Goal: Task Accomplishment & Management: Manage account settings

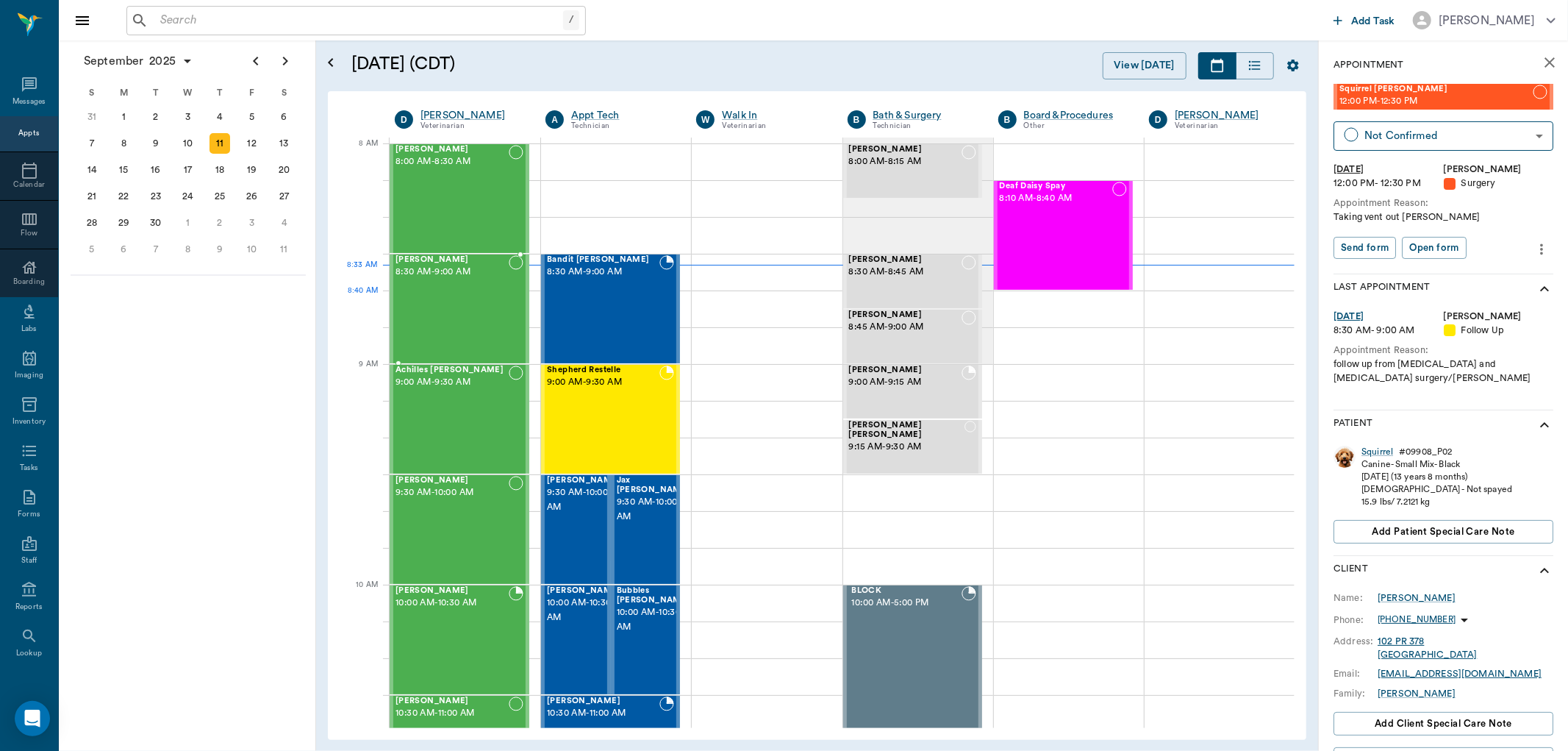
click at [448, 309] on div "Jake Hawkins 8:30 AM - 9:00 AM" at bounding box center [452, 308] width 113 height 107
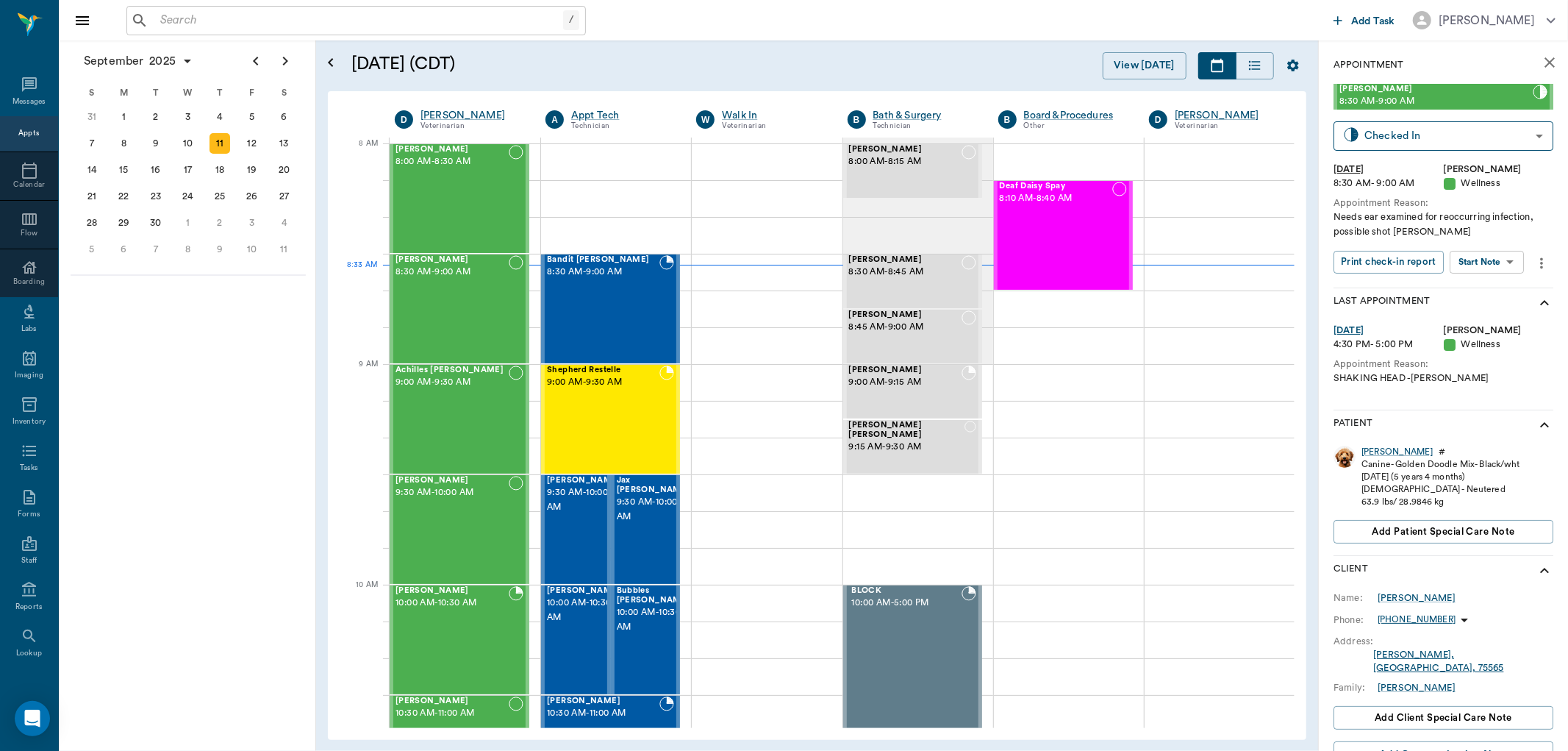
click at [1497, 258] on body "/ ​ Add Task Dr. Bert Ellsworth Nectar Messages Appts Calendar Flow Boarding La…" at bounding box center [784, 375] width 1568 height 751
click at [1480, 292] on button "Start SOAP" at bounding box center [1470, 293] width 50 height 17
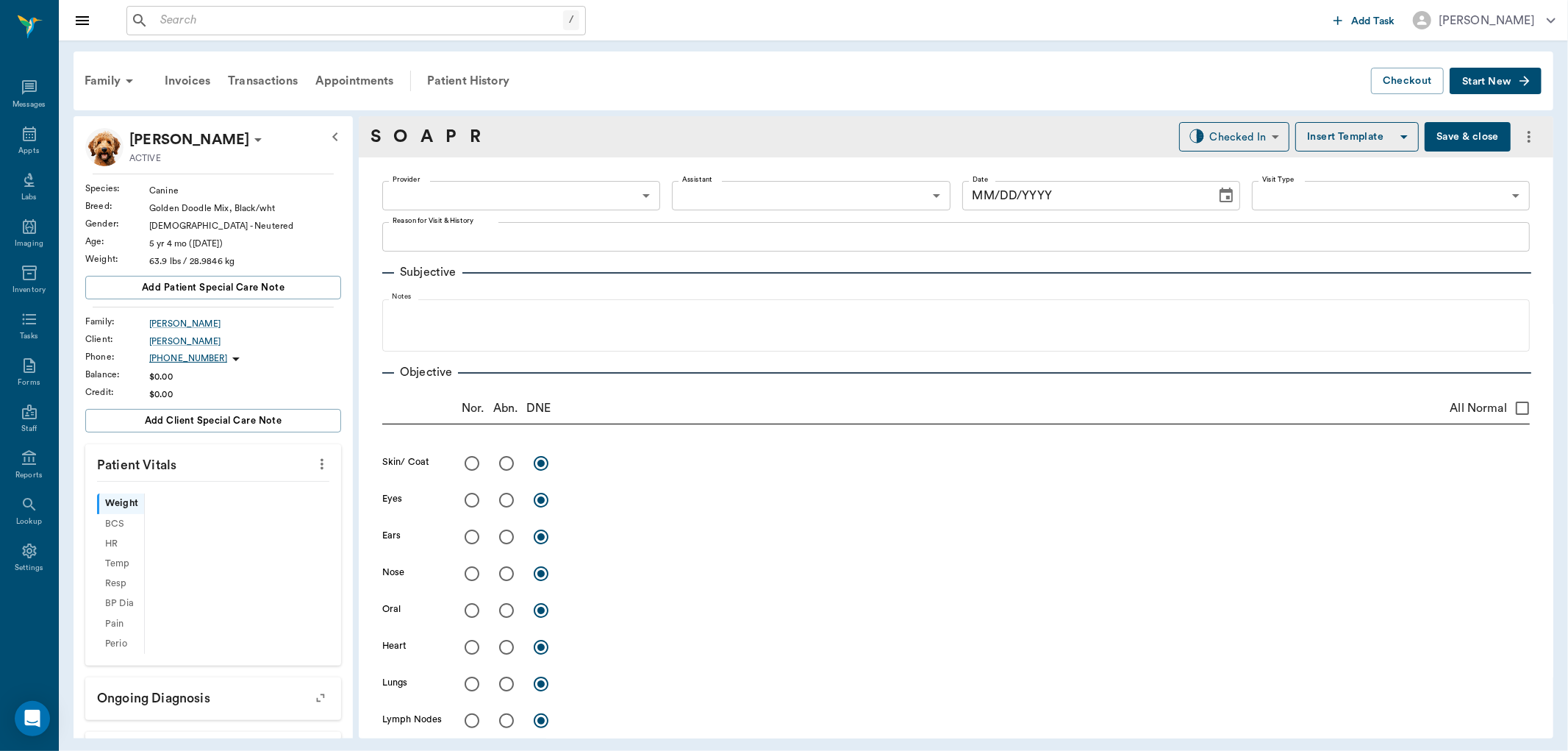
type input "63ec2f075fda476ae8351a4d"
type input "65d2be4f46e3a538d89b8c14"
type textarea "Needs ear examined for reoccurring infection, possible shot Christy"
type input "[DATE]"
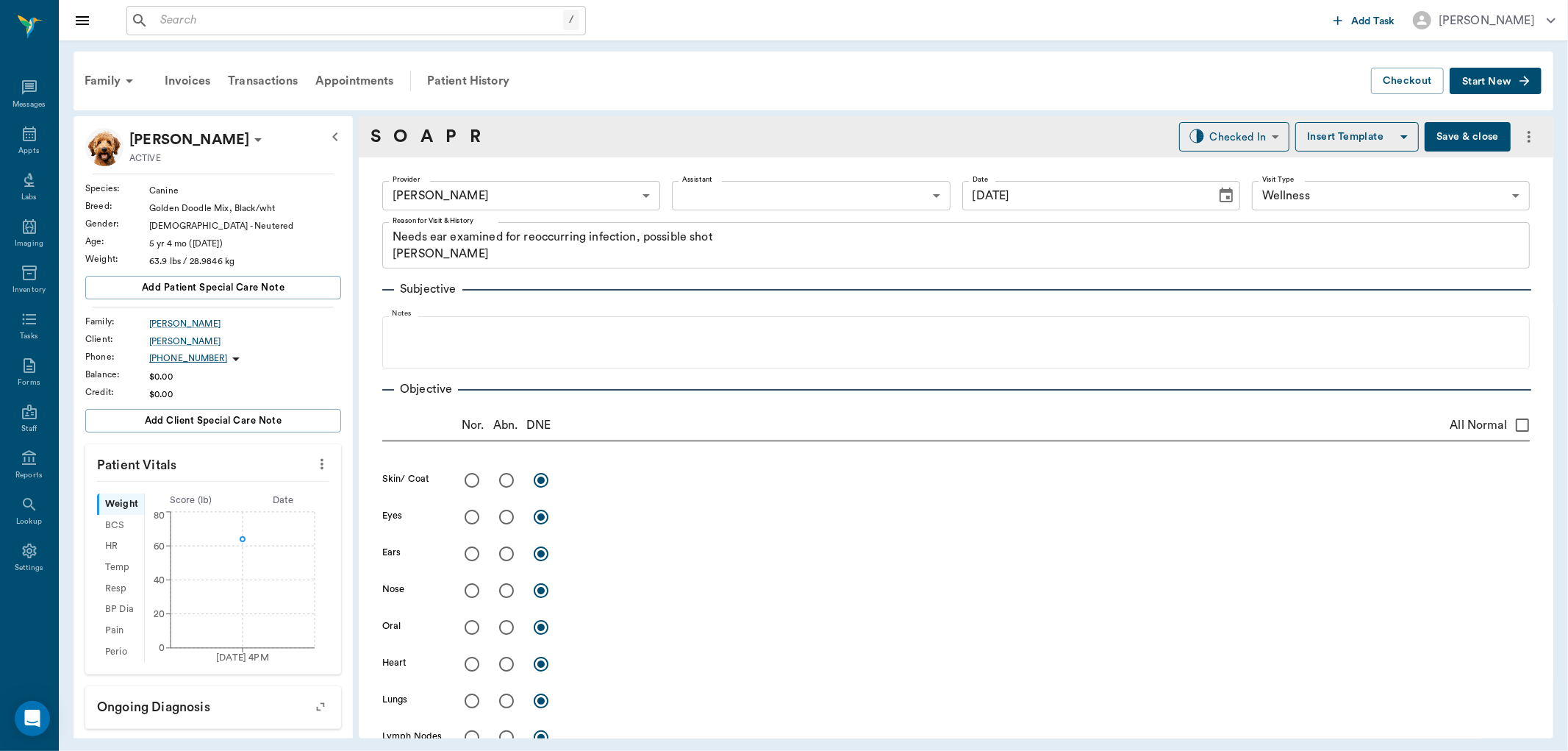
click at [314, 464] on icon "more" at bounding box center [322, 464] width 16 height 18
click at [247, 491] on span "Enter Vitals" at bounding box center [247, 490] width 123 height 15
click at [225, 506] on input "text" at bounding box center [211, 508] width 128 height 29
type input "76.9"
click at [210, 619] on input "text" at bounding box center [211, 614] width 128 height 29
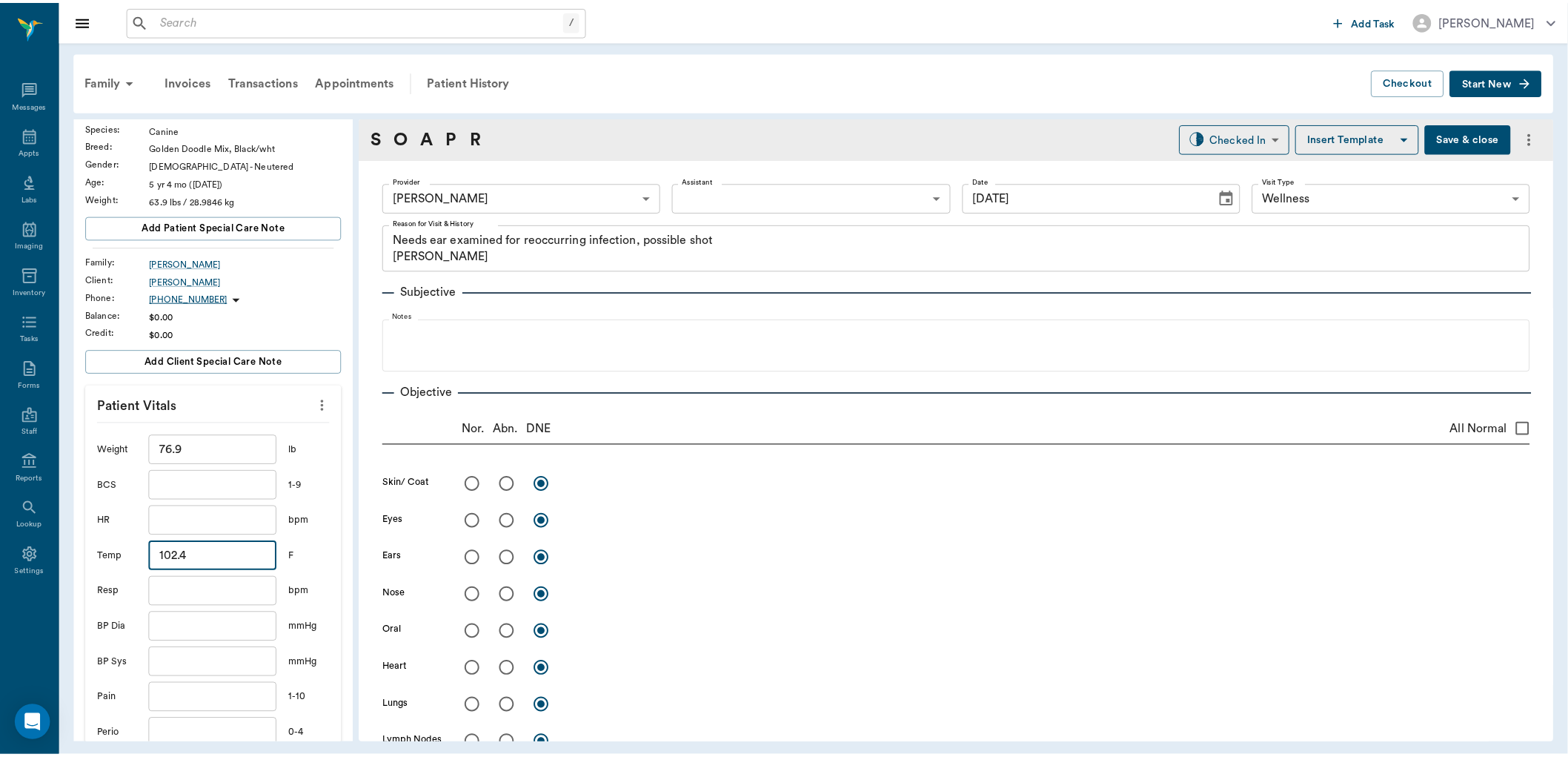
scroll to position [165, 0]
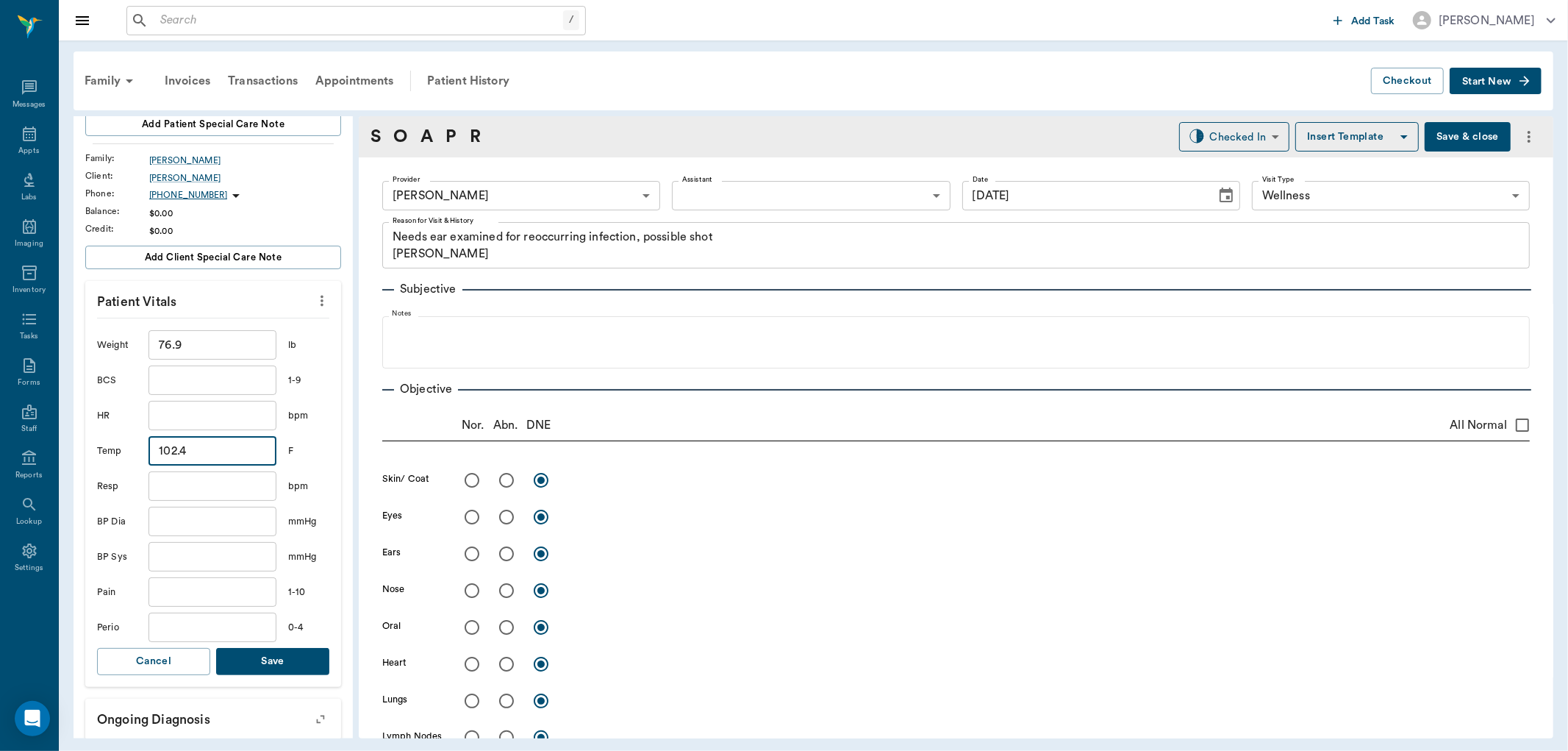
type input "102.4"
click at [292, 658] on button "Save" at bounding box center [273, 662] width 113 height 27
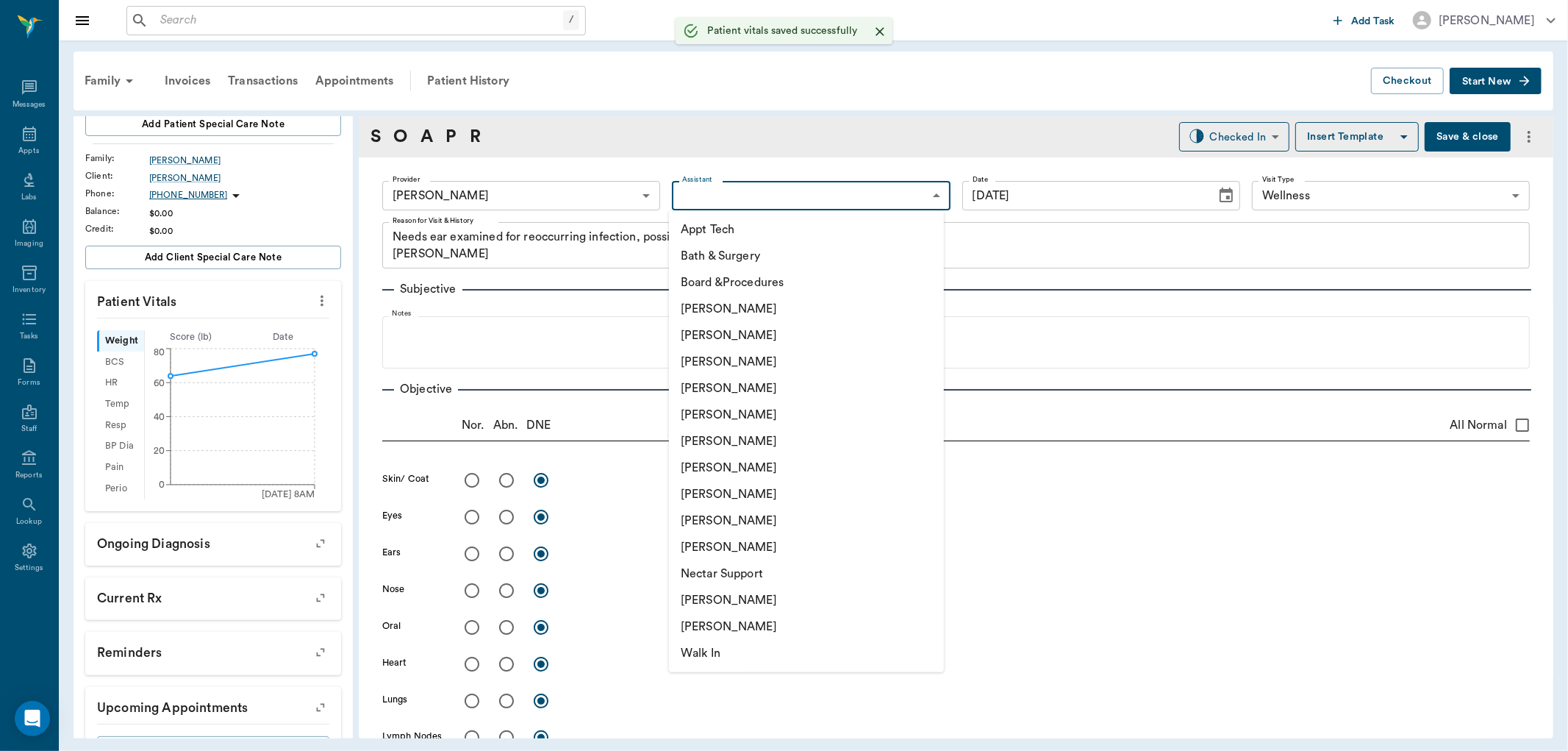
click at [733, 194] on body "/ ​ Add Task Dr. Bert Ellsworth Nectar Messages Appts Labs Imaging Inventory Ta…" at bounding box center [784, 375] width 1568 height 751
drag, startPoint x: 718, startPoint y: 493, endPoint x: 716, endPoint y: 483, distance: 10.2
click at [719, 492] on li "[PERSON_NAME]" at bounding box center [806, 494] width 275 height 27
type input "63ec2e7e52e12b0ba117b124"
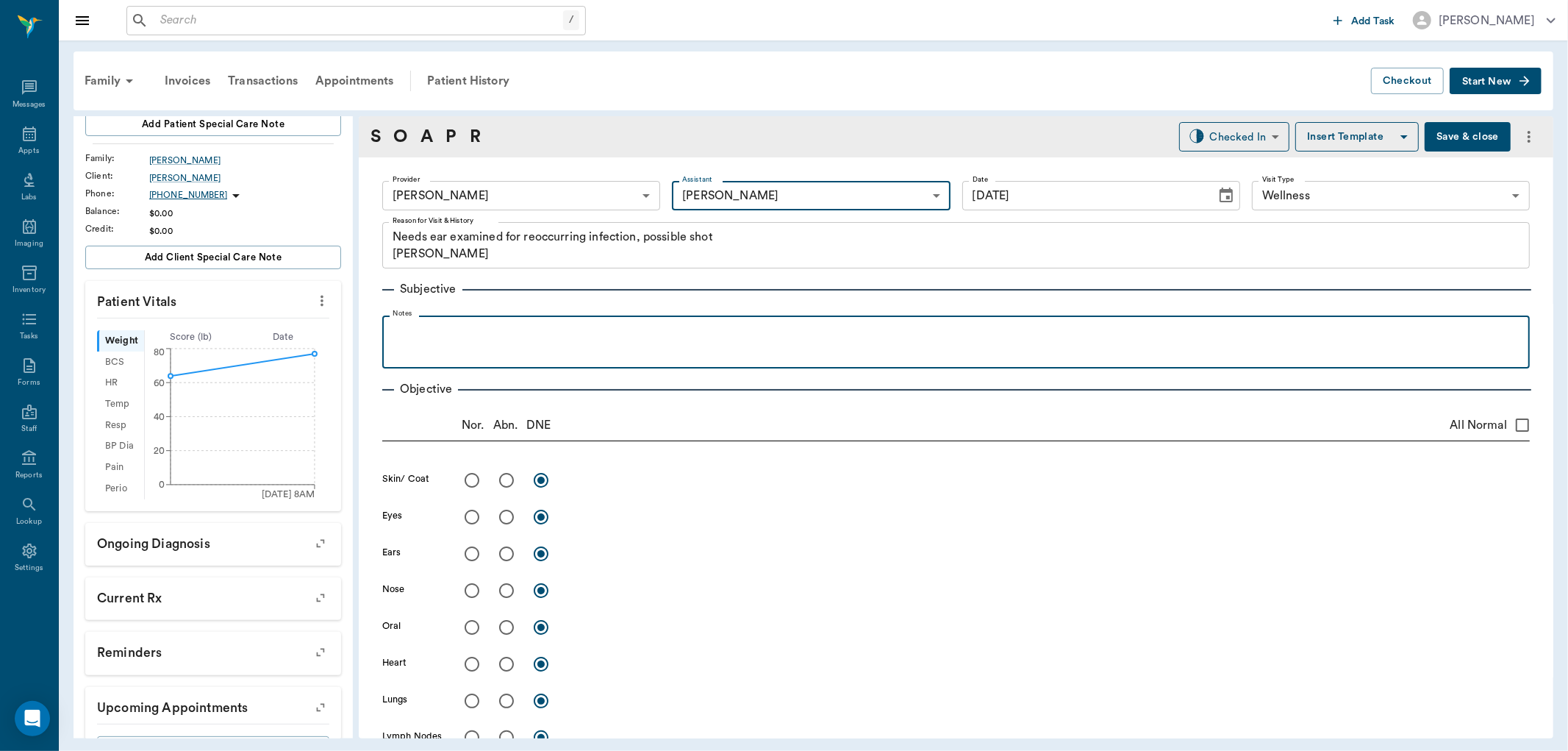
click at [407, 335] on p at bounding box center [956, 331] width 1133 height 18
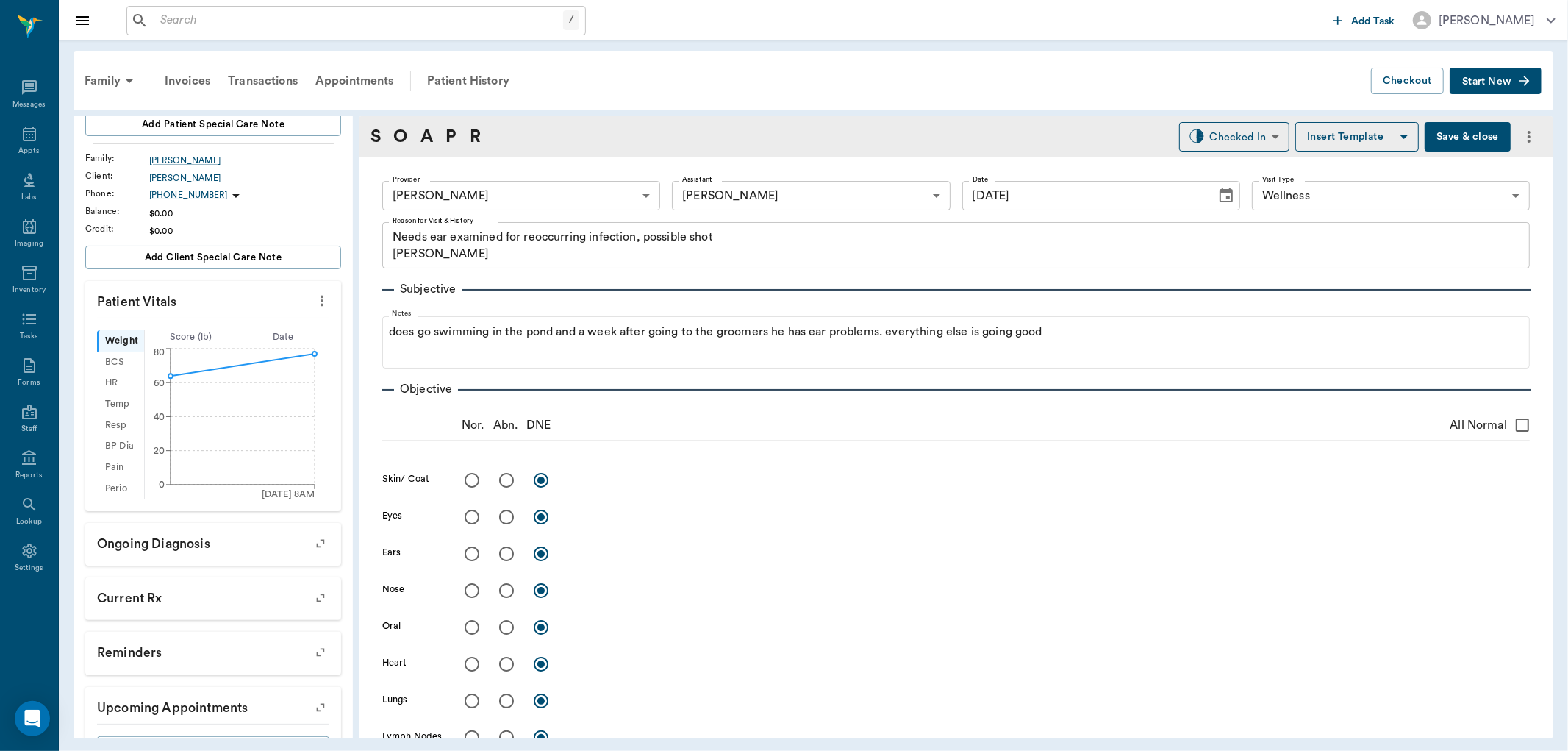
click at [1430, 137] on button "Save & close" at bounding box center [1467, 137] width 86 height 29
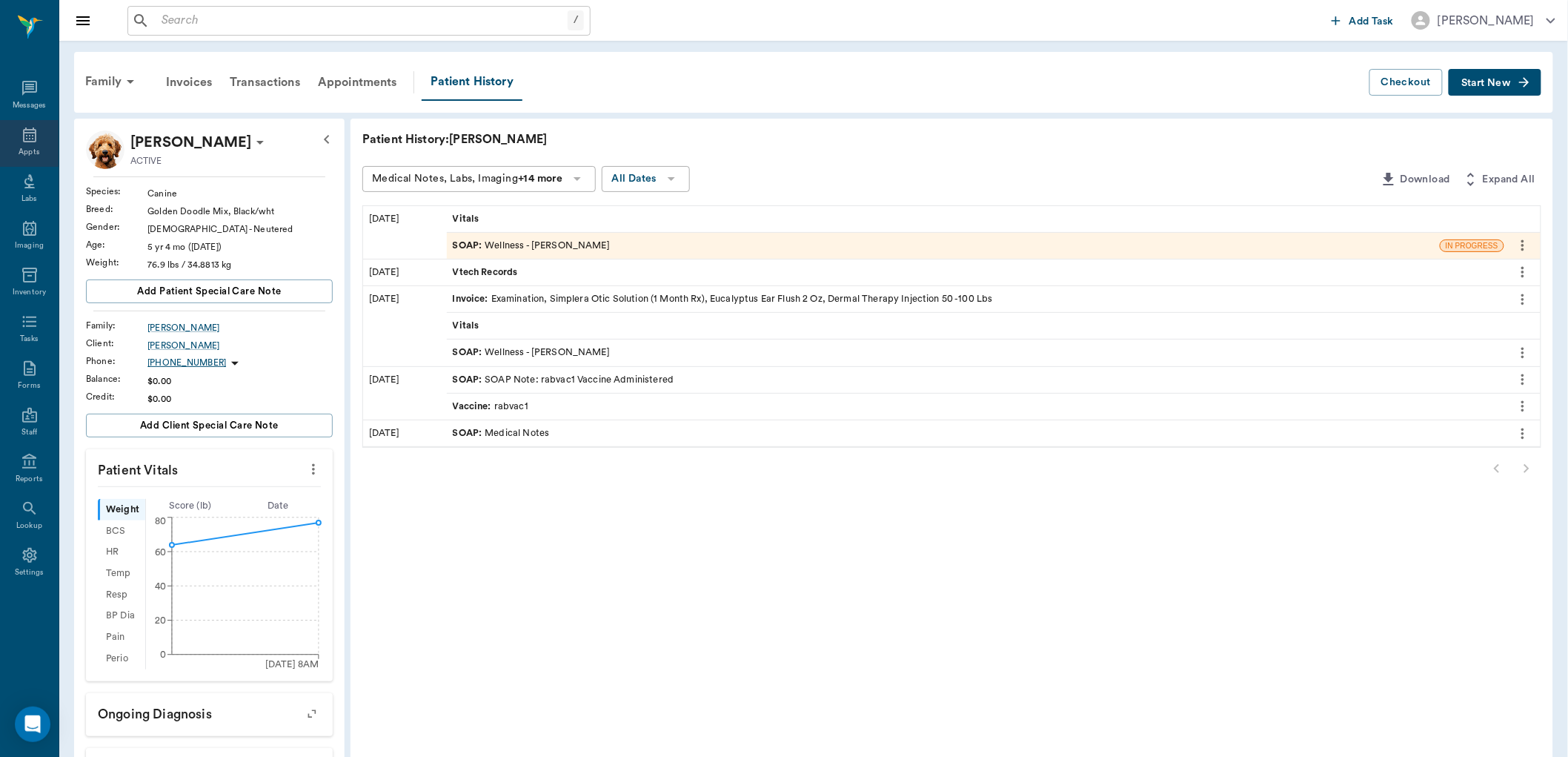
click at [19, 155] on div "Appts" at bounding box center [28, 152] width 21 height 11
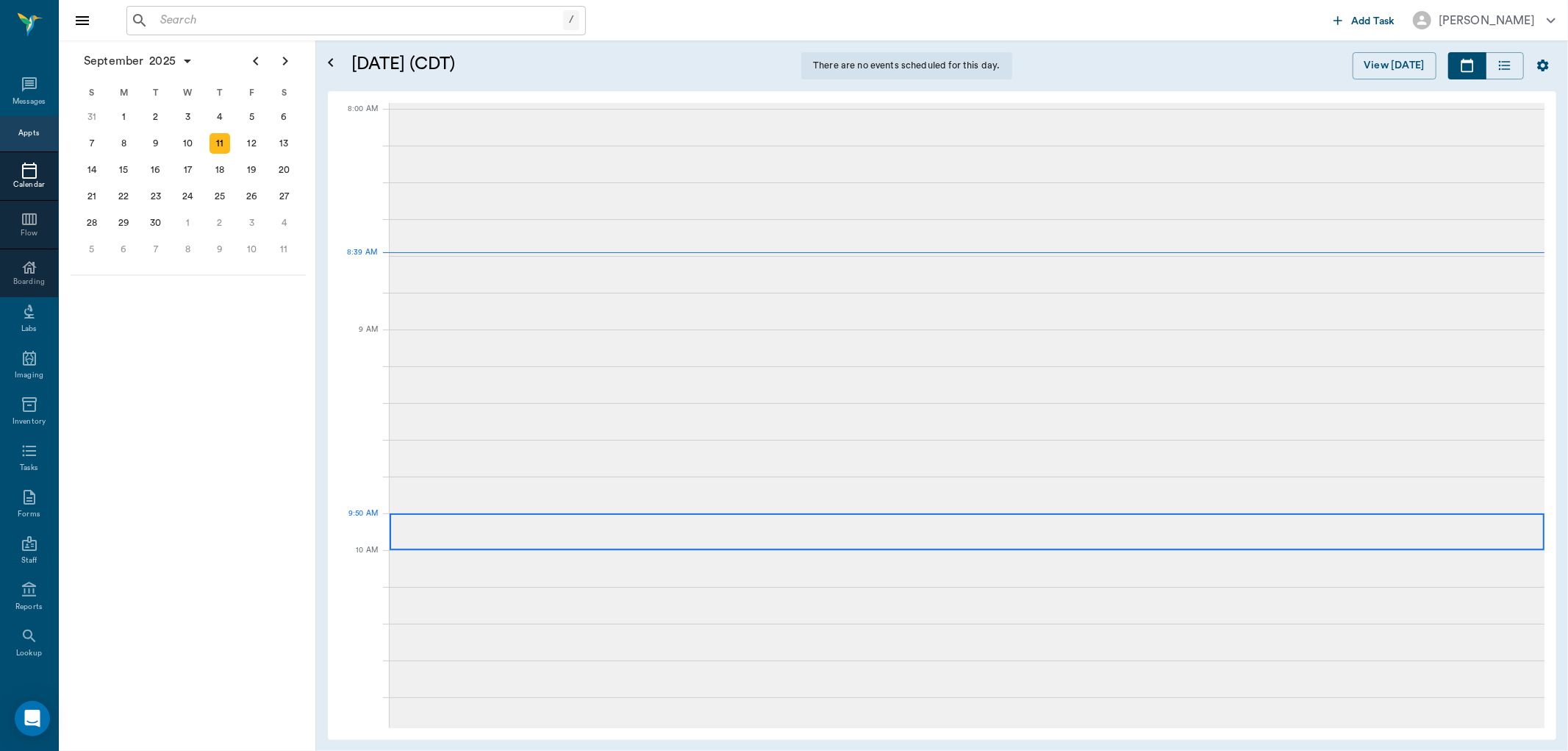
scroll to position [3, 0]
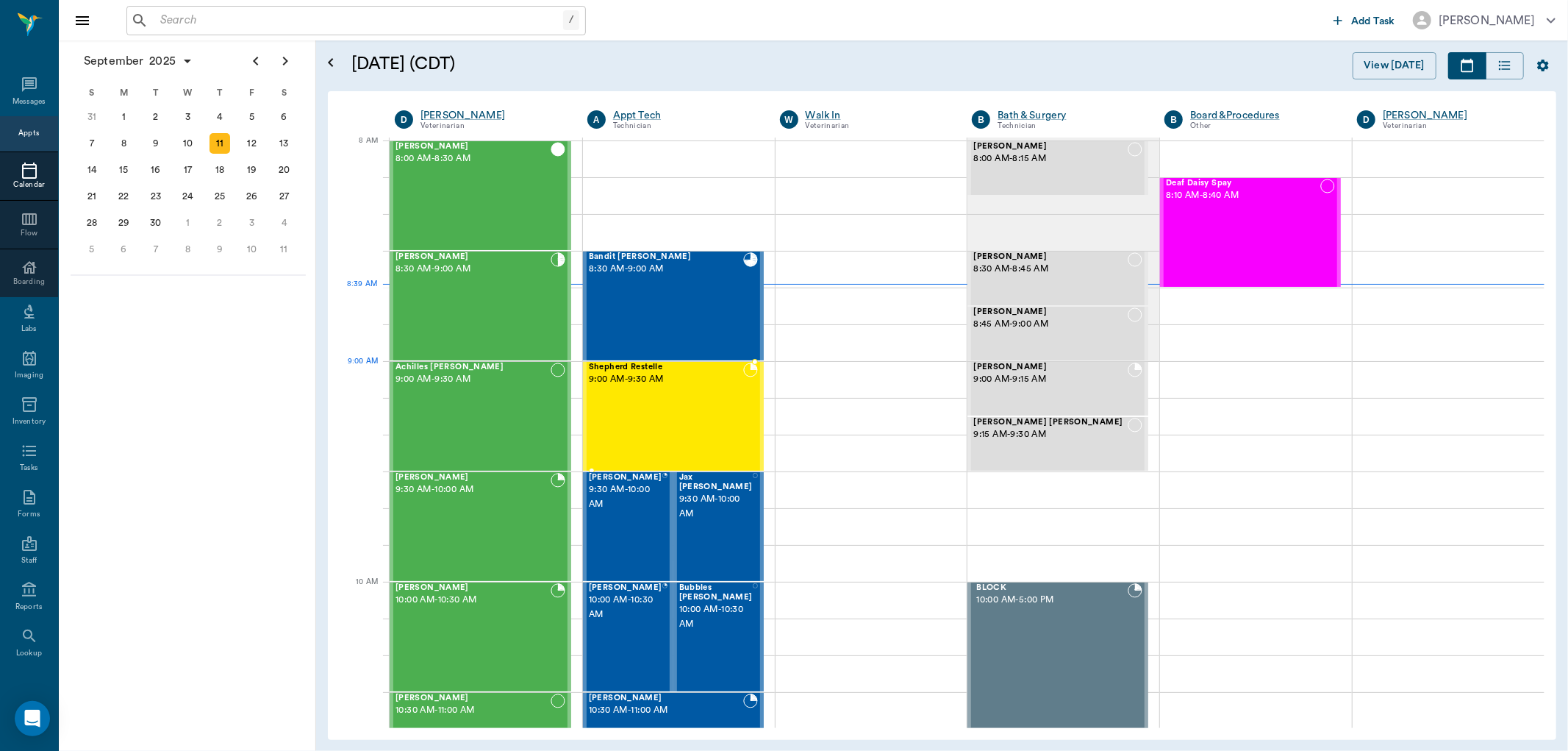
click at [711, 393] on div "Shepherd Restelle 9:00 AM - 9:30 AM" at bounding box center [666, 415] width 154 height 107
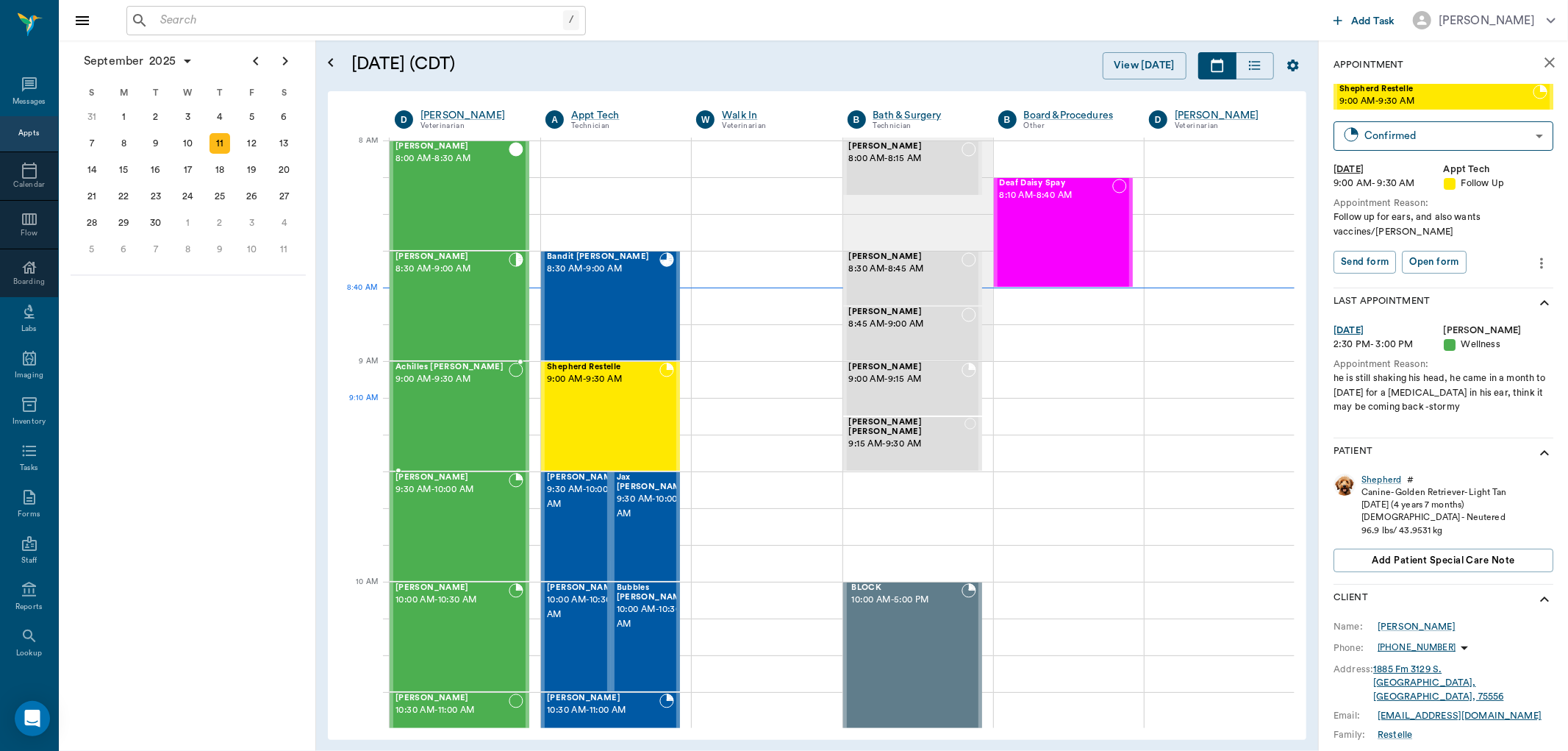
click at [428, 429] on div "Achilles Hopfinger 9:00 AM - 9:30 AM" at bounding box center [452, 415] width 113 height 107
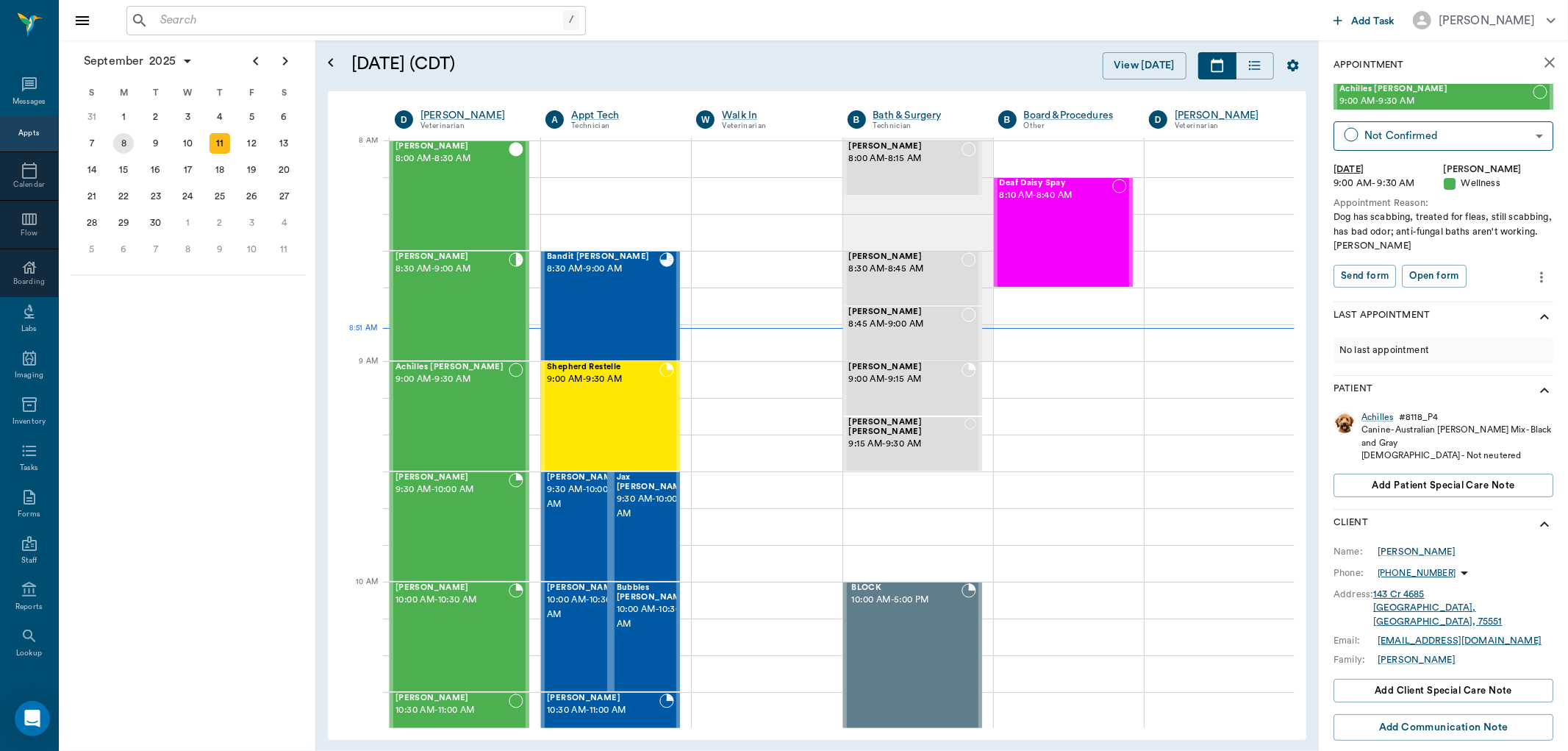
click at [122, 143] on div "8" at bounding box center [123, 143] width 21 height 21
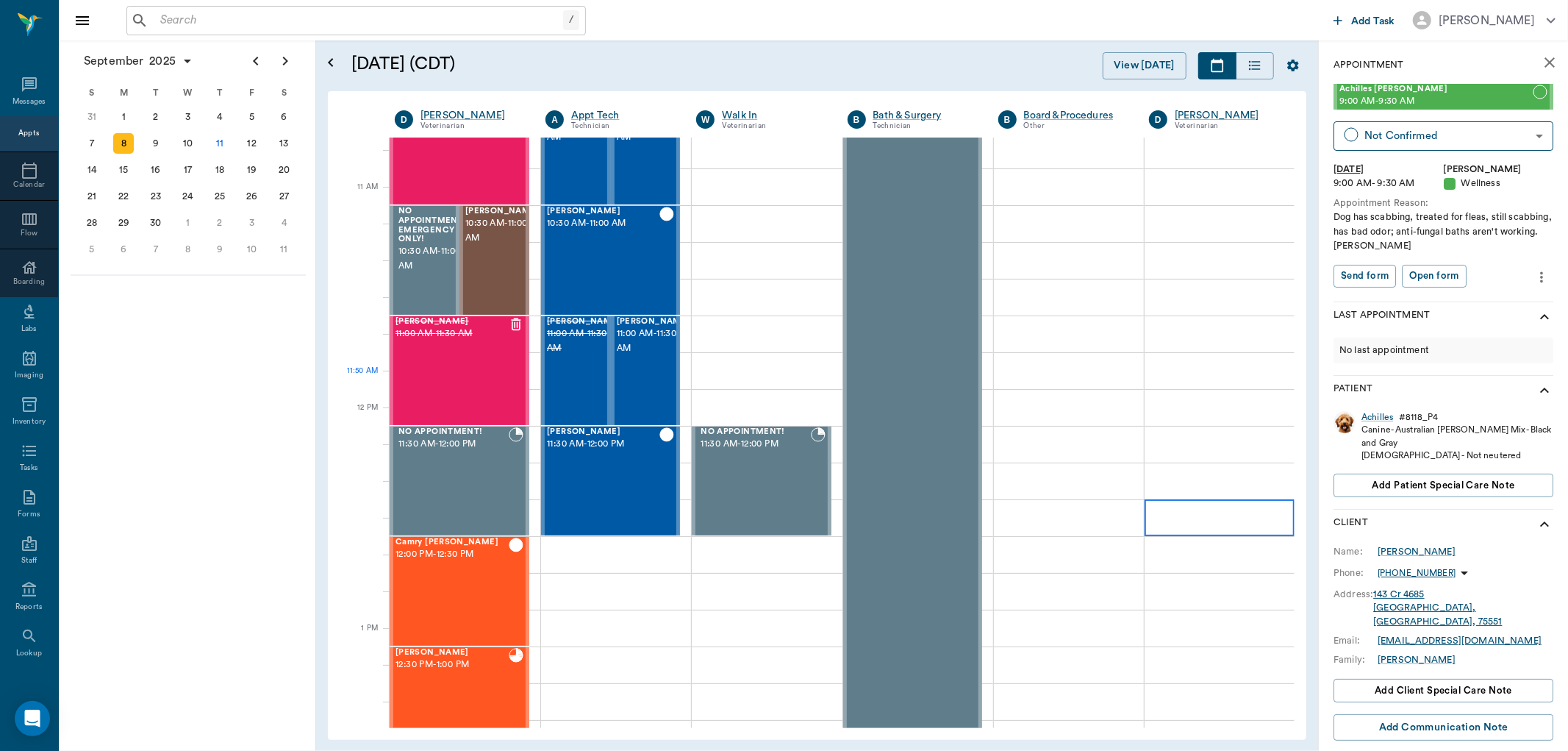
scroll to position [980, 0]
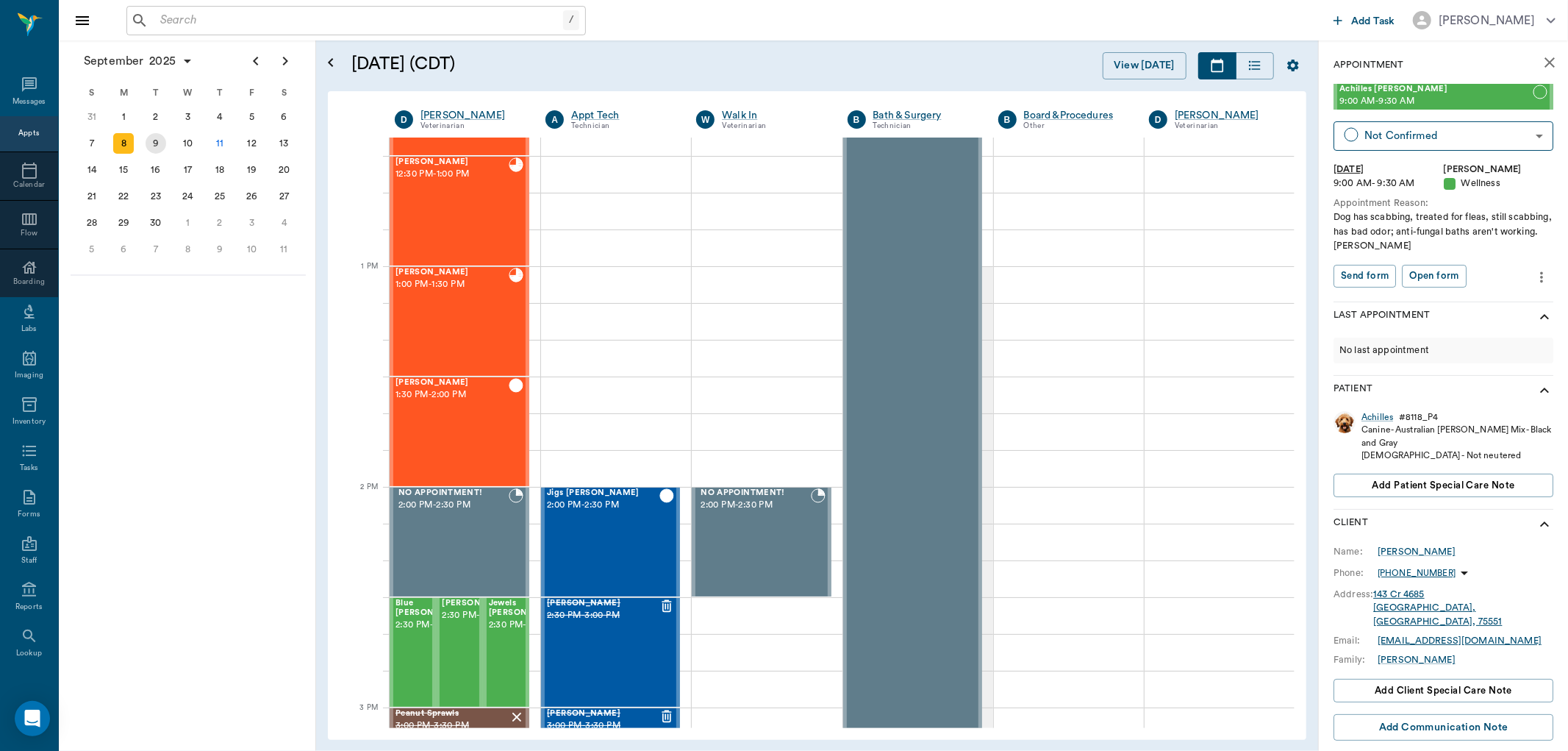
click at [159, 138] on div "9" at bounding box center [156, 143] width 21 height 21
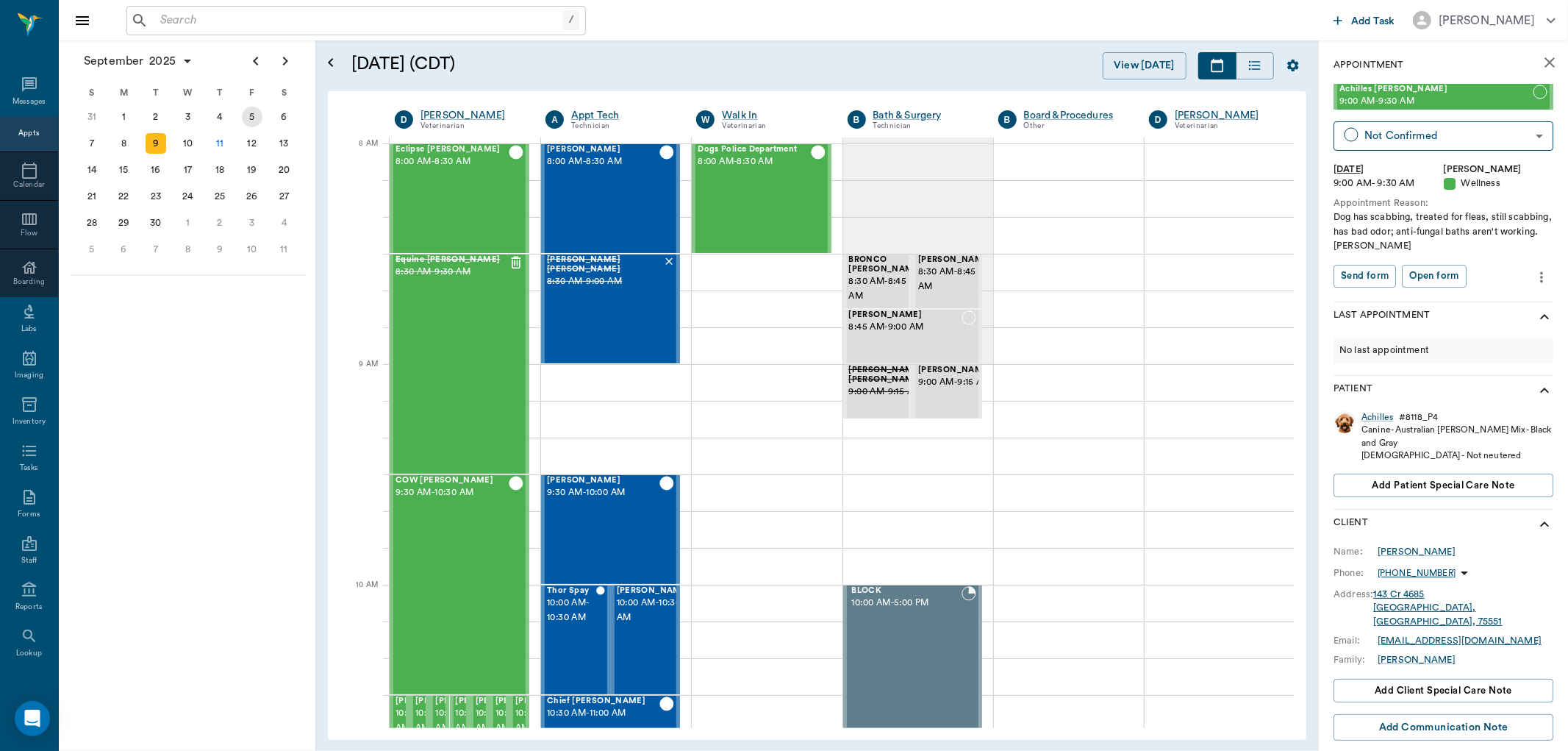
click at [246, 117] on div "5" at bounding box center [252, 117] width 21 height 21
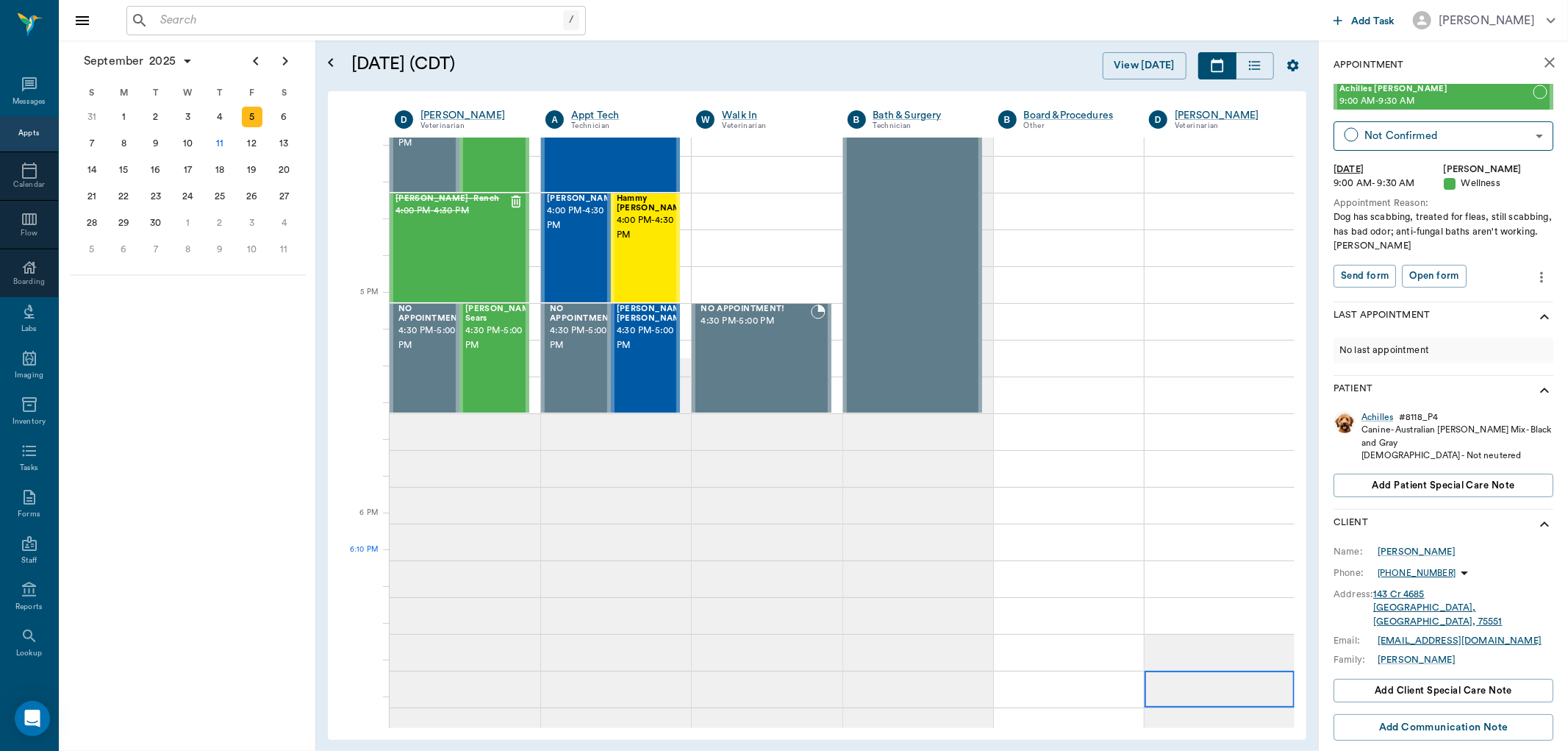
scroll to position [2069, 0]
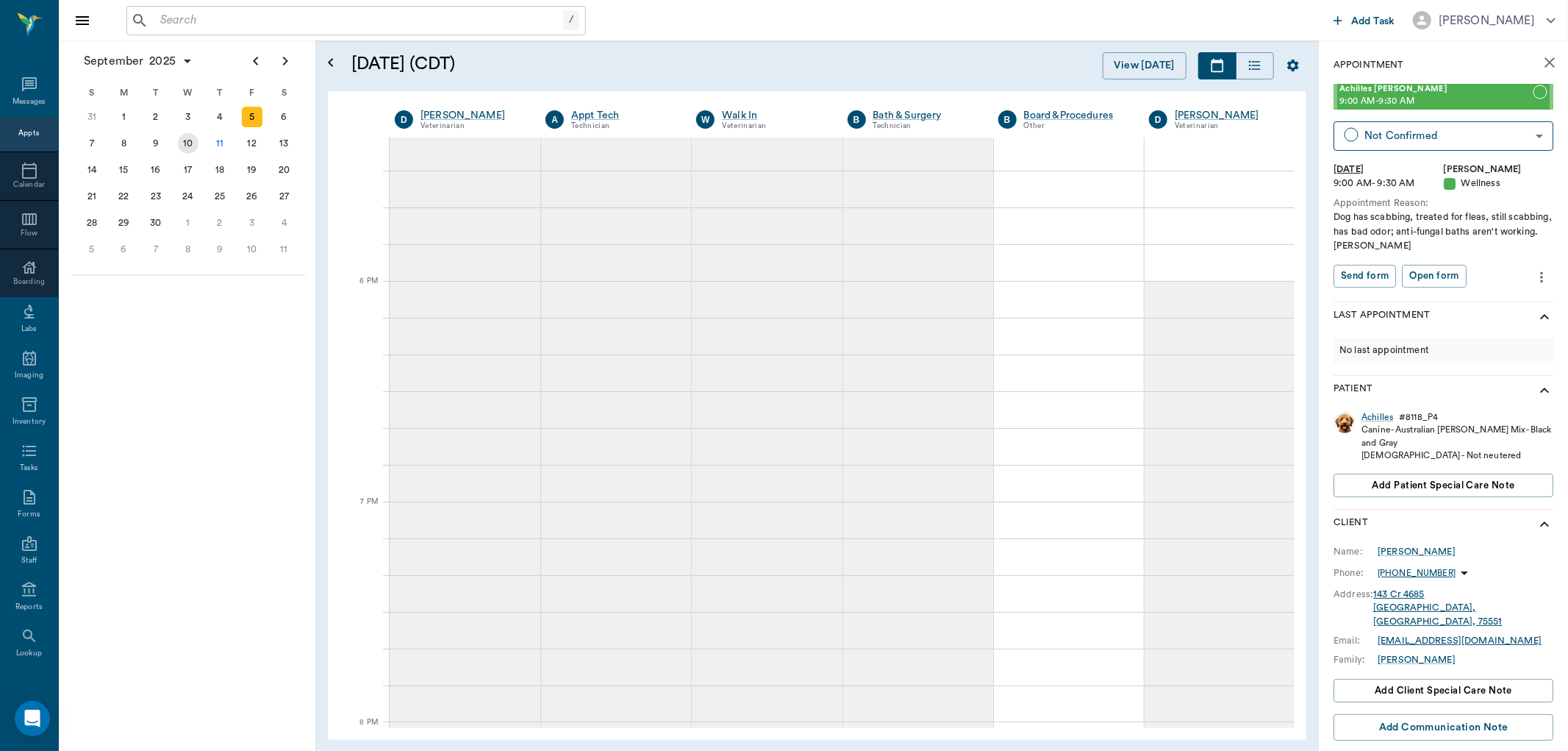
click at [187, 138] on div "10" at bounding box center [188, 143] width 21 height 21
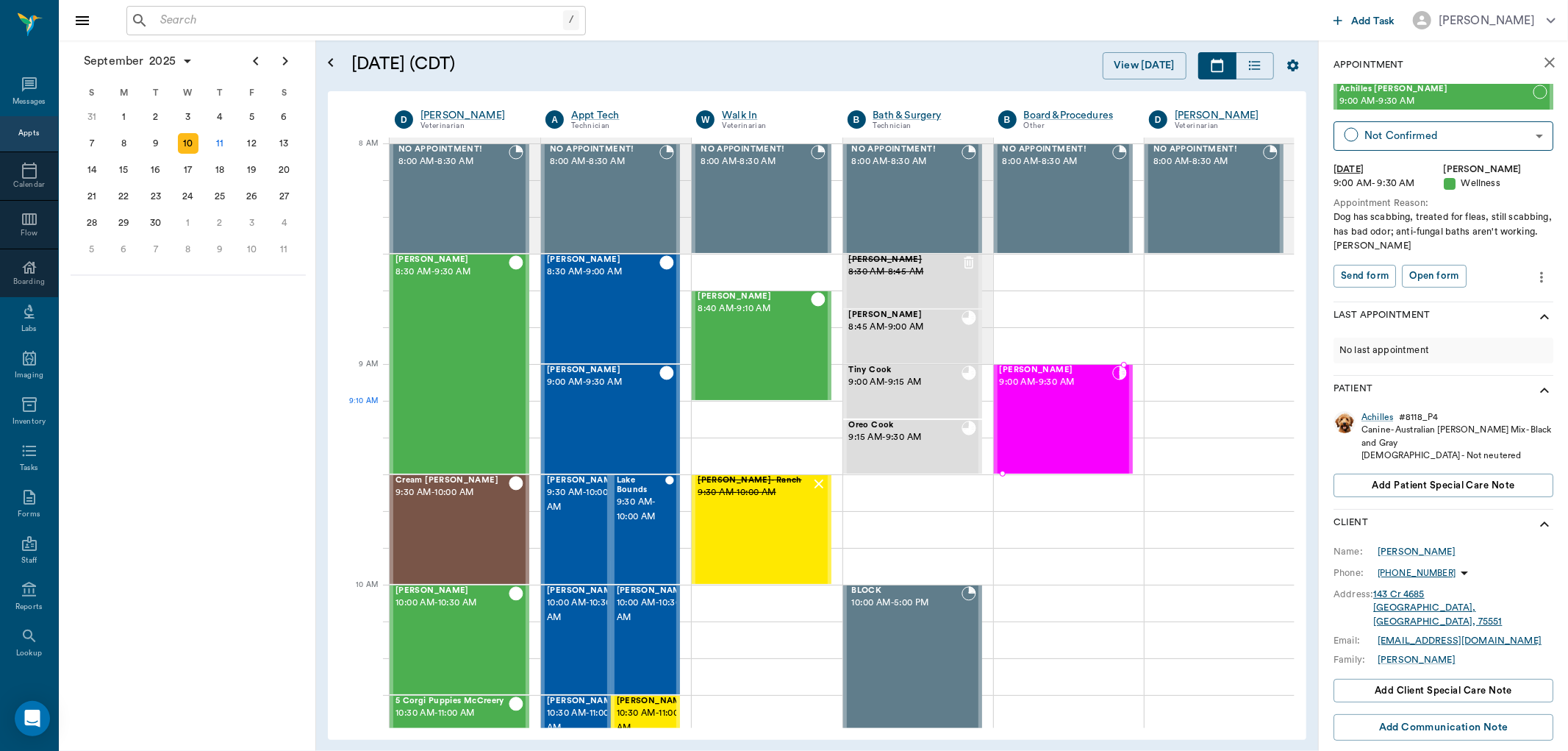
click at [1054, 428] on div "SUZIE Reel 9:00 AM - 9:30 AM" at bounding box center [1055, 419] width 112 height 107
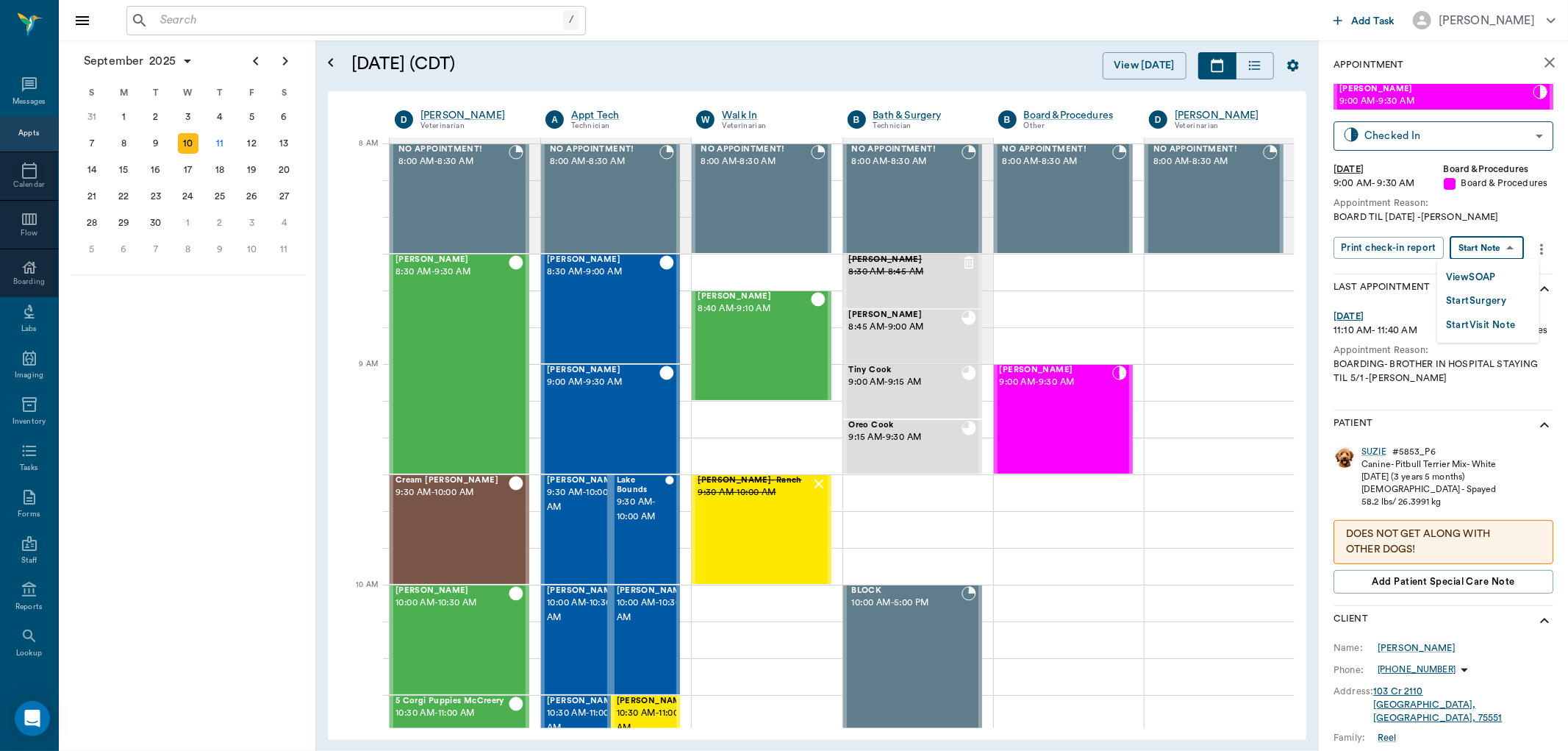
click at [1494, 241] on body "/ ​ Add Task Dr. Bert Ellsworth Nectar Messages Appts Calendar Flow Boarding La…" at bounding box center [784, 375] width 1568 height 751
click at [1510, 272] on li "View SOAP" at bounding box center [1488, 277] width 102 height 24
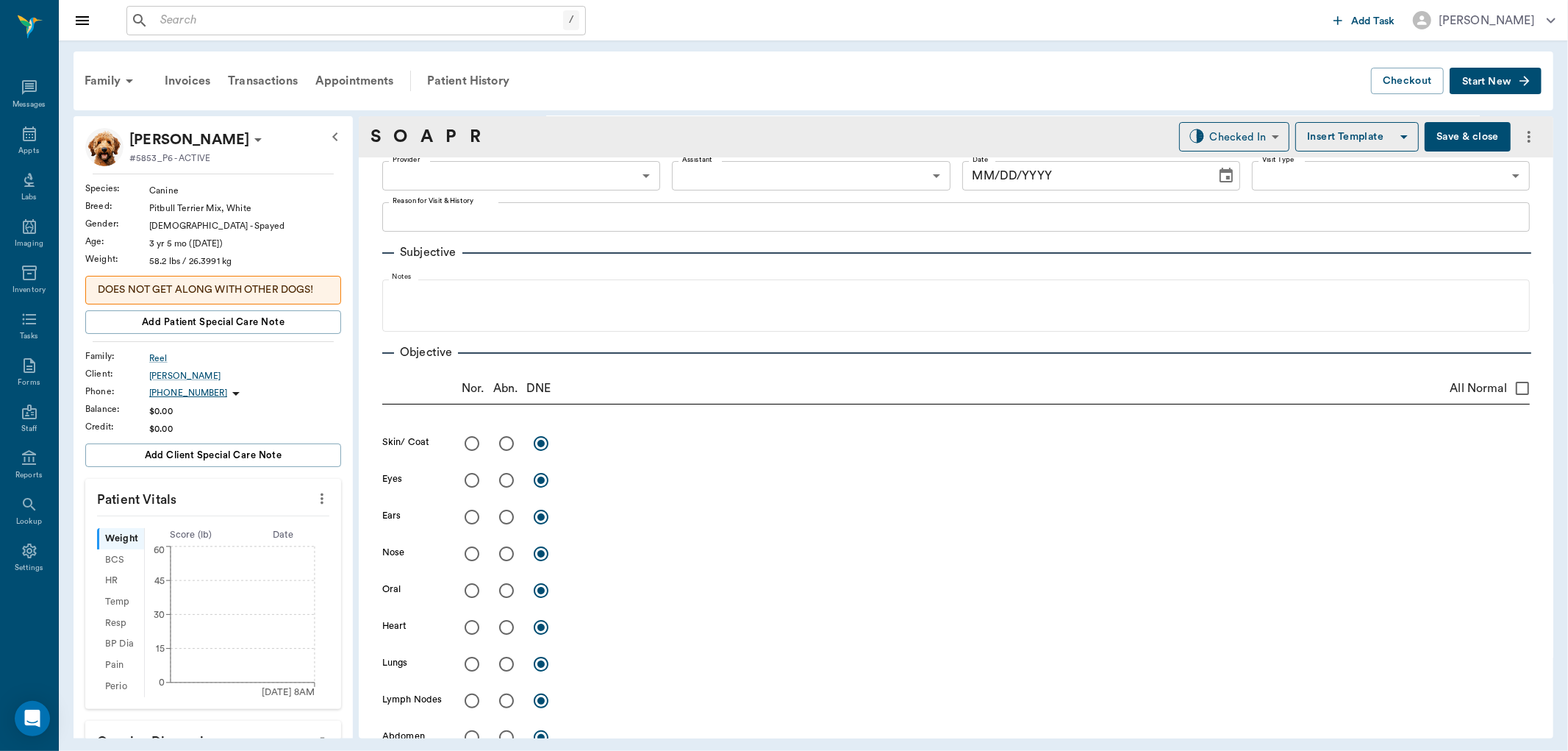
type input "642ef10e332a41444de2bad1"
type input "67816c1cf444b6f7d0a603e8"
type textarea "BOARD TIL 9.12.25 -LORY"
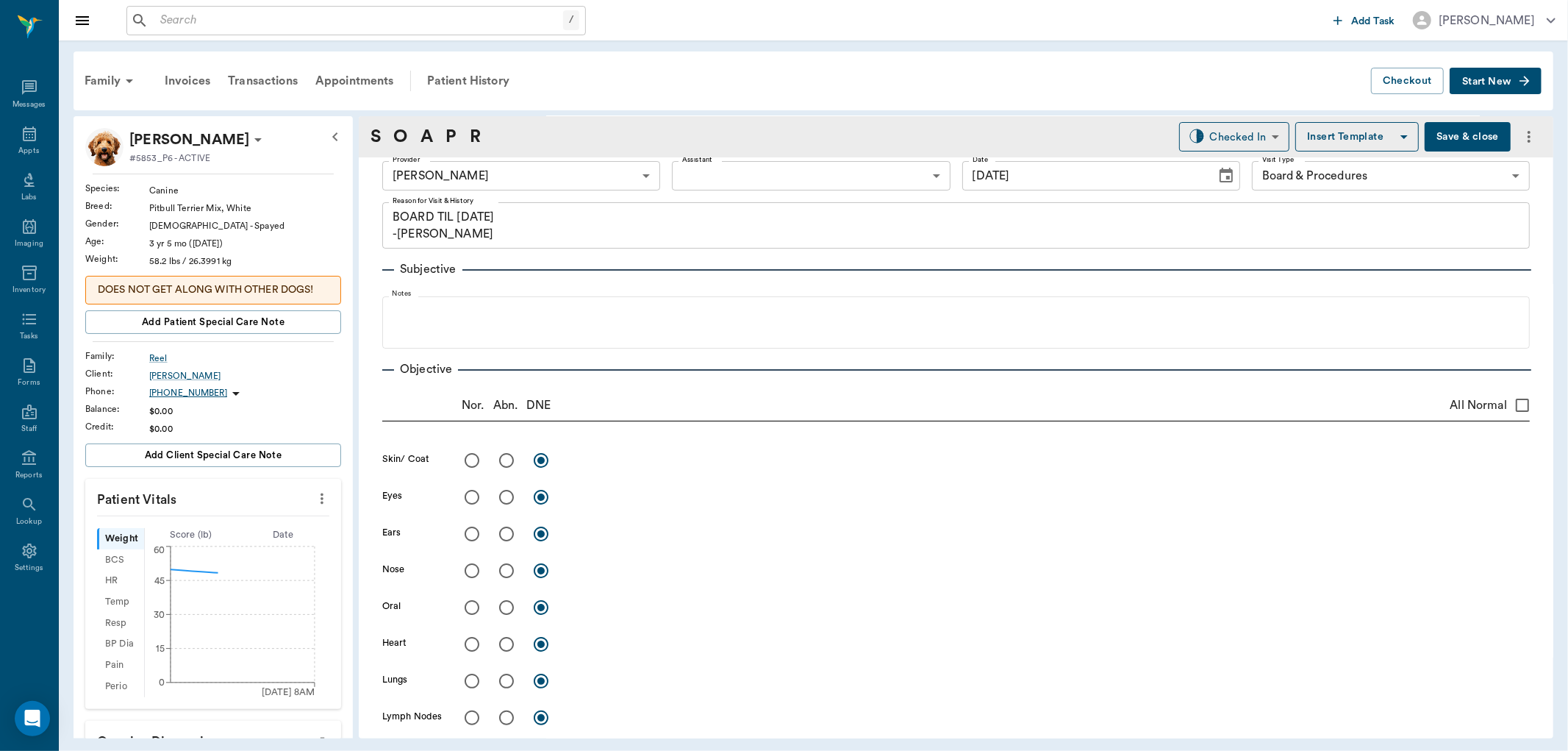
type input "[DATE]"
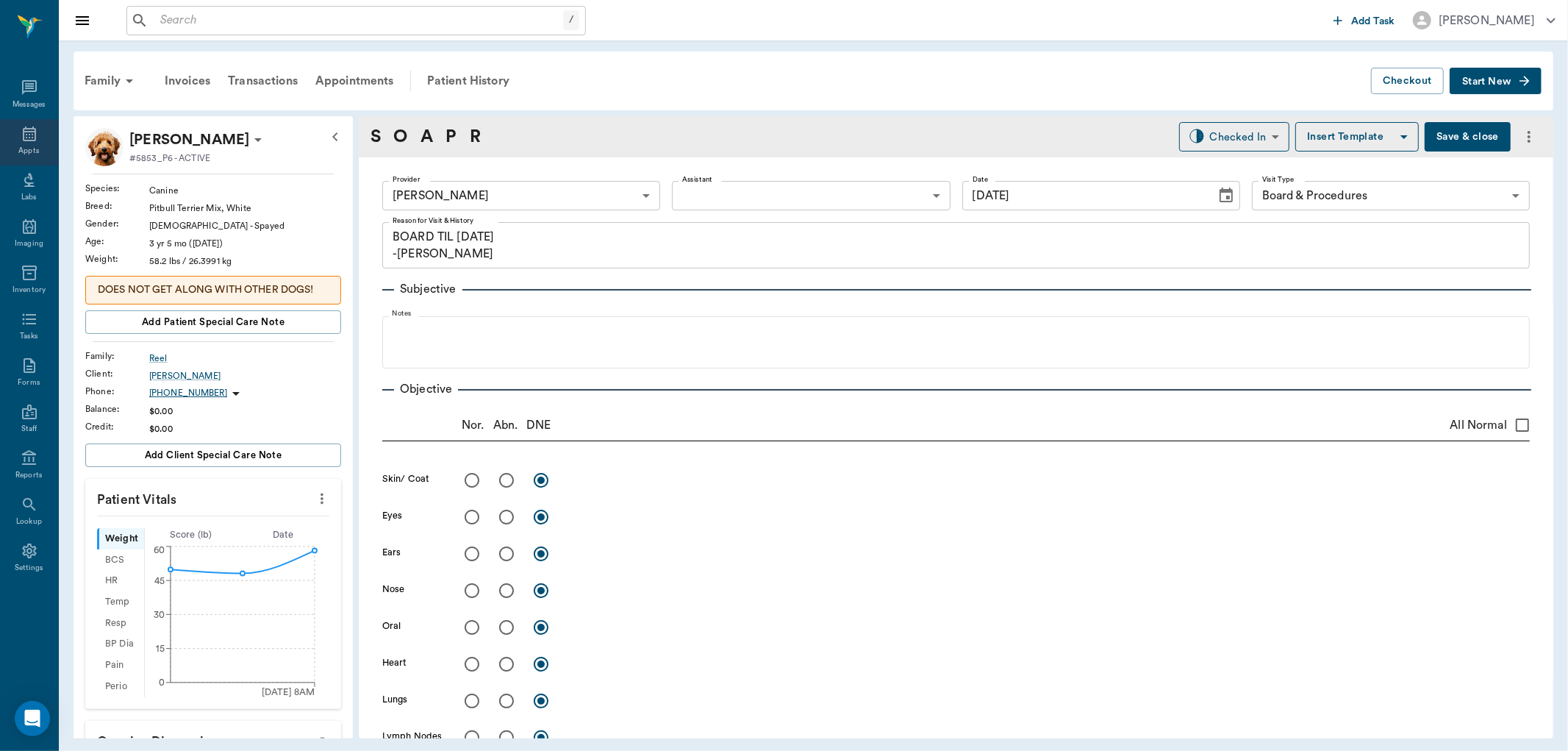
click at [21, 128] on icon at bounding box center [29, 134] width 18 height 18
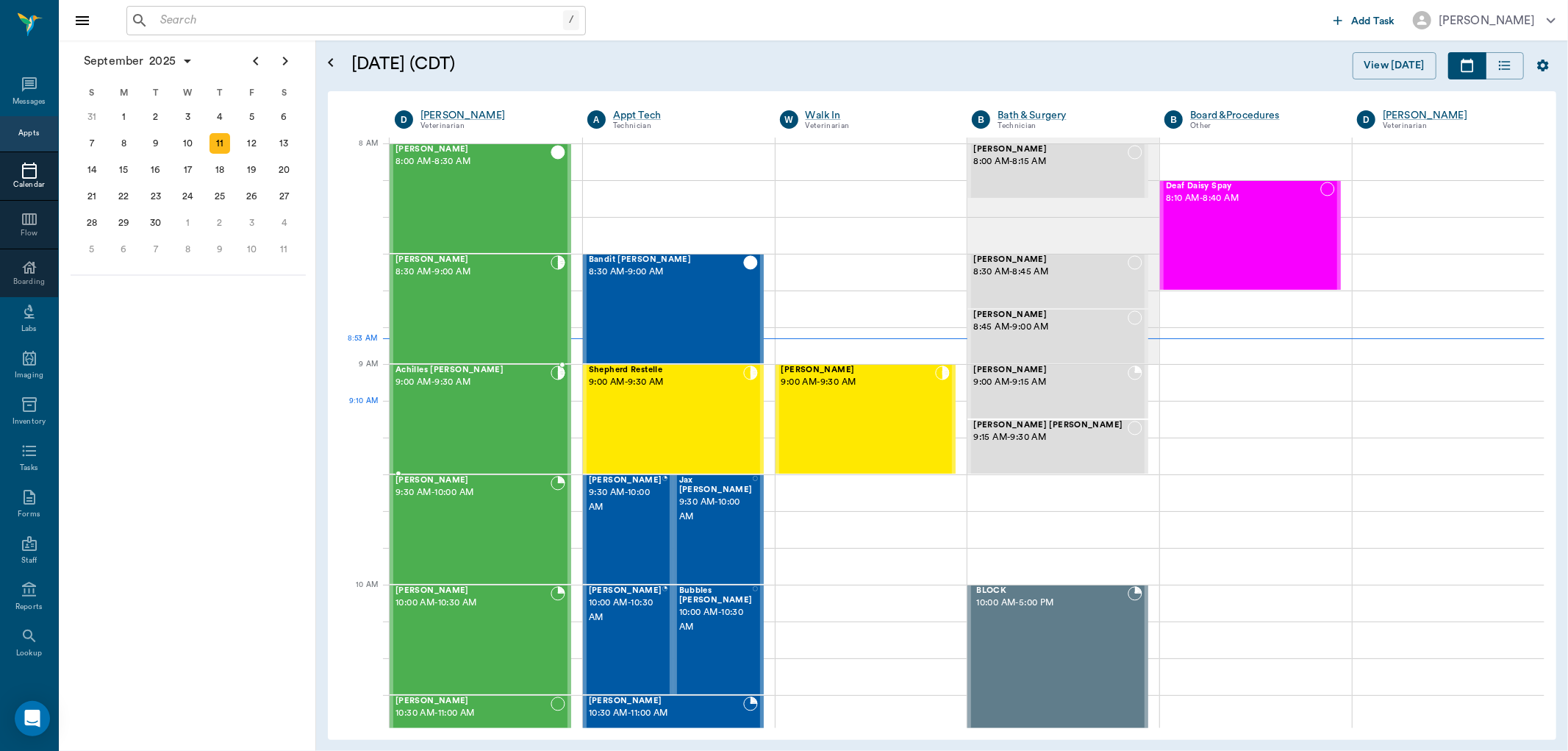
click at [533, 414] on div "Achilles Hopfinger 9:00 AM - 9:30 AM" at bounding box center [472, 419] width 155 height 107
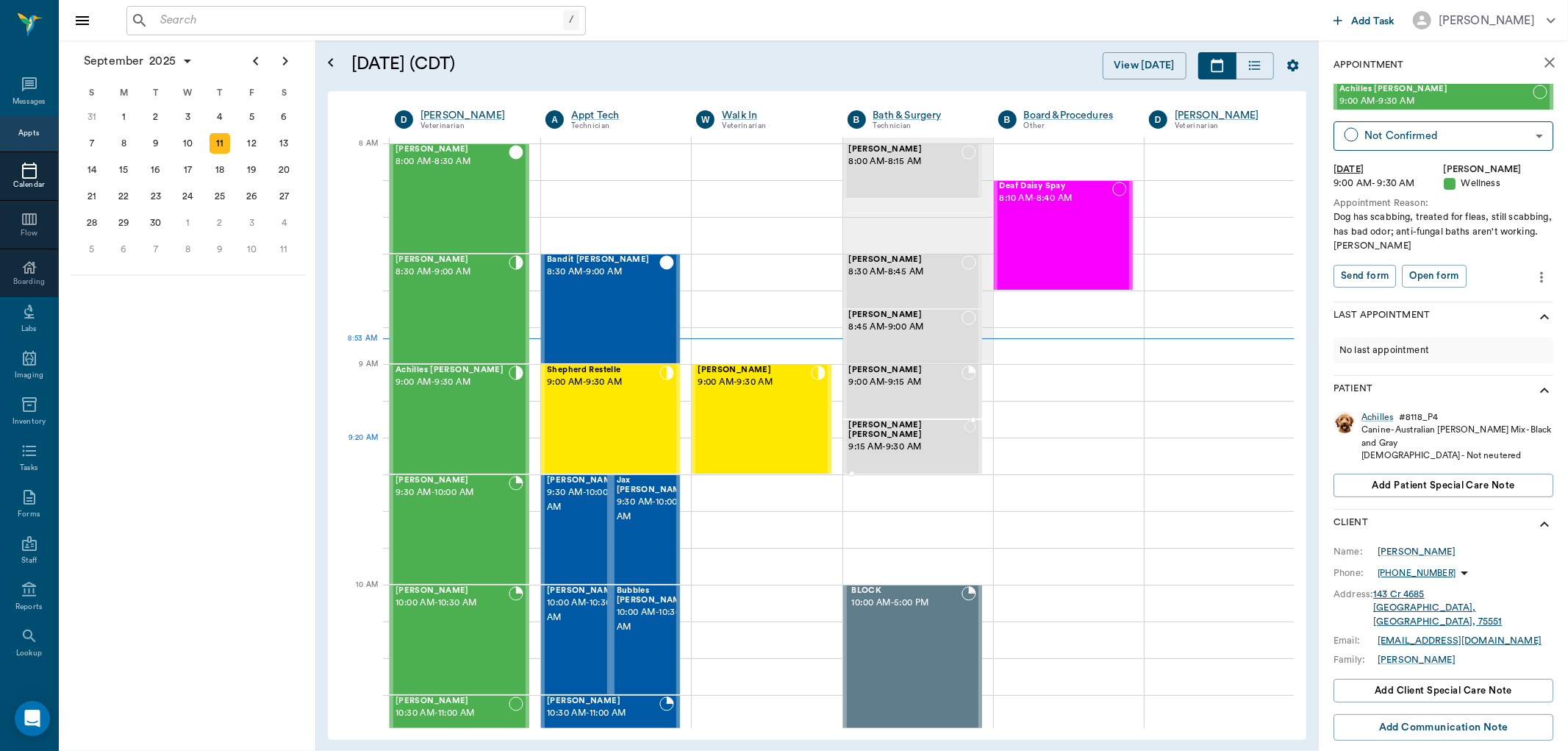
type input "CHECKED_IN"
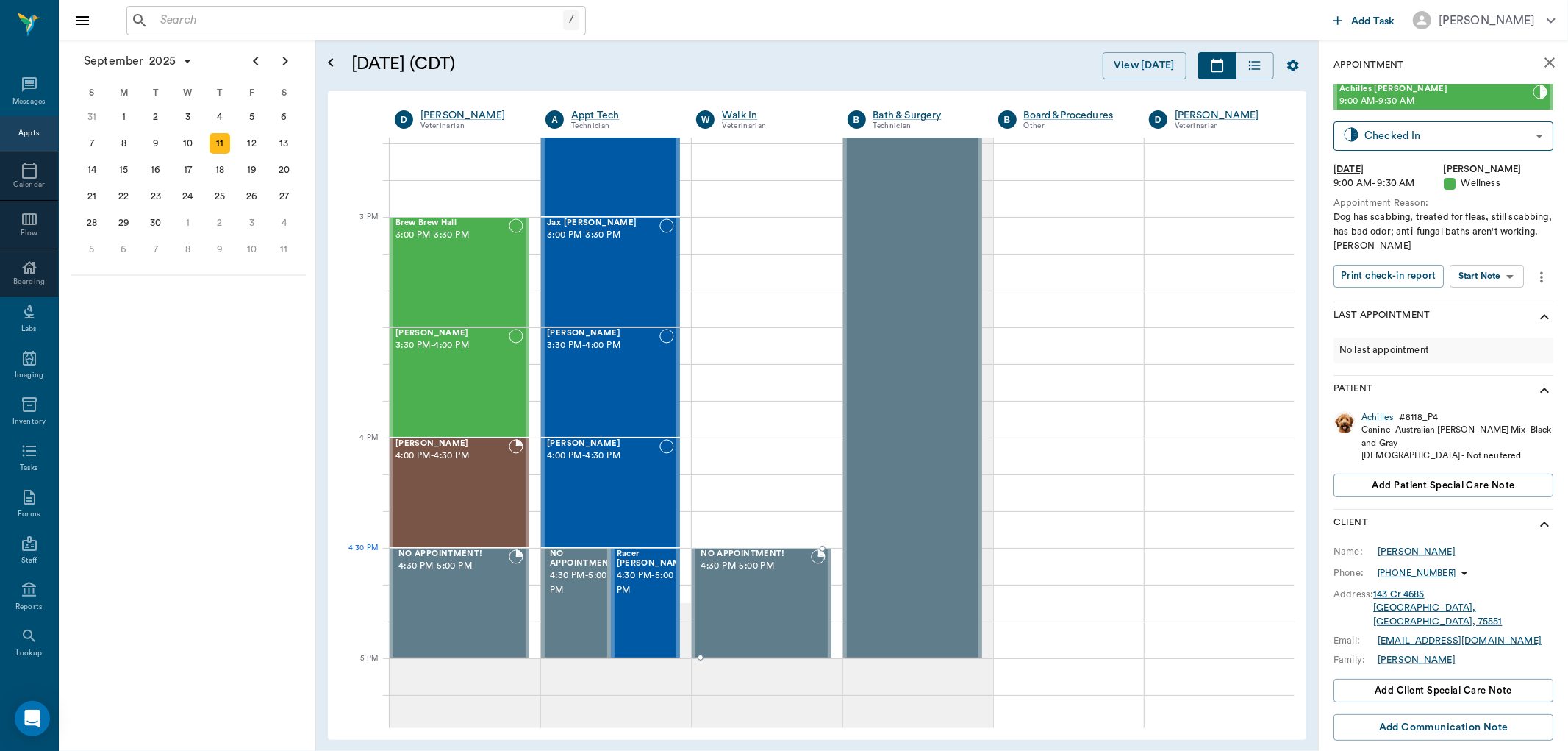
scroll to position [1389, 0]
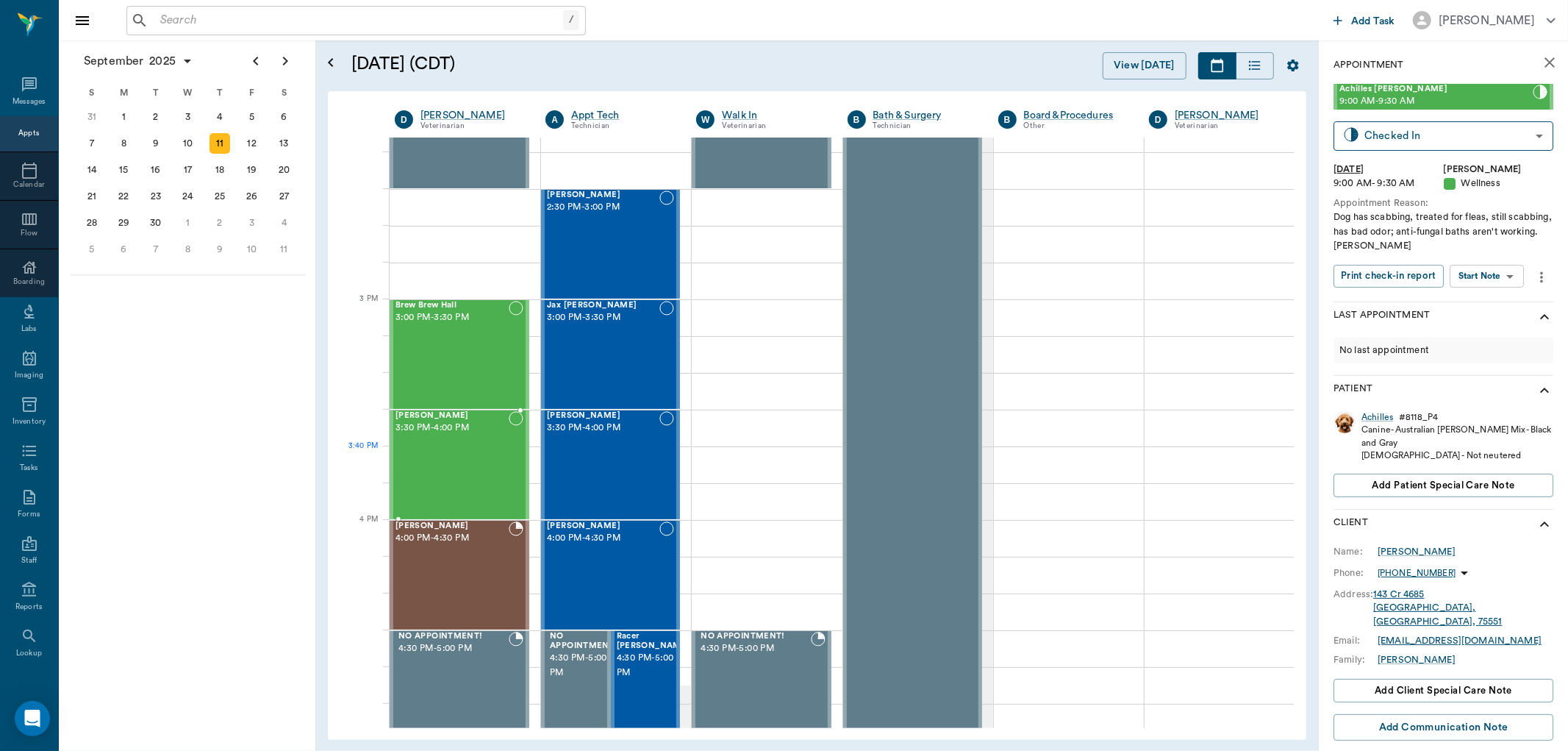
click at [466, 482] on div "Andy Ferrell 3:30 PM - 4:00 PM" at bounding box center [452, 464] width 113 height 107
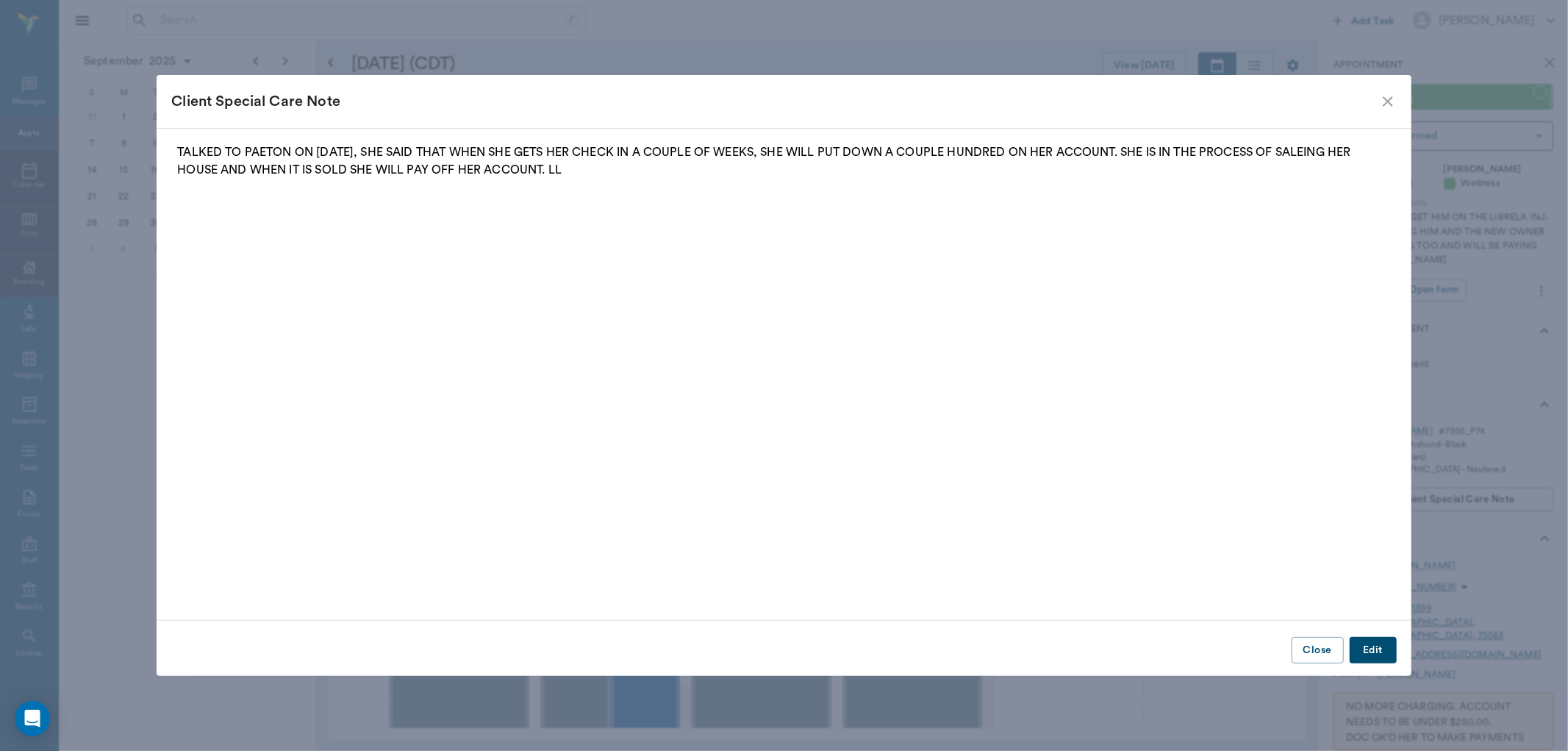
click at [1386, 97] on icon "close" at bounding box center [1387, 101] width 18 height 18
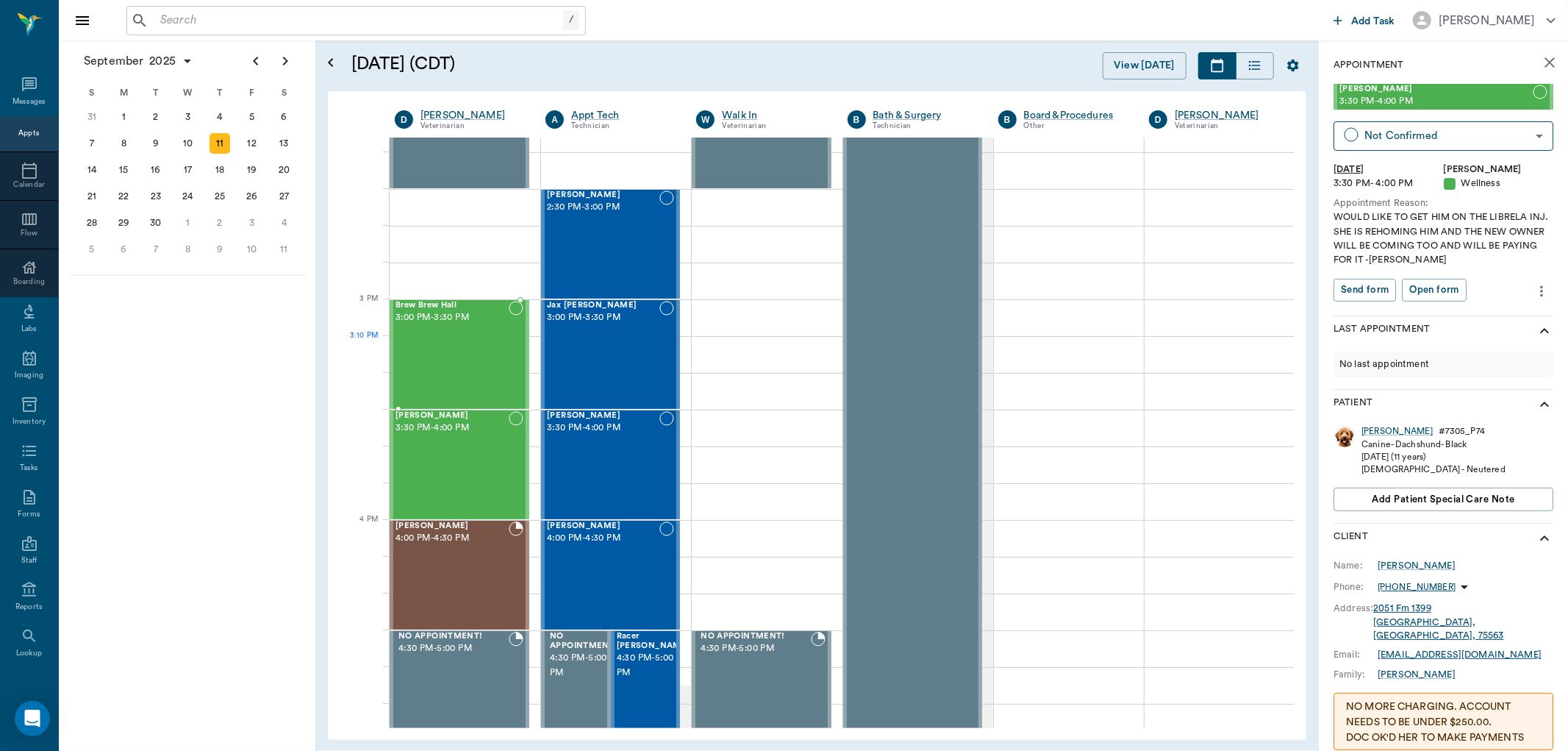
click at [478, 347] on div "Brew Brew Hall 3:00 PM - 3:30 PM" at bounding box center [452, 354] width 113 height 107
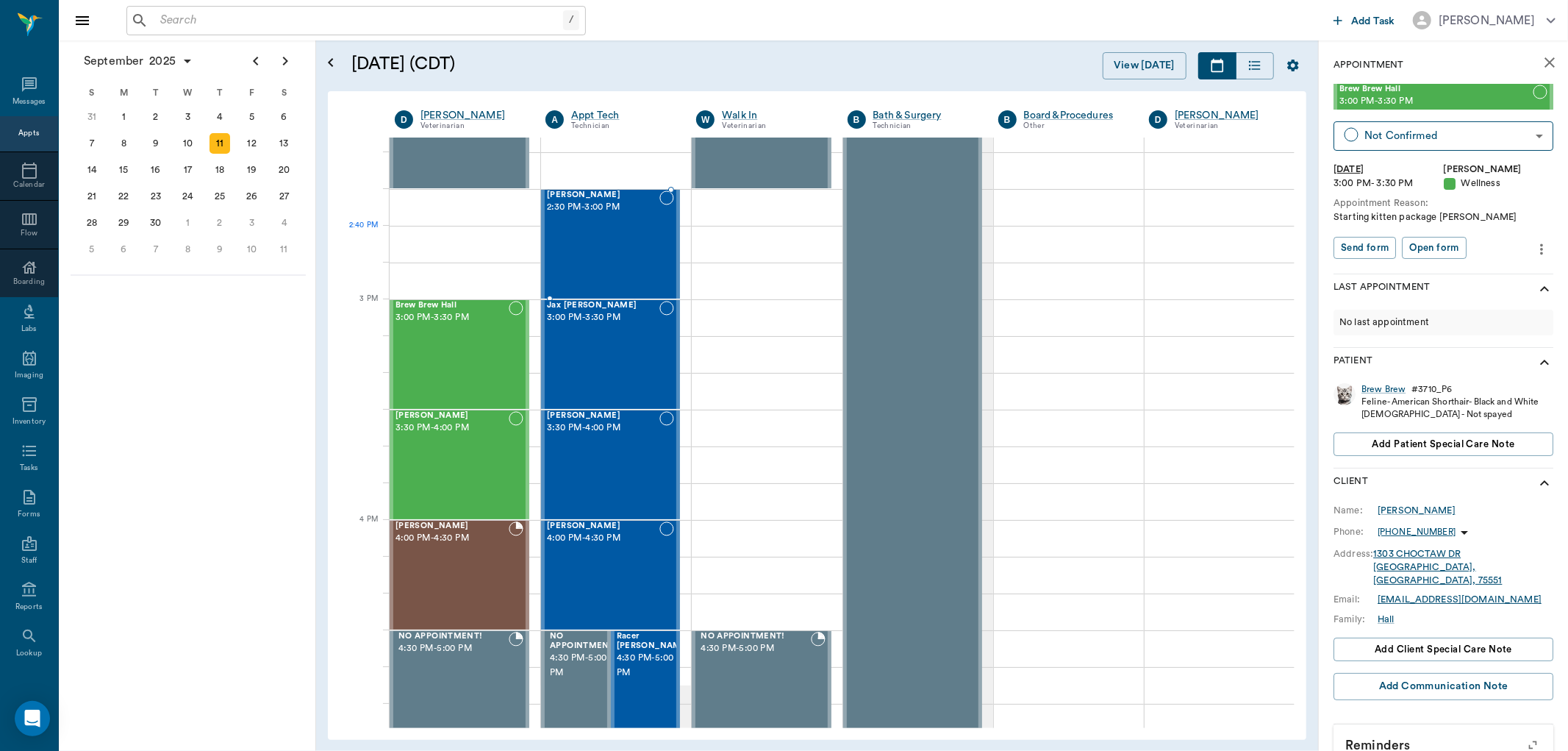
click at [591, 260] on div "Whitey Smith 2:30 PM - 3:00 PM" at bounding box center [603, 243] width 112 height 107
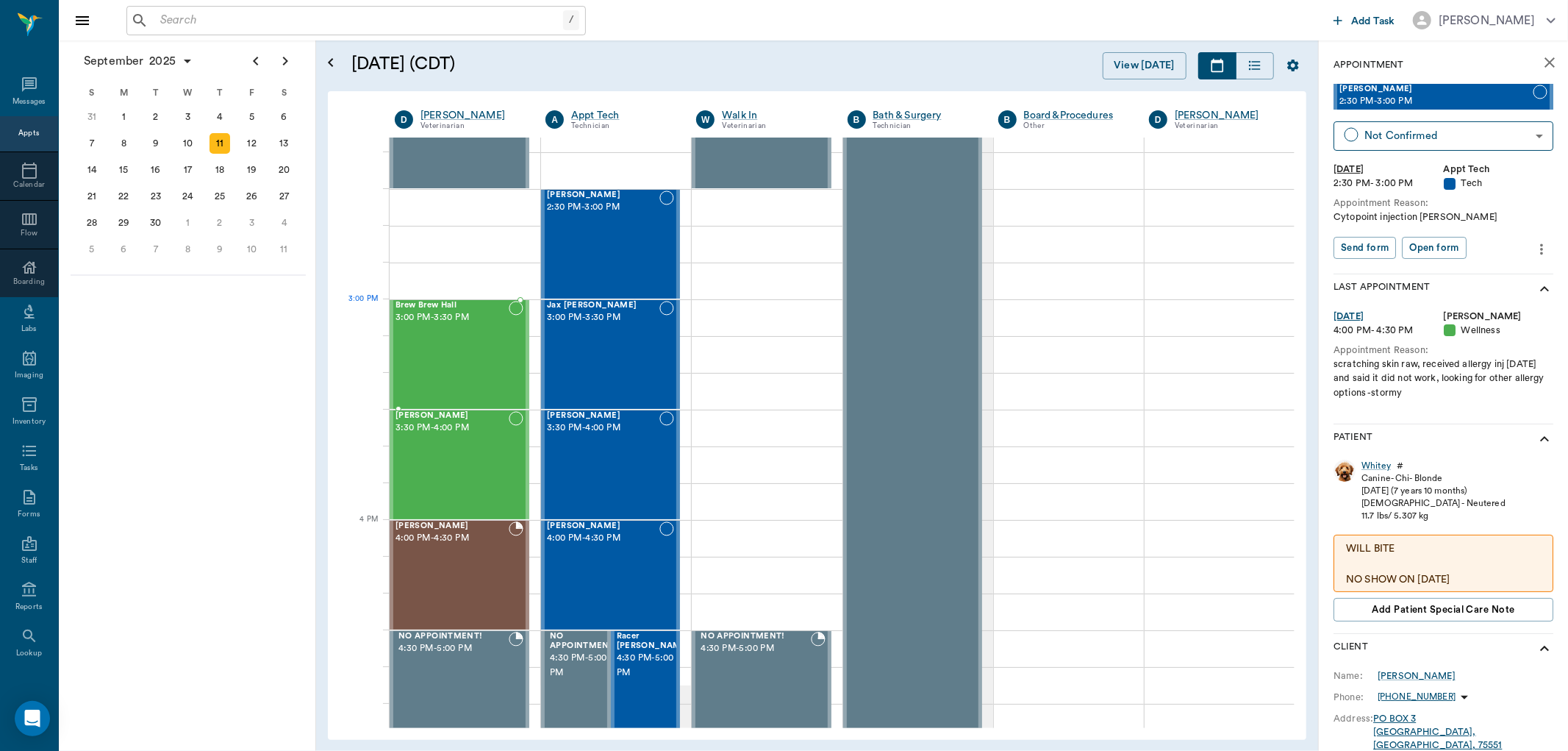
click at [492, 334] on div "Brew Brew Hall 3:00 PM - 3:30 PM" at bounding box center [452, 354] width 113 height 107
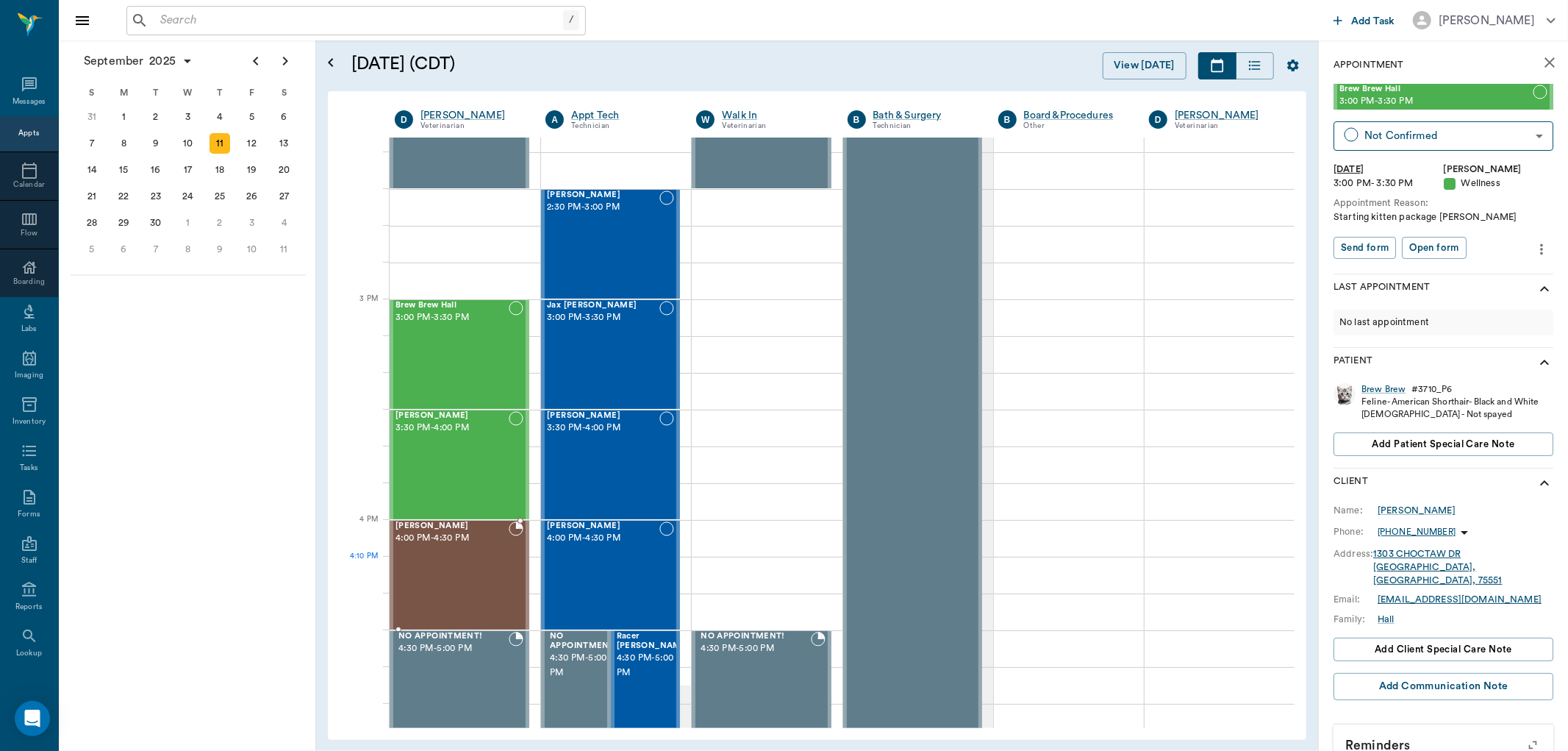
click at [459, 566] on div "Winston Leverett 4:00 PM - 4:30 PM" at bounding box center [452, 575] width 113 height 107
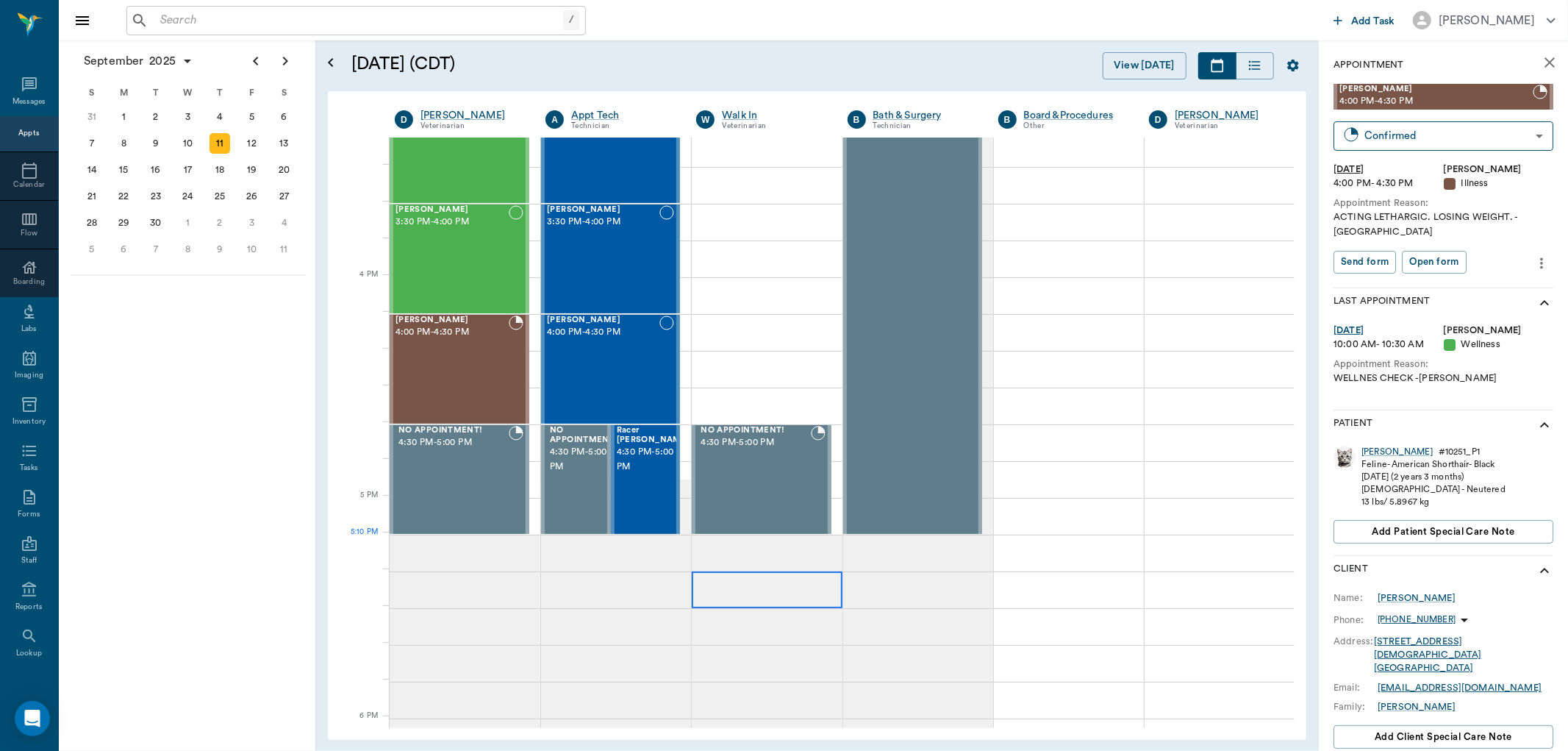
scroll to position [1634, 0]
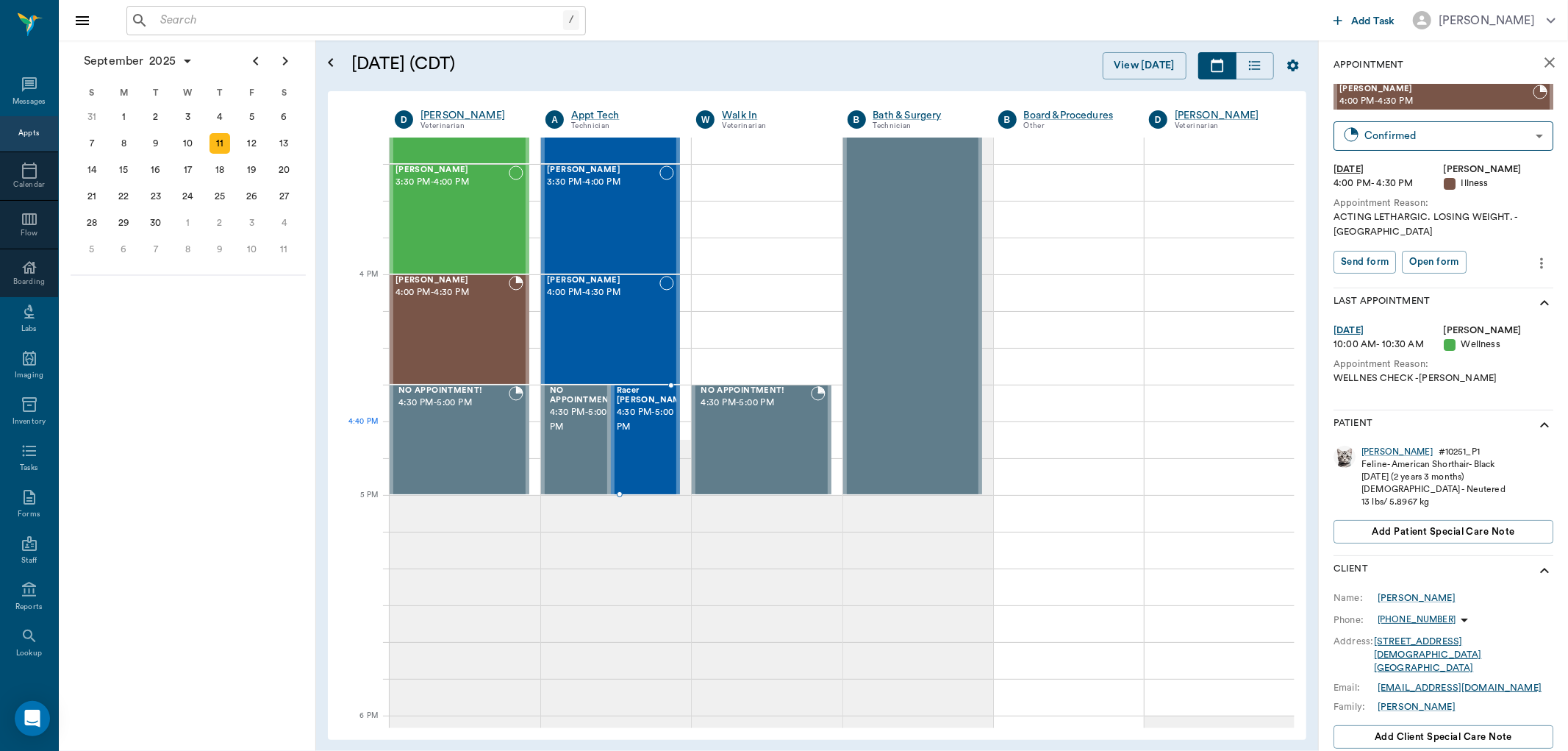
click at [647, 445] on div "Racer Ream 4:30 PM - 5:00 PM" at bounding box center [654, 439] width 74 height 107
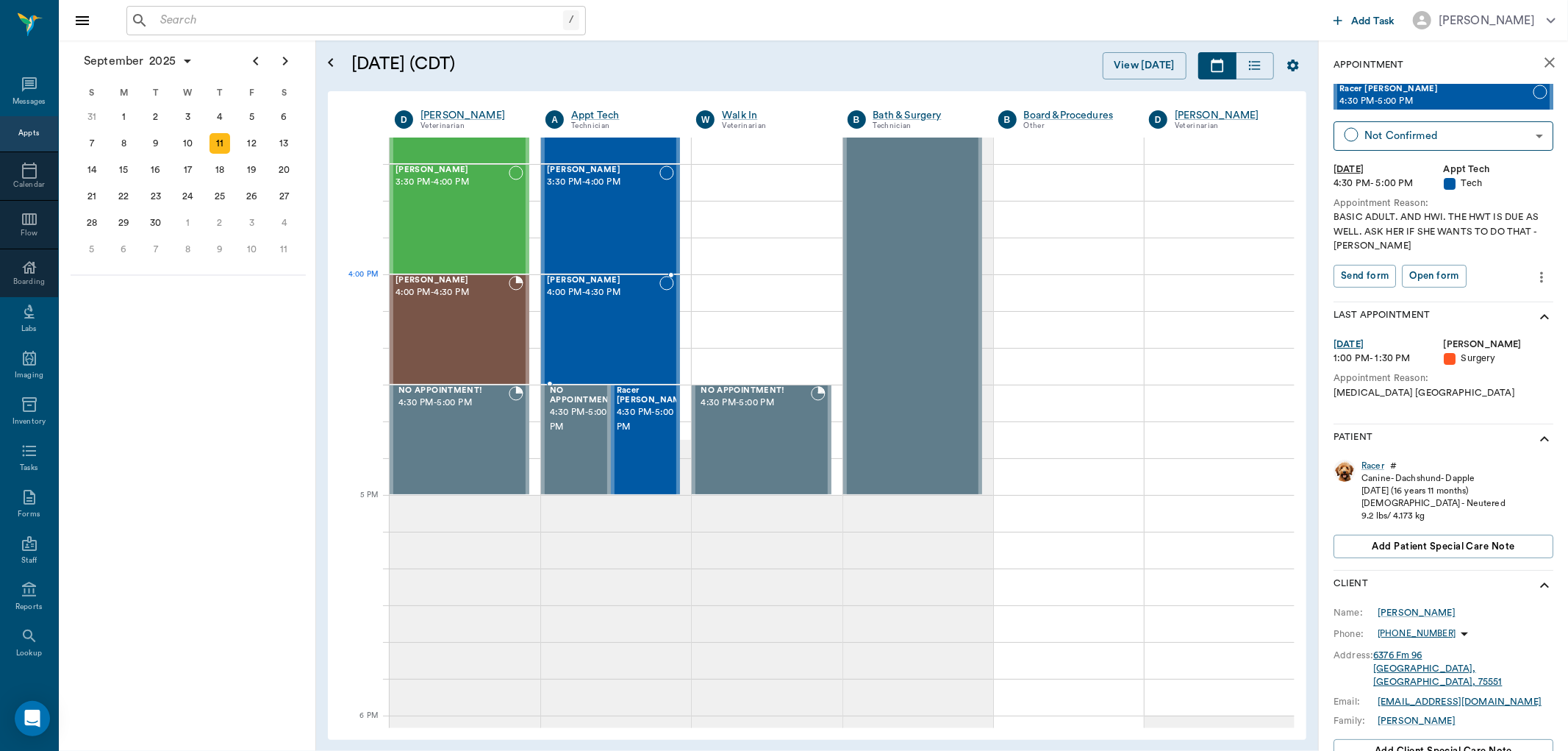
click at [635, 303] on div "Samuel Perez 4:00 PM - 4:30 PM" at bounding box center [603, 329] width 112 height 107
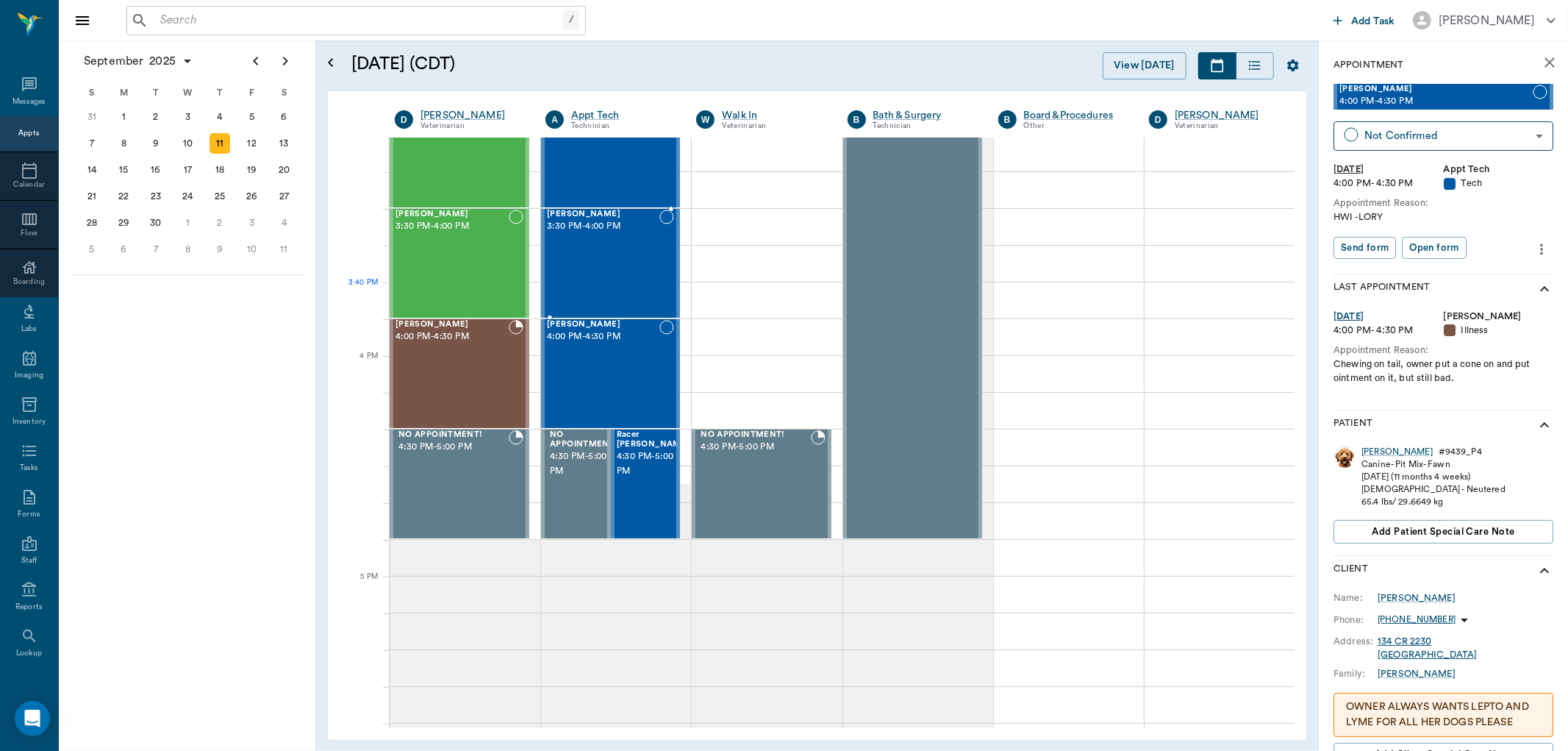
scroll to position [1553, 0]
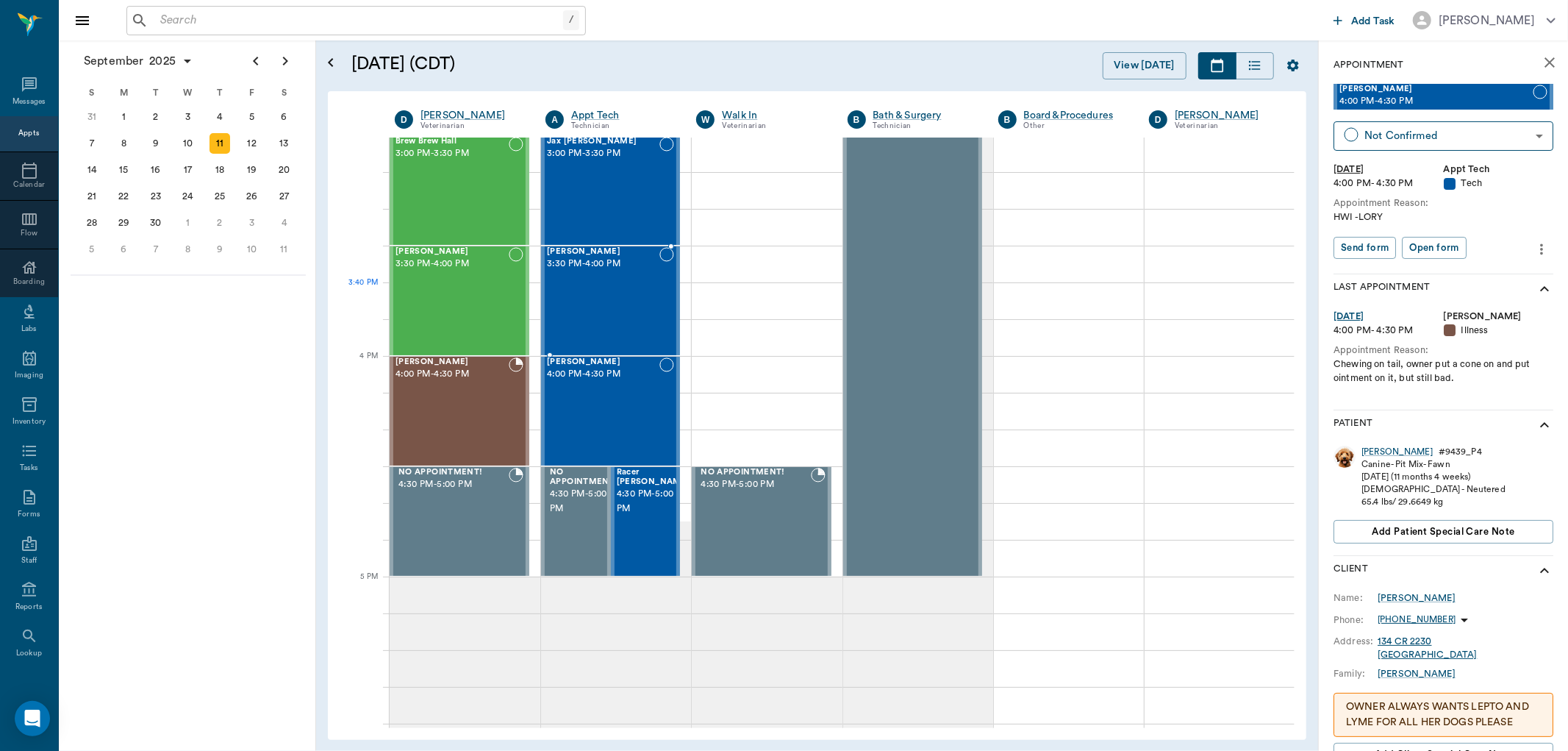
click at [635, 297] on div "BILLIE Lutrick 3:30 PM - 4:00 PM" at bounding box center [603, 301] width 112 height 107
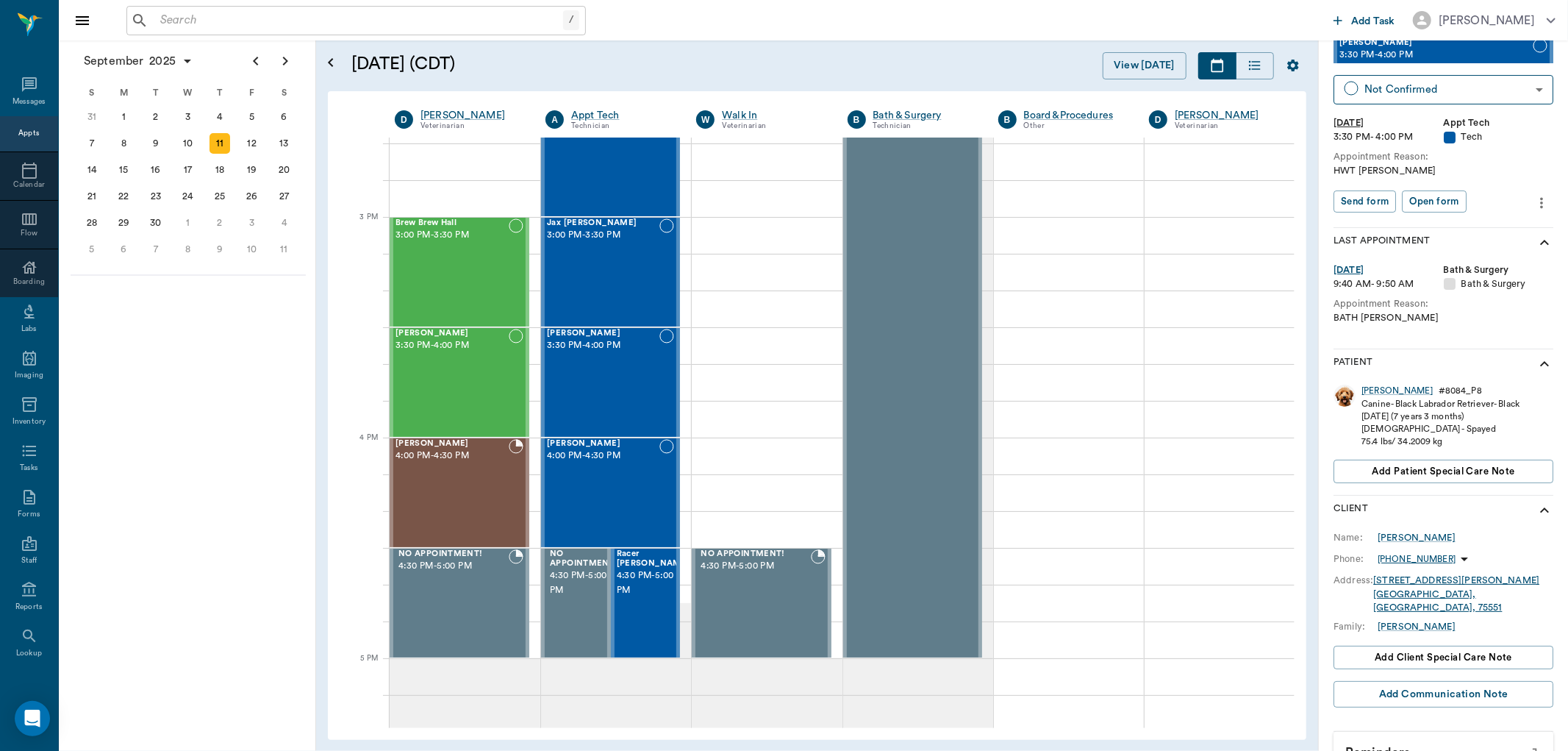
scroll to position [70, 0]
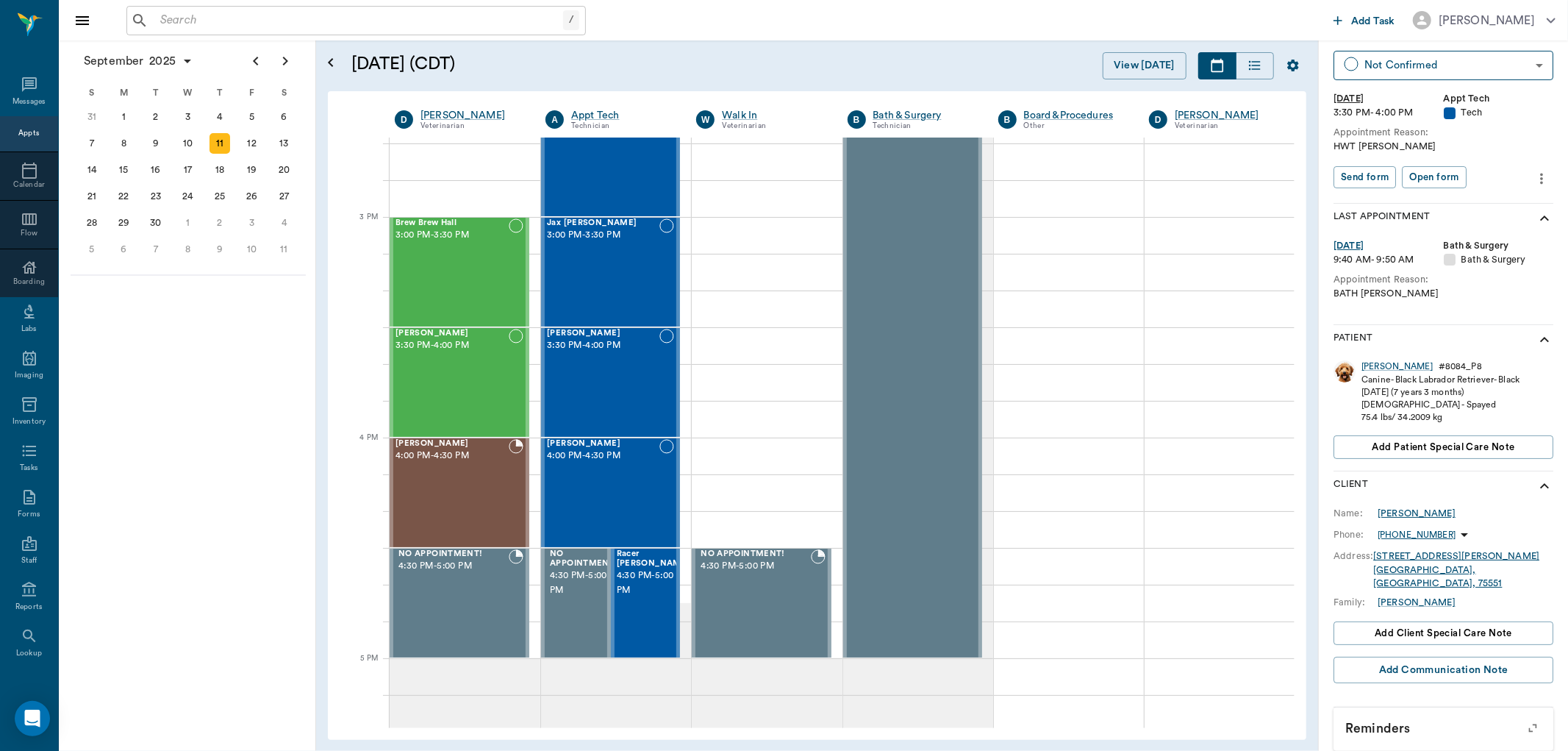
click at [1405, 507] on div "Linda Lutrick" at bounding box center [1417, 513] width 78 height 13
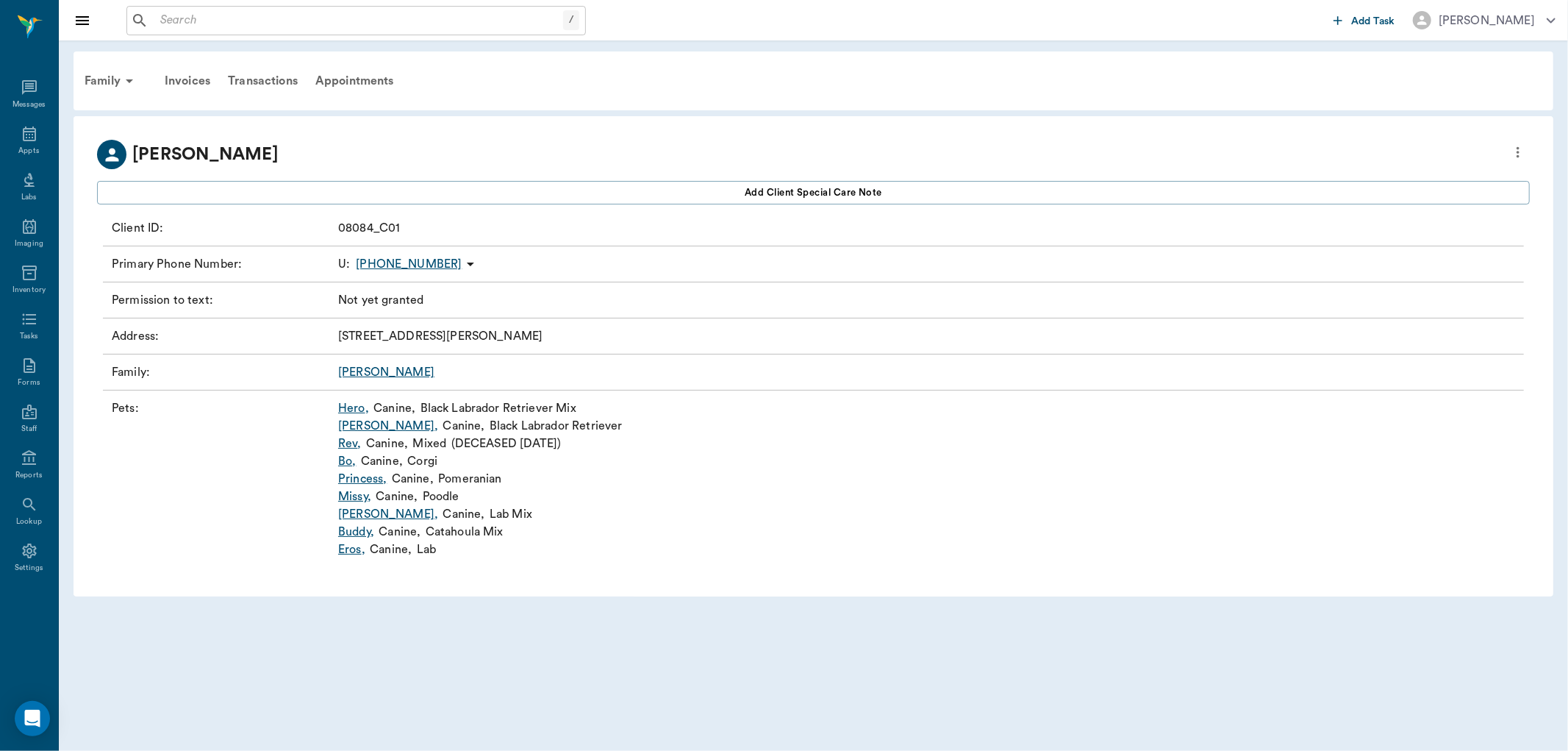
click at [363, 429] on link "BILLIE ," at bounding box center [388, 426] width 100 height 18
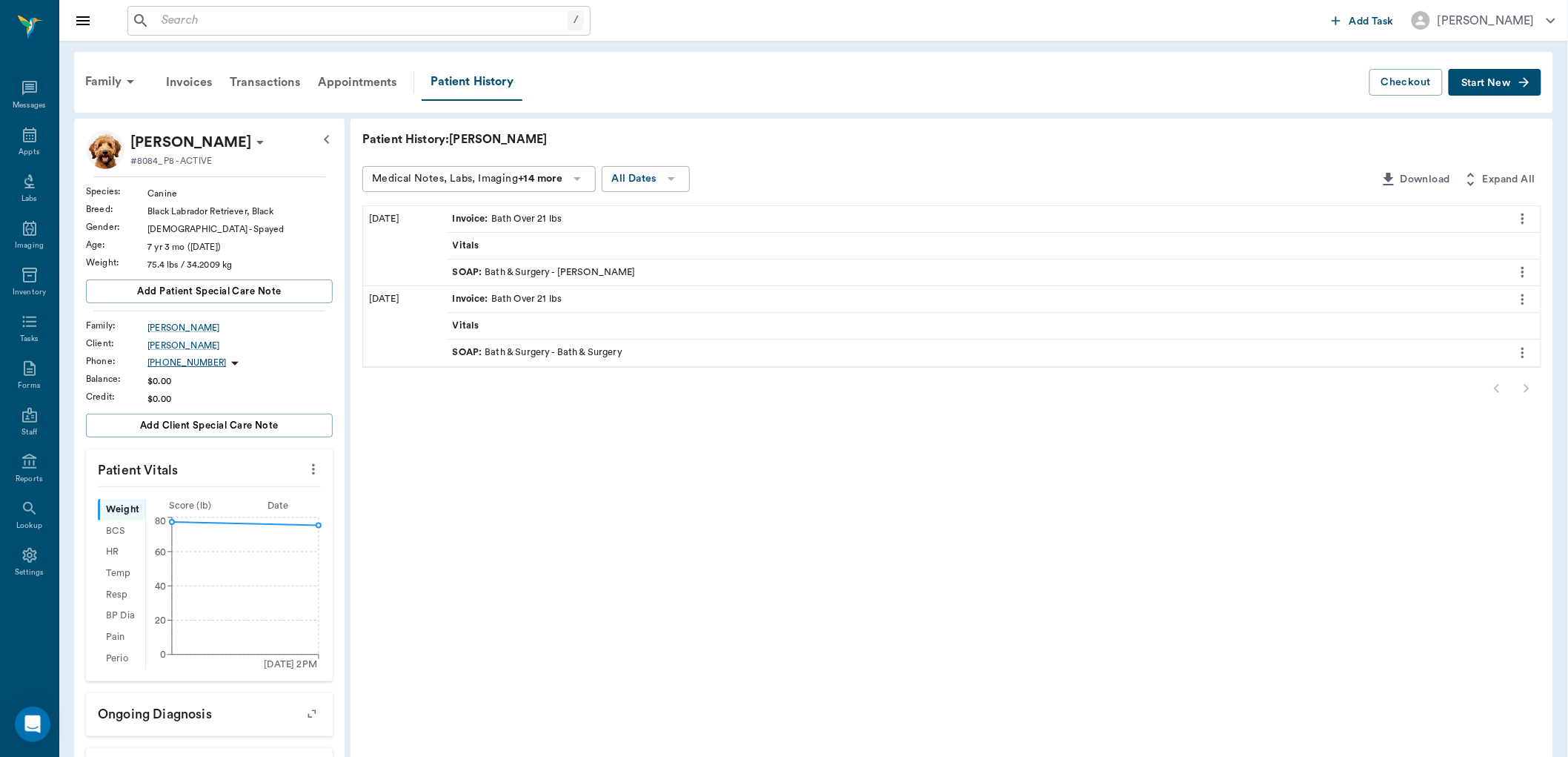
click at [532, 358] on div "SOAP : Bath & Surgery - Bath & Surgery" at bounding box center [538, 352] width 170 height 14
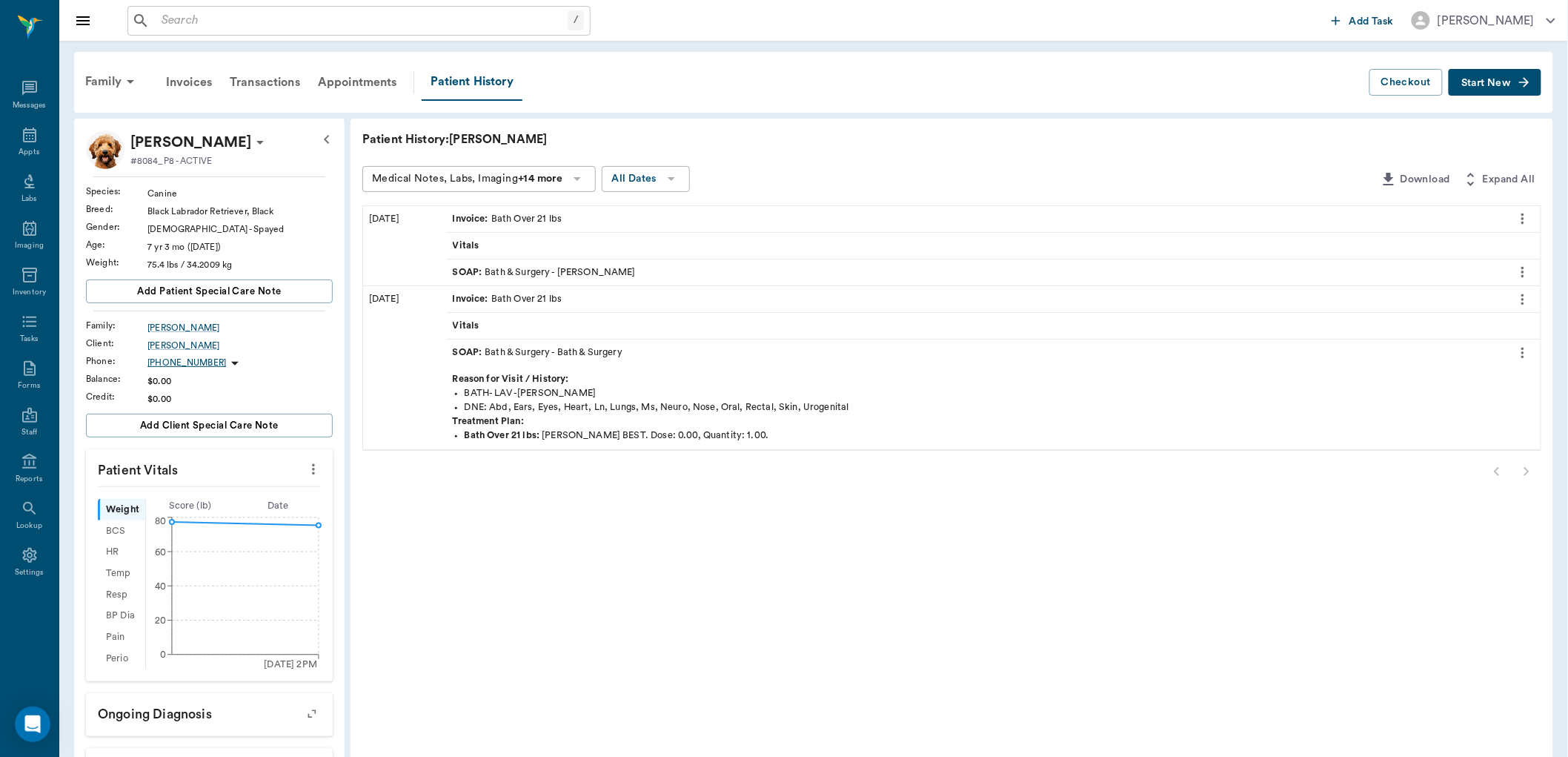
click at [603, 270] on div "SOAP : Bath & Surgery - Daniel Virnala" at bounding box center [545, 272] width 183 height 14
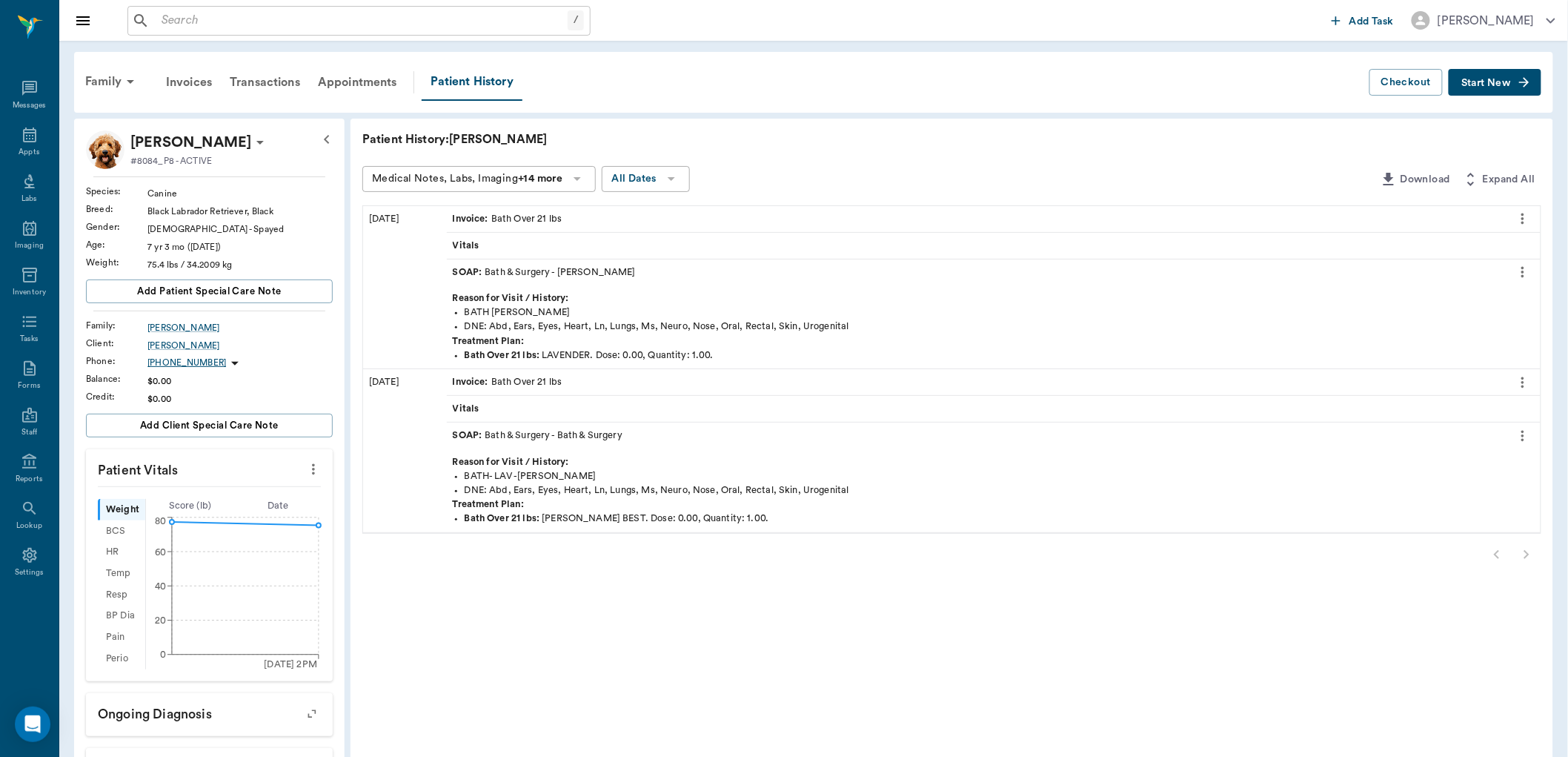
click at [603, 270] on div "SOAP : Bath & Surgery - Daniel Virnala" at bounding box center [545, 272] width 183 height 14
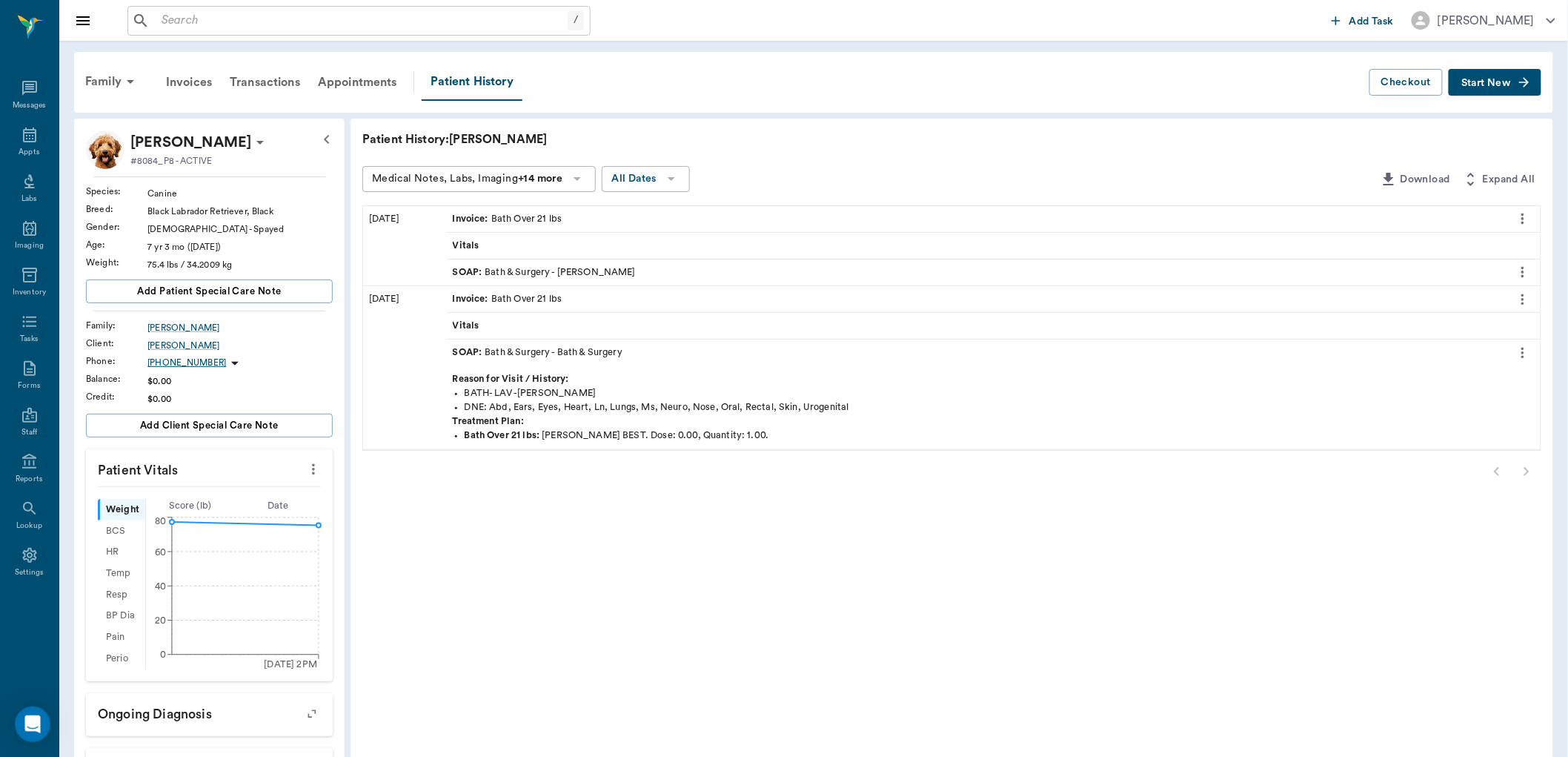
click at [591, 350] on div "SOAP : Bath & Surgery - Bath & Surgery" at bounding box center [538, 352] width 170 height 14
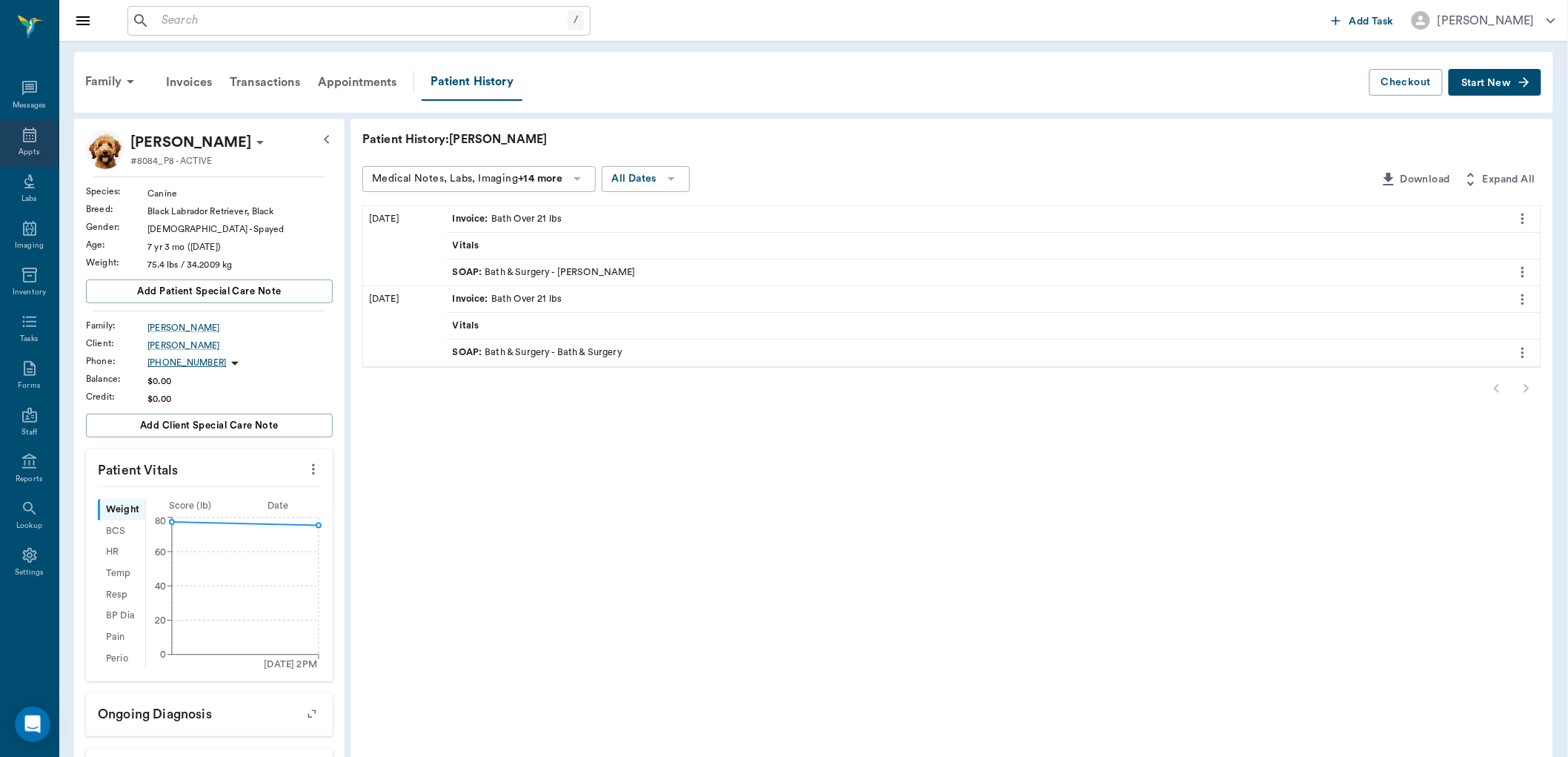
click at [28, 144] on div "Appts" at bounding box center [29, 143] width 59 height 47
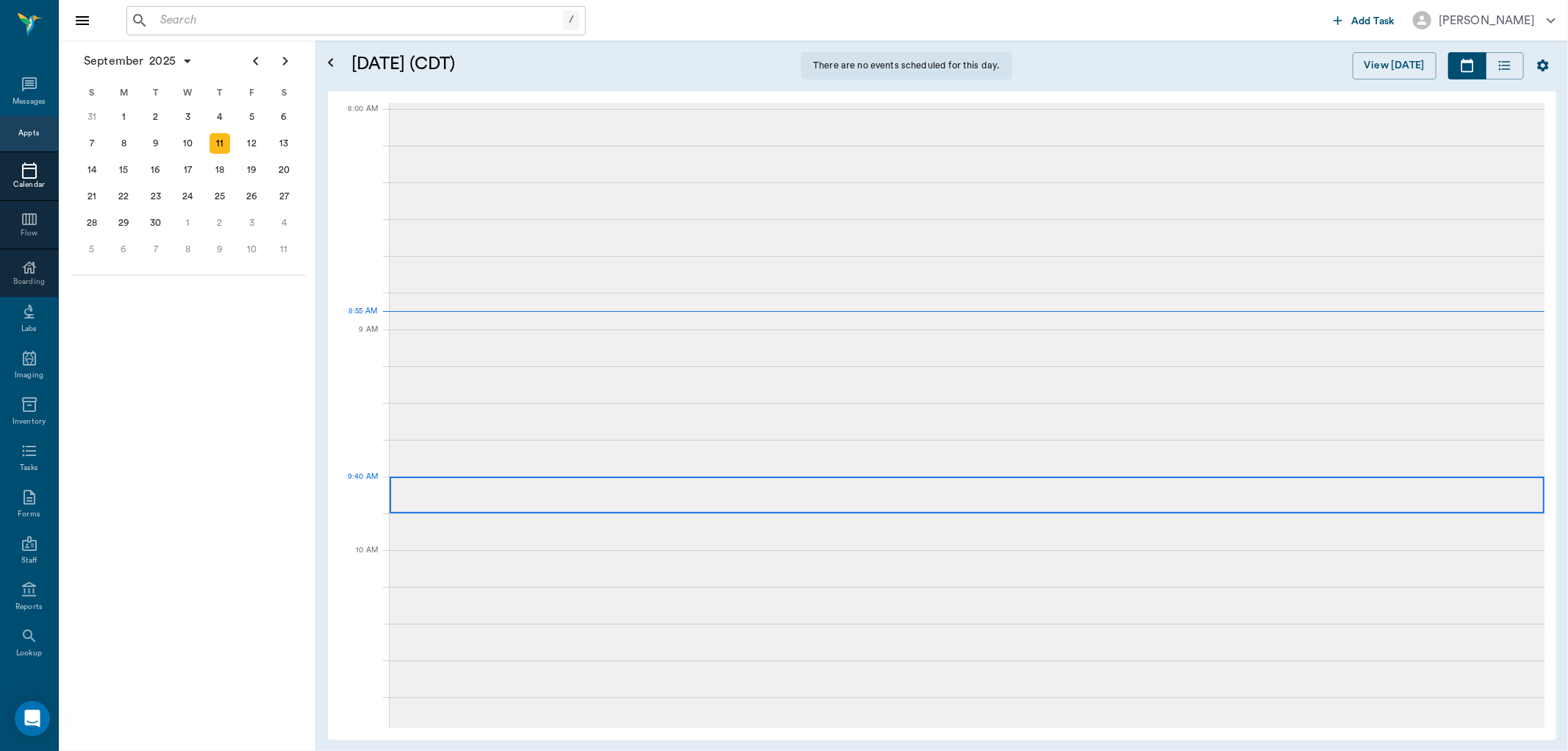
scroll to position [1, 0]
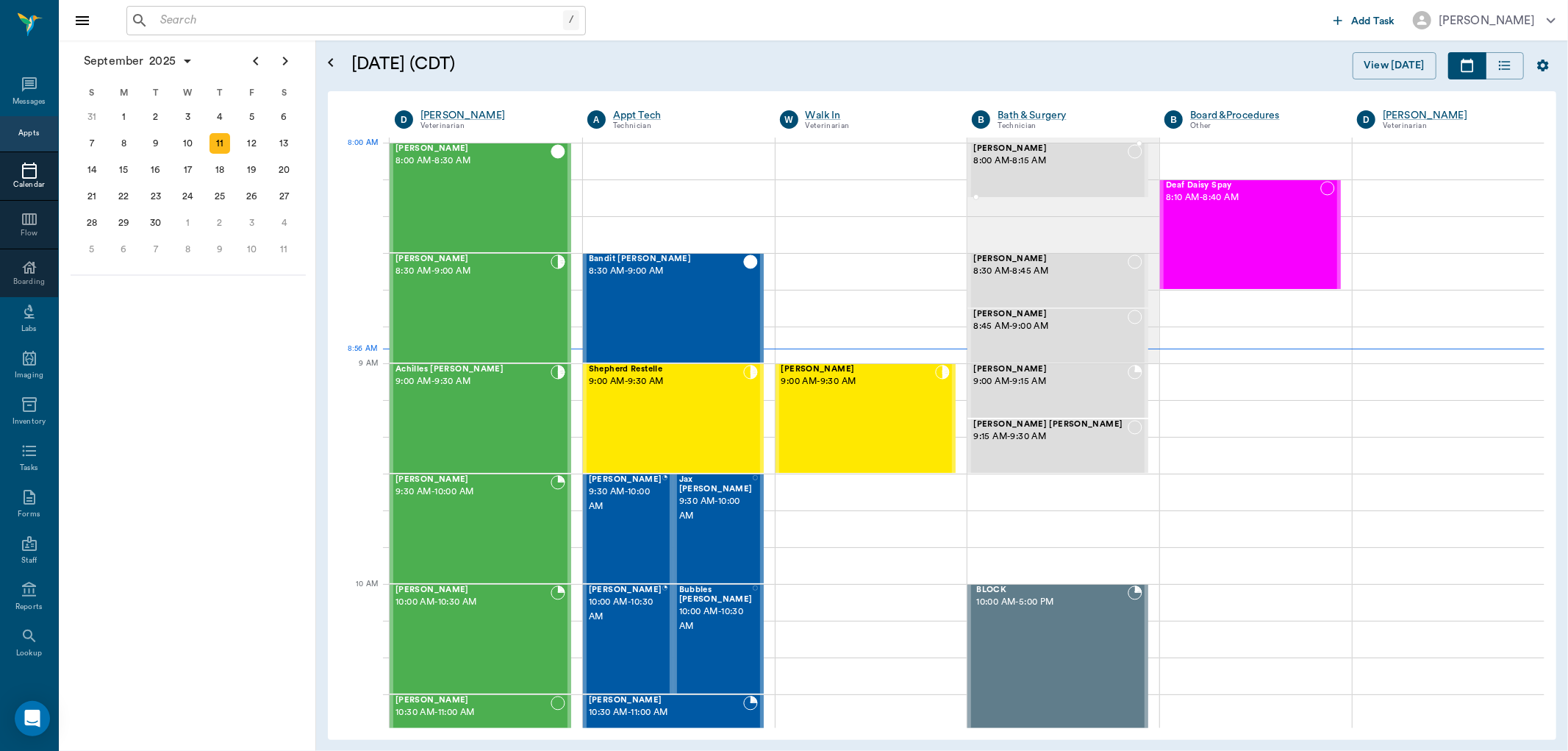
click at [1013, 148] on span "[PERSON_NAME]" at bounding box center [1050, 148] width 154 height 9
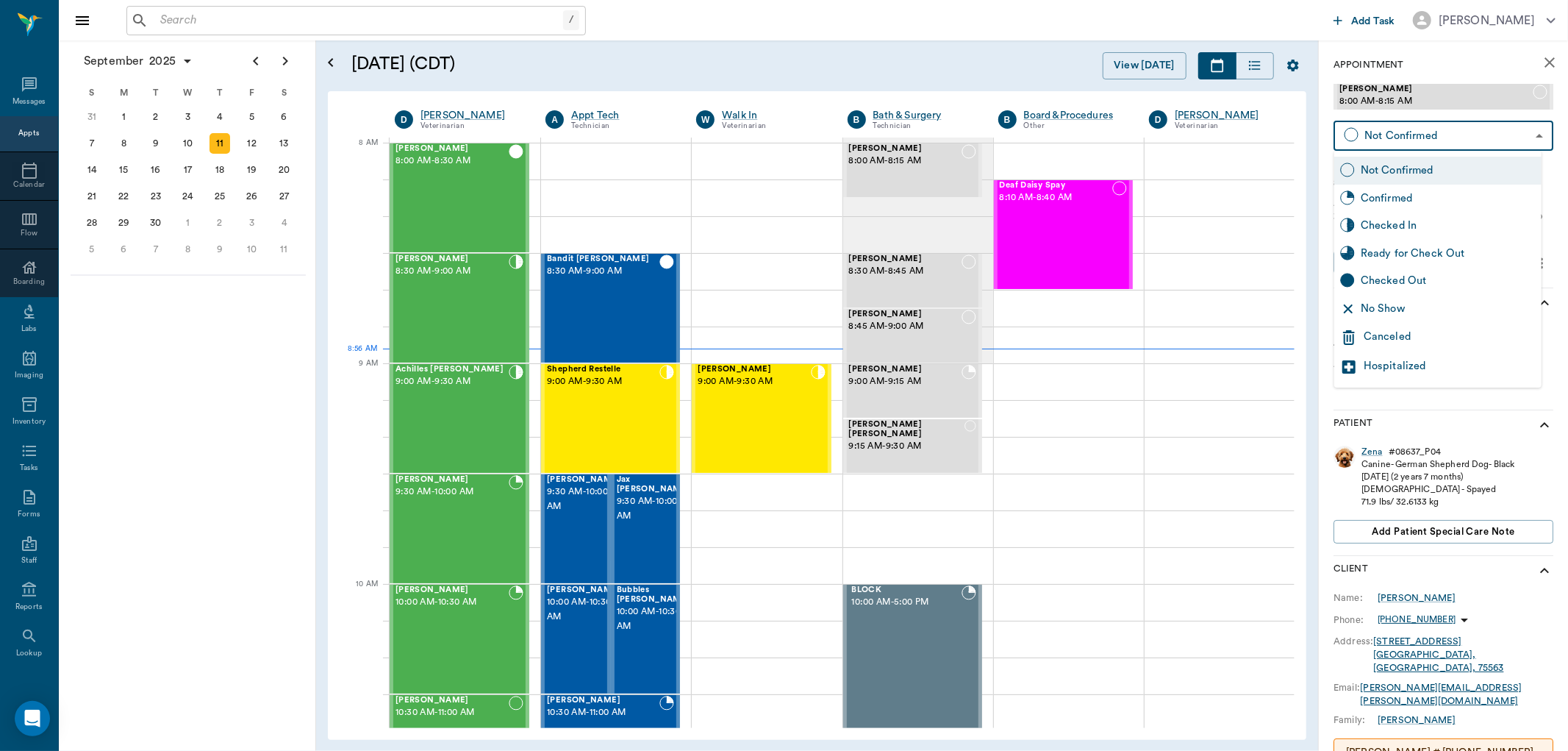
click at [1475, 138] on body "/ ​ Add Task Dr. Bert Ellsworth Nectar Messages Appts Calendar Flow Boarding La…" at bounding box center [784, 375] width 1568 height 751
click at [1399, 222] on div "Checked In" at bounding box center [1448, 225] width 175 height 16
type input "CHECKED_IN"
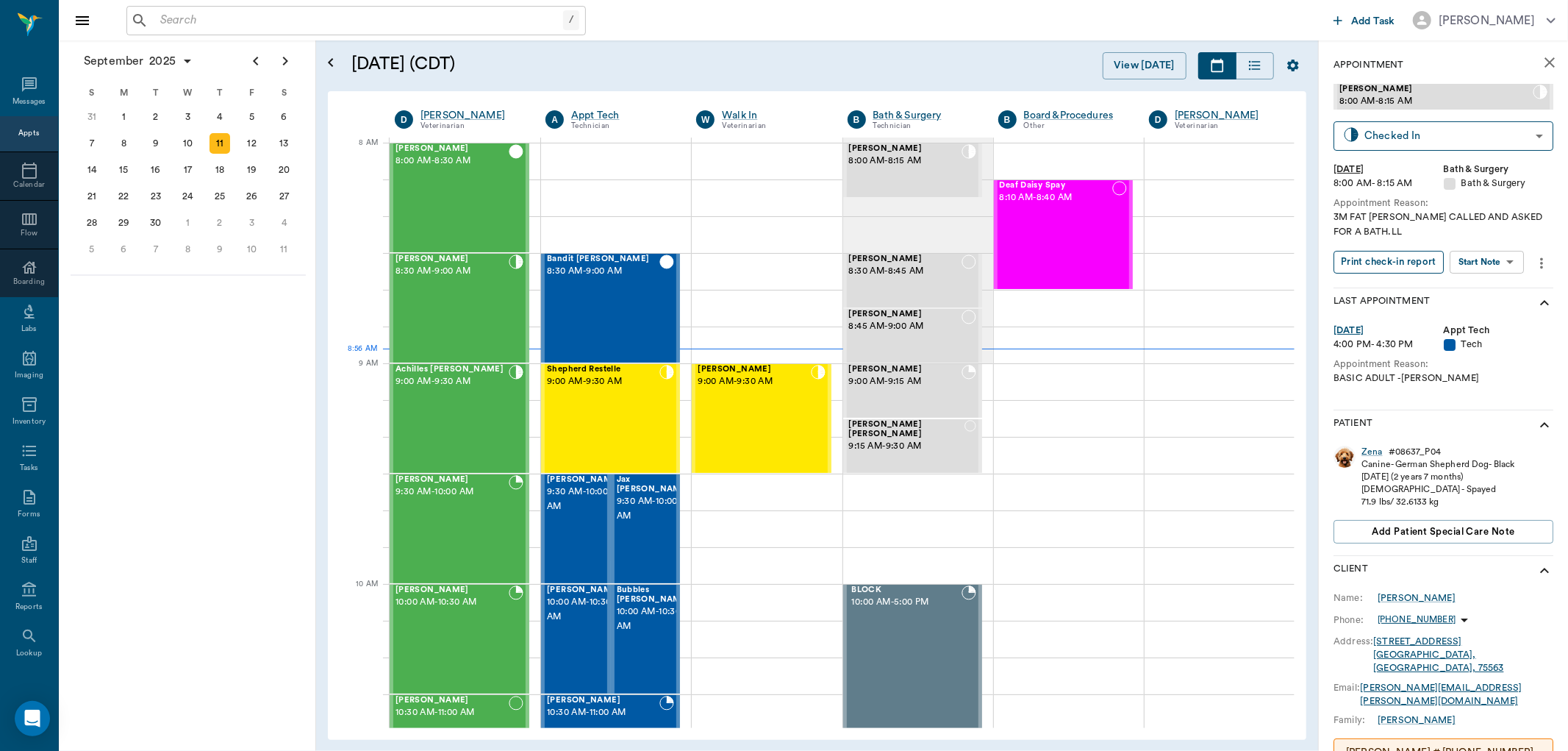
click at [1383, 259] on button "Print check-in report" at bounding box center [1388, 262] width 110 height 23
click at [472, 291] on div "Jake Hawkins 8:30 AM - 9:00 AM" at bounding box center [452, 308] width 113 height 107
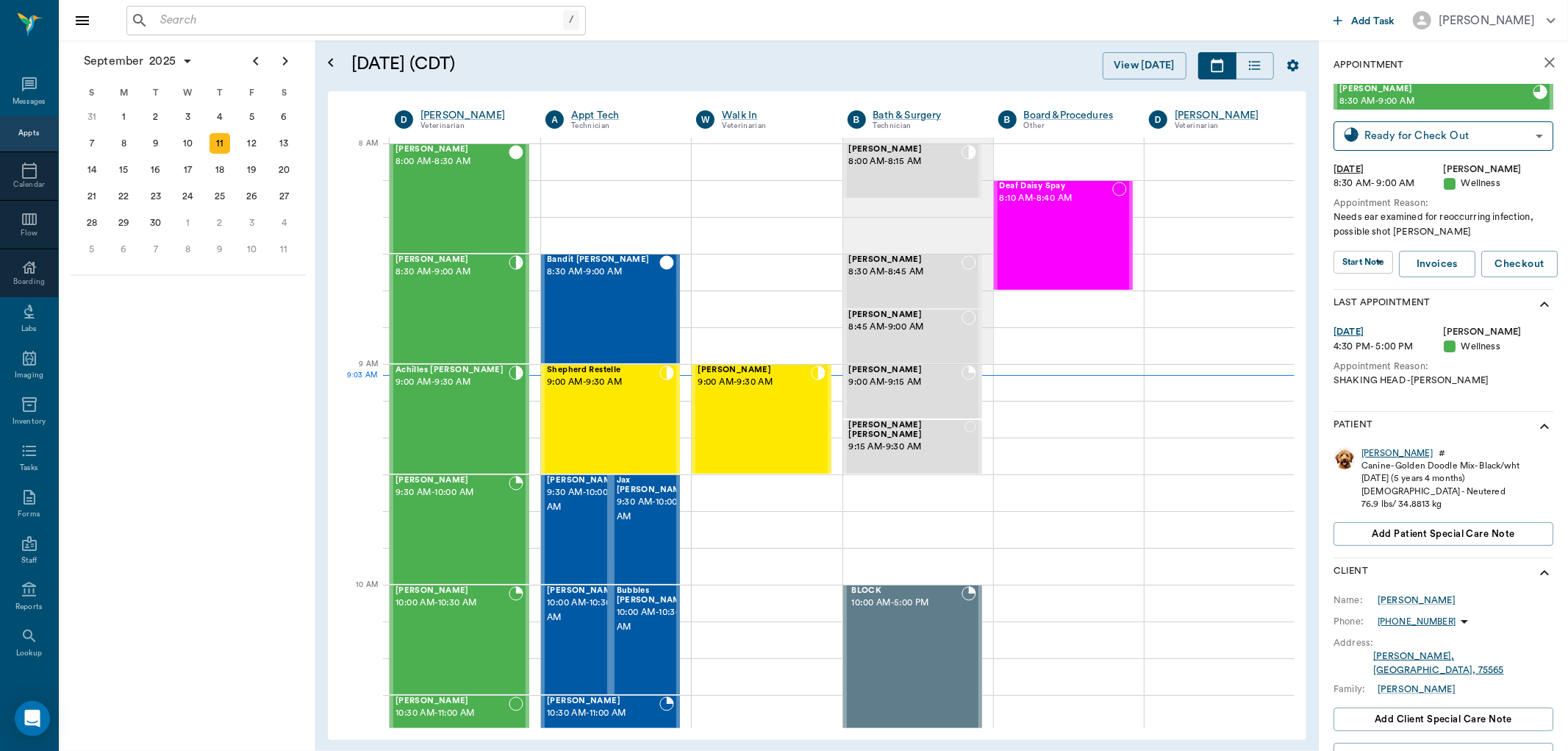
click at [1368, 450] on div "Jake" at bounding box center [1397, 453] width 71 height 13
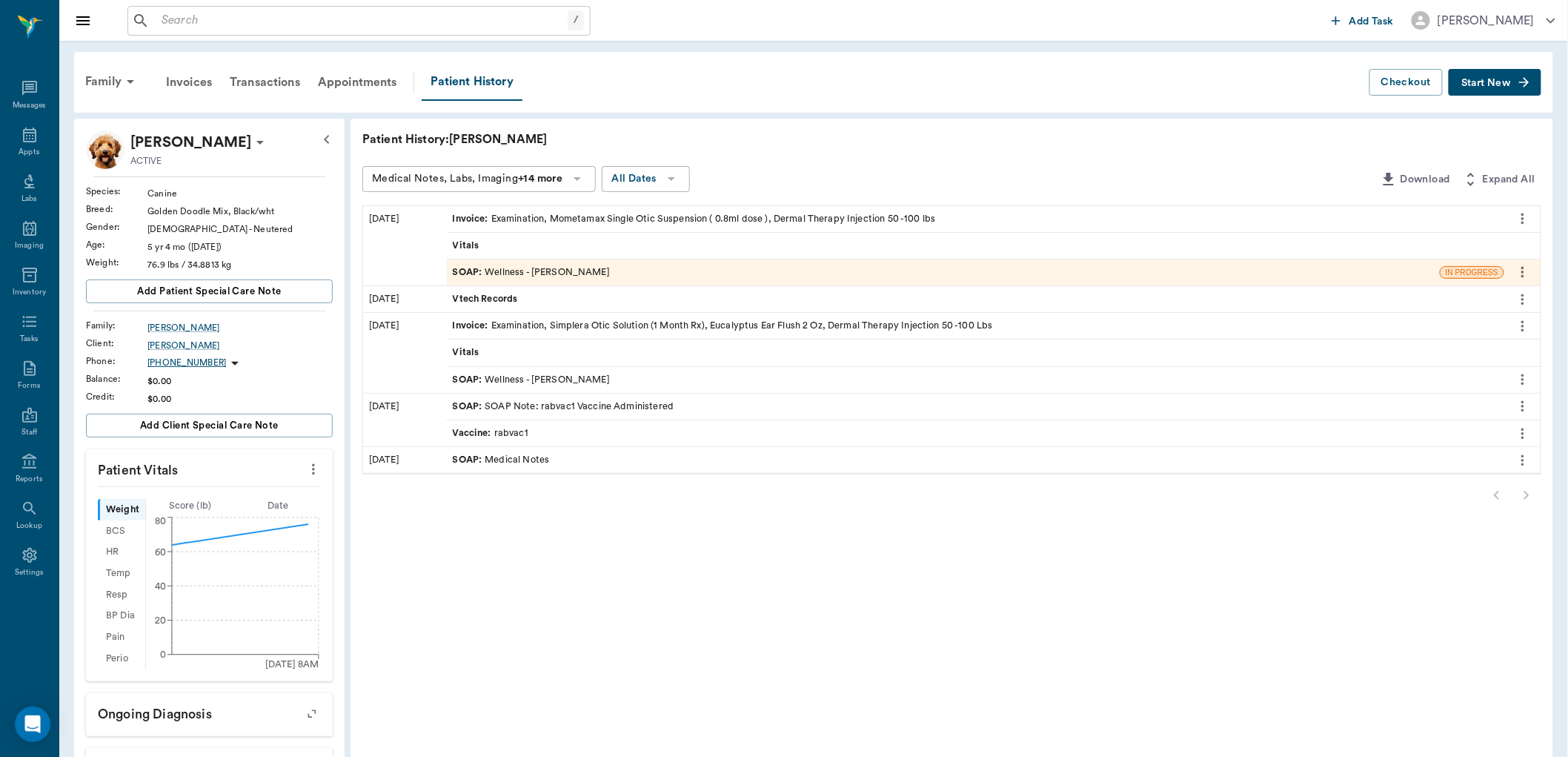
click at [467, 273] on span "SOAP :" at bounding box center [469, 272] width 33 height 14
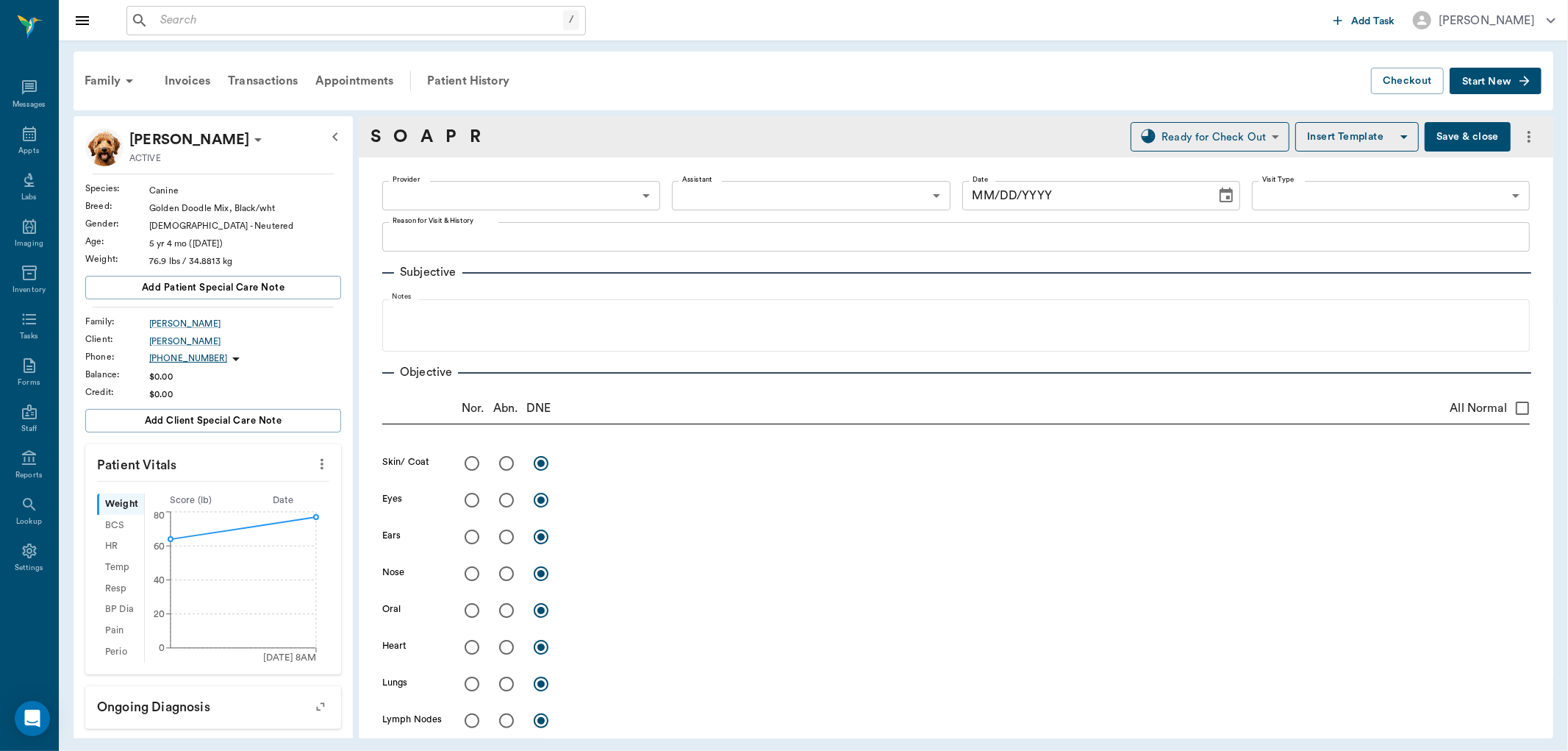
type input "63ec2f075fda476ae8351a4d"
type input "63ec2e7e52e12b0ba117b124"
type input "65d2be4f46e3a538d89b8c14"
type textarea "Needs ear examined for reoccurring infection, possible shot Christy"
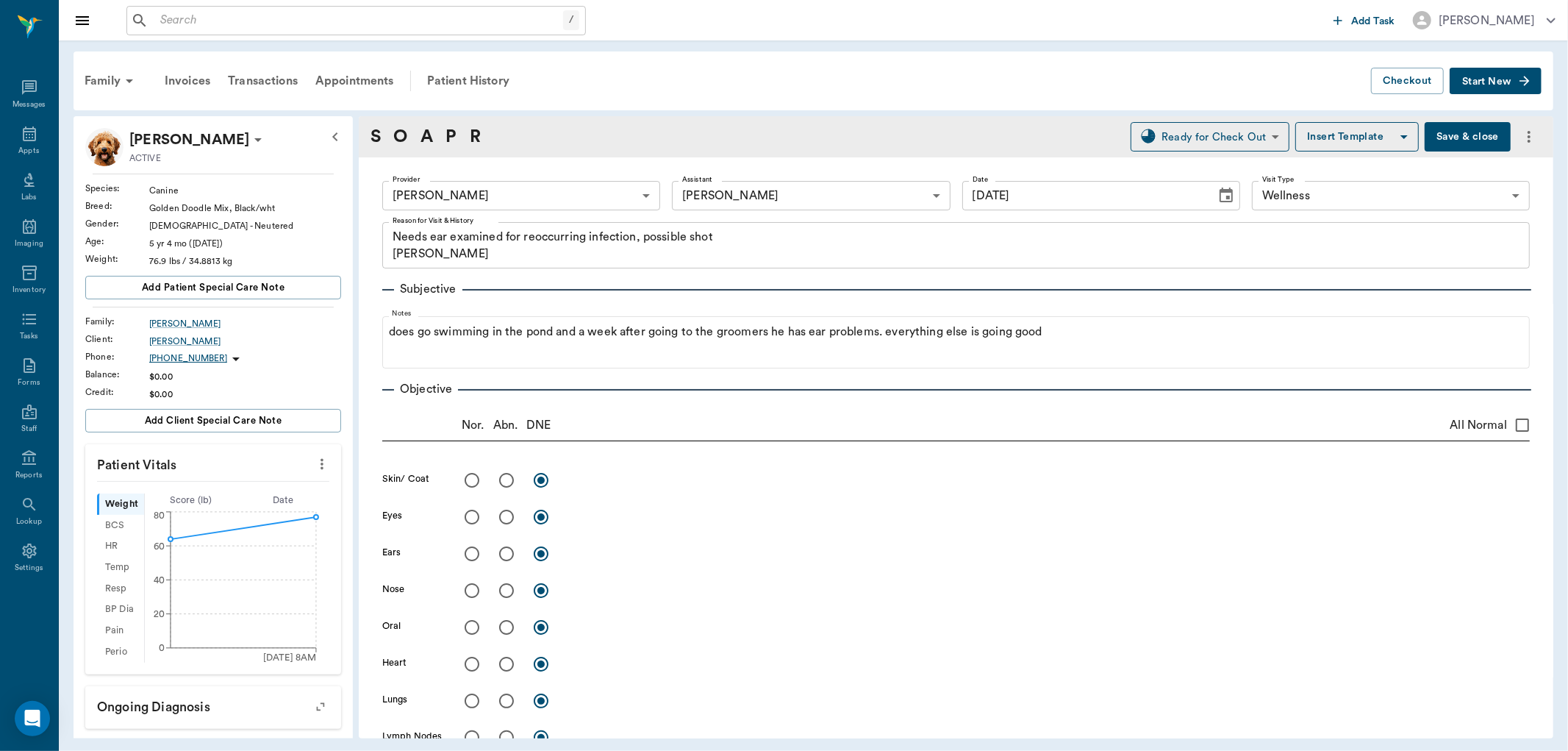
type input "[DATE]"
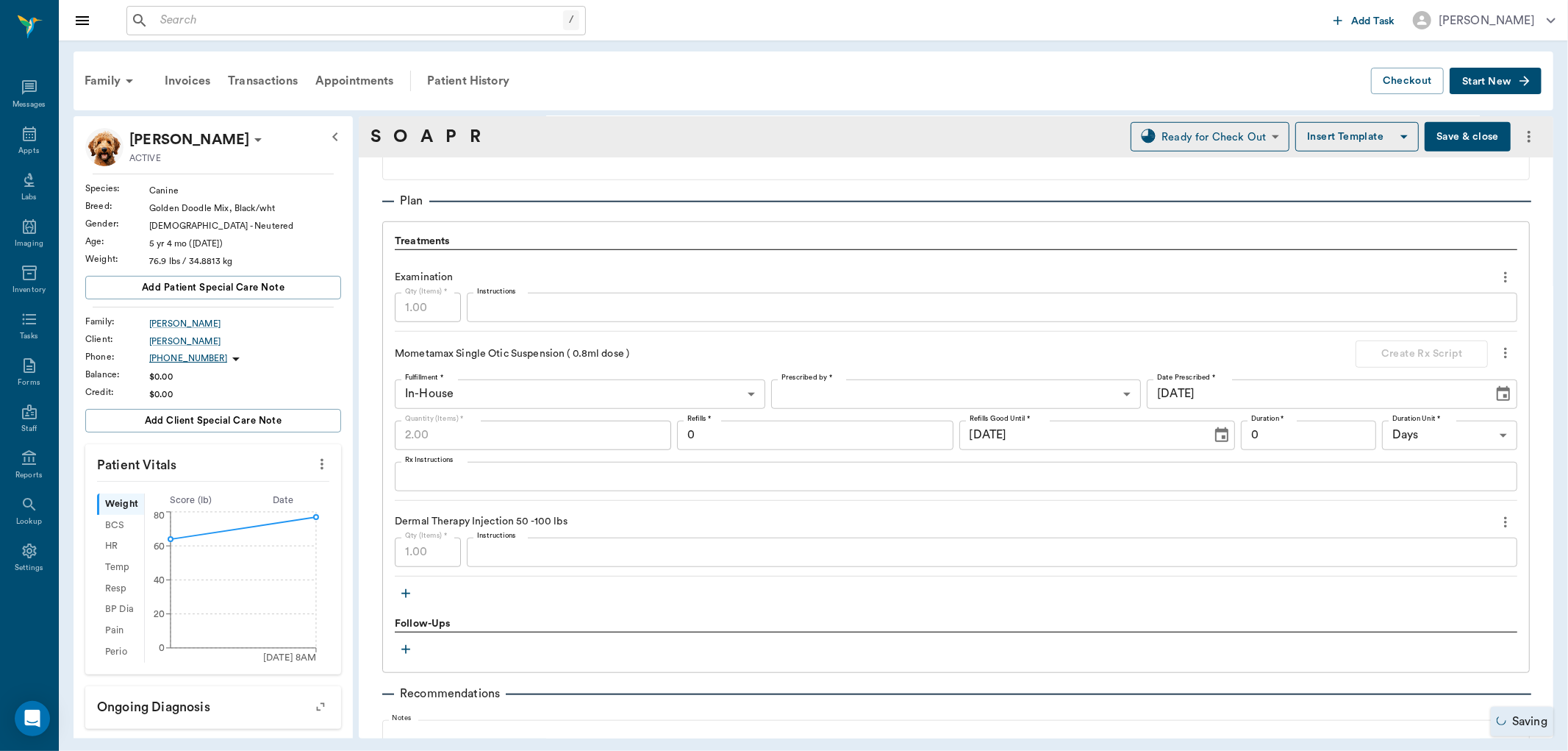
scroll to position [980, 0]
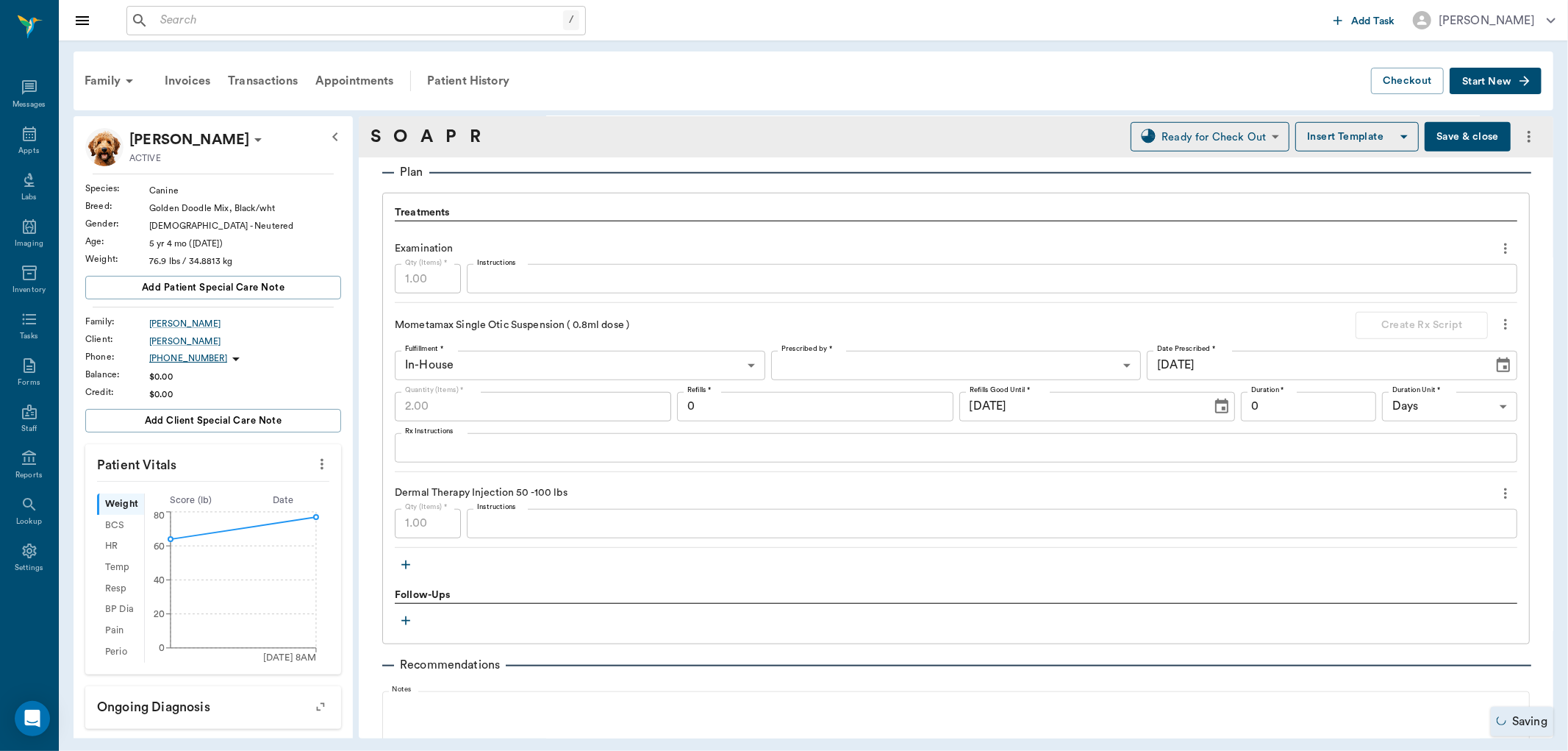
click at [542, 534] on div "x Instructions" at bounding box center [991, 523] width 1050 height 29
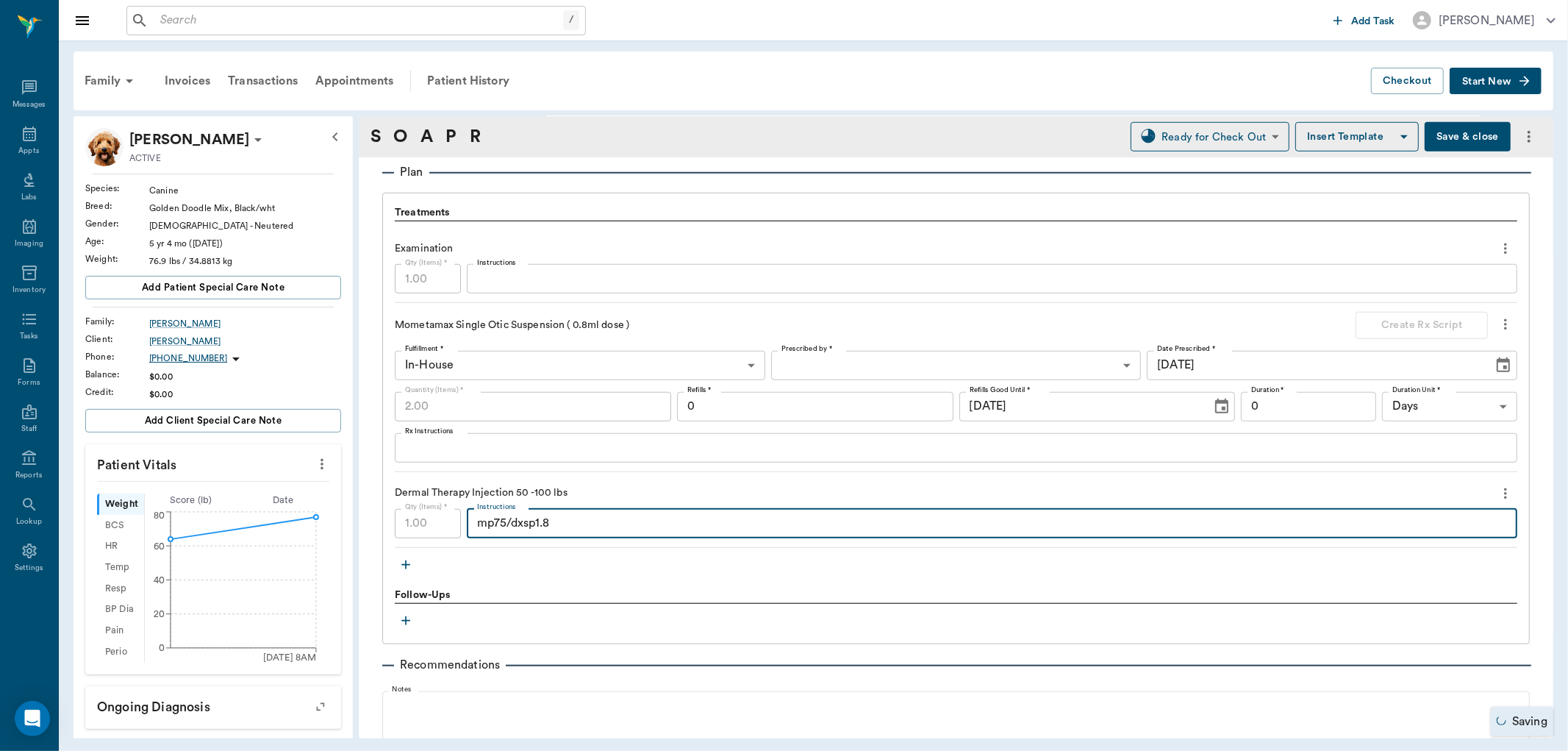
type textarea "mp75/dxsp1.8"
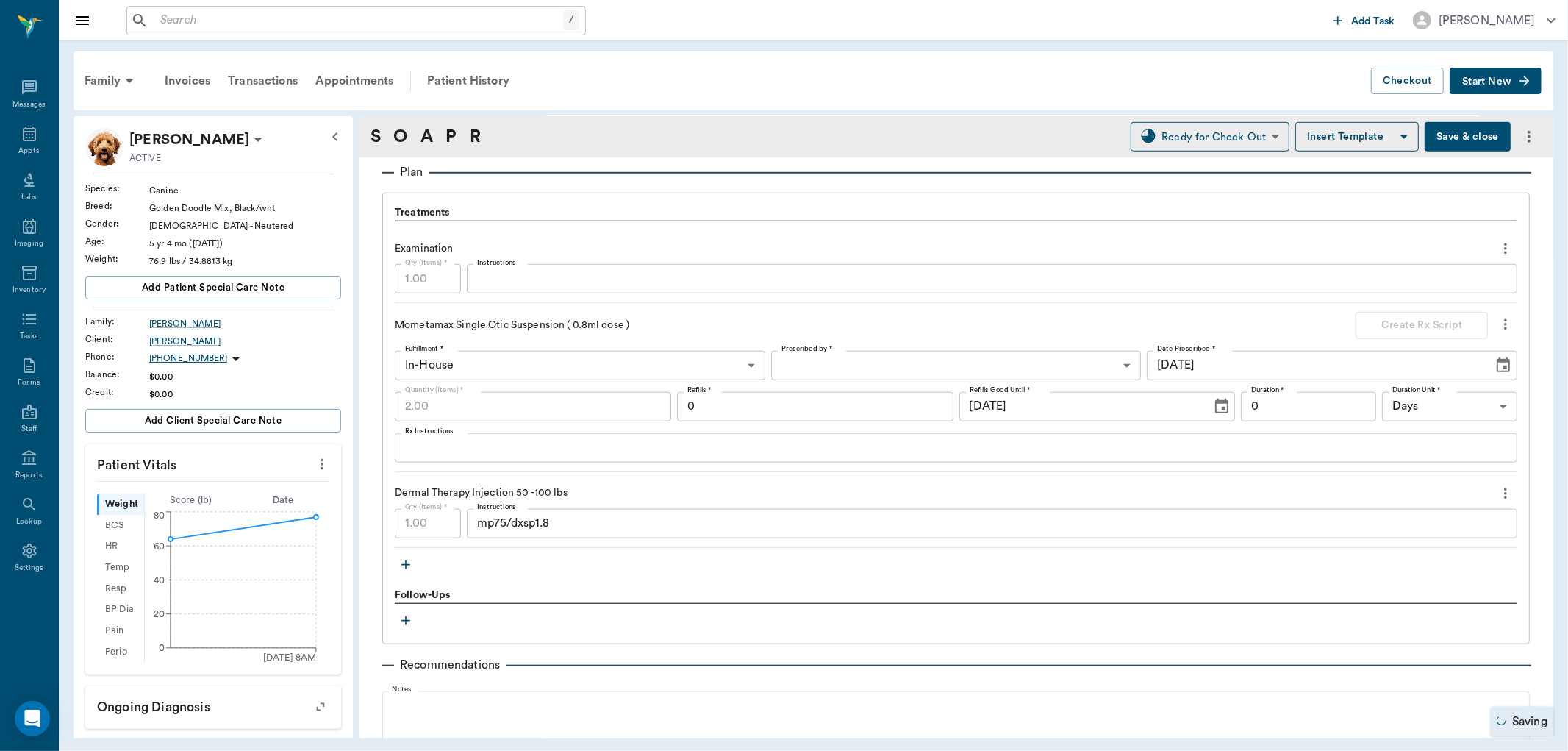
click at [1458, 131] on button "Save & close" at bounding box center [1467, 137] width 86 height 29
click at [40, 128] on div "Appts" at bounding box center [29, 142] width 58 height 46
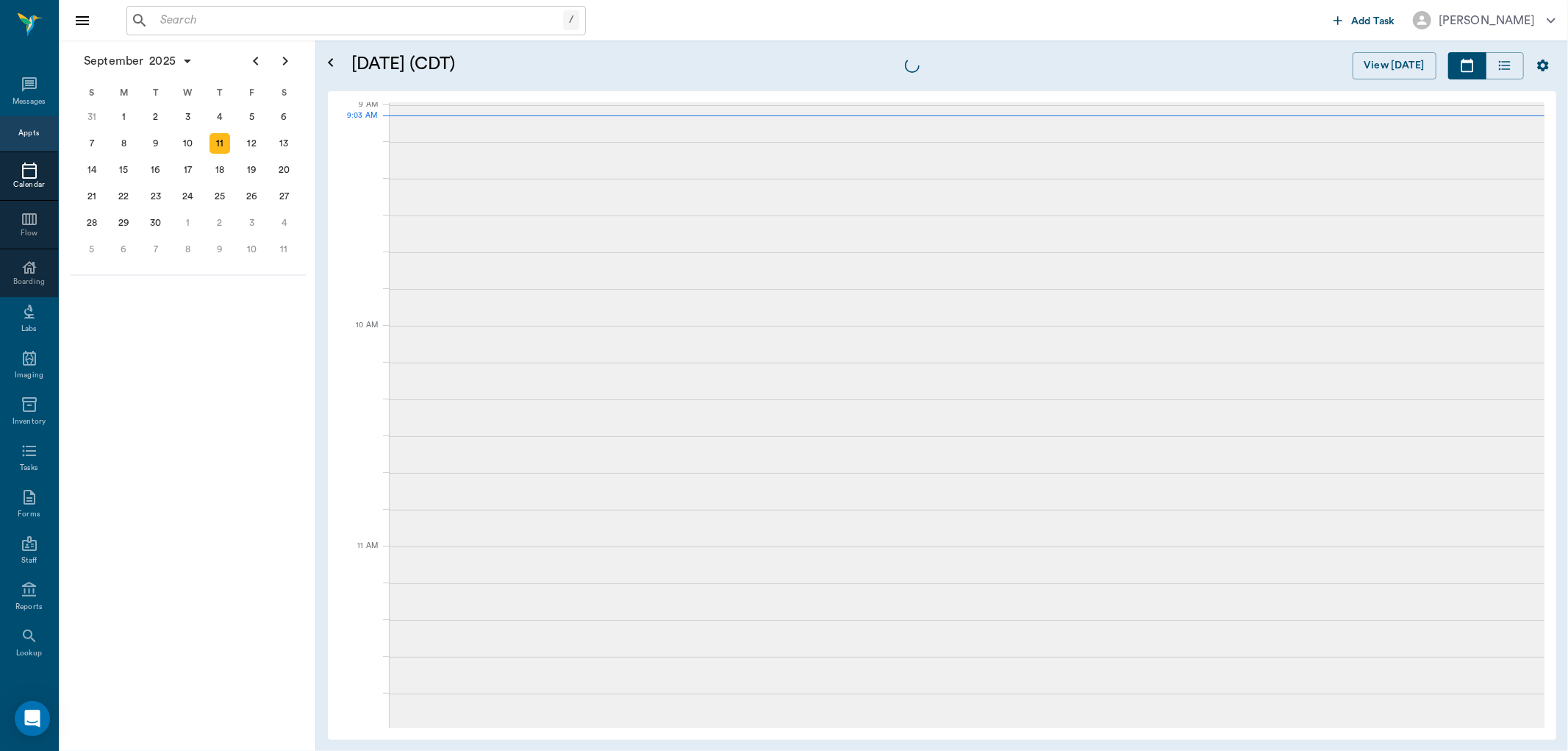
scroll to position [224, 0]
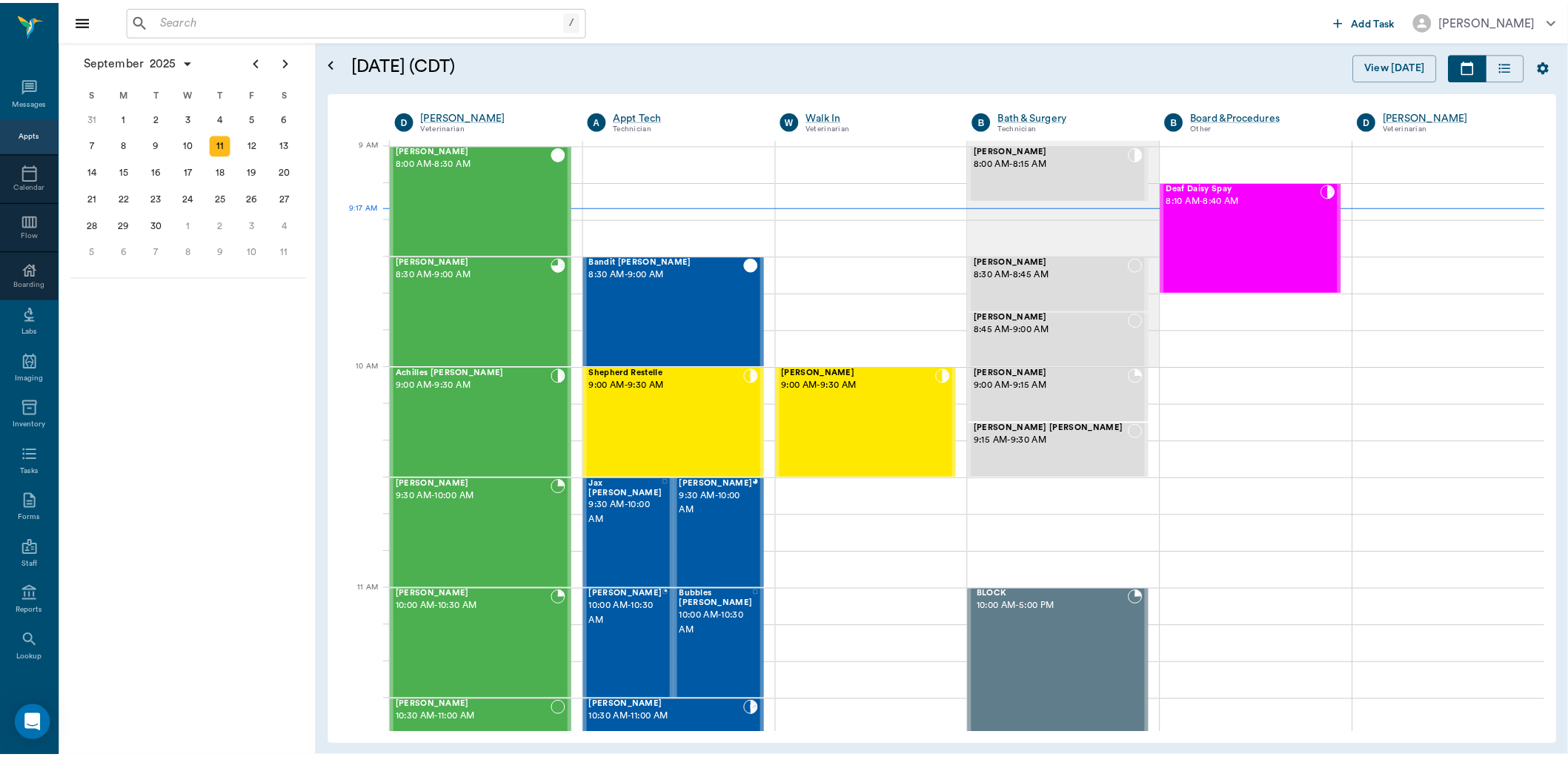
scroll to position [224, 0]
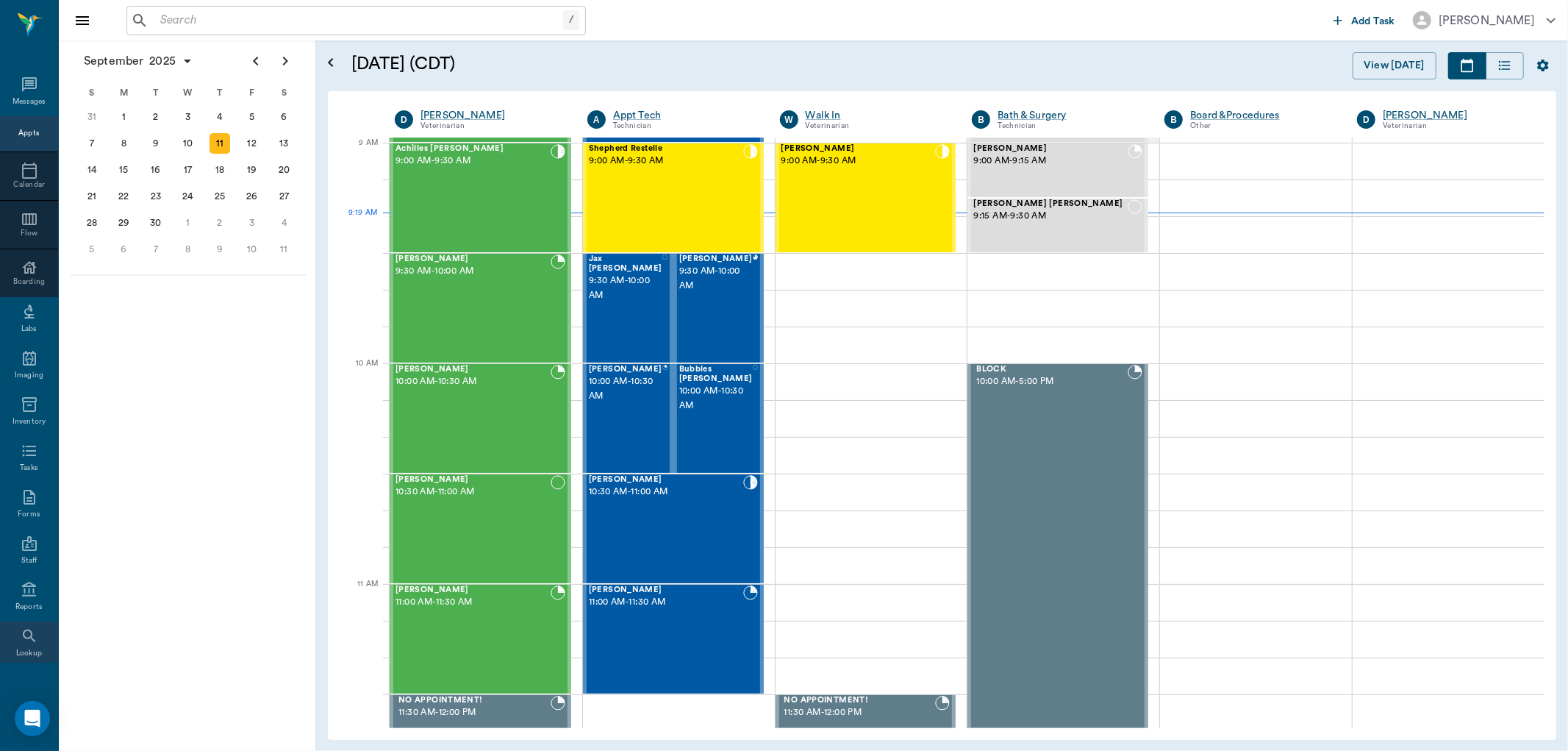
click at [21, 629] on icon at bounding box center [29, 636] width 18 height 18
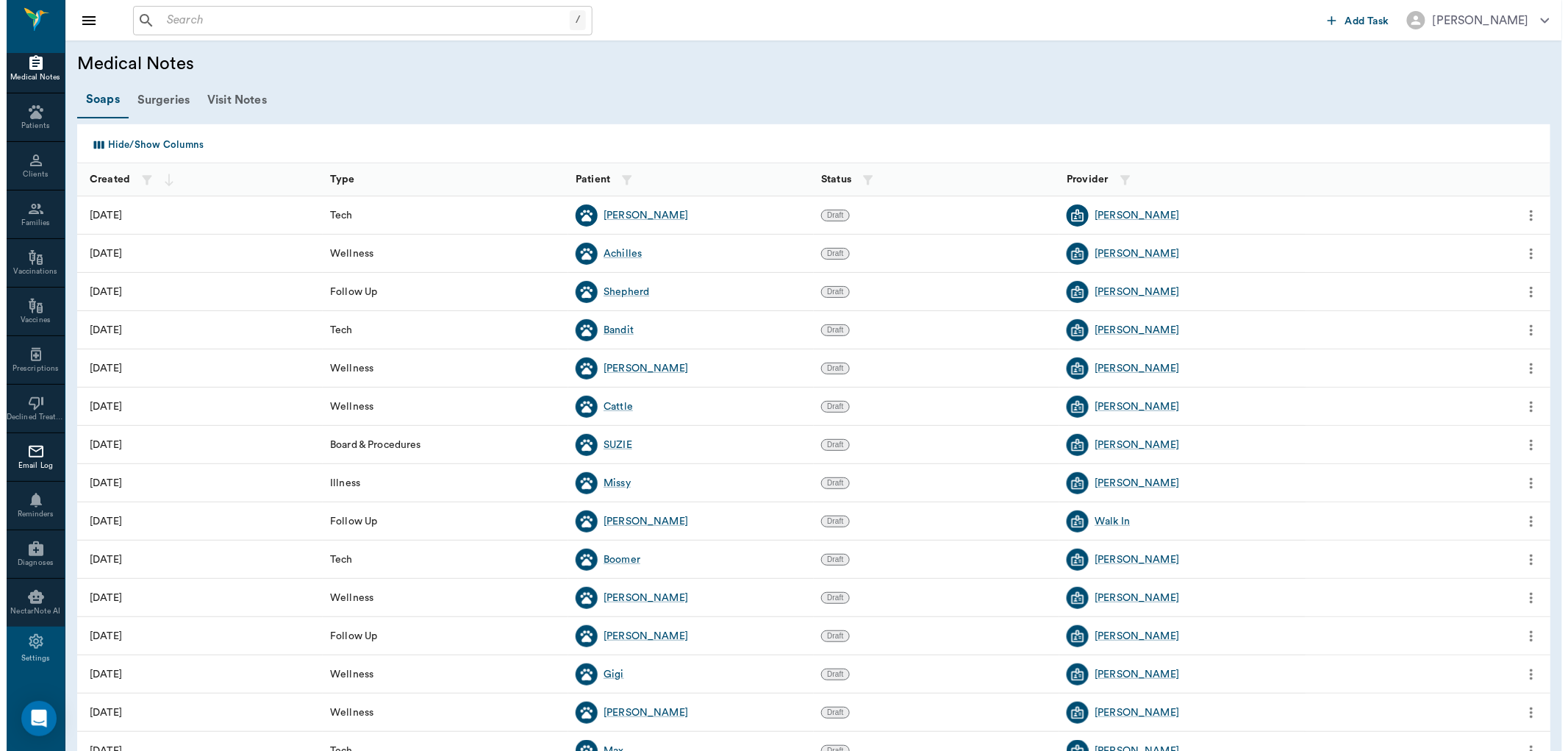
scroll to position [482, 0]
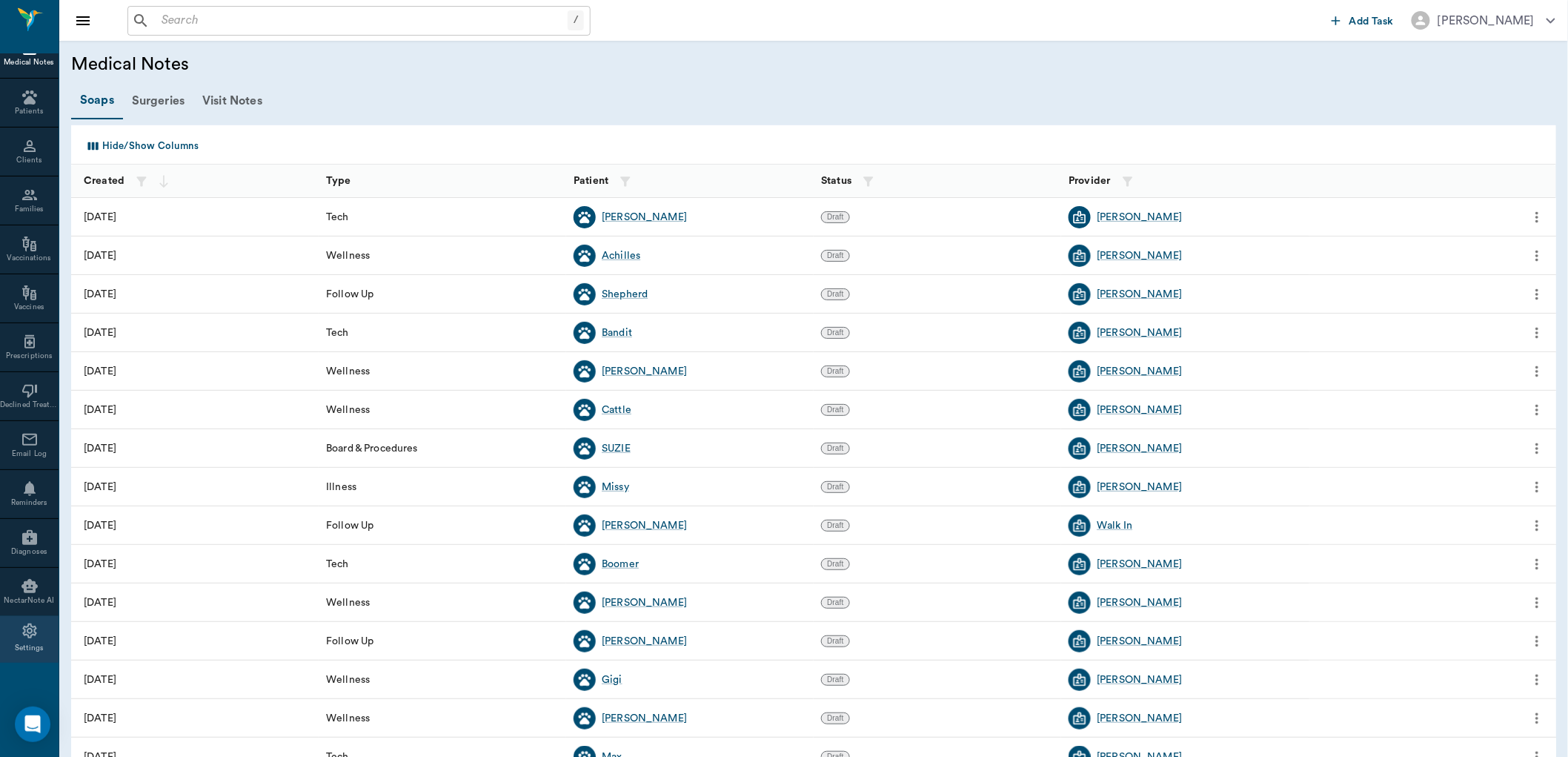
click at [22, 633] on icon at bounding box center [29, 630] width 14 height 15
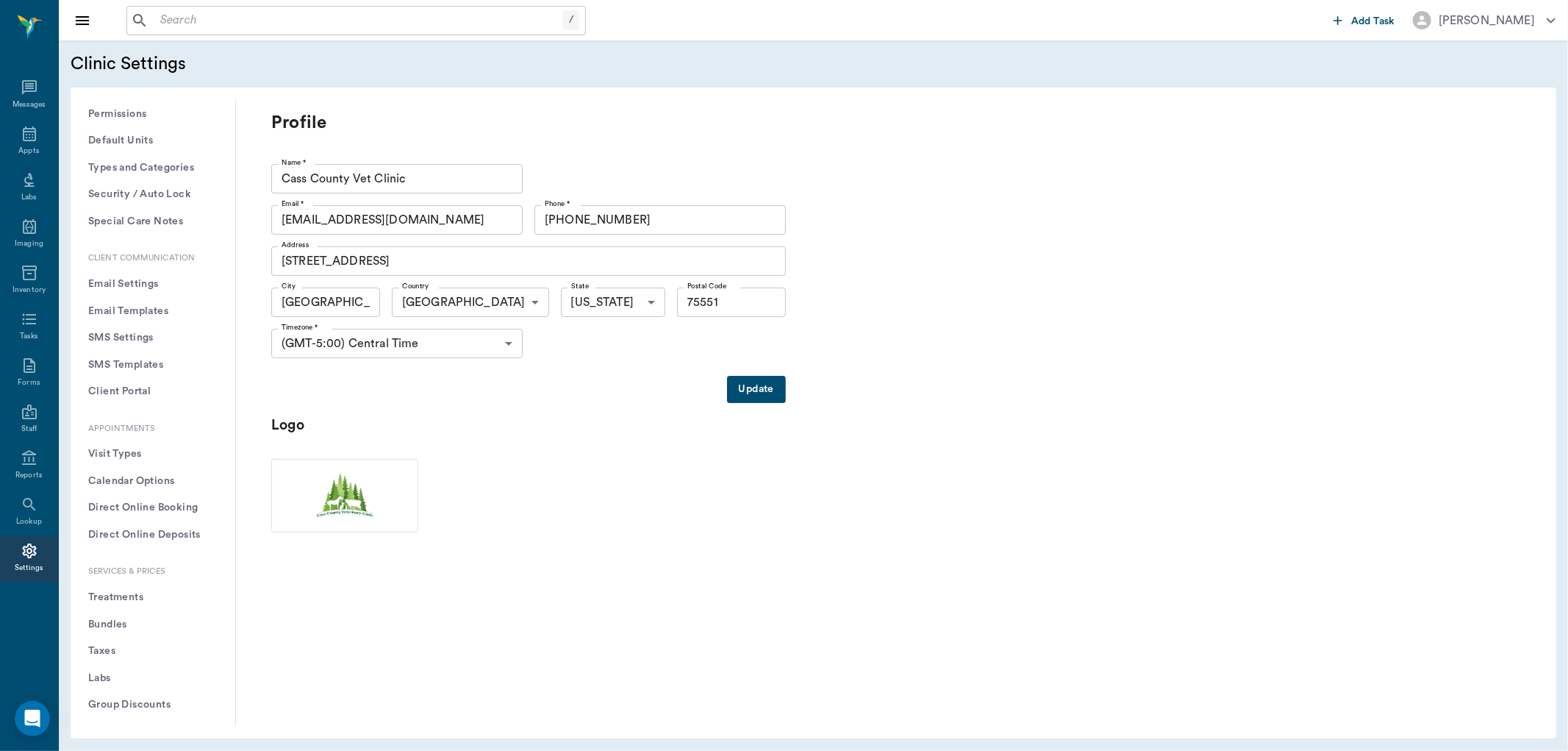
scroll to position [81, 0]
click at [118, 581] on button "Treatments" at bounding box center [152, 587] width 141 height 27
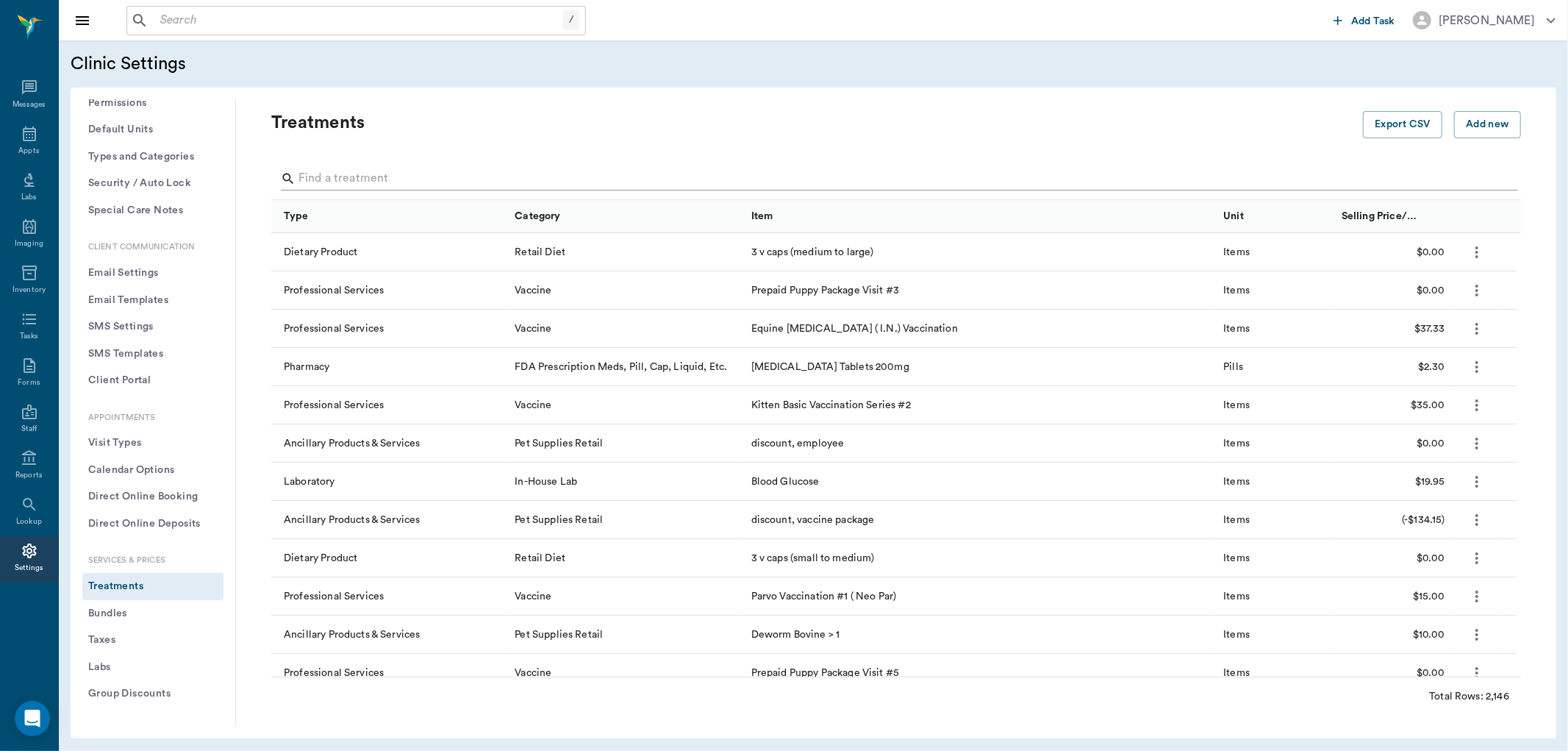
click at [365, 185] on input "Search" at bounding box center [897, 178] width 1197 height 23
click at [370, 178] on input "Search" at bounding box center [897, 178] width 1197 height 23
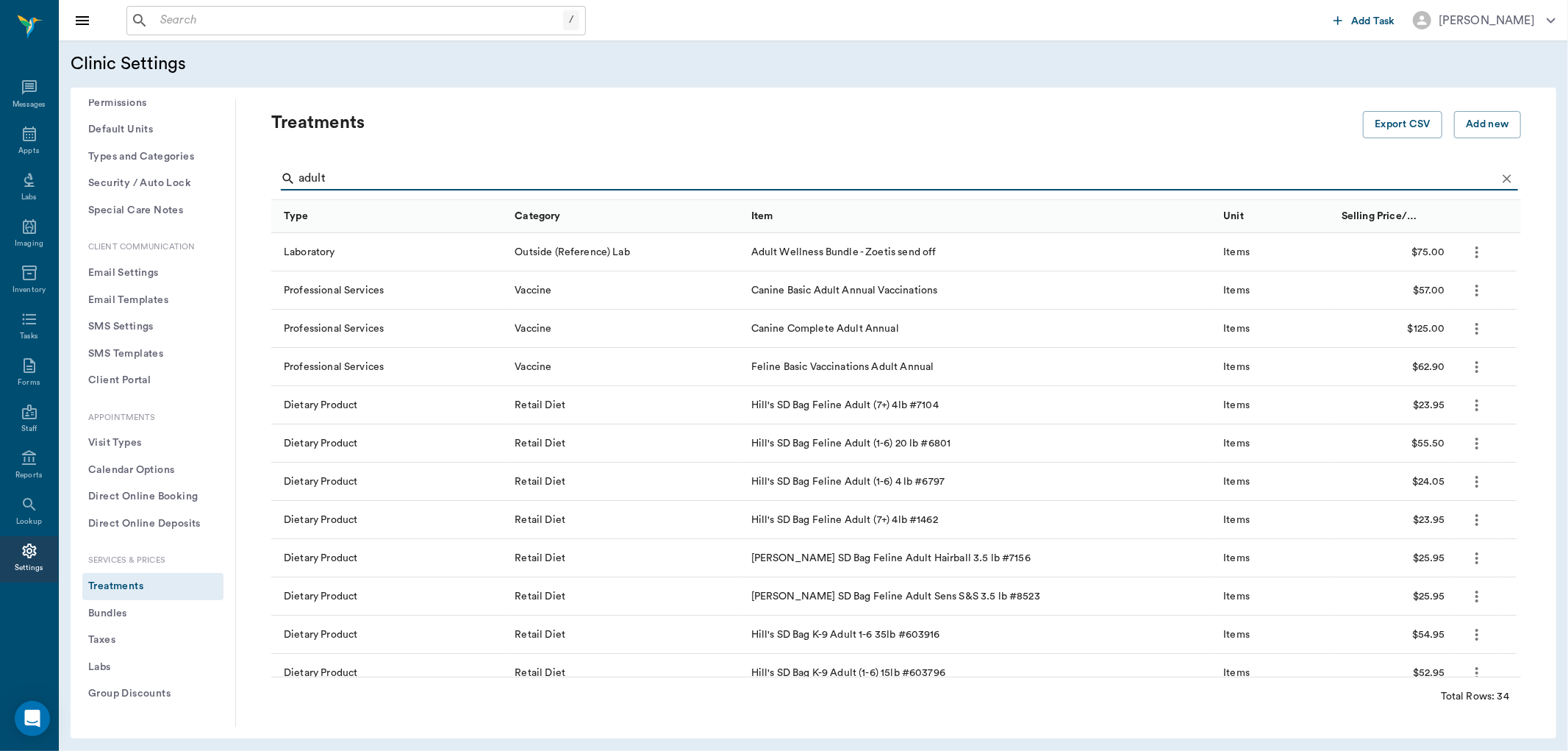
type input "adult"
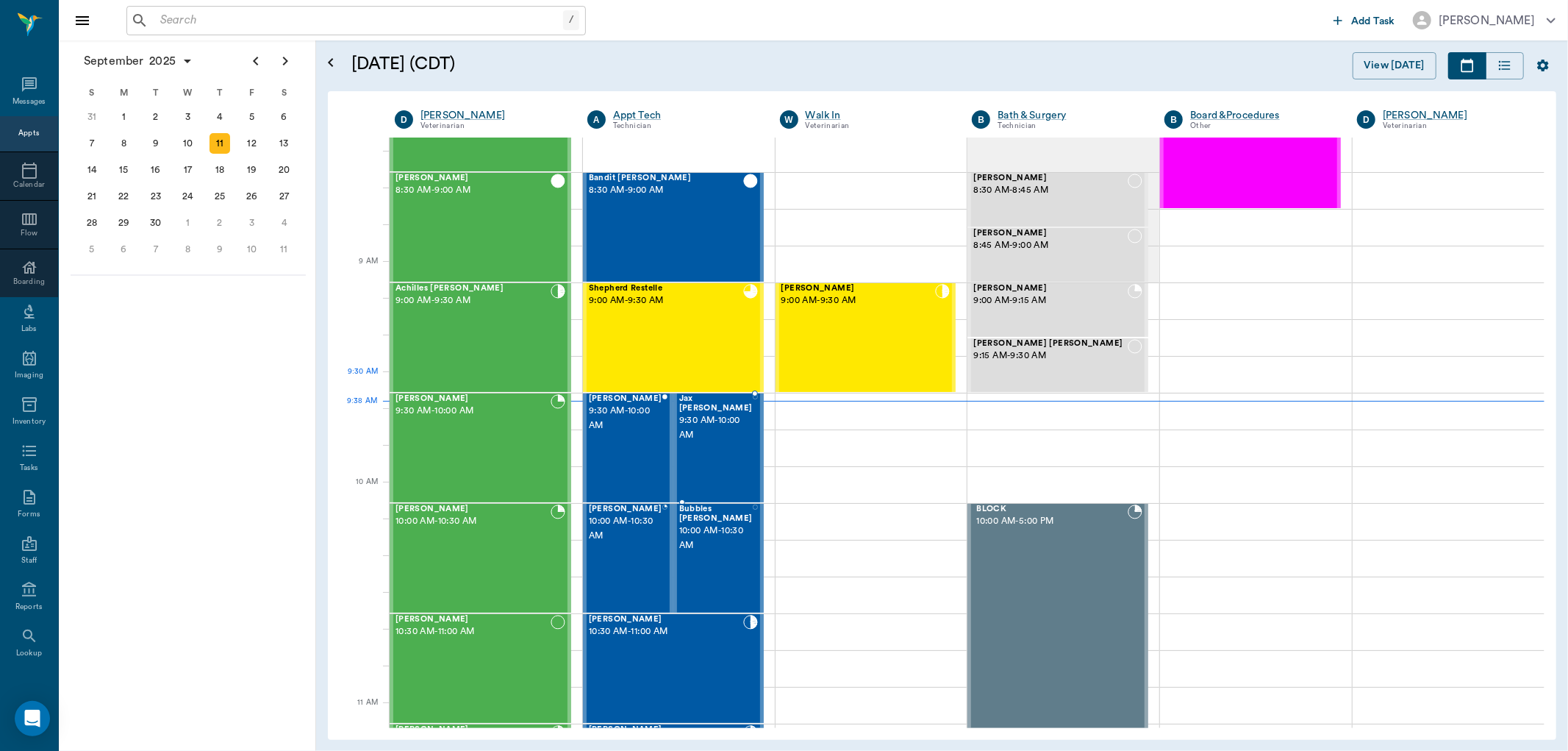
scroll to position [164, 0]
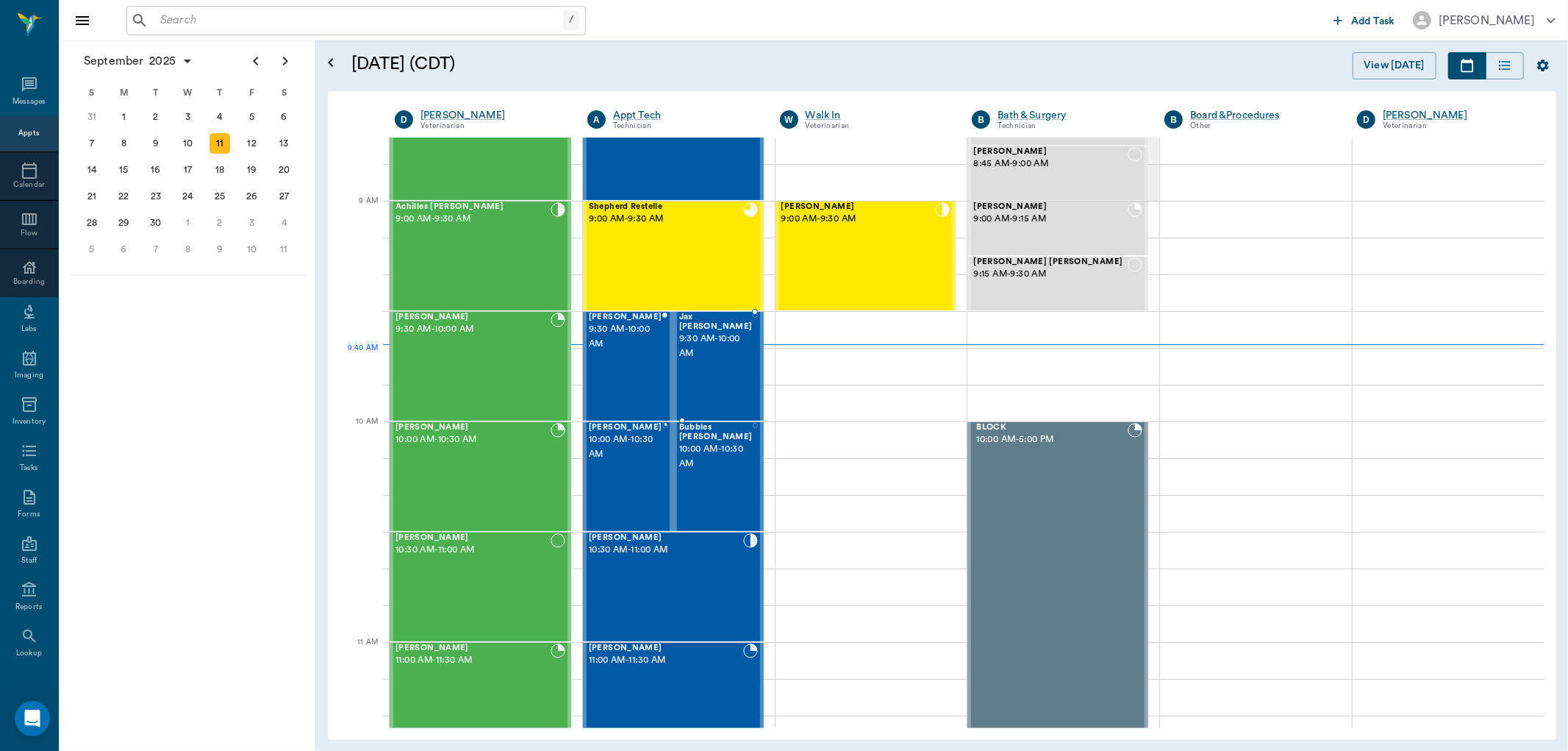
click at [711, 349] on span "9:30 AM - 10:00 AM" at bounding box center [716, 346] width 74 height 29
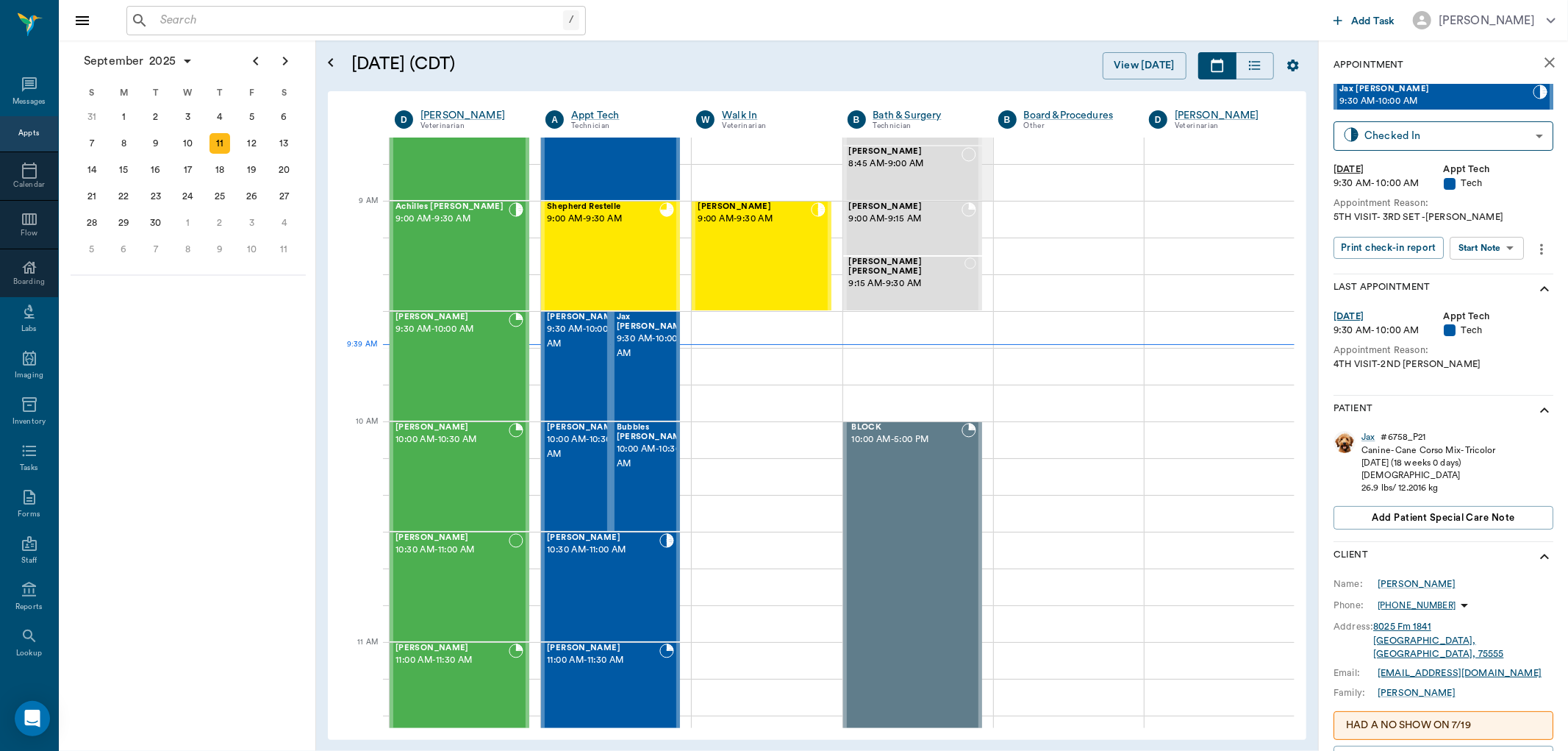
click at [1486, 241] on body "/ ​ Add Task Dr. Bert Ellsworth Nectar Messages Appts Calendar Flow Boarding La…" at bounding box center [784, 375] width 1568 height 751
click at [1481, 280] on button "Start SOAP" at bounding box center [1470, 277] width 50 height 17
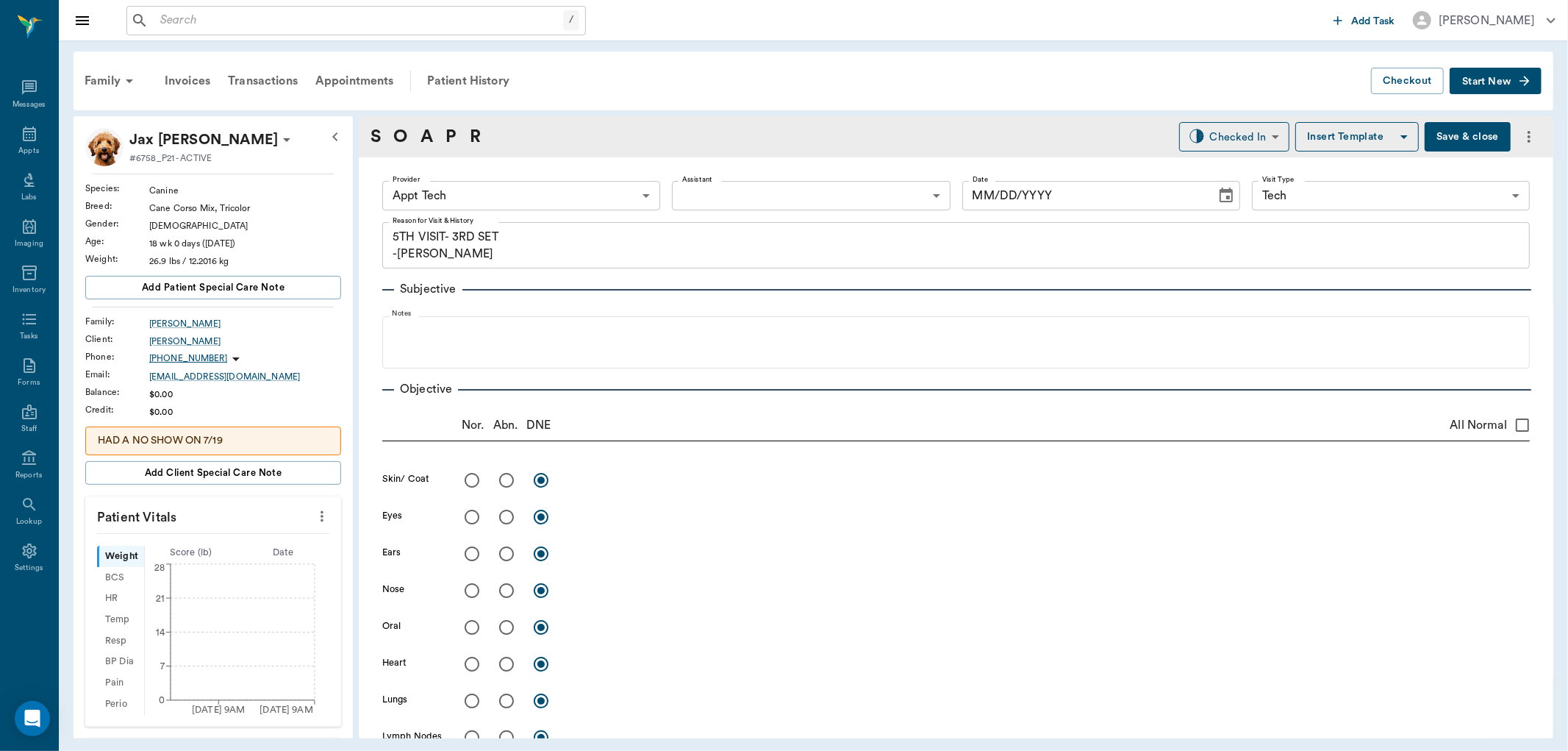
type input "63ec2f075fda476ae8351a4c"
type input "65d2be4f46e3a538d89b8c1a"
type textarea "5TH VISIT- 3RD SET -JESS"
type input "[DATE]"
click at [314, 510] on icon "more" at bounding box center [322, 516] width 16 height 18
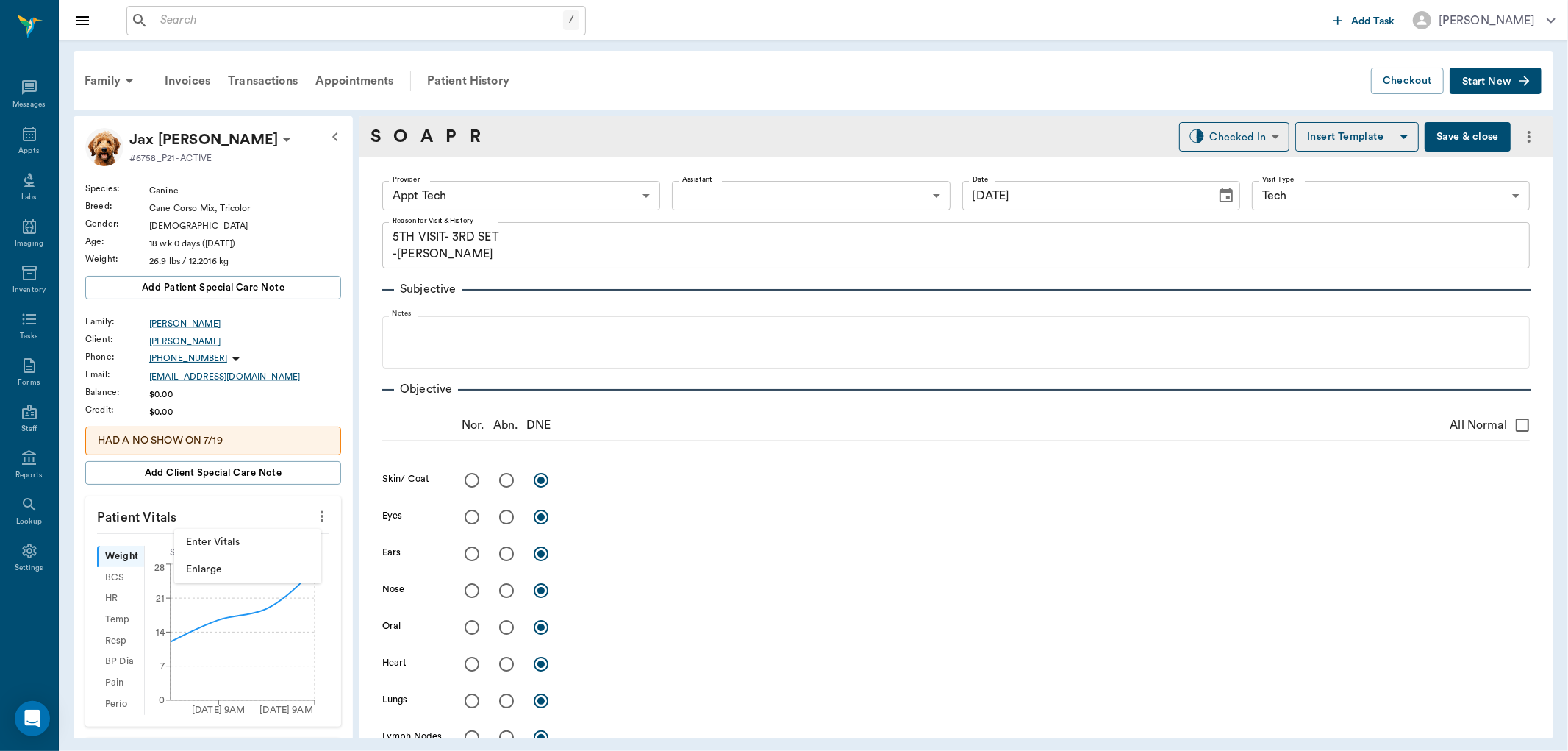
click at [232, 541] on span "Enter Vitals" at bounding box center [247, 542] width 123 height 15
click at [197, 560] on input "text" at bounding box center [211, 560] width 128 height 29
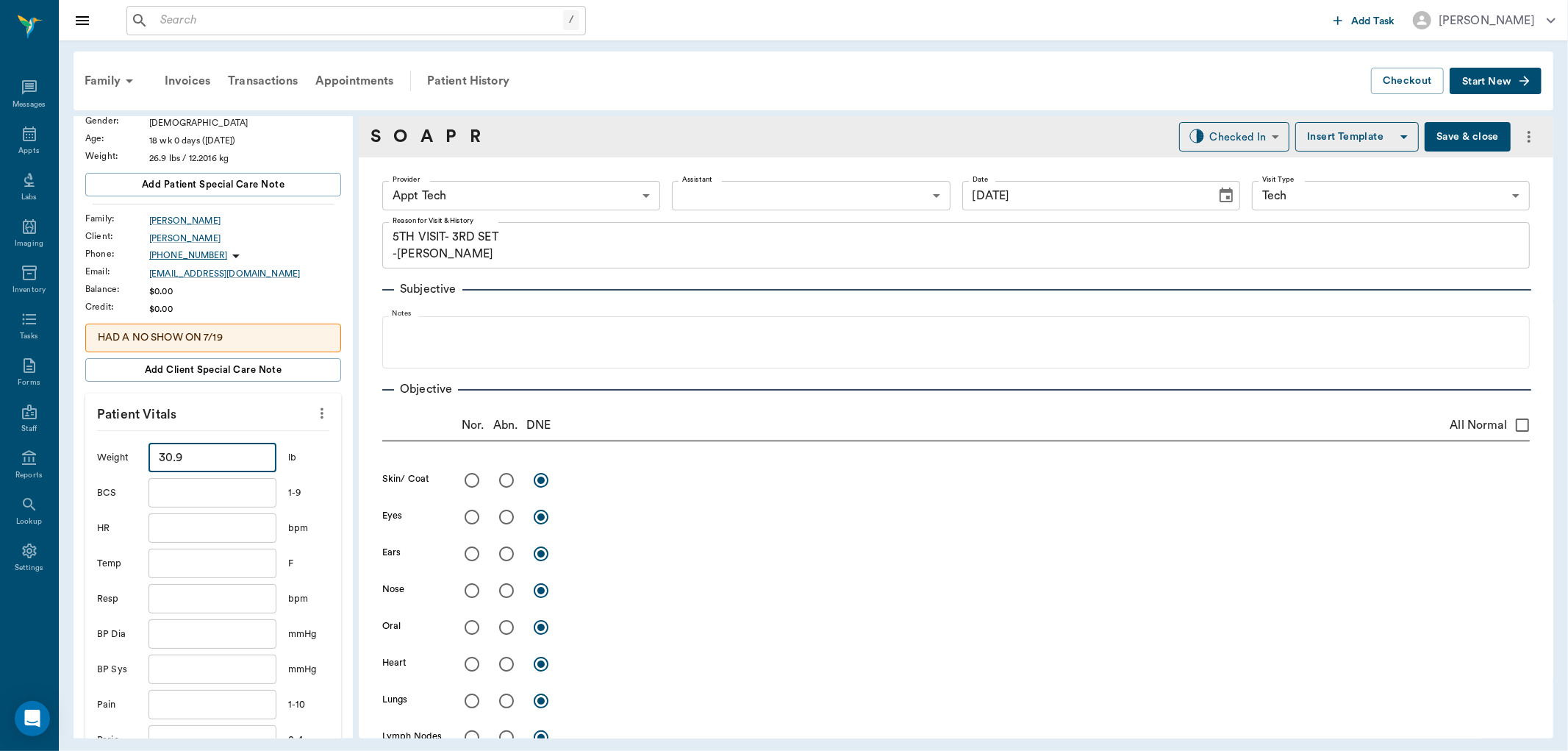
scroll to position [245, 0]
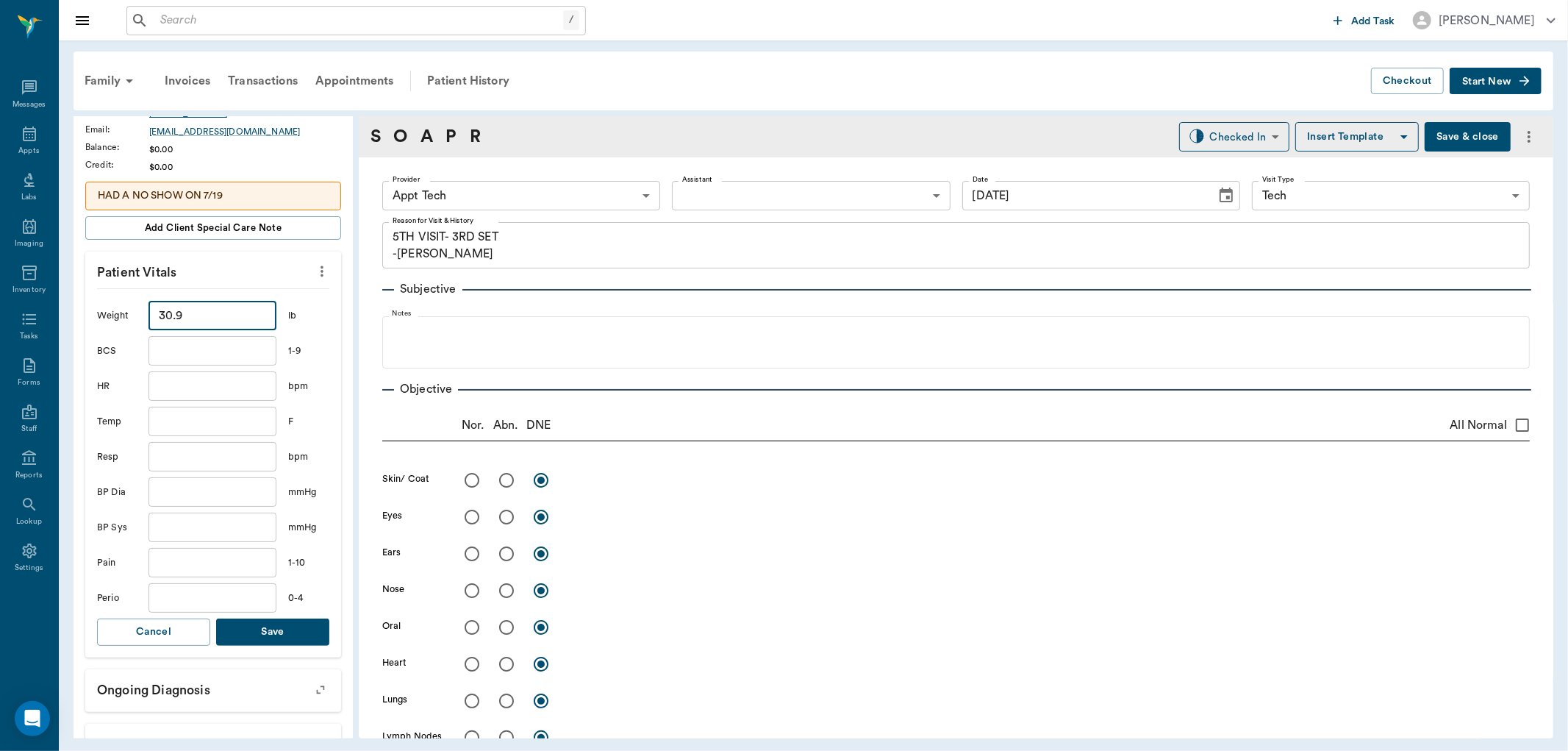
type input "30.9"
click at [305, 623] on button "Save" at bounding box center [273, 632] width 113 height 27
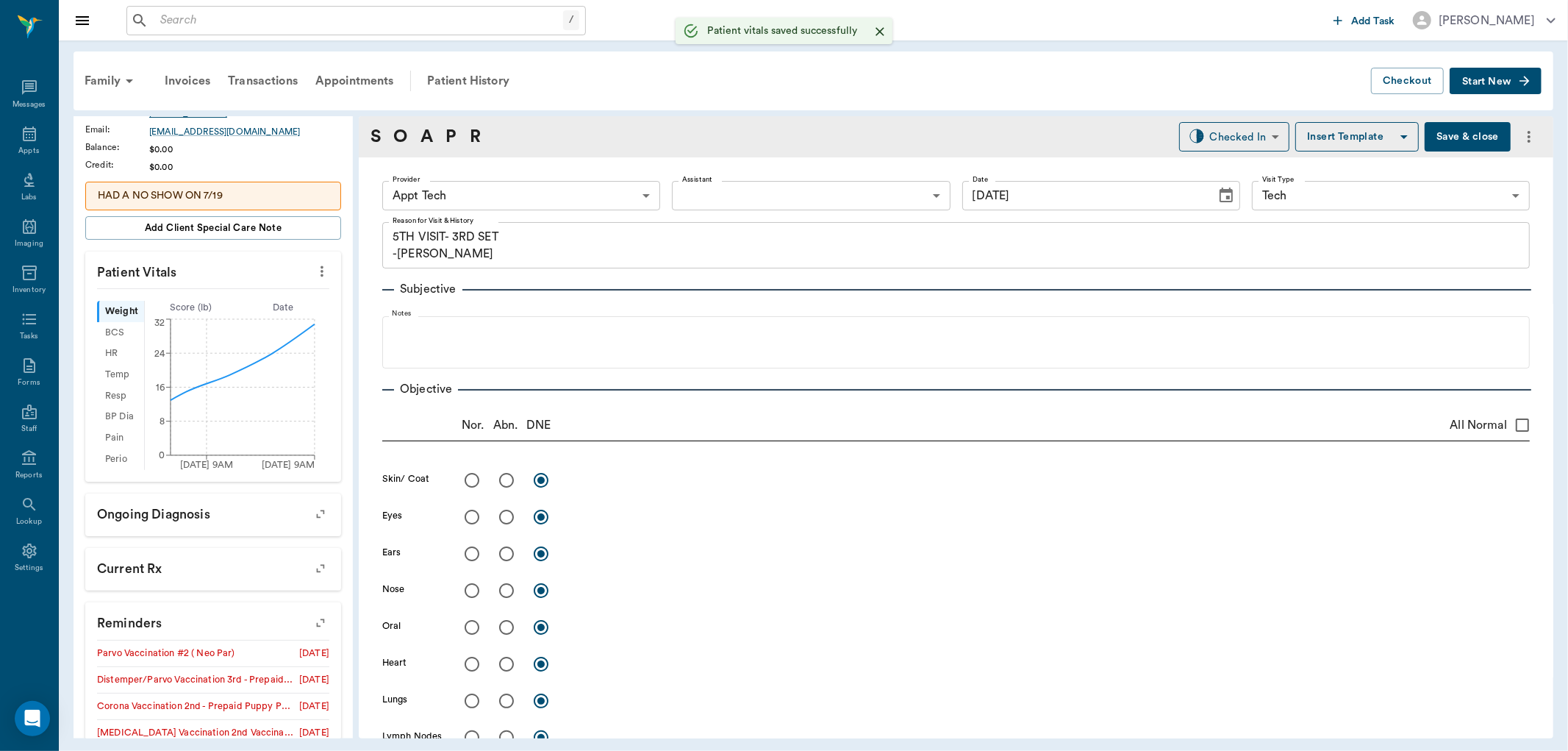
click at [556, 190] on body "/ ​ Add Task Dr. Bert Ellsworth Nectar Messages Appts Labs Imaging Inventory Ta…" at bounding box center [784, 375] width 1568 height 751
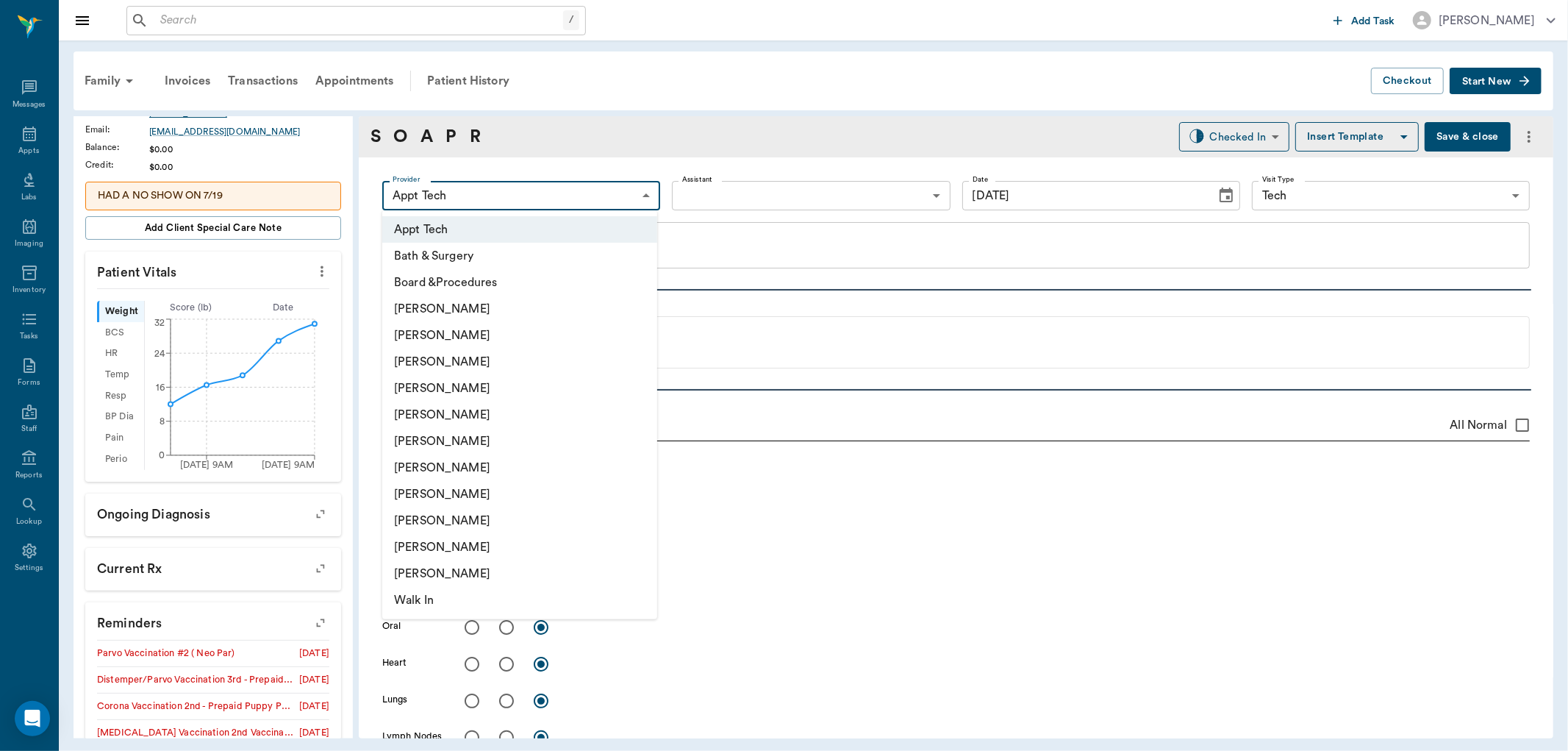
click at [442, 490] on li "[PERSON_NAME]" at bounding box center [520, 494] width 275 height 27
type input "63ec2e7e52e12b0ba117b124"
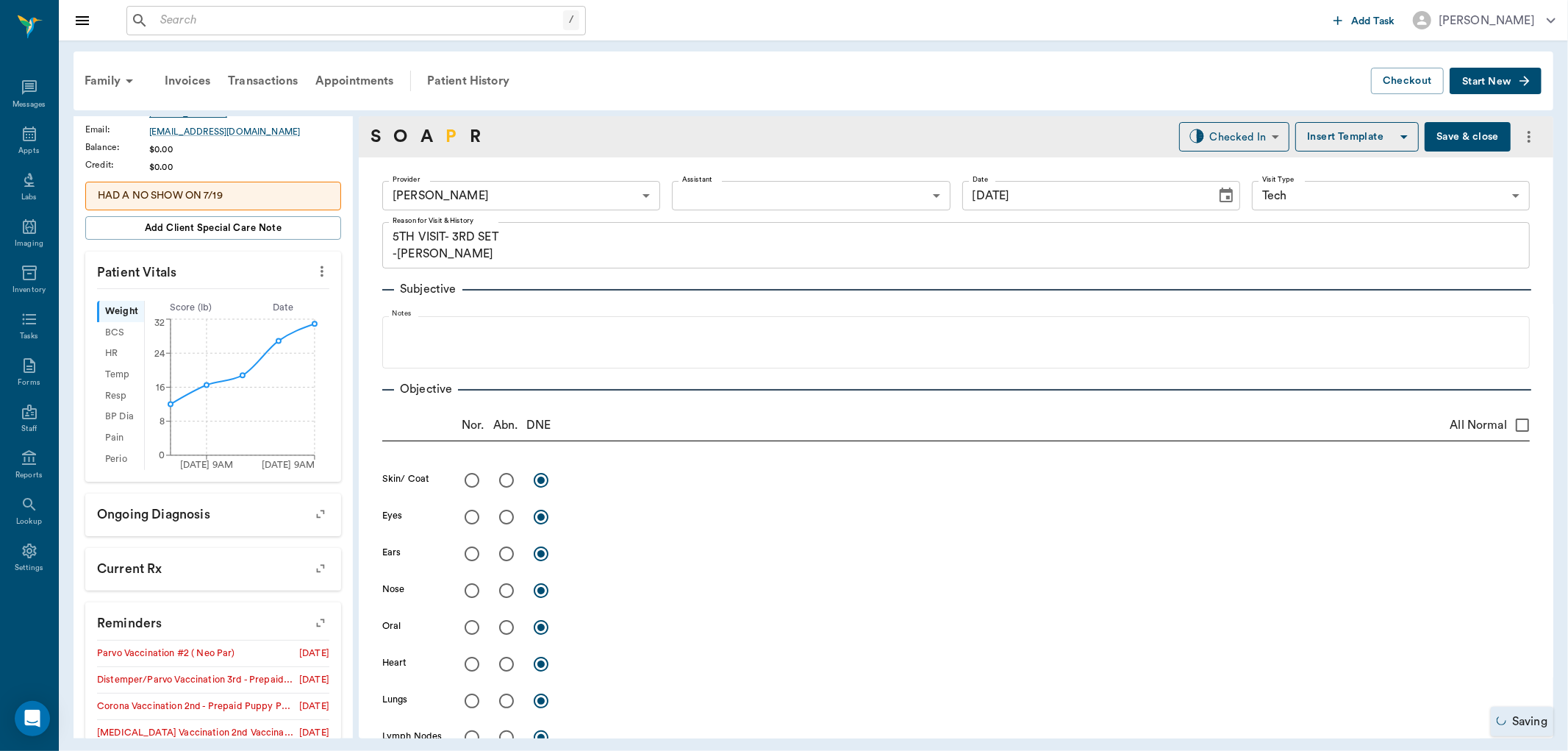
click at [451, 129] on link "P" at bounding box center [450, 136] width 11 height 27
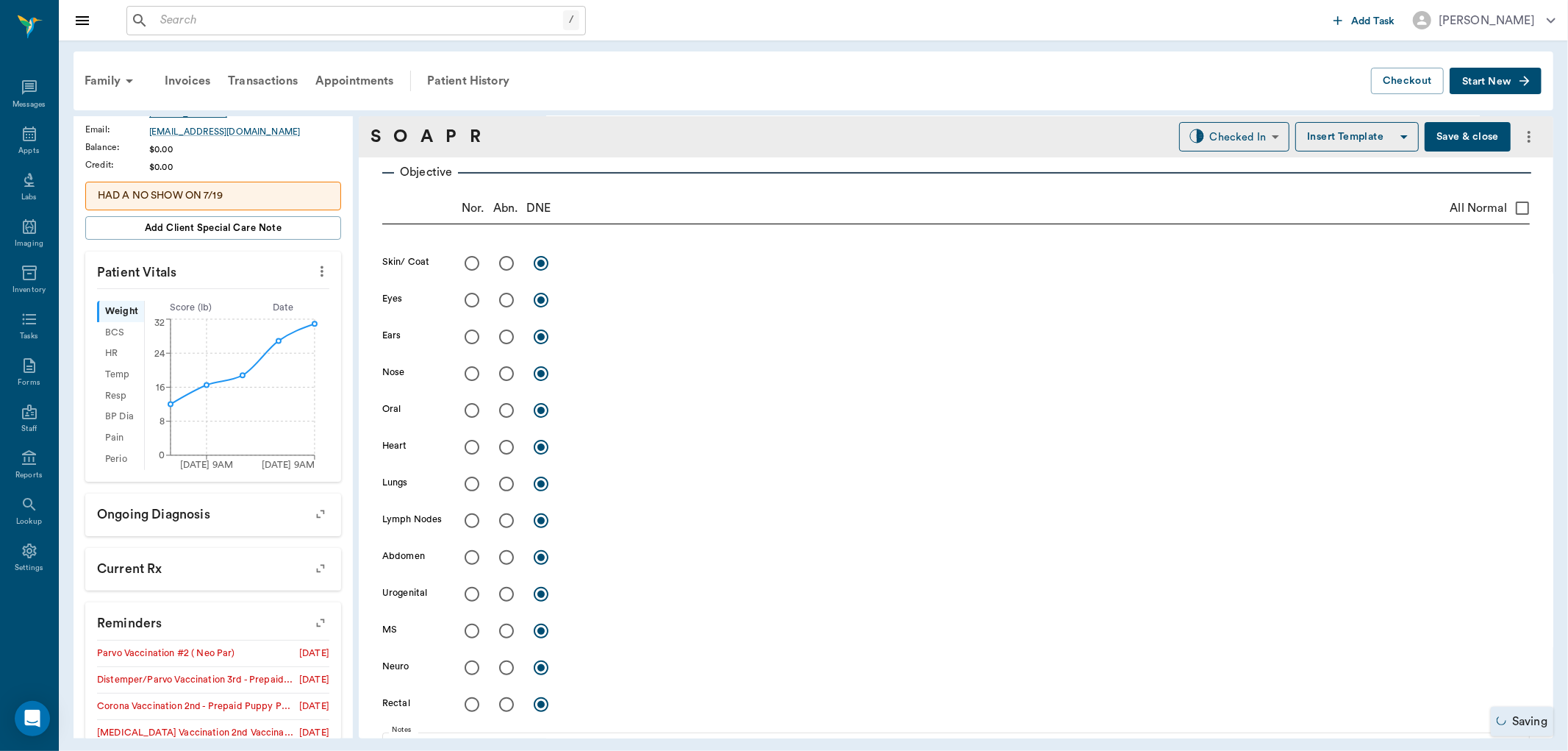
scroll to position [795, 0]
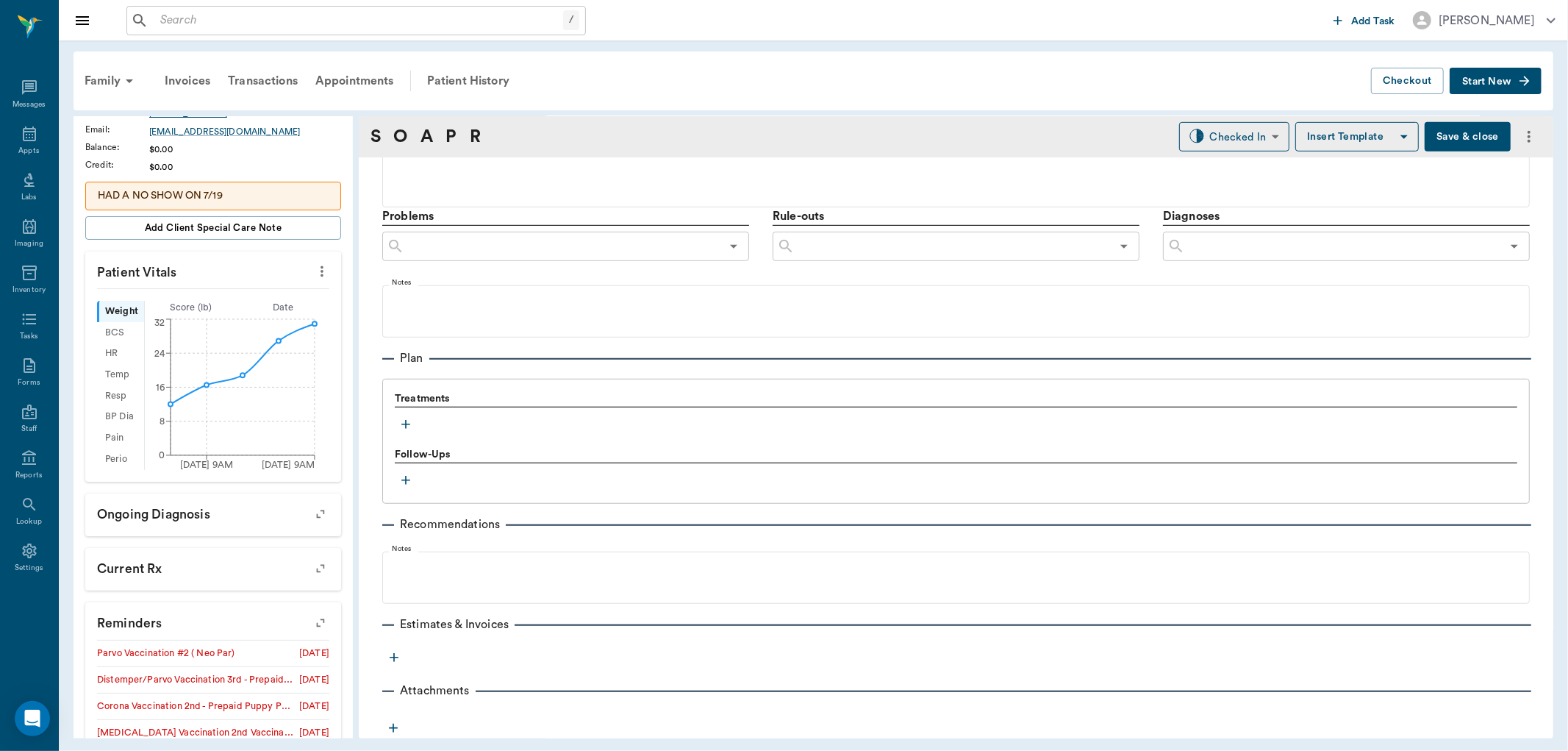
click at [409, 420] on icon "button" at bounding box center [406, 424] width 15 height 15
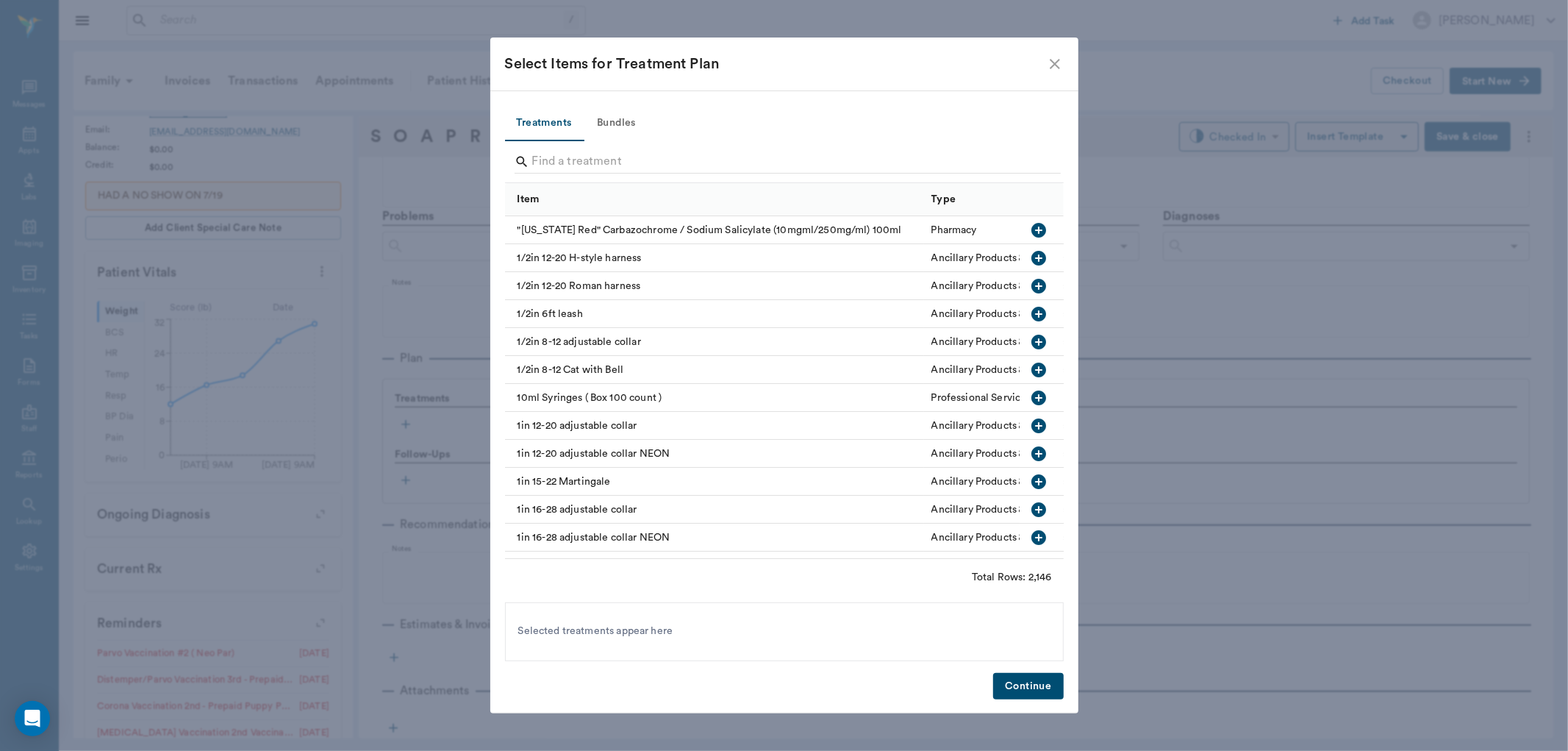
drag, startPoint x: 613, startPoint y: 121, endPoint x: 612, endPoint y: 128, distance: 7.1
click at [612, 128] on button "Bundles" at bounding box center [616, 123] width 66 height 35
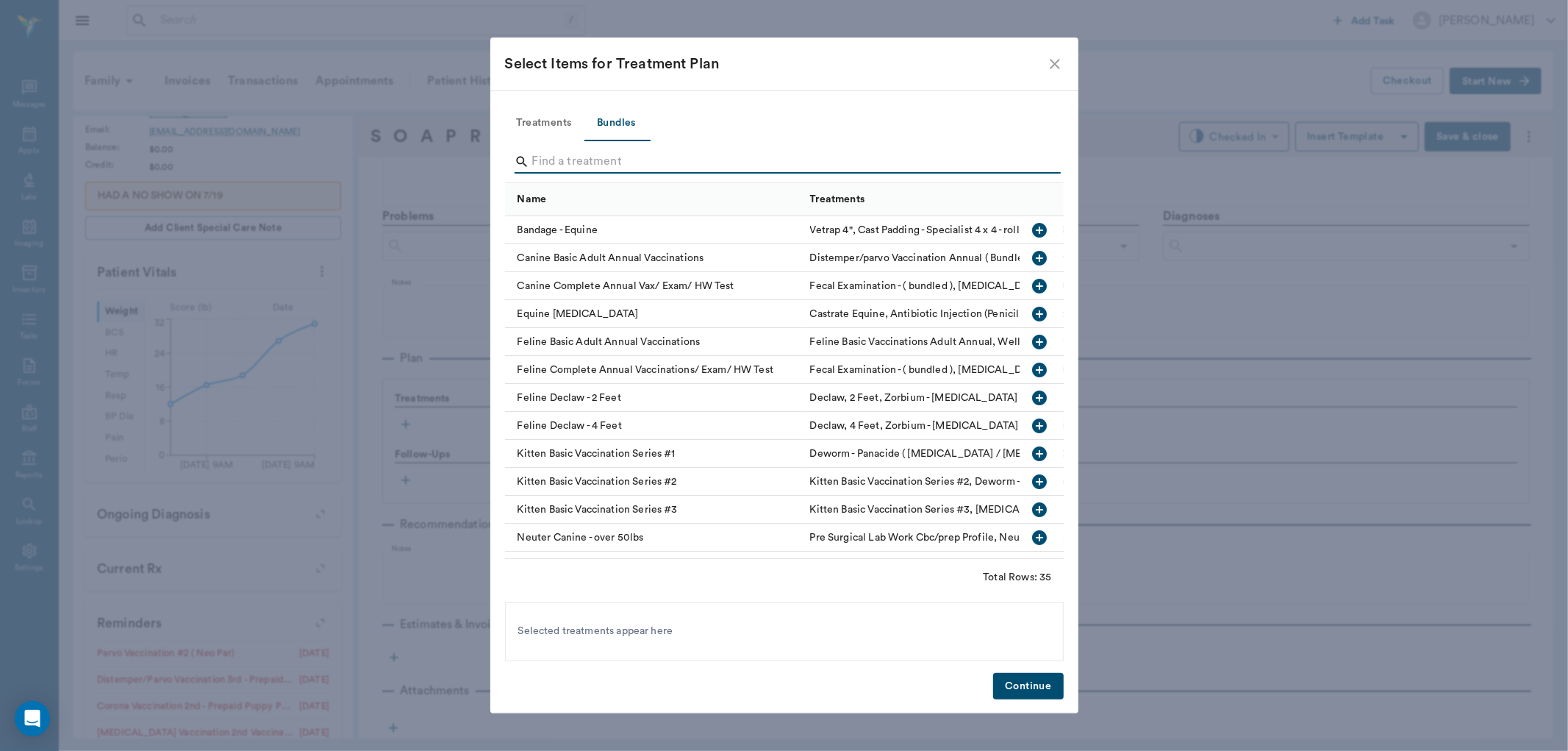
click at [569, 162] on input "Search" at bounding box center [786, 161] width 507 height 23
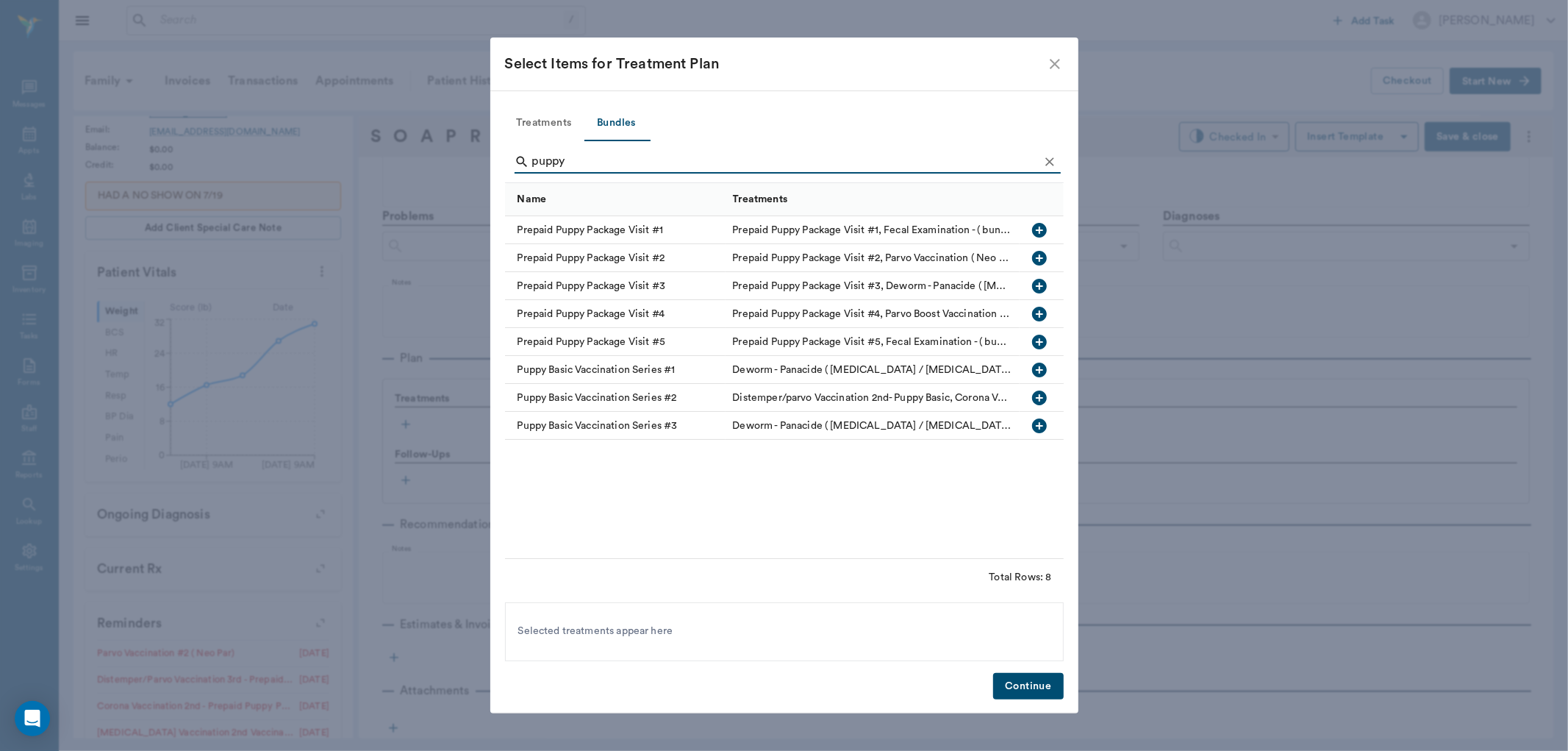
type input "puppy"
click at [1035, 337] on icon "button" at bounding box center [1039, 342] width 15 height 15
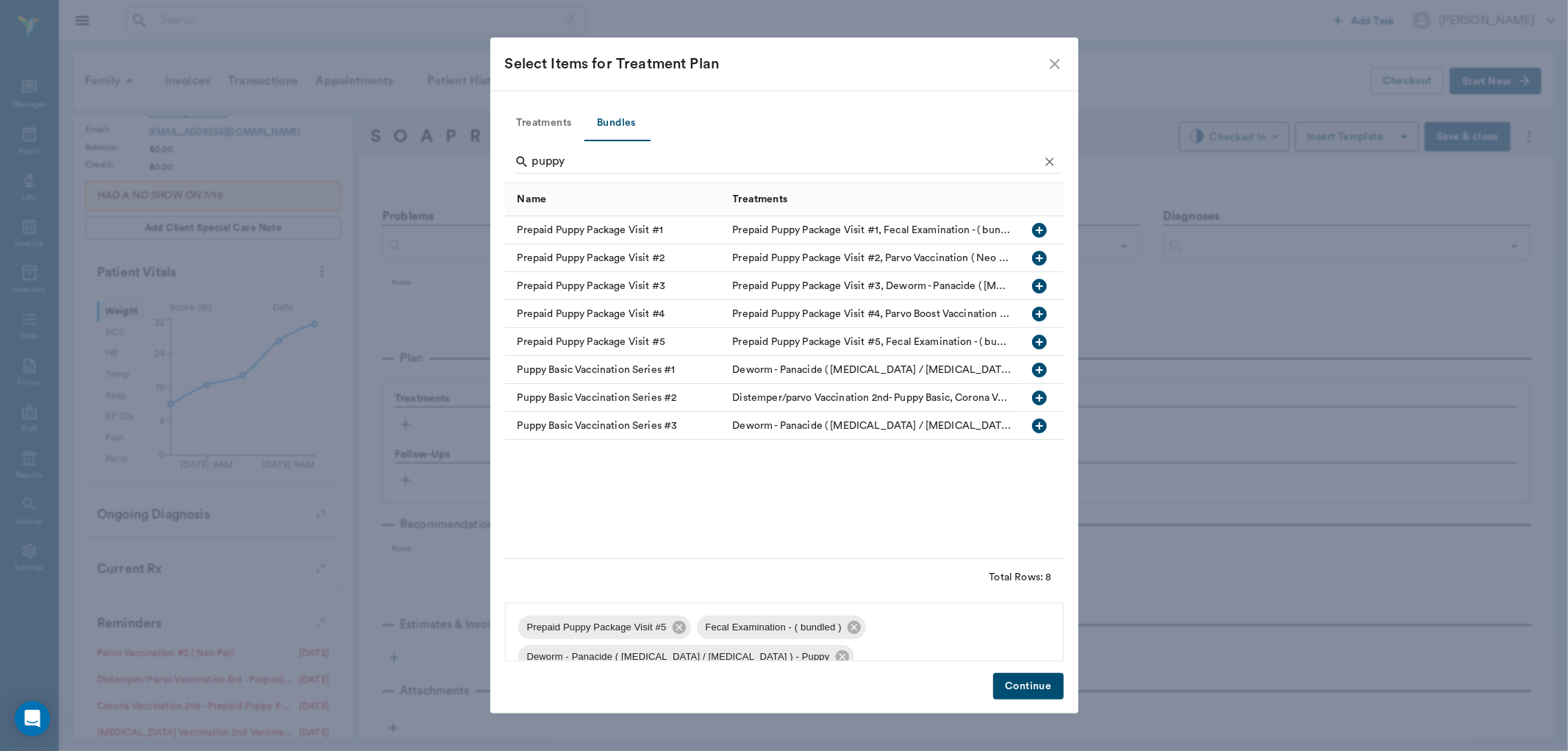
click at [1048, 693] on button "Continue" at bounding box center [1028, 687] width 70 height 27
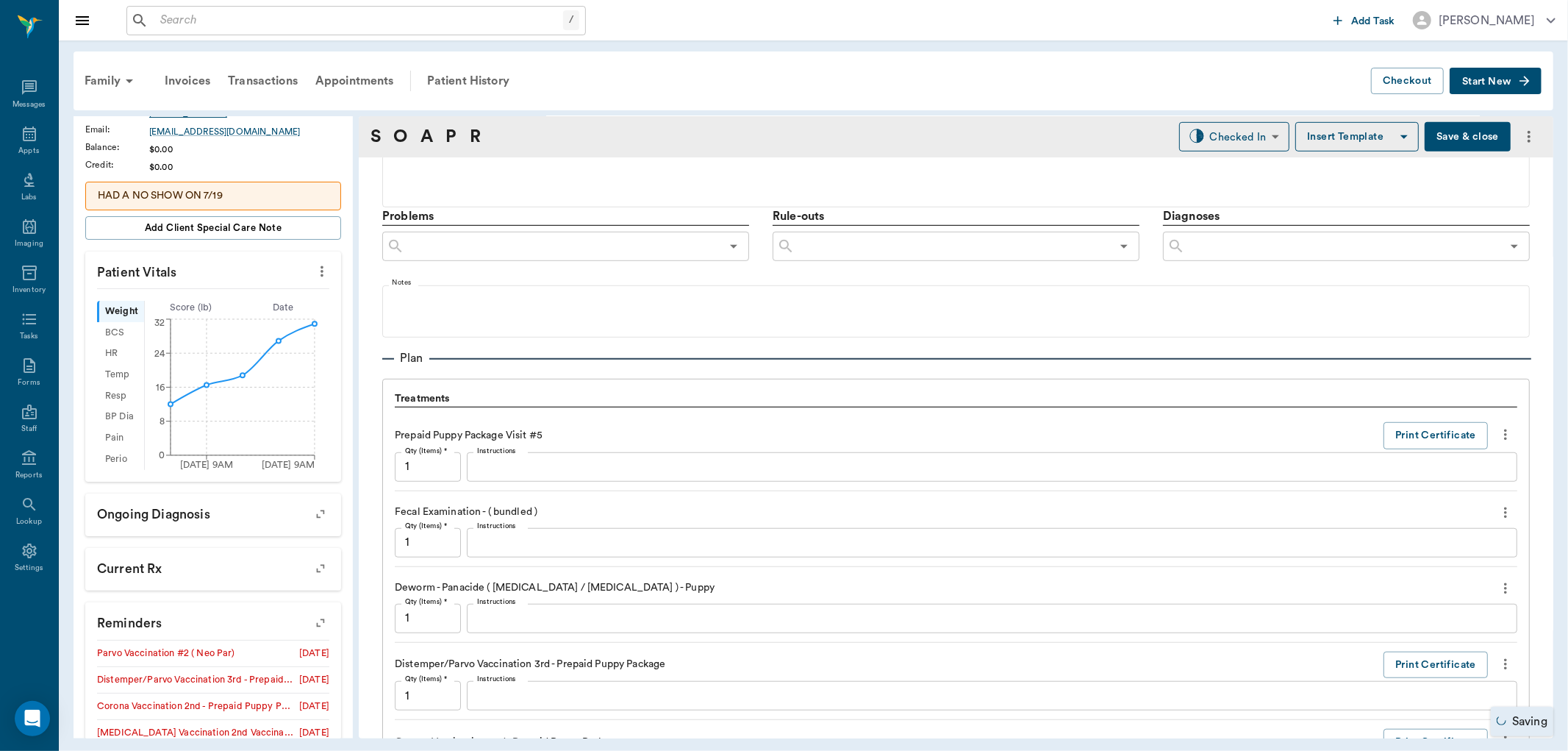
click at [528, 549] on textarea "Instructions" at bounding box center [991, 543] width 1030 height 17
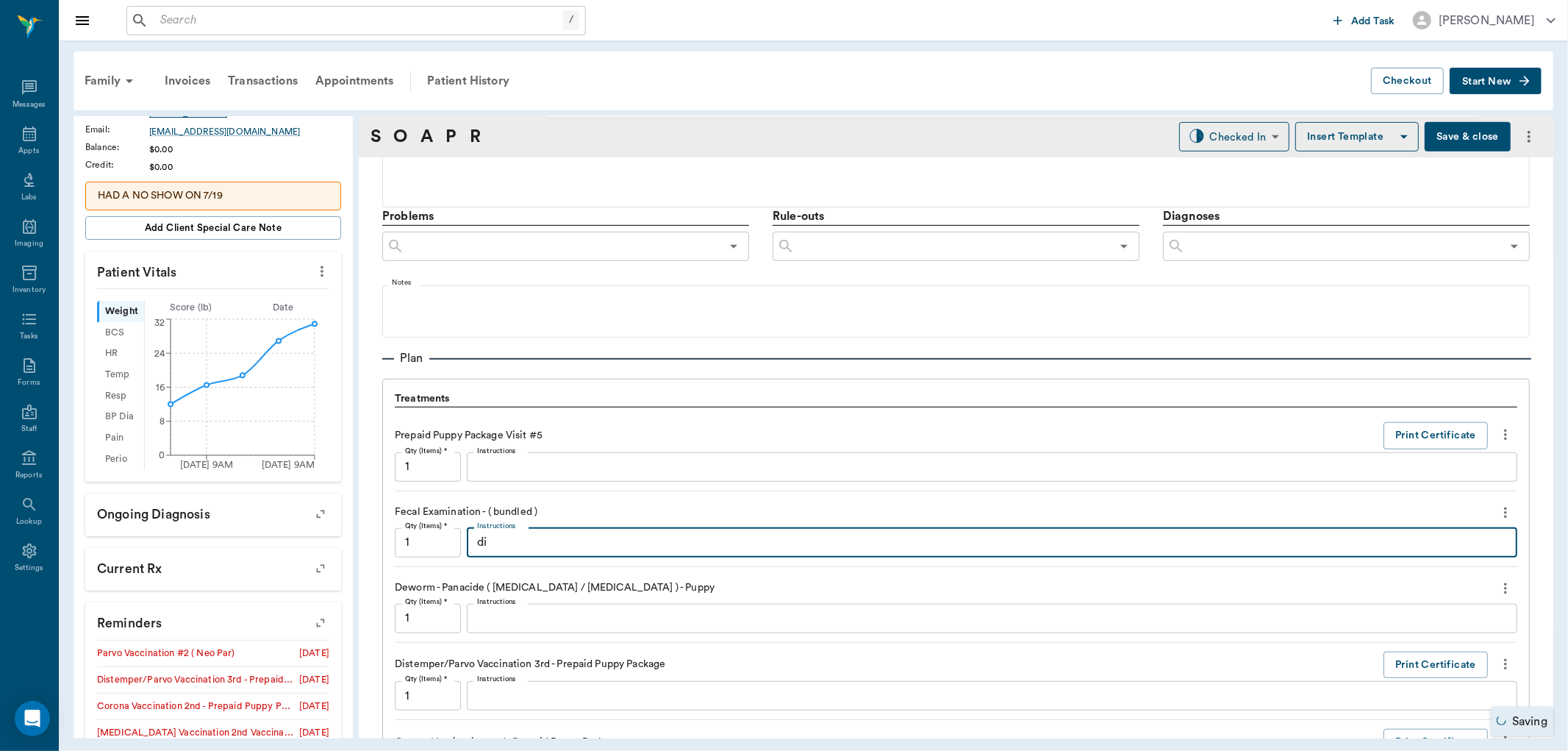
type textarea "d"
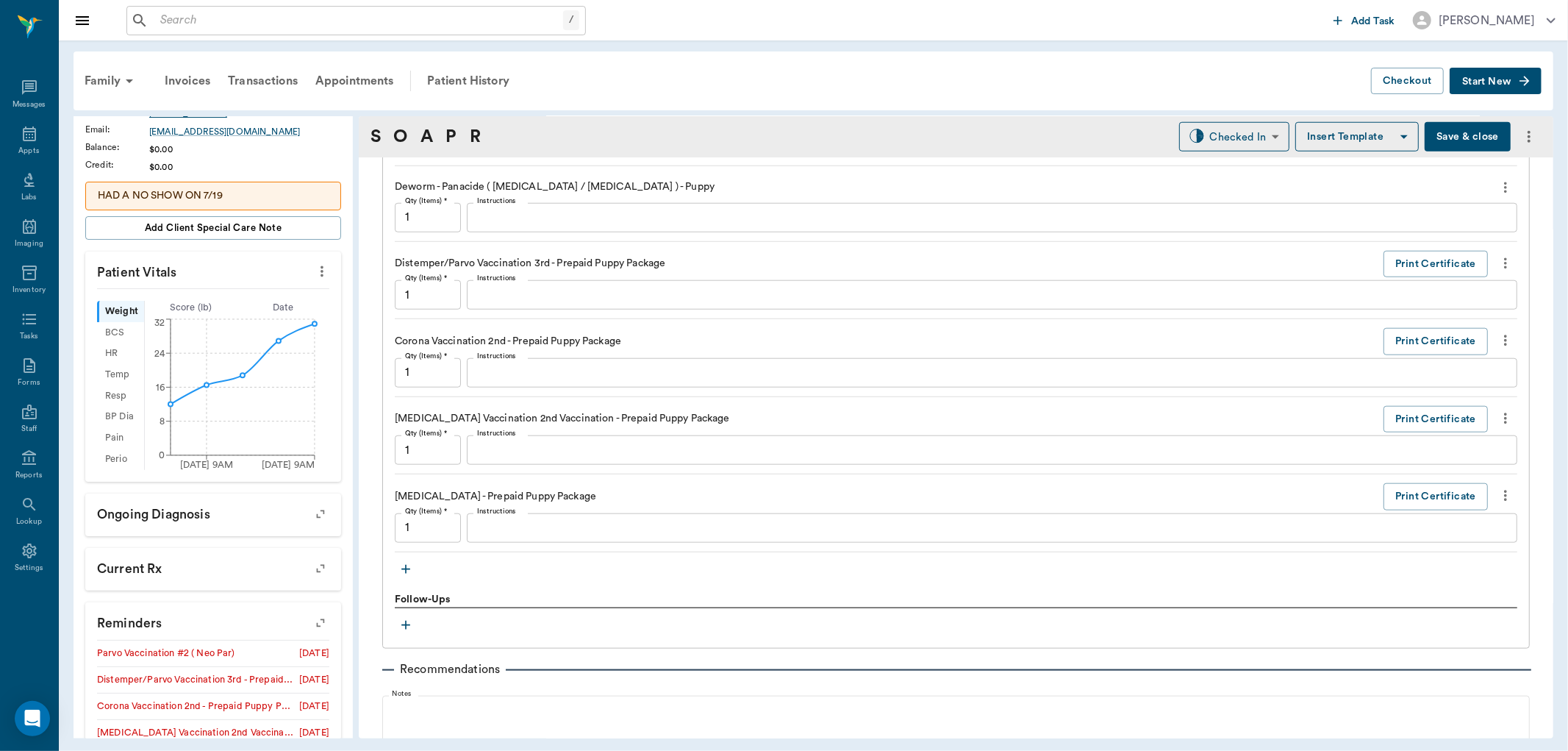
scroll to position [1202, 0]
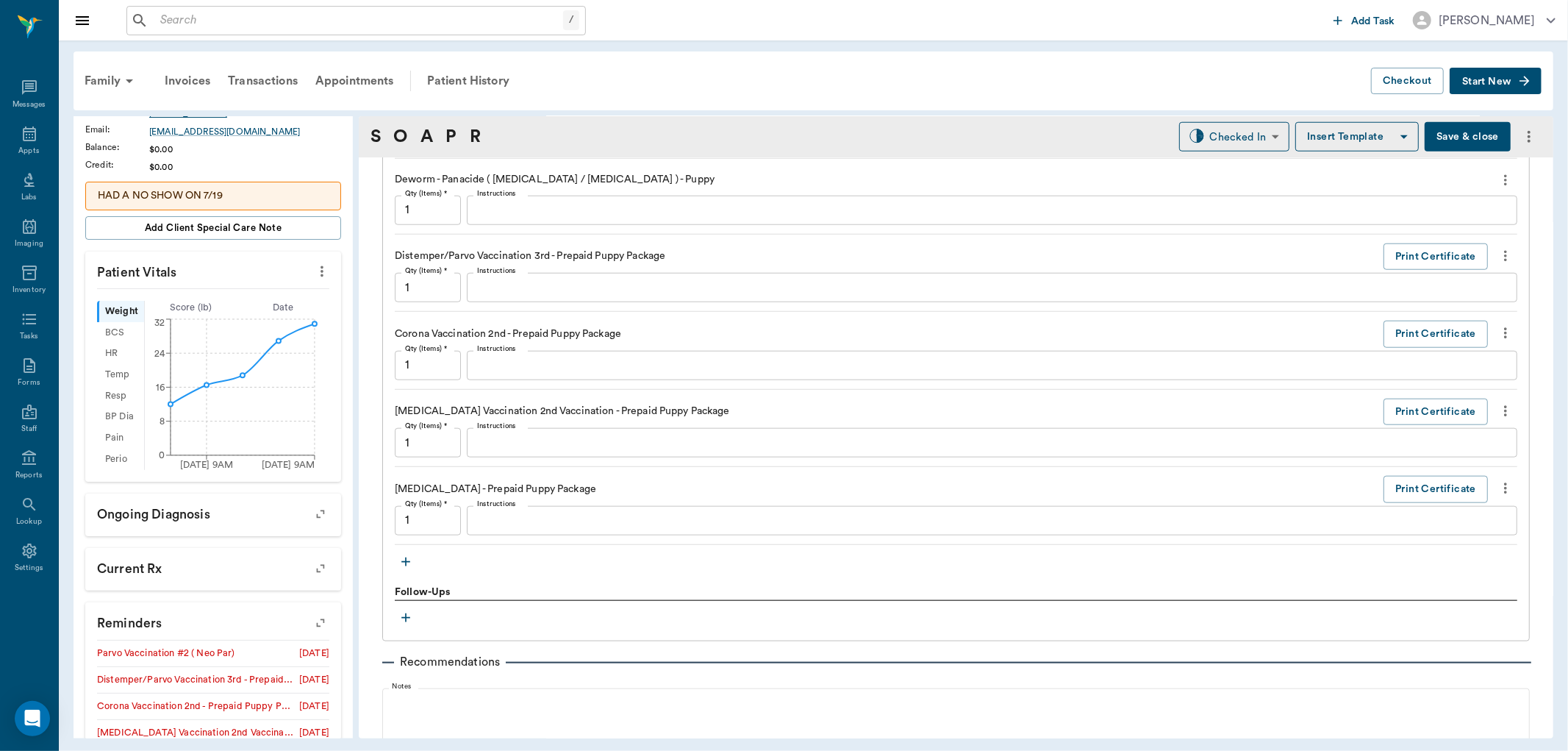
type textarea "pup was empty"
click at [409, 565] on icon "button" at bounding box center [406, 562] width 15 height 15
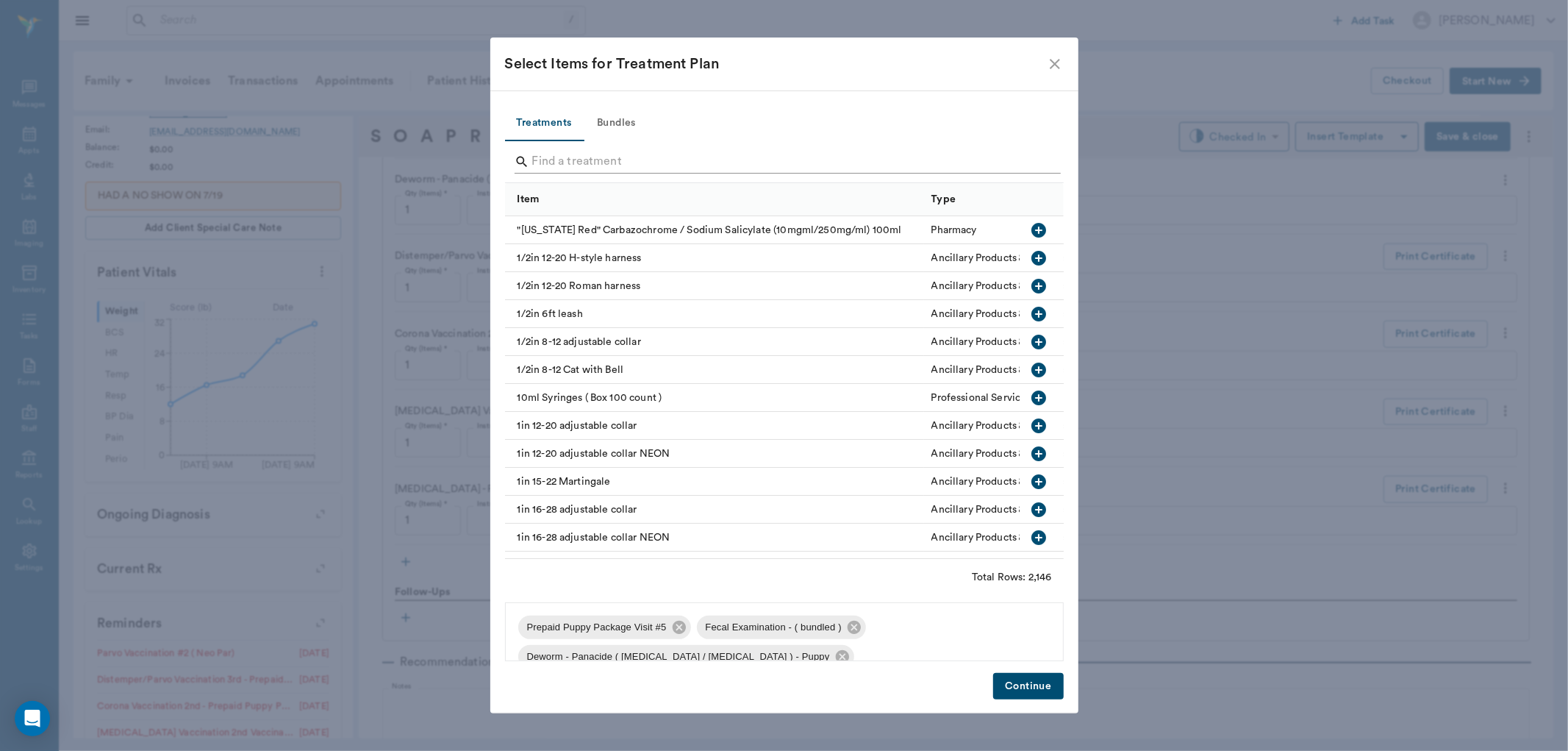
click at [565, 153] on input "Search" at bounding box center [786, 161] width 507 height 23
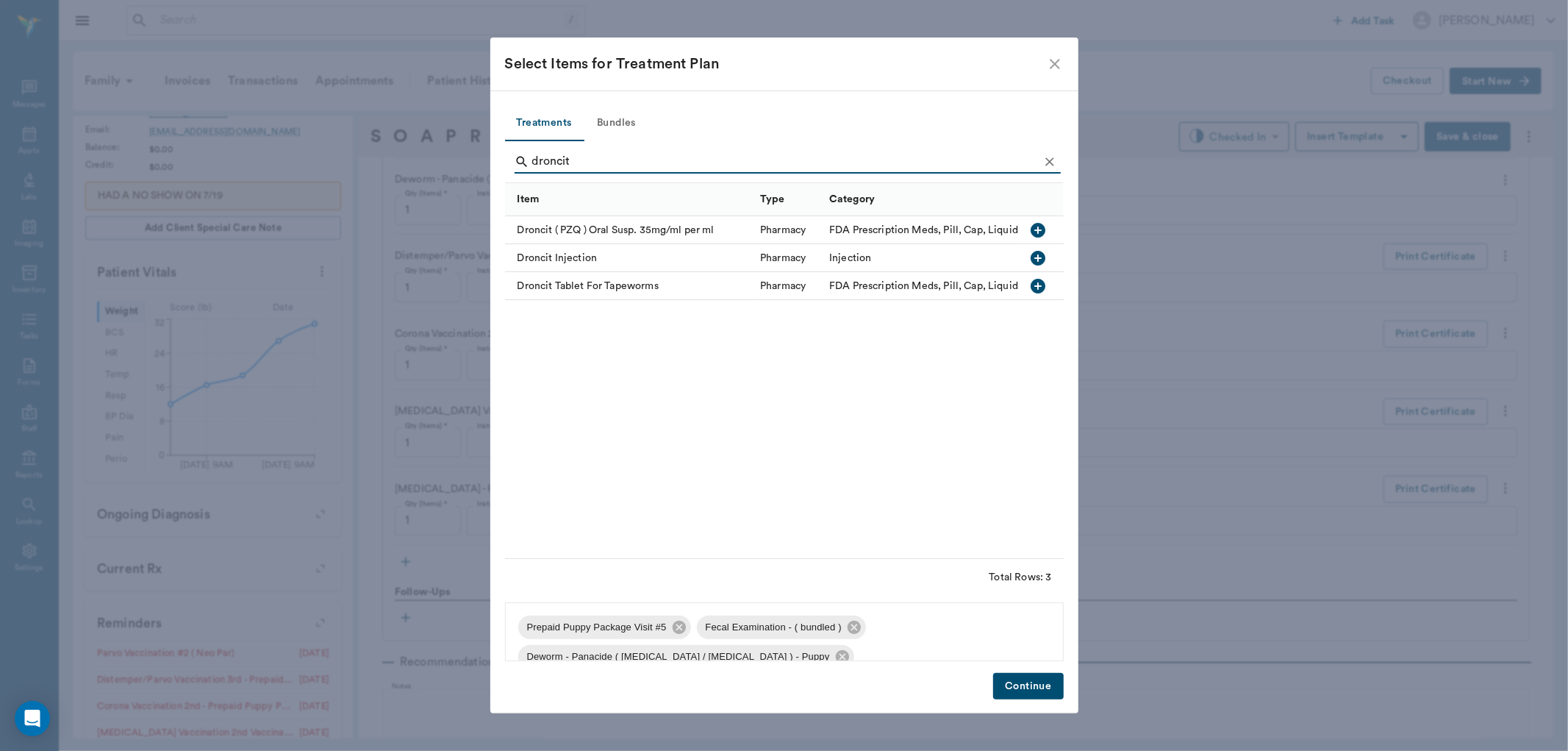
type input "droncit"
click at [1033, 231] on icon "button" at bounding box center [1038, 229] width 15 height 15
click at [1028, 685] on button "Continue" at bounding box center [1028, 687] width 70 height 27
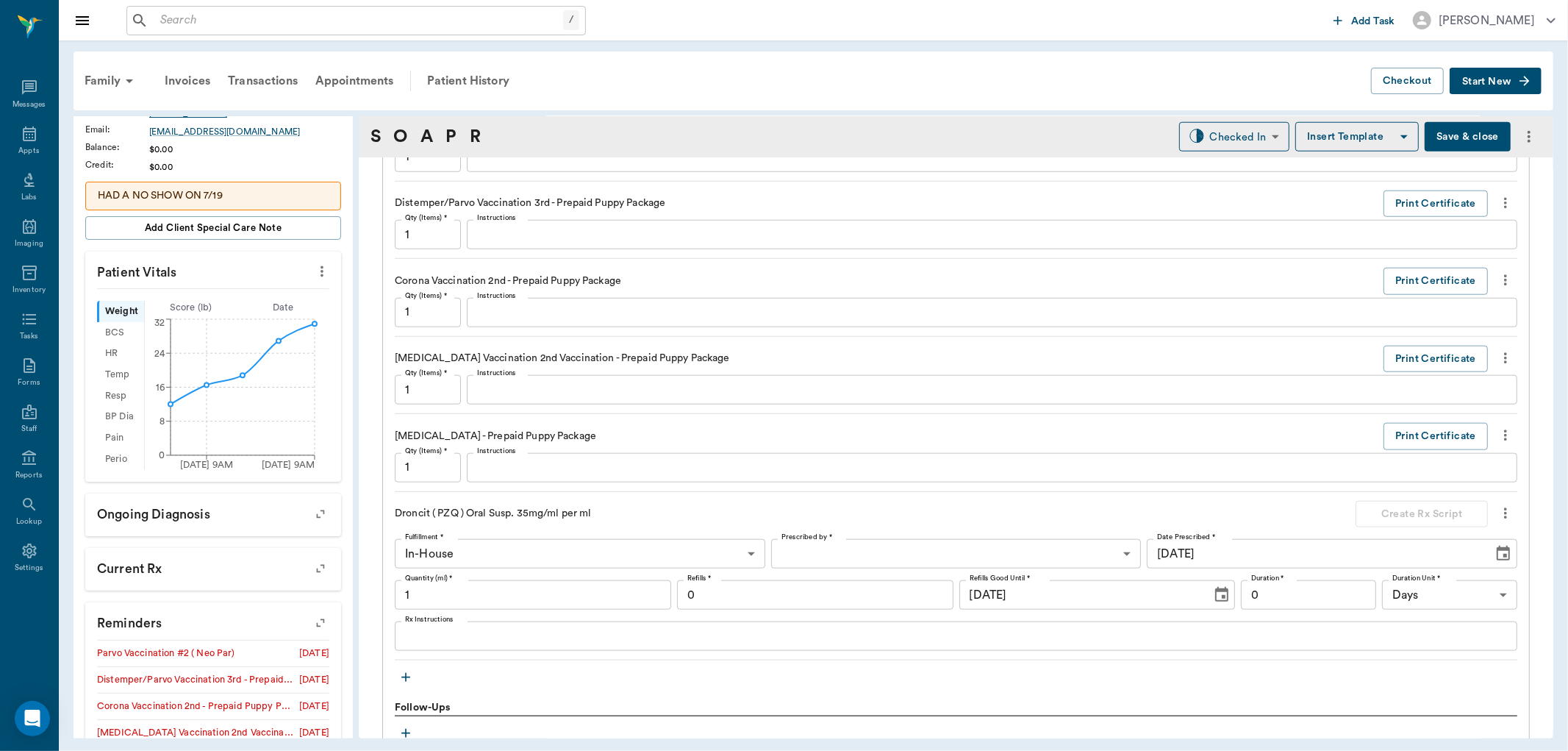
scroll to position [1284, 0]
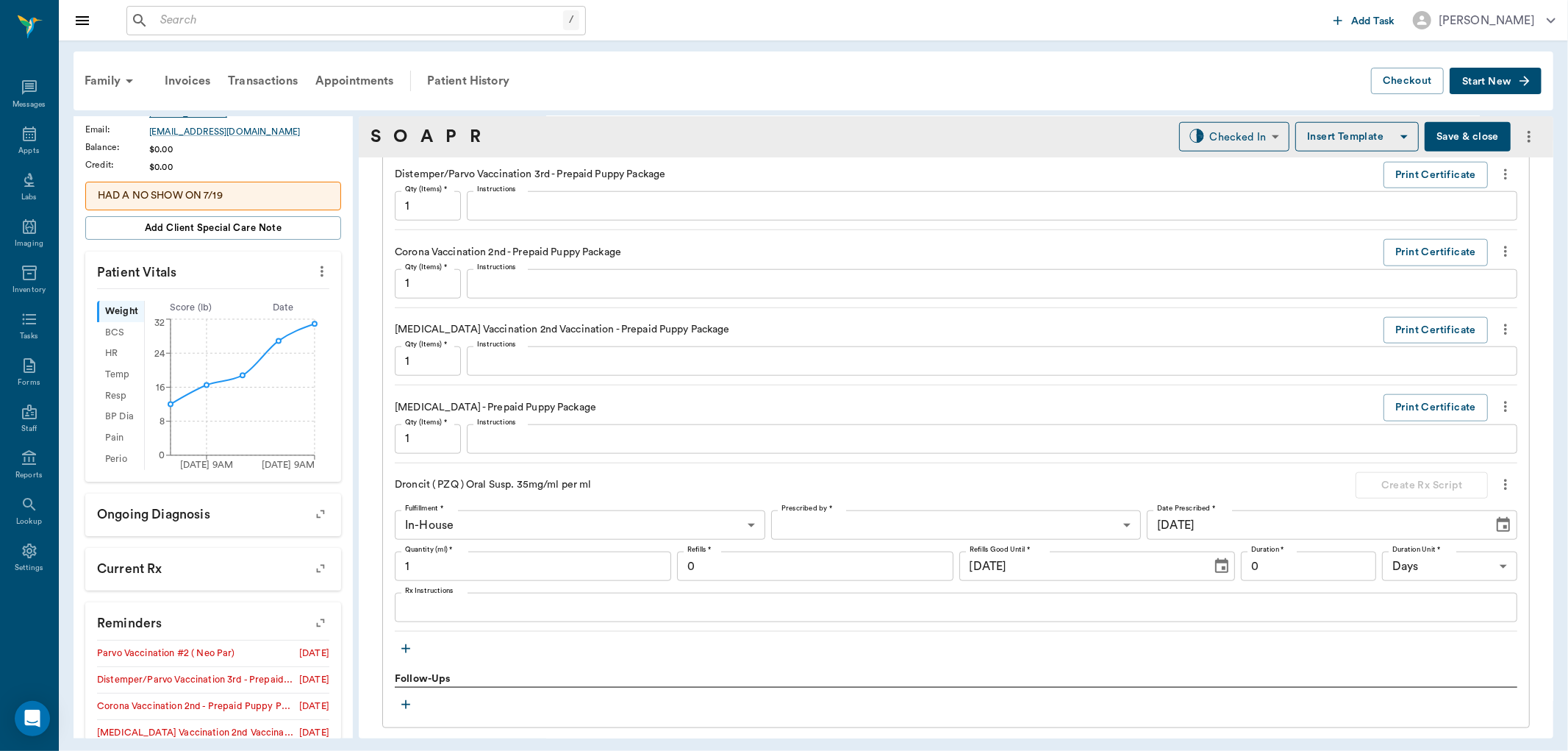
click at [492, 567] on input "1" at bounding box center [532, 566] width 276 height 29
type input "6"
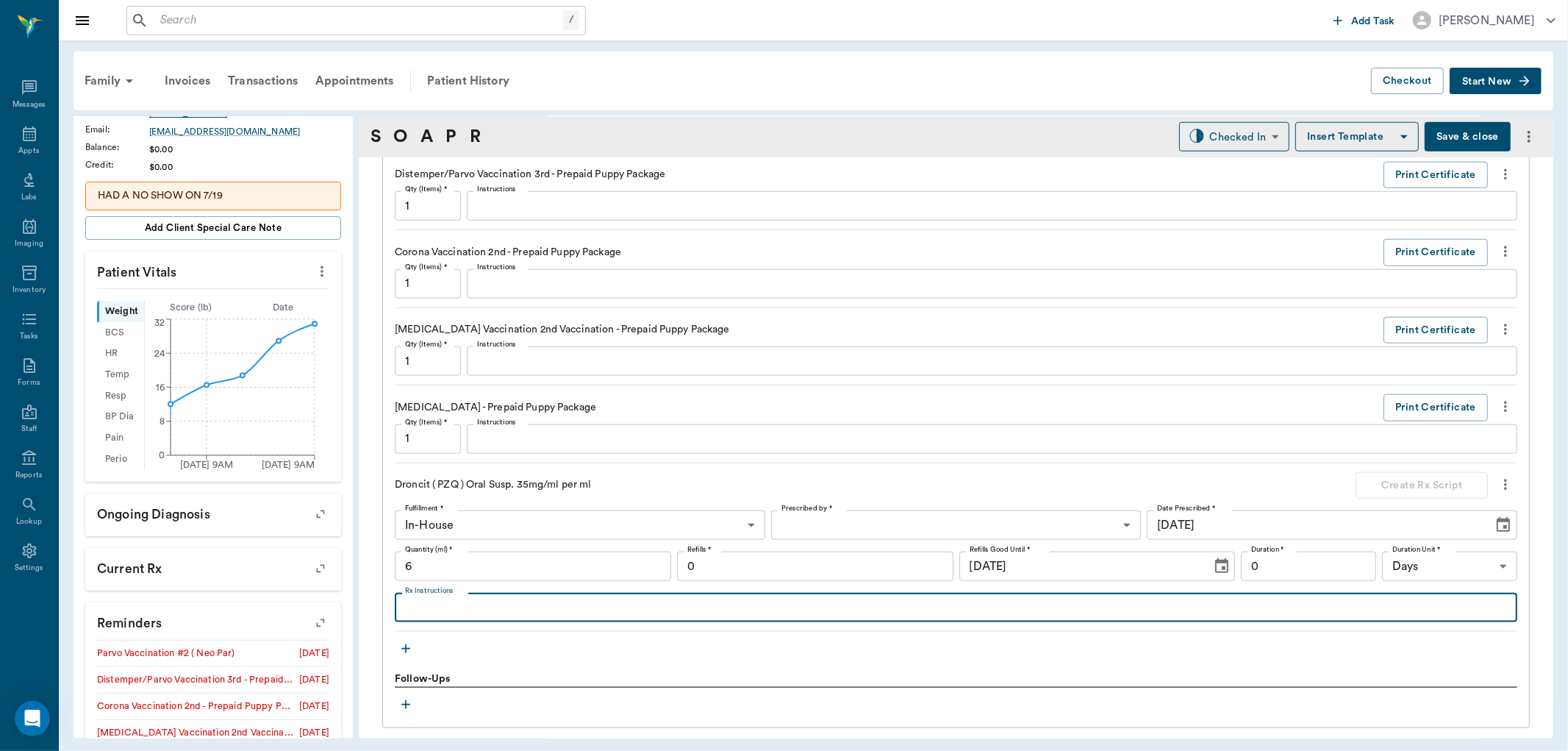
click at [465, 606] on textarea "Rx Instructions" at bounding box center [955, 608] width 1102 height 17
type textarea "give a dose now and another one in a month"
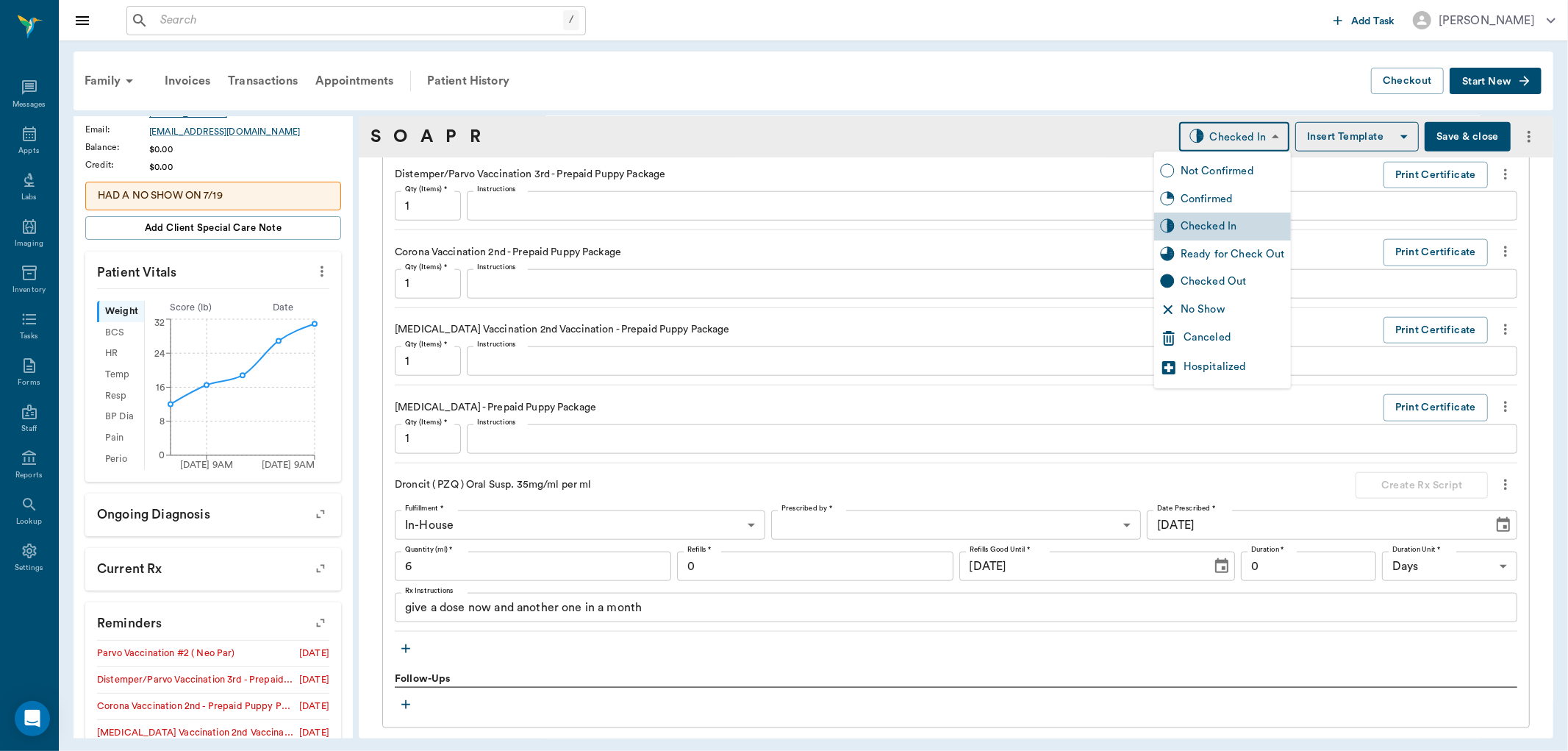
click at [1238, 142] on body "/ ​ Add Task Dr. Bert Ellsworth Nectar Messages Appts Labs Imaging Inventory Ta…" at bounding box center [784, 375] width 1568 height 751
click at [1229, 253] on div "Ready for Check Out" at bounding box center [1232, 254] width 104 height 16
type input "READY_TO_CHECKOUT"
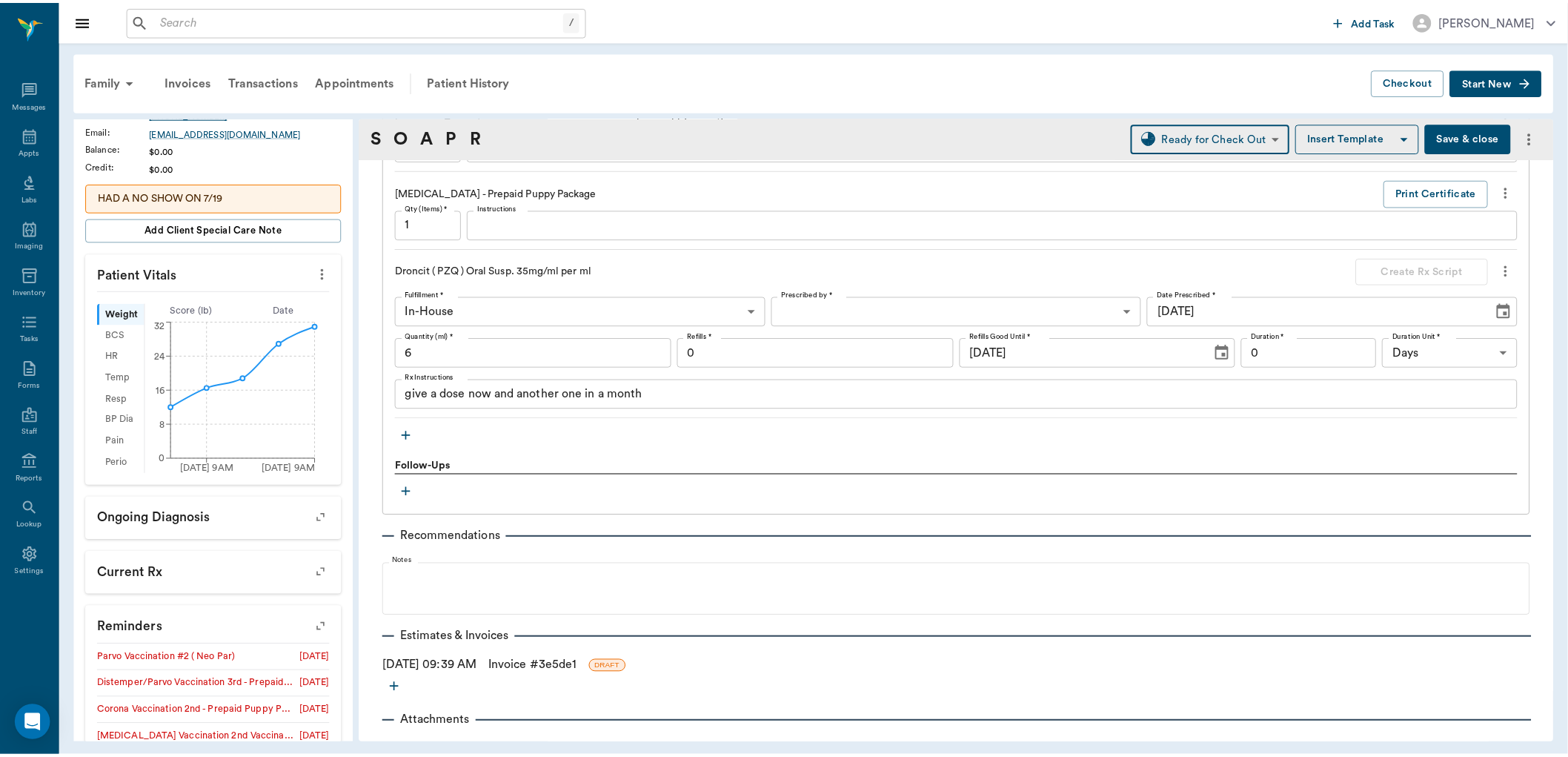
scroll to position [1539, 0]
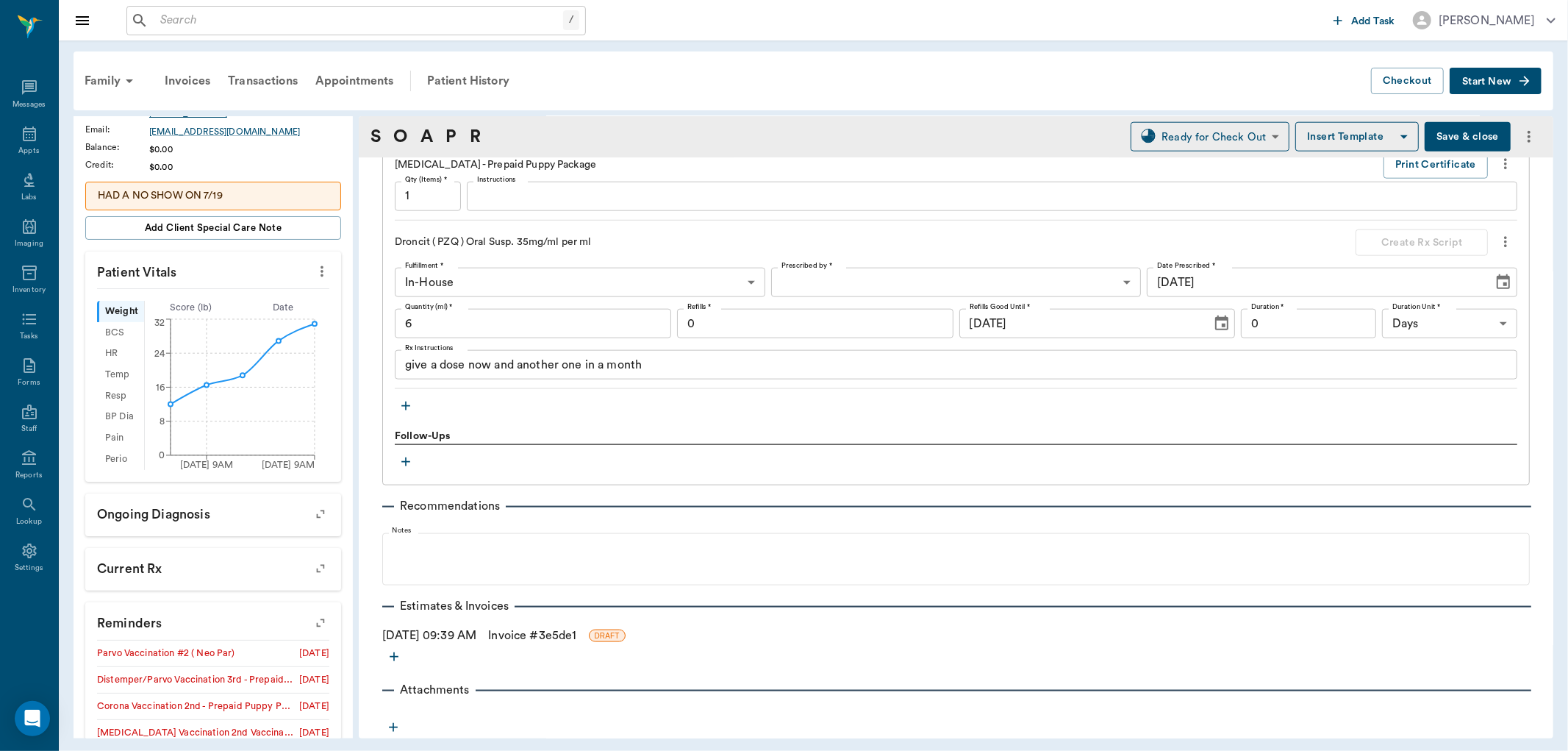
click at [517, 628] on link "Invoice # 3e5de1" at bounding box center [532, 635] width 88 height 18
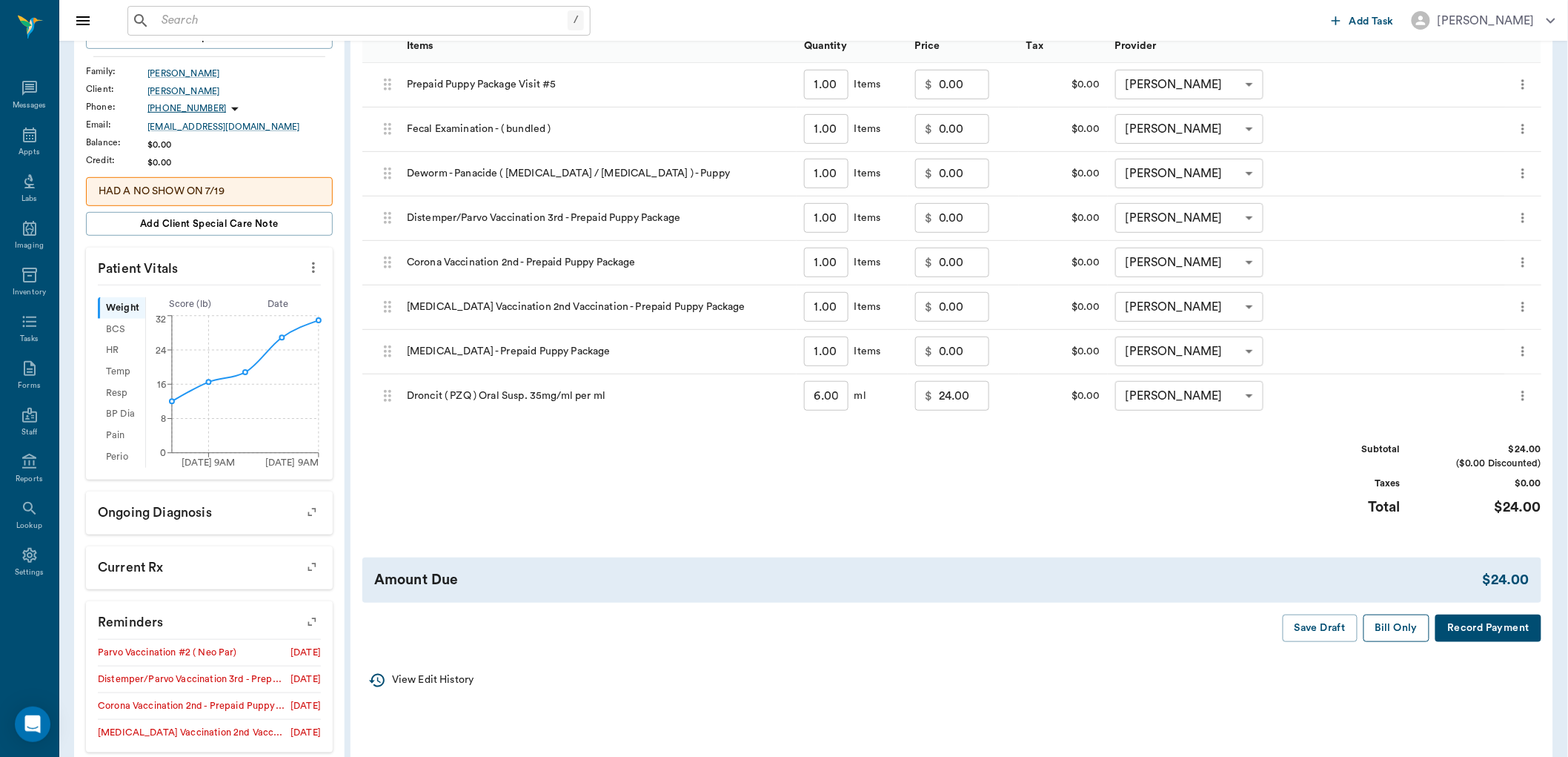
scroll to position [329, 0]
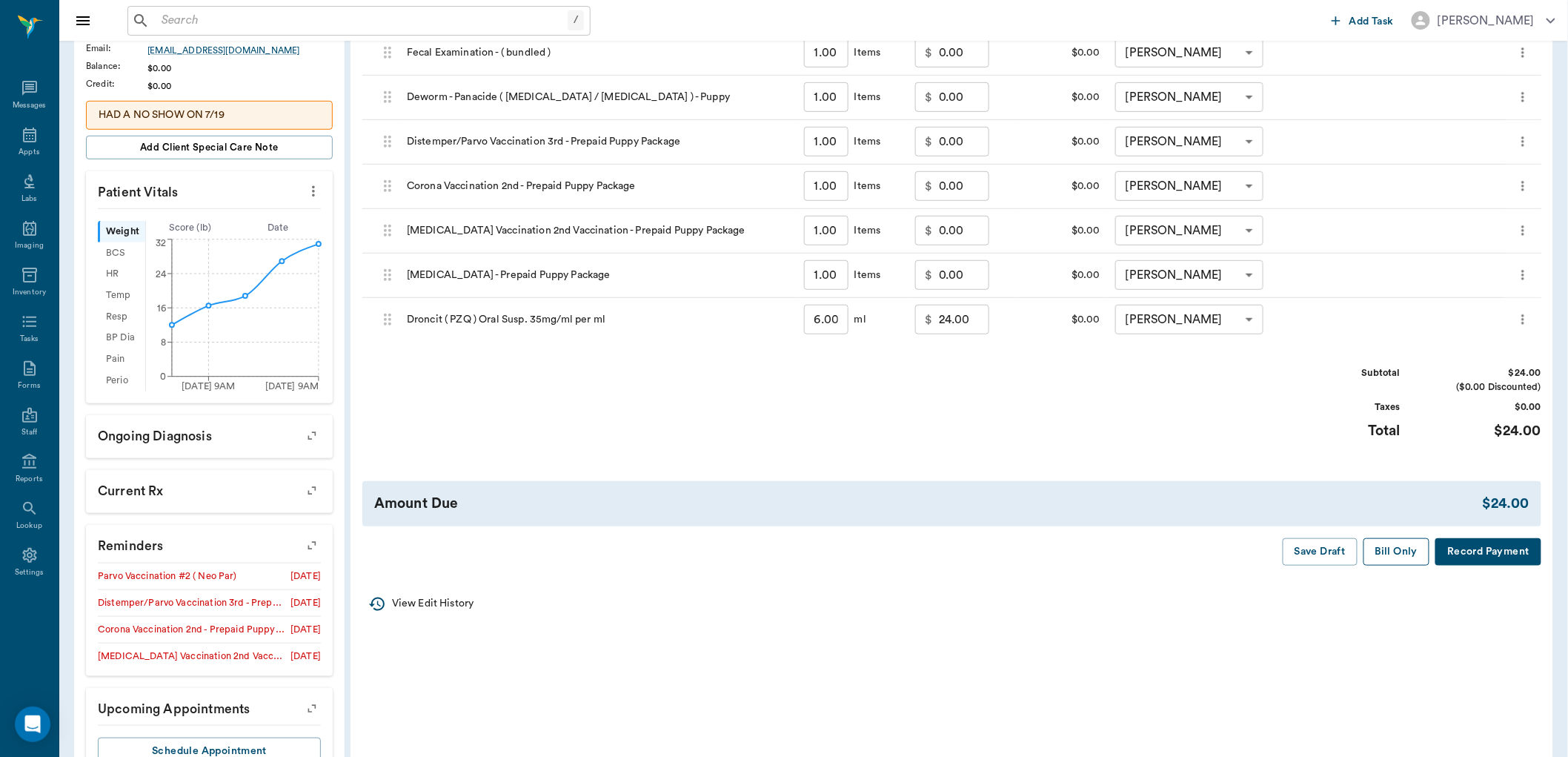
click at [1382, 557] on button "Bill Only" at bounding box center [1396, 552] width 66 height 28
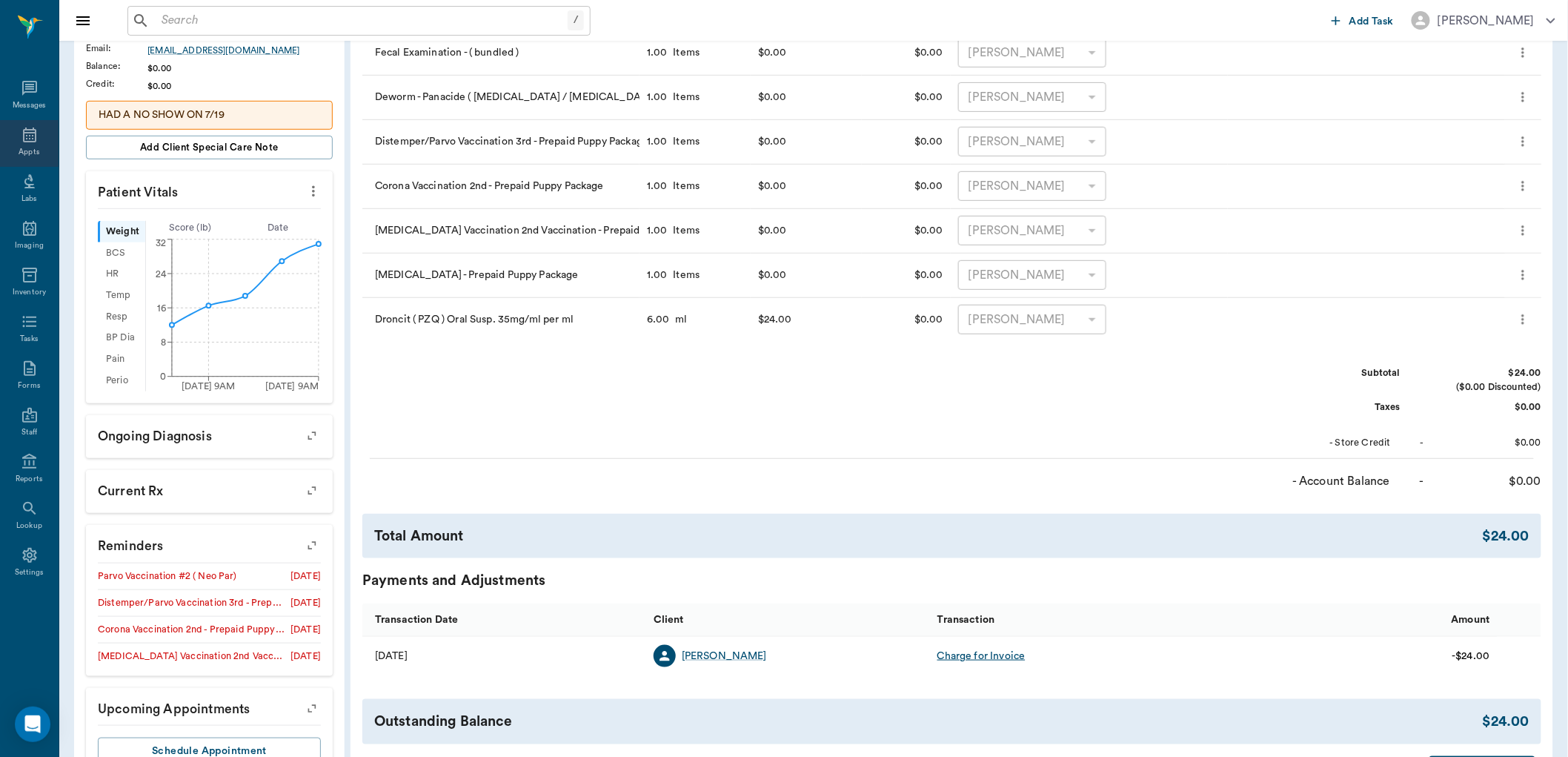
click at [32, 134] on icon at bounding box center [29, 135] width 18 height 18
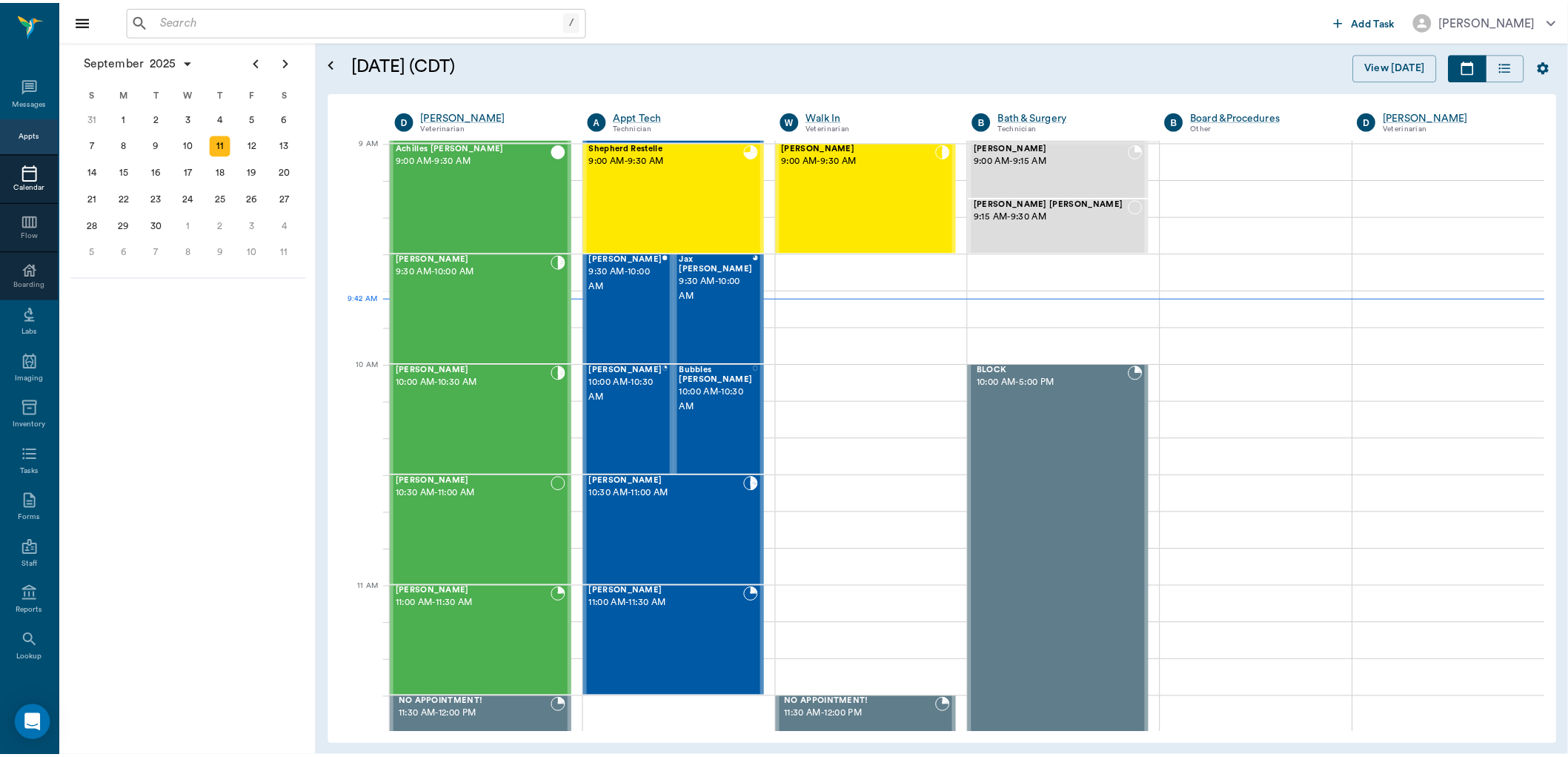
scroll to position [224, 0]
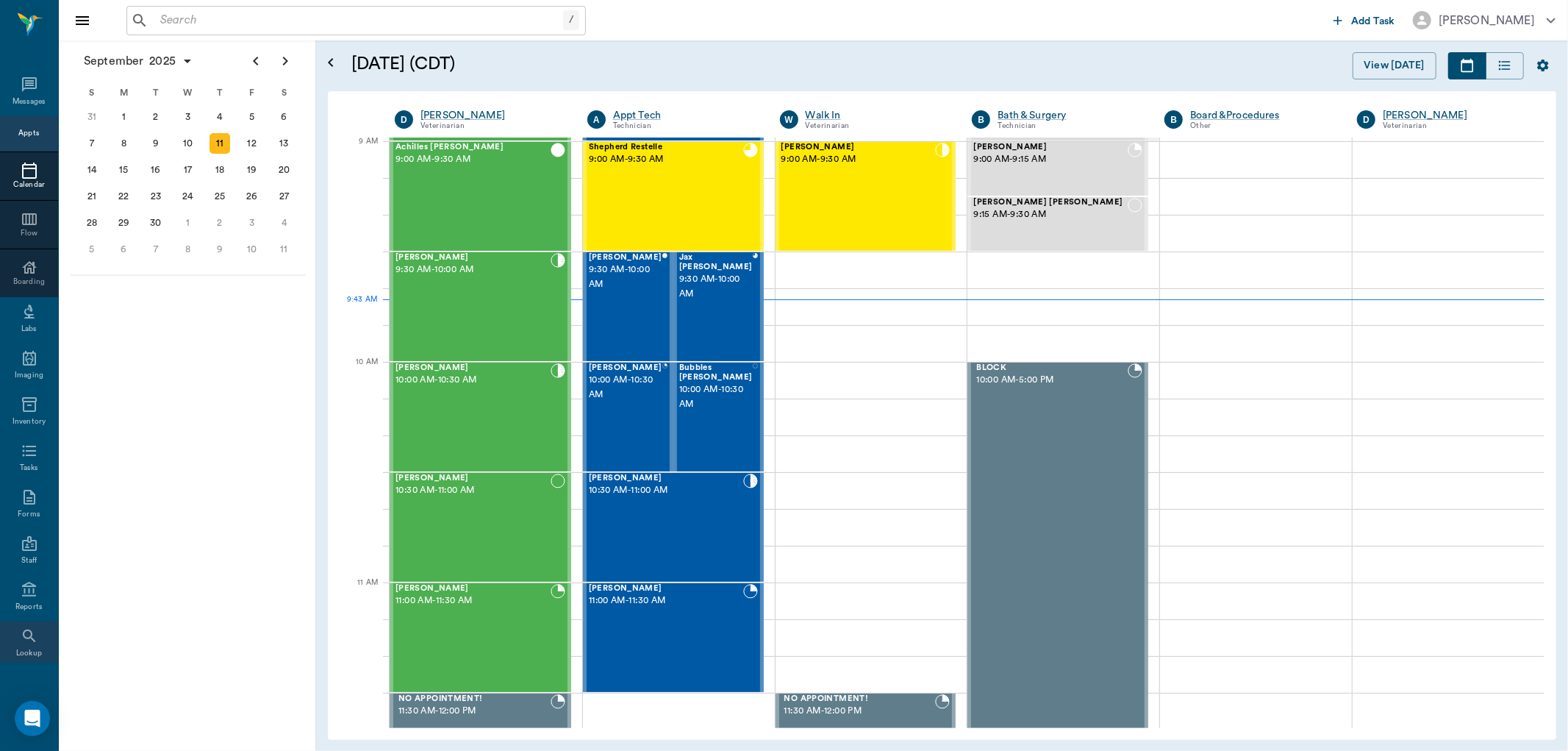
click at [23, 638] on icon at bounding box center [29, 635] width 13 height 13
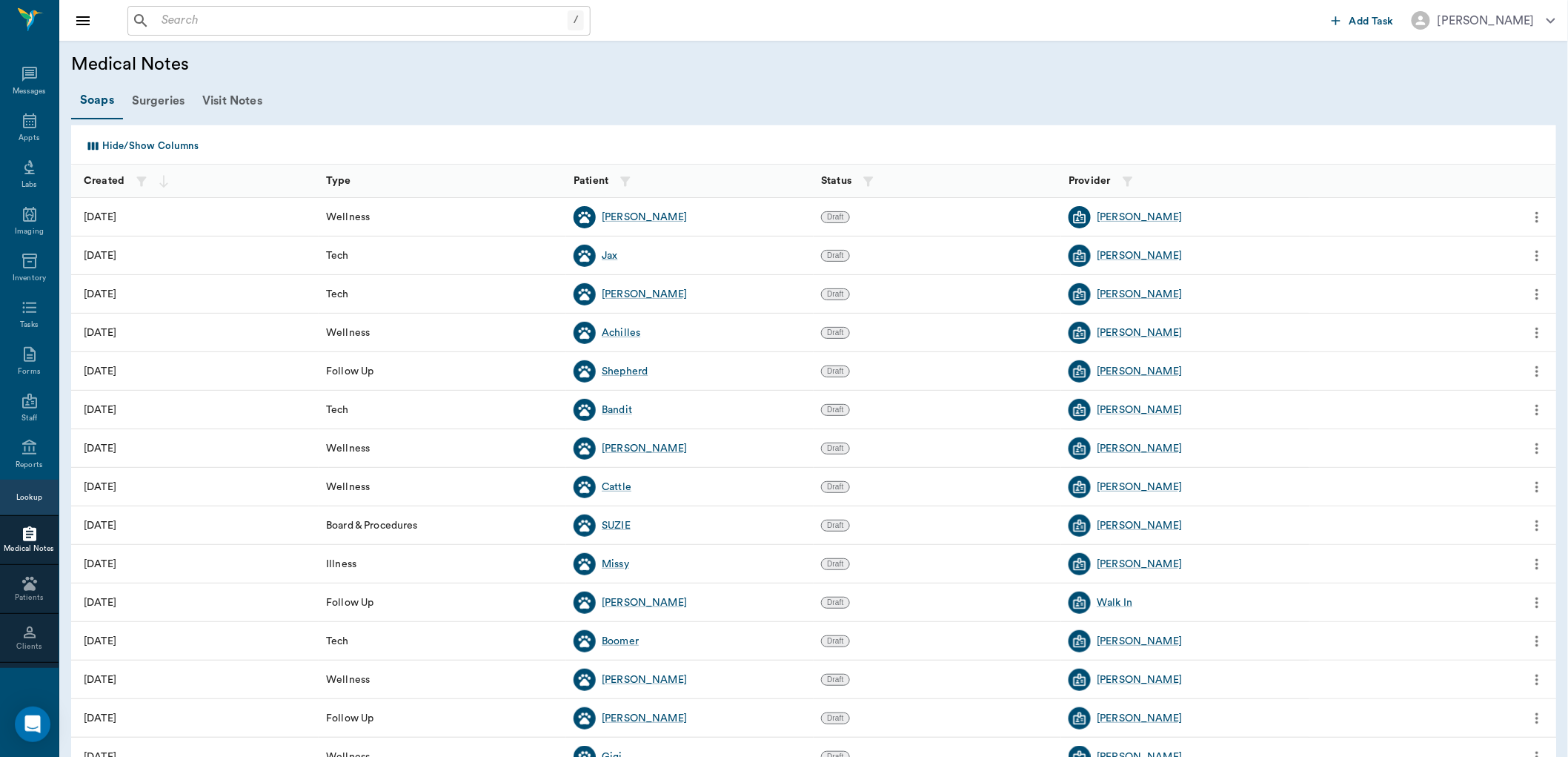
click at [17, 679] on div "Nectar Messages Appts Labs Imaging Inventory Tasks Forms Staff Reports Lookup M…" at bounding box center [29, 378] width 60 height 757
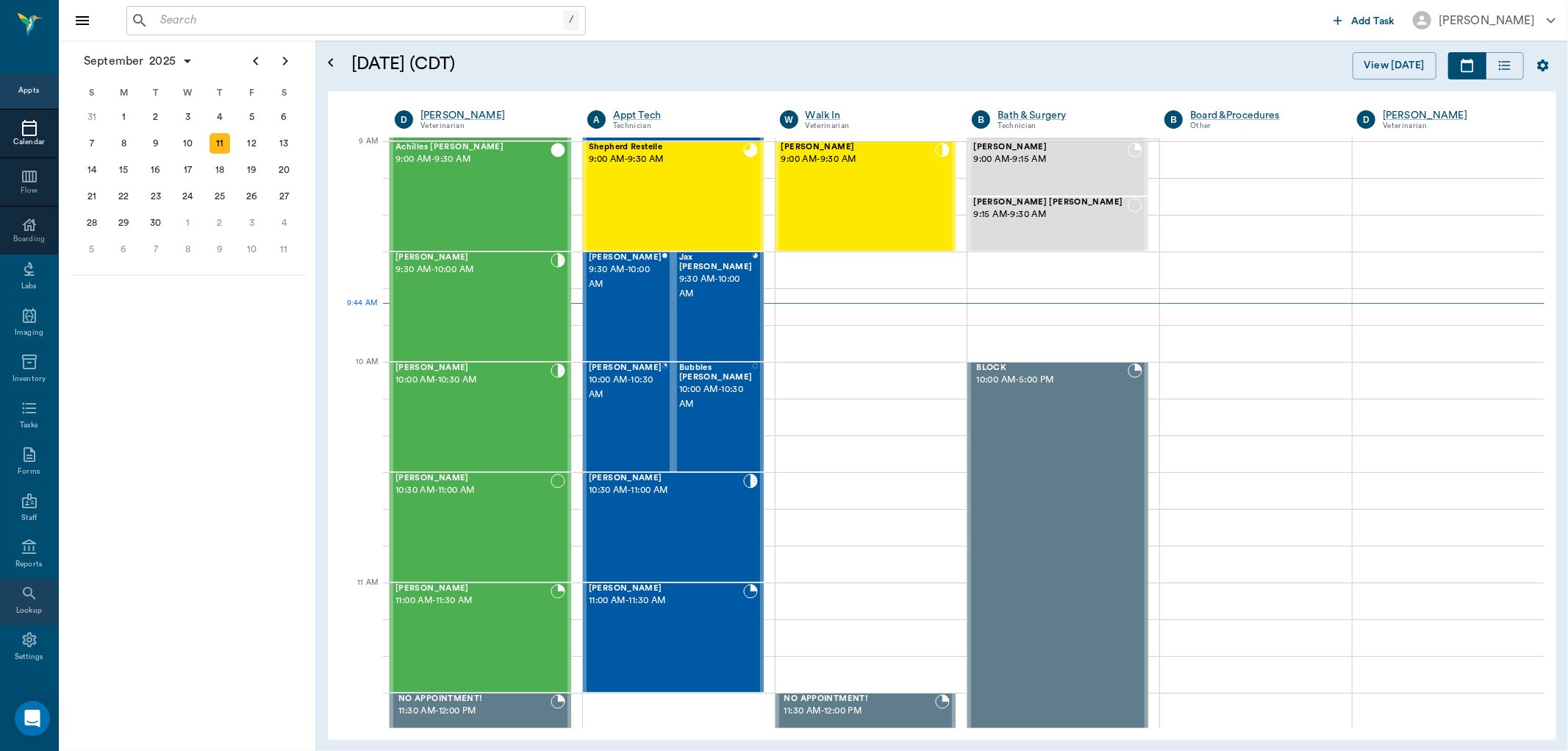
scroll to position [56, 0]
click at [23, 623] on icon at bounding box center [29, 626] width 14 height 15
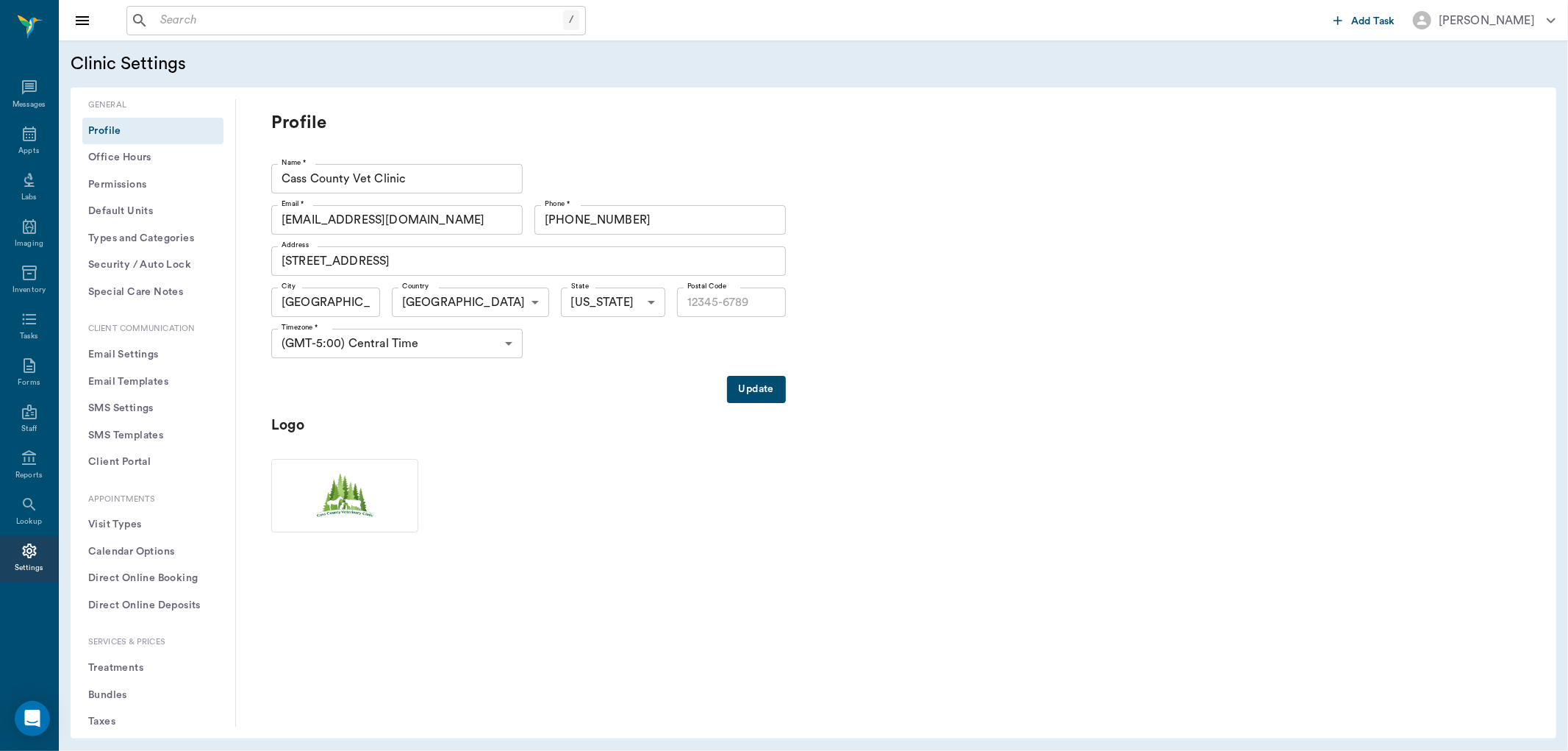
type input "75551"
click at [127, 664] on button "Treatments" at bounding box center [152, 668] width 141 height 27
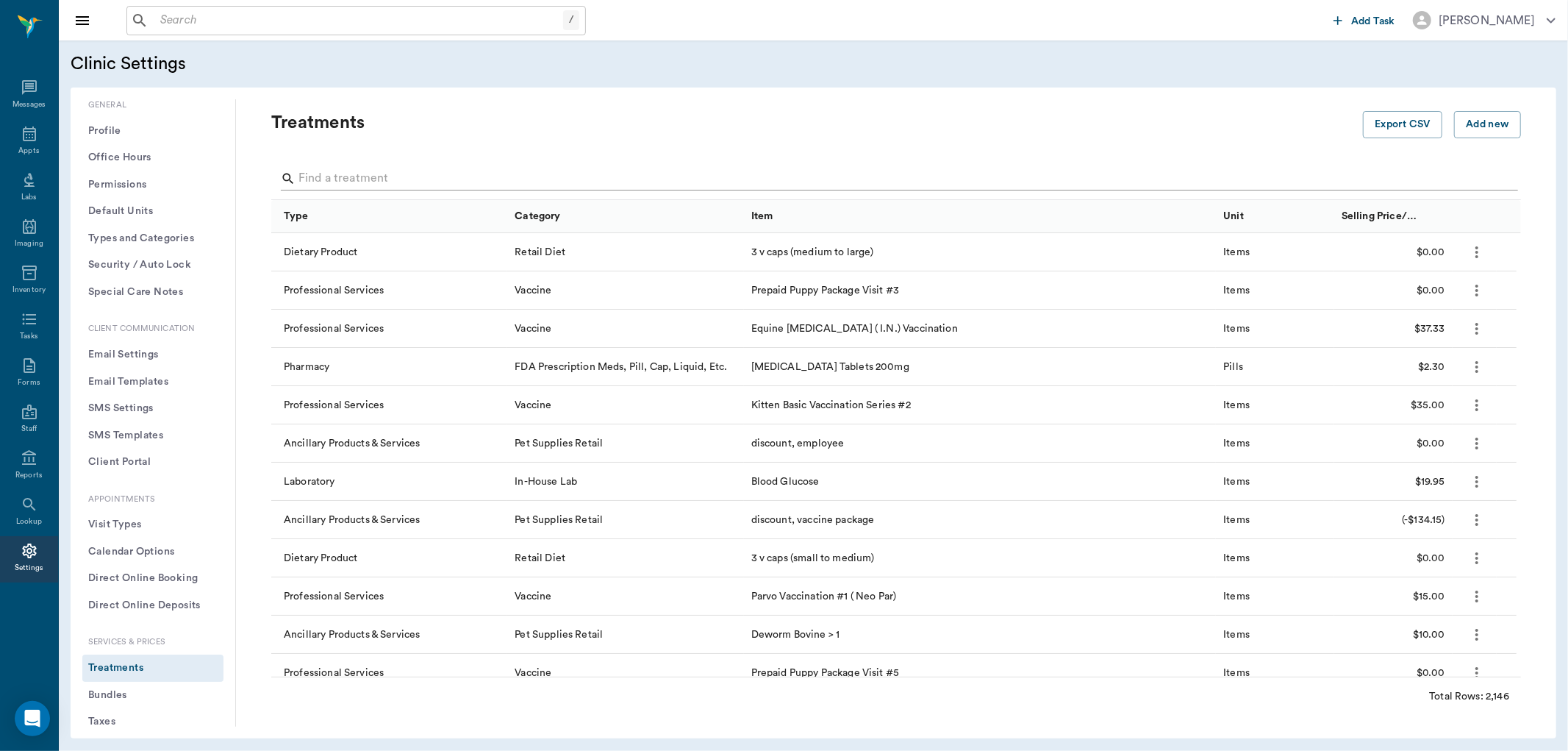
click at [414, 177] on input "Search" at bounding box center [897, 178] width 1197 height 23
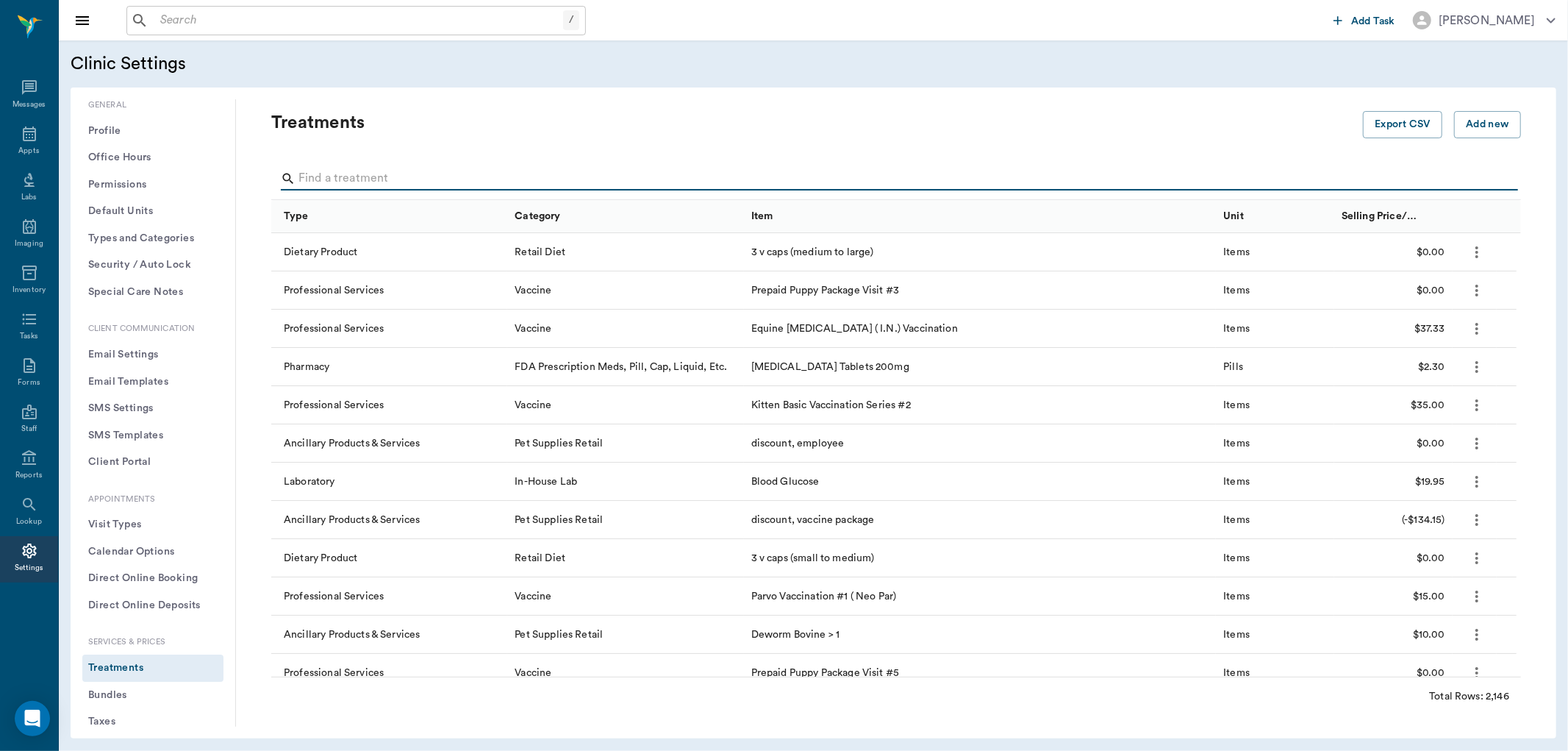
click at [104, 688] on button "Bundles" at bounding box center [152, 695] width 141 height 27
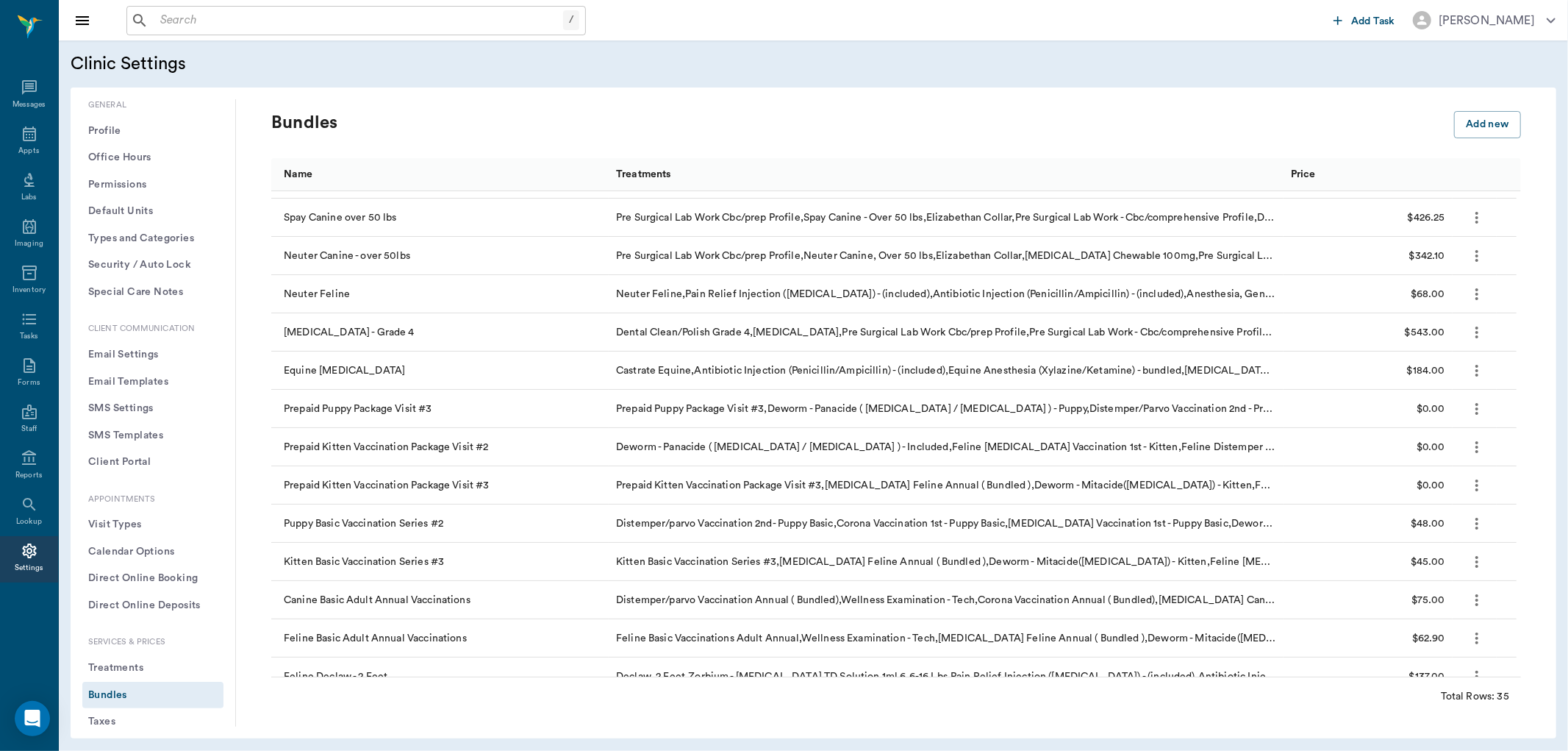
scroll to position [117, 0]
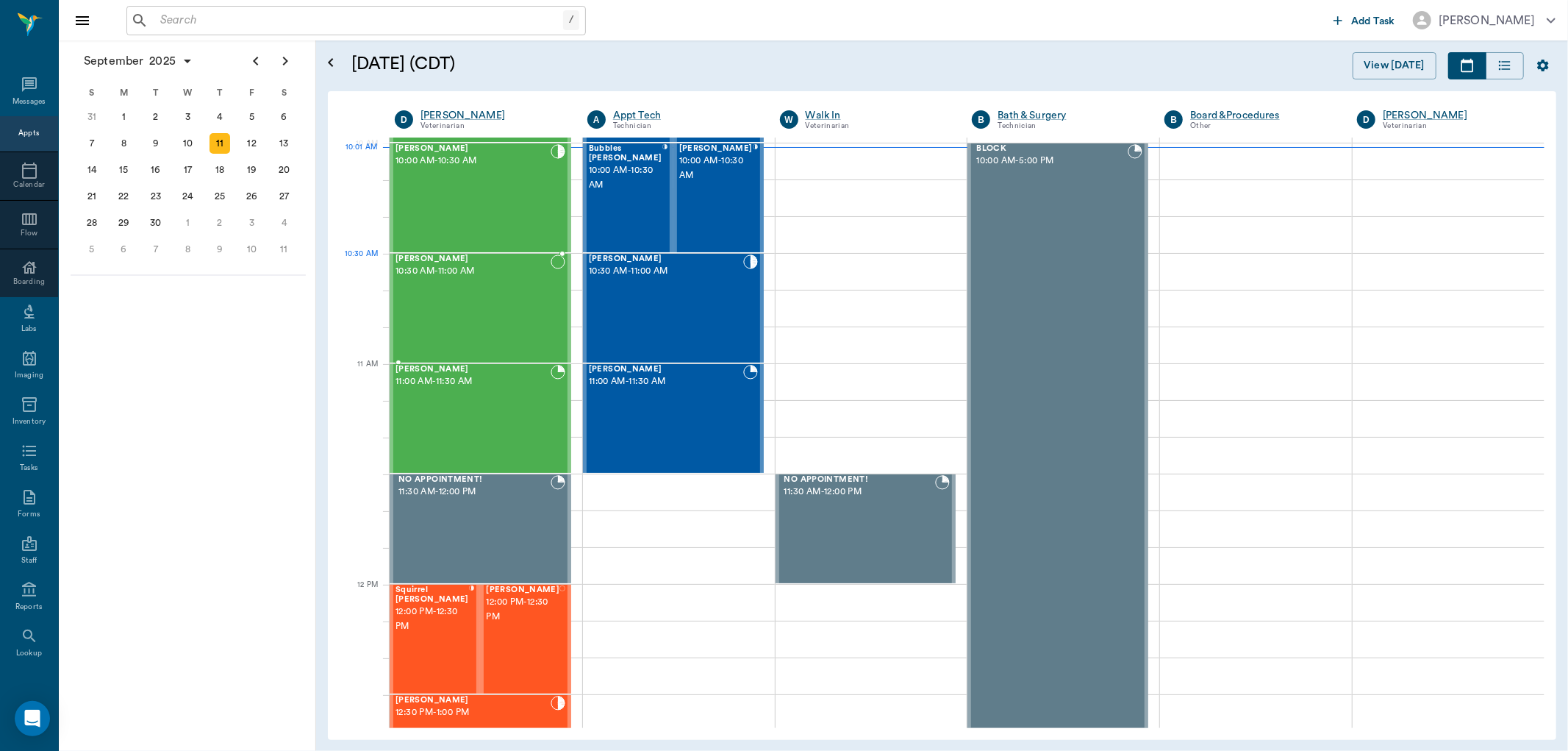
scroll to position [441, 0]
click at [617, 204] on div "Bubbles Harrist 10:00 AM - 10:30 AM" at bounding box center [626, 198] width 74 height 107
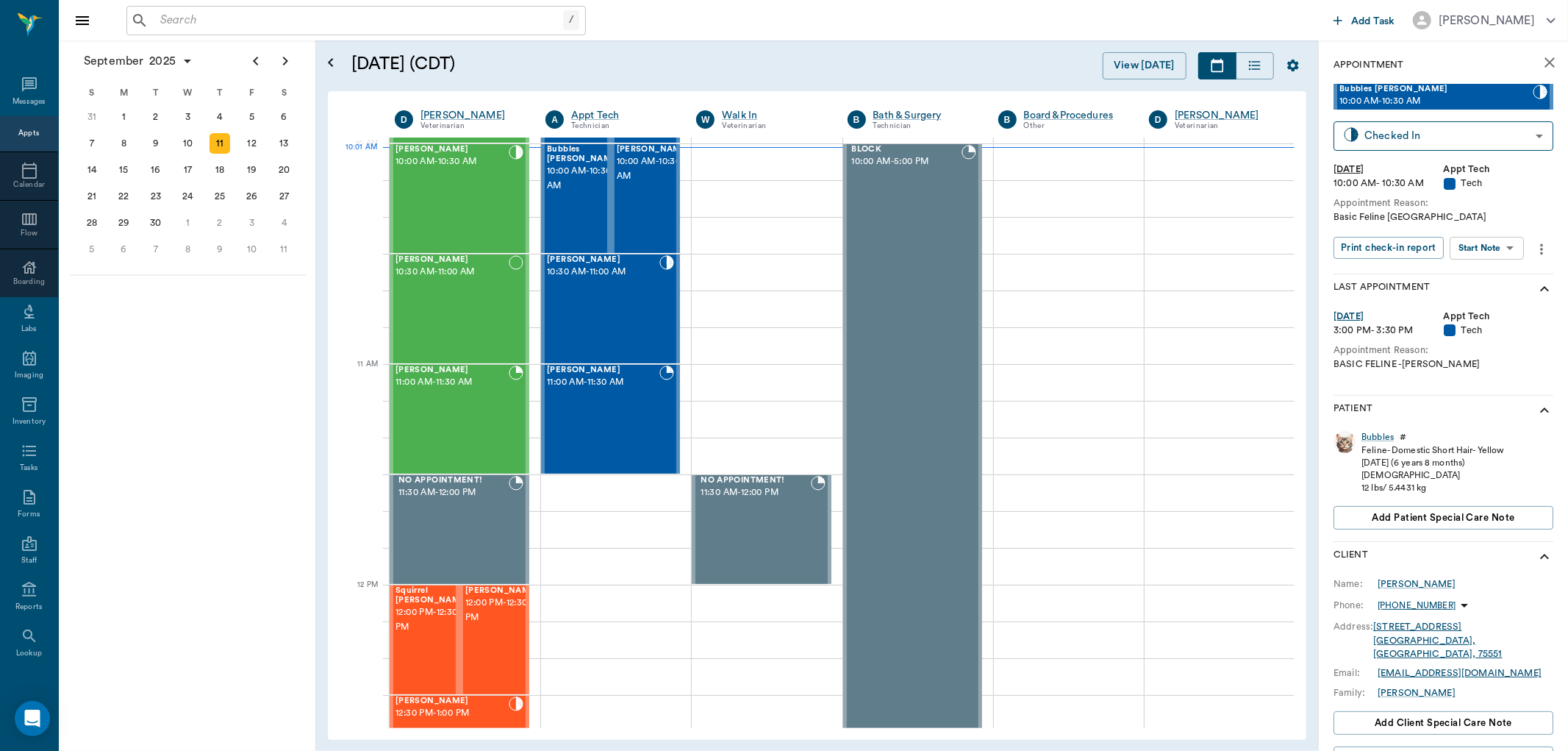
click at [1503, 255] on body "/ ​ Add Task Dr. Bert Ellsworth Nectar Messages Appts Calendar Flow Boarding La…" at bounding box center [784, 375] width 1568 height 751
click at [1490, 277] on button "Start SOAP" at bounding box center [1470, 277] width 50 height 17
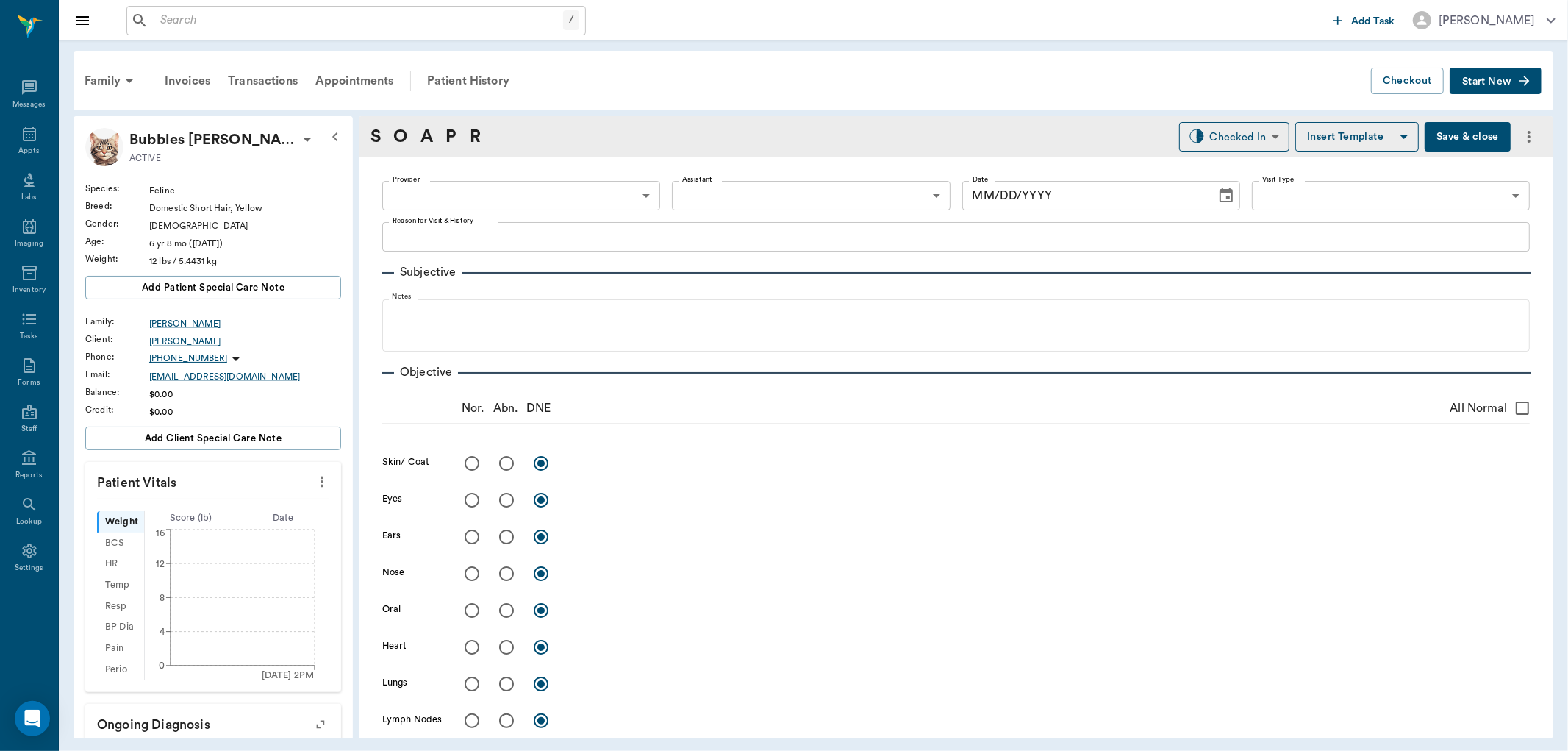
type input "63ec2f075fda476ae8351a4c"
type input "65d2be4f46e3a538d89b8c1a"
type textarea "Basic Feline Caryn"
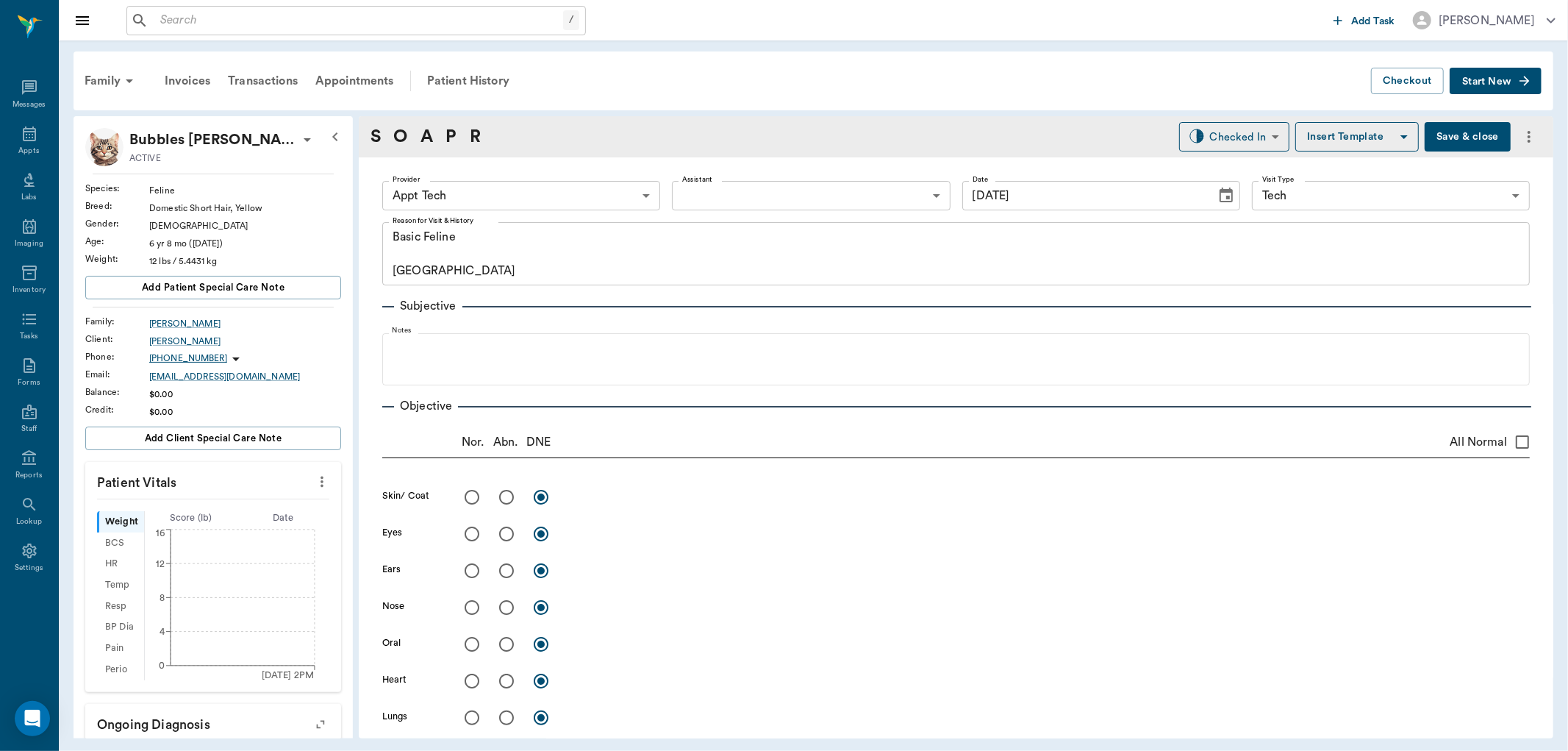
type input "[DATE]"
click at [528, 195] on body "/ ​ Add Task Dr. Bert Ellsworth Nectar Messages Appts Labs Imaging Inventory Ta…" at bounding box center [784, 375] width 1568 height 751
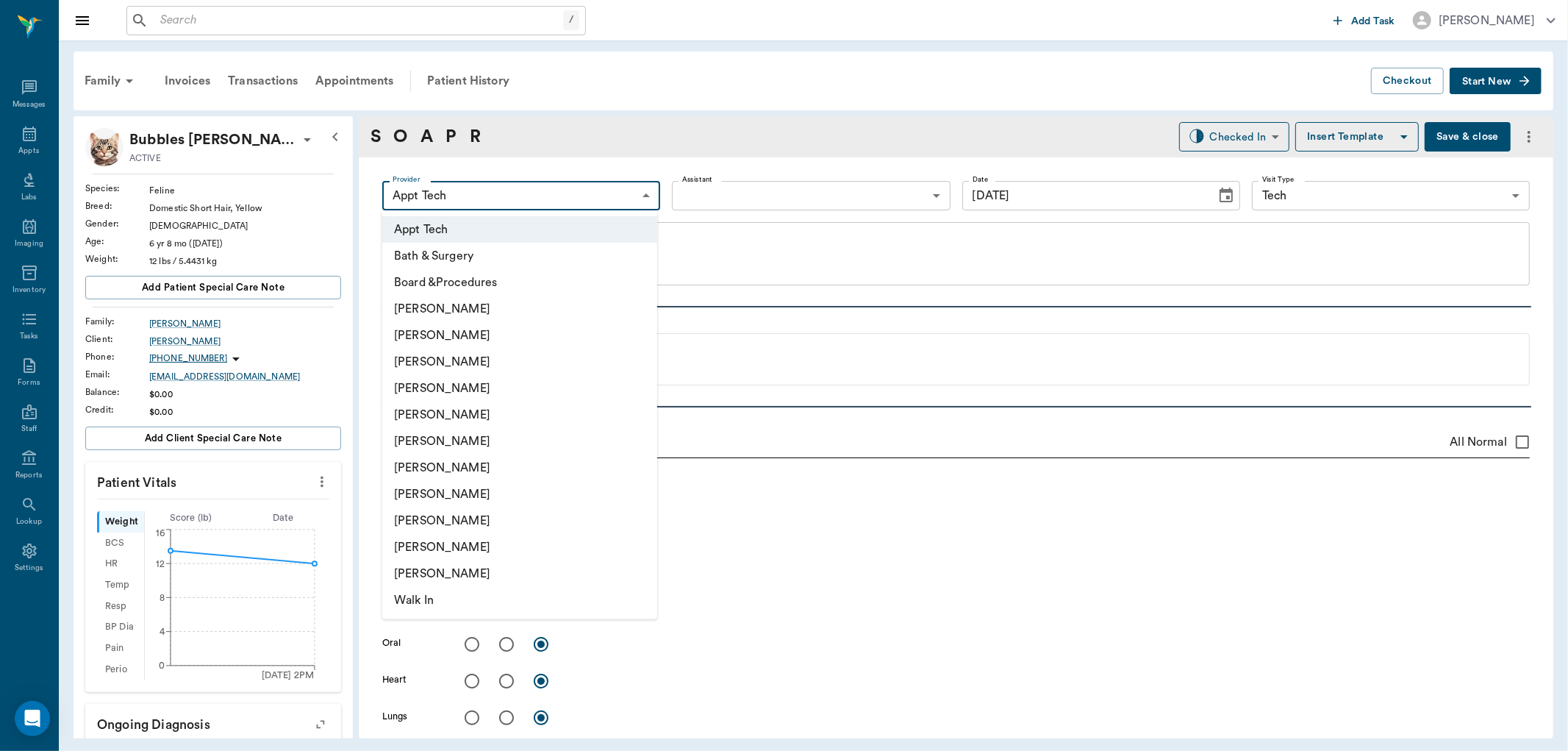
click at [463, 487] on li "[PERSON_NAME]" at bounding box center [520, 494] width 275 height 27
type input "63ec2e7e52e12b0ba117b124"
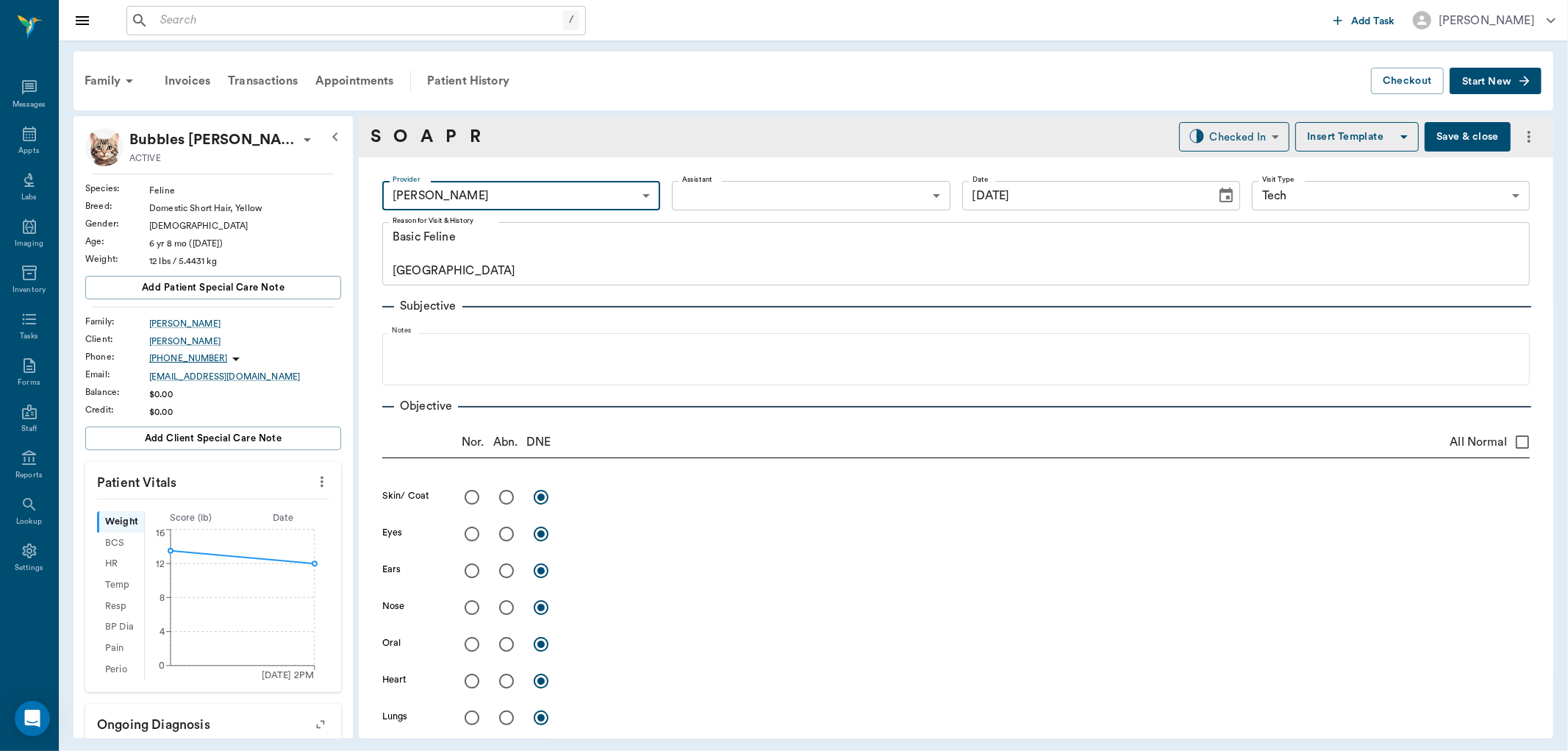
click at [717, 195] on body "/ ​ Add Task Dr. Bert Ellsworth Nectar Messages Appts Labs Imaging Inventory Ta…" at bounding box center [784, 375] width 1568 height 751
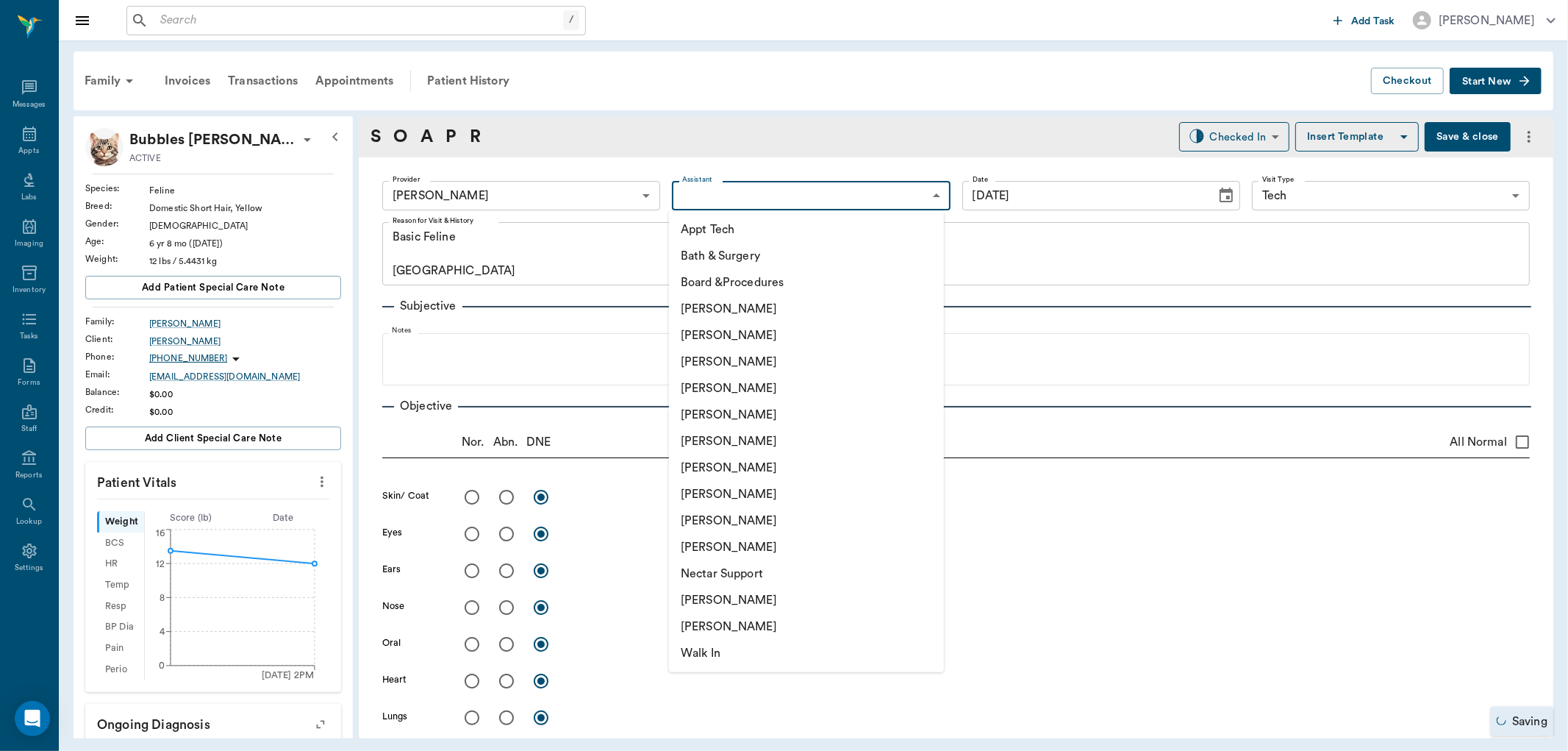
click at [703, 363] on li "[PERSON_NAME]" at bounding box center [806, 361] width 275 height 27
type input "642ef10e332a41444de2bad1"
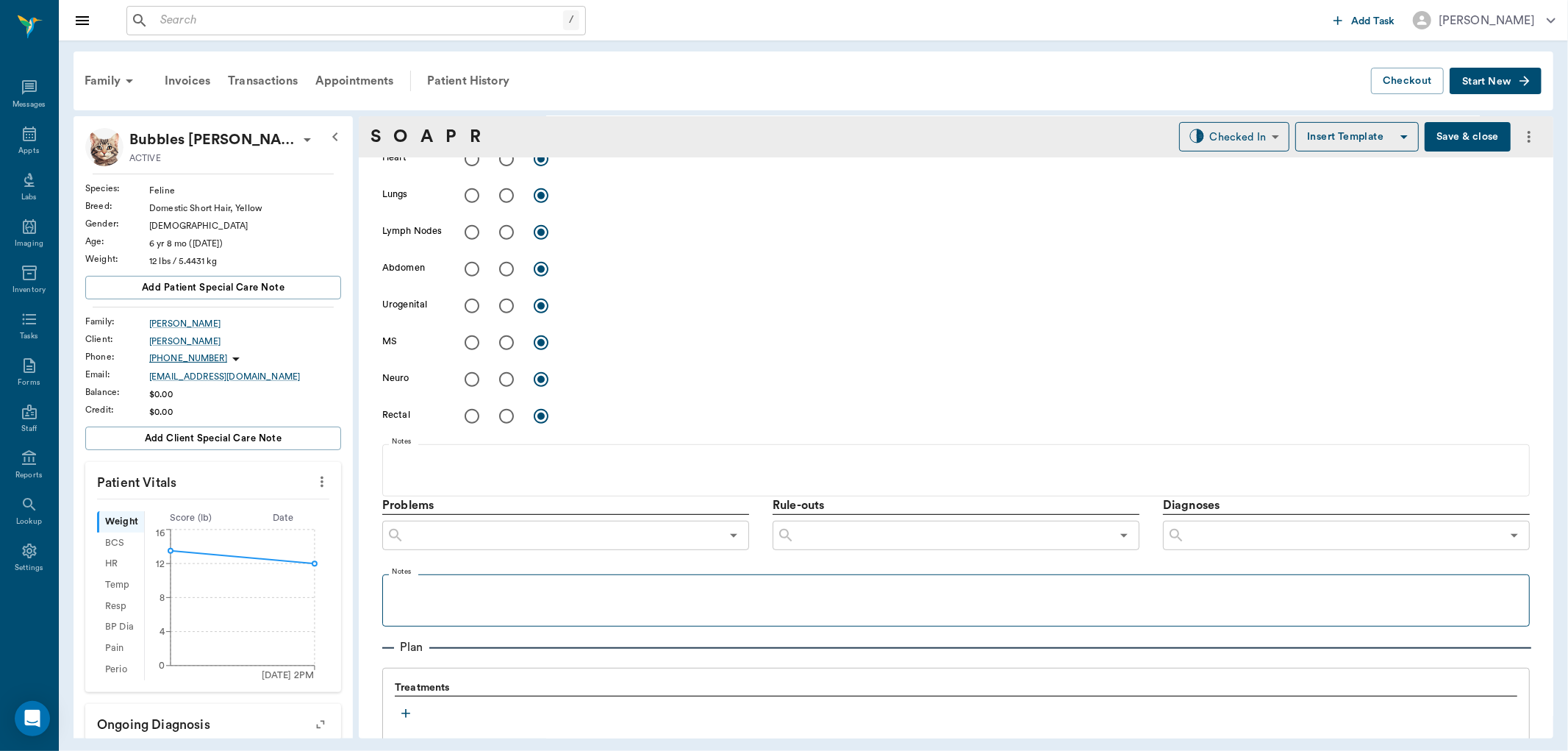
scroll to position [571, 0]
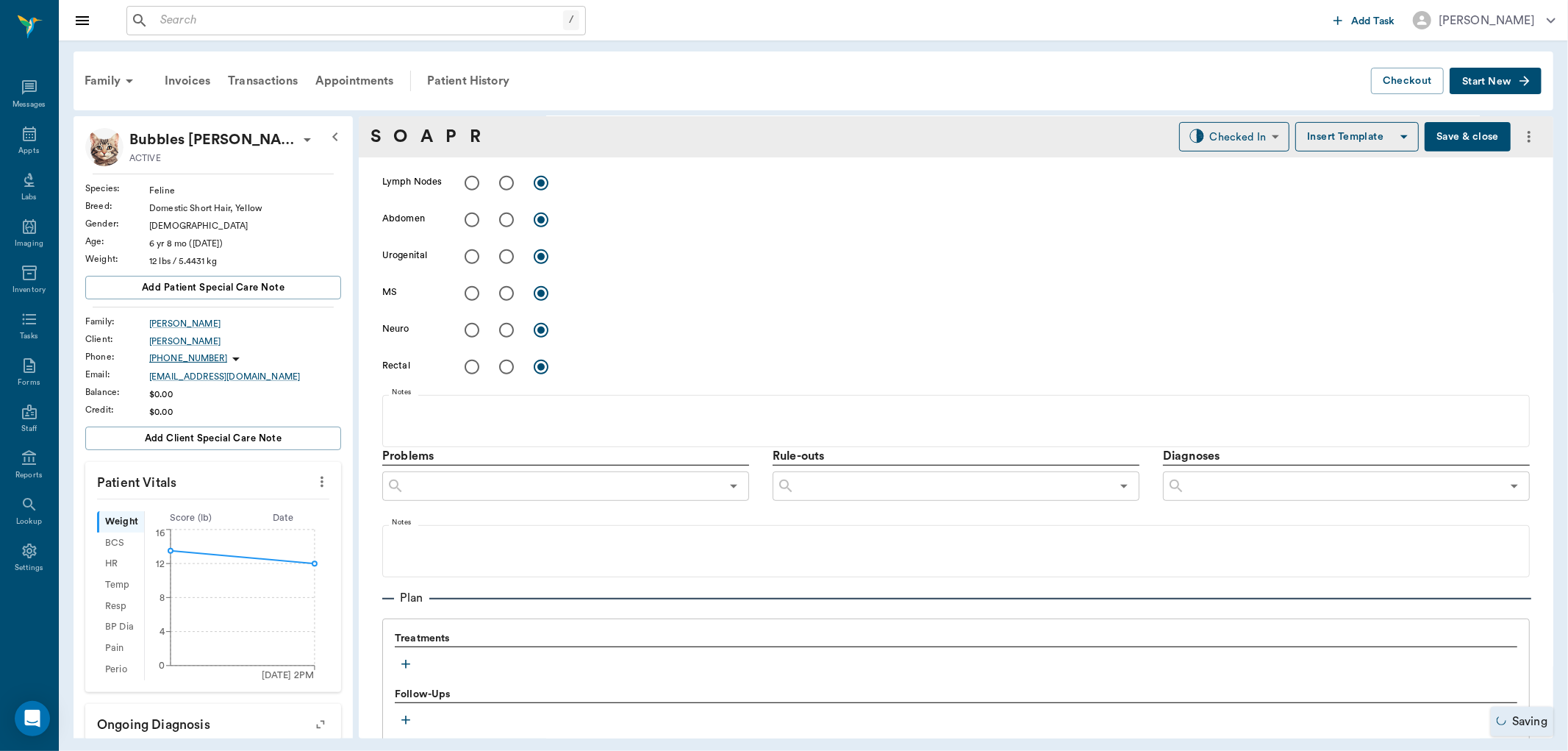
click at [408, 657] on icon "button" at bounding box center [406, 664] width 15 height 15
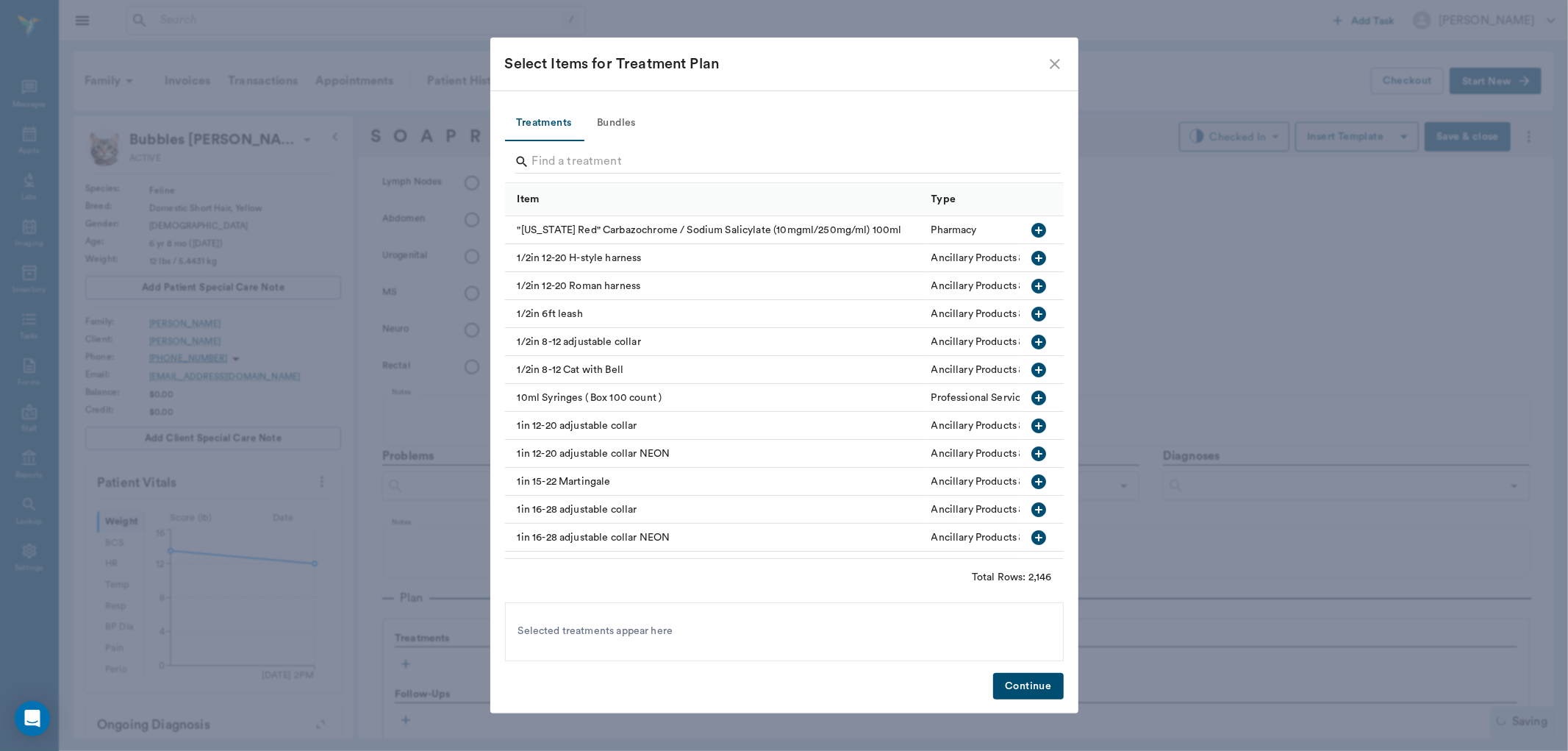
click at [614, 118] on button "Bundles" at bounding box center [616, 123] width 66 height 35
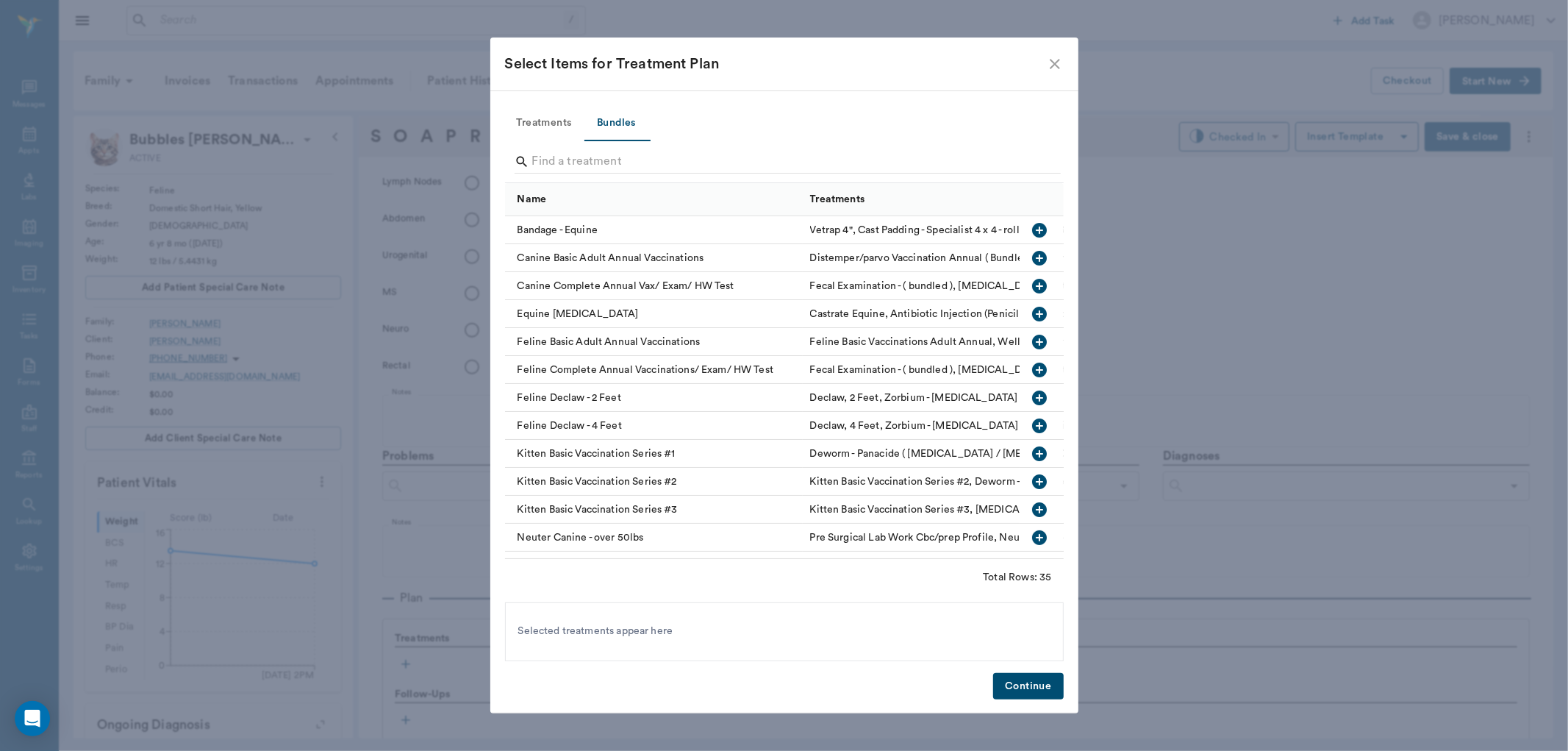
click at [1030, 343] on icon "button" at bounding box center [1039, 342] width 18 height 18
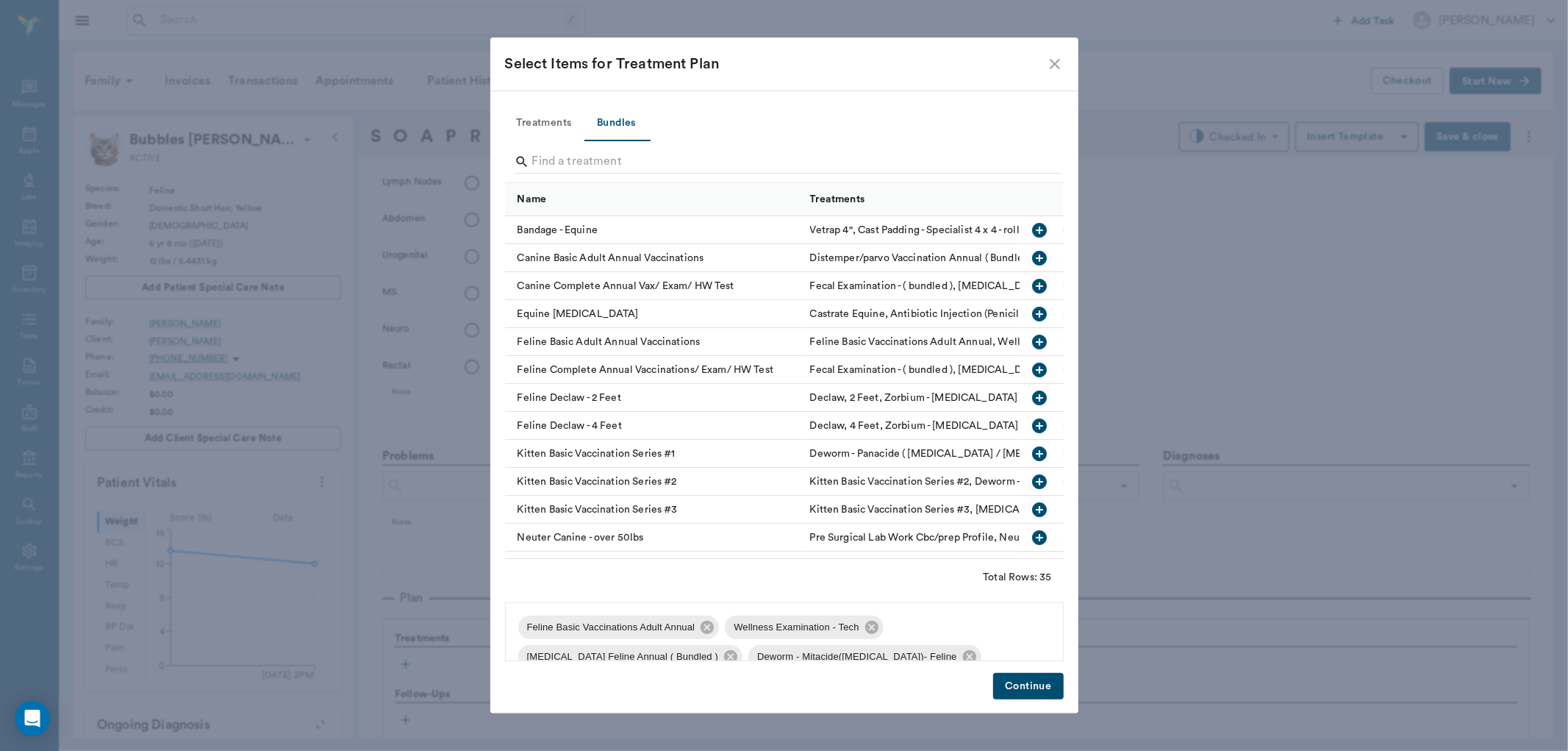
click at [1033, 676] on button "Continue" at bounding box center [1028, 687] width 70 height 27
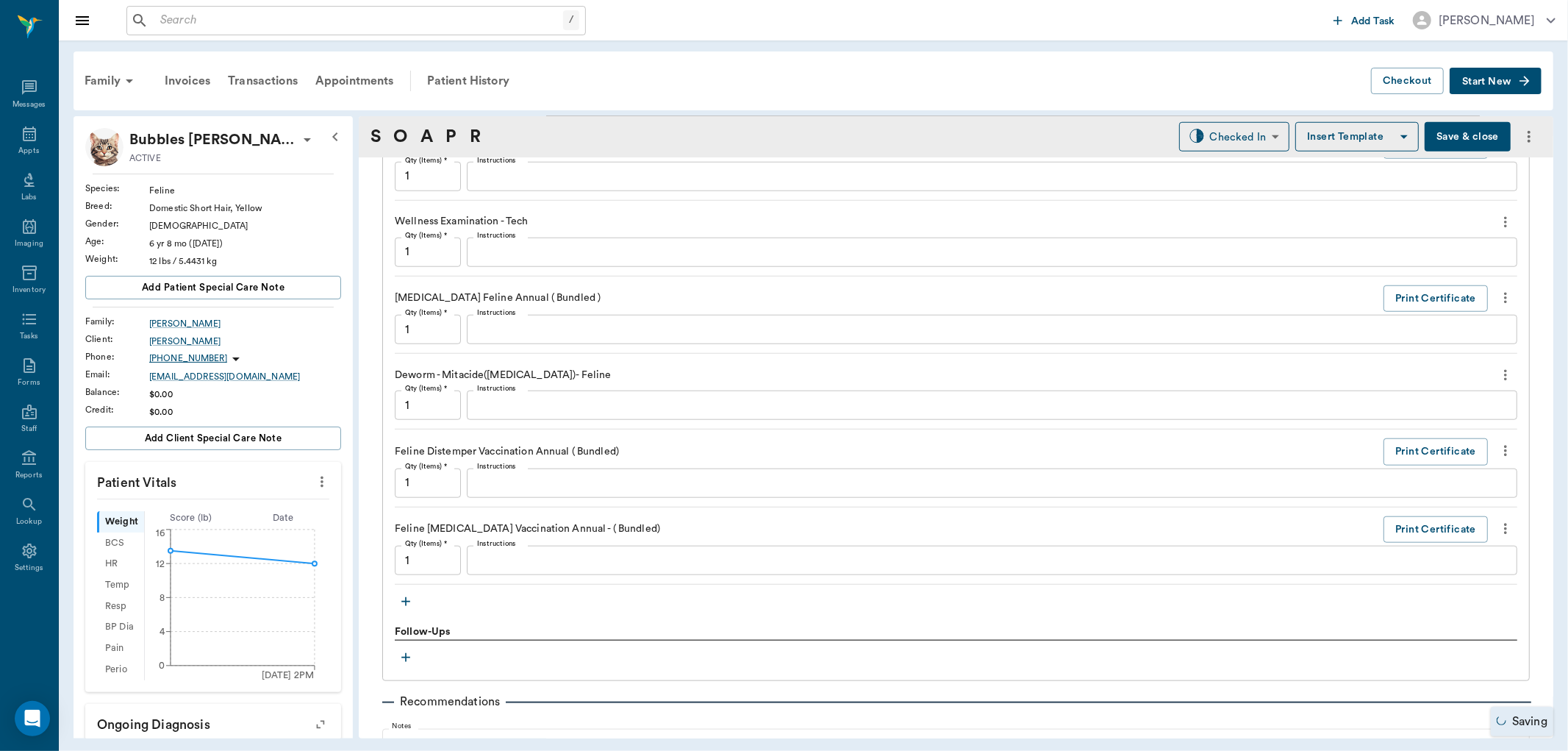
scroll to position [1225, 0]
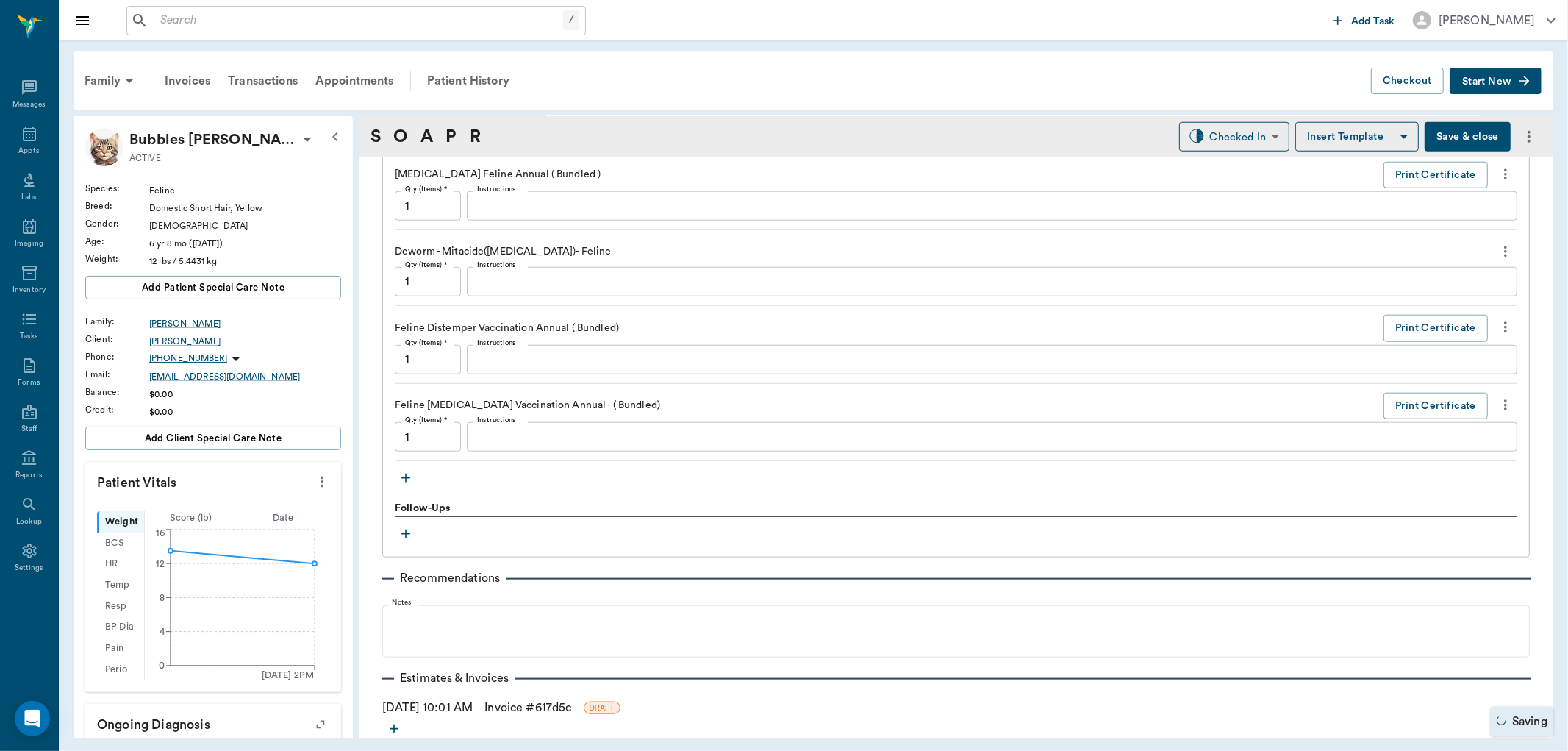
click at [409, 477] on icon "button" at bounding box center [406, 478] width 15 height 15
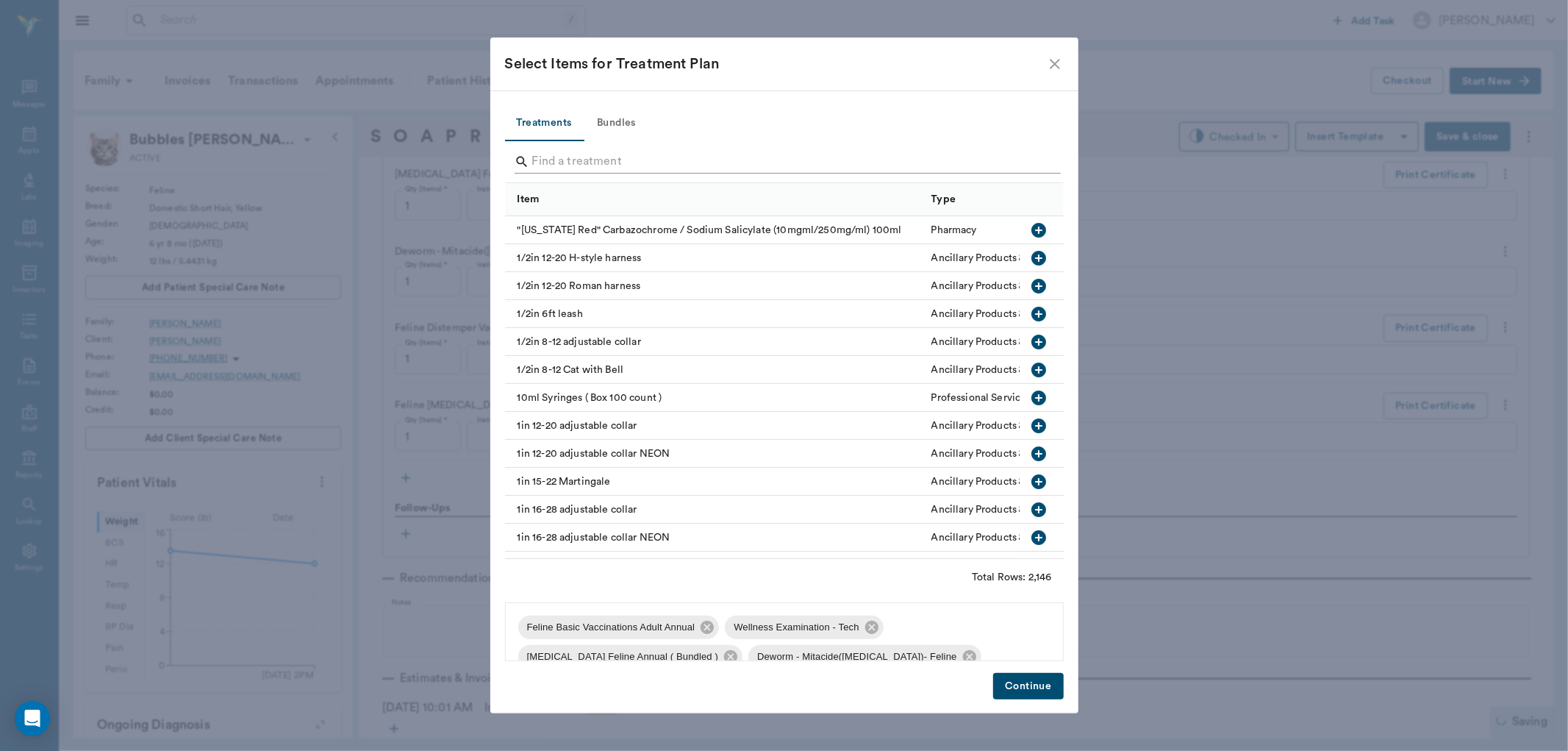
click at [554, 157] on input "Search" at bounding box center [786, 161] width 507 height 23
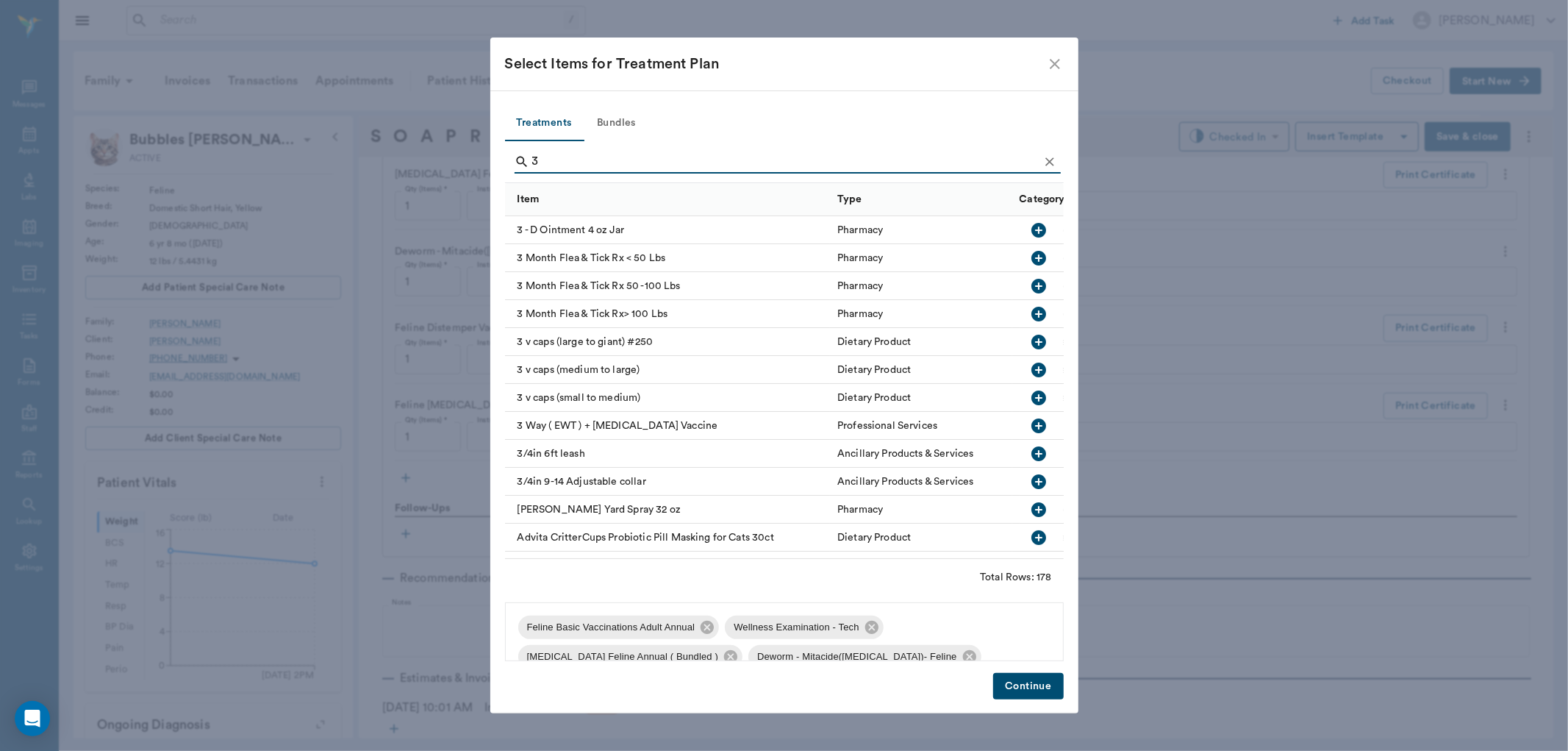
type input "3"
click at [1030, 255] on icon "button" at bounding box center [1038, 258] width 18 height 18
drag, startPoint x: 1009, startPoint y: 682, endPoint x: 1226, endPoint y: 167, distance: 558.9
click at [1009, 681] on button "Continue" at bounding box center [1028, 687] width 70 height 27
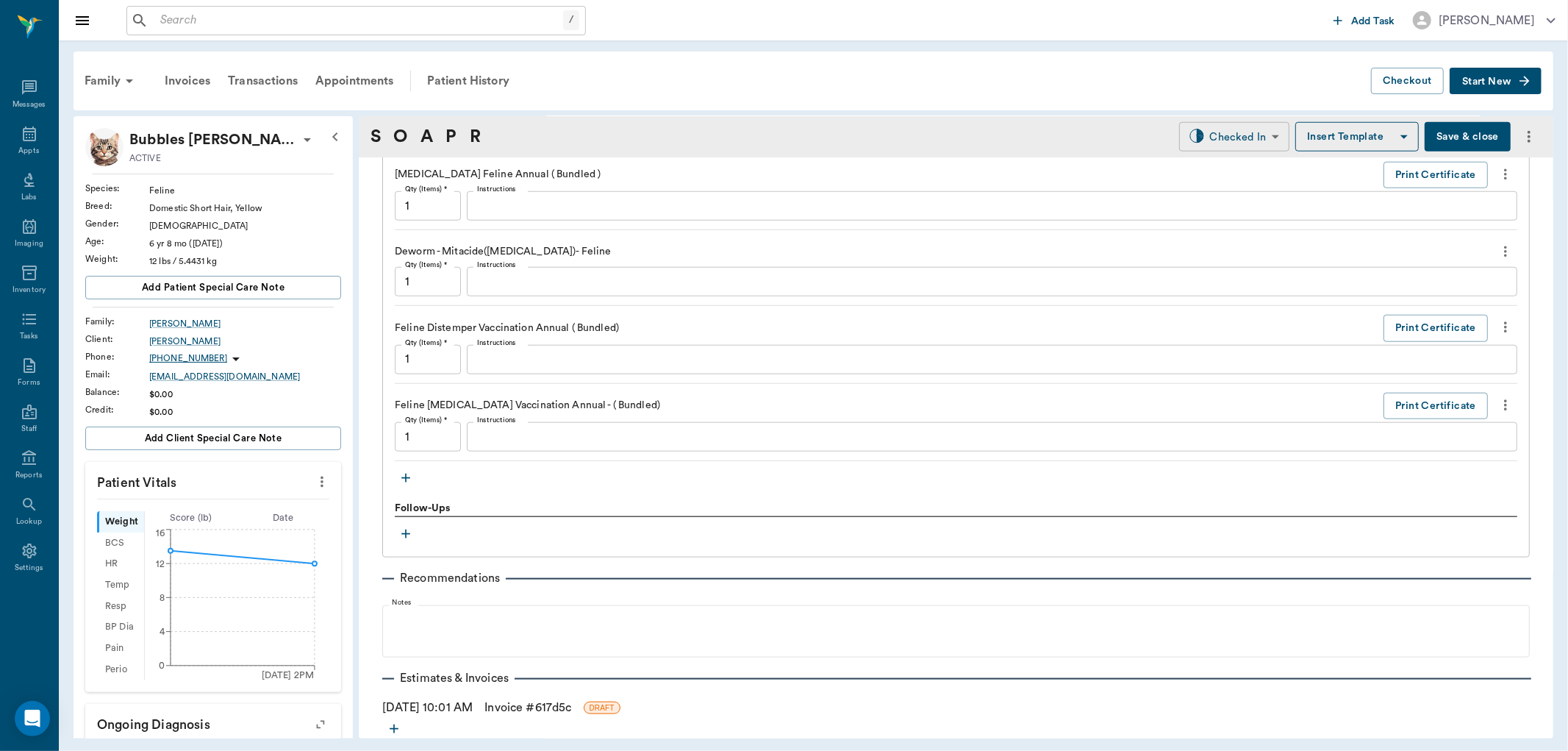
click at [1226, 133] on body "/ ​ Add Task Dr. Bert Ellsworth Nectar Messages Appts Labs Imaging Inventory Ta…" at bounding box center [784, 375] width 1568 height 751
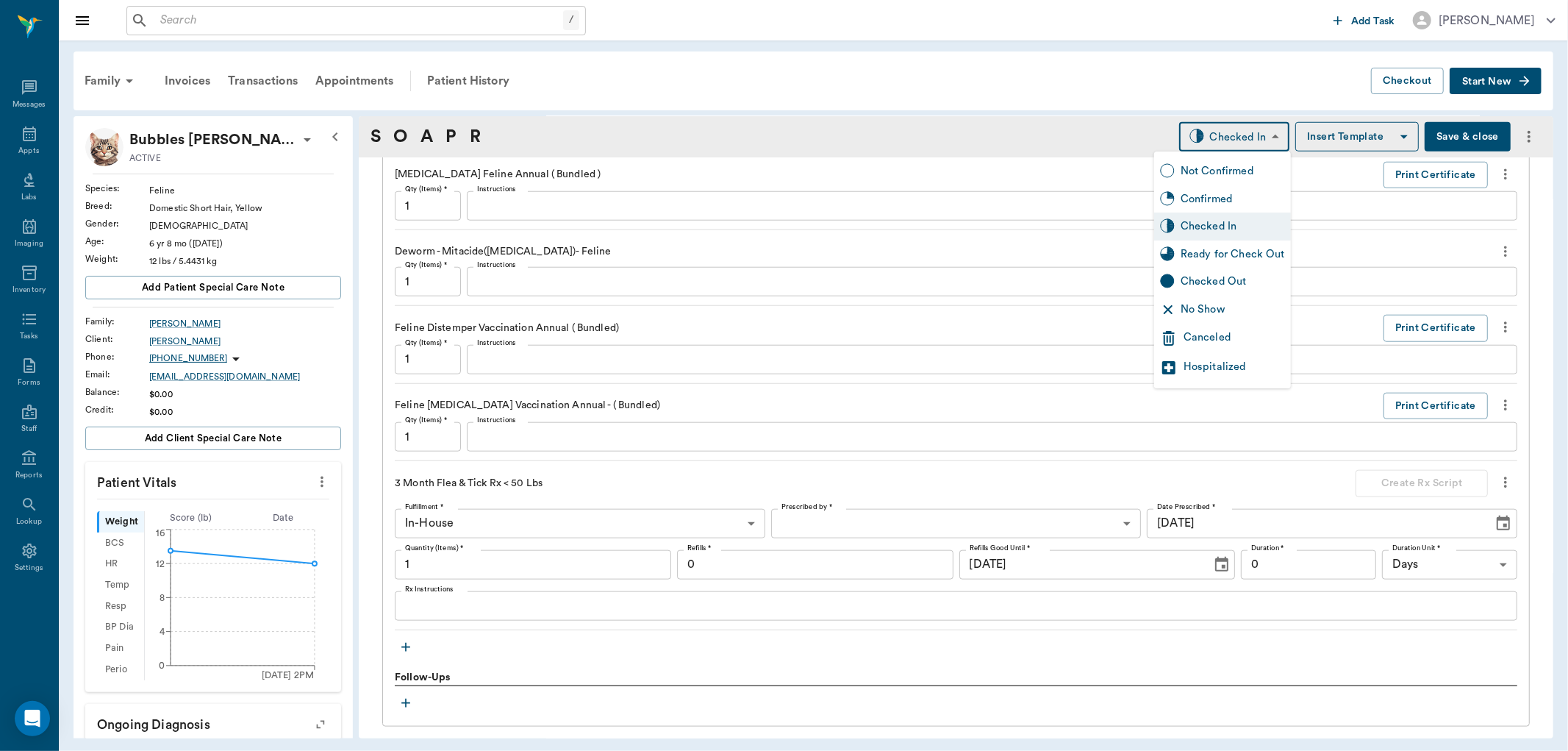
click at [1209, 253] on div "Ready for Check Out" at bounding box center [1232, 254] width 104 height 16
type input "READY_TO_CHECKOUT"
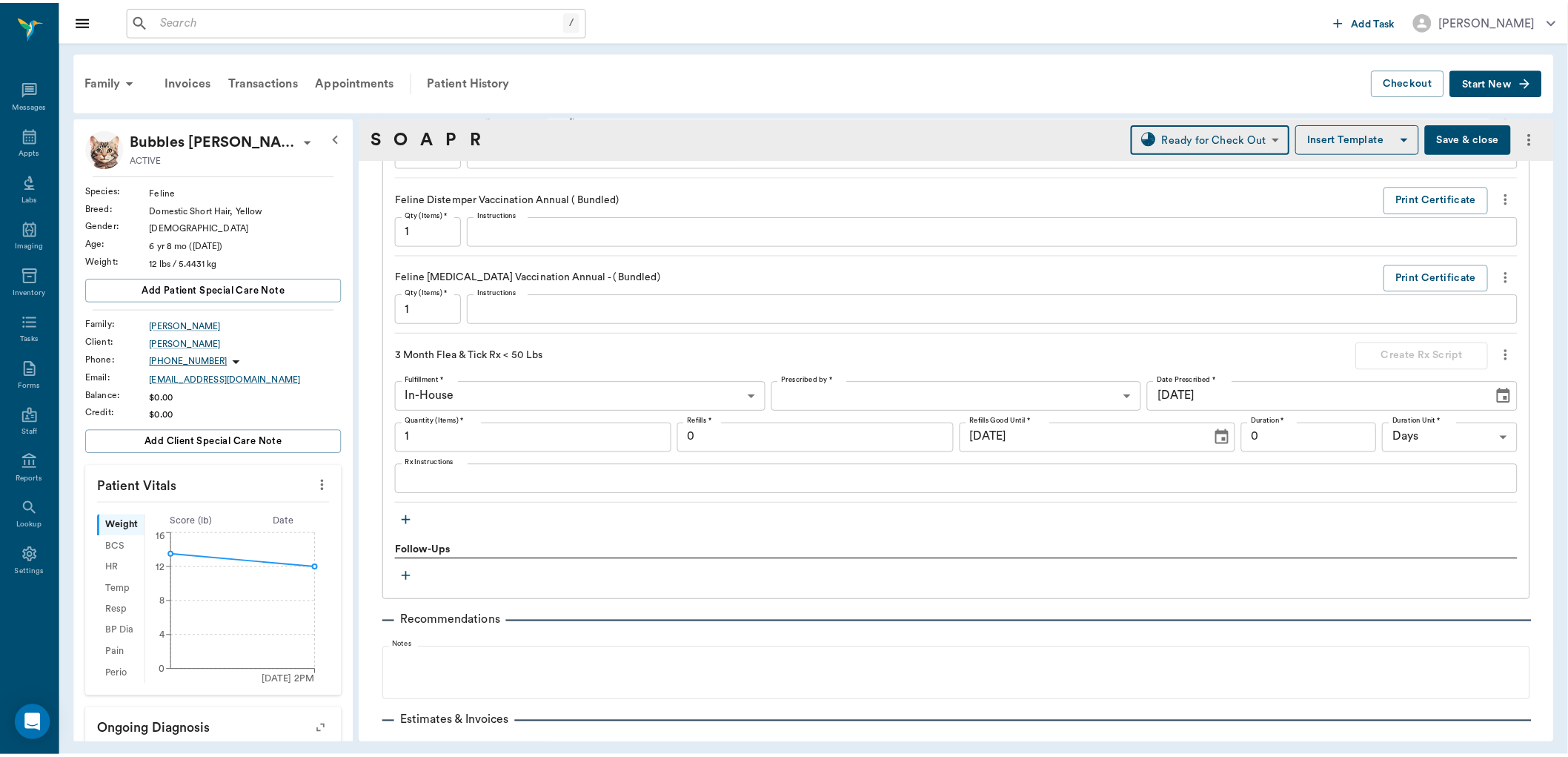
scroll to position [1479, 0]
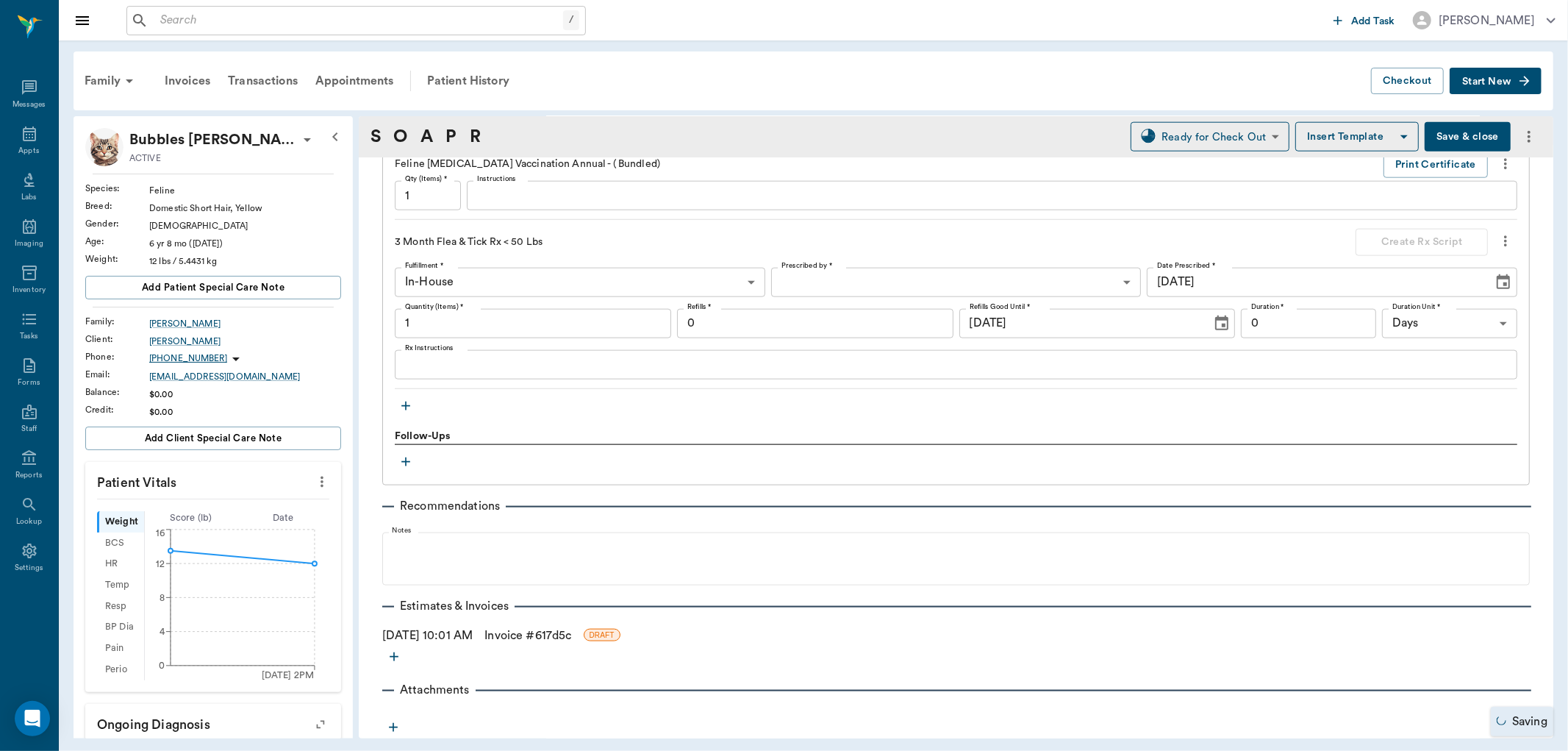
drag, startPoint x: 526, startPoint y: 637, endPoint x: 528, endPoint y: 649, distance: 12.2
click at [526, 637] on link "Invoice # 617d5c" at bounding box center [527, 635] width 86 height 18
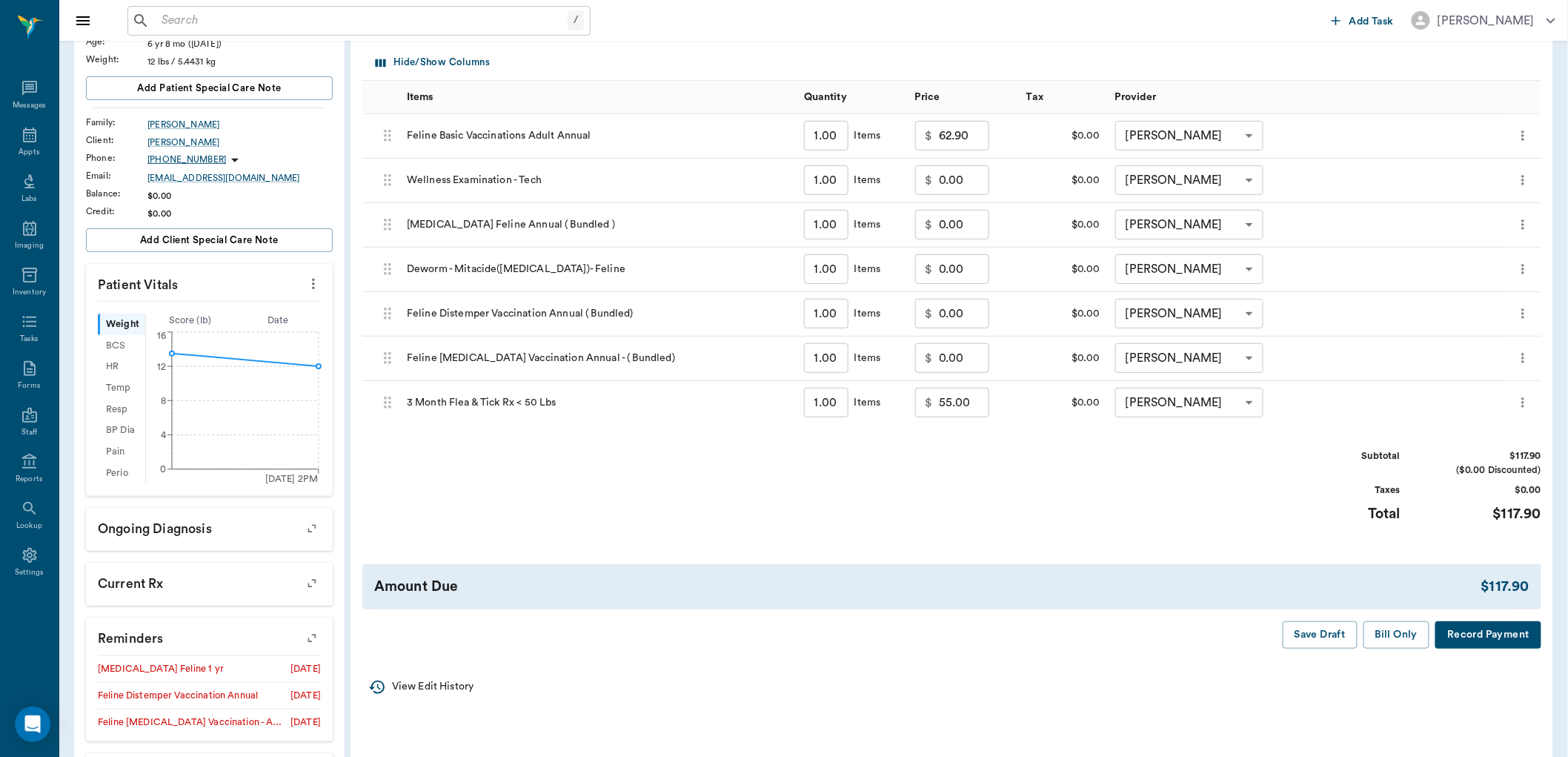
scroll to position [247, 0]
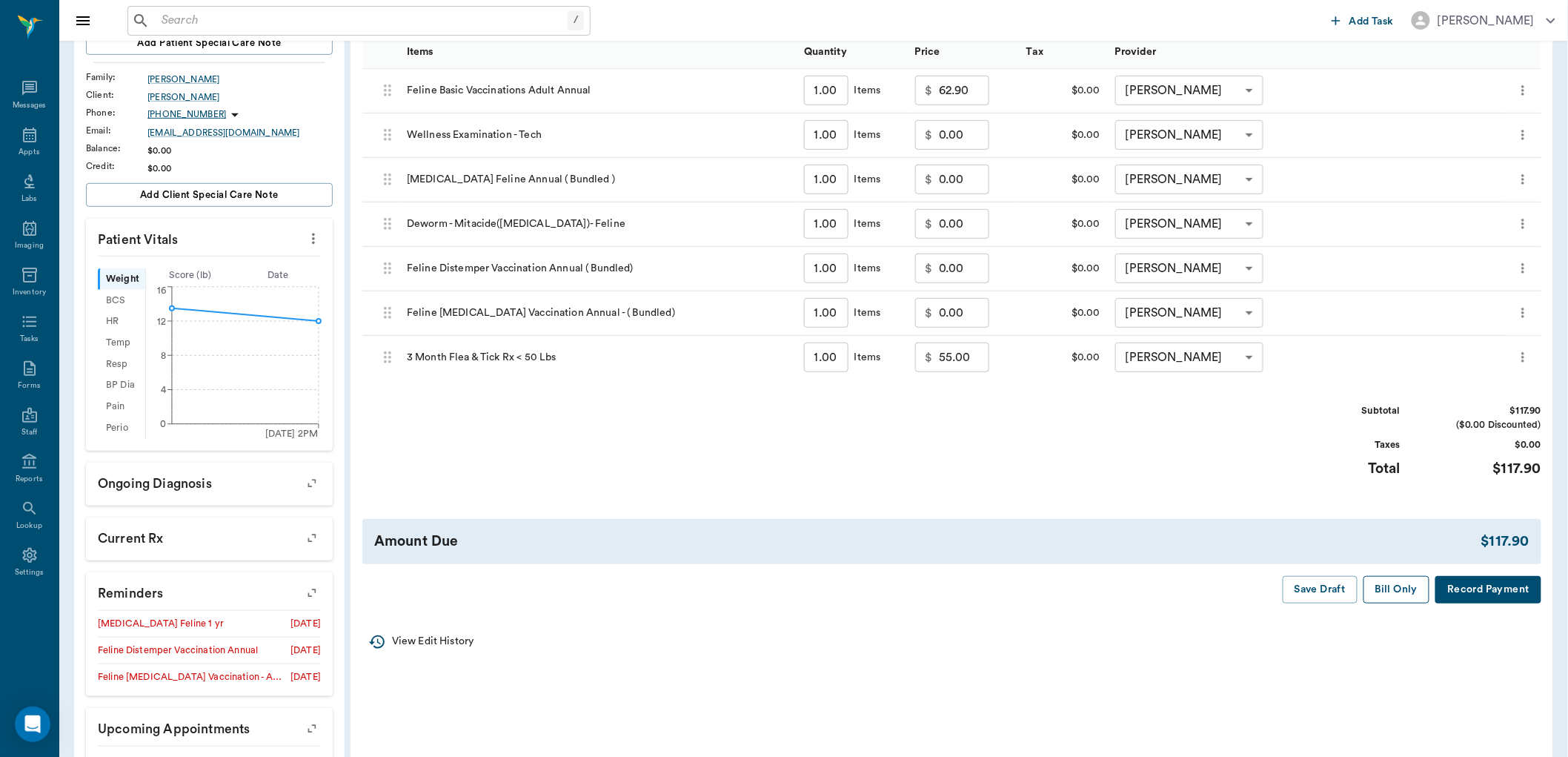
click at [1397, 591] on button "Bill Only" at bounding box center [1396, 590] width 66 height 28
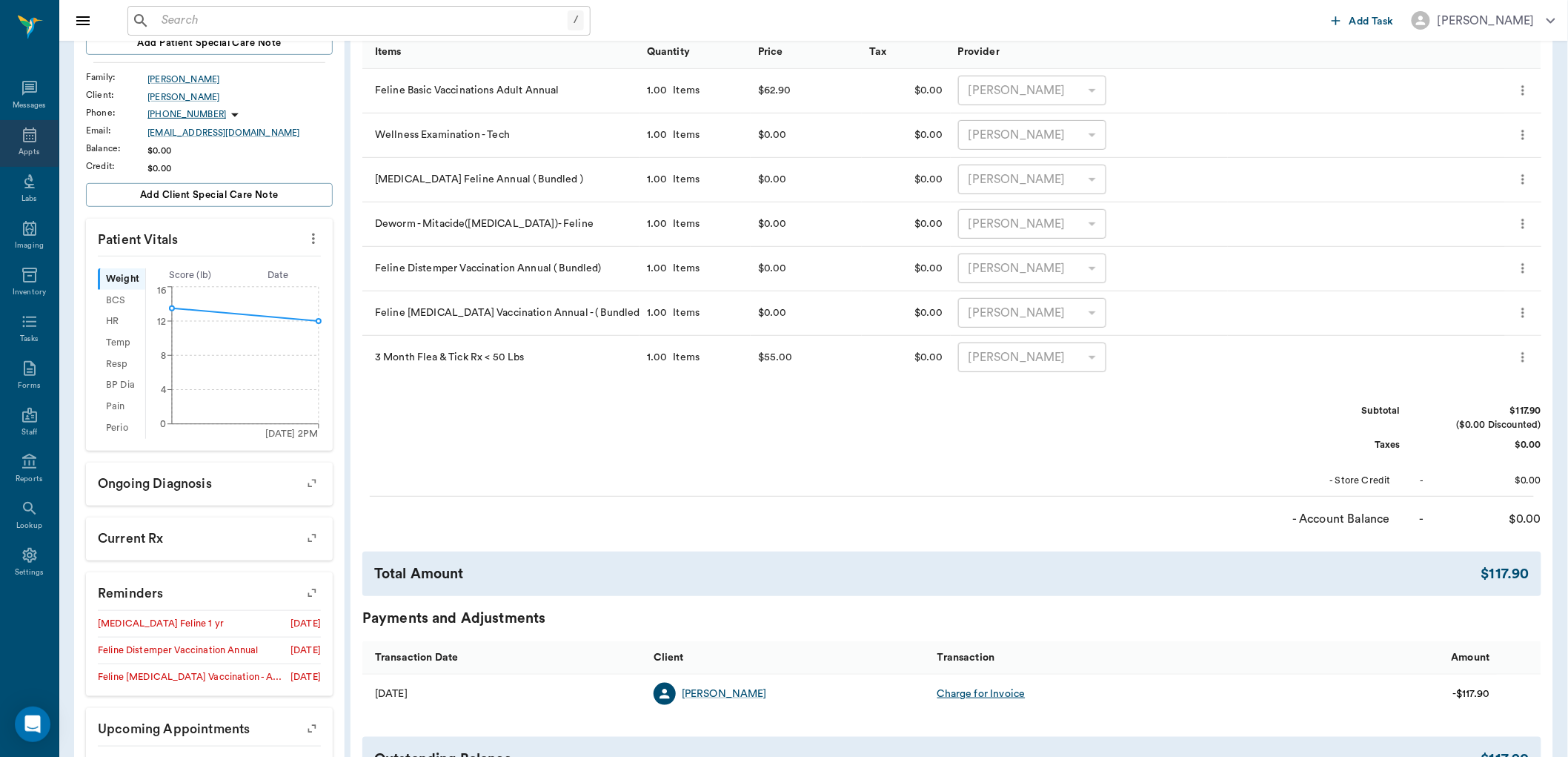
click at [28, 151] on div "Appts" at bounding box center [28, 152] width 21 height 11
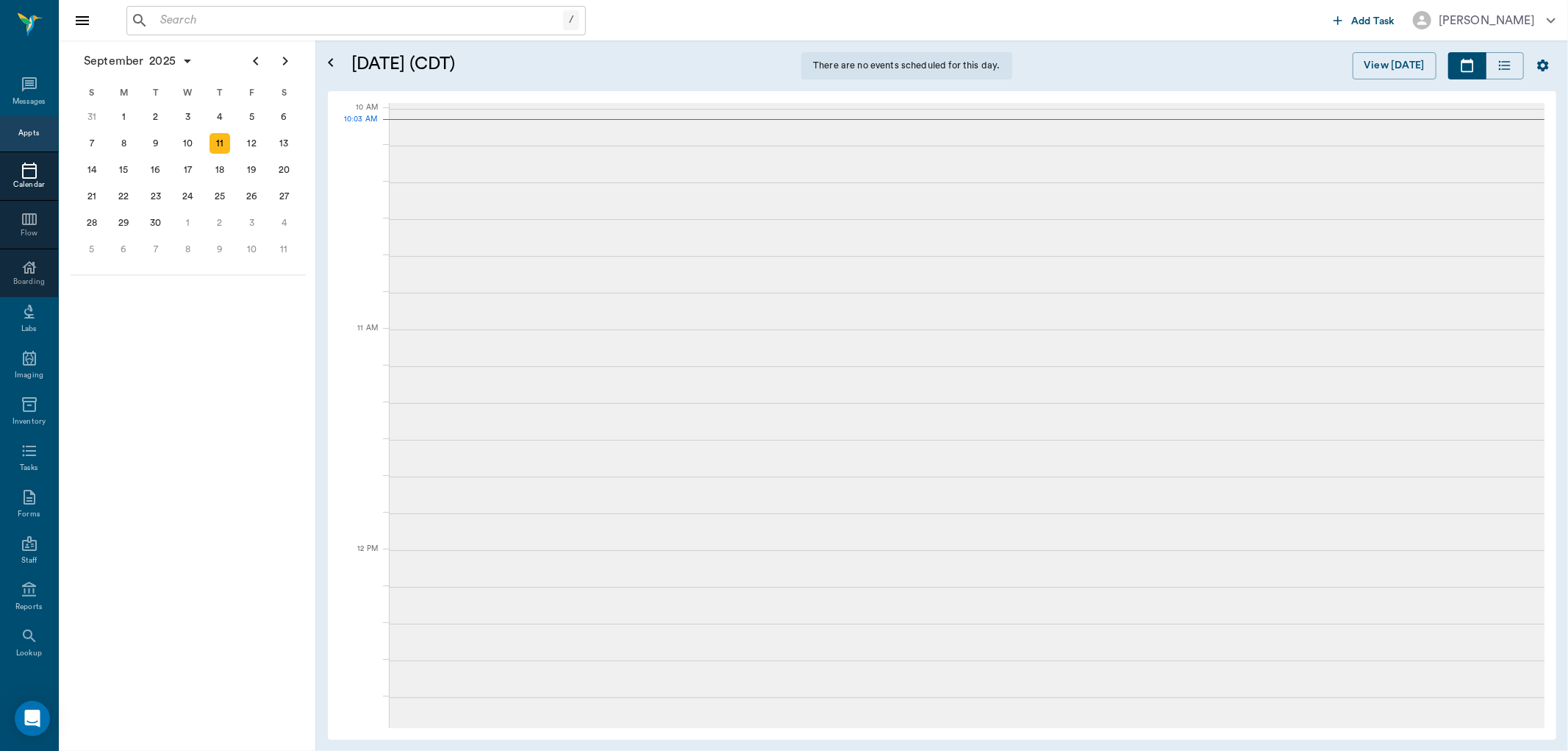
click at [283, 22] on input "text" at bounding box center [359, 21] width 409 height 21
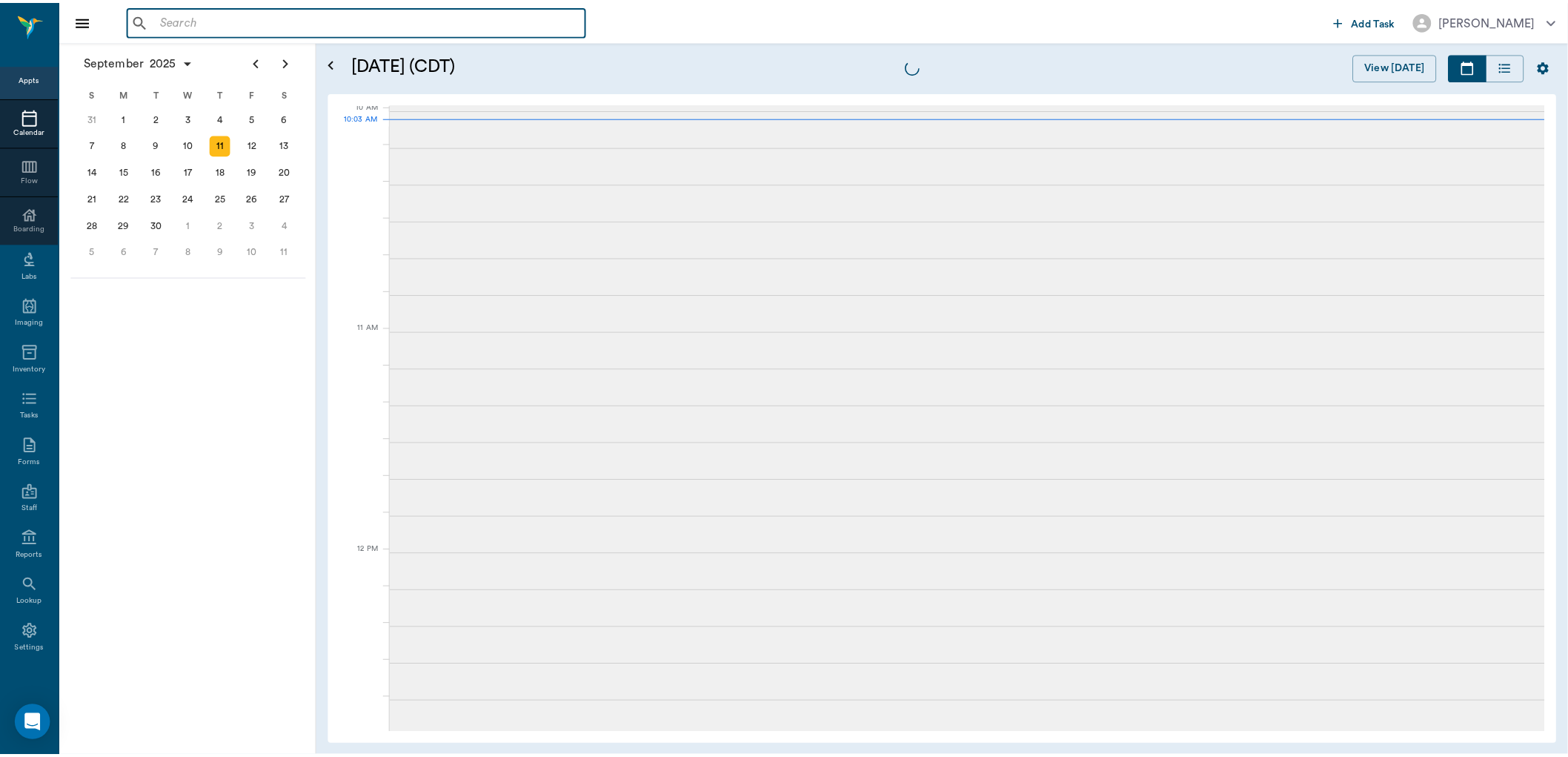
scroll to position [448, 0]
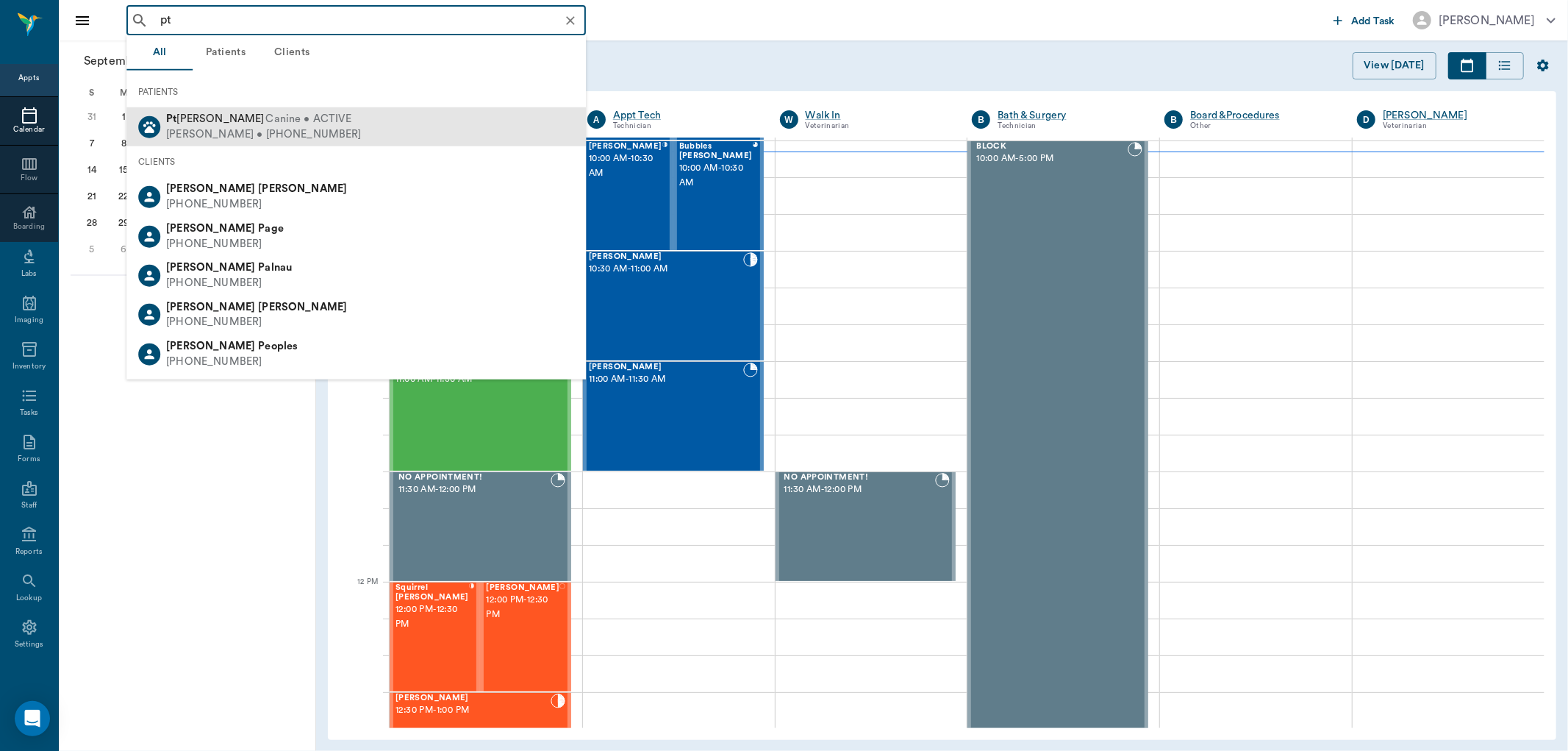
click at [288, 118] on span "Canine • ACTIVE" at bounding box center [308, 120] width 86 height 15
type input "pt"
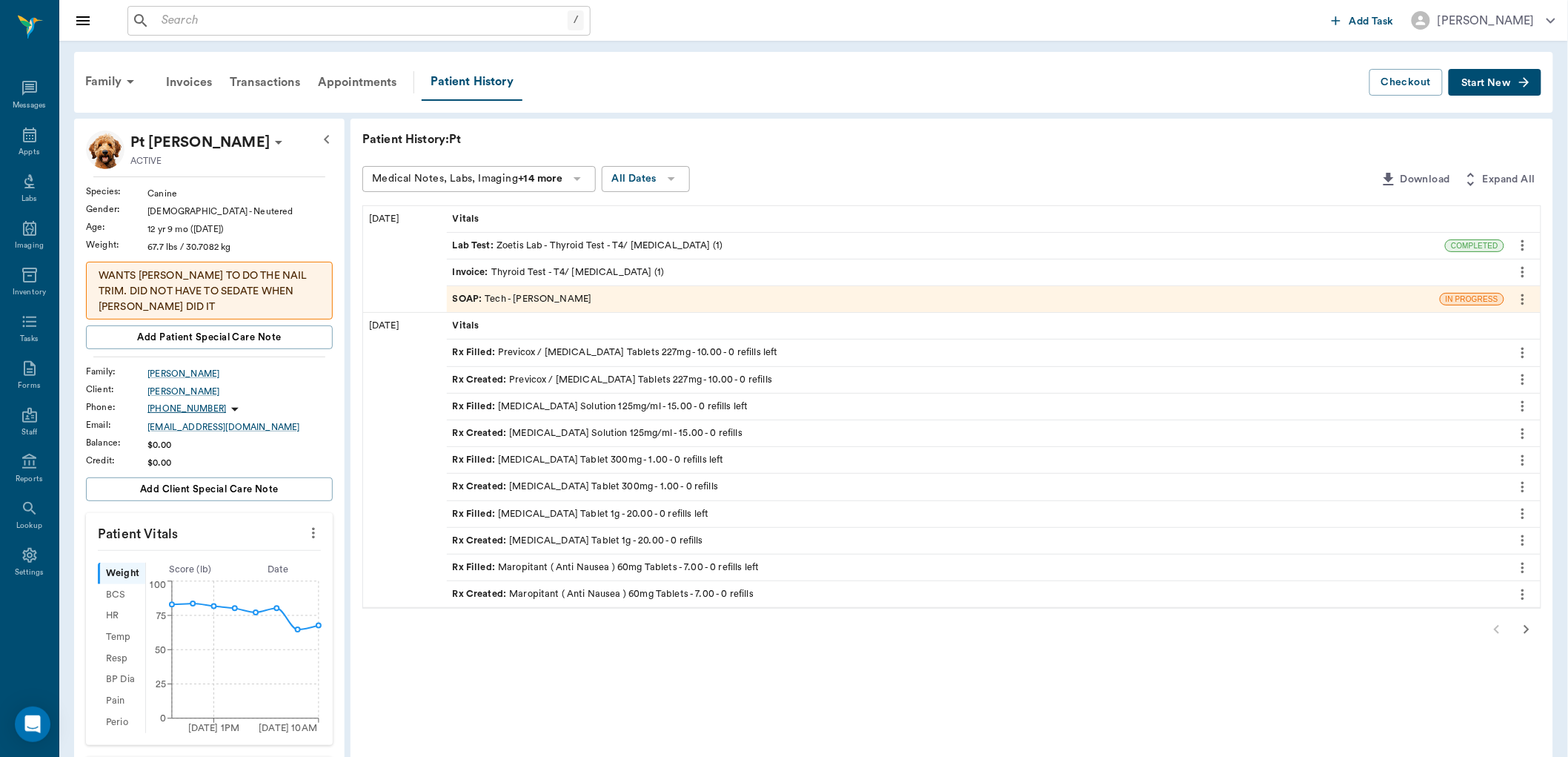
click at [1530, 632] on icon "button" at bounding box center [1527, 629] width 18 height 18
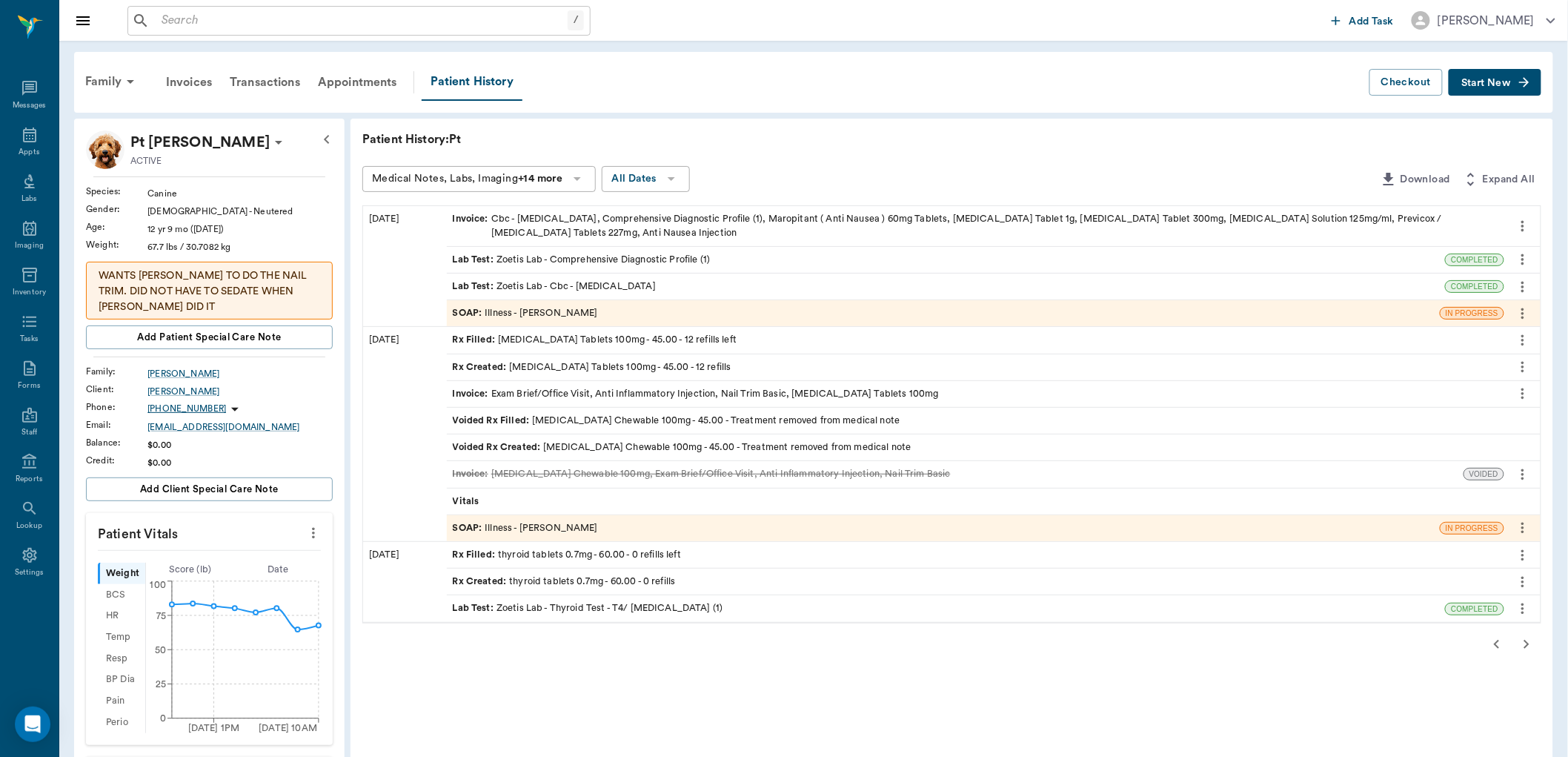
click at [1530, 643] on icon "button" at bounding box center [1527, 644] width 18 height 18
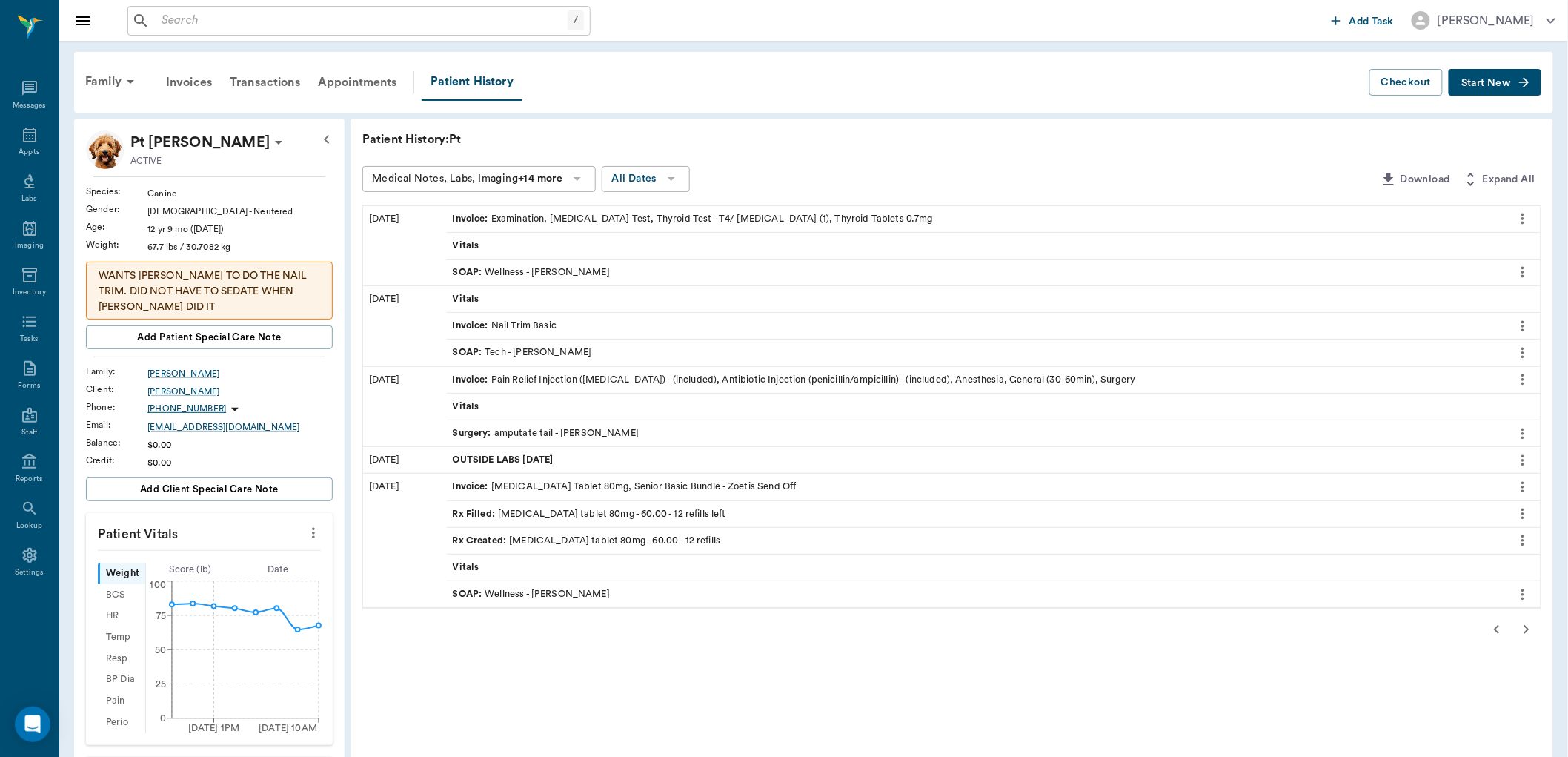
click at [1531, 632] on icon "button" at bounding box center [1527, 629] width 18 height 18
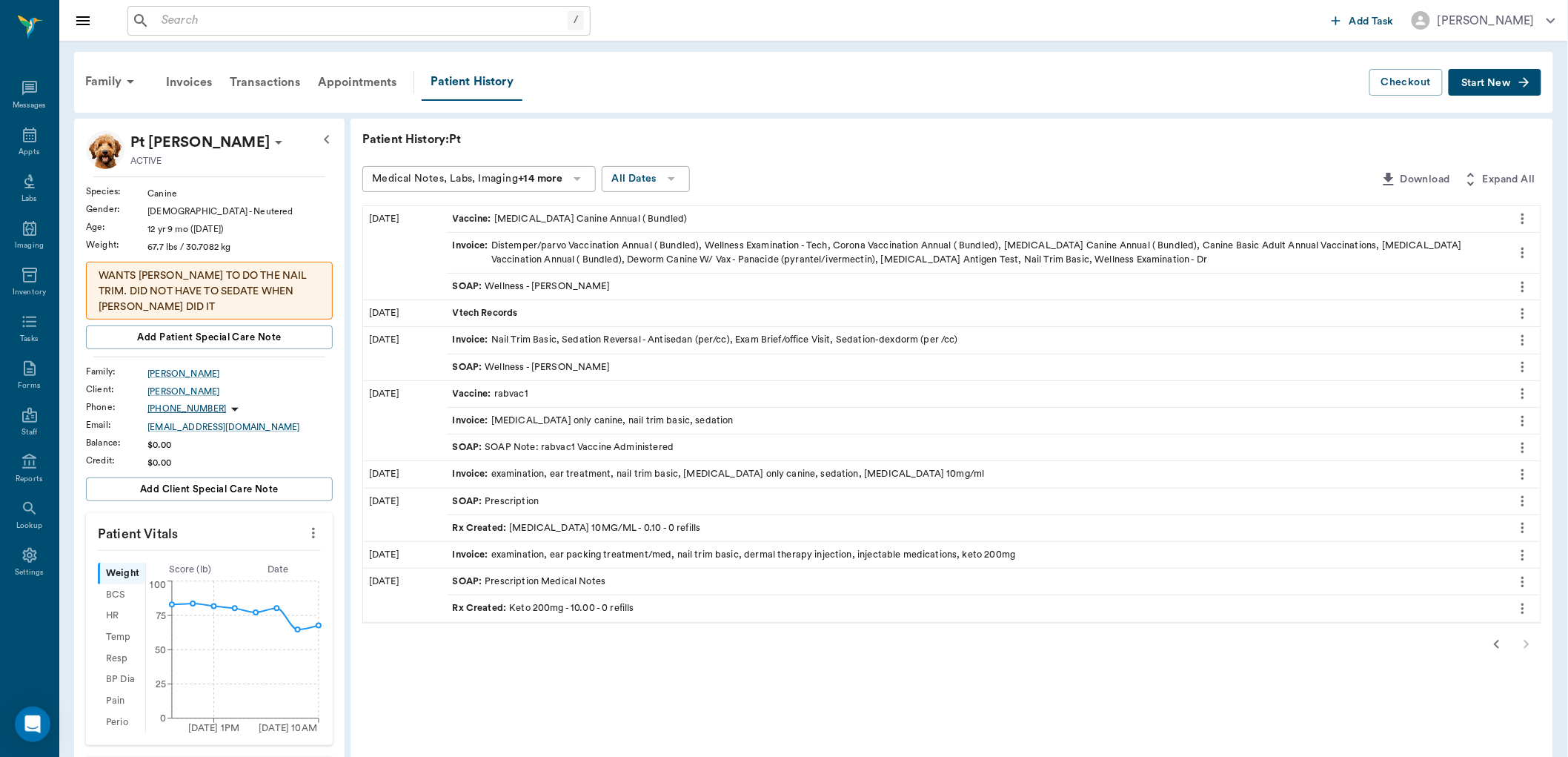
click at [1531, 632] on div at bounding box center [952, 644] width 1179 height 29
click at [1500, 643] on icon "button" at bounding box center [1497, 644] width 18 height 18
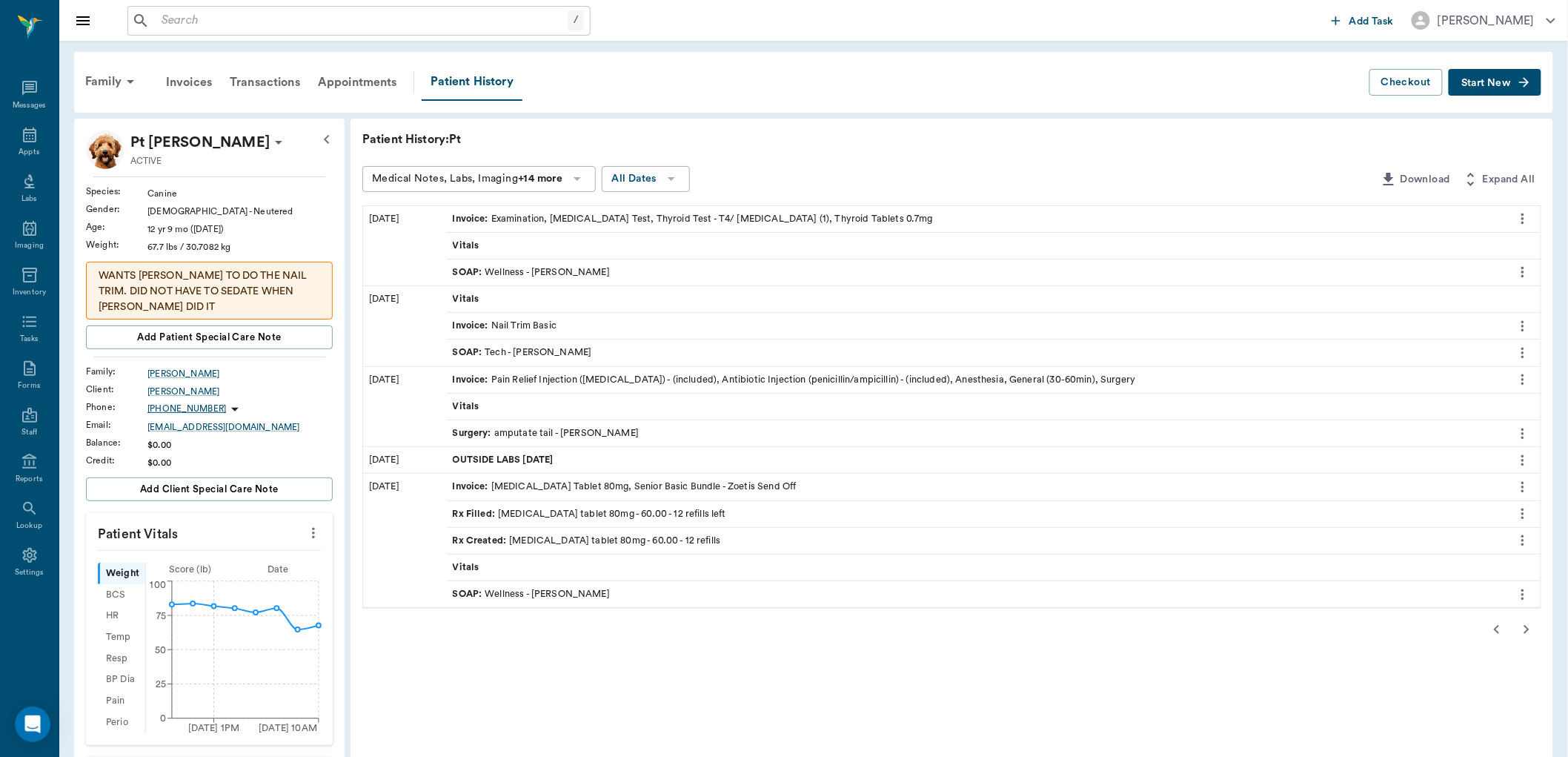
click at [1499, 640] on button "button" at bounding box center [1497, 629] width 29 height 29
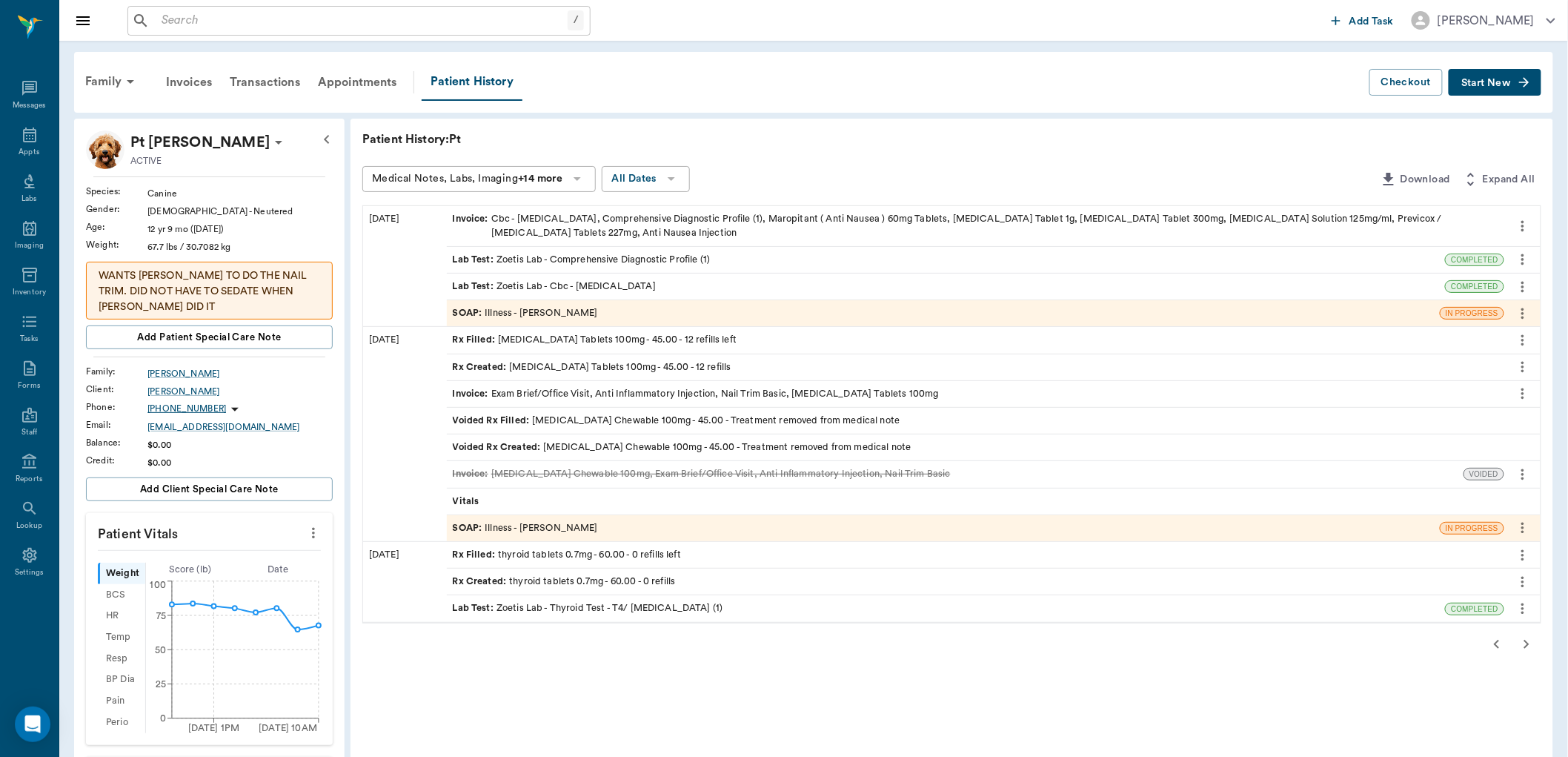
click at [1531, 642] on icon "button" at bounding box center [1527, 644] width 18 height 18
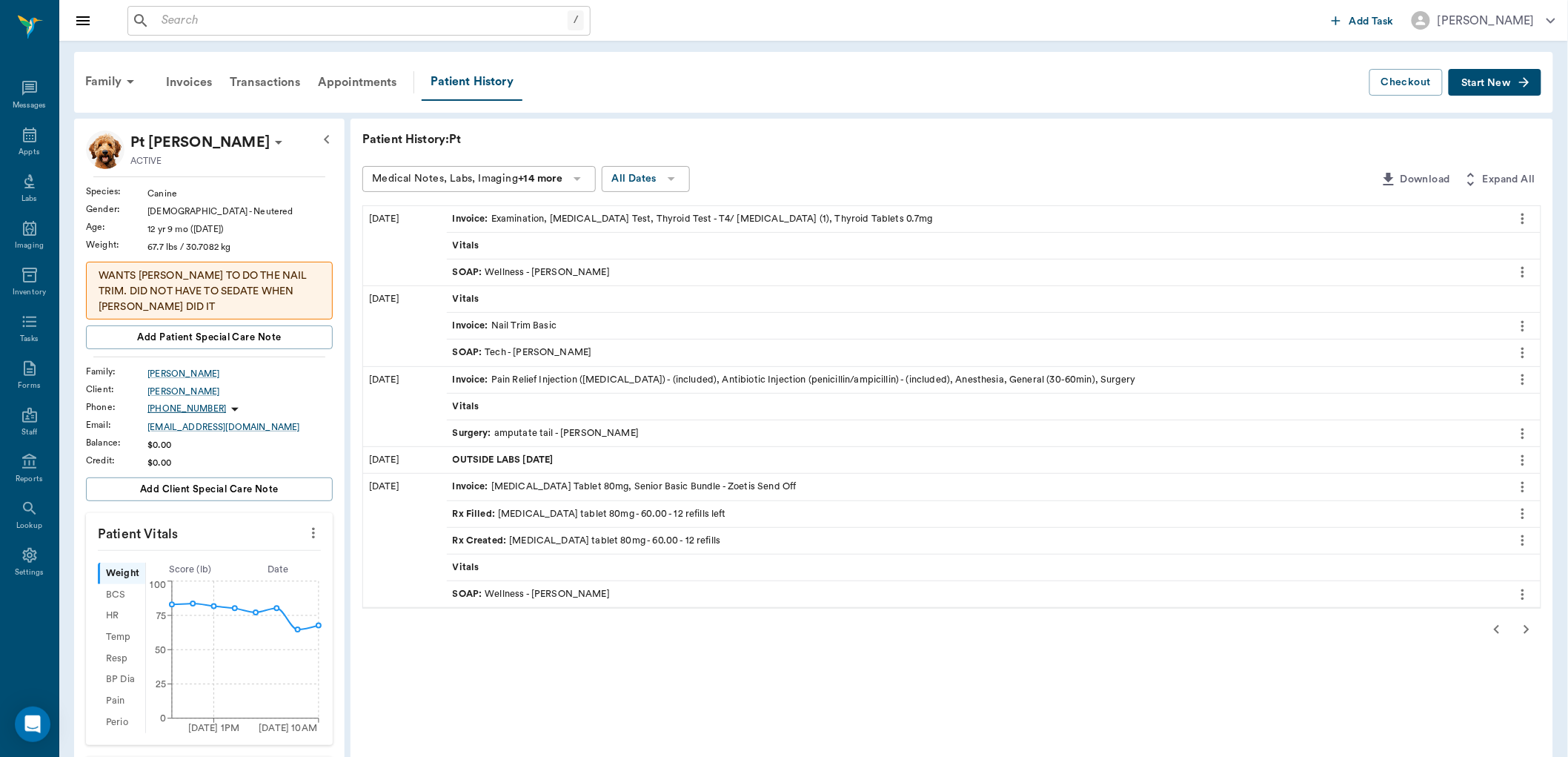
click at [453, 270] on span "SOAP :" at bounding box center [469, 272] width 33 height 14
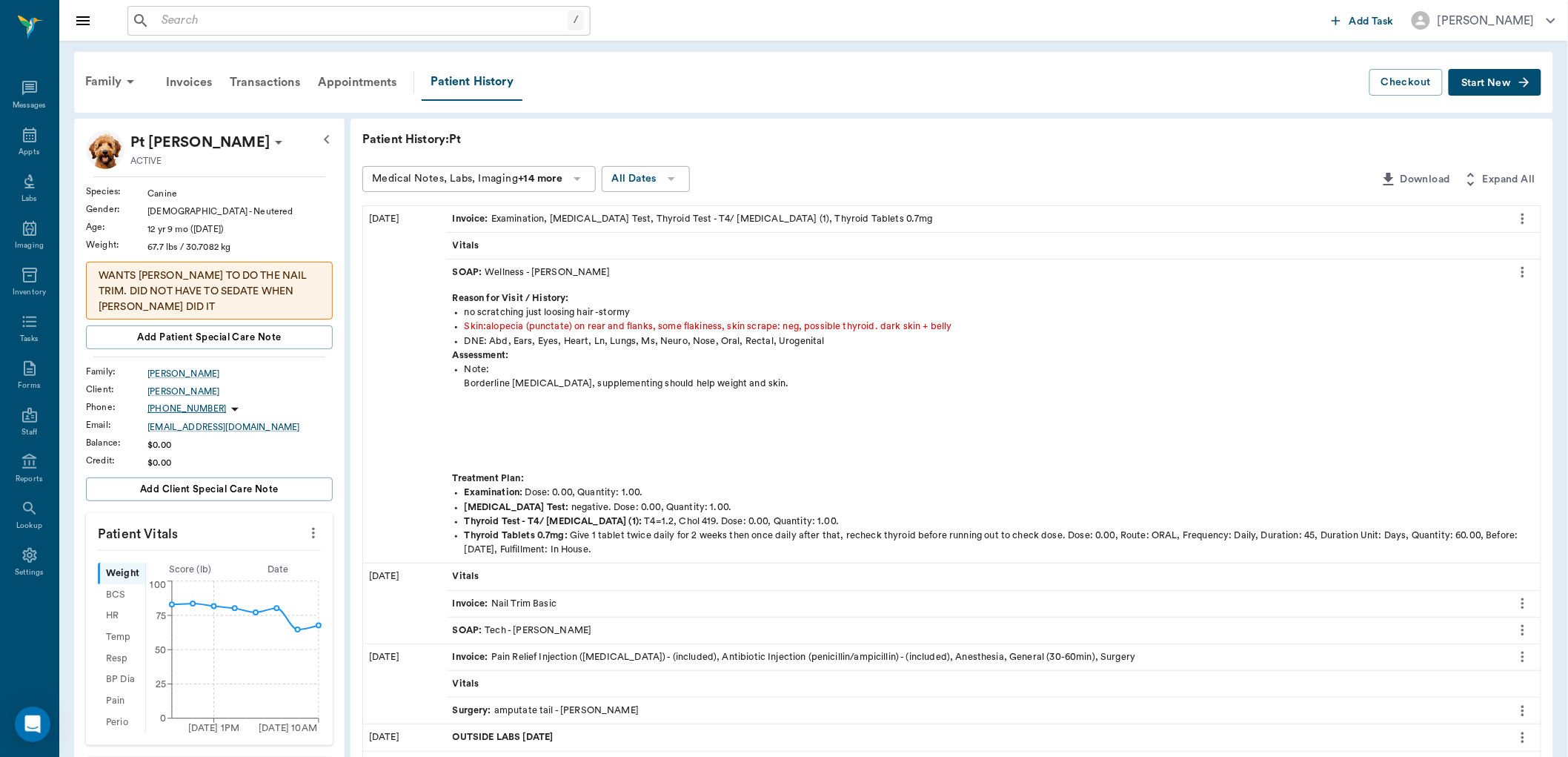
scroll to position [82, 0]
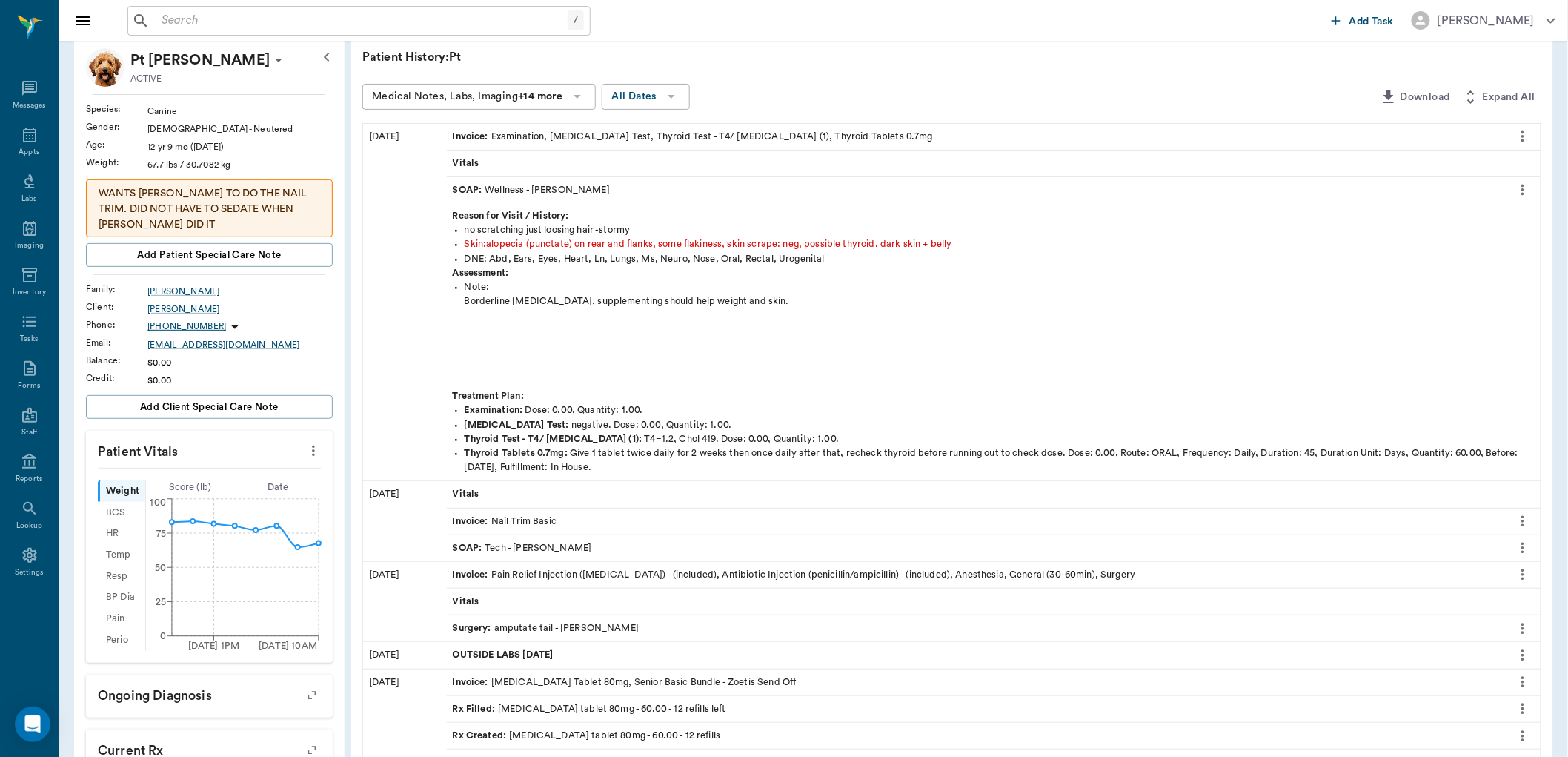
click at [1521, 197] on icon "more" at bounding box center [1523, 190] width 16 height 18
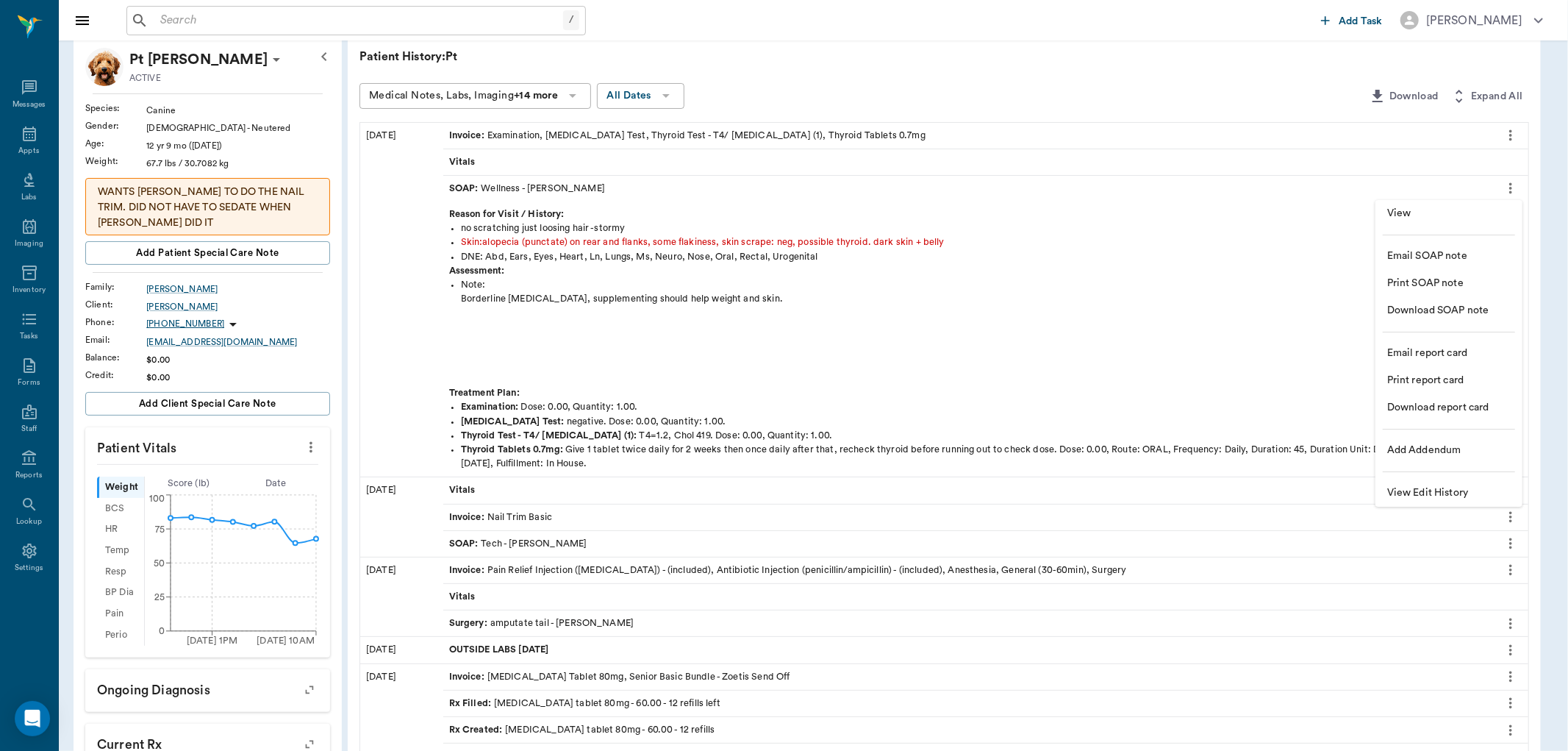
click at [1452, 208] on span "View" at bounding box center [1449, 213] width 123 height 15
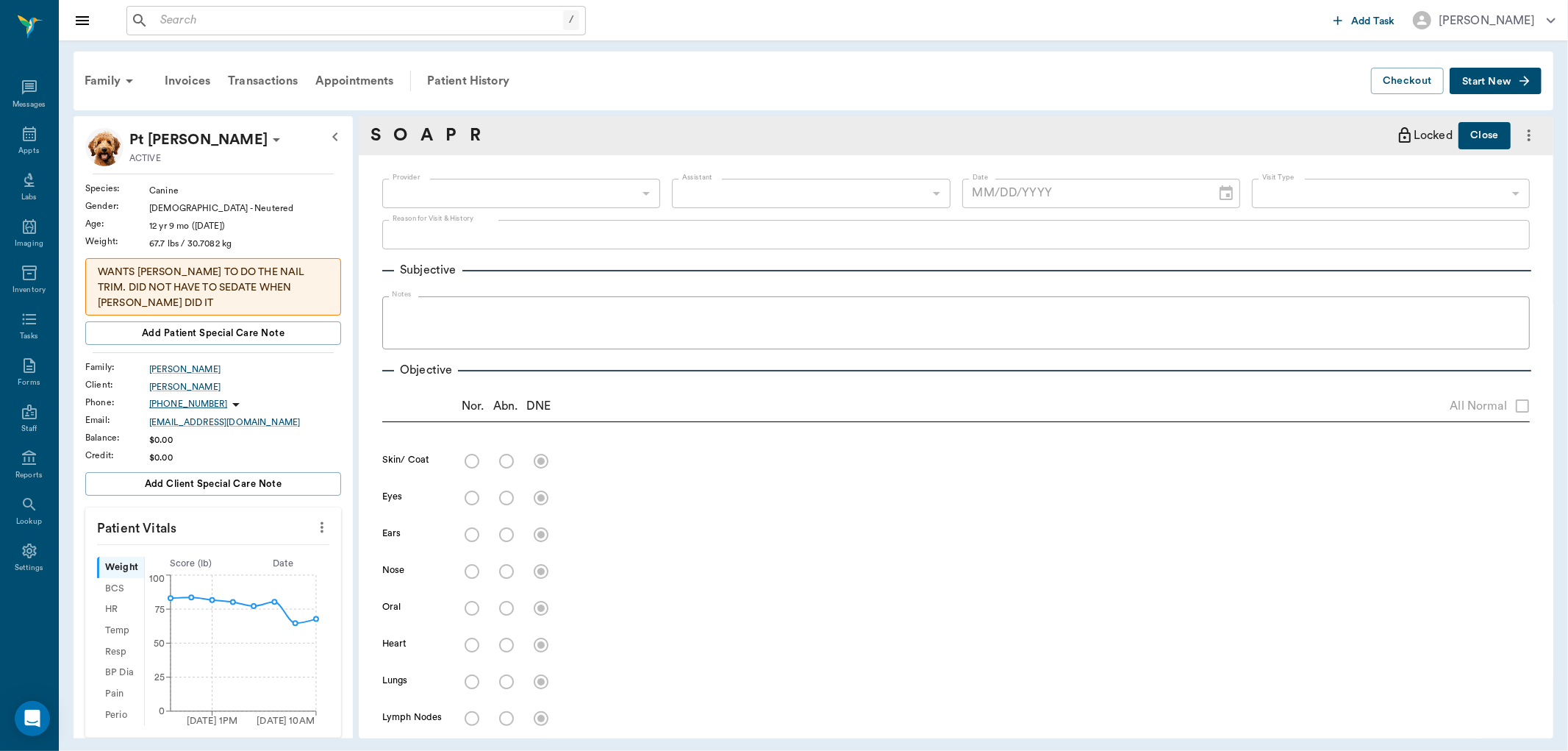
type input "63ec2f075fda476ae8351a4d"
type input "682b670d8bdc6f7f8feef3db"
type input "65d2be4f46e3a538d89b8c14"
type textarea "no scratching just loosing hair -stormy"
radio input "true"
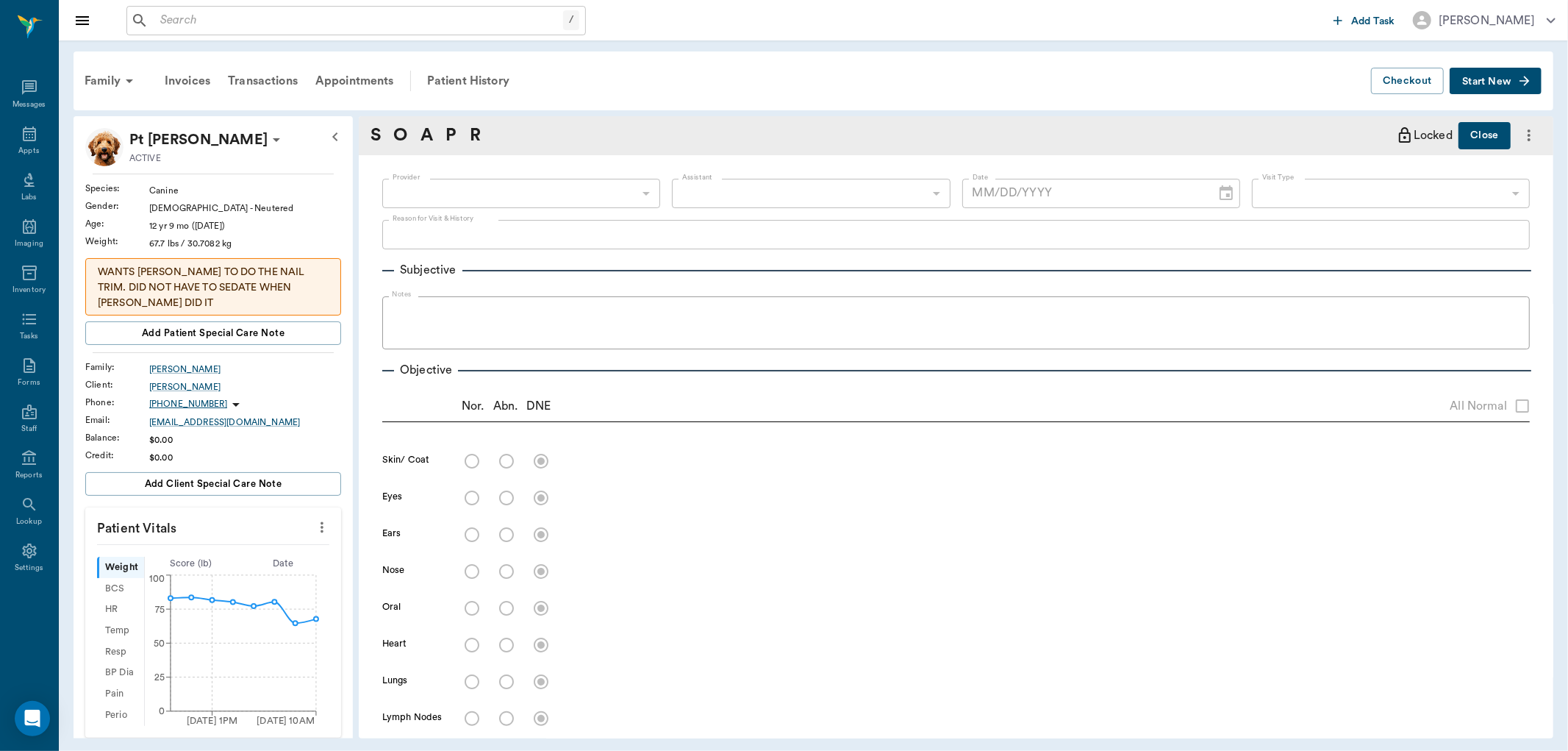
type textarea "alopecia (punctate) on rear and flanks, some flakiness, skin scrape: neg, possi…"
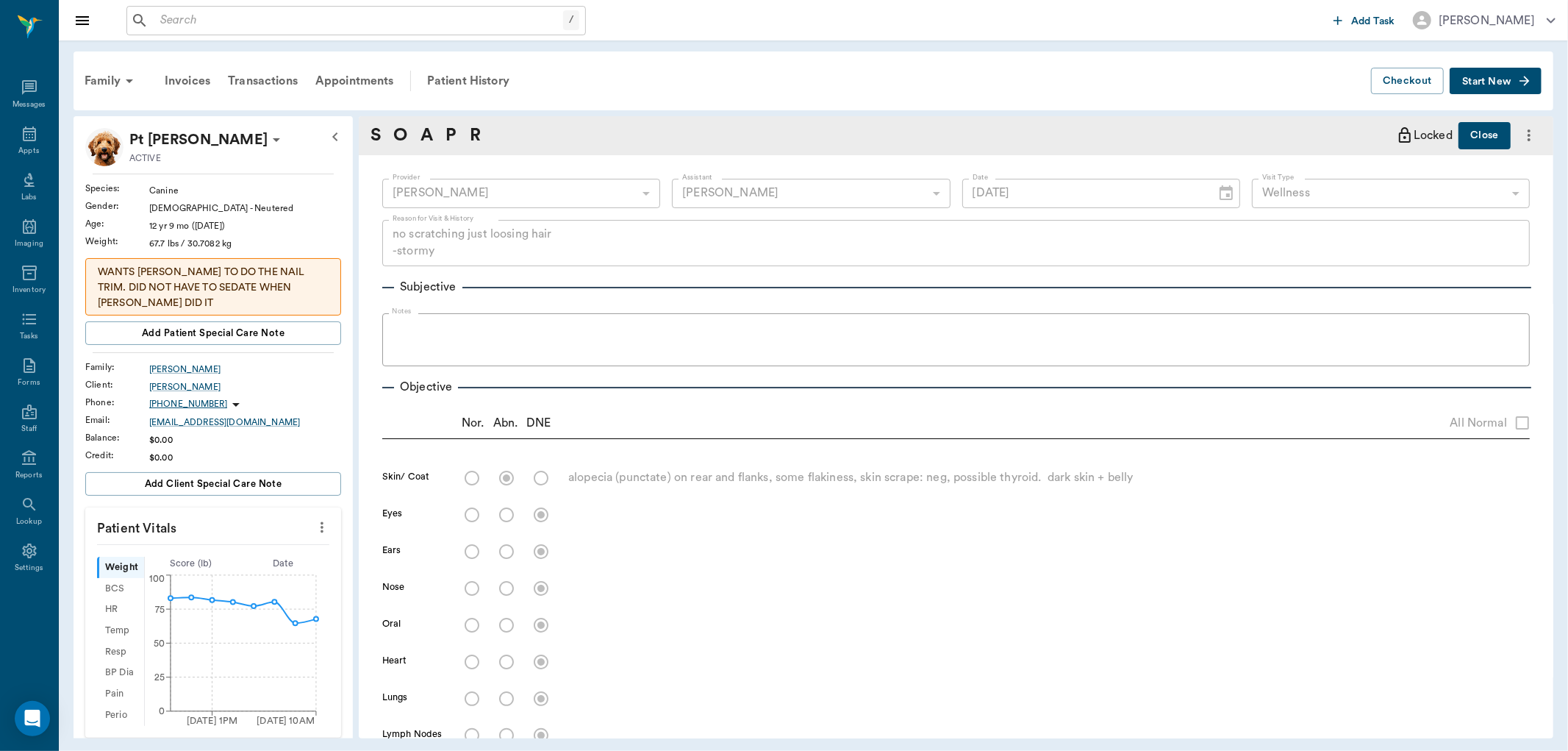
type input "07/31/2025"
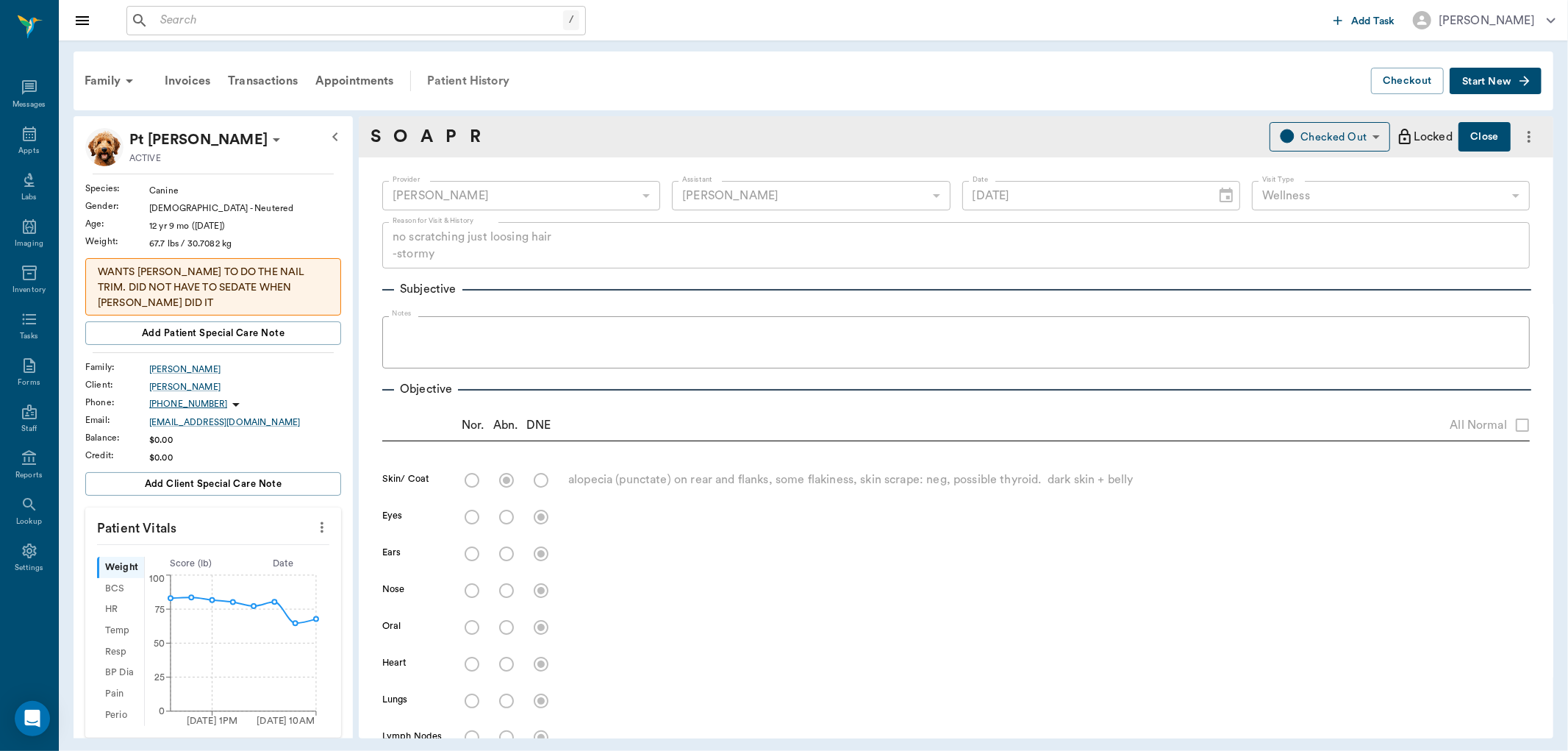
click at [472, 80] on div "Patient History" at bounding box center [468, 80] width 100 height 35
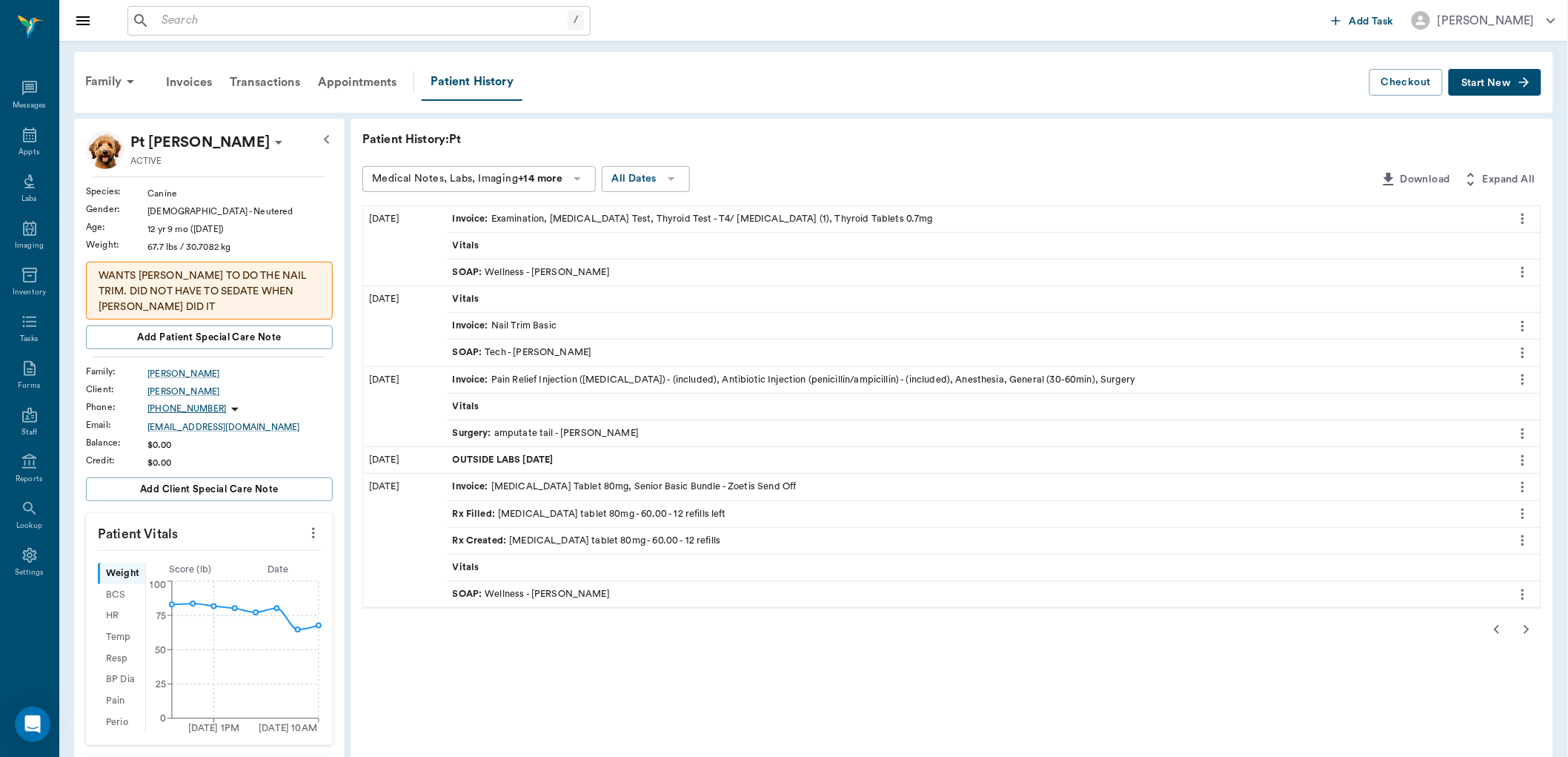
click at [1505, 631] on icon "button" at bounding box center [1497, 629] width 18 height 18
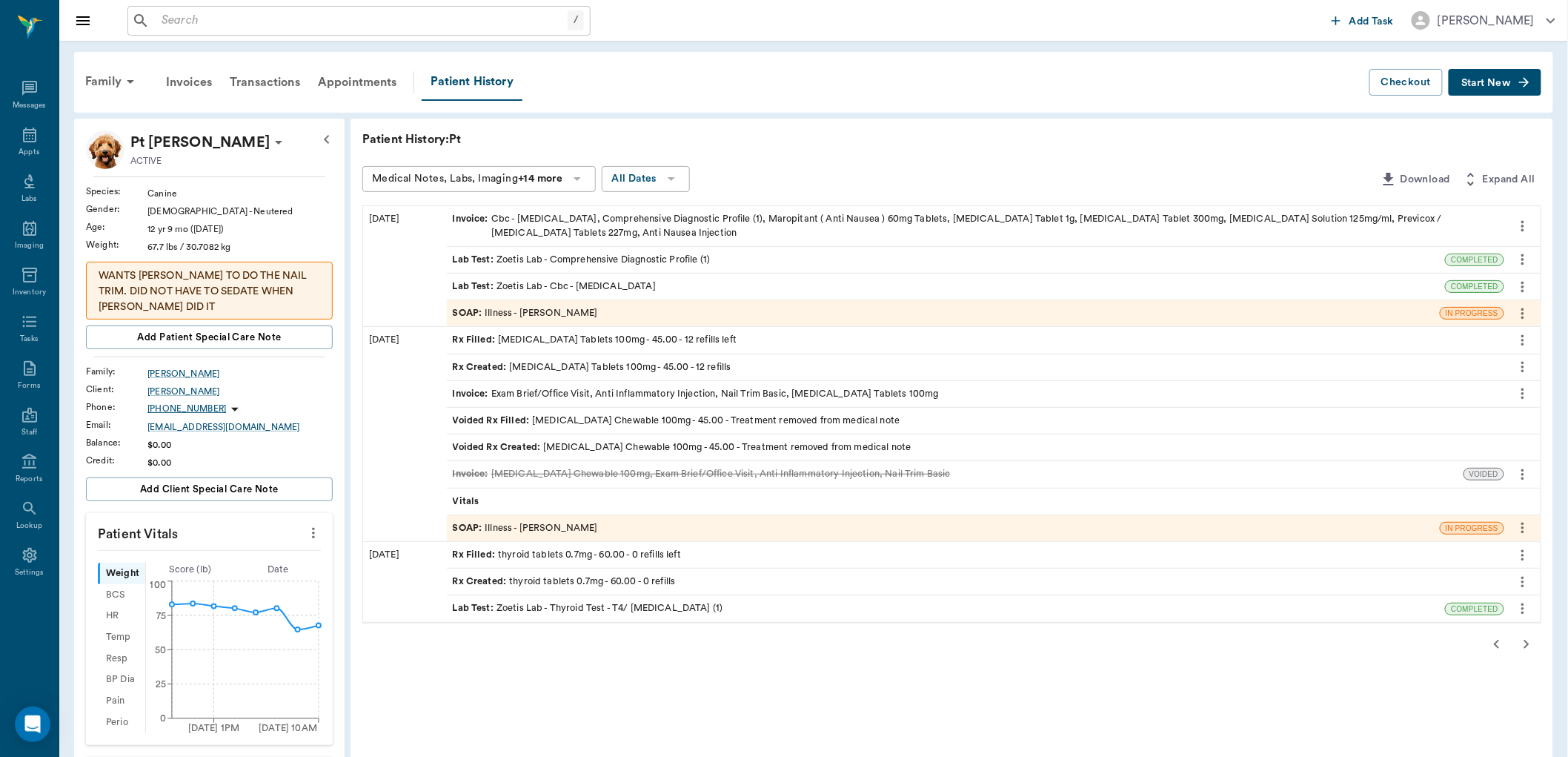
click at [486, 344] on span "Rx Filled :" at bounding box center [475, 340] width 46 height 14
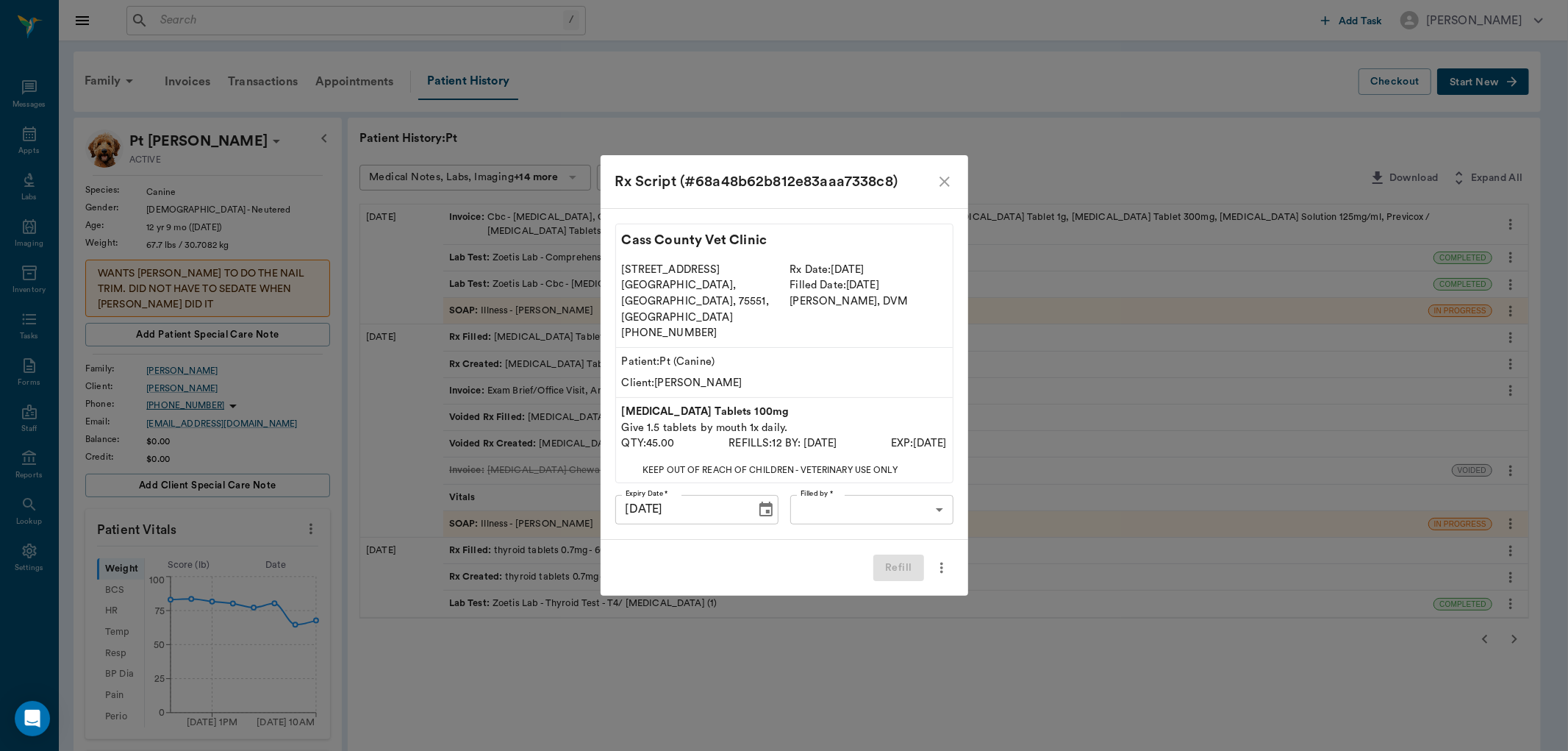
click at [841, 501] on body "/ ​ Add Task Dr. Bert Ellsworth Nectar Messages Appts Labs Imaging Inventory Ta…" at bounding box center [784, 638] width 1568 height 1277
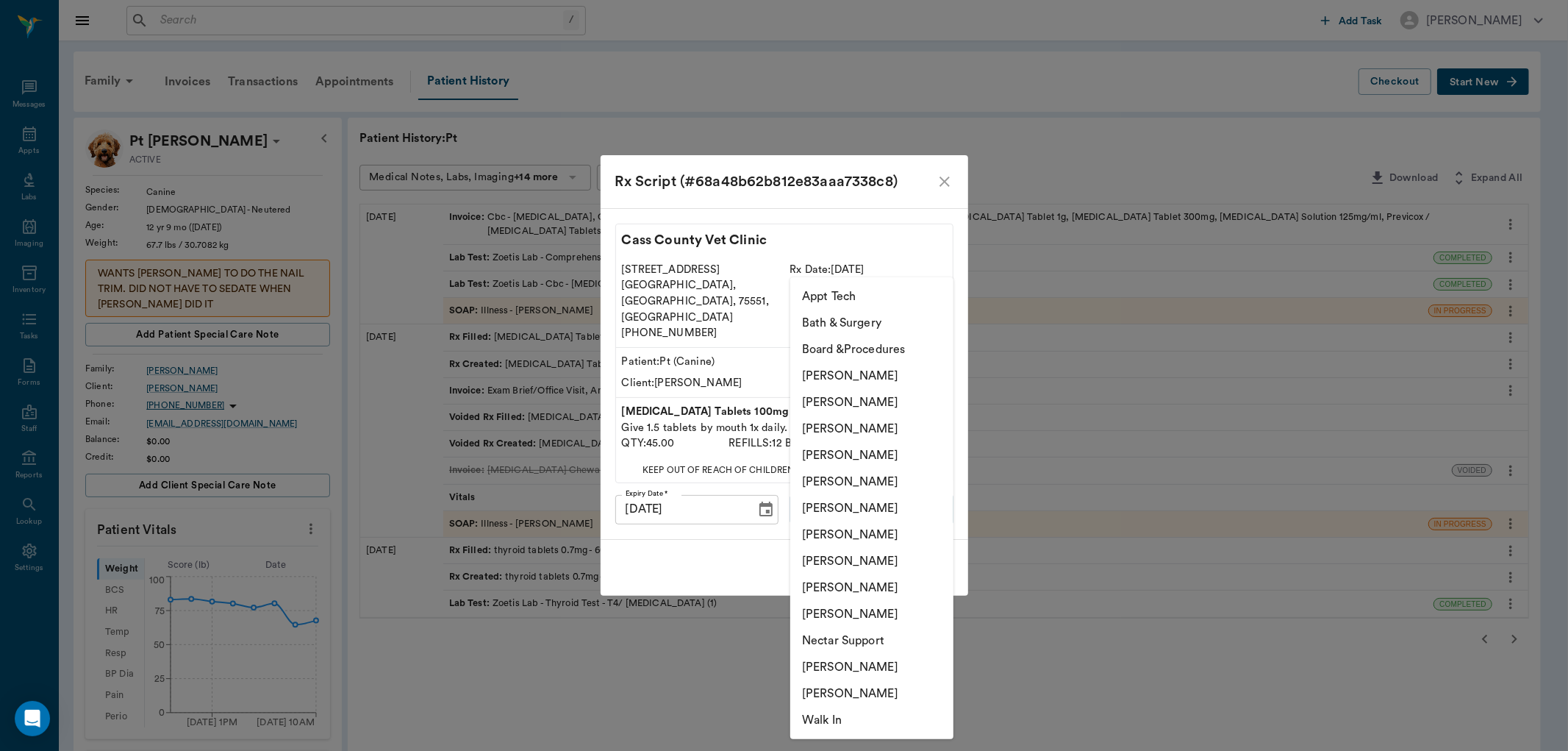
click at [856, 555] on li "[PERSON_NAME]" at bounding box center [871, 561] width 163 height 27
type input "63ec2e7e52e12b0ba117b124"
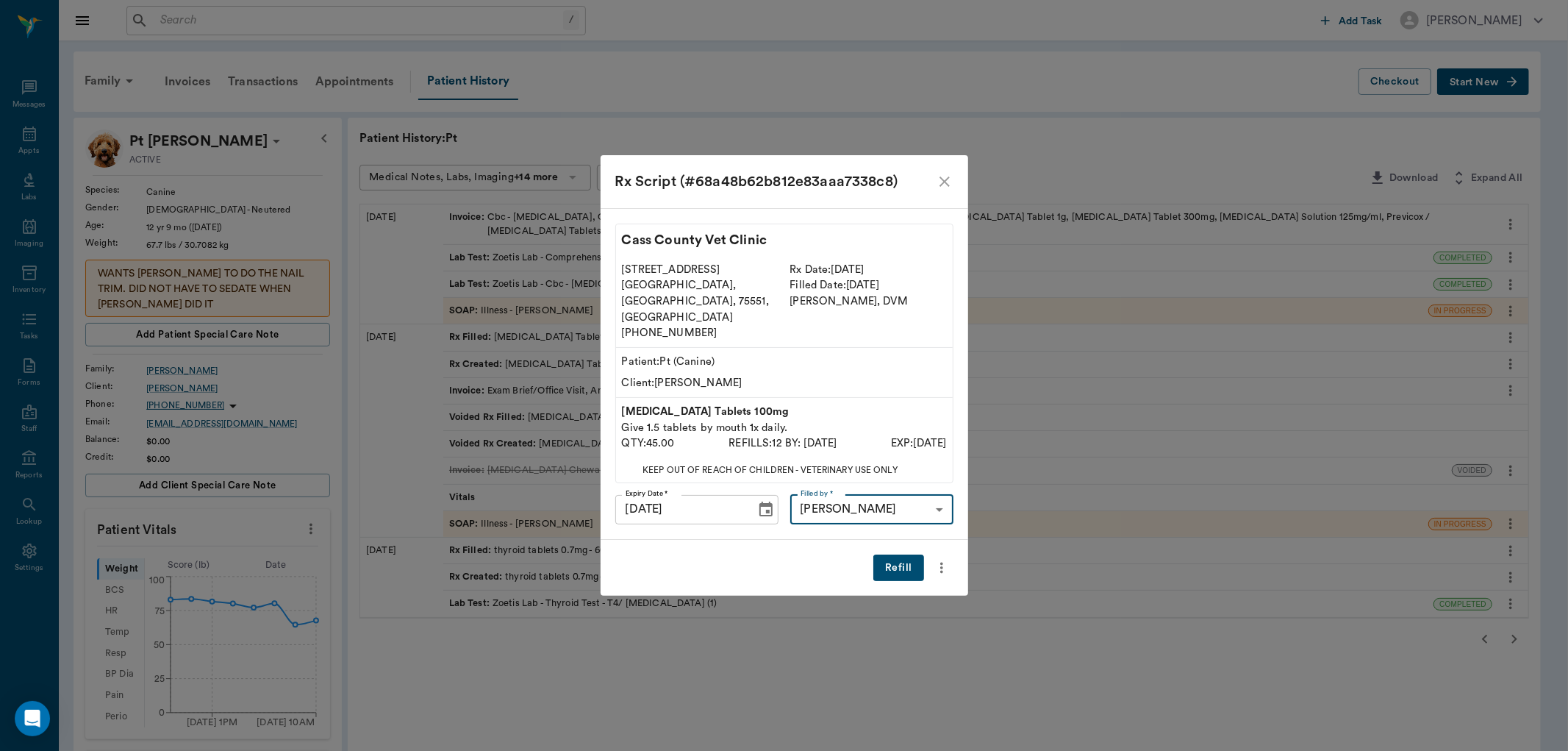
click at [900, 555] on button "Refill" at bounding box center [898, 569] width 50 height 27
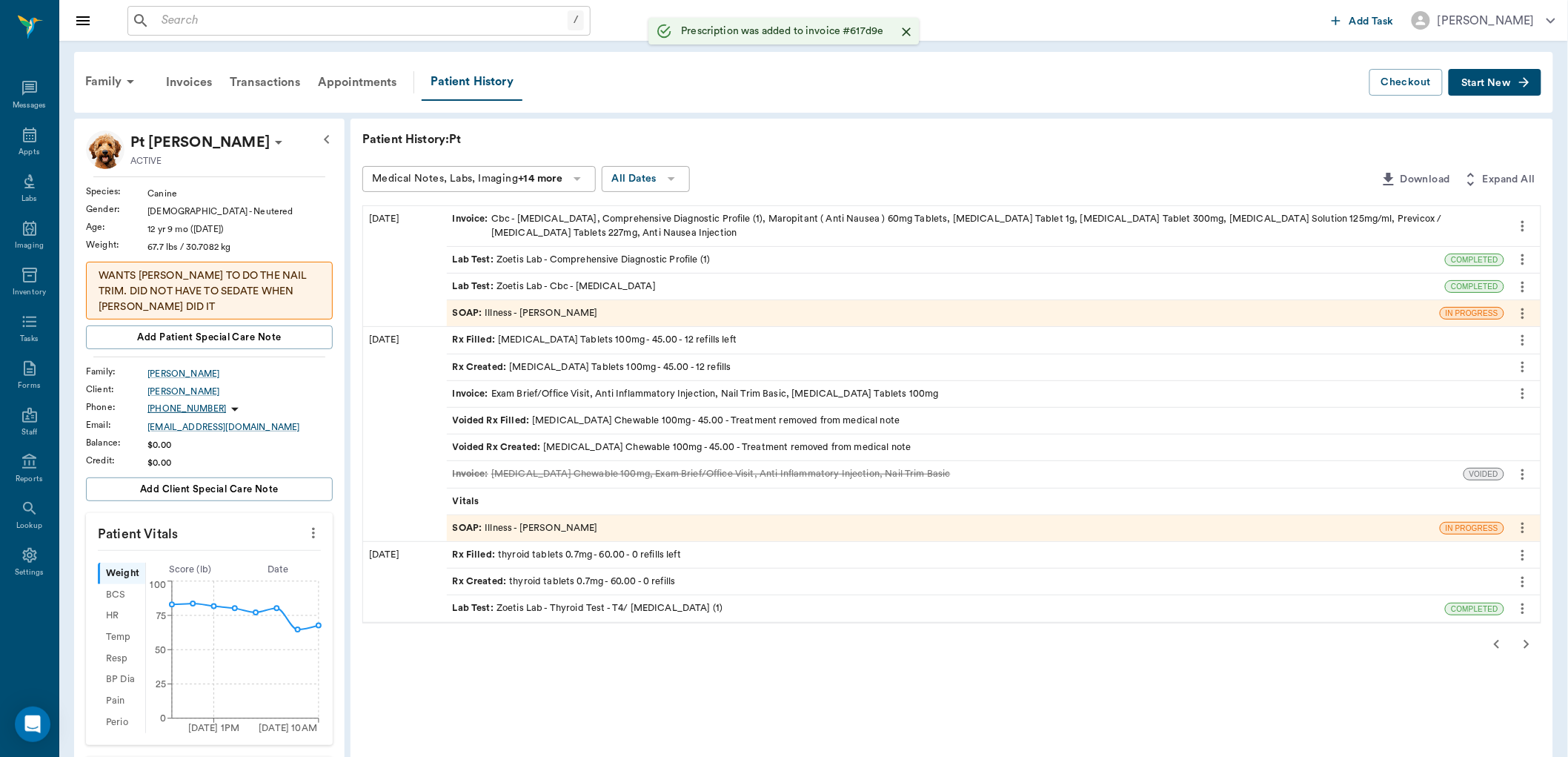
click at [1506, 646] on icon "button" at bounding box center [1497, 644] width 18 height 18
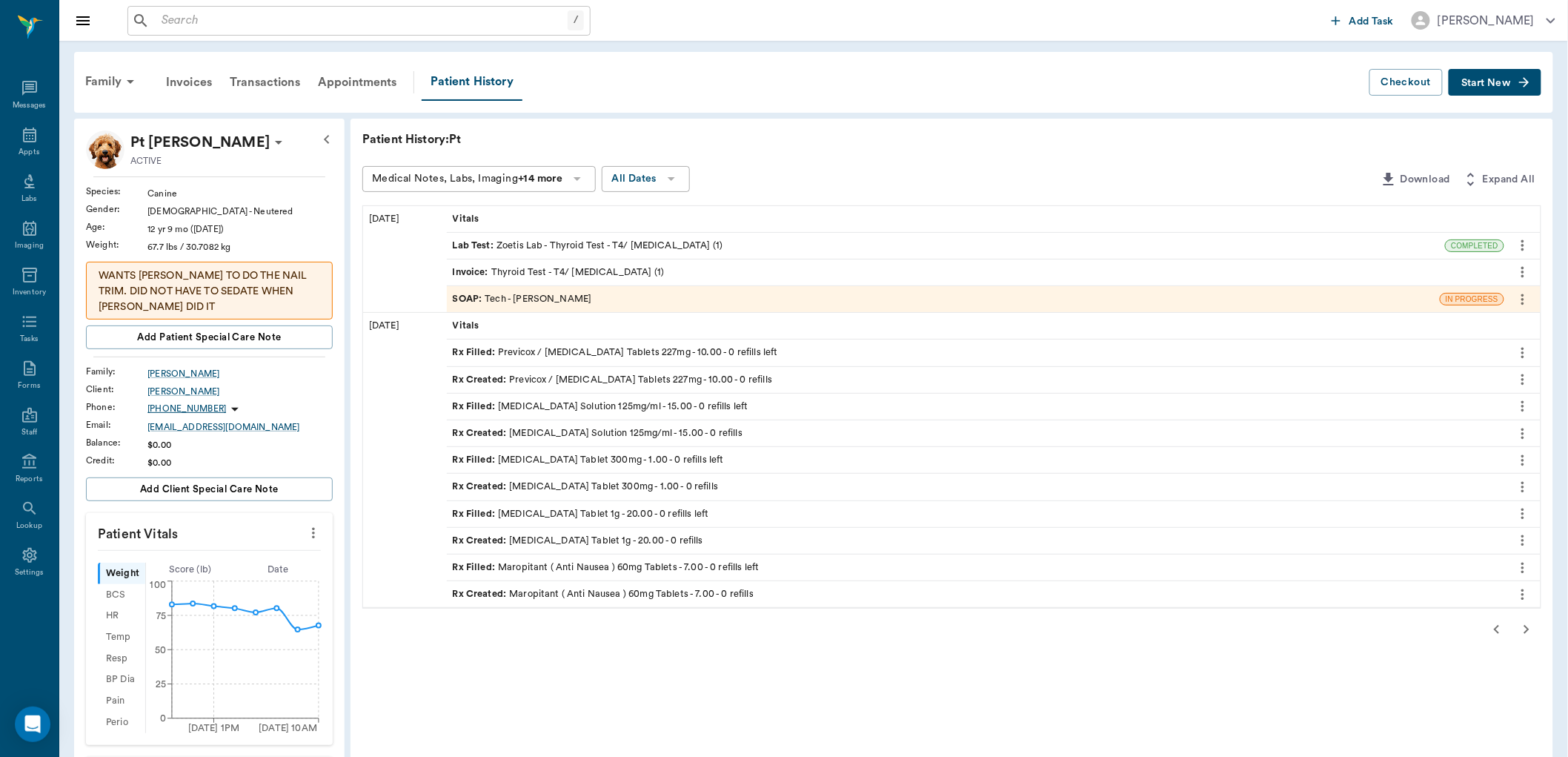
click at [1490, 634] on icon "button" at bounding box center [1497, 629] width 18 height 18
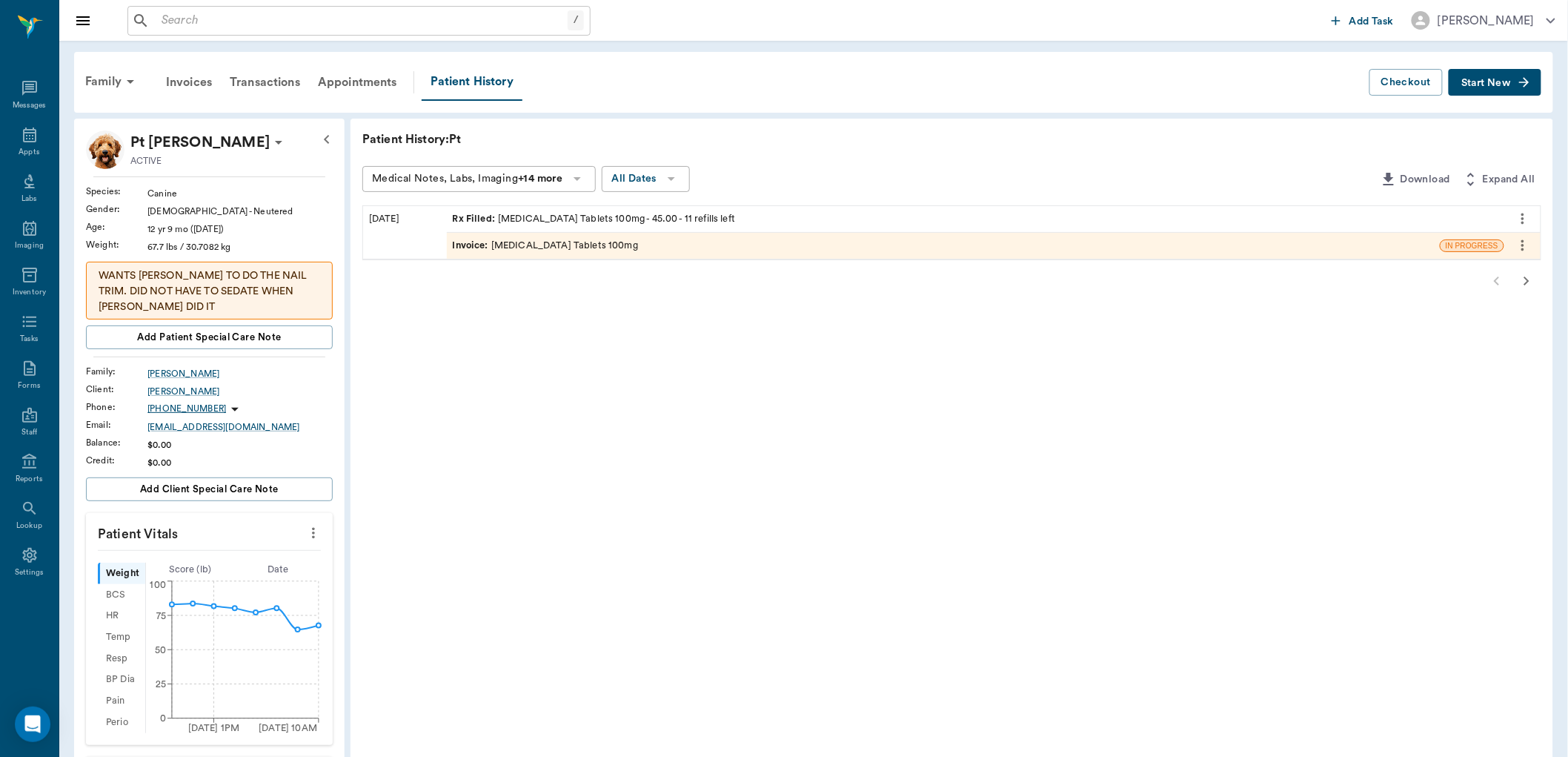
click at [1530, 283] on icon "button" at bounding box center [1527, 281] width 18 height 18
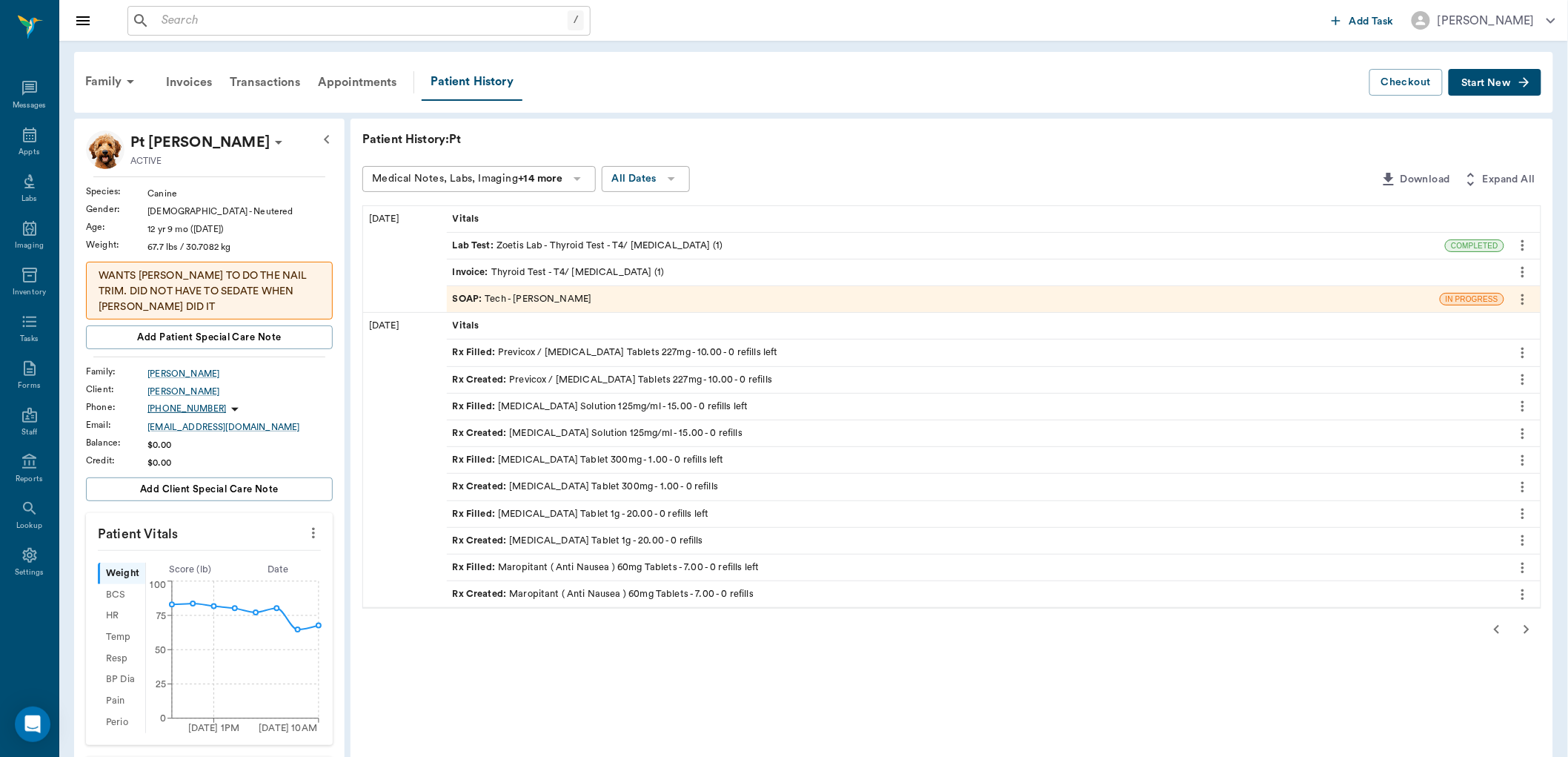
click at [1522, 631] on icon "button" at bounding box center [1527, 629] width 18 height 18
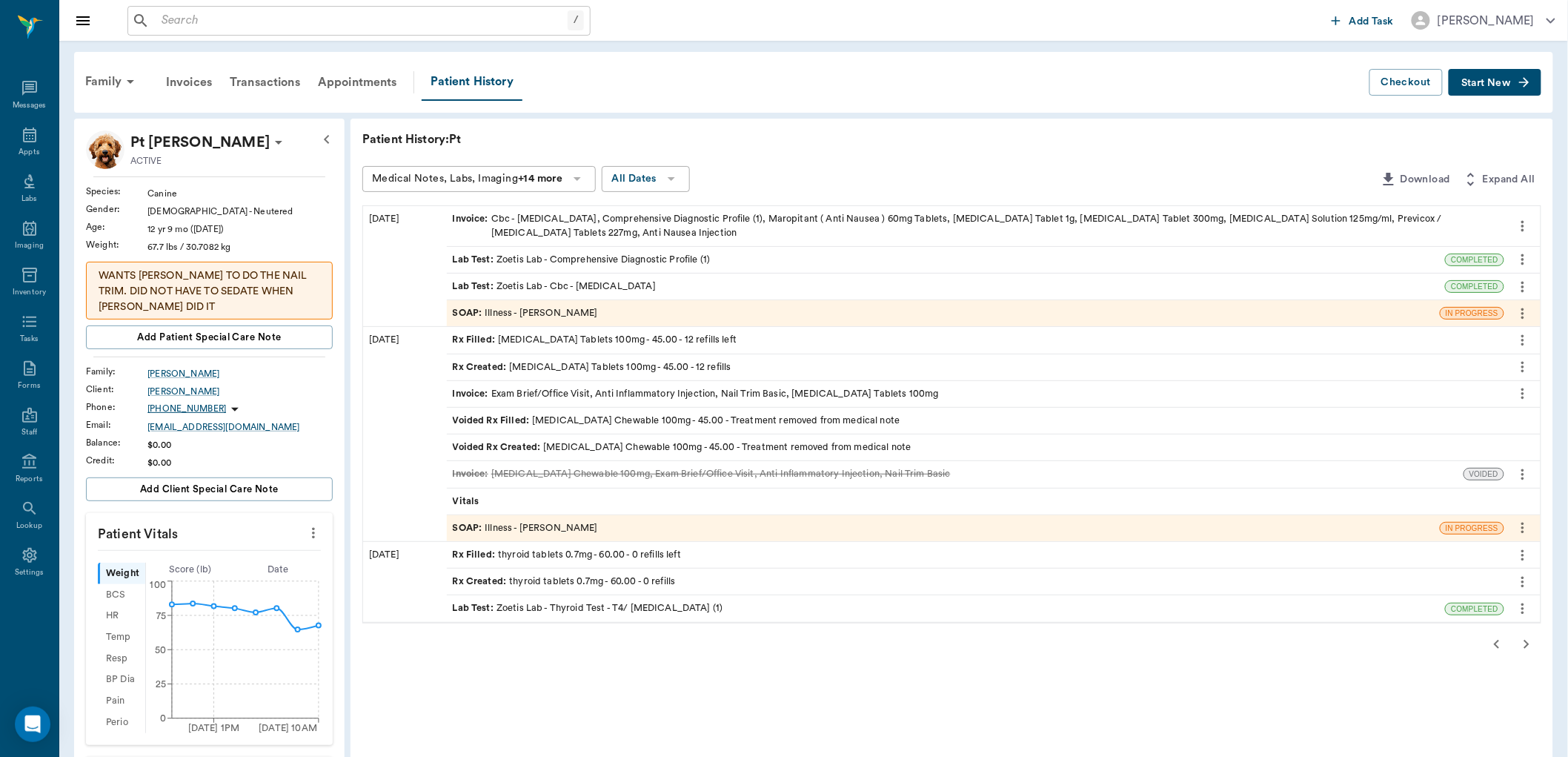
click at [1533, 642] on icon "button" at bounding box center [1527, 644] width 18 height 18
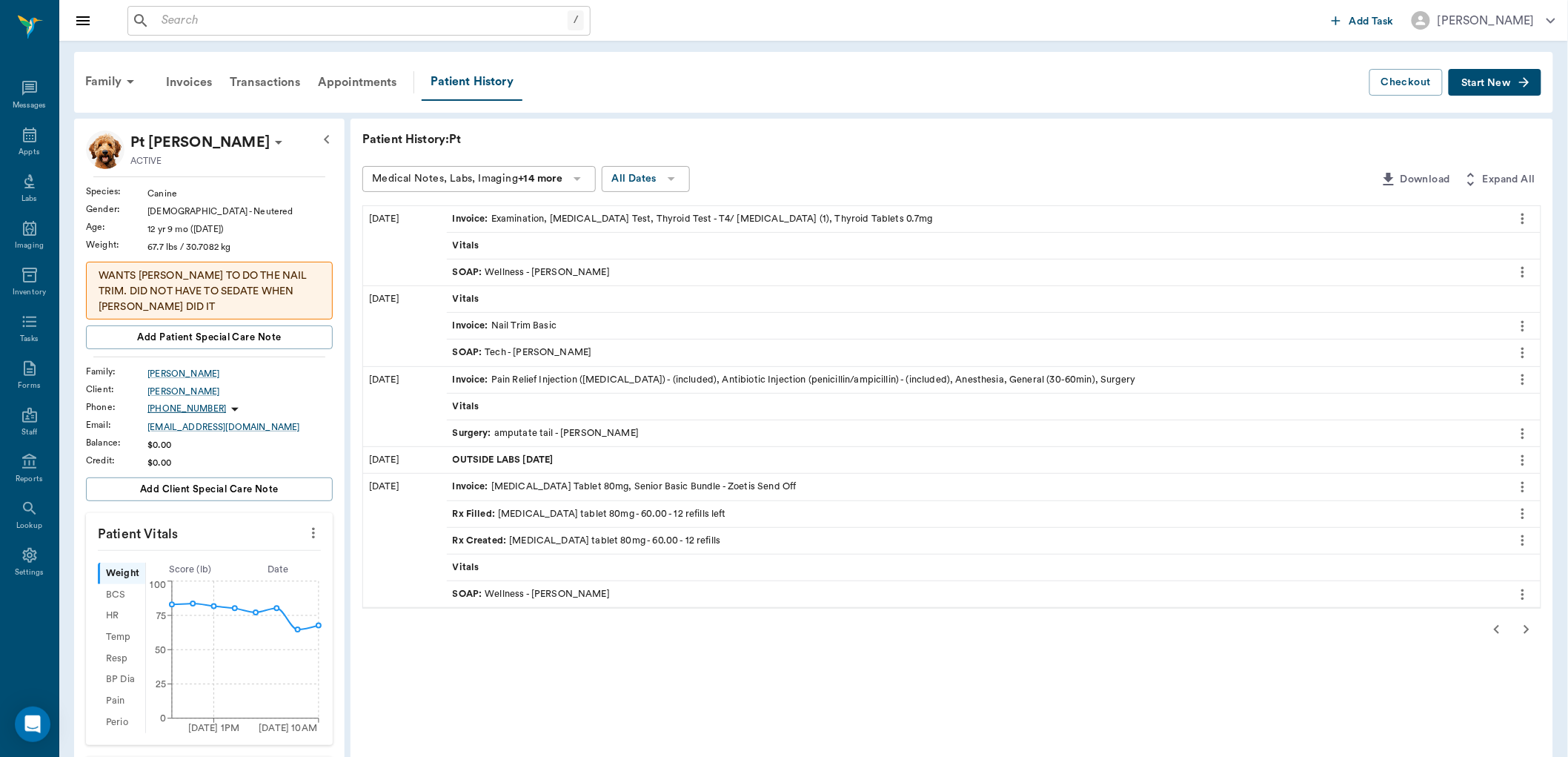
click at [1500, 633] on icon "button" at bounding box center [1497, 629] width 18 height 18
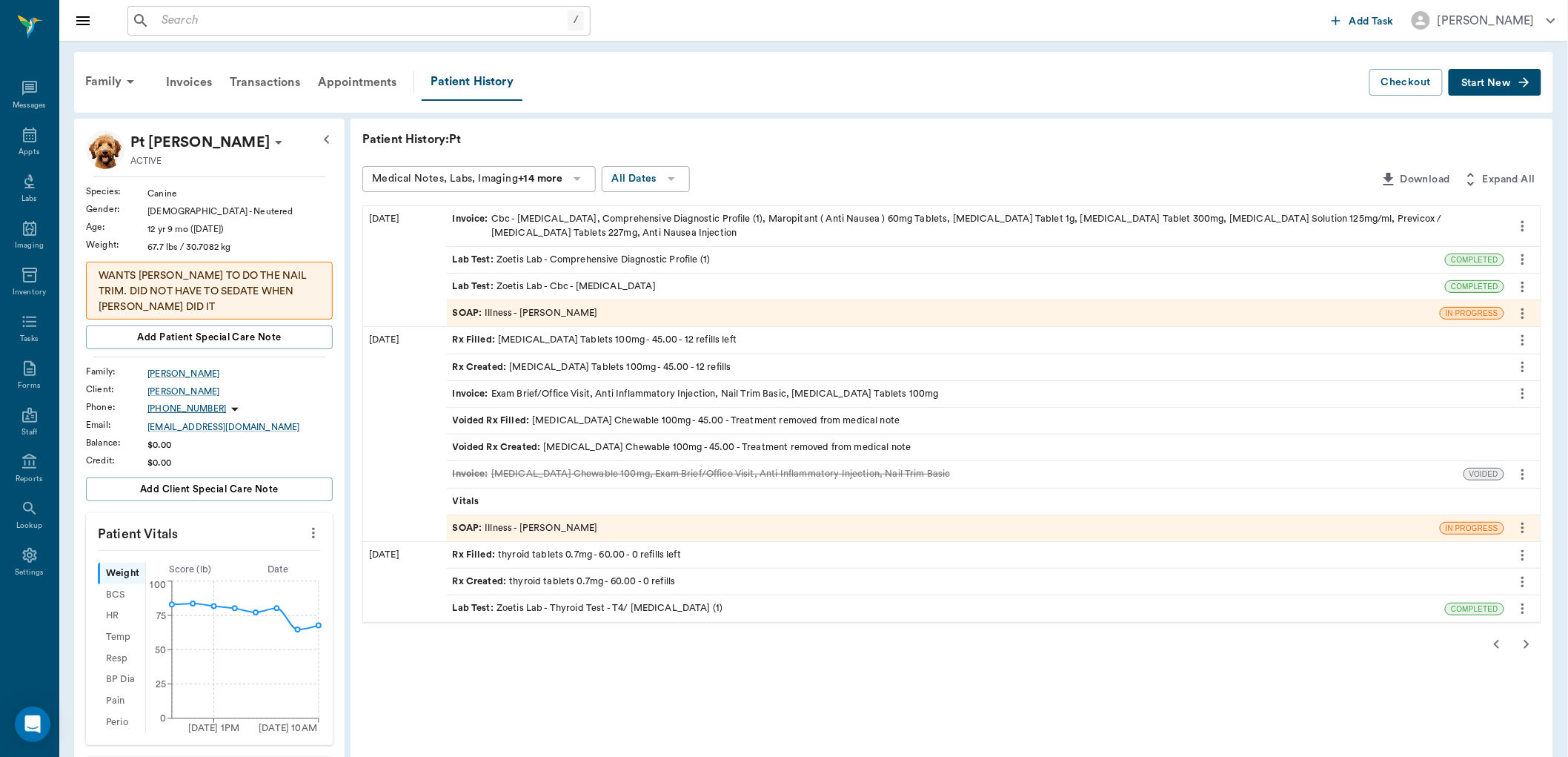
click at [1497, 641] on icon "button" at bounding box center [1497, 644] width 18 height 18
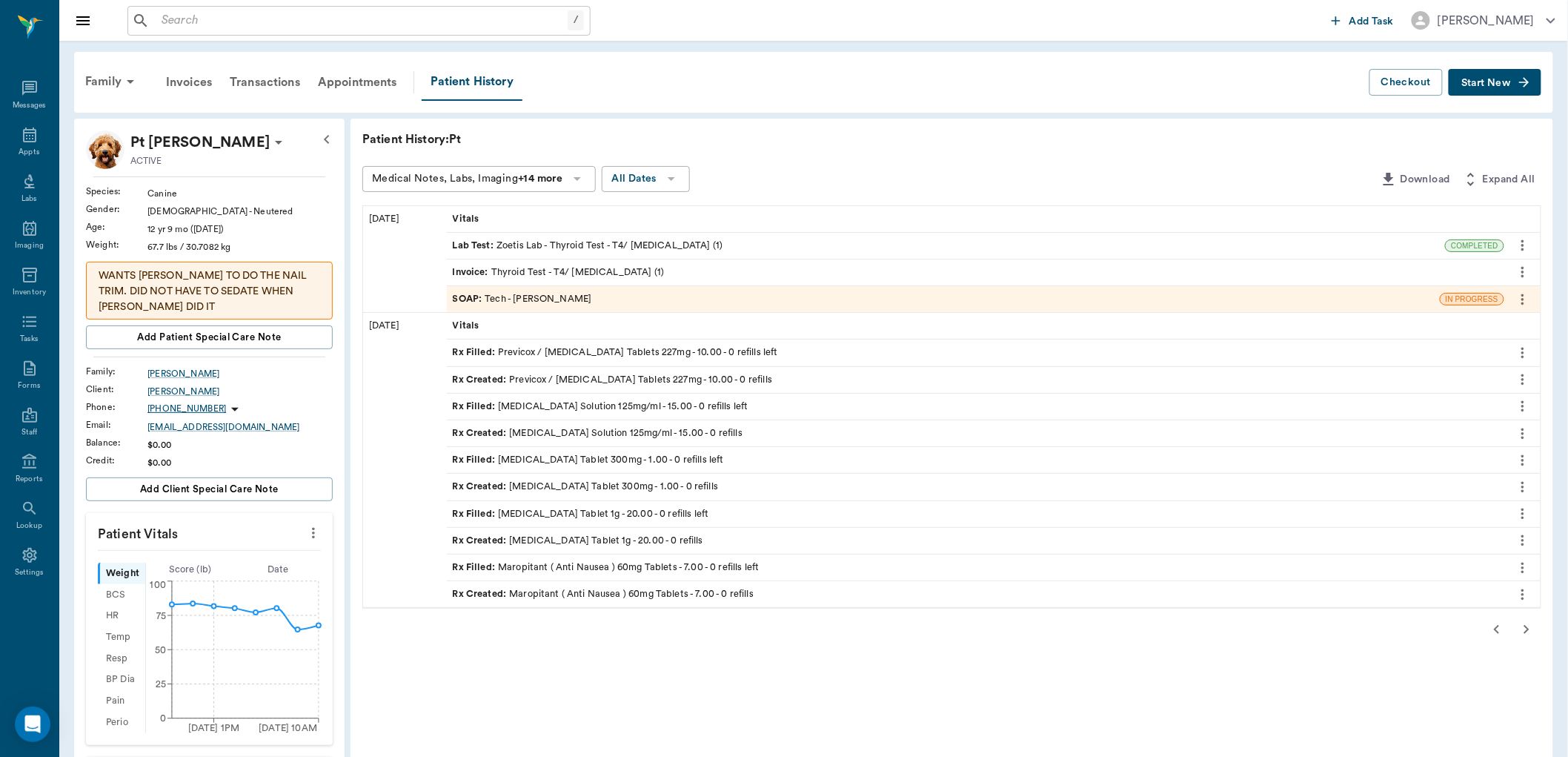
click at [1483, 83] on span "Start New" at bounding box center [1487, 83] width 50 height 0
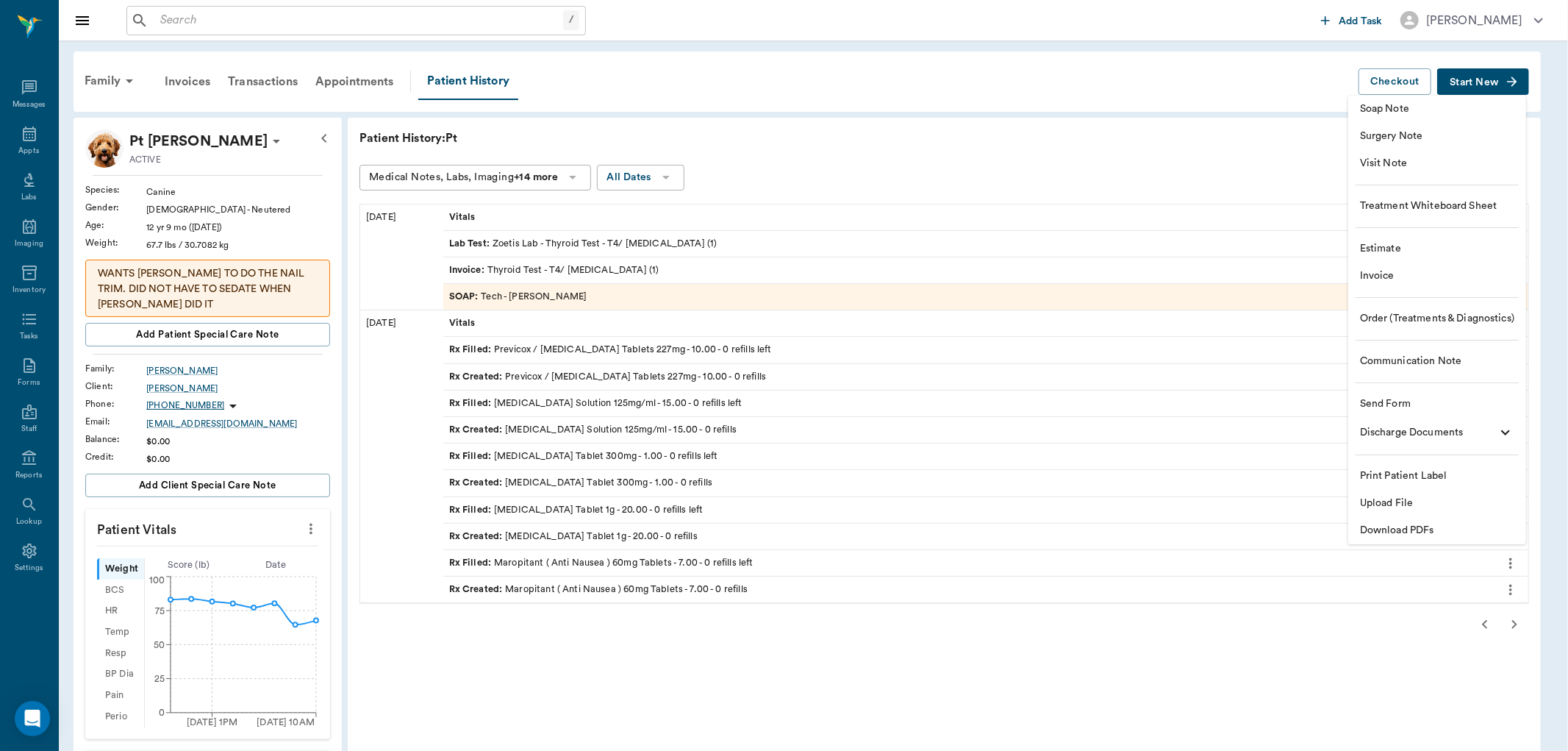
drag, startPoint x: 1482, startPoint y: 630, endPoint x: 1482, endPoint y: 617, distance: 13.0
click at [1482, 620] on div at bounding box center [784, 375] width 1568 height 751
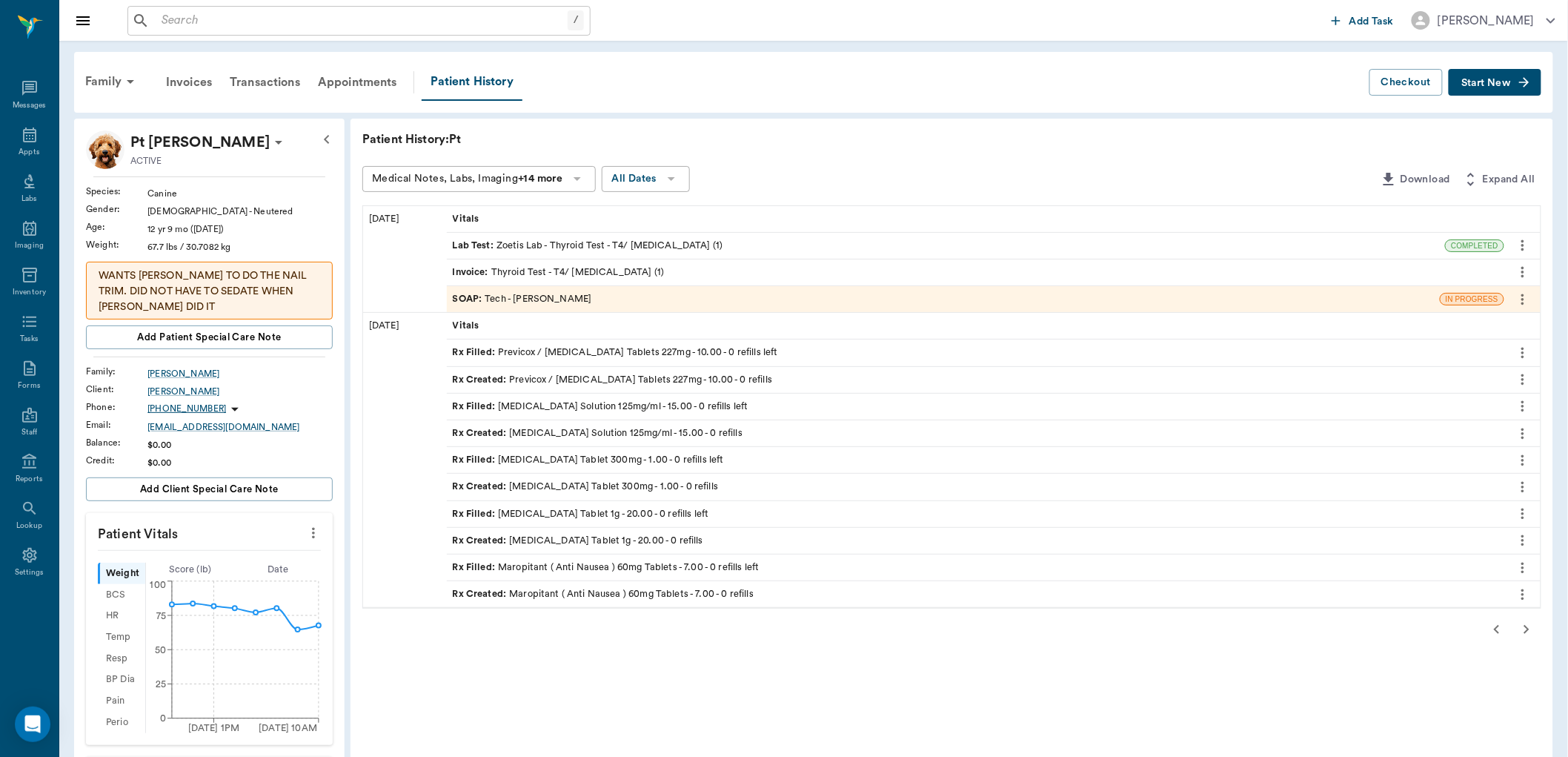
click at [1494, 621] on icon "button" at bounding box center [1497, 629] width 18 height 18
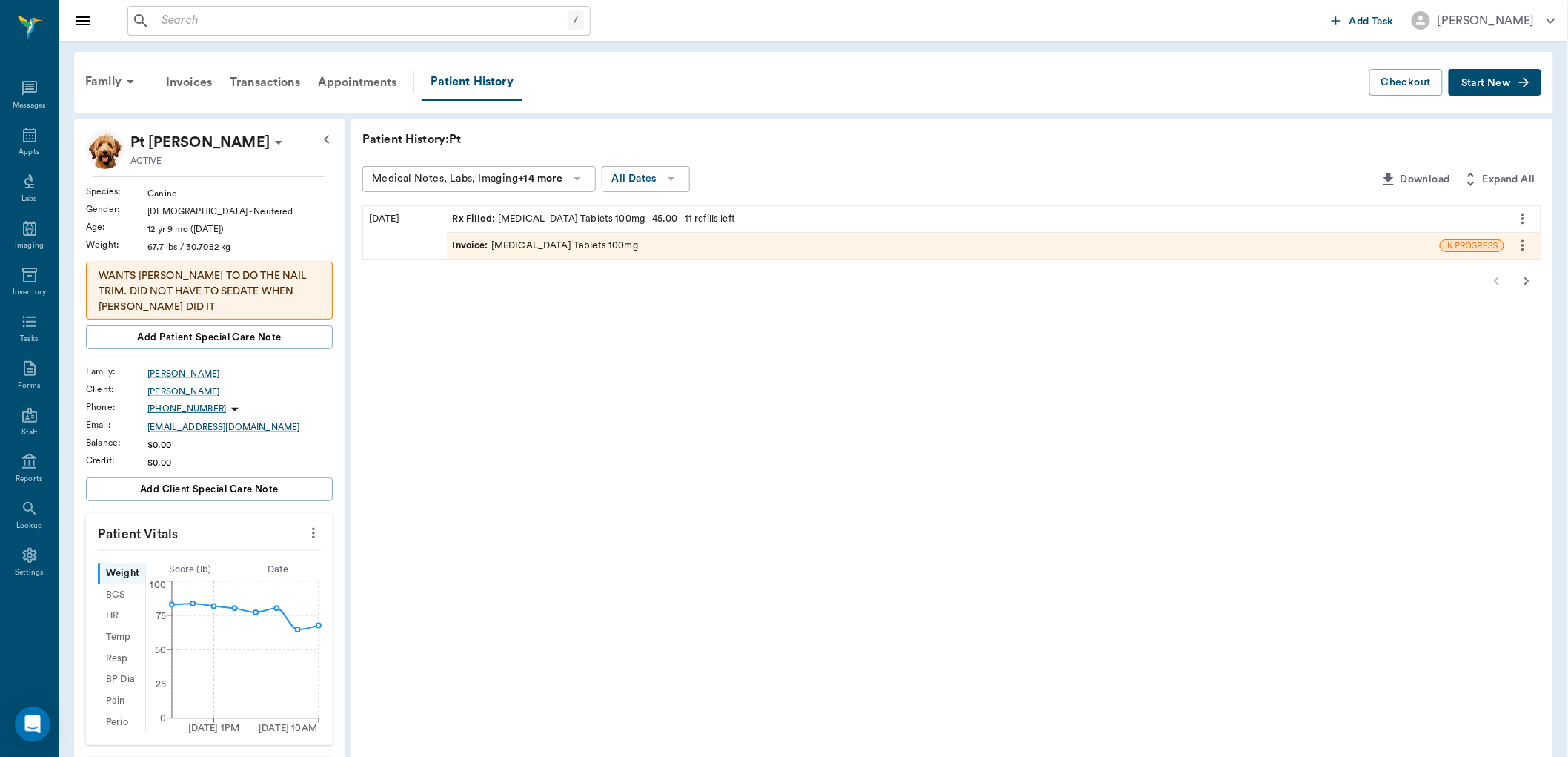
click at [1473, 83] on span "Start New" at bounding box center [1487, 83] width 50 height 0
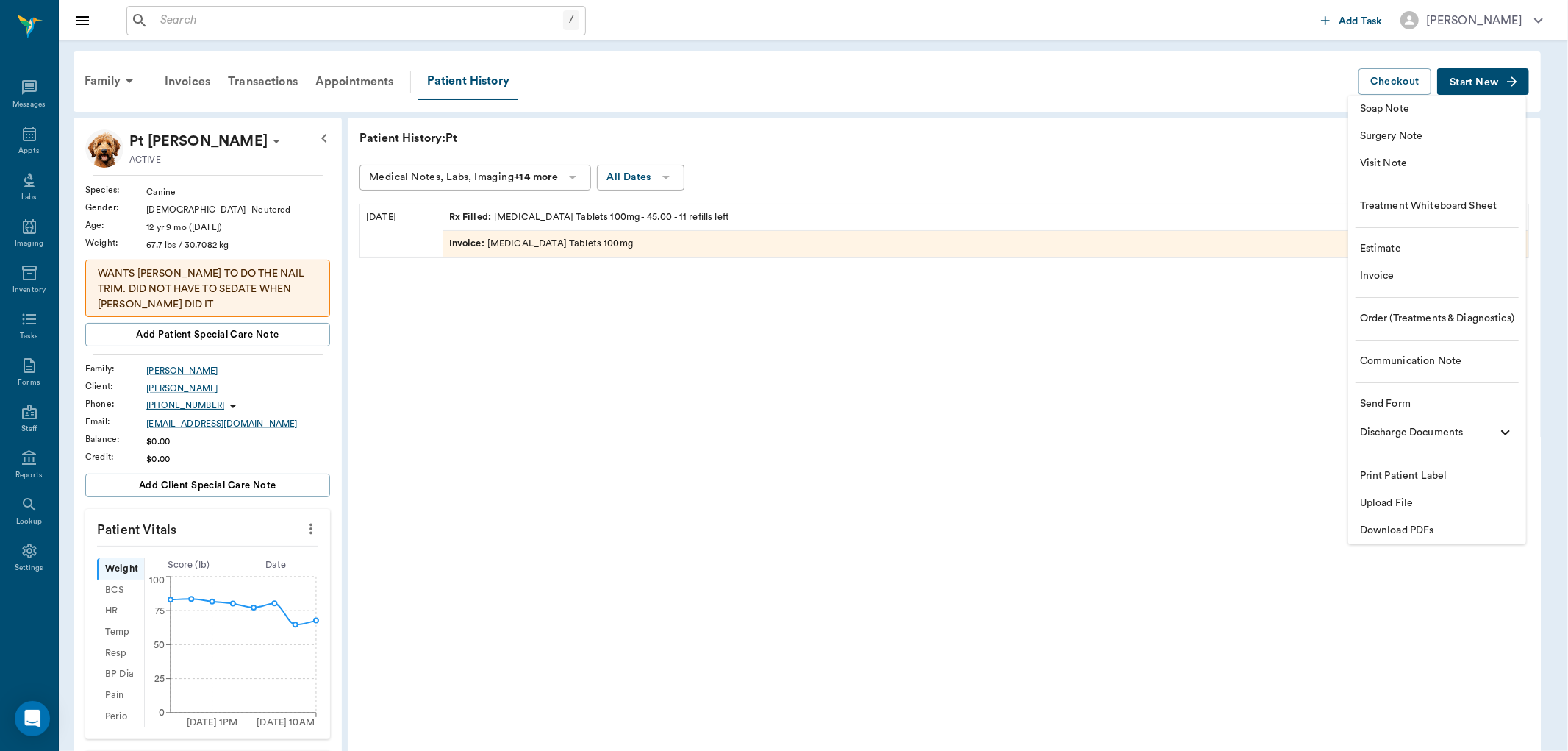
click at [1393, 159] on span "Visit Note" at bounding box center [1437, 164] width 154 height 15
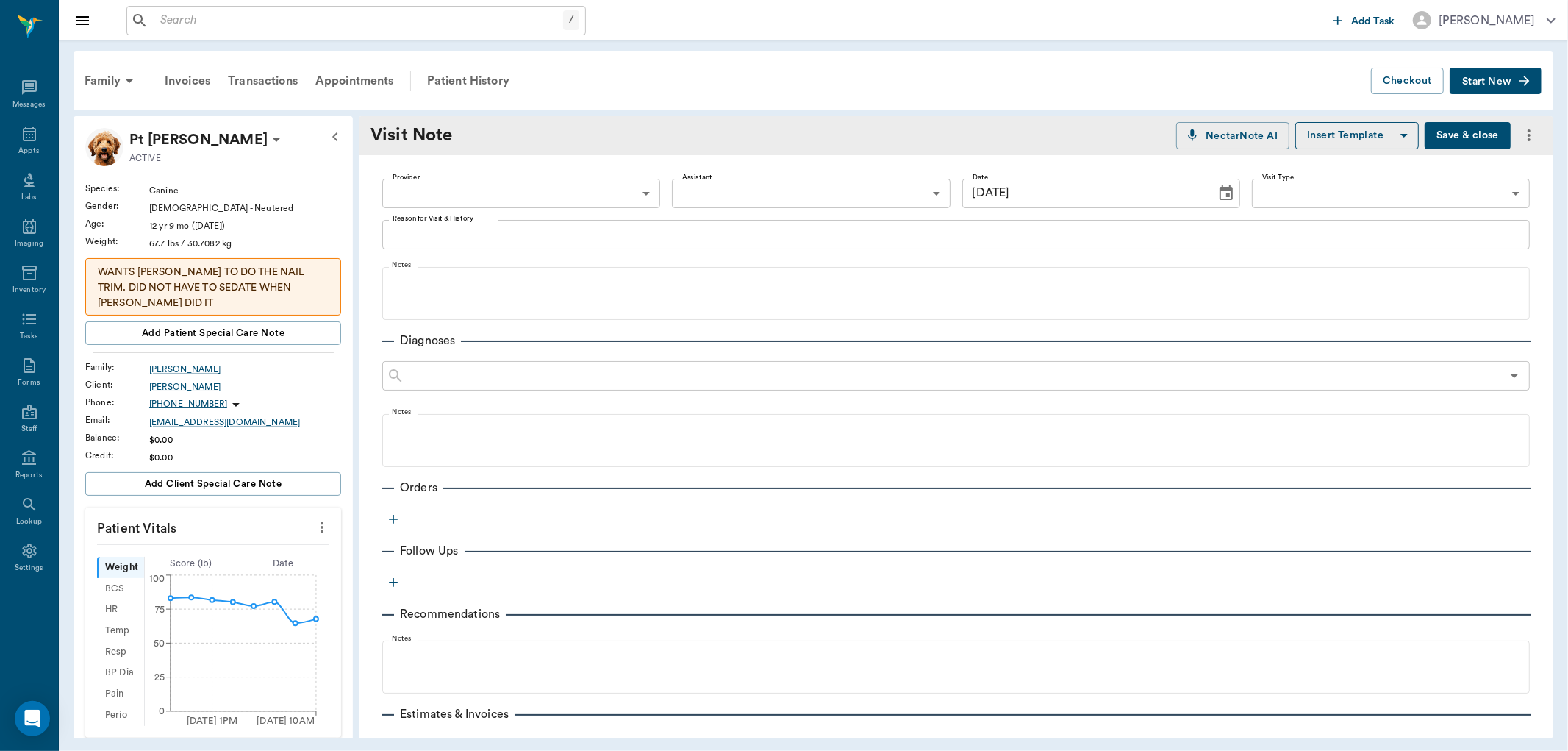
click at [427, 190] on body "/ ​ Add Task Dr. Bert Ellsworth Nectar Messages Appts Labs Imaging Inventory Ta…" at bounding box center [784, 375] width 1568 height 751
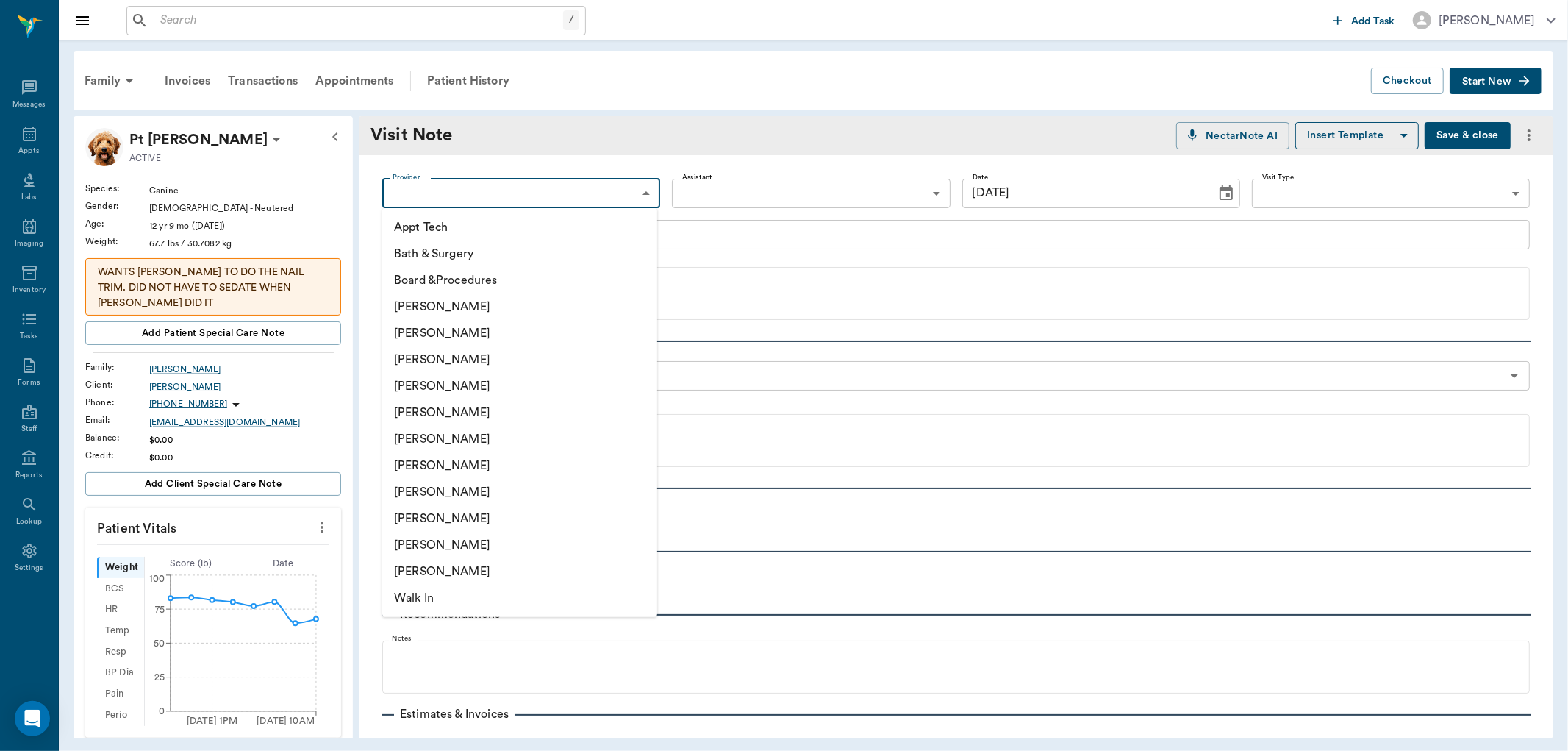
click at [447, 380] on li "[PERSON_NAME]" at bounding box center [520, 385] width 275 height 27
type input "63ec2f075fda476ae8351a4d"
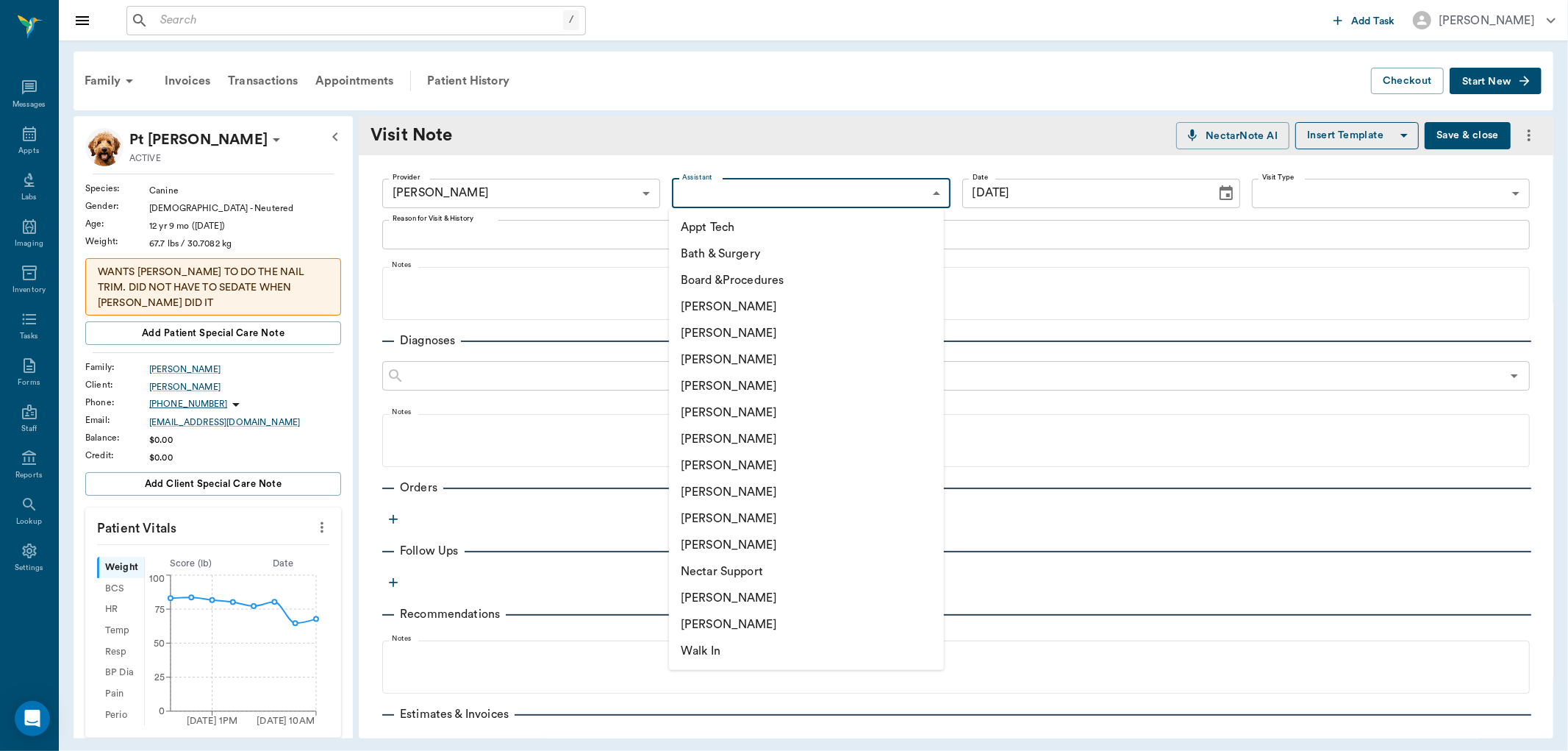
click at [737, 190] on body "/ ​ Add Task Dr. Bert Ellsworth Nectar Messages Appts Labs Imaging Inventory Ta…" at bounding box center [784, 375] width 1568 height 751
click at [711, 497] on li "[PERSON_NAME]" at bounding box center [806, 492] width 275 height 27
type input "63ec2e7e52e12b0ba117b124"
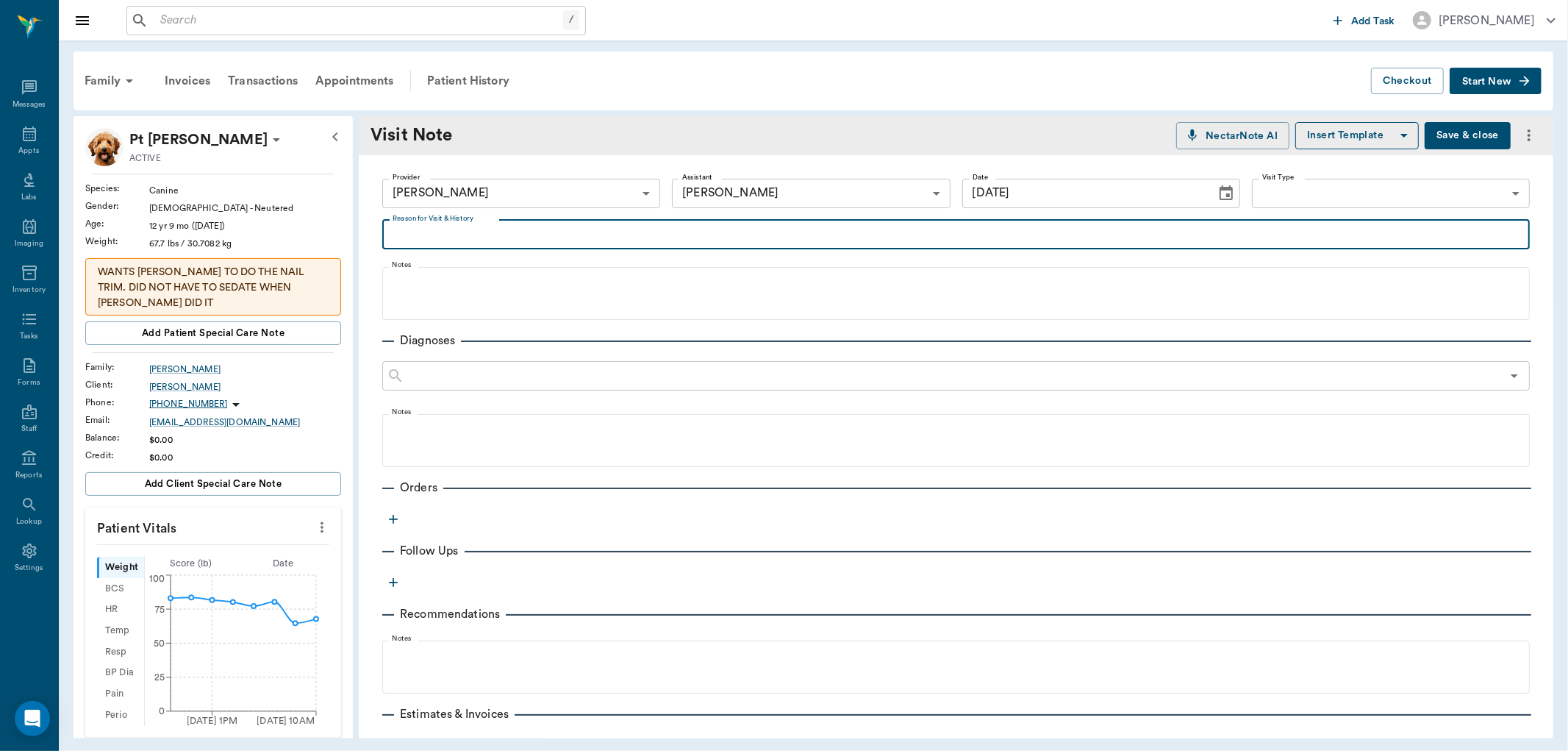
click at [444, 241] on textarea "Reason for Visit & History" at bounding box center [956, 235] width 1127 height 17
type textarea "refill thyroid"
click at [393, 516] on icon "button" at bounding box center [393, 519] width 9 height 9
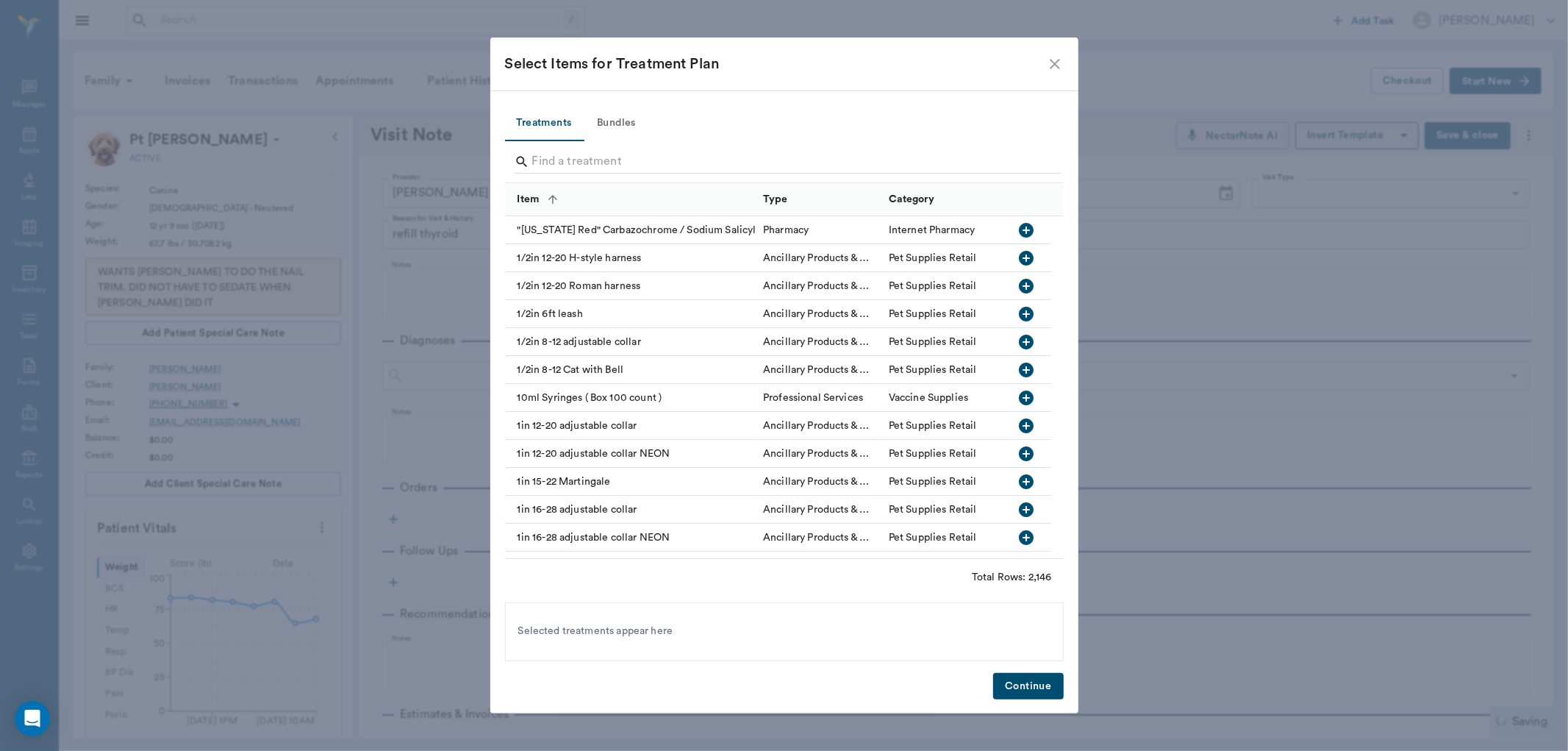
click at [574, 159] on input "Search" at bounding box center [786, 161] width 507 height 23
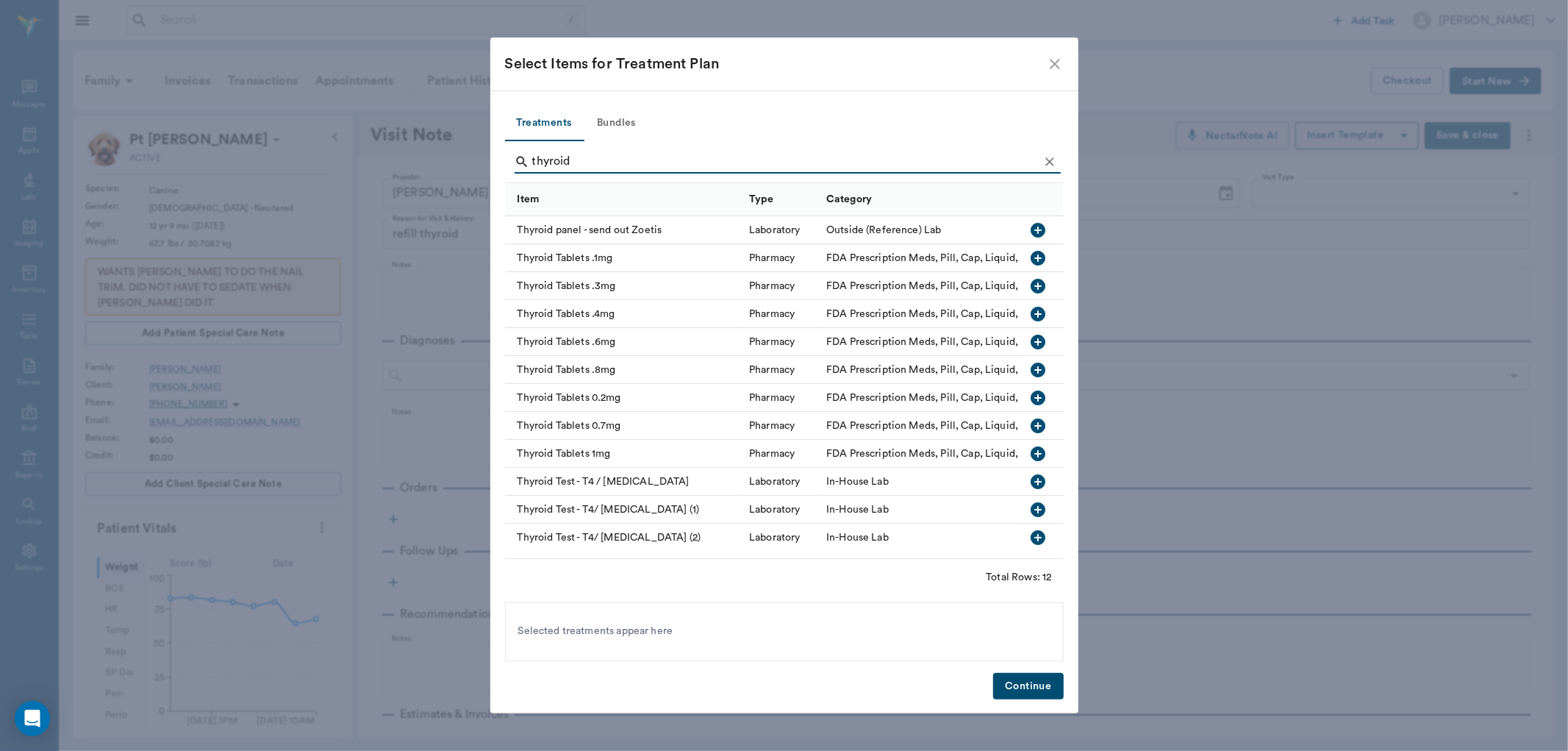
type input "thyroid"
click at [1030, 426] on icon "button" at bounding box center [1038, 426] width 18 height 18
click at [1027, 686] on button "Continue" at bounding box center [1028, 687] width 70 height 27
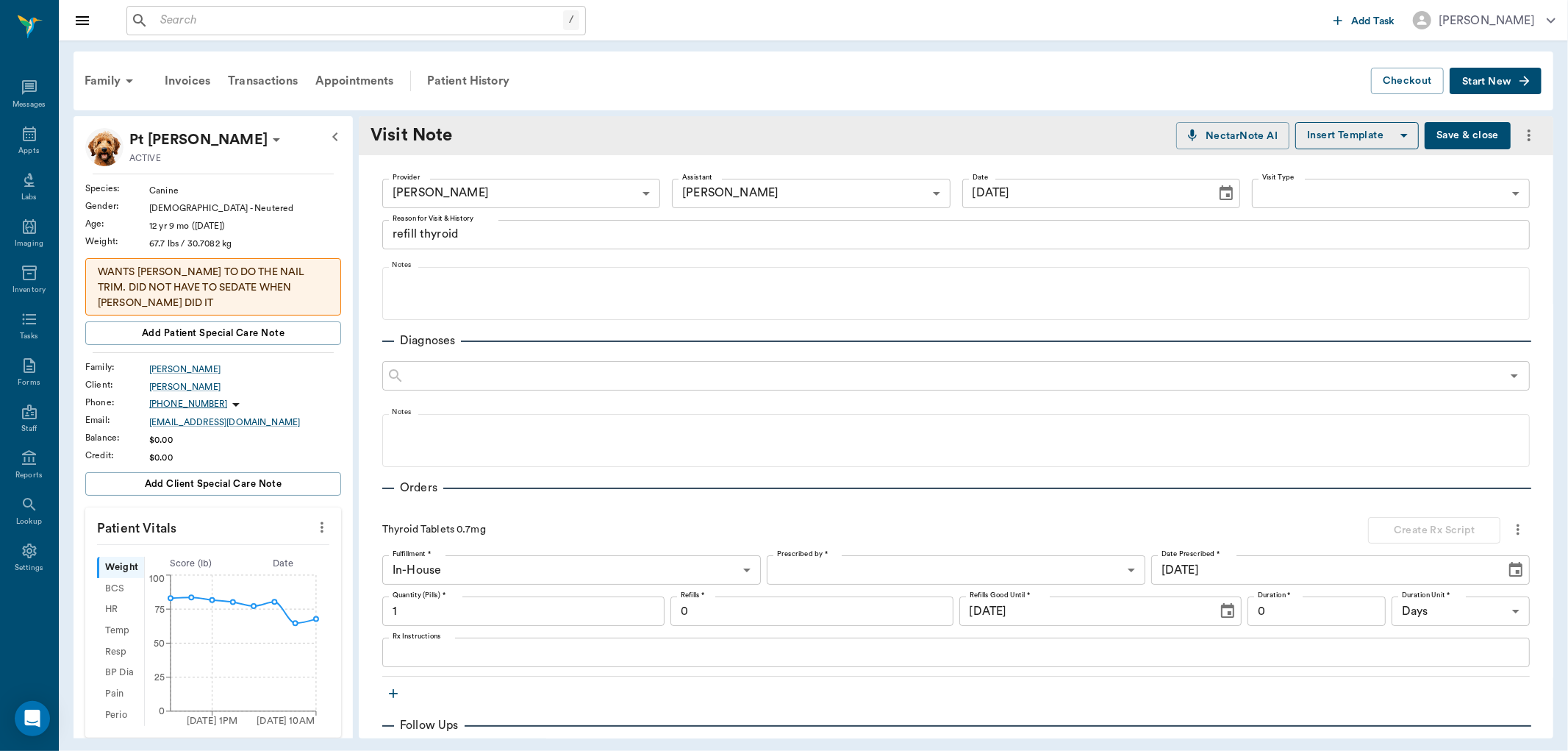
click at [880, 571] on body "/ ​ Add Task Dr. Bert Ellsworth Nectar Messages Appts Labs Imaging Inventory Ta…" at bounding box center [784, 375] width 1568 height 751
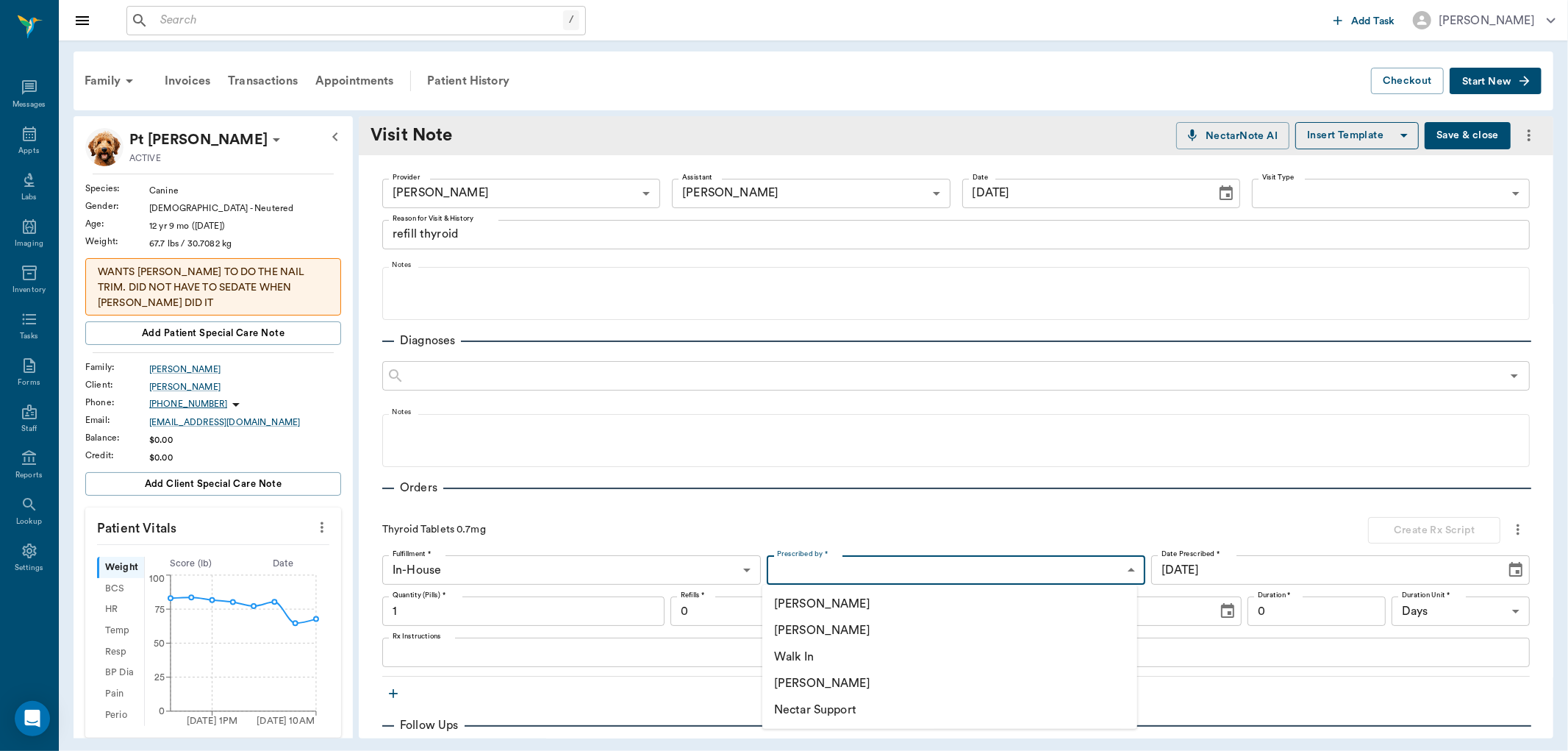
click at [869, 630] on li "[PERSON_NAME]" at bounding box center [950, 630] width 375 height 27
type input "63ec2f075fda476ae8351a4d"
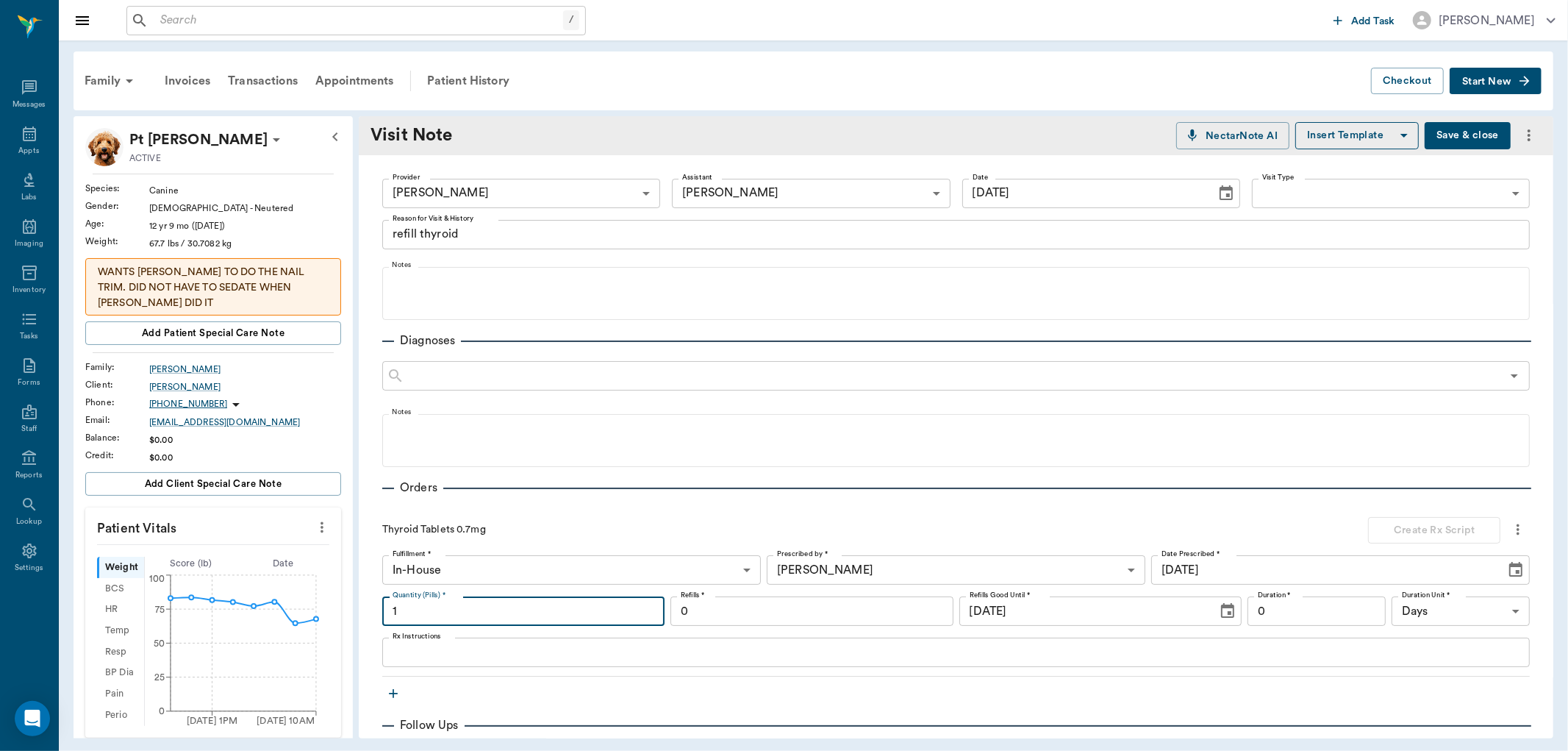
click at [545, 602] on input "1" at bounding box center [524, 611] width 282 height 29
type input "60"
click at [723, 616] on input "0" at bounding box center [811, 611] width 282 height 29
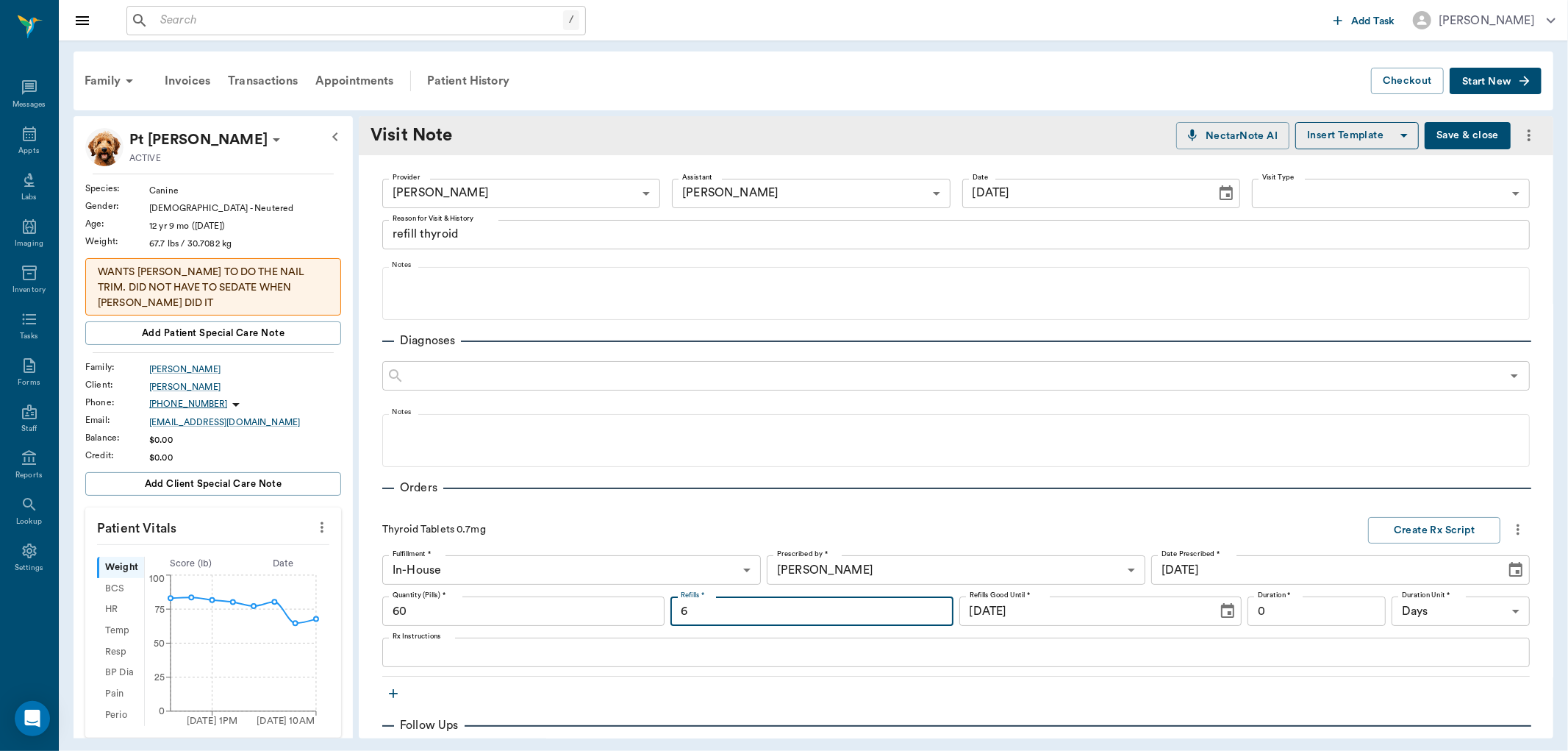
type input "6"
click at [475, 639] on div "x Rx Instructions" at bounding box center [956, 653] width 1148 height 29
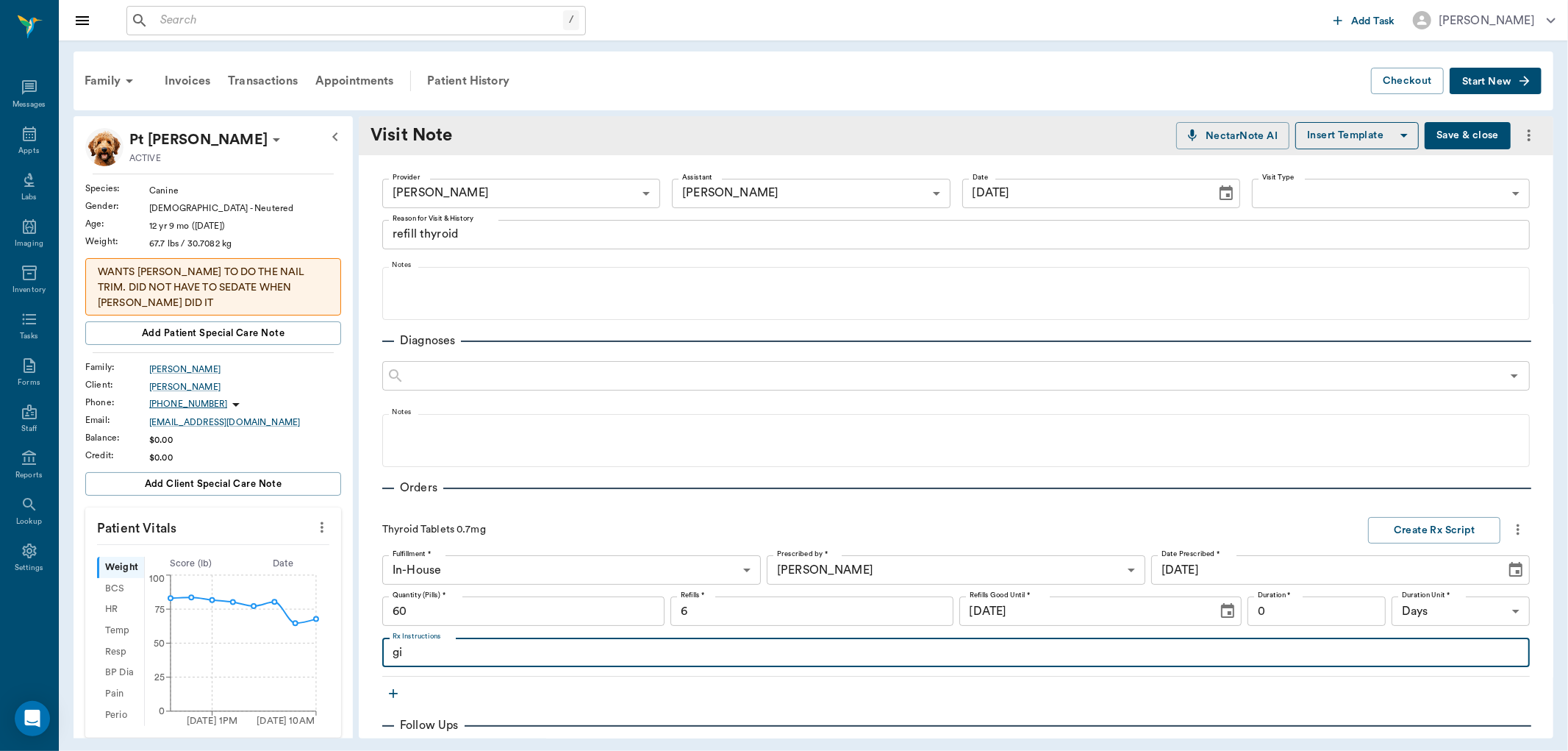
type textarea "g"
type textarea "GIVE 1 TABLET ONCE DAILY"
click at [1395, 525] on button "Create Rx Script" at bounding box center [1434, 531] width 133 height 27
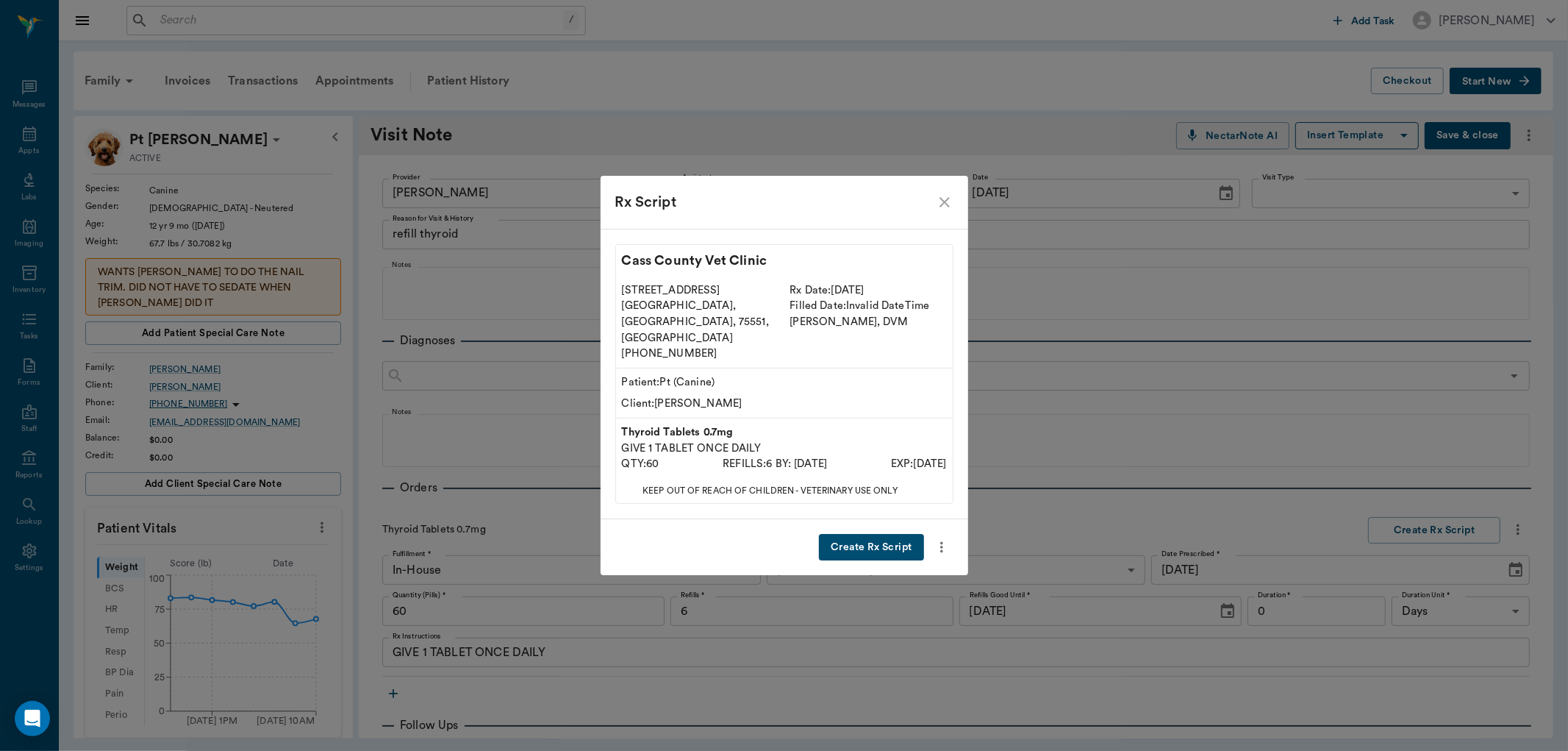
click at [839, 534] on button "Create Rx Script" at bounding box center [871, 548] width 104 height 27
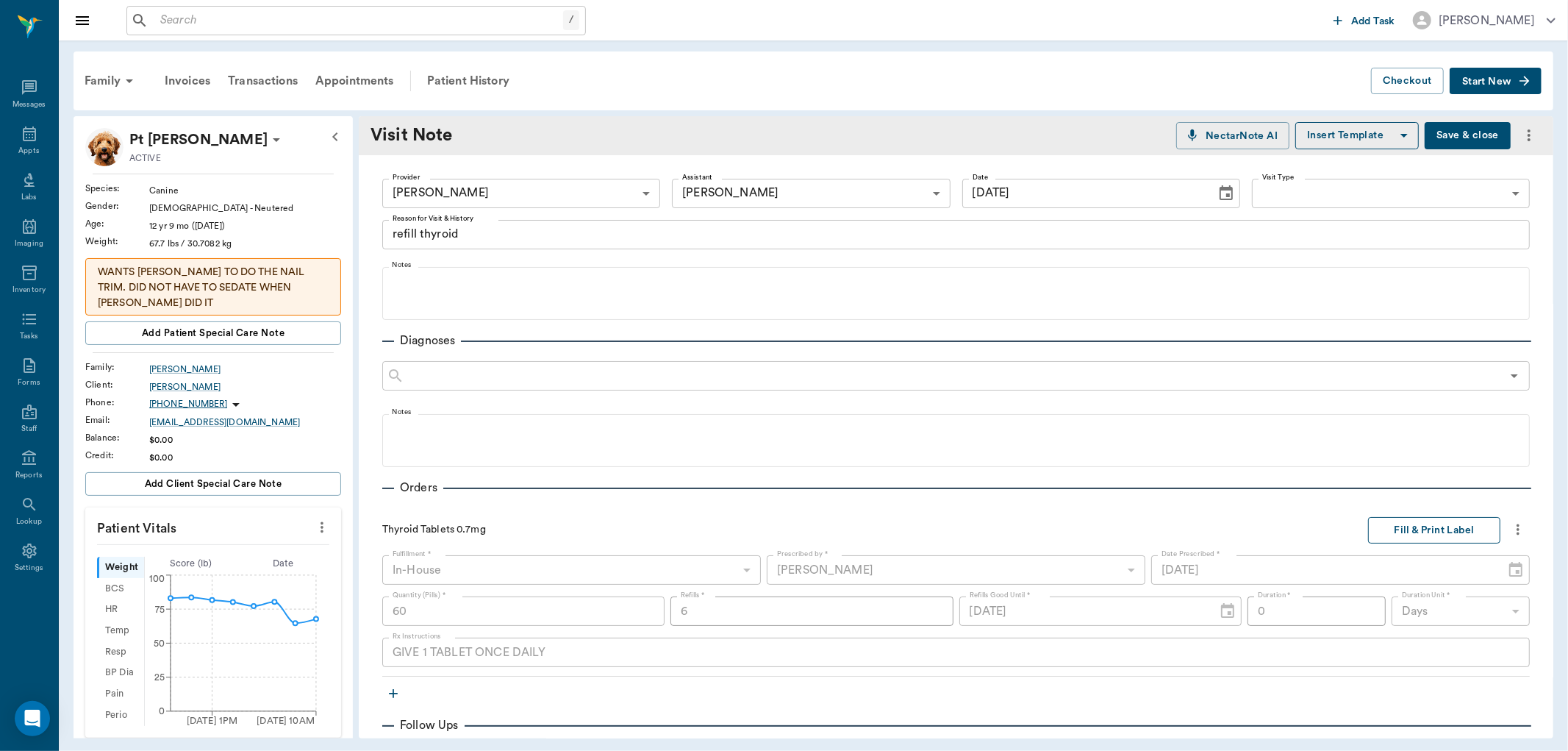
click at [1387, 525] on button "Fill & Print Label" at bounding box center [1434, 531] width 133 height 27
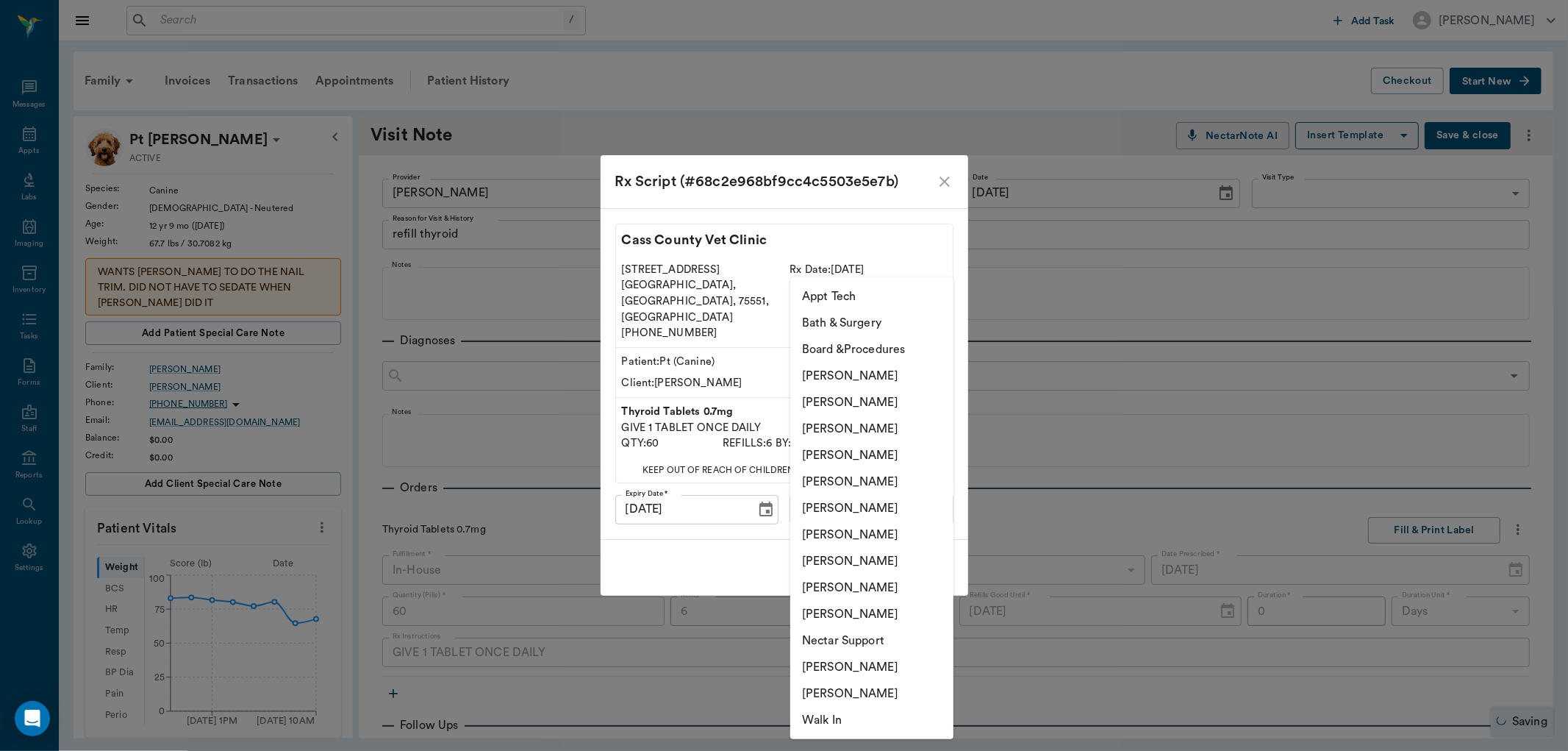
click at [857, 498] on body "/ ​ Add Task Dr. Bert Ellsworth Nectar Messages Appts Labs Imaging Inventory Ta…" at bounding box center [784, 375] width 1568 height 751
click at [876, 562] on li "[PERSON_NAME]" at bounding box center [871, 561] width 163 height 27
type input "63ec2e7e52e12b0ba117b124"
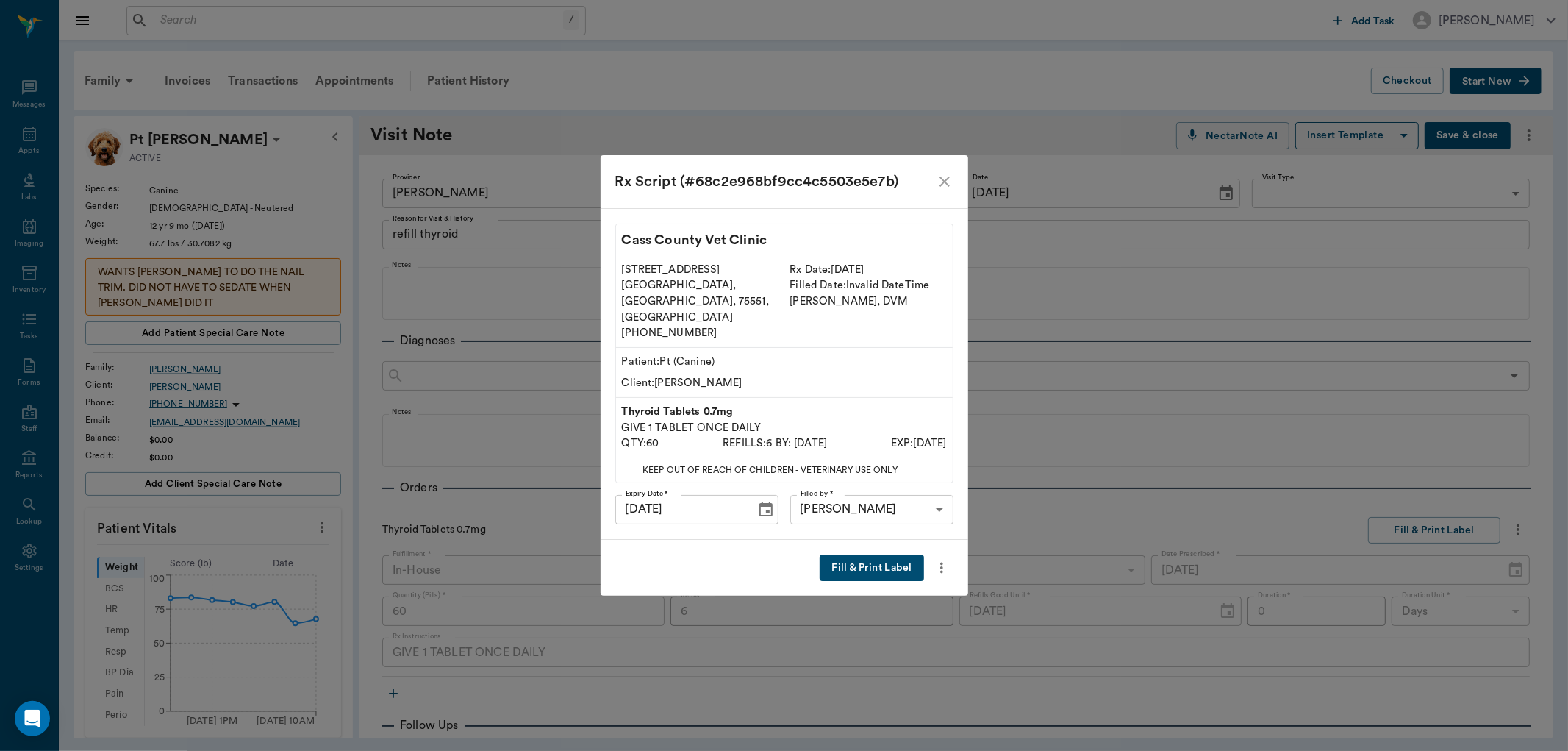
click at [886, 555] on button "Fill & Print Label" at bounding box center [871, 569] width 104 height 27
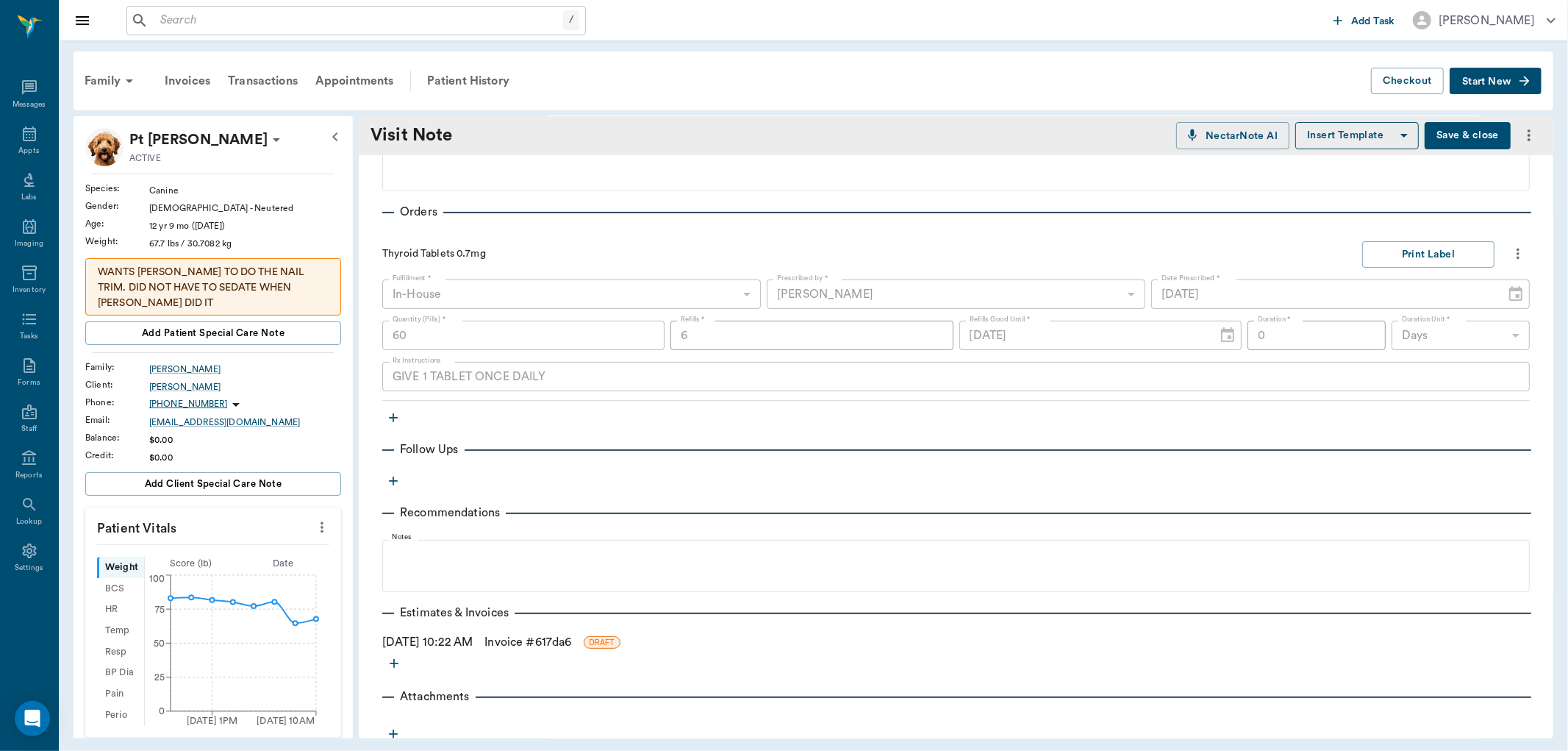
scroll to position [305, 0]
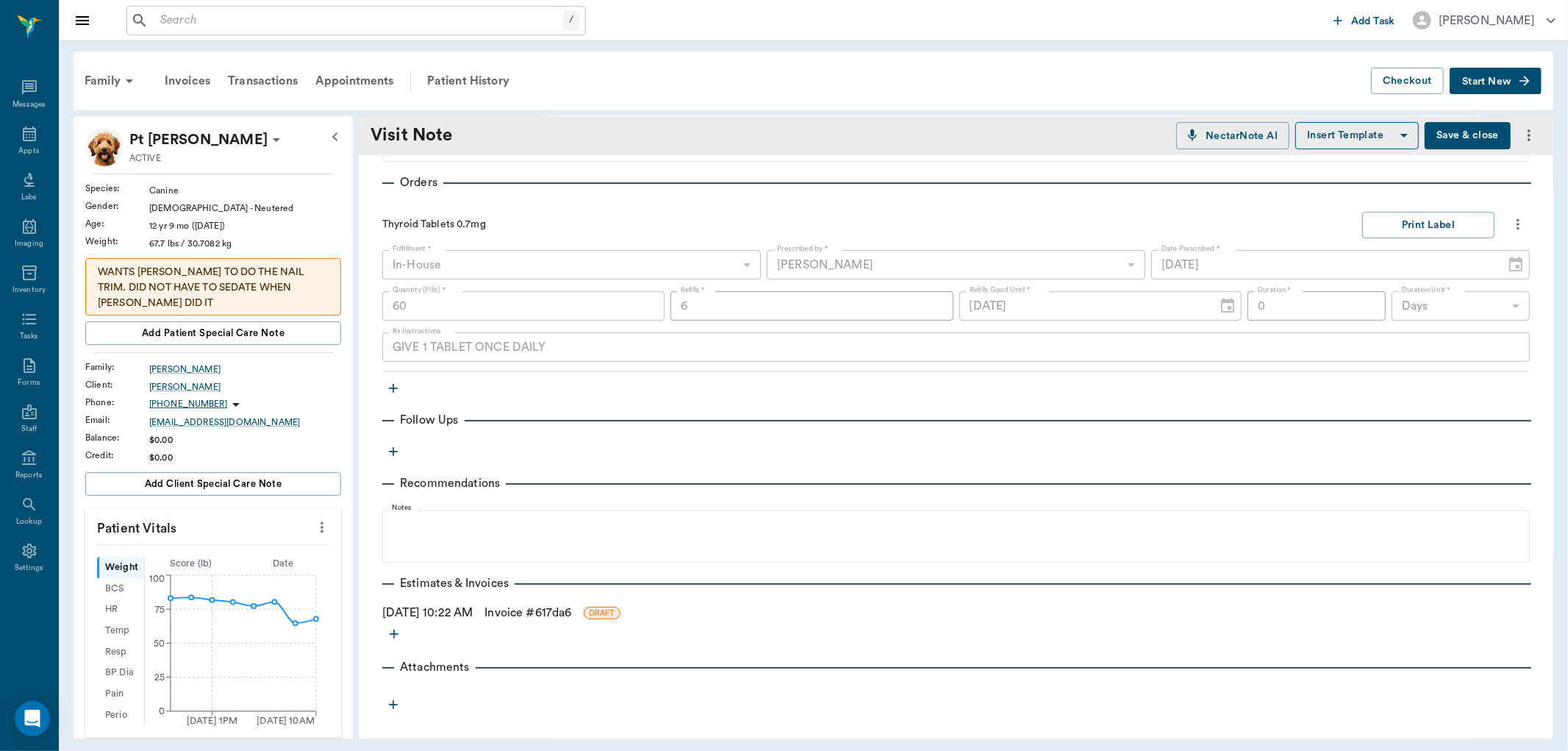
click at [569, 606] on link "Invoice # 617da6" at bounding box center [527, 612] width 86 height 18
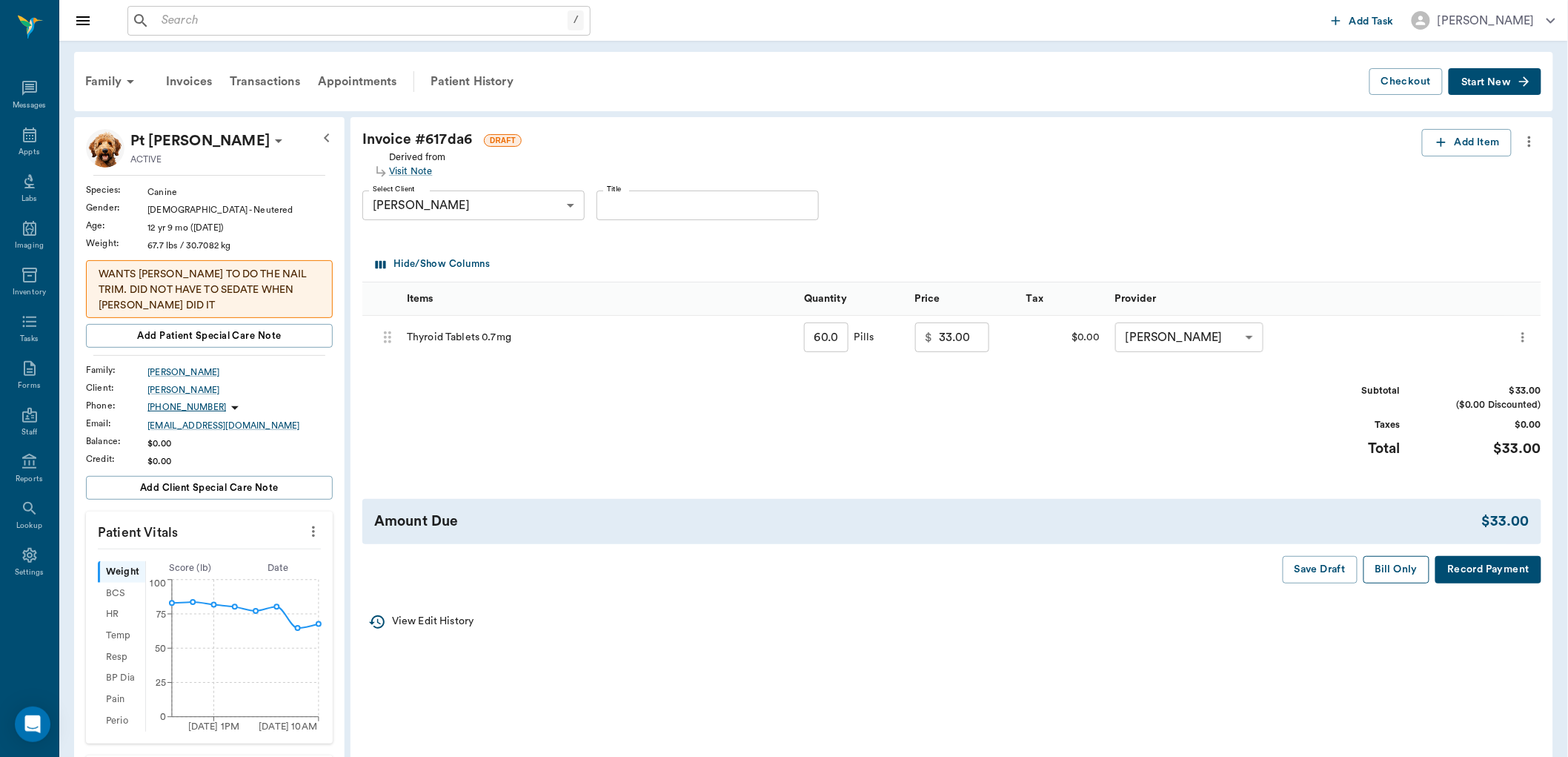
click at [1382, 569] on button "Bill Only" at bounding box center [1396, 570] width 66 height 28
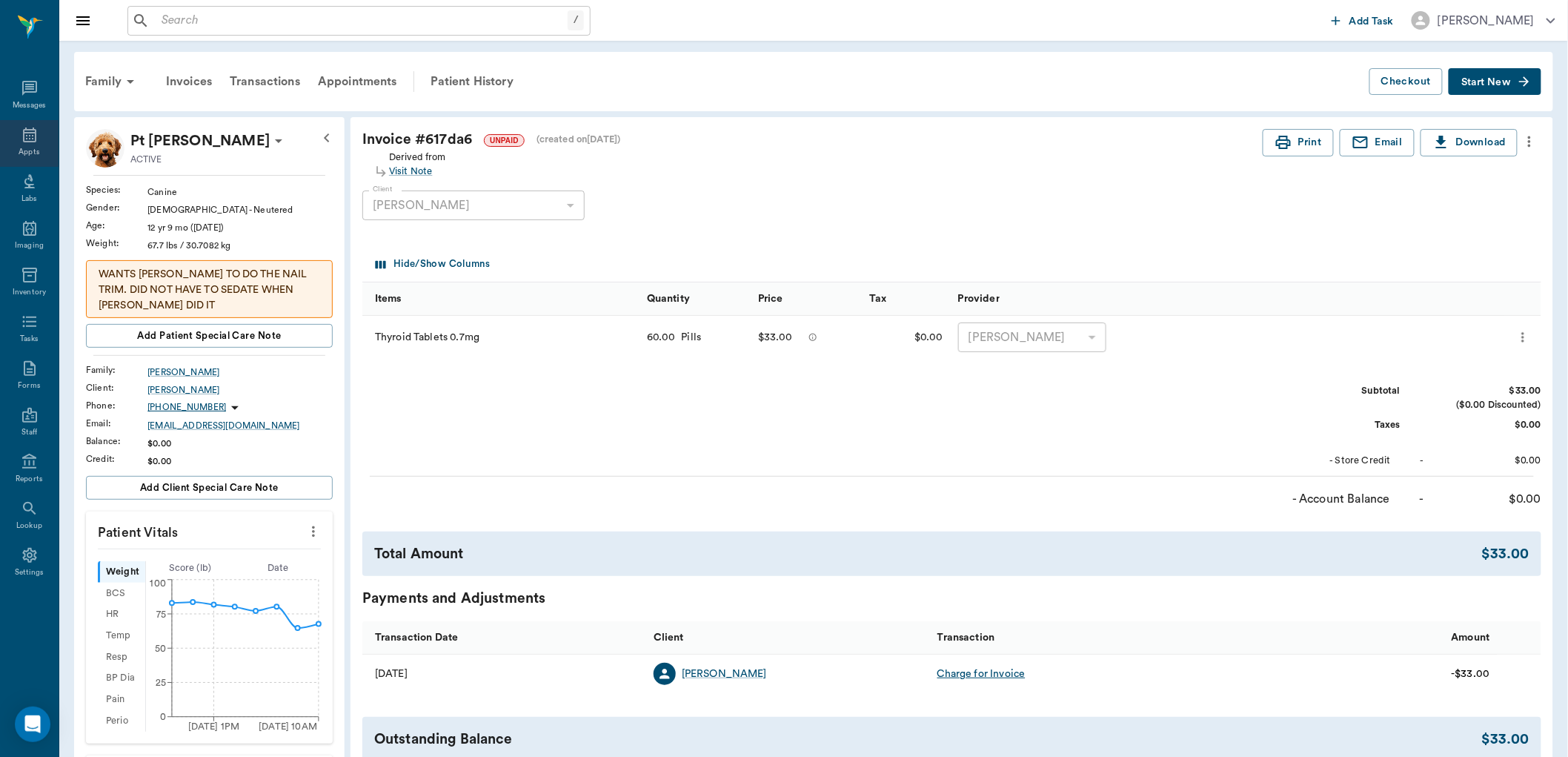
click at [27, 139] on icon at bounding box center [29, 135] width 18 height 18
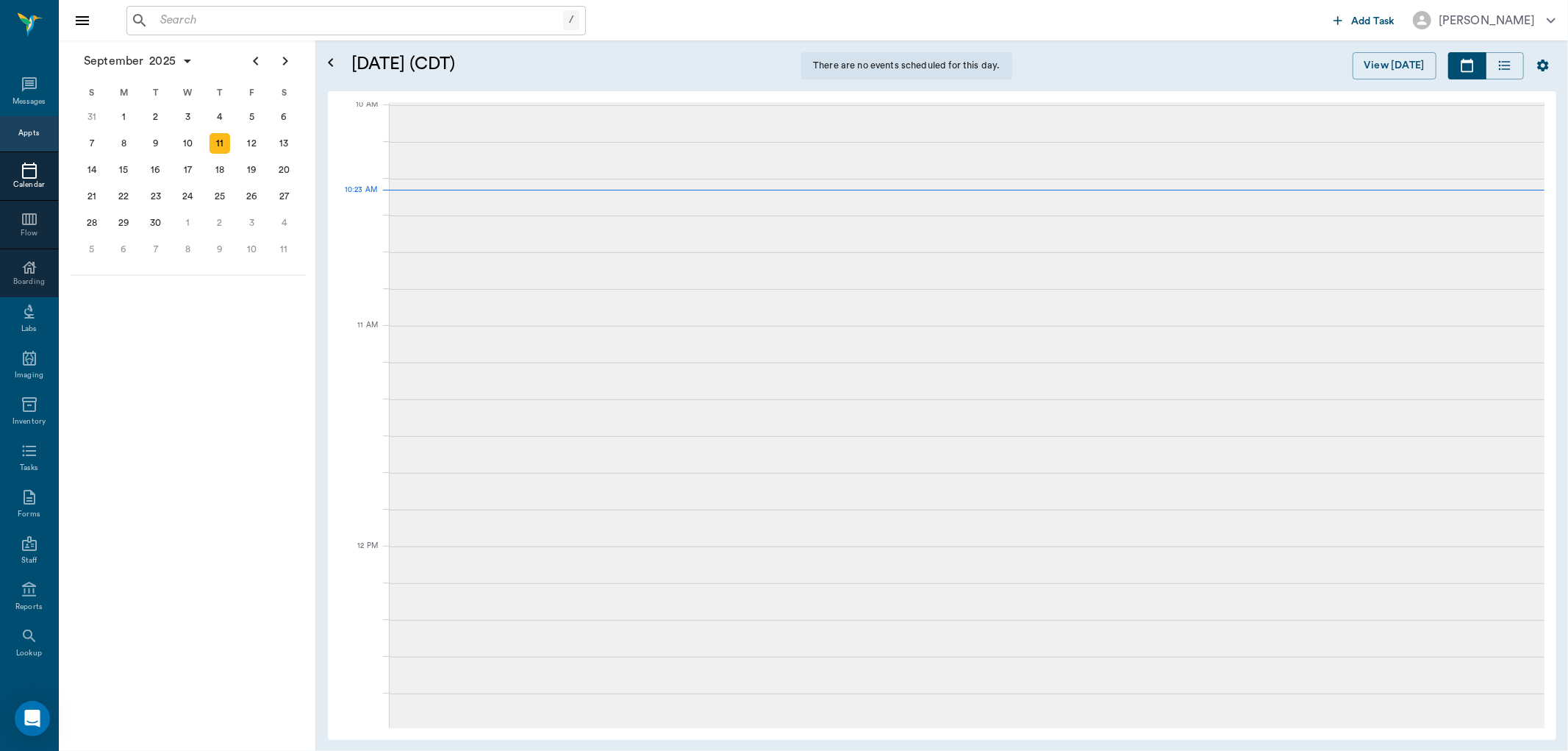
scroll to position [55, 0]
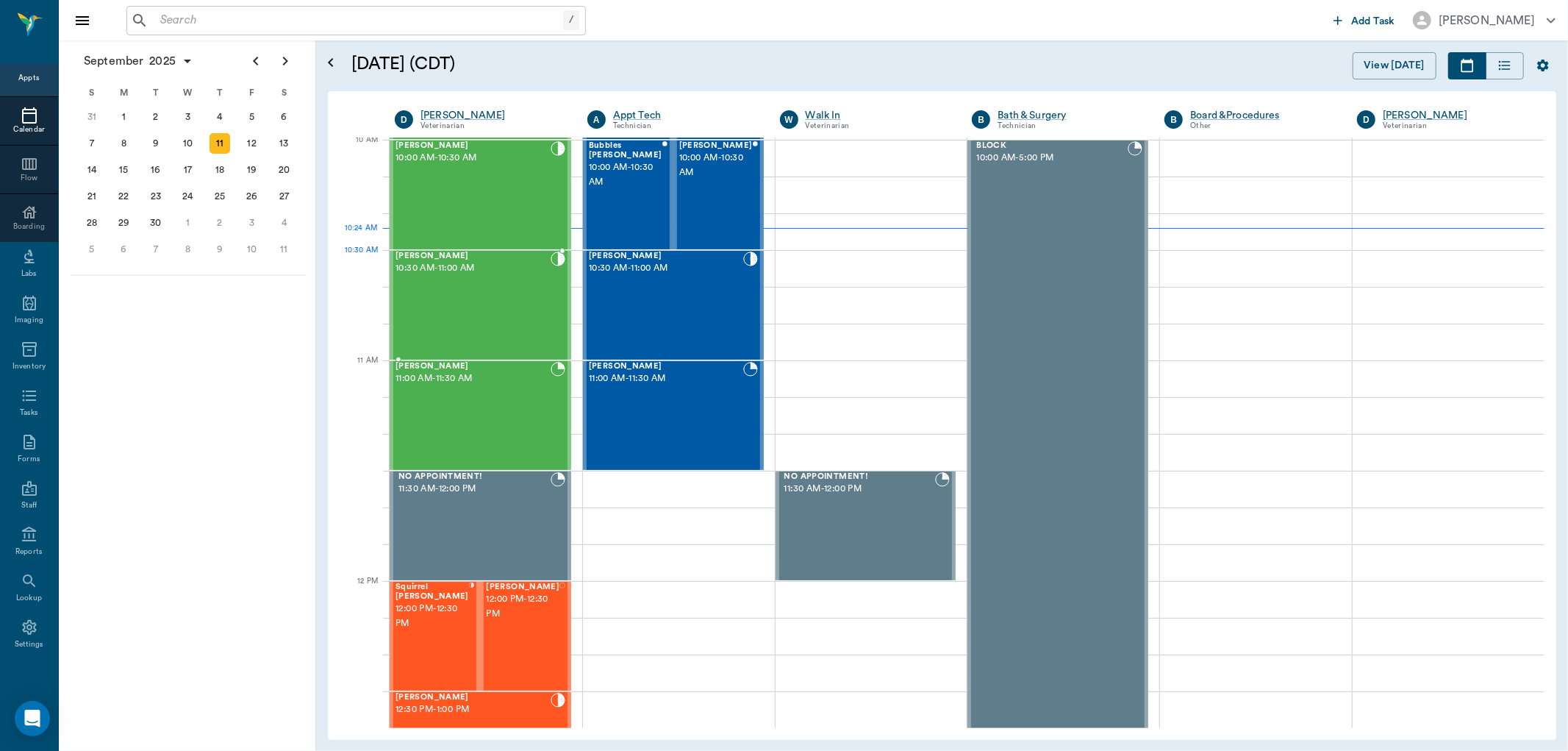
click at [488, 279] on div "CALLIE Trotter 10:30 AM - 11:00 AM" at bounding box center [472, 305] width 155 height 107
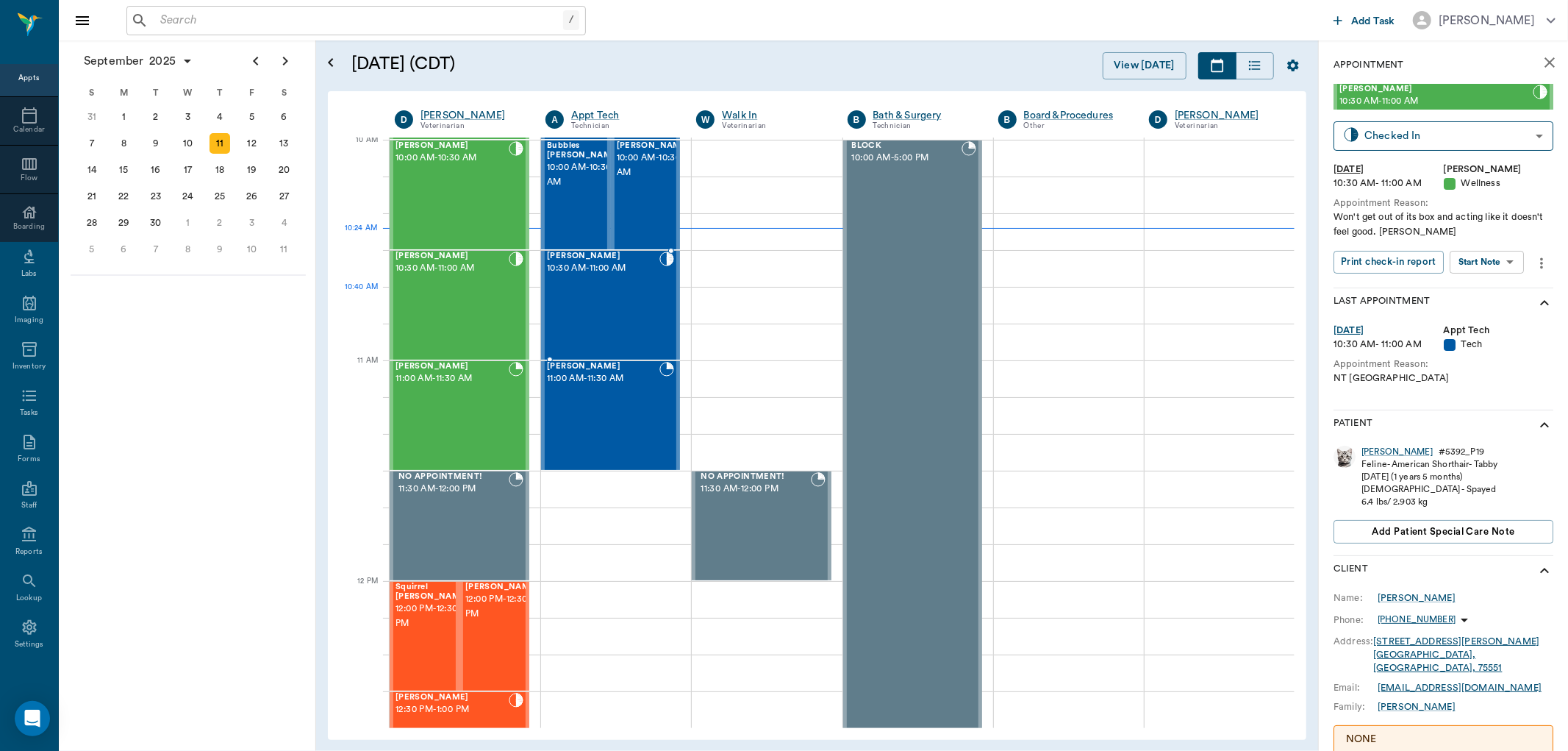
click at [635, 302] on div "Ziva White 10:30 AM - 11:00 AM" at bounding box center [603, 305] width 112 height 107
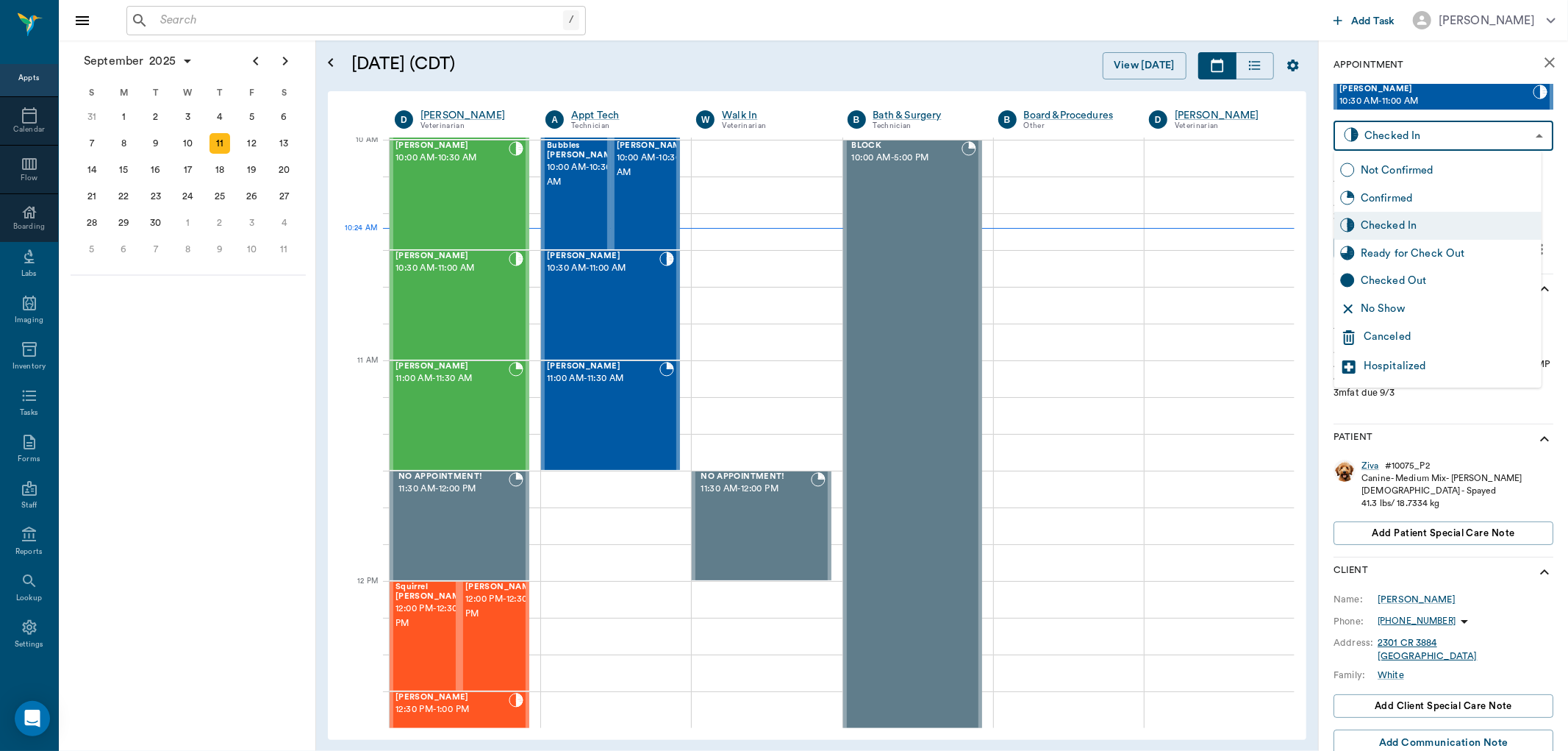
drag, startPoint x: 1406, startPoint y: 135, endPoint x: 1417, endPoint y: 163, distance: 30.1
click at [1408, 135] on body "/ ​ Add Task Dr. Bert Ellsworth Nectar Messages Appts Calendar Flow Boarding La…" at bounding box center [784, 375] width 1568 height 751
click at [1434, 200] on div "Confirmed" at bounding box center [1448, 198] width 175 height 16
click at [1427, 140] on body "/ ​ Add Task Dr. Bert Ellsworth Nectar Messages Appts Calendar Flow Boarding La…" at bounding box center [784, 375] width 1568 height 751
click at [1415, 164] on div "Not Confirmed" at bounding box center [1448, 170] width 175 height 16
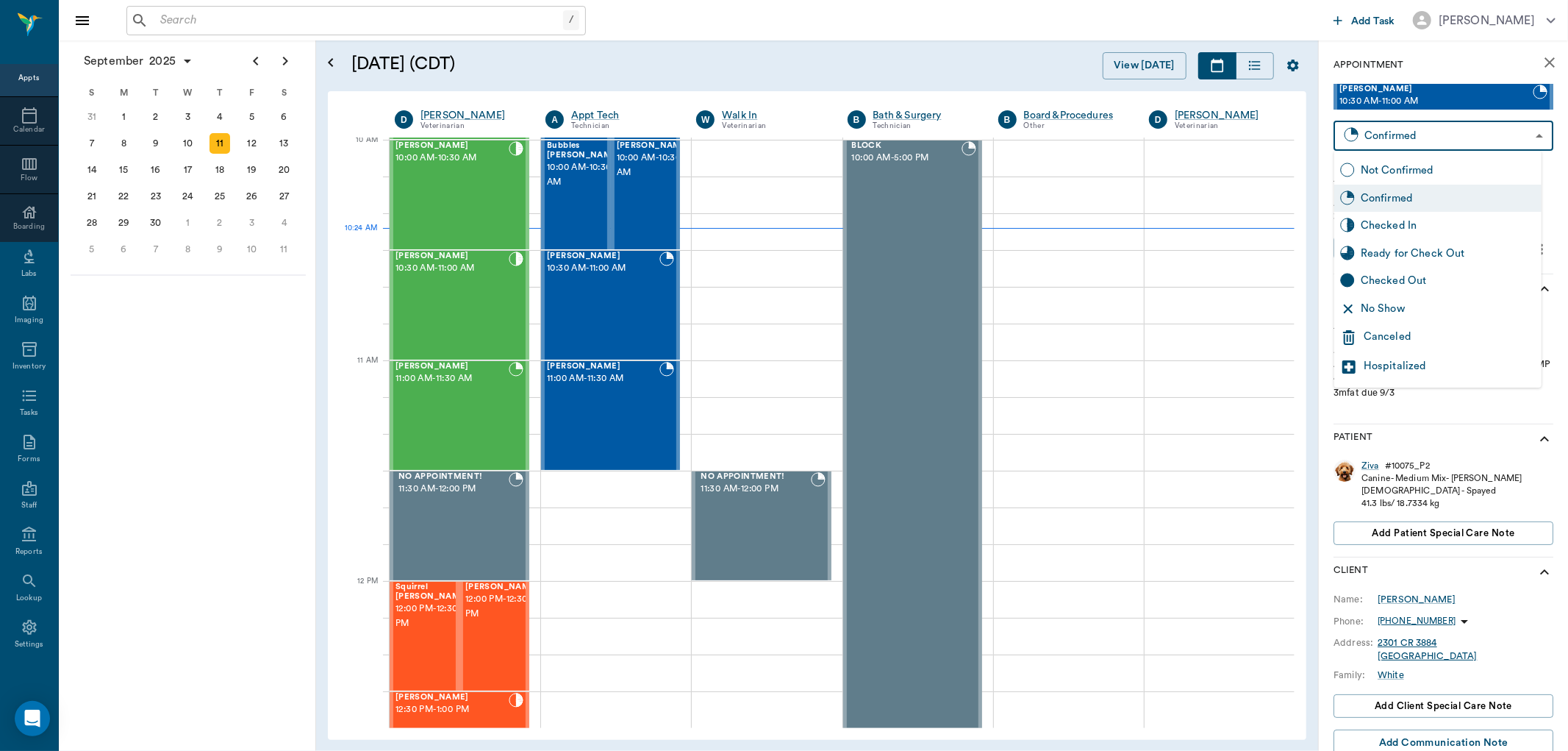
type input "NOT_CONFIRMED"
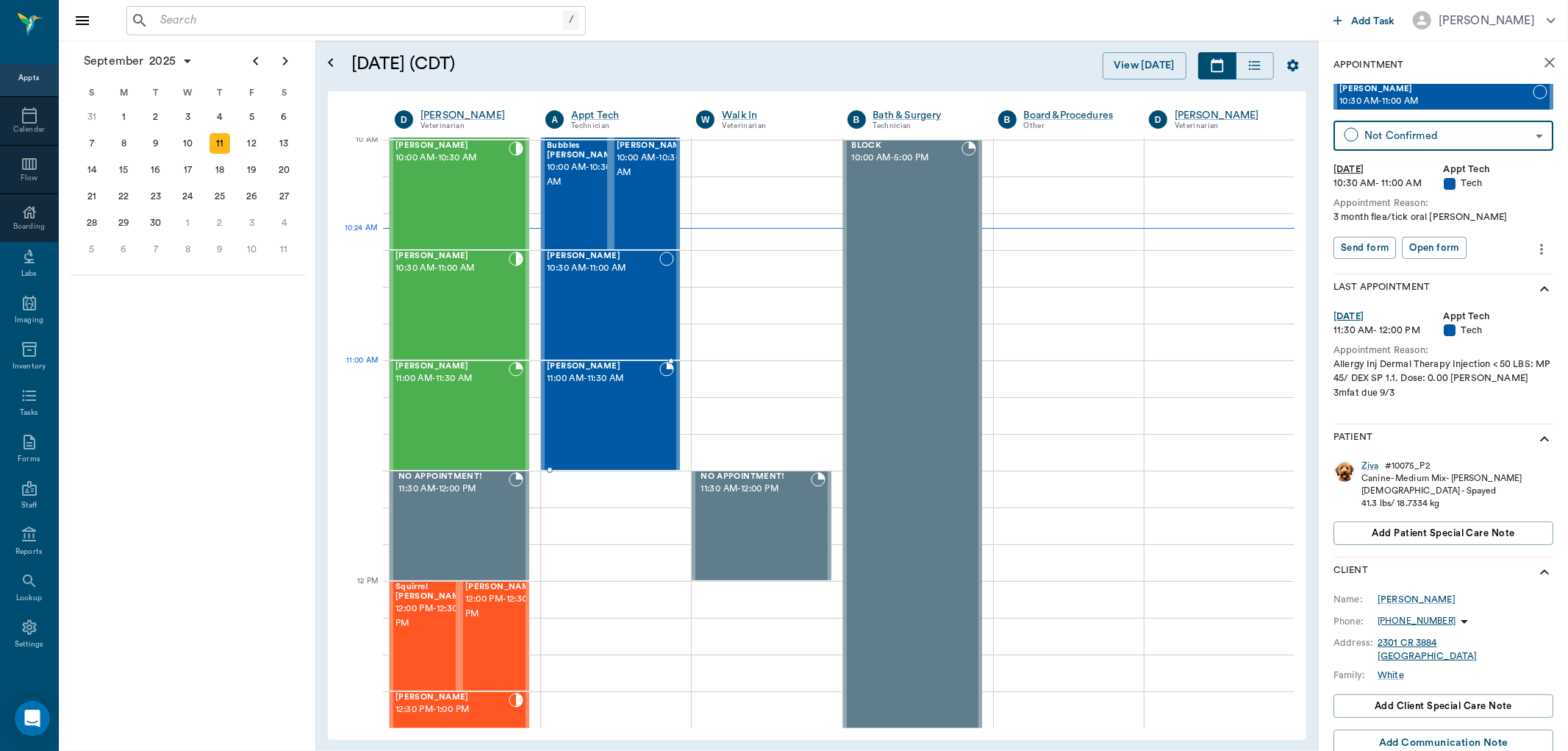
click at [581, 378] on span "11:00 AM - 11:30 AM" at bounding box center [603, 378] width 112 height 15
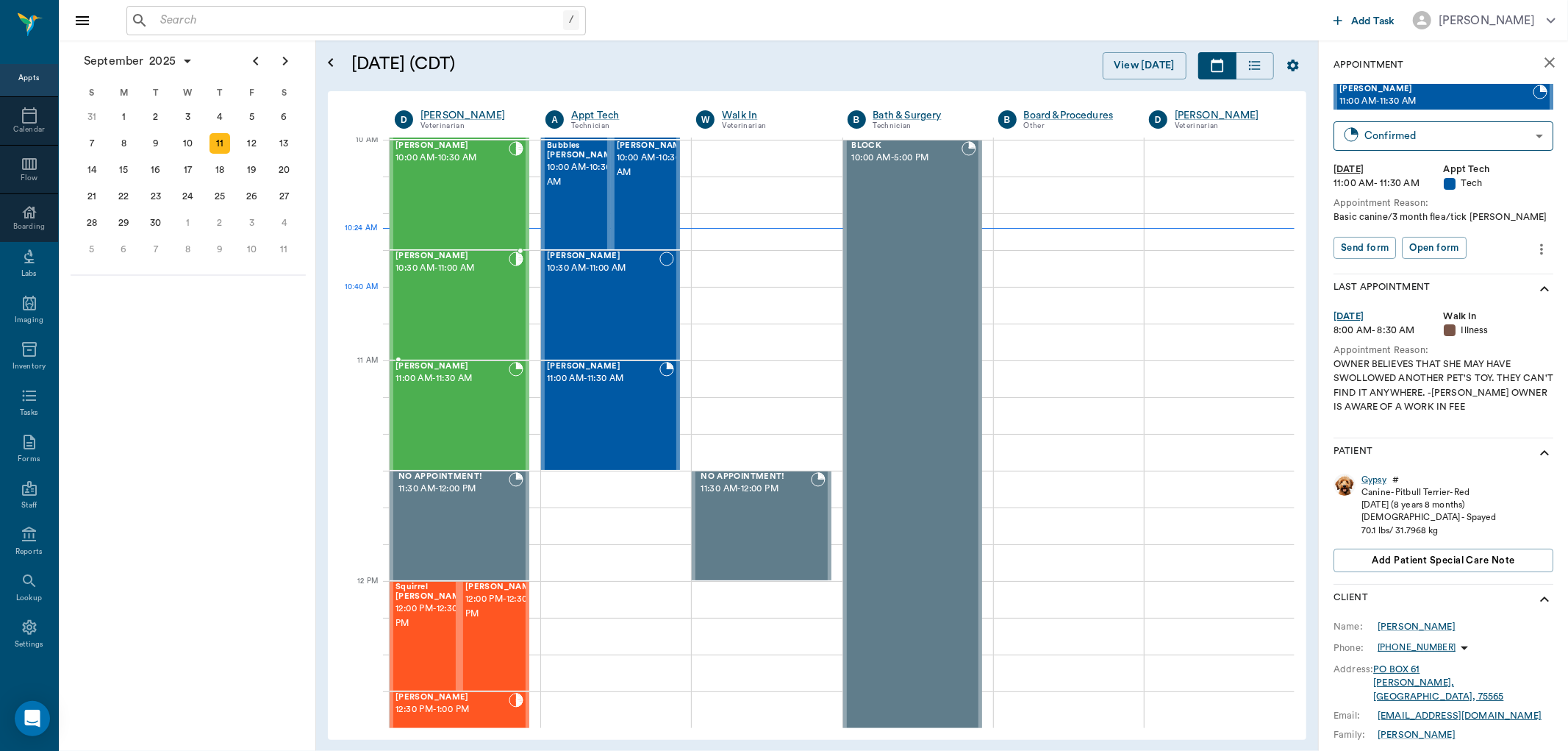
click at [409, 310] on div "CALLIE Trotter 10:30 AM - 11:00 AM" at bounding box center [452, 305] width 113 height 107
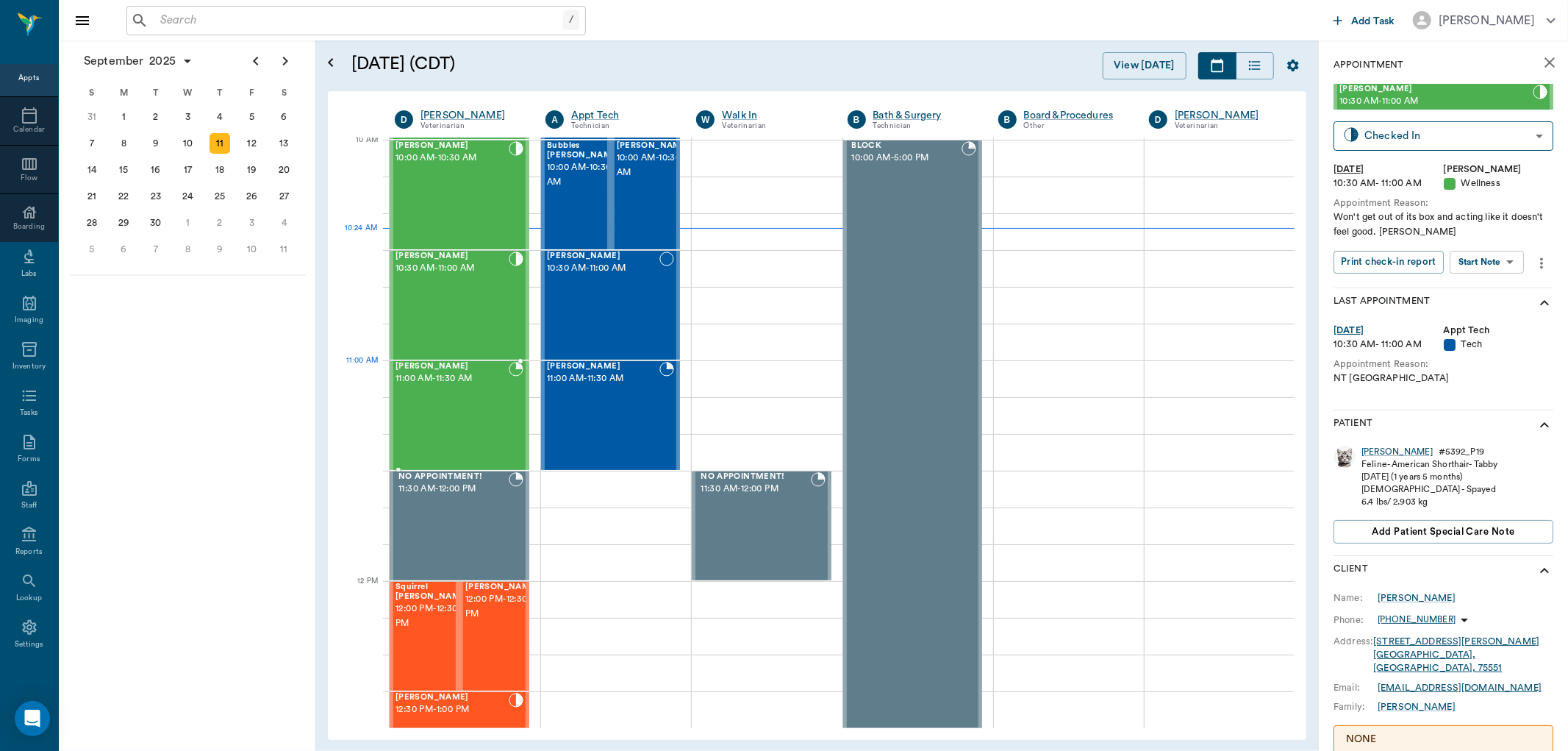
click at [431, 393] on div "[PERSON_NAME] 11:00 AM - 11:30 AM" at bounding box center [452, 415] width 113 height 107
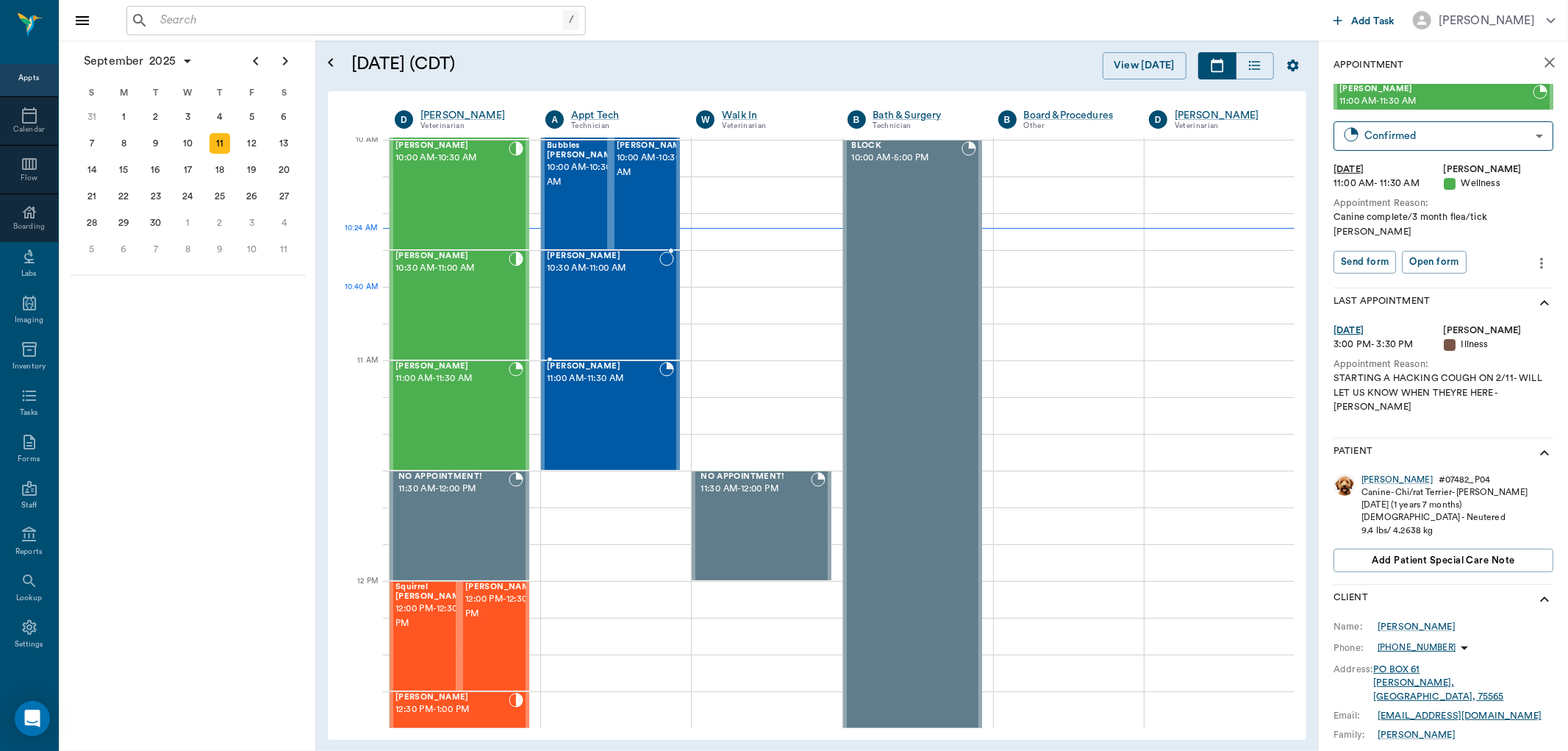
click at [622, 309] on div "Ziva White 10:30 AM - 11:00 AM" at bounding box center [603, 305] width 112 height 107
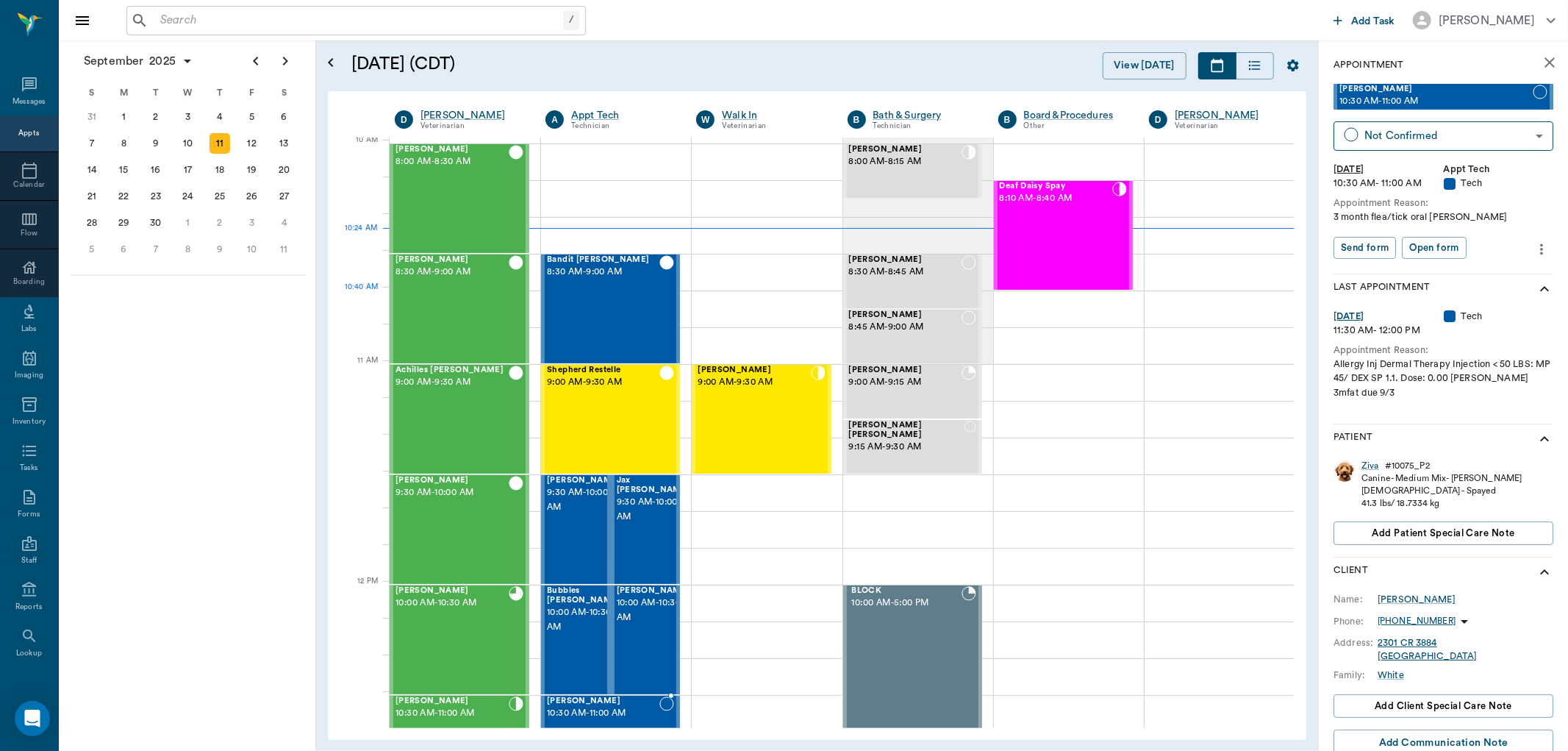
scroll to position [445, 0]
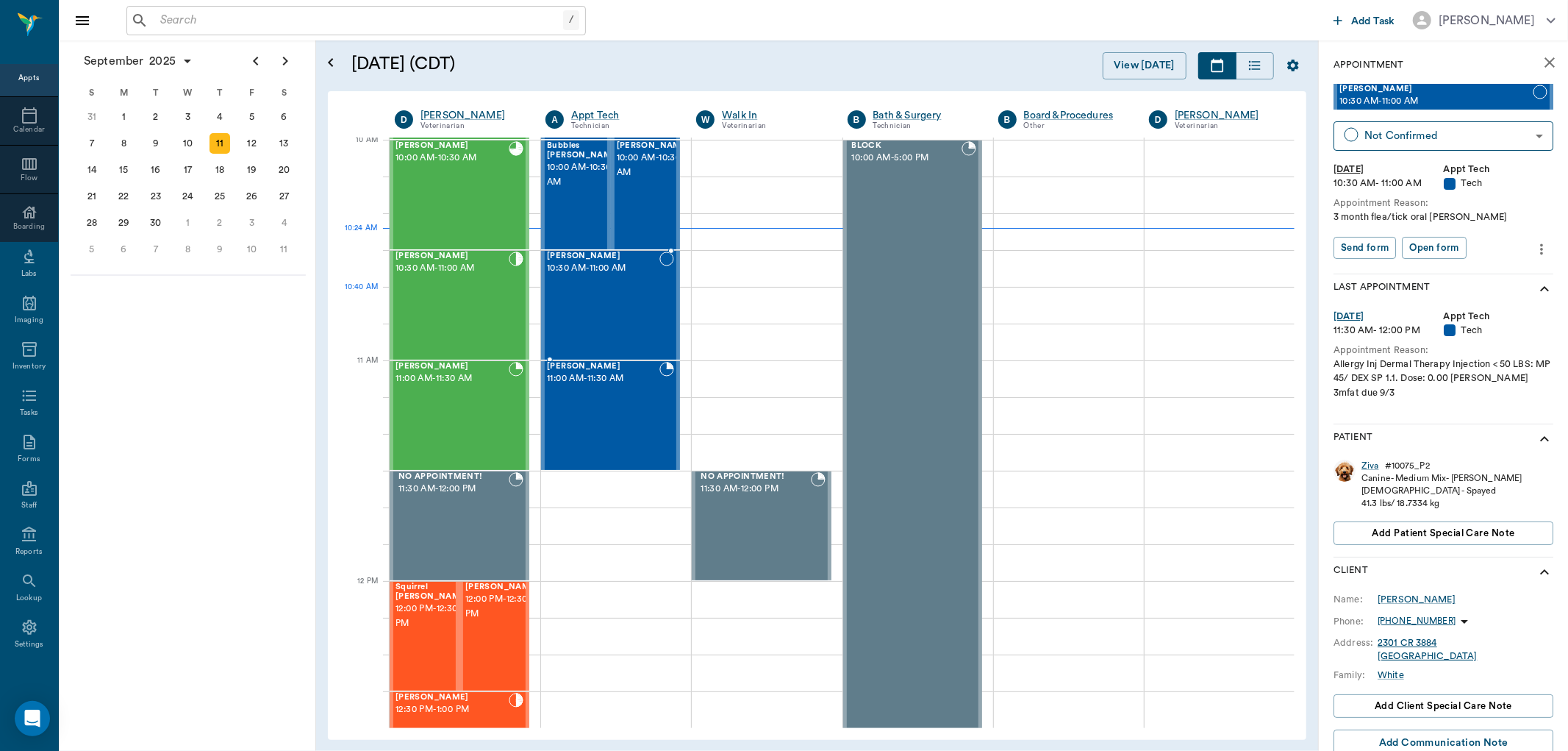
click at [633, 292] on div "[PERSON_NAME] 10:30 AM - 11:00 AM" at bounding box center [603, 305] width 112 height 107
click at [1441, 138] on body "/ ​ Add Task [PERSON_NAME] Nectar Messages Appts Calendar Flow Boarding Labs Im…" at bounding box center [784, 375] width 1568 height 751
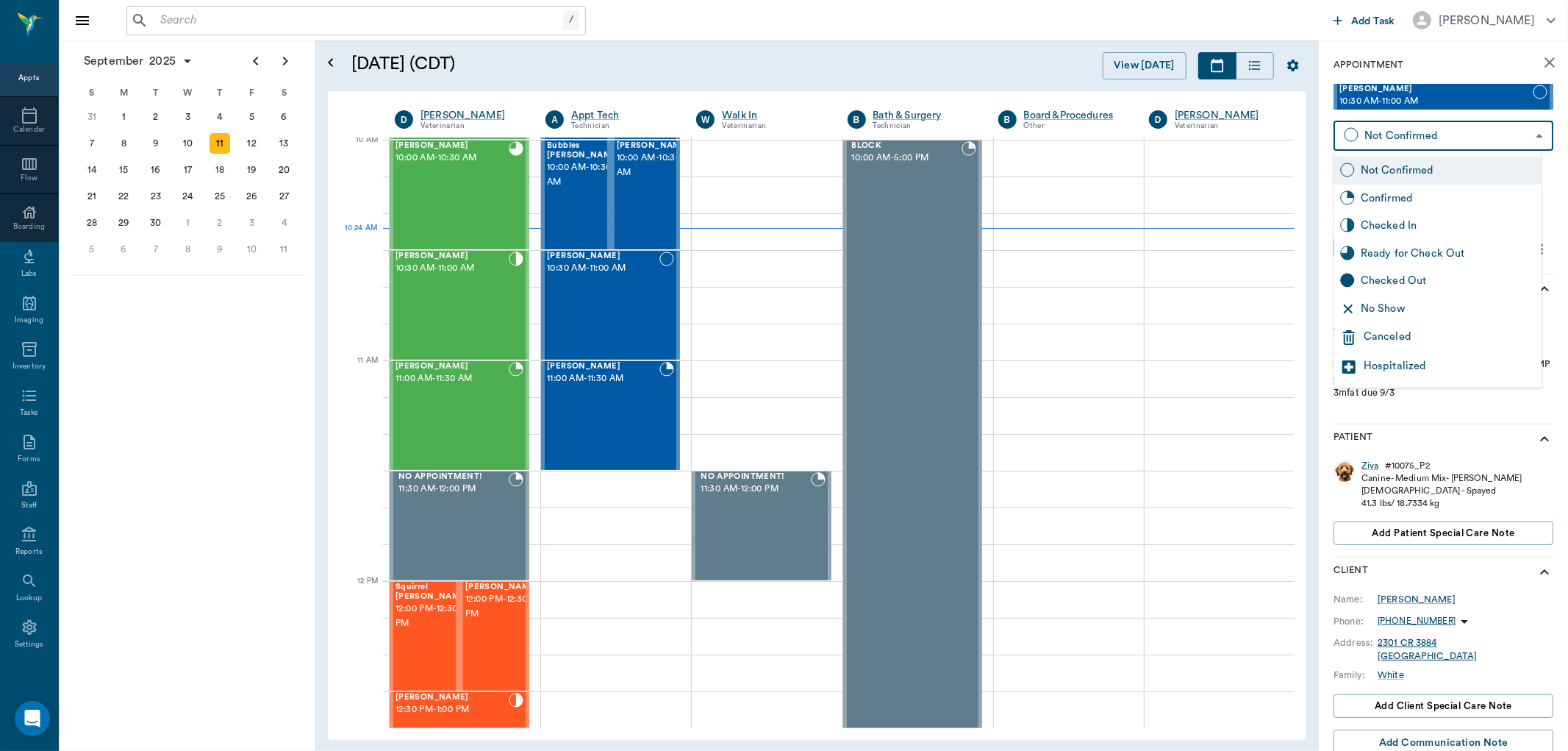
click at [1451, 222] on div "Checked In" at bounding box center [1448, 225] width 175 height 16
type input "CHECKED_IN"
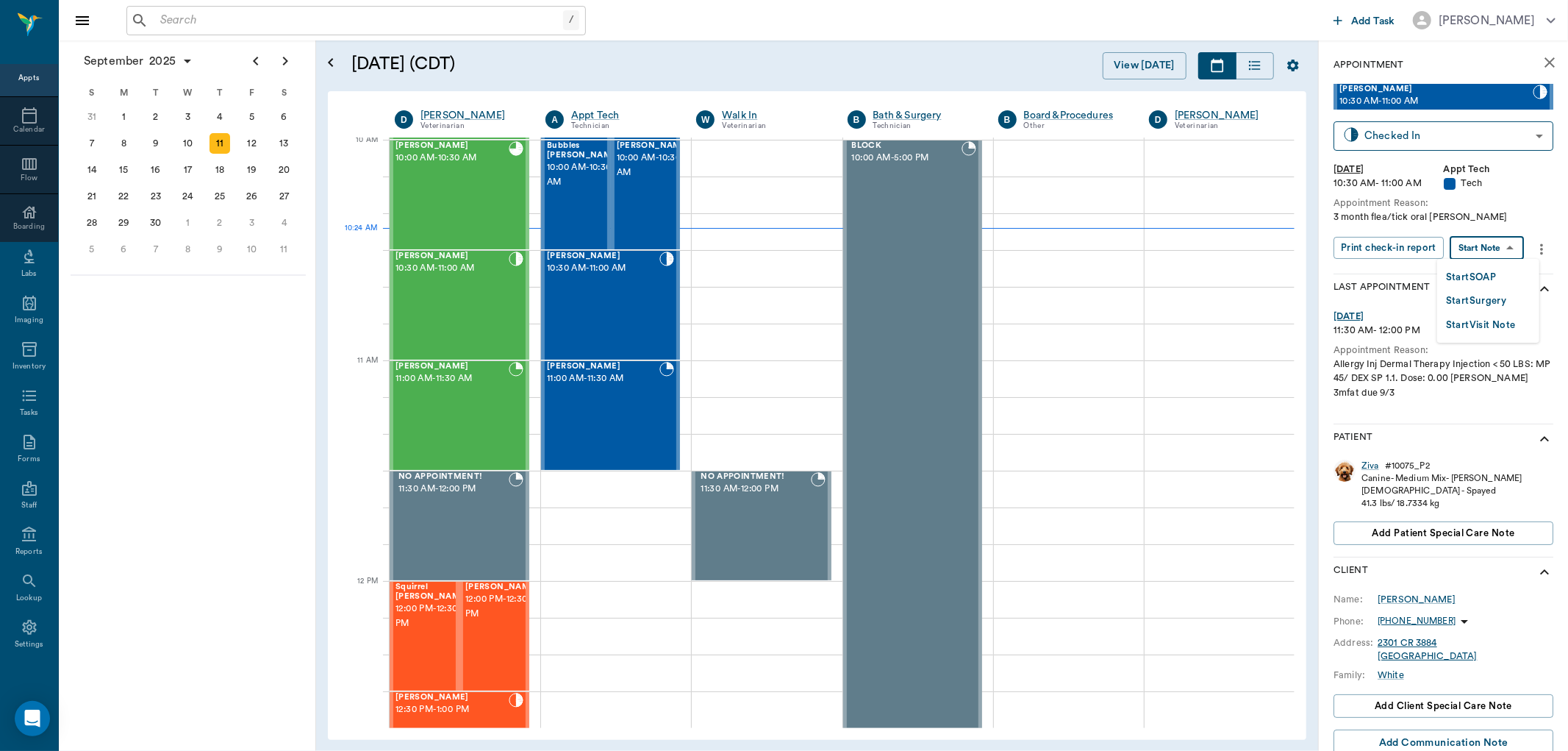
click at [1482, 247] on body "/ ​ Add Task [PERSON_NAME] Nectar Messages Appts Calendar Flow Boarding Labs Im…" at bounding box center [784, 375] width 1568 height 751
click at [1478, 269] on button "Start SOAP" at bounding box center [1470, 277] width 50 height 17
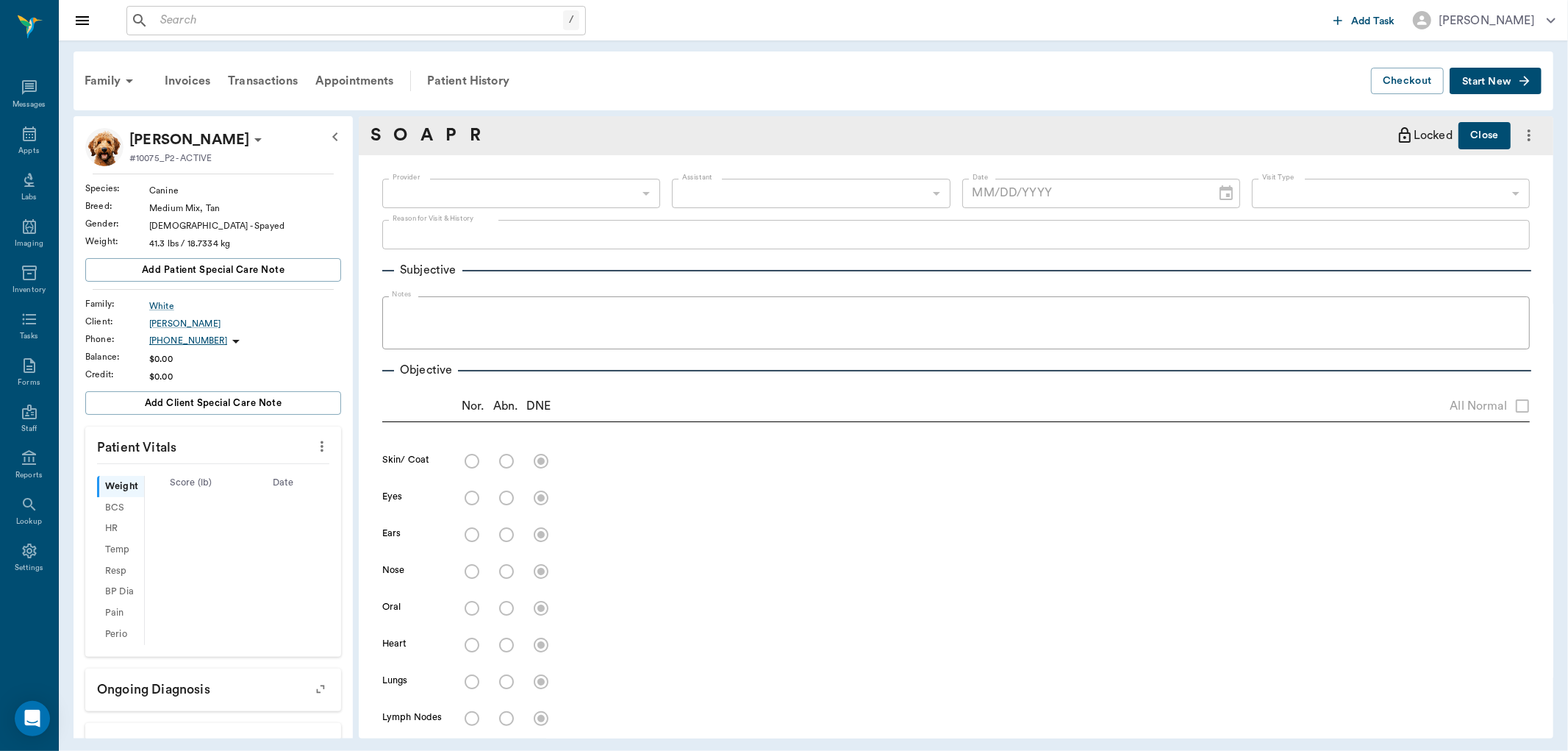
type input "63ec2f075fda476ae8351a4c"
type input "65d2be4f46e3a538d89b8c1a"
type textarea "3 month flea/tick oral [PERSON_NAME]"
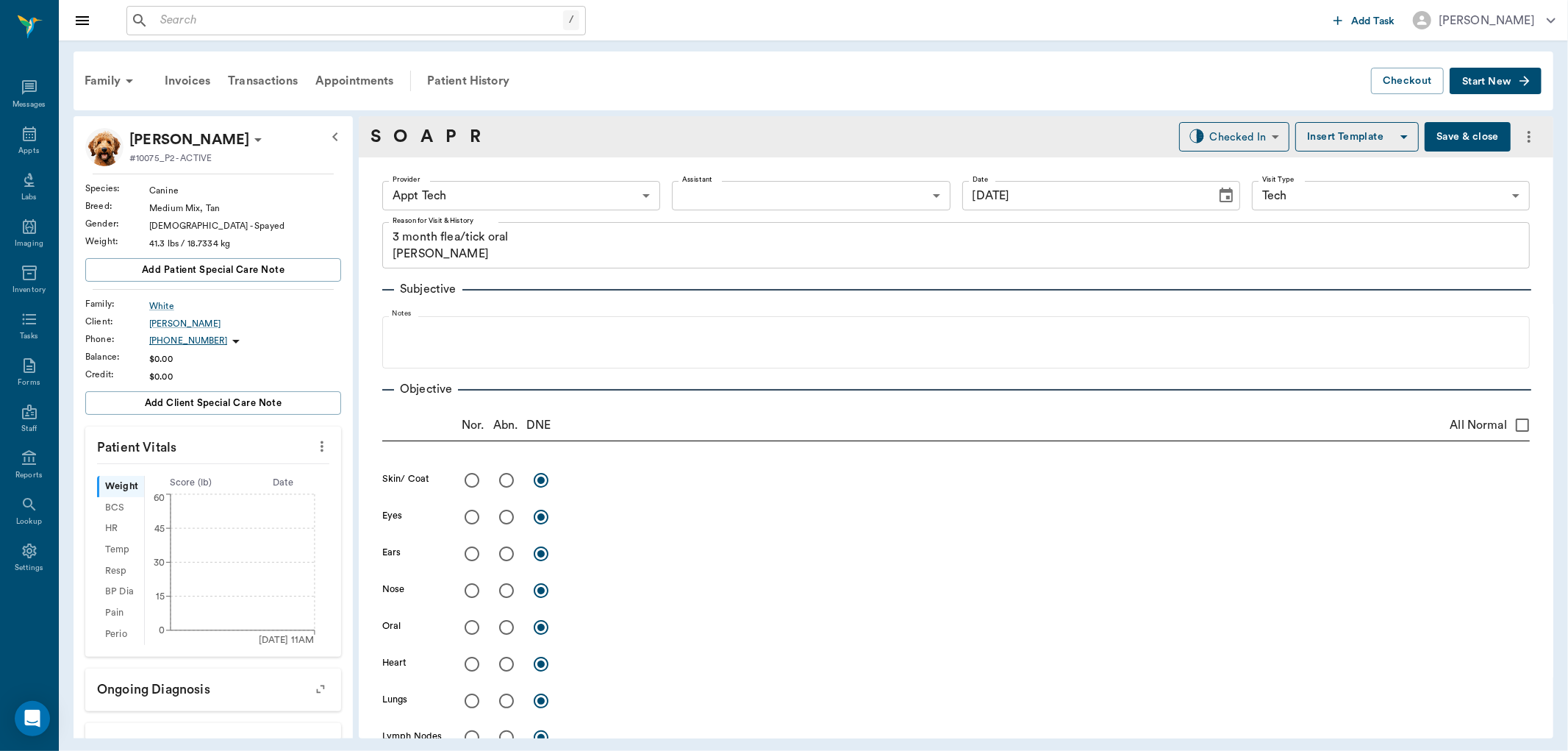
type input "[DATE]"
click at [314, 449] on icon "more" at bounding box center [322, 446] width 16 height 18
click at [285, 476] on span "Enter Vitals" at bounding box center [247, 472] width 123 height 15
click at [258, 498] on input "text" at bounding box center [211, 491] width 128 height 29
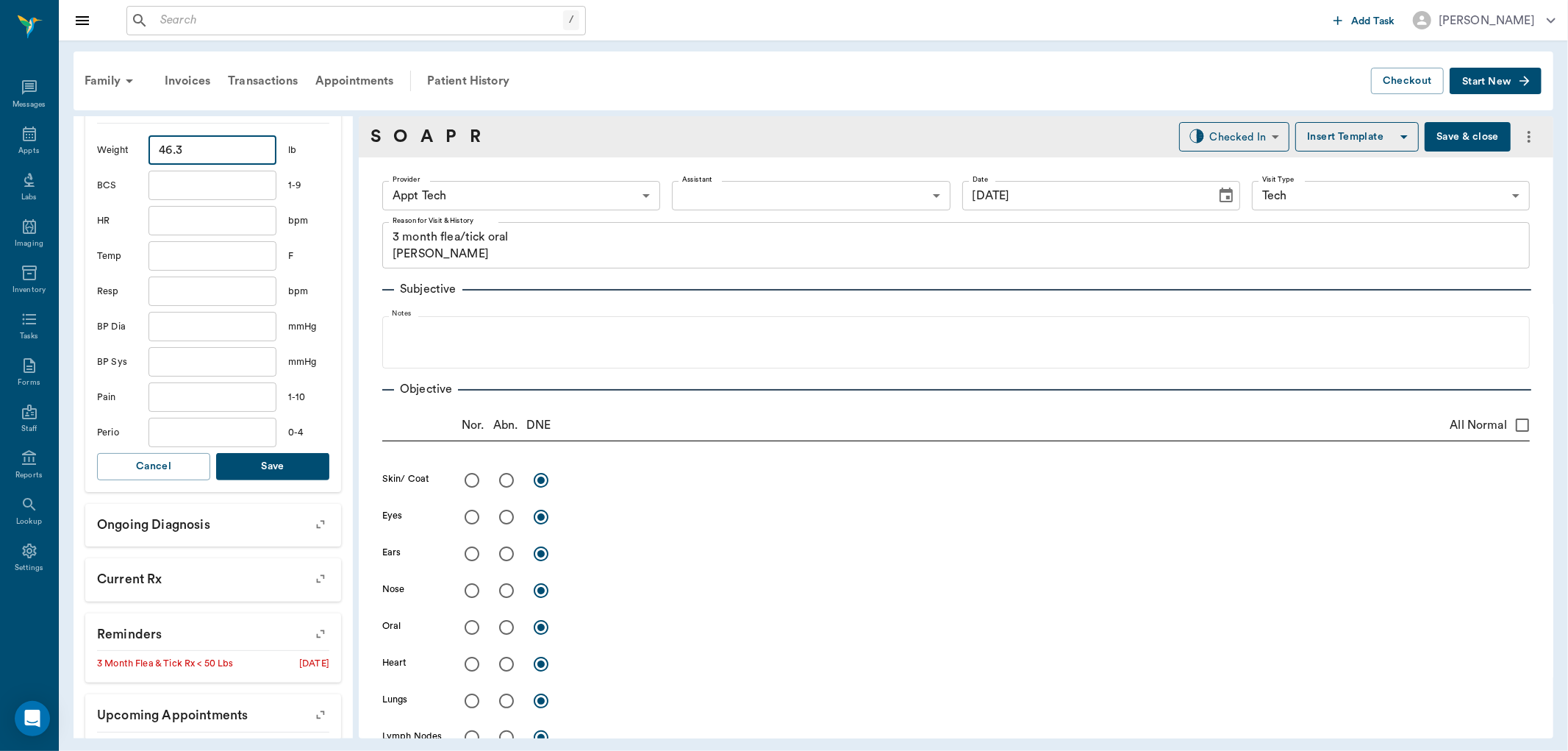
scroll to position [408, 0]
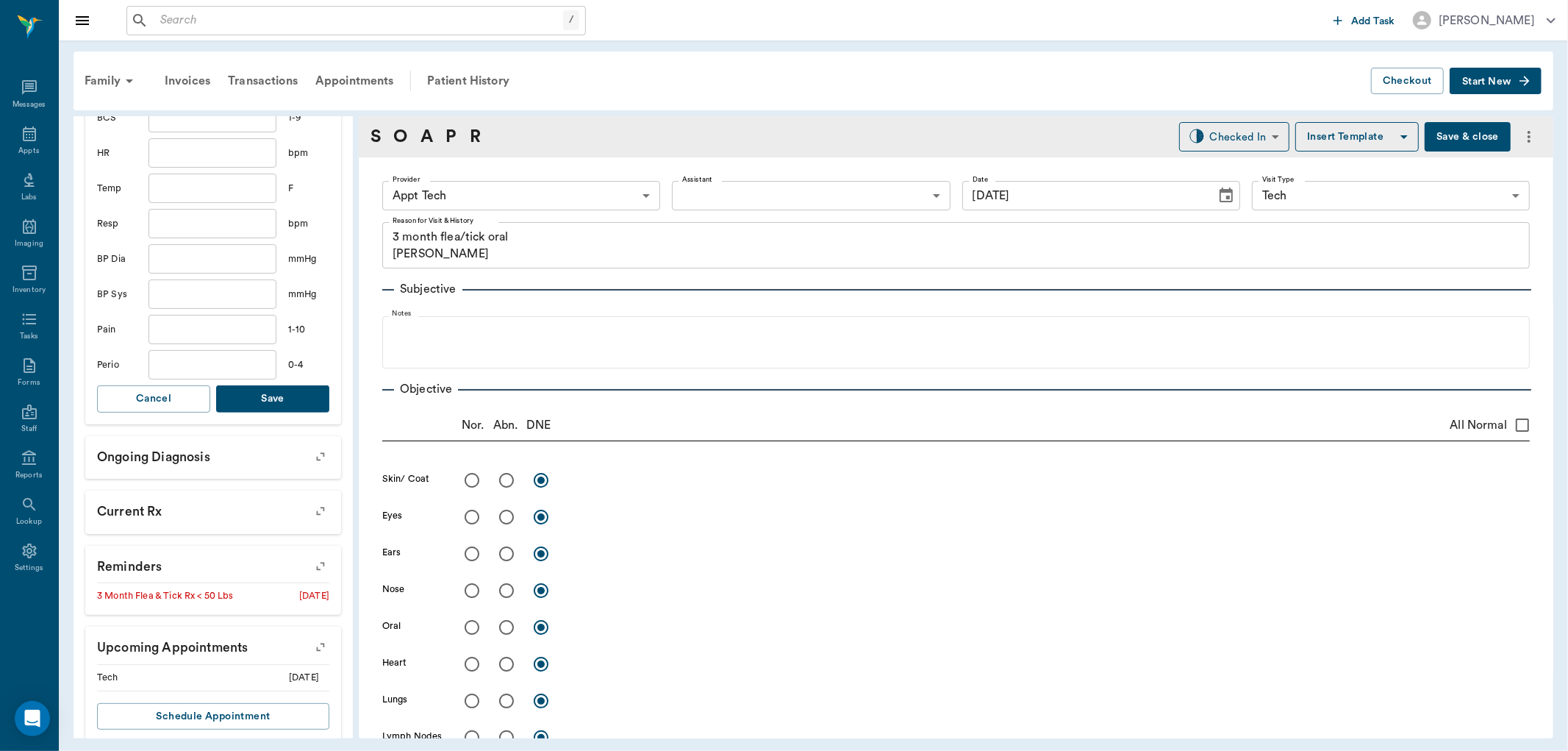
type input "46.3"
click at [302, 401] on button "Save" at bounding box center [273, 399] width 113 height 27
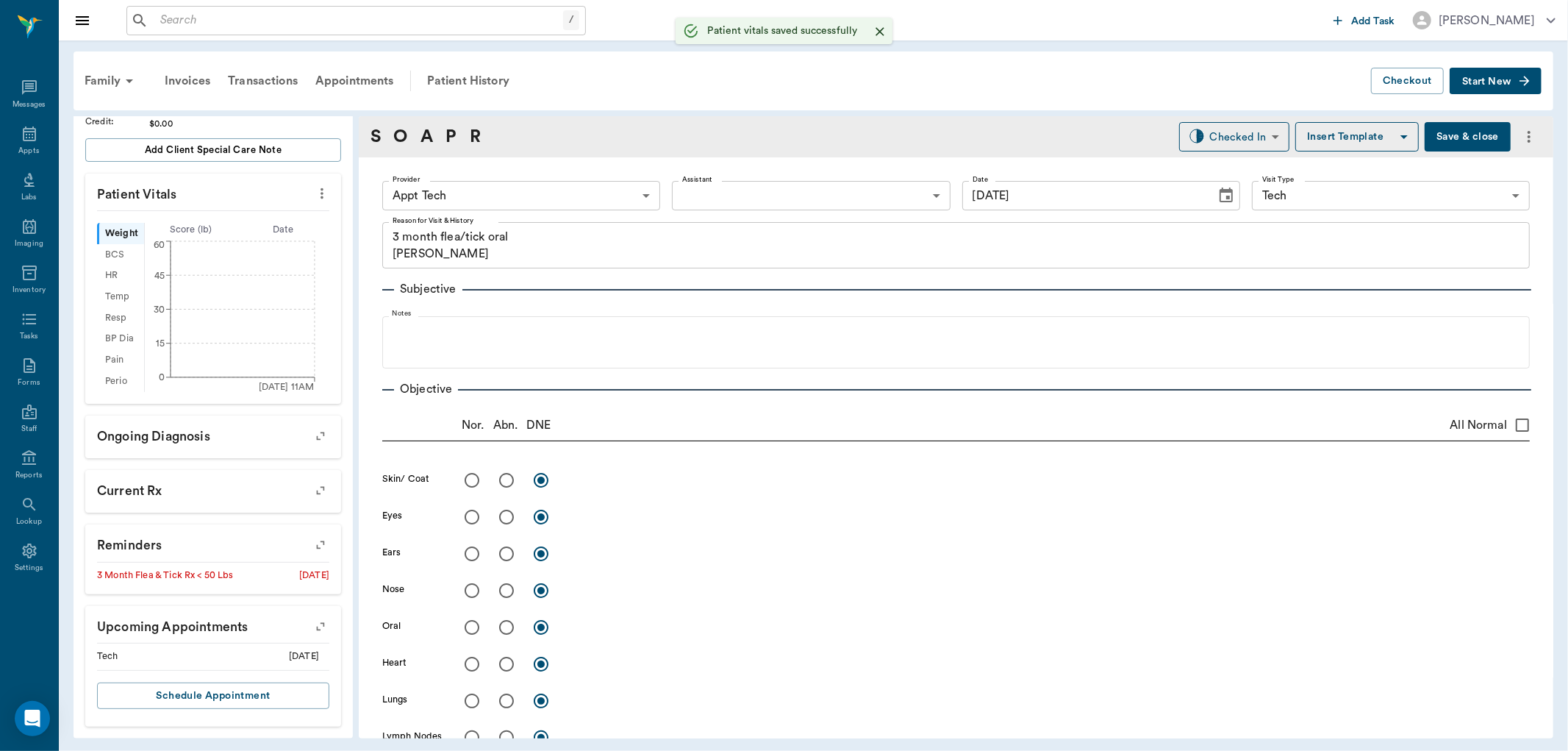
scroll to position [253, 0]
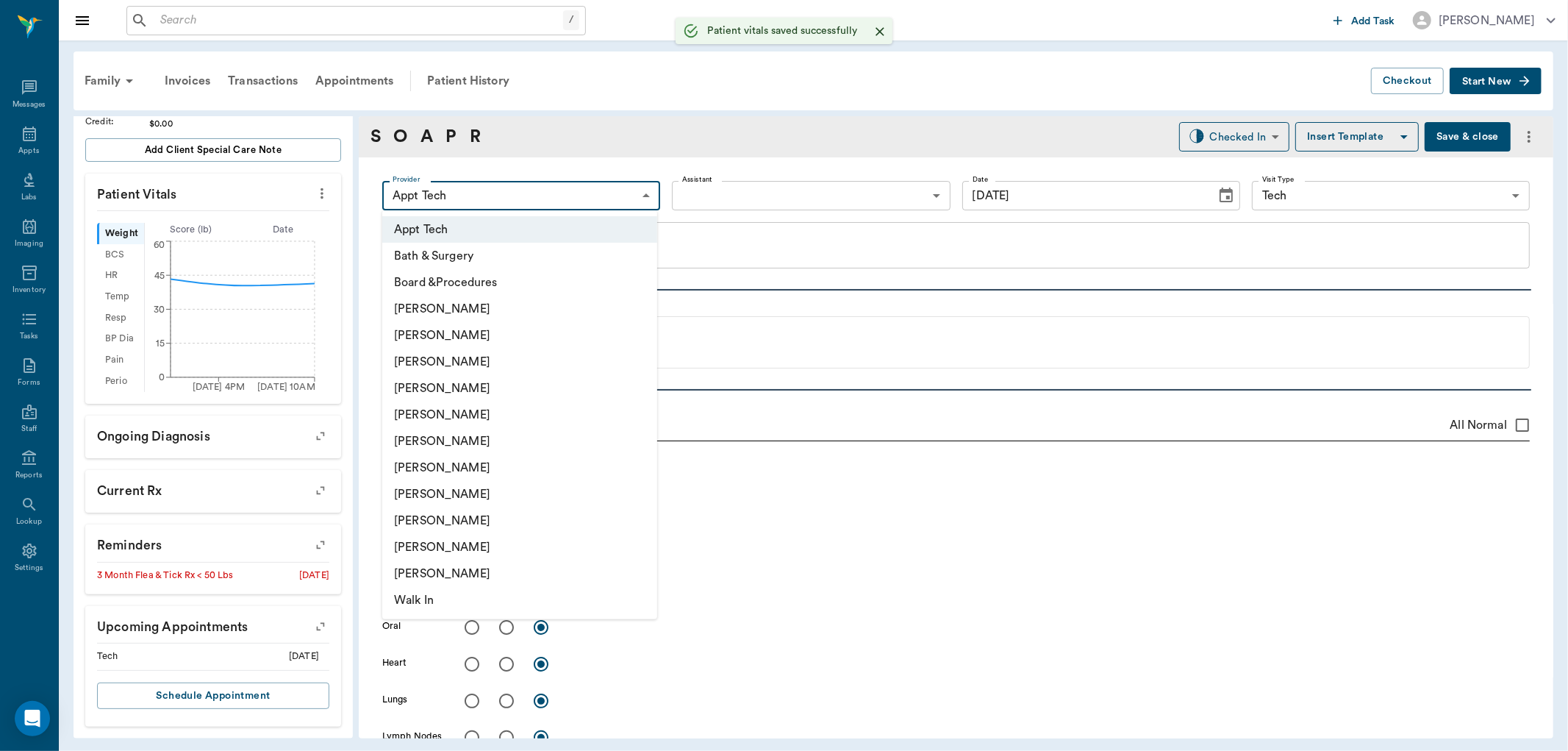
click at [494, 200] on body "/ ​ Add Task [PERSON_NAME] Nectar Messages Appts Labs Imaging Inventory Tasks F…" at bounding box center [784, 375] width 1568 height 751
click at [520, 459] on li "[PERSON_NAME]" at bounding box center [520, 468] width 275 height 27
type input "682b670d8bdc6f7f8feef3db"
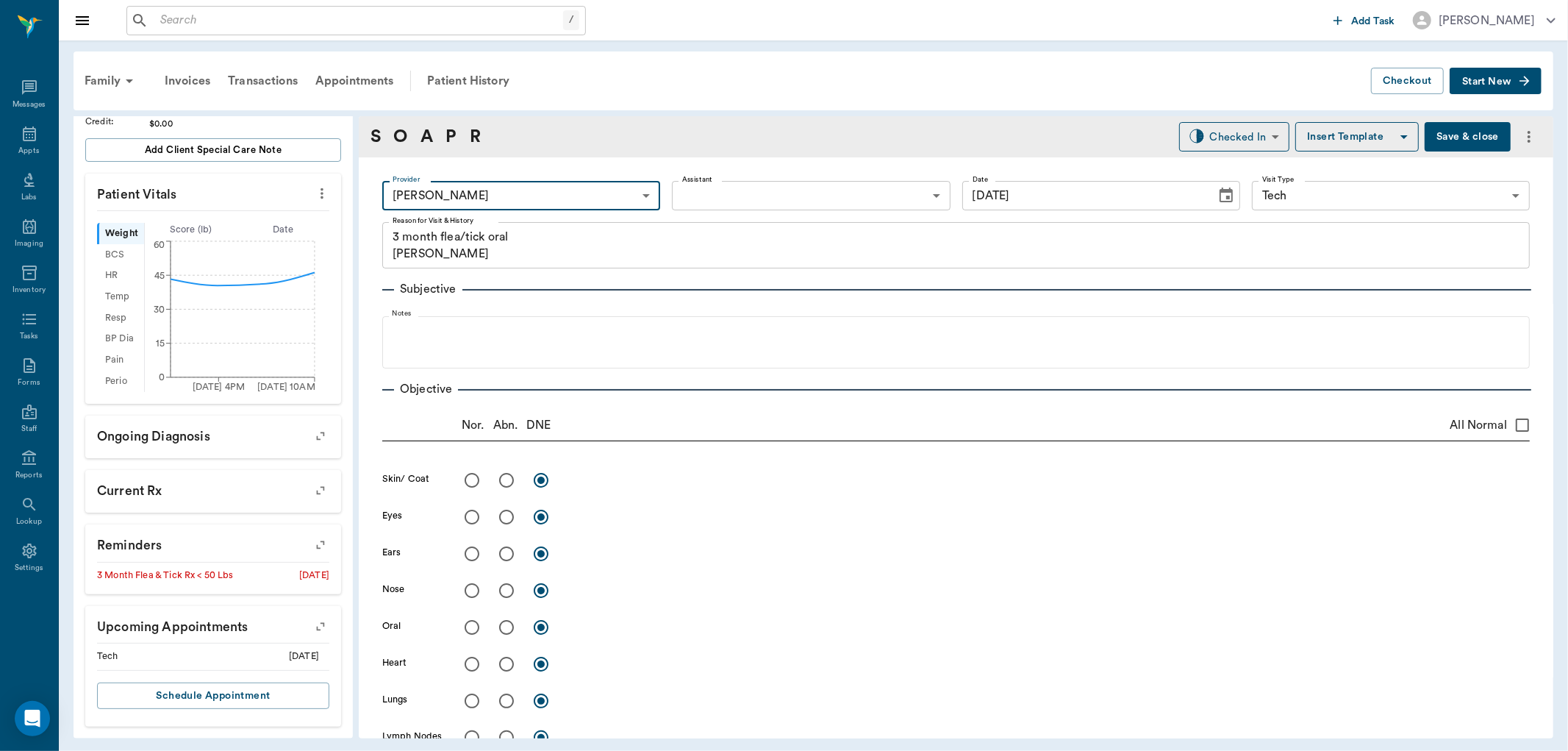
click at [732, 193] on body "/ ​ Add Task [PERSON_NAME] Nectar Messages Appts Labs Imaging Inventory Tasks F…" at bounding box center [784, 375] width 1568 height 751
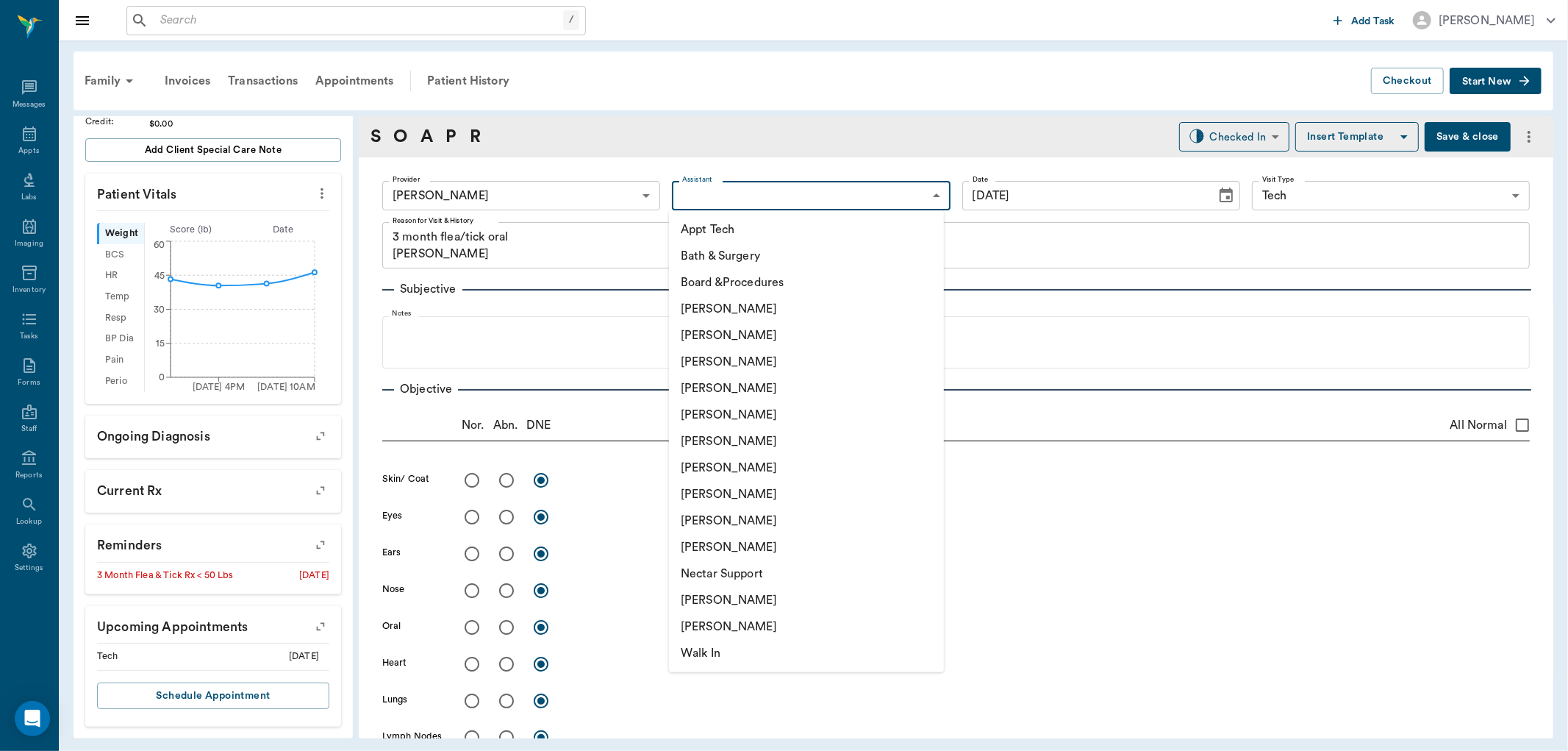
click at [722, 232] on li "Appt Tech" at bounding box center [806, 229] width 275 height 27
type input "63ec2f075fda476ae8351a4c"
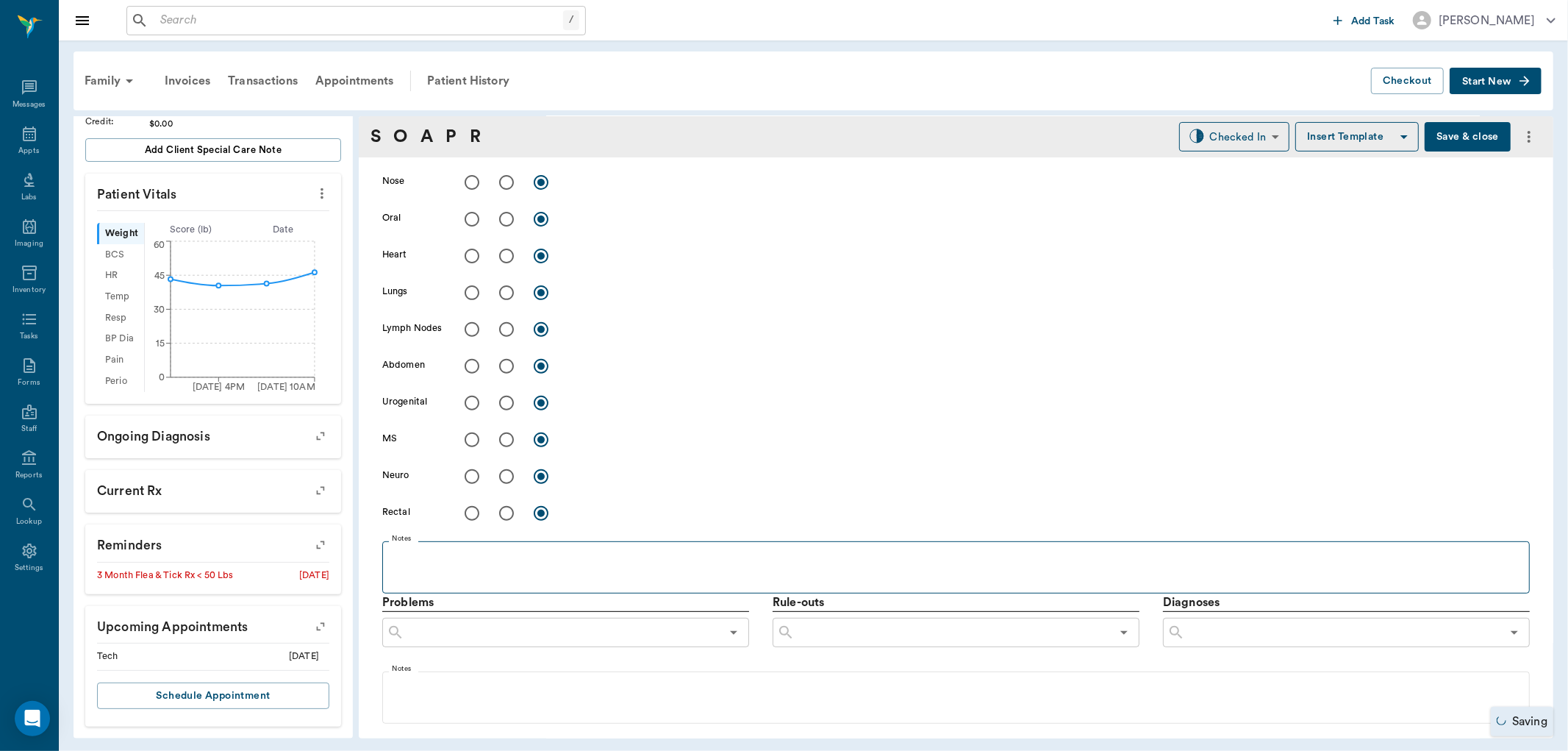
scroll to position [795, 0]
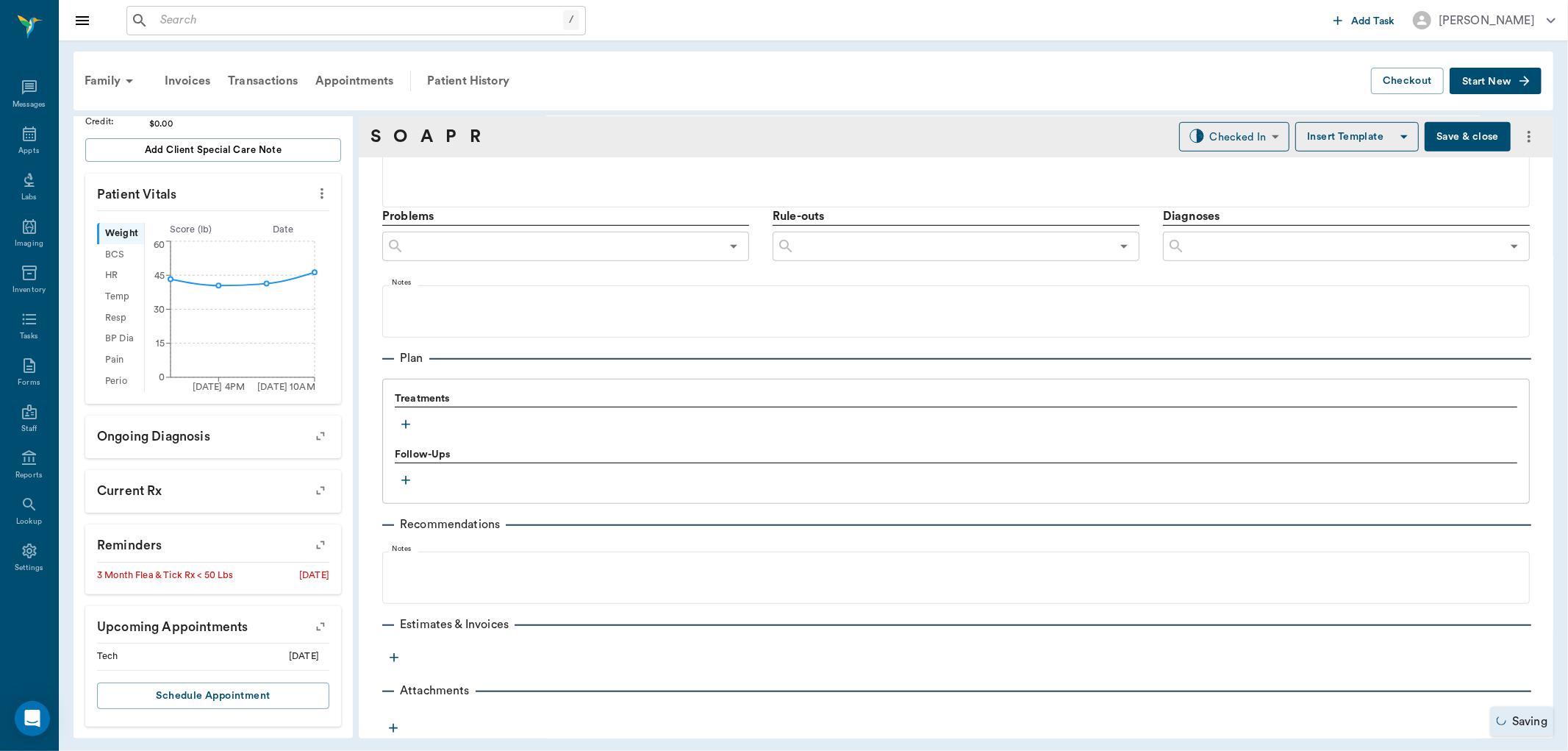
click at [407, 423] on icon "button" at bounding box center [406, 424] width 15 height 15
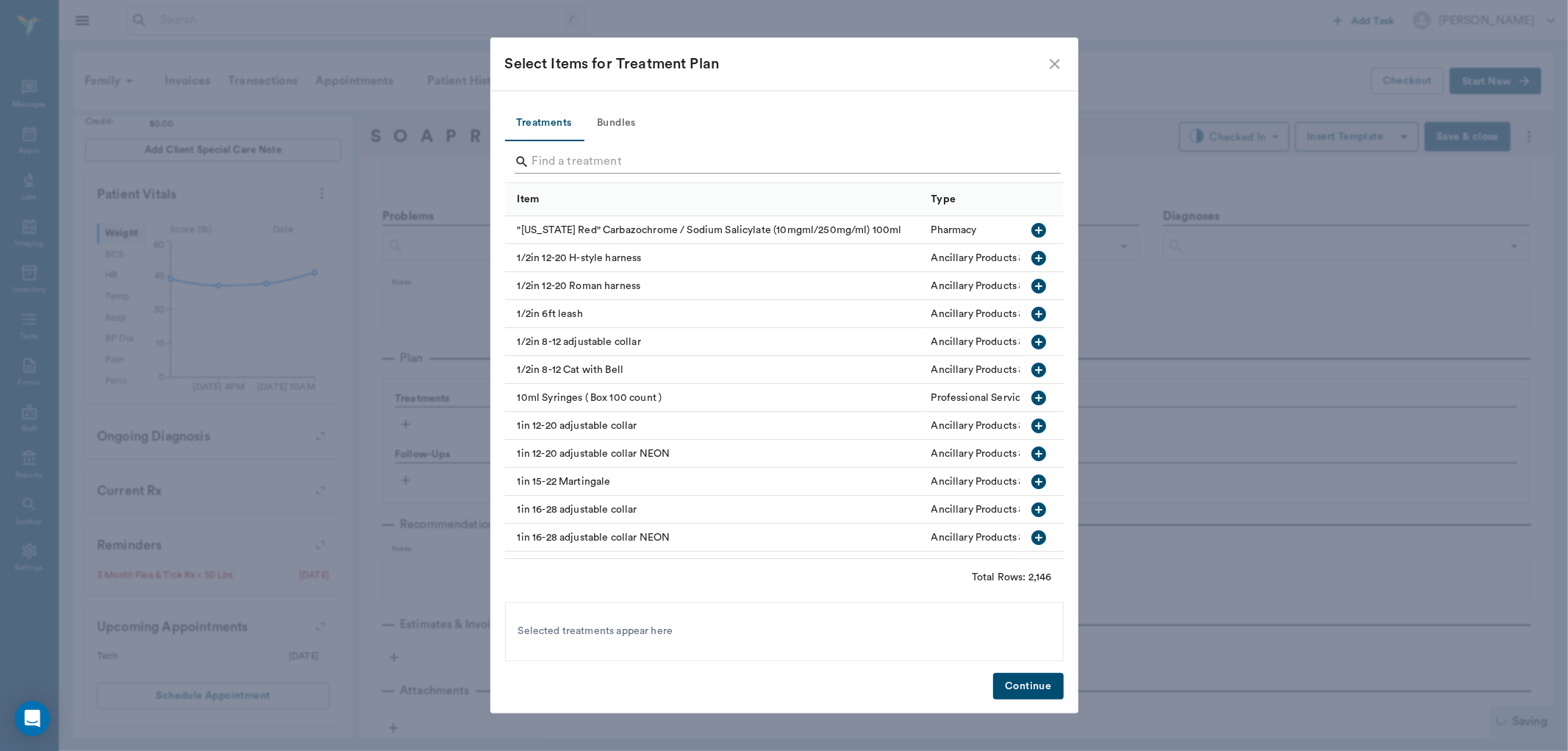
click at [622, 163] on input "Search" at bounding box center [786, 161] width 507 height 23
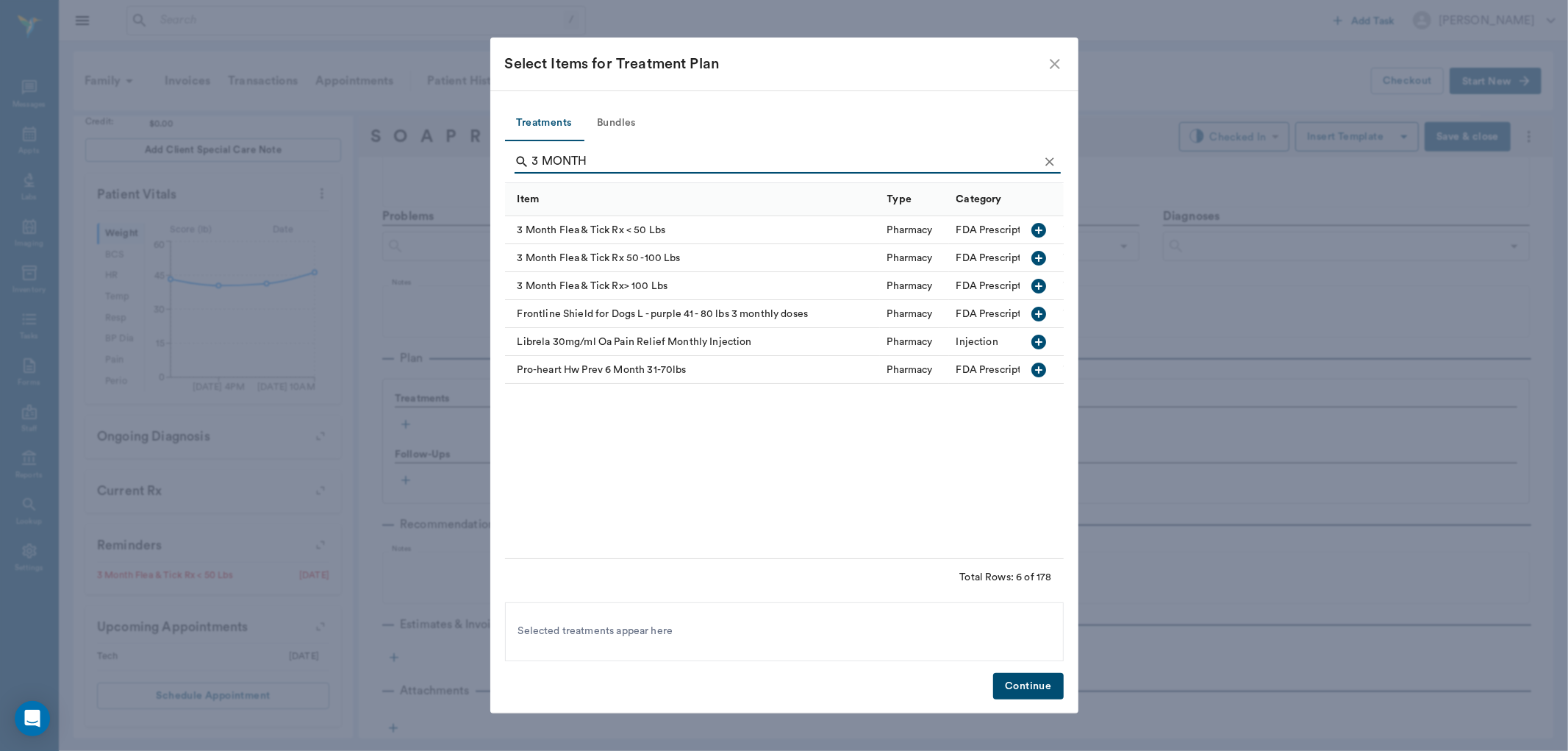
type input "3 MONTH"
click at [1034, 224] on icon "button" at bounding box center [1038, 229] width 15 height 15
click at [1046, 680] on button "Continue" at bounding box center [1028, 687] width 70 height 27
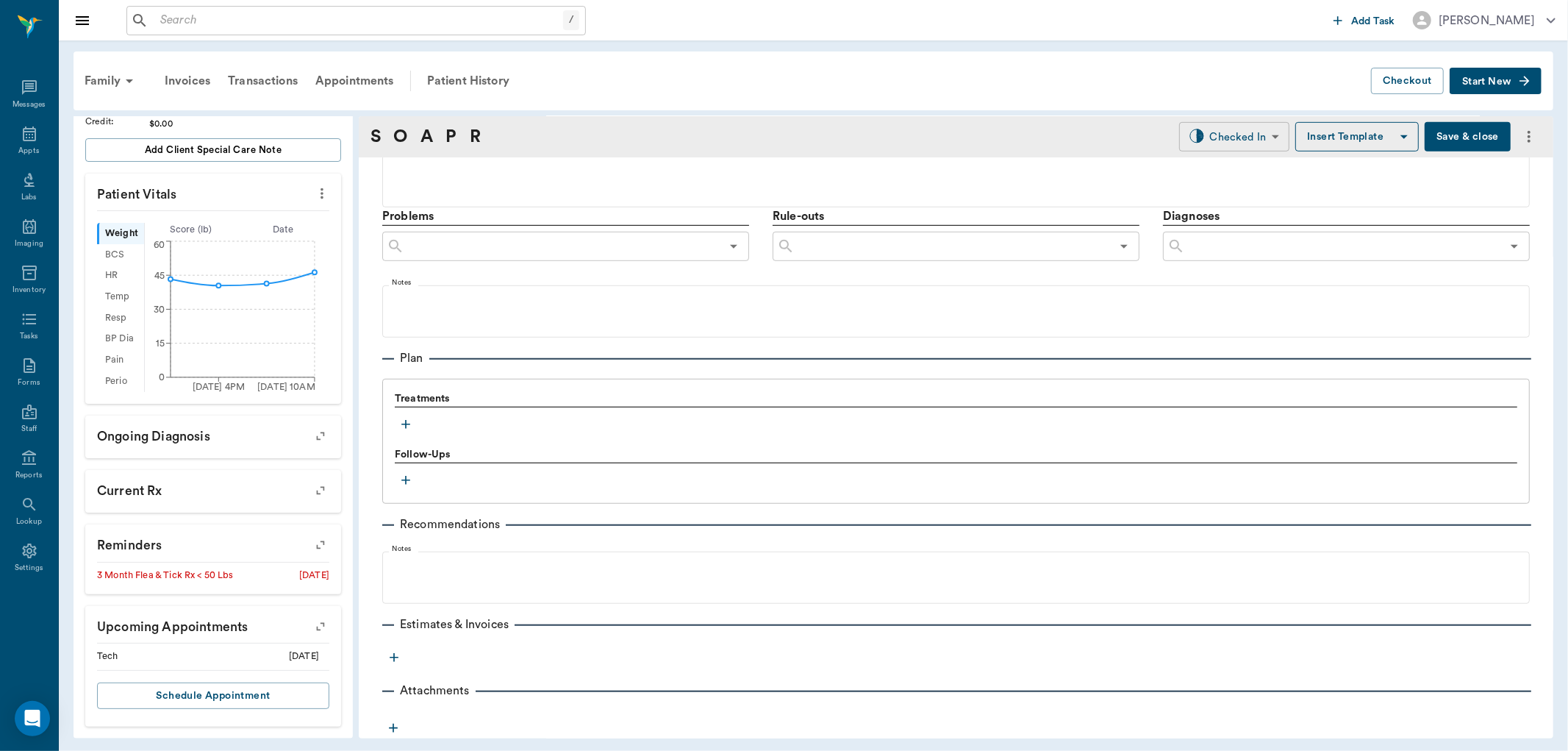
click at [1239, 133] on body "/ ​ Add Task [PERSON_NAME] Nectar Messages Appts Labs Imaging Inventory Tasks F…" at bounding box center [784, 375] width 1568 height 751
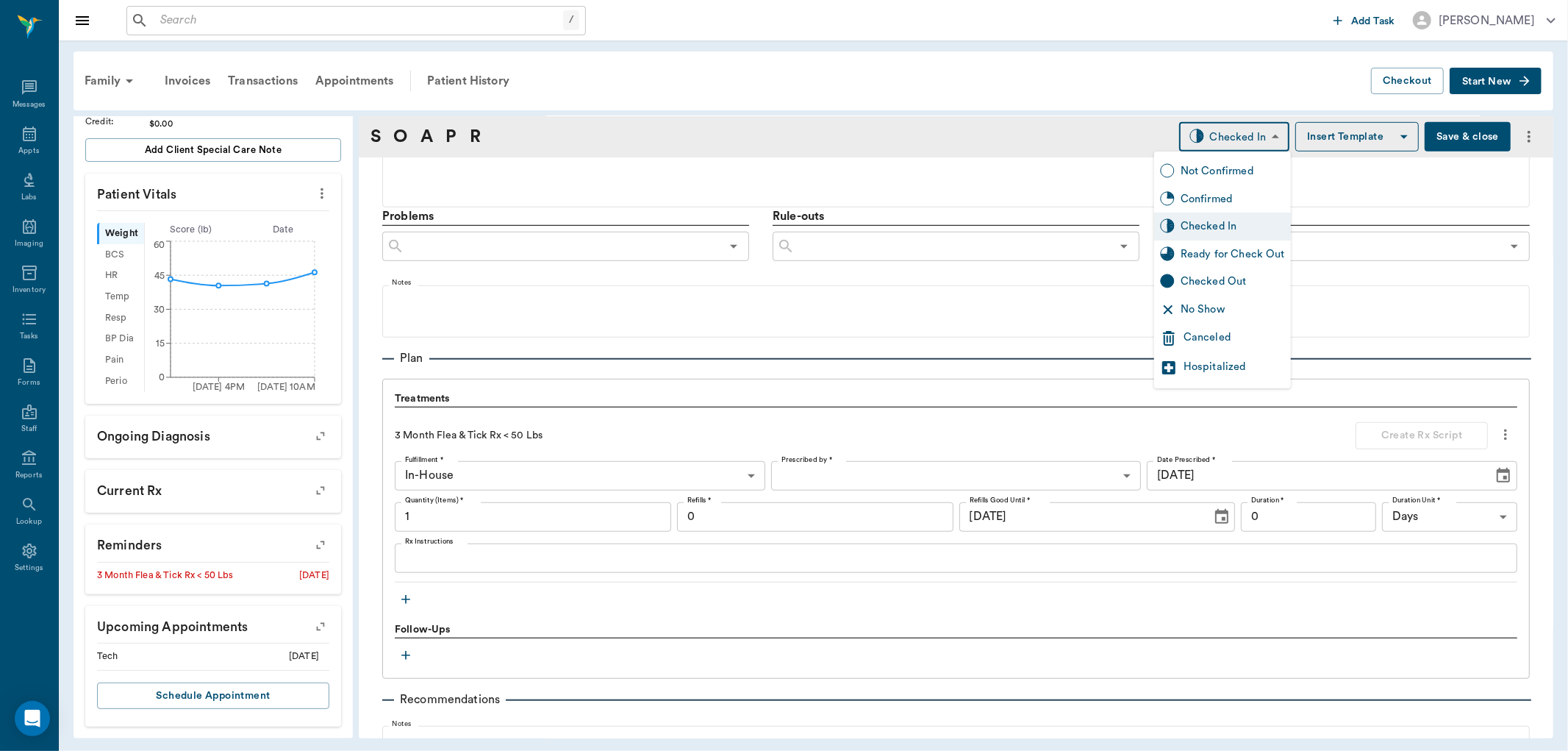
click at [1248, 244] on div "Ready for Check Out" at bounding box center [1222, 254] width 137 height 28
type input "READY_TO_CHECKOUT"
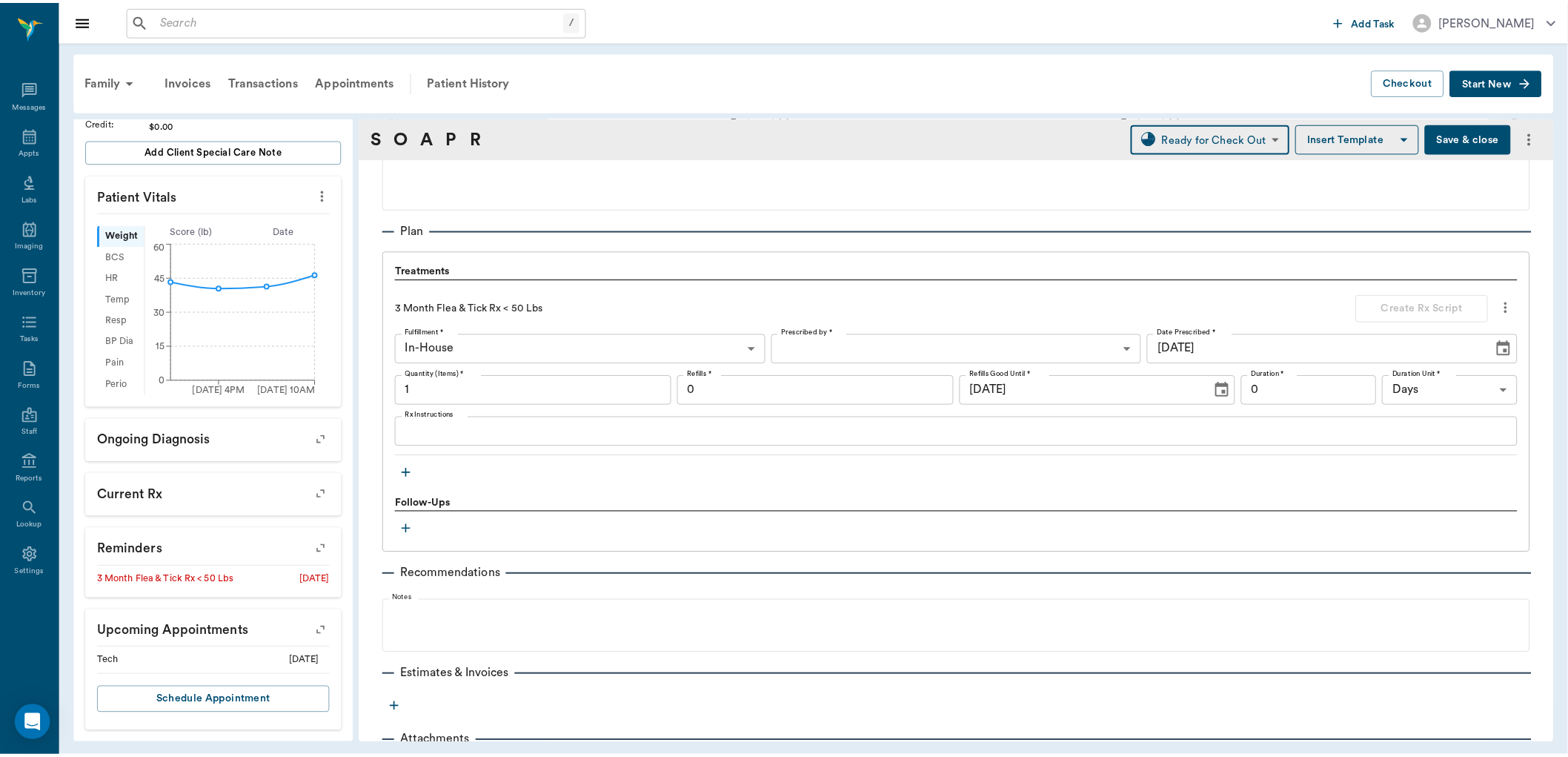
scroll to position [976, 0]
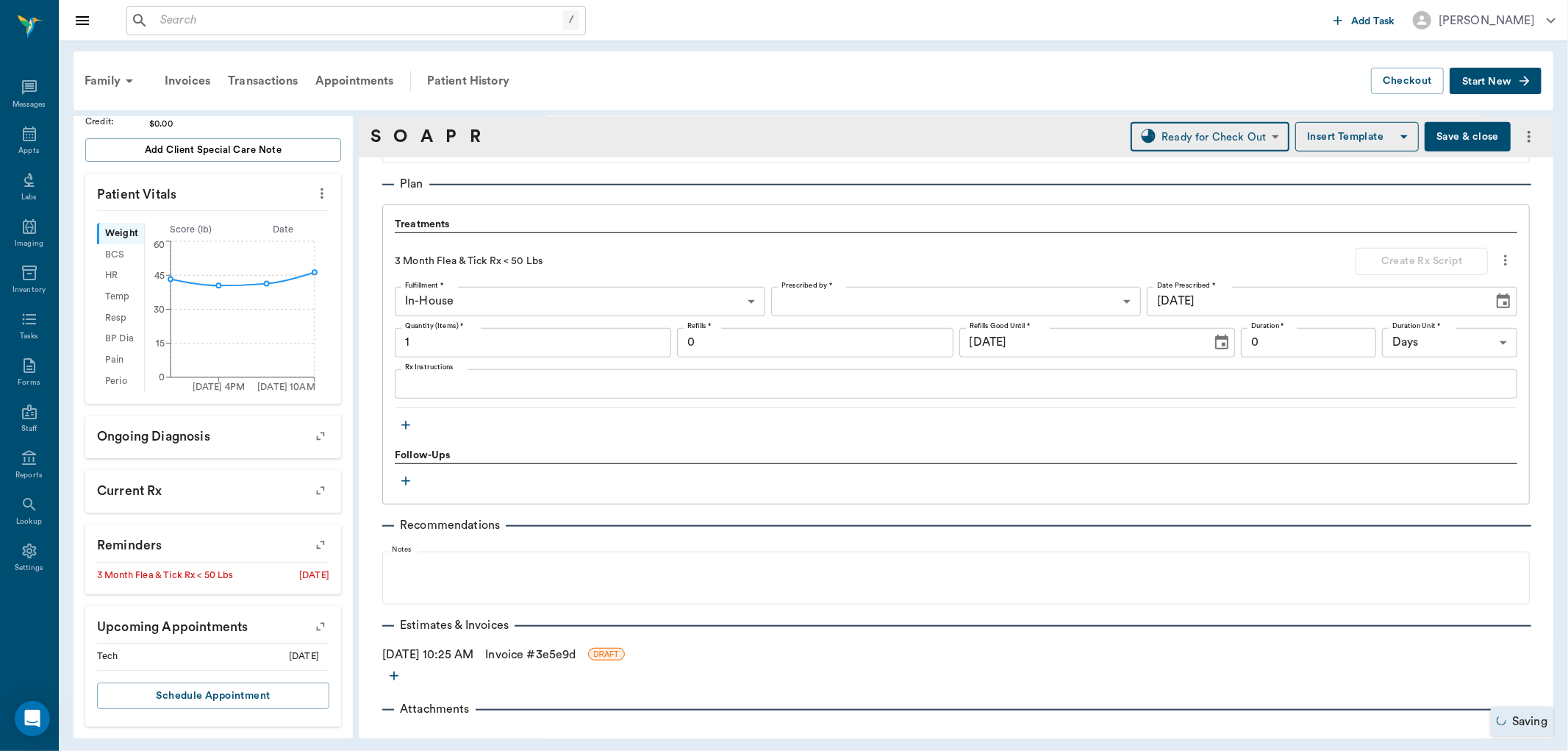
click at [571, 648] on link "Invoice # 3e5e9d" at bounding box center [531, 654] width 91 height 18
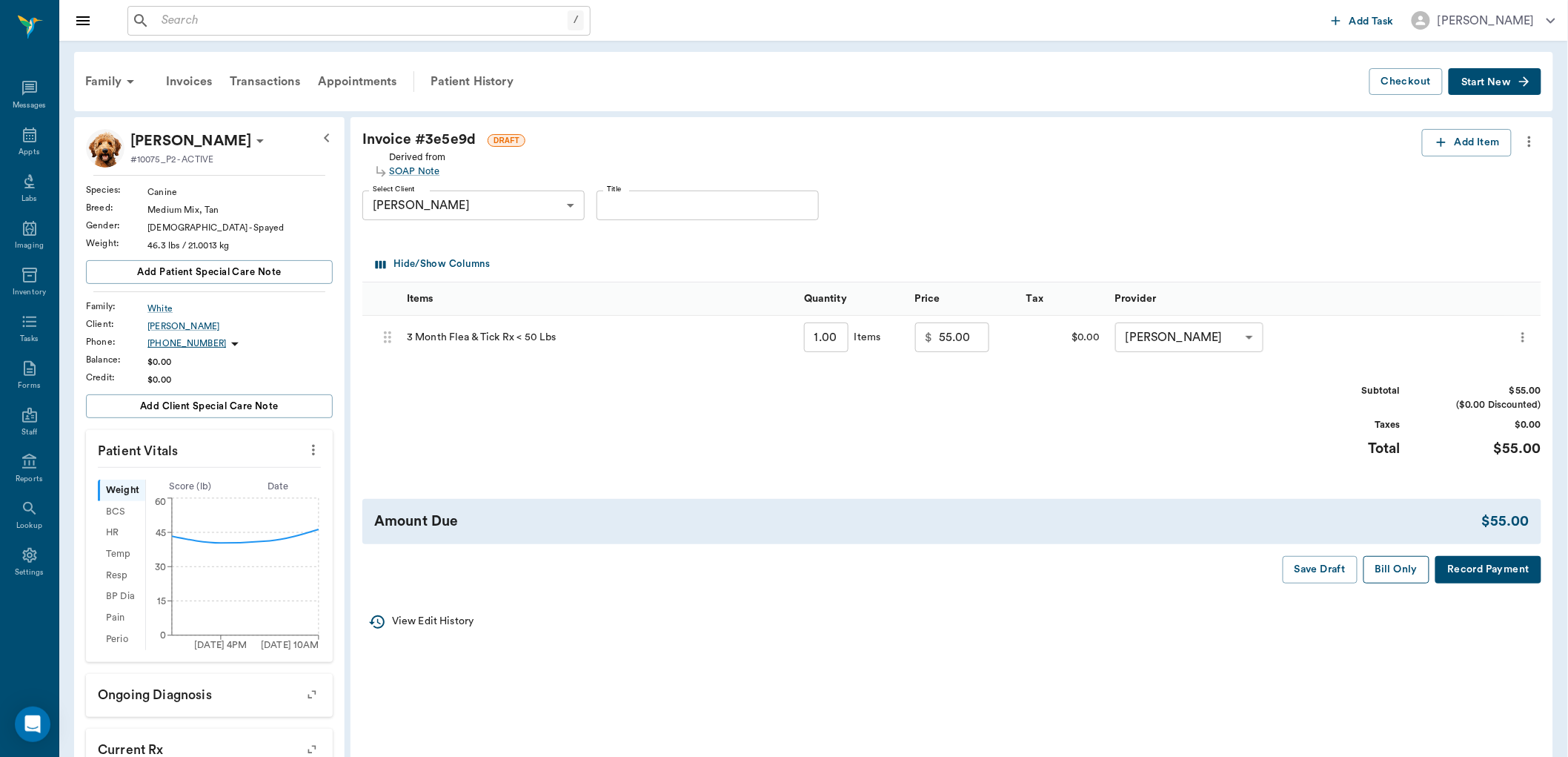
click at [1380, 577] on button "Bill Only" at bounding box center [1396, 570] width 66 height 28
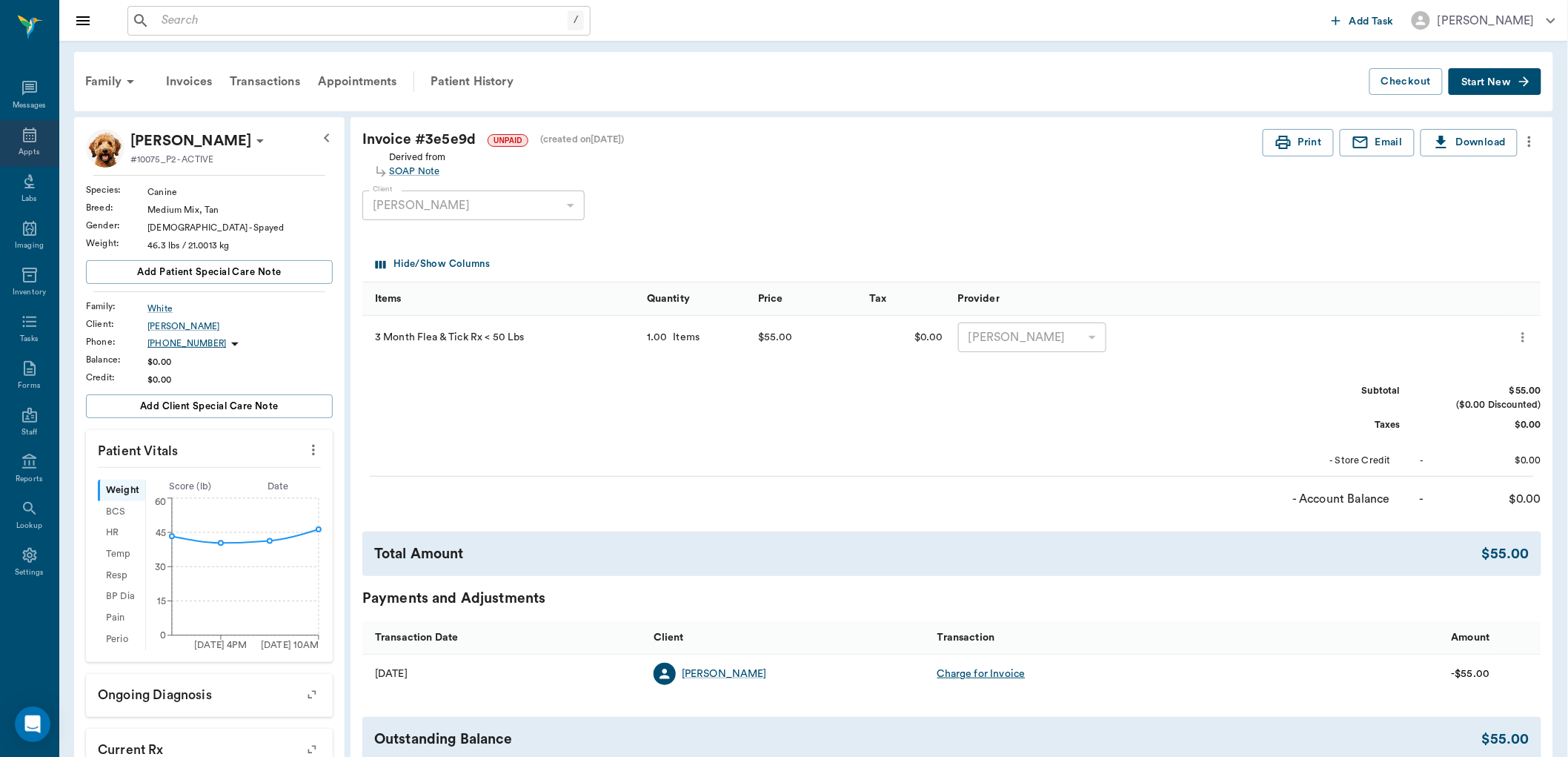
click at [43, 134] on div "Appts" at bounding box center [29, 143] width 59 height 47
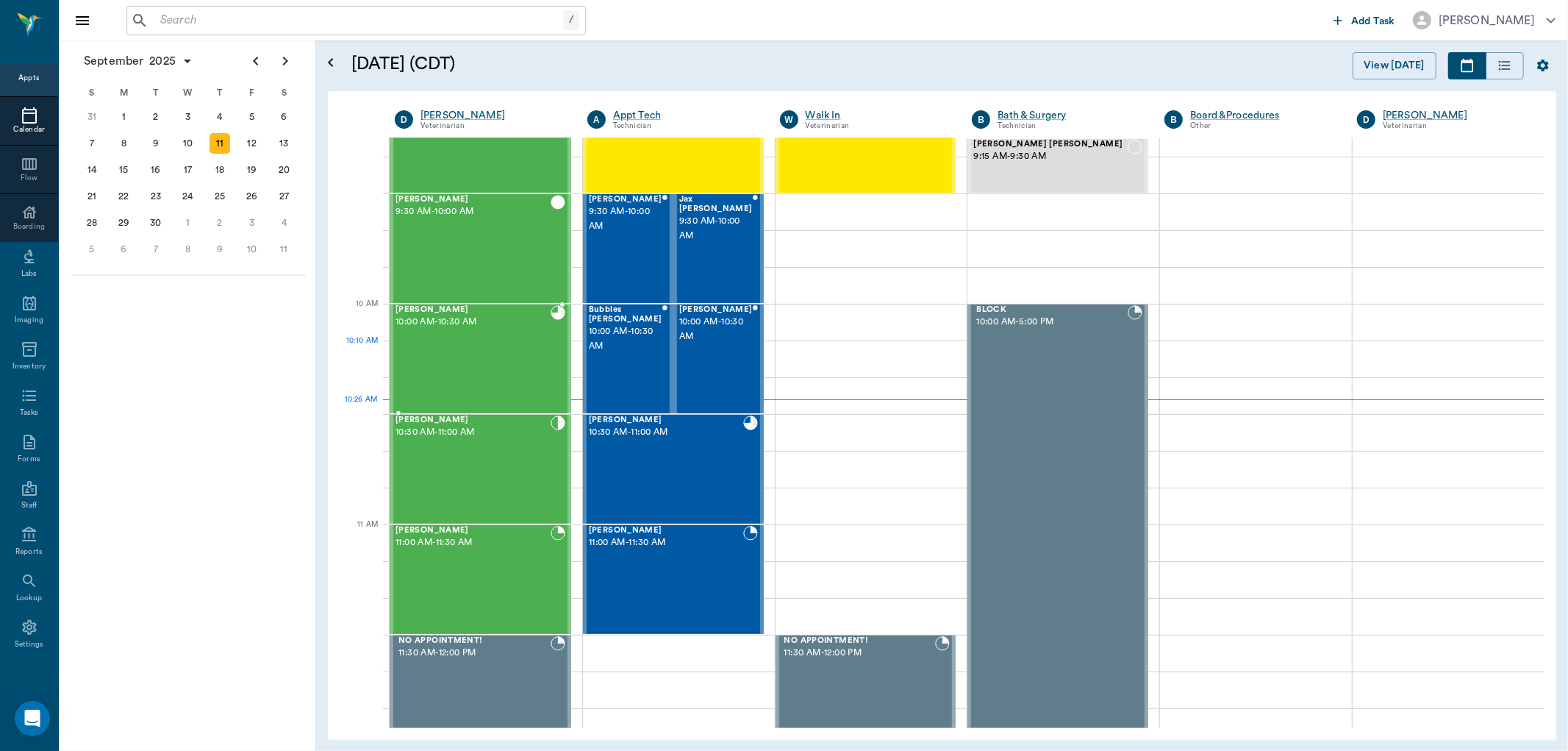
scroll to position [117, 0]
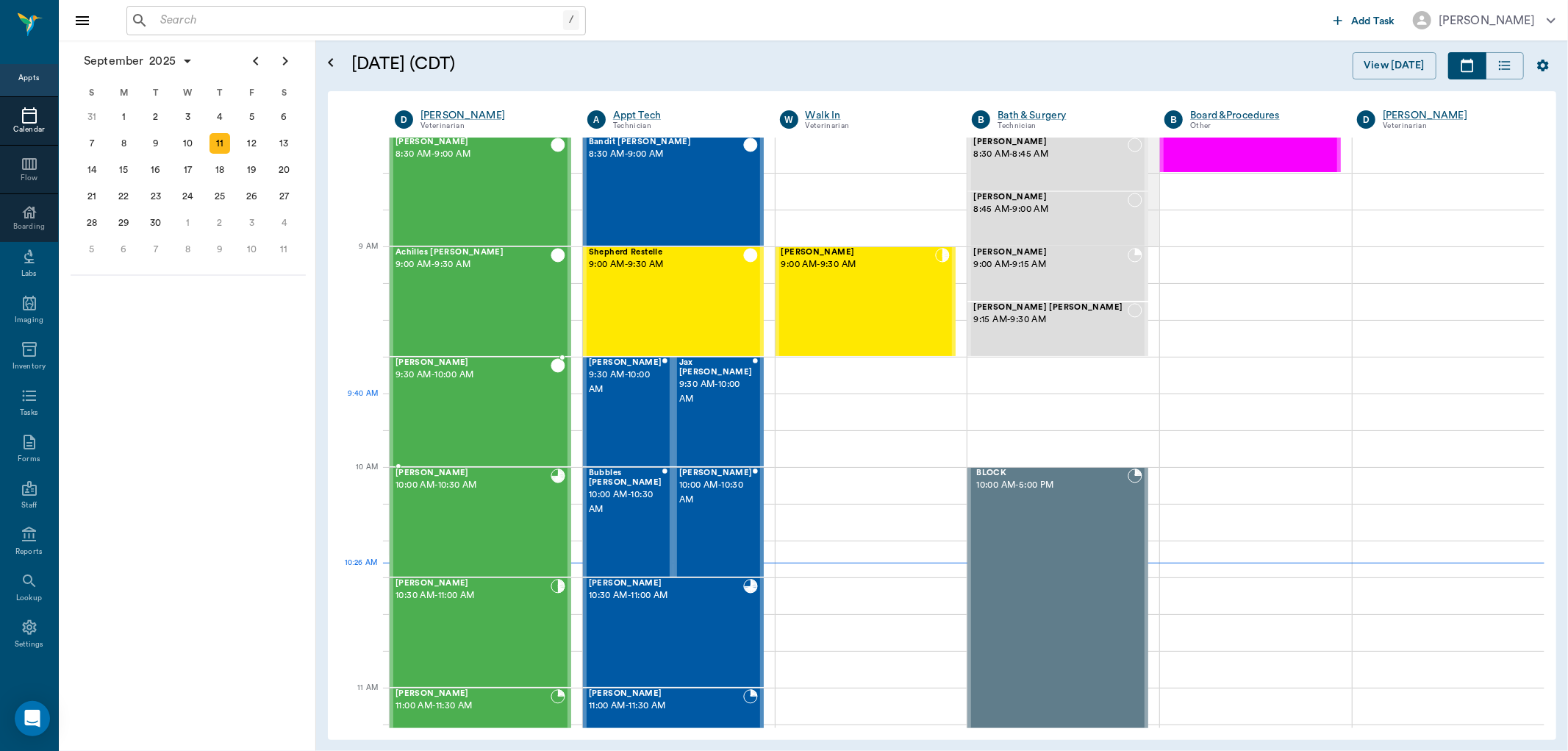
click at [483, 404] on div "[PERSON_NAME] 9:30 AM - 10:00 AM" at bounding box center [472, 411] width 155 height 107
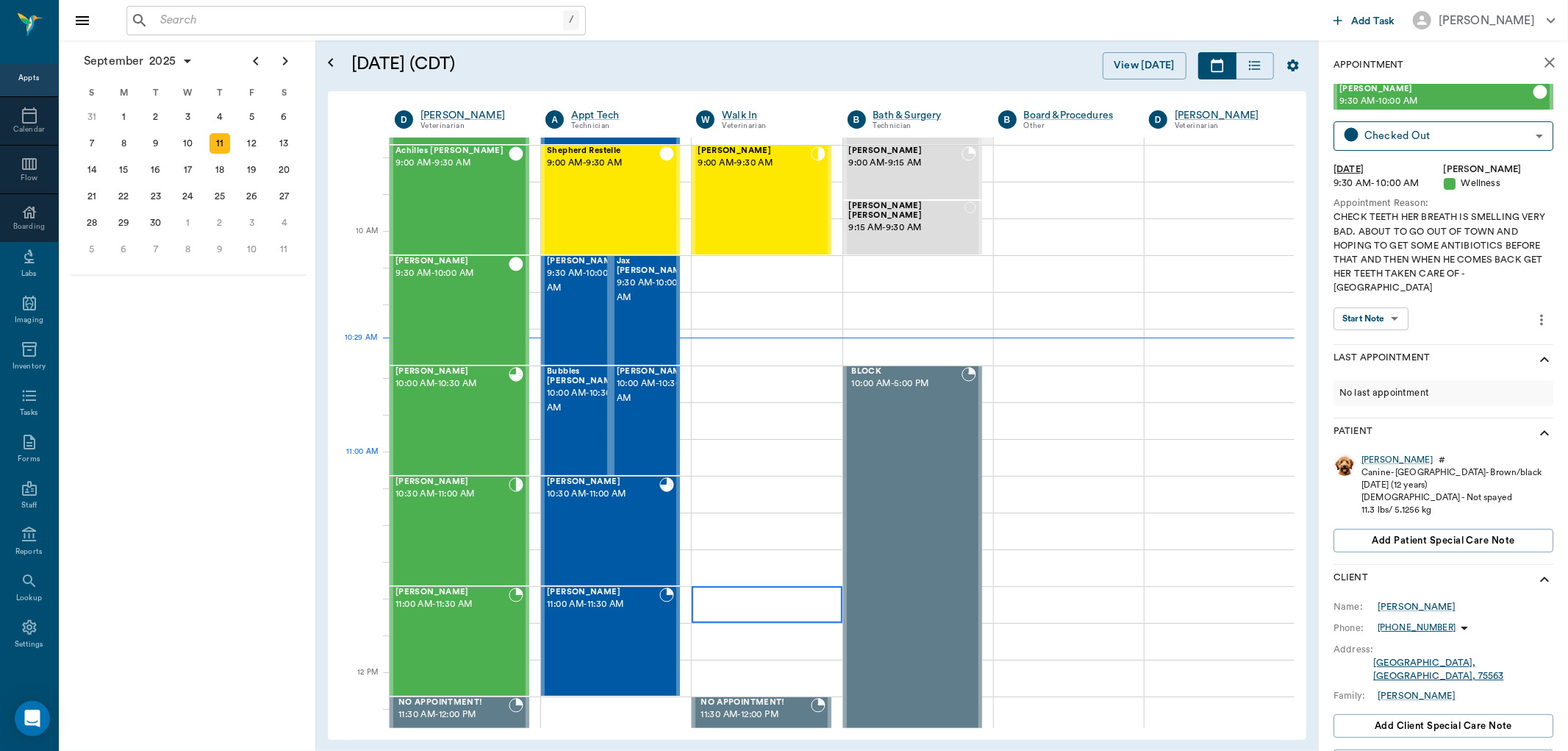
scroll to position [362, 0]
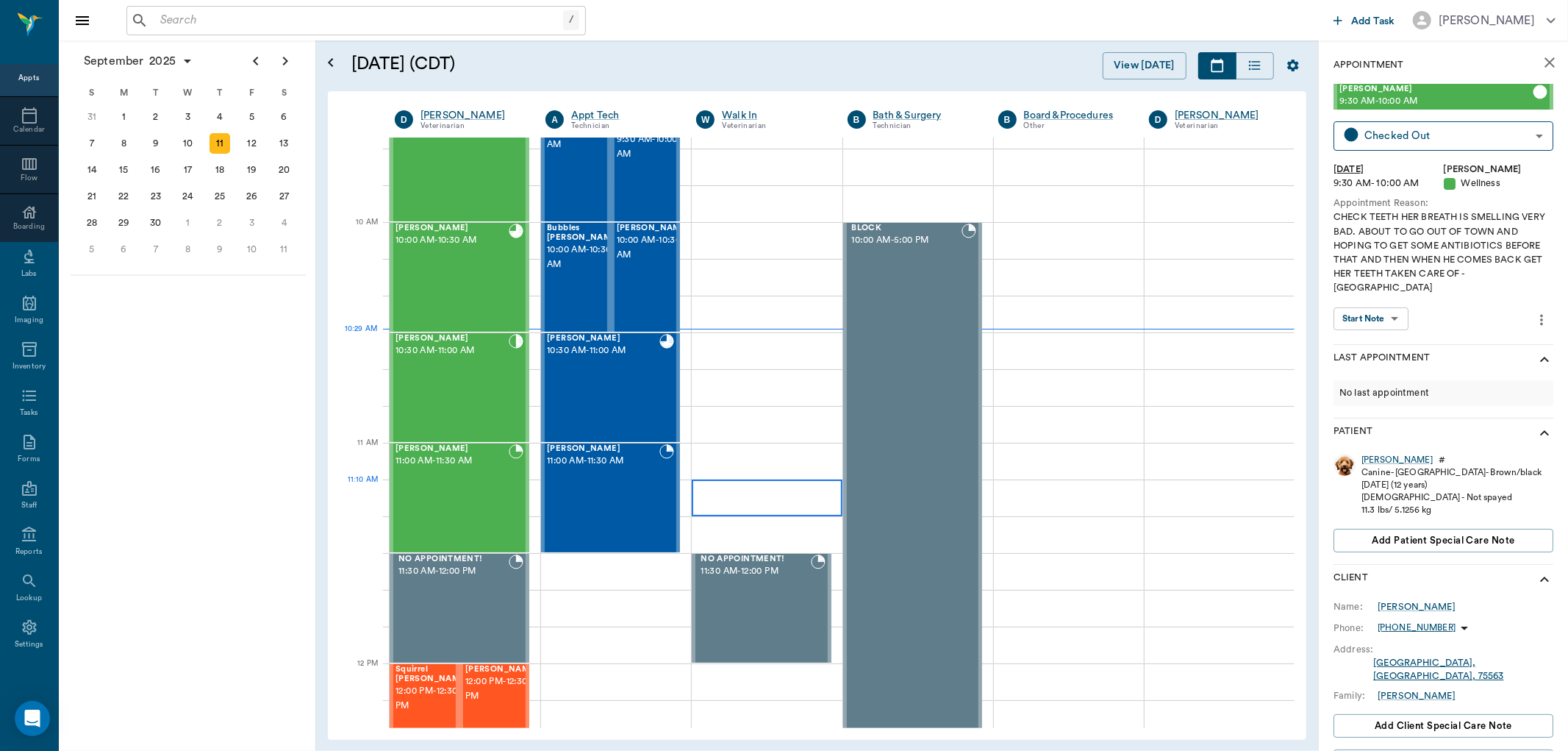
click at [627, 504] on div "Gypsy [PERSON_NAME] 11:00 AM - 11:30 AM" at bounding box center [603, 498] width 112 height 107
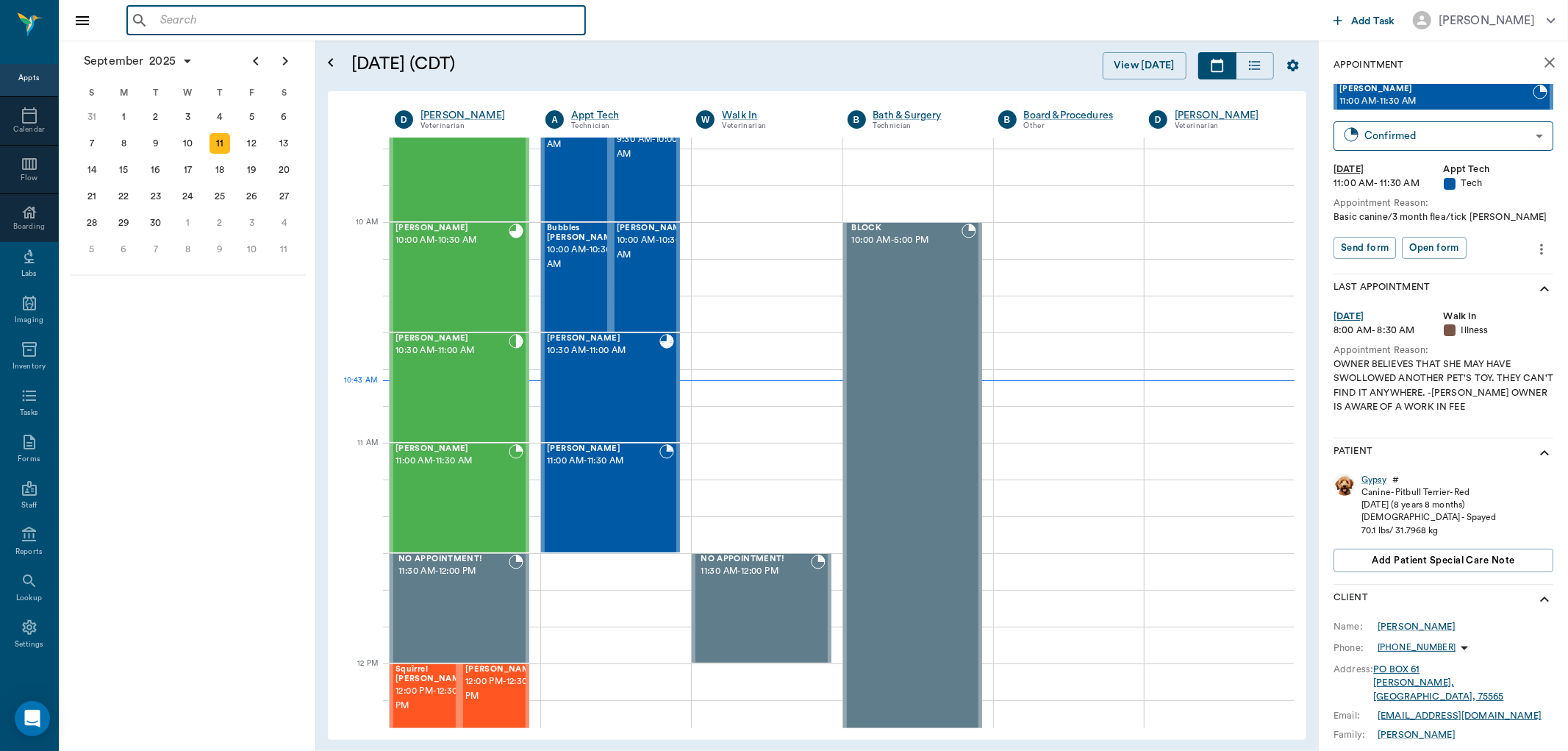
click at [181, 29] on input "text" at bounding box center [366, 21] width 425 height 21
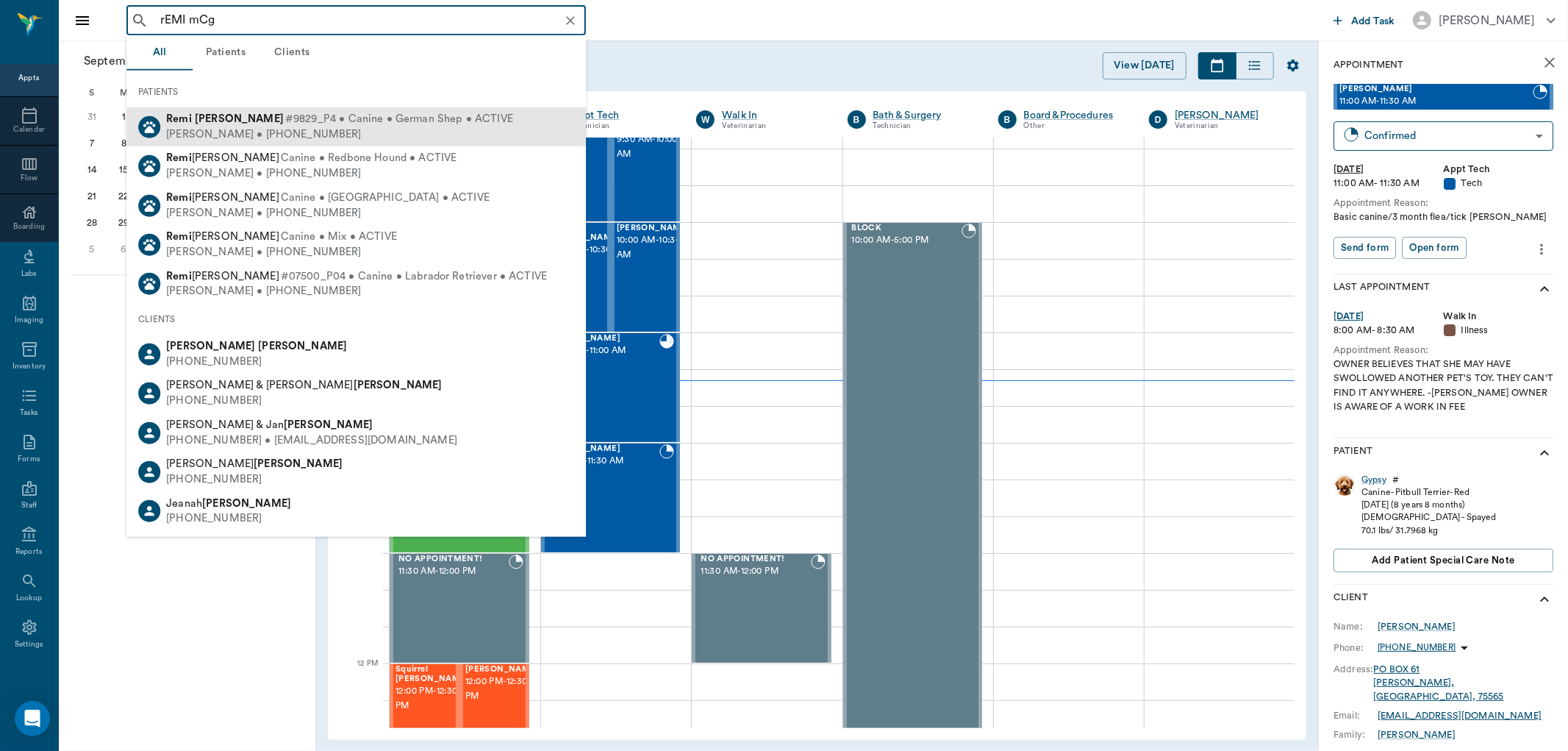
click at [179, 119] on b "Remi" at bounding box center [179, 118] width 26 height 11
type input "rEMI mCg"
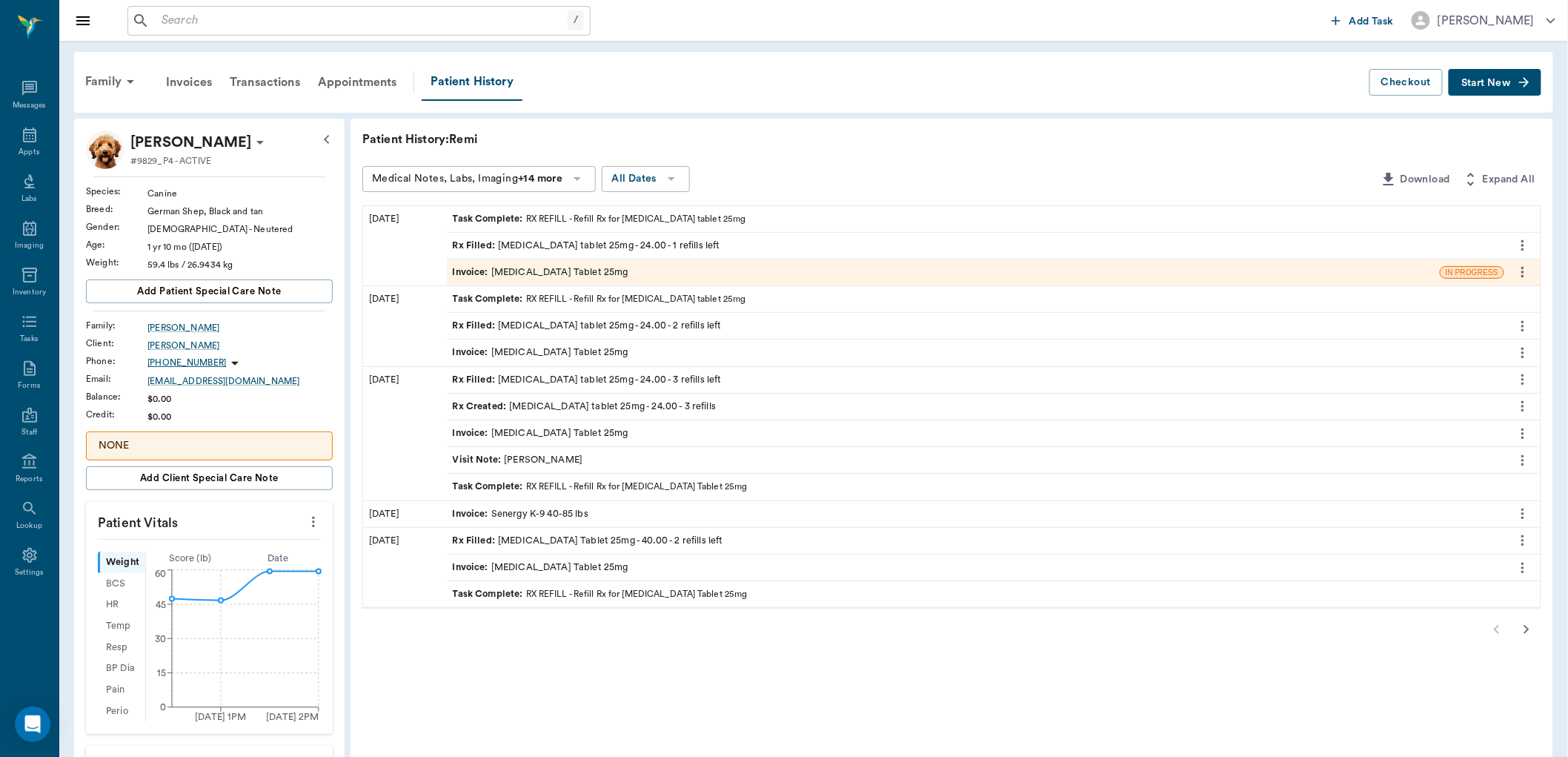
click at [529, 270] on div "Invoice : [MEDICAL_DATA] Tablet 25mg" at bounding box center [541, 272] width 176 height 14
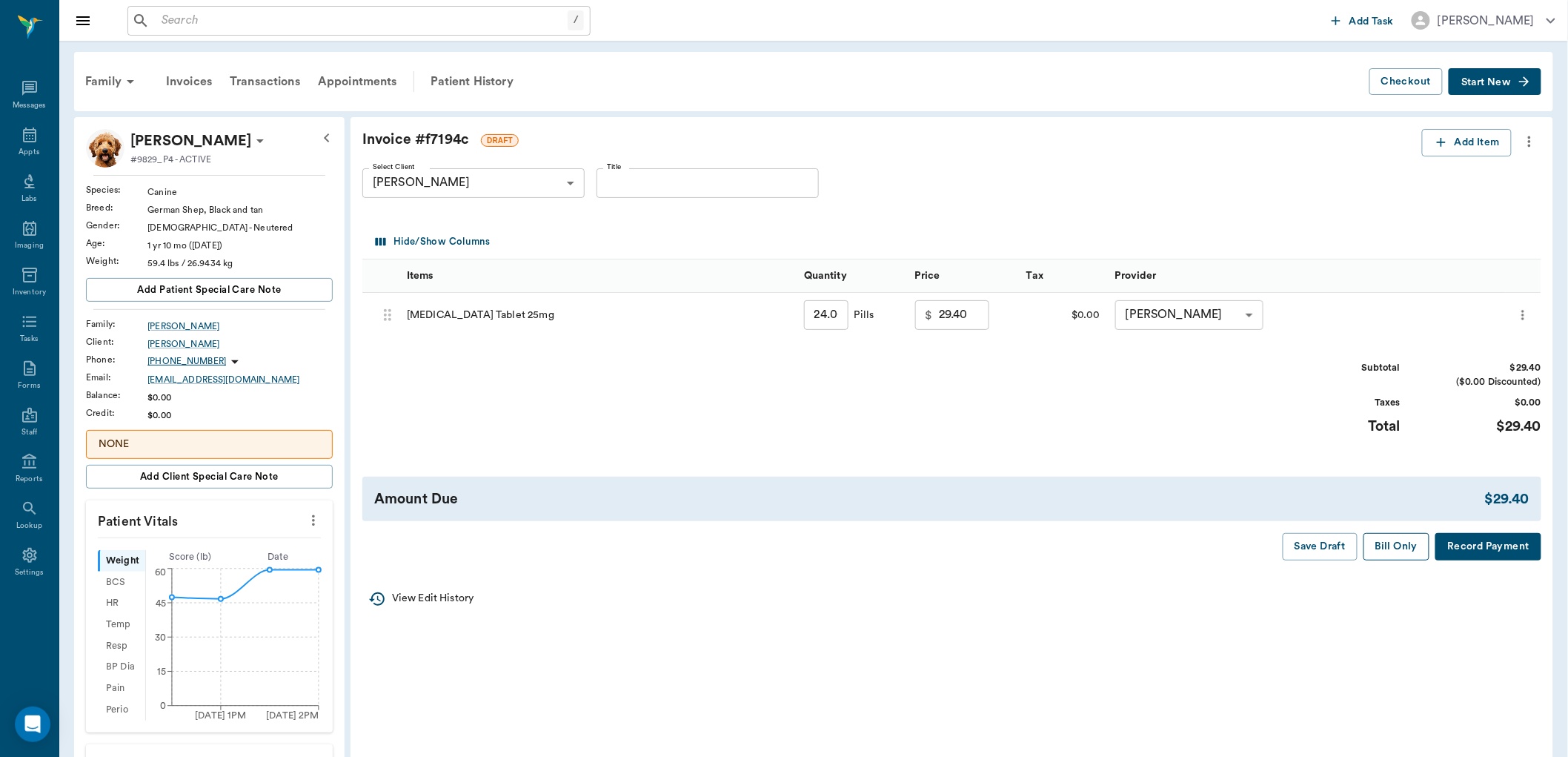
click at [1383, 546] on button "Bill Only" at bounding box center [1396, 547] width 66 height 28
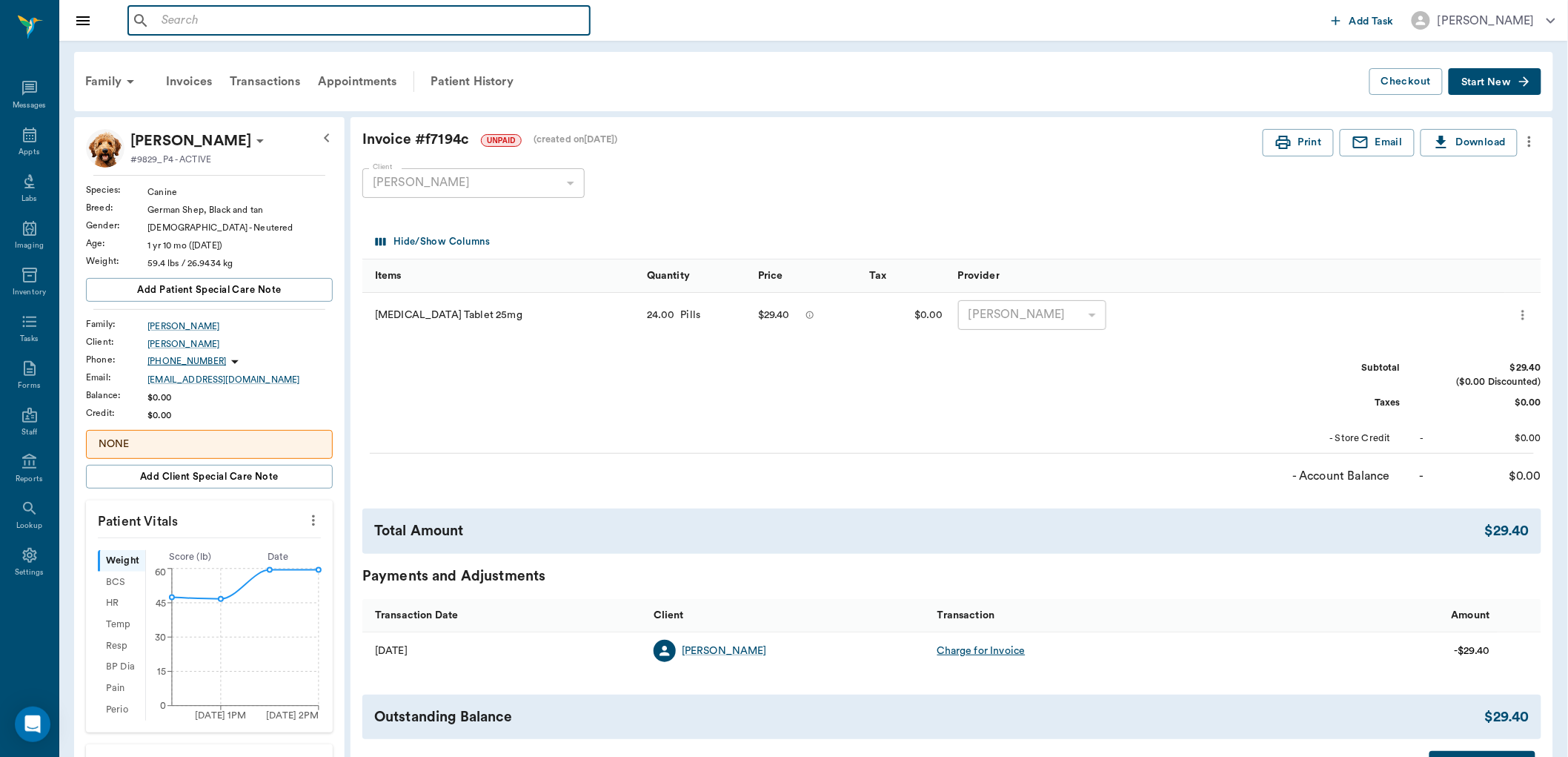
click at [232, 11] on input "text" at bounding box center [369, 21] width 428 height 21
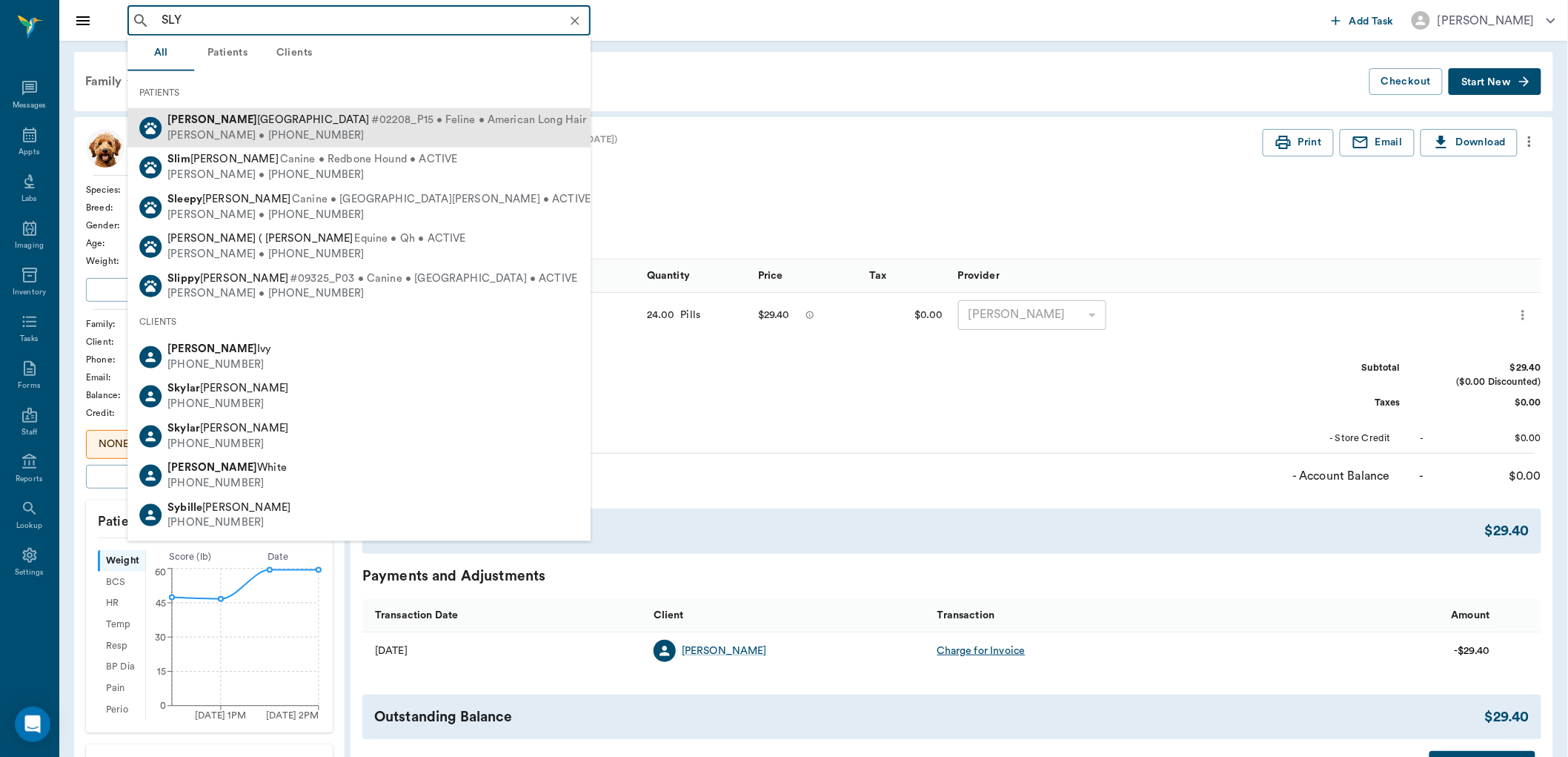
click at [249, 123] on span "[PERSON_NAME]" at bounding box center [268, 119] width 202 height 11
type input "SLY"
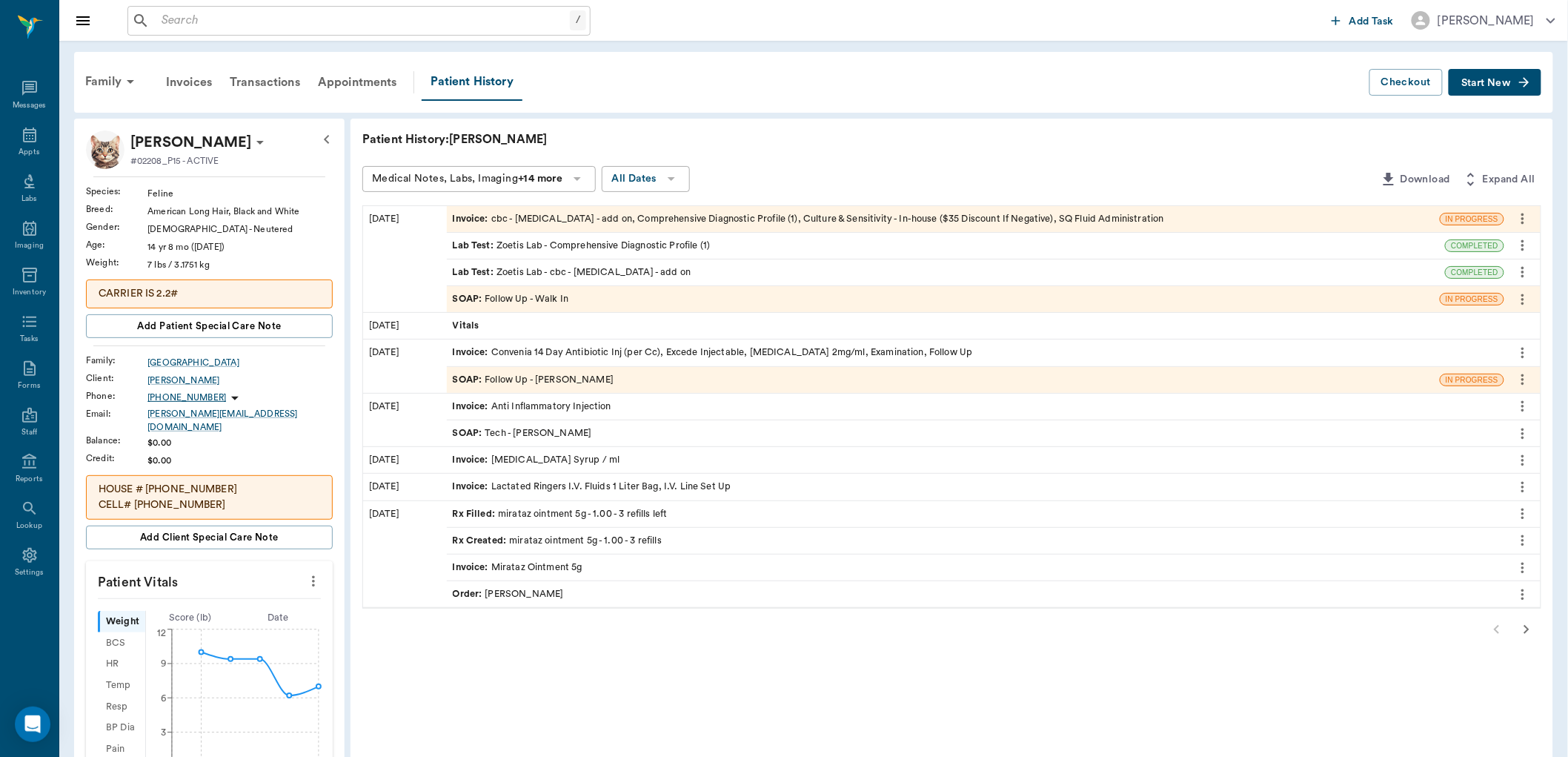
click at [554, 298] on div "SOAP : Follow Up - Walk In" at bounding box center [511, 299] width 116 height 14
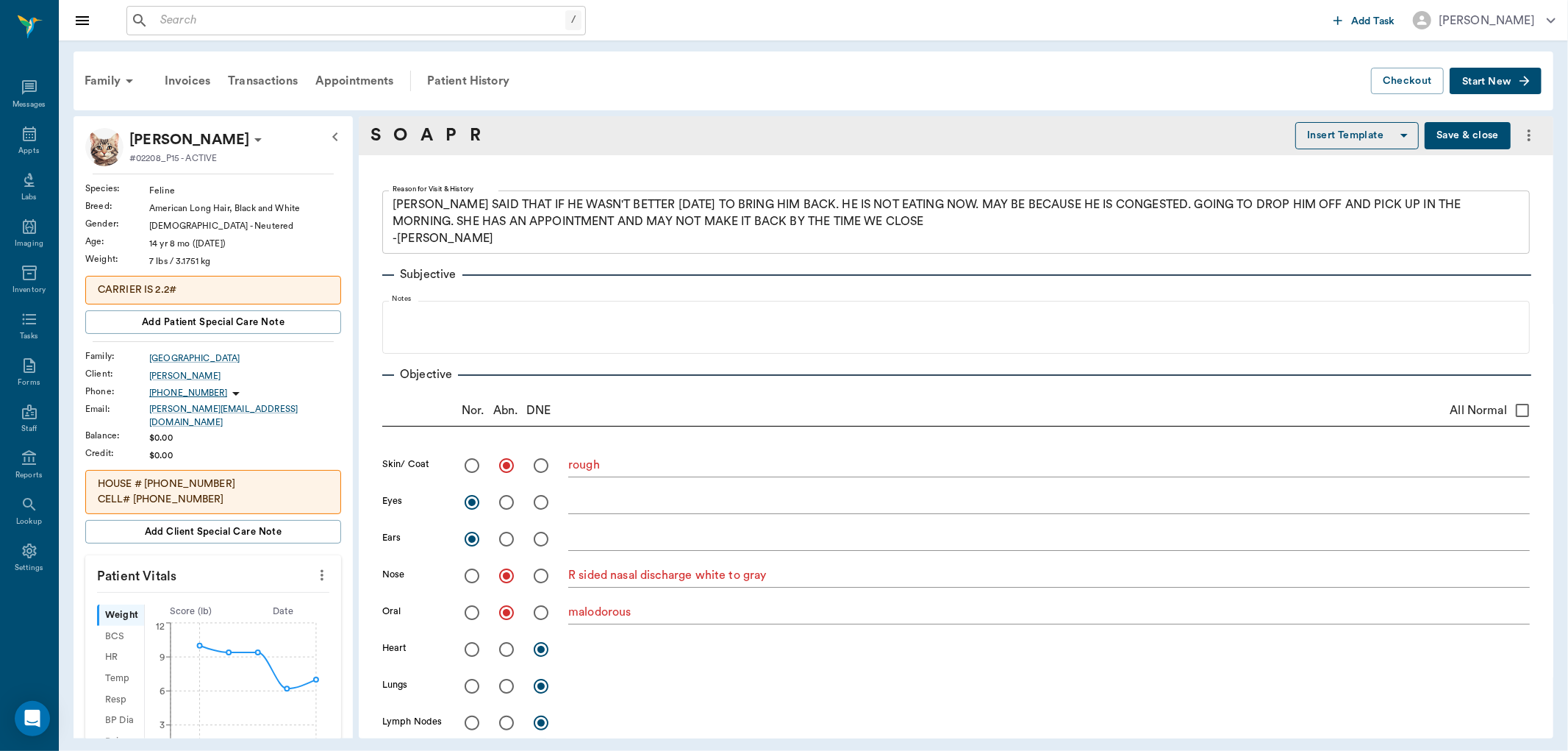
type textarea "[PERSON_NAME] SAID THAT IF HE WASN'T BETTER [DATE] TO BRING HIM BACK. HE IS NOT…"
radio input "true"
type textarea "rough"
radio input "true"
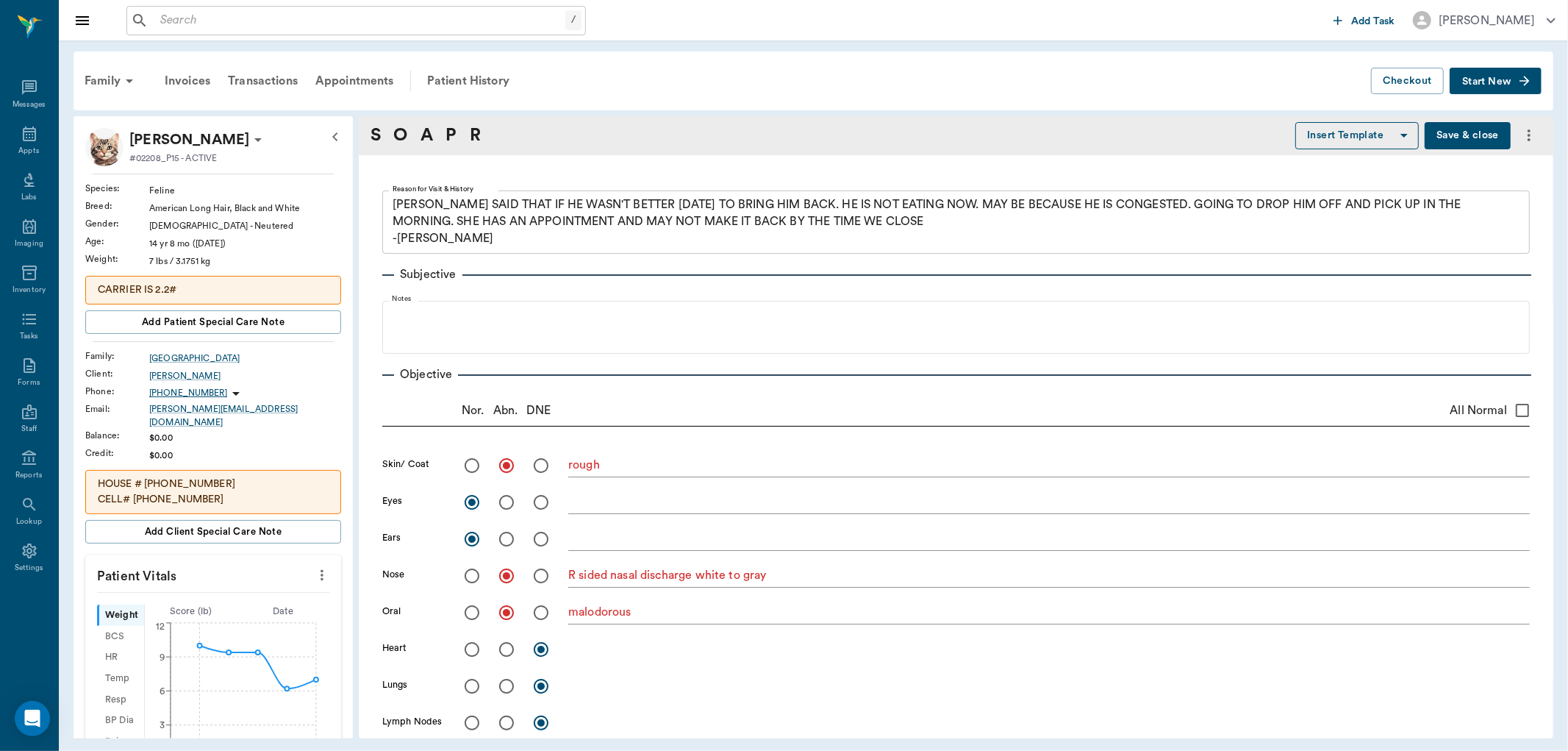
radio input "true"
type textarea "R sided nasal discharge white to gray"
radio input "true"
type textarea "malodorous"
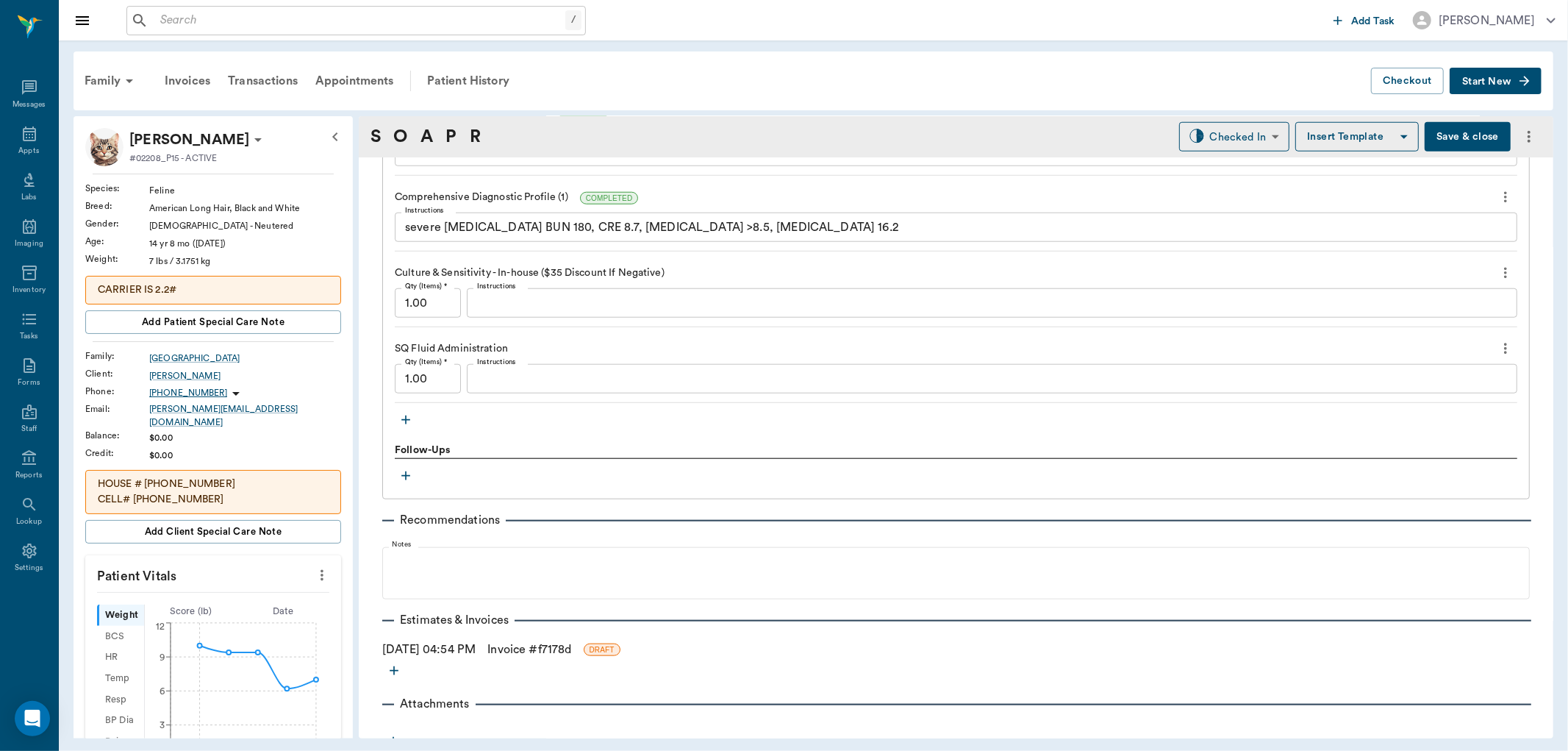
scroll to position [1190, 0]
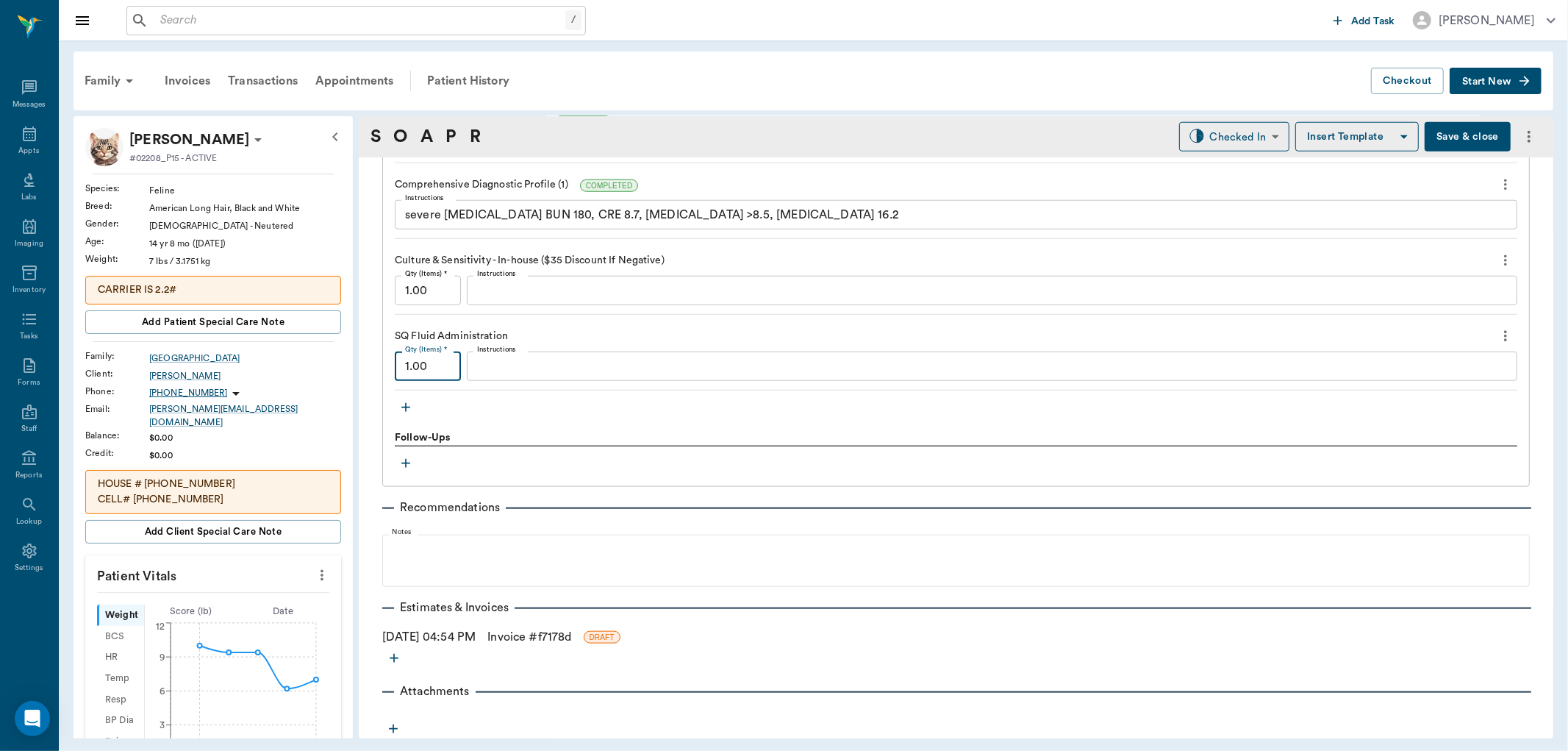
click at [430, 370] on input "1.00" at bounding box center [427, 367] width 66 height 29
type input "2"
click at [403, 405] on icon "button" at bounding box center [406, 407] width 15 height 15
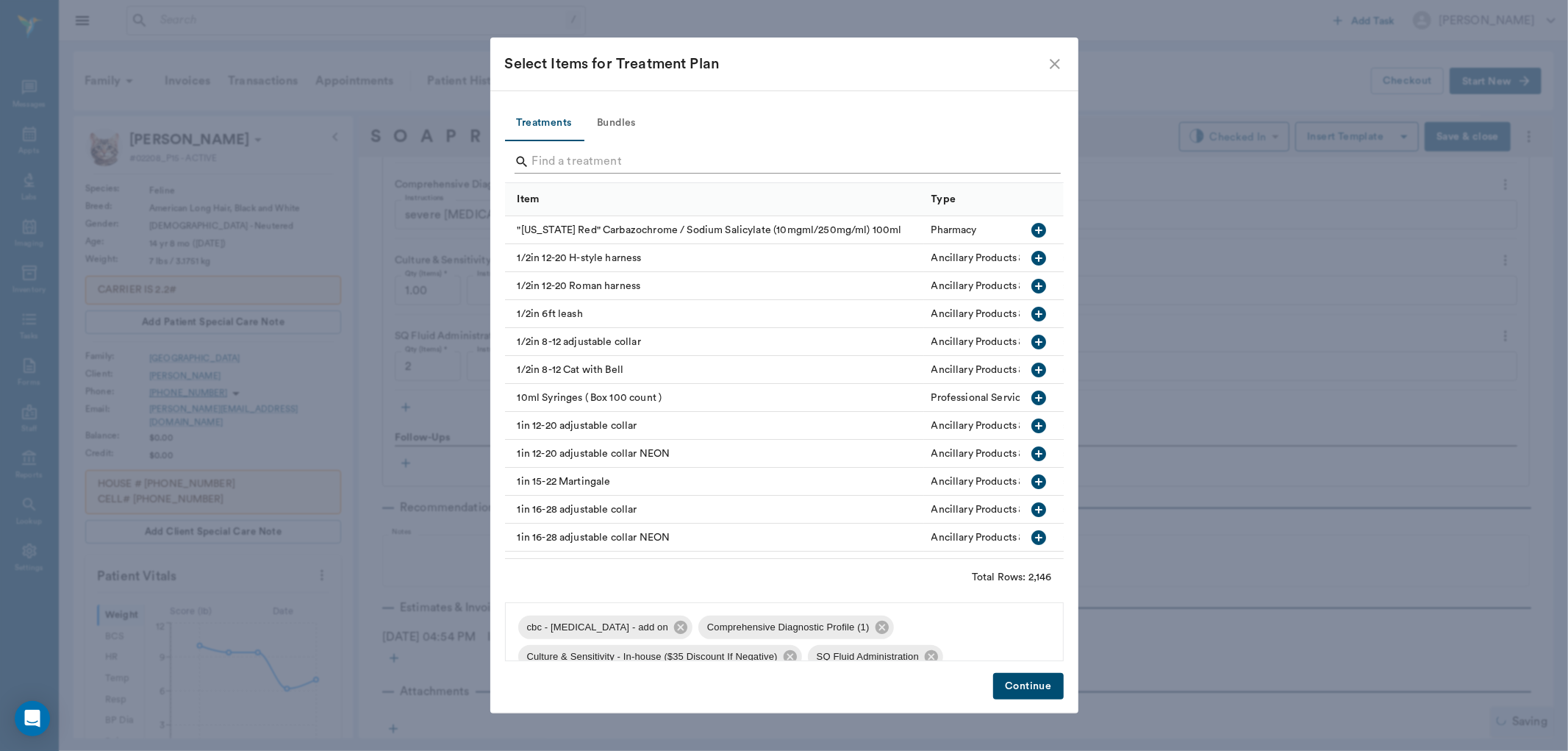
click at [591, 158] on input "Search" at bounding box center [786, 161] width 507 height 23
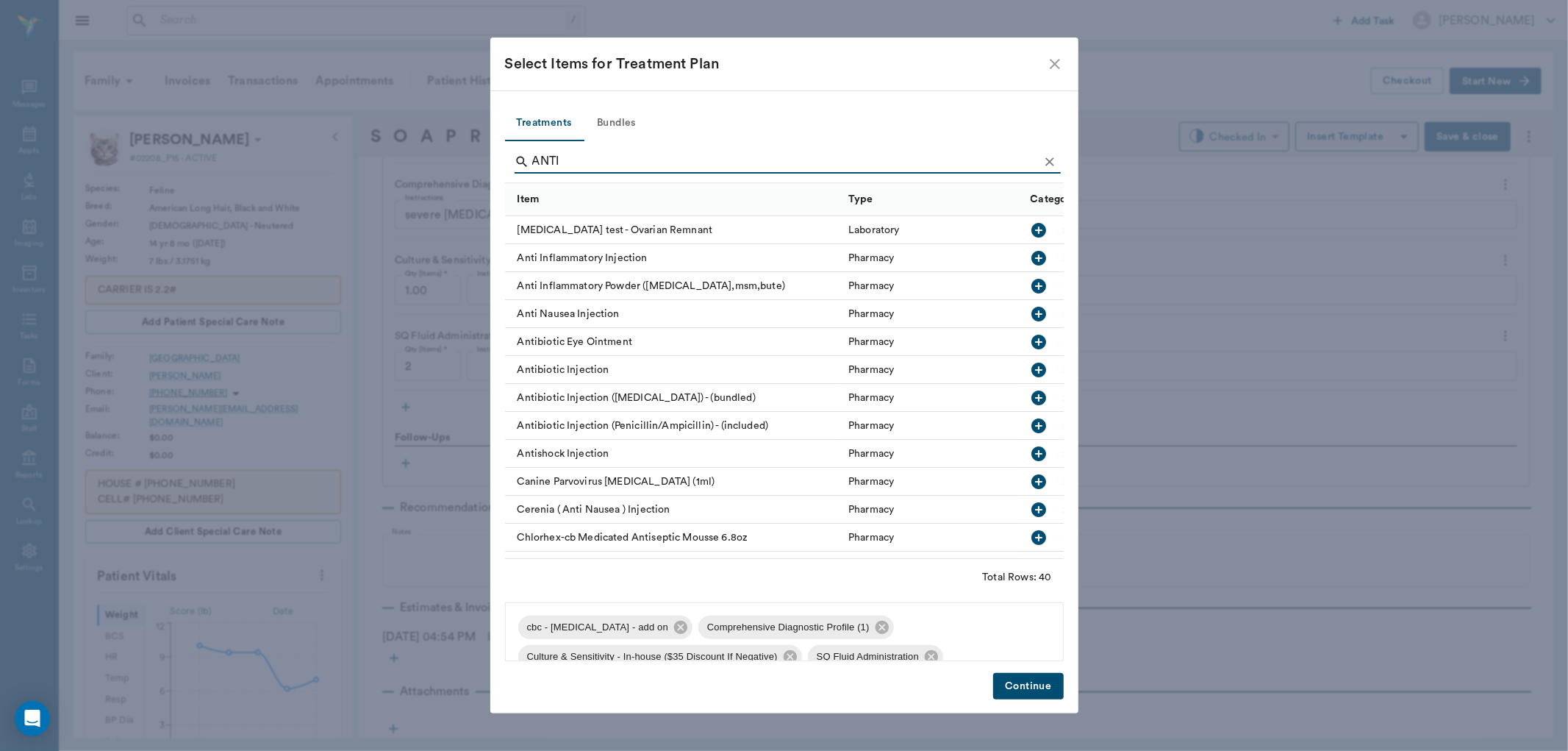
click at [1034, 253] on icon "button" at bounding box center [1038, 258] width 18 height 18
click at [1030, 258] on icon "button" at bounding box center [1038, 258] width 18 height 18
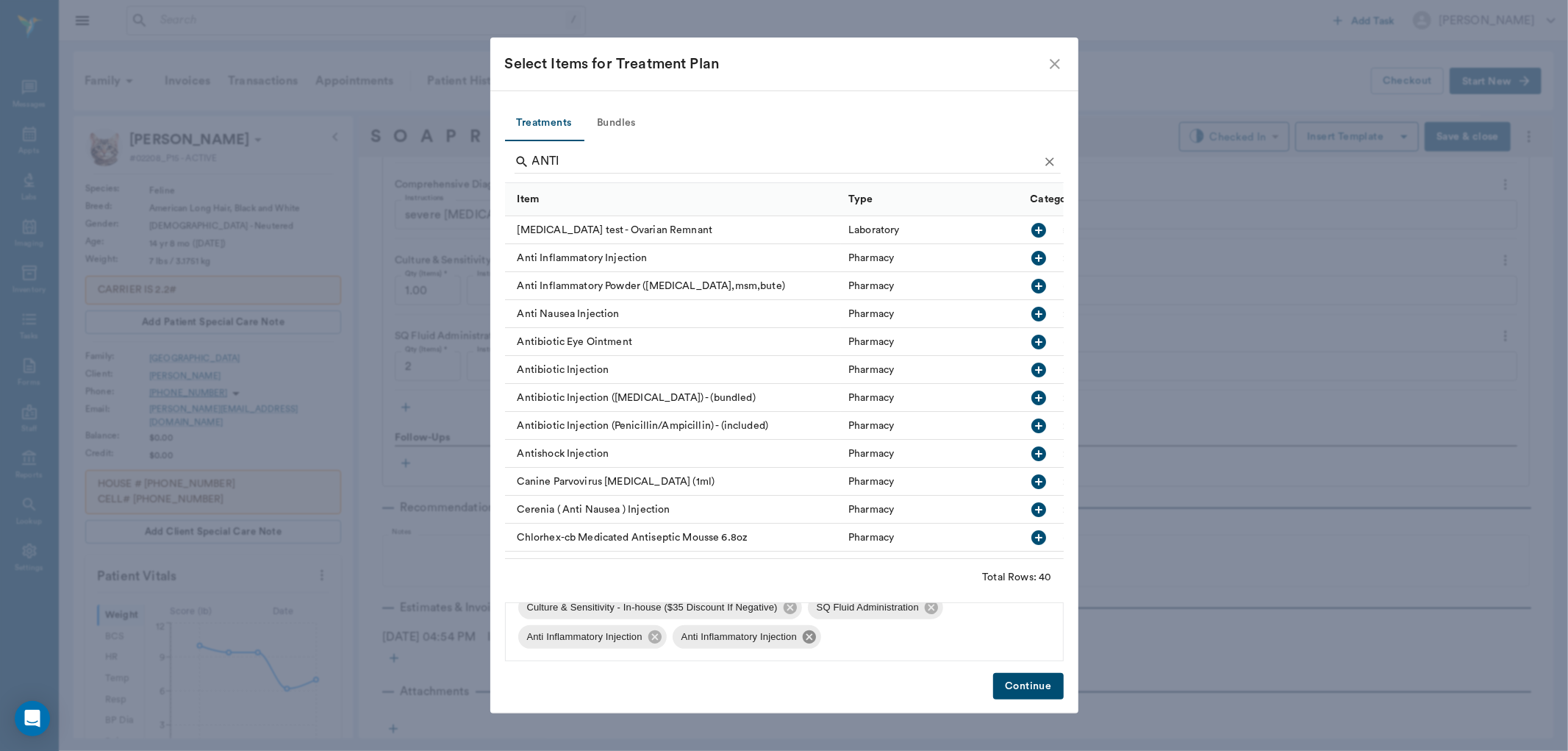
click at [810, 635] on icon at bounding box center [809, 636] width 13 height 13
click at [649, 164] on input "ANTI" at bounding box center [786, 161] width 507 height 23
type input "A"
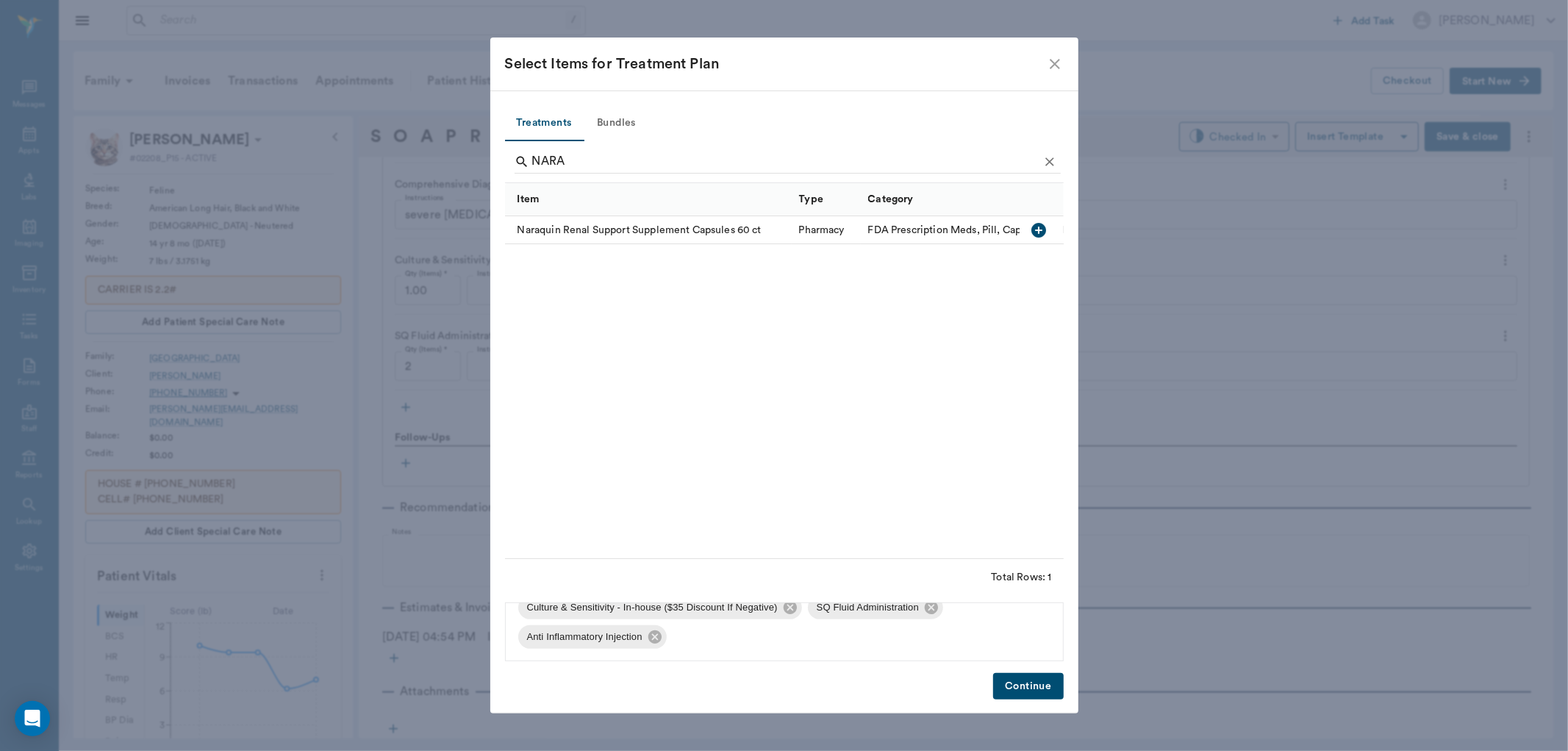
click at [1039, 232] on icon "button" at bounding box center [1038, 229] width 15 height 15
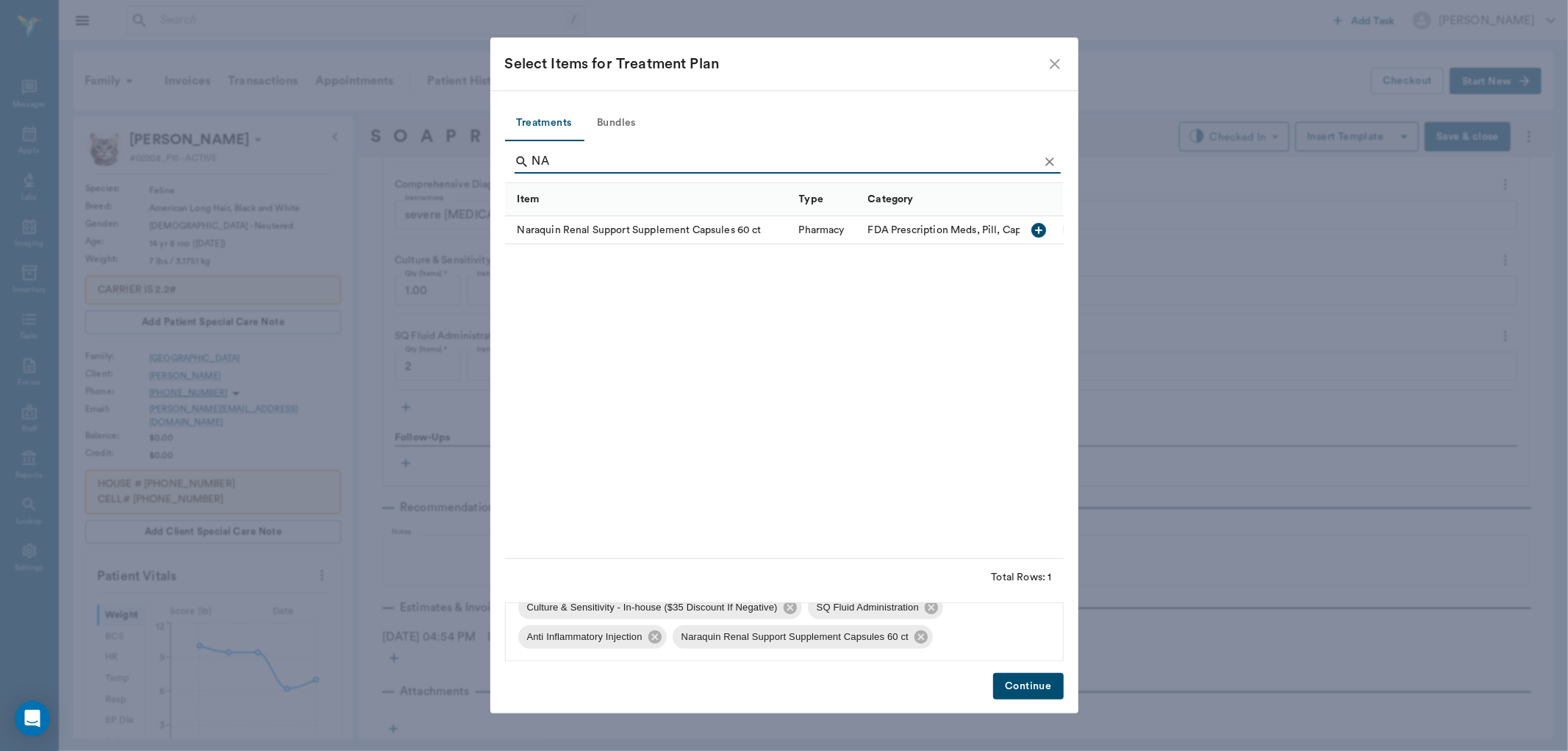
type input "N"
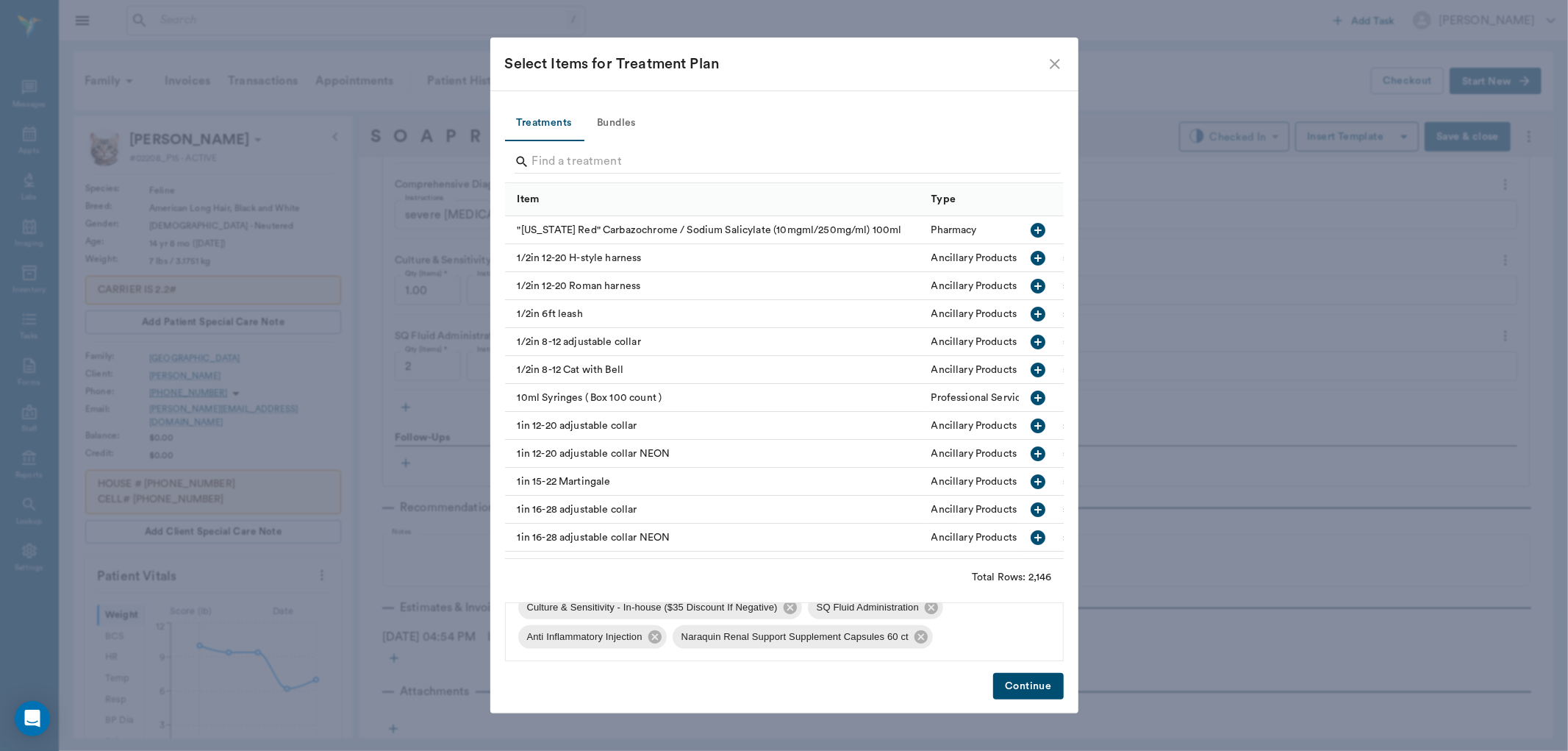
click at [1030, 684] on button "Continue" at bounding box center [1028, 687] width 70 height 27
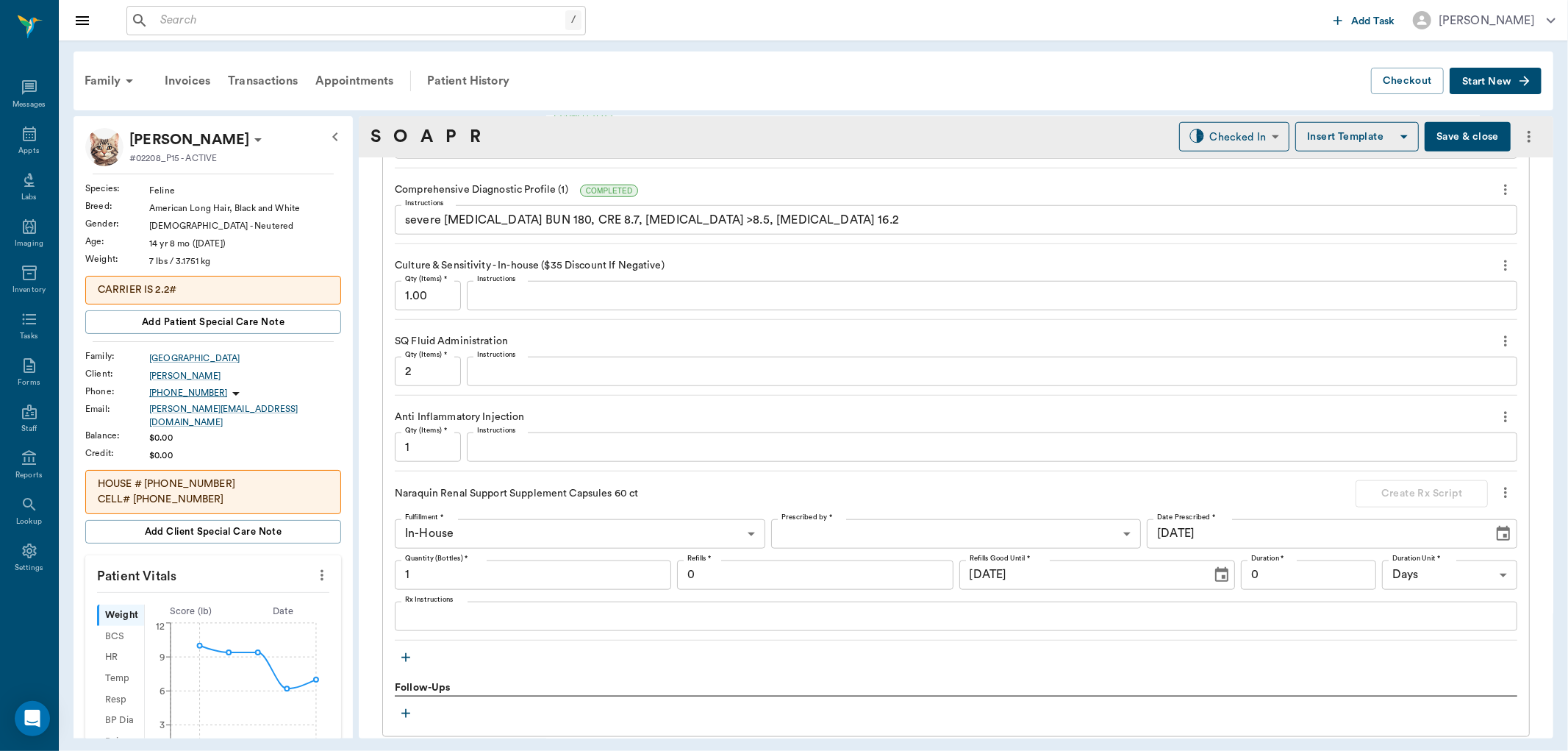
scroll to position [1190, 0]
click at [554, 354] on div "x Instructions" at bounding box center [991, 367] width 1050 height 29
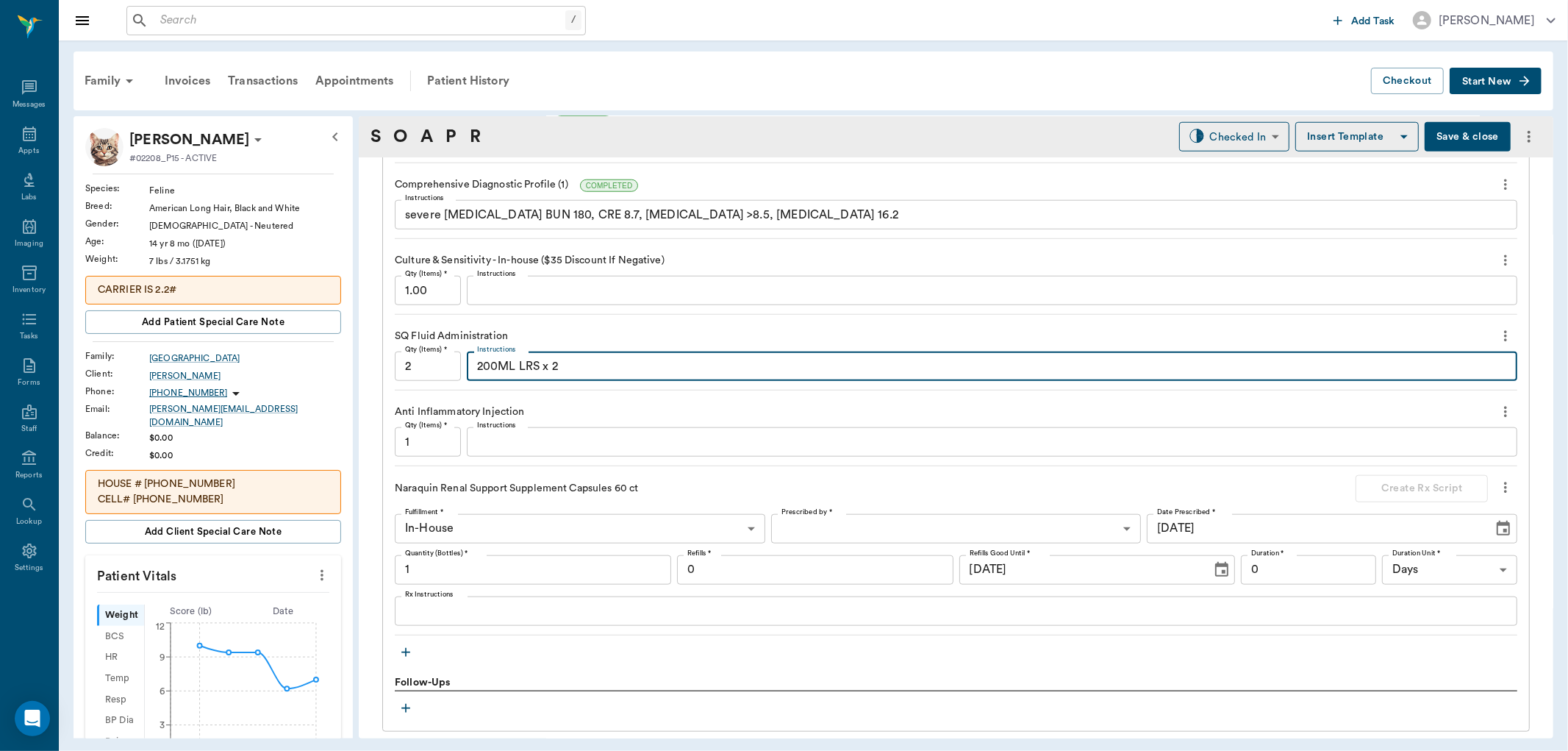
type textarea "200ML LRS x 2"
click at [495, 442] on textarea "Instructions" at bounding box center [991, 443] width 1030 height 17
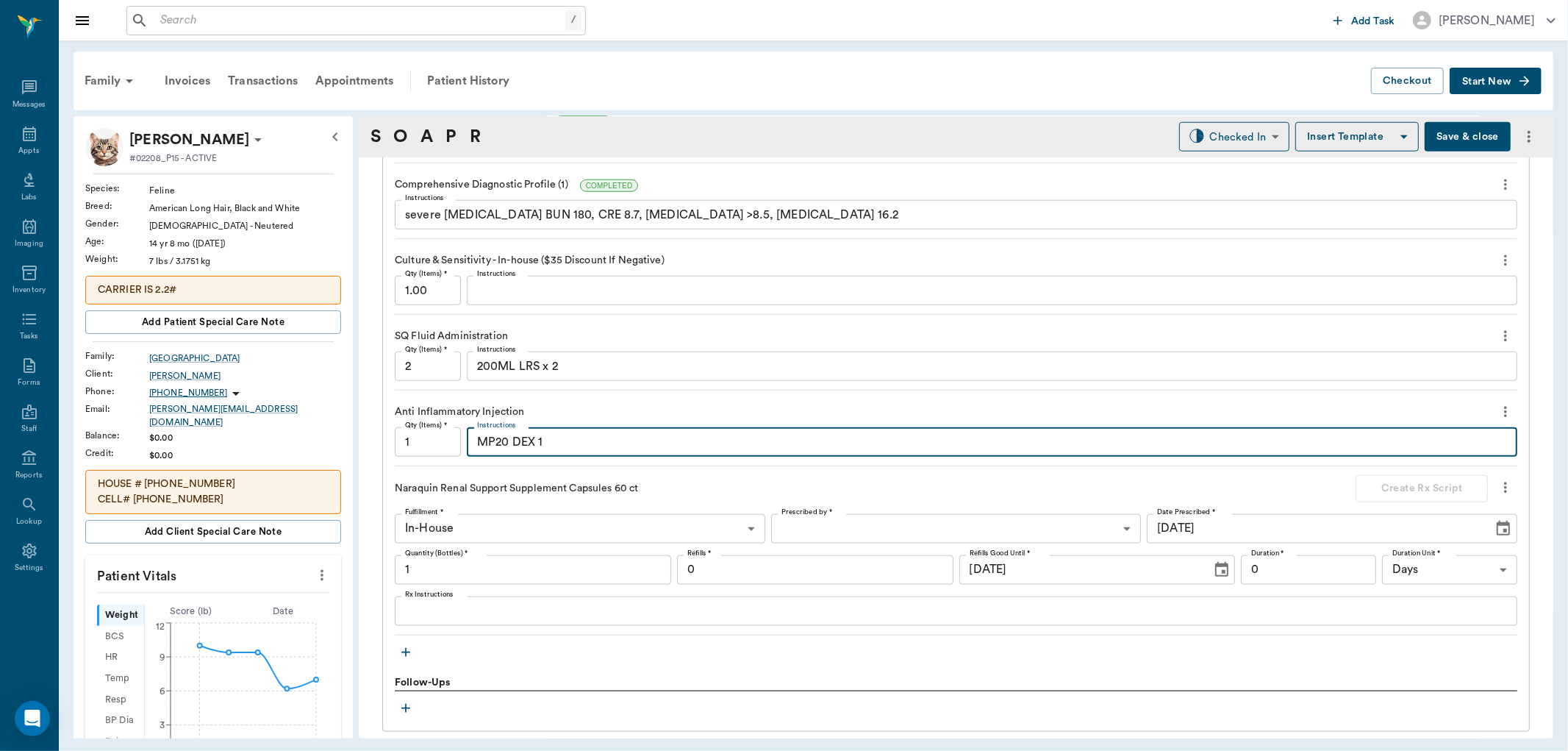
type textarea "MP20 DEX 1"
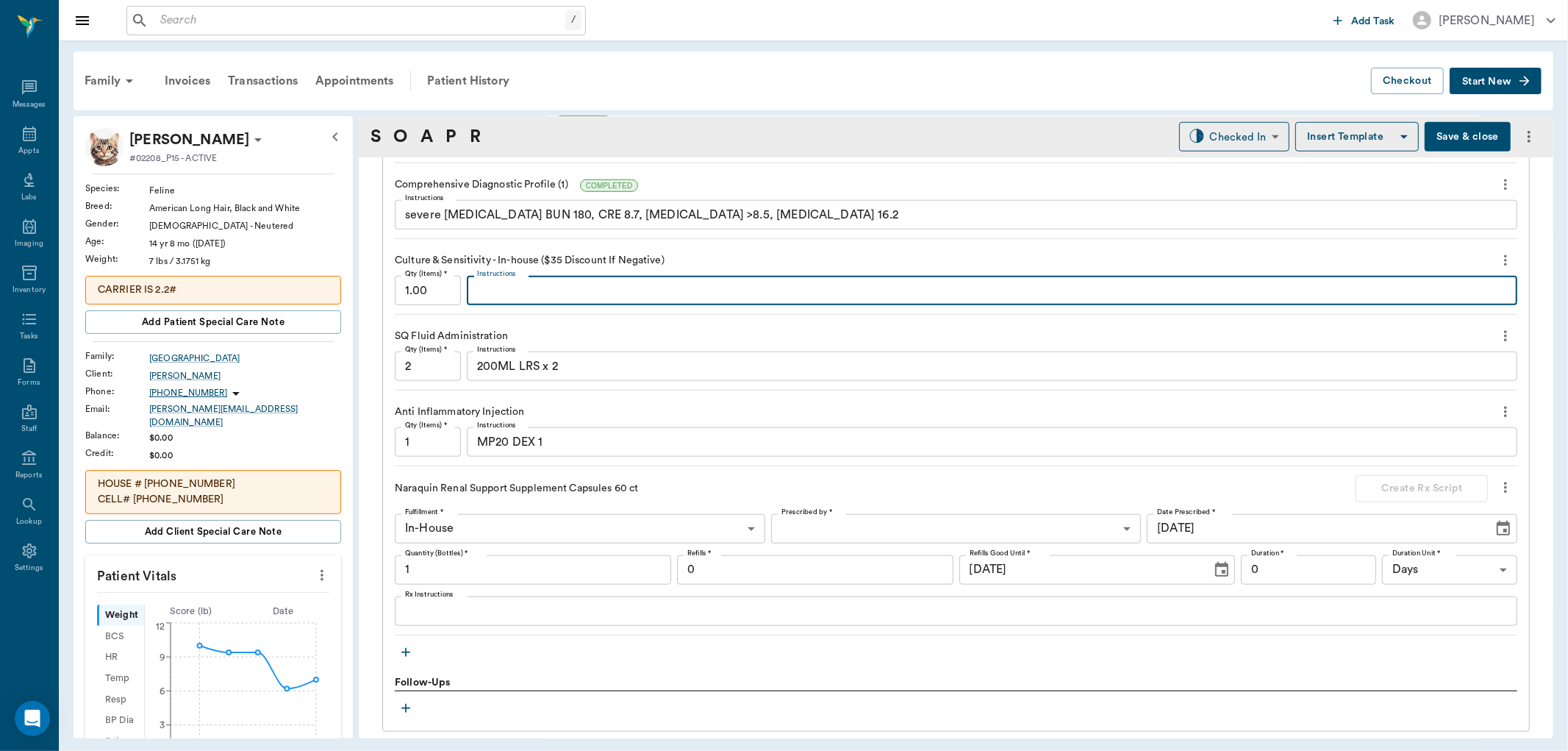
click at [541, 289] on textarea "Instructions" at bounding box center [991, 291] width 1030 height 17
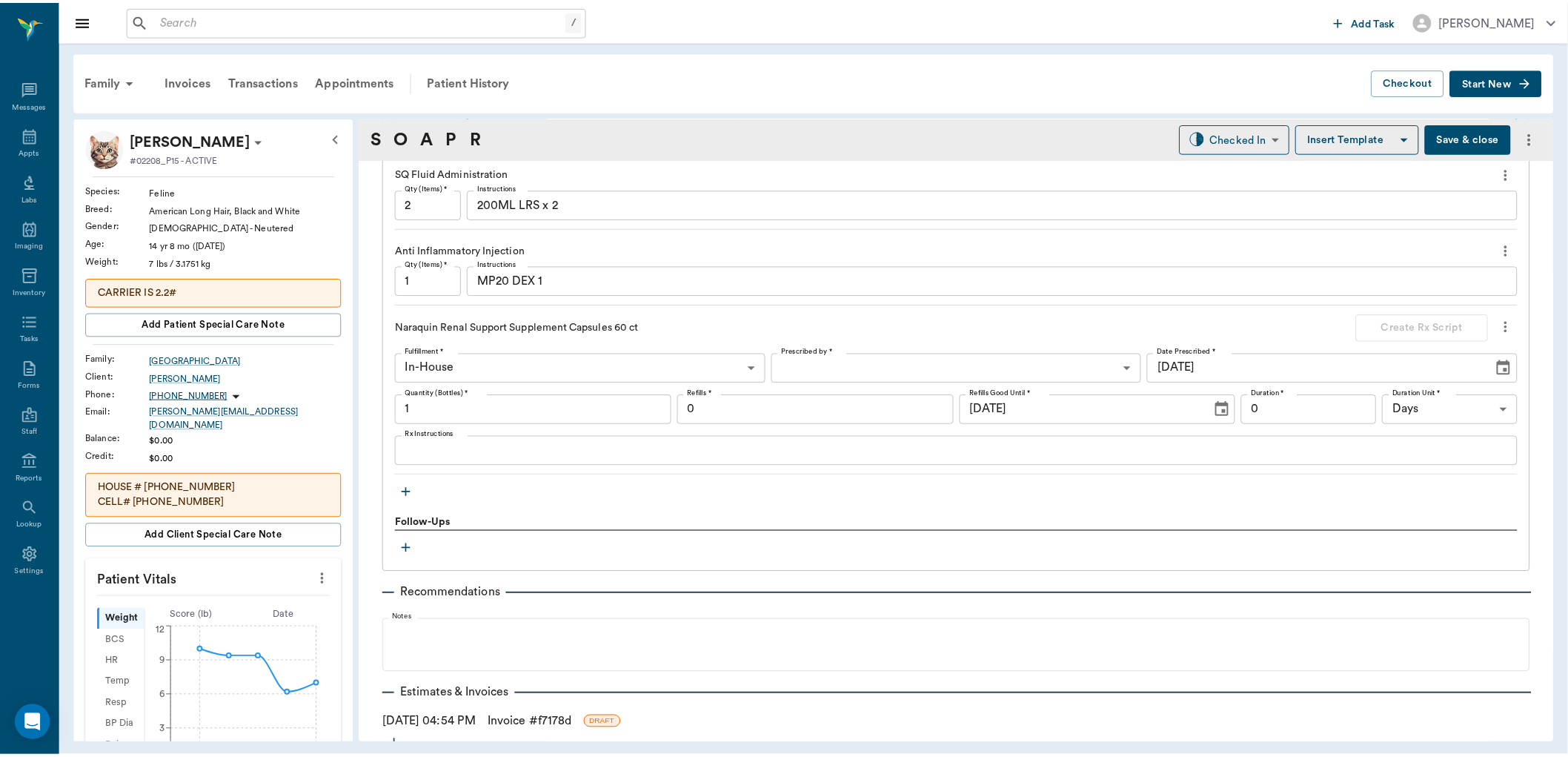
scroll to position [1448, 0]
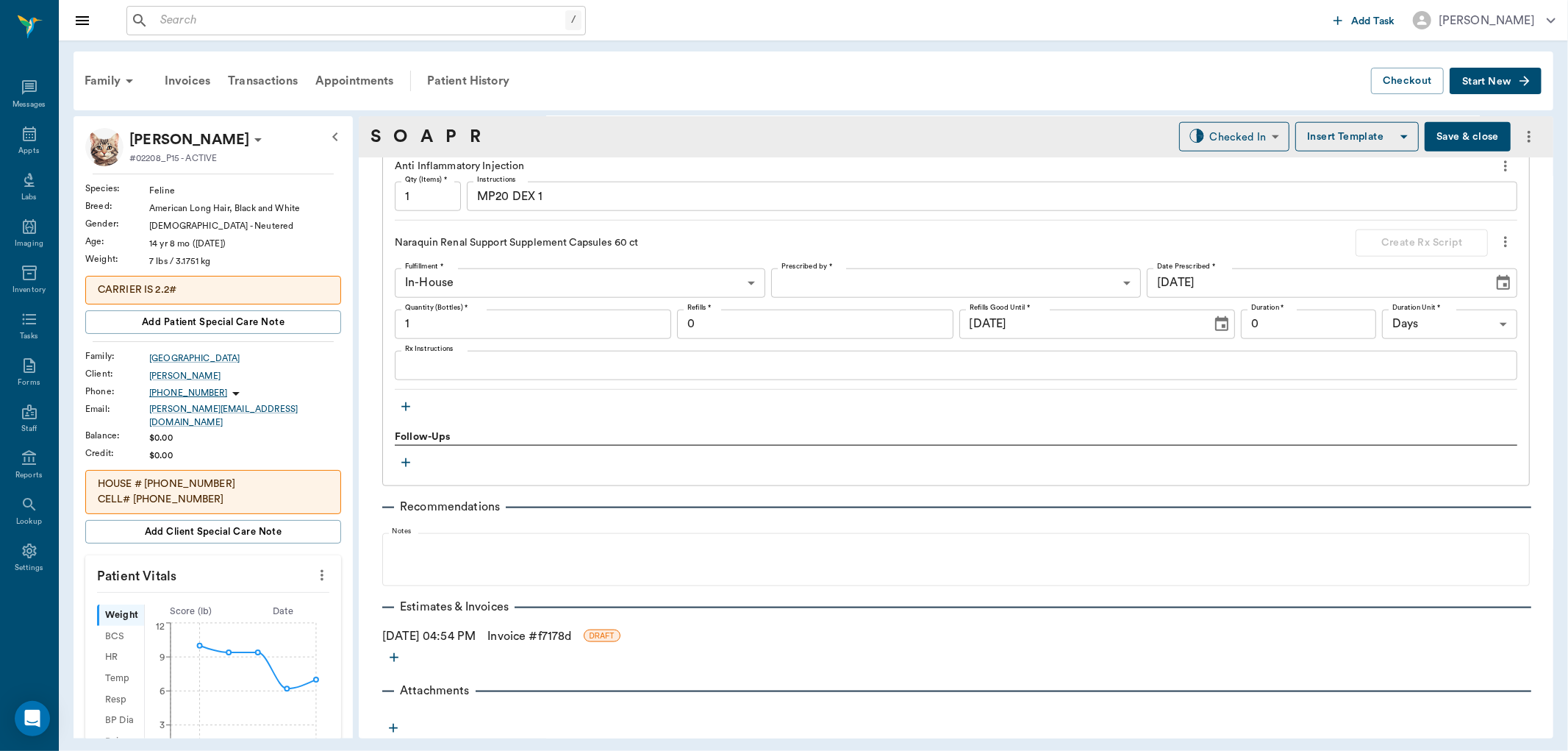
type textarea "NEGATIVE"
click at [534, 636] on link "Invoice # f7178d" at bounding box center [529, 636] width 84 height 18
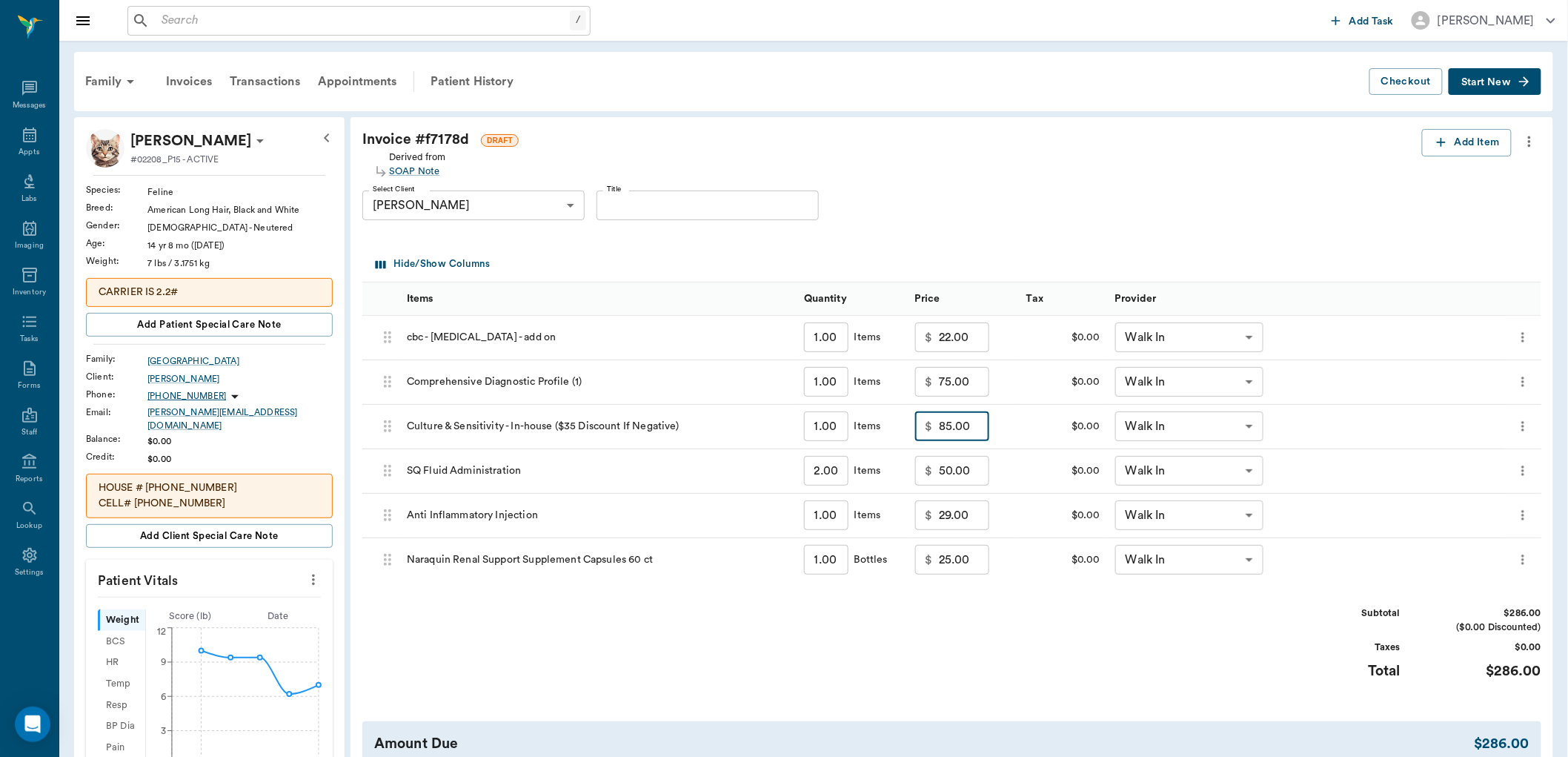
click at [973, 426] on input "85.00" at bounding box center [964, 426] width 50 height 29
type input "50.00"
click at [961, 470] on input "50.00" at bounding box center [964, 470] width 50 height 29
type input "40.00"
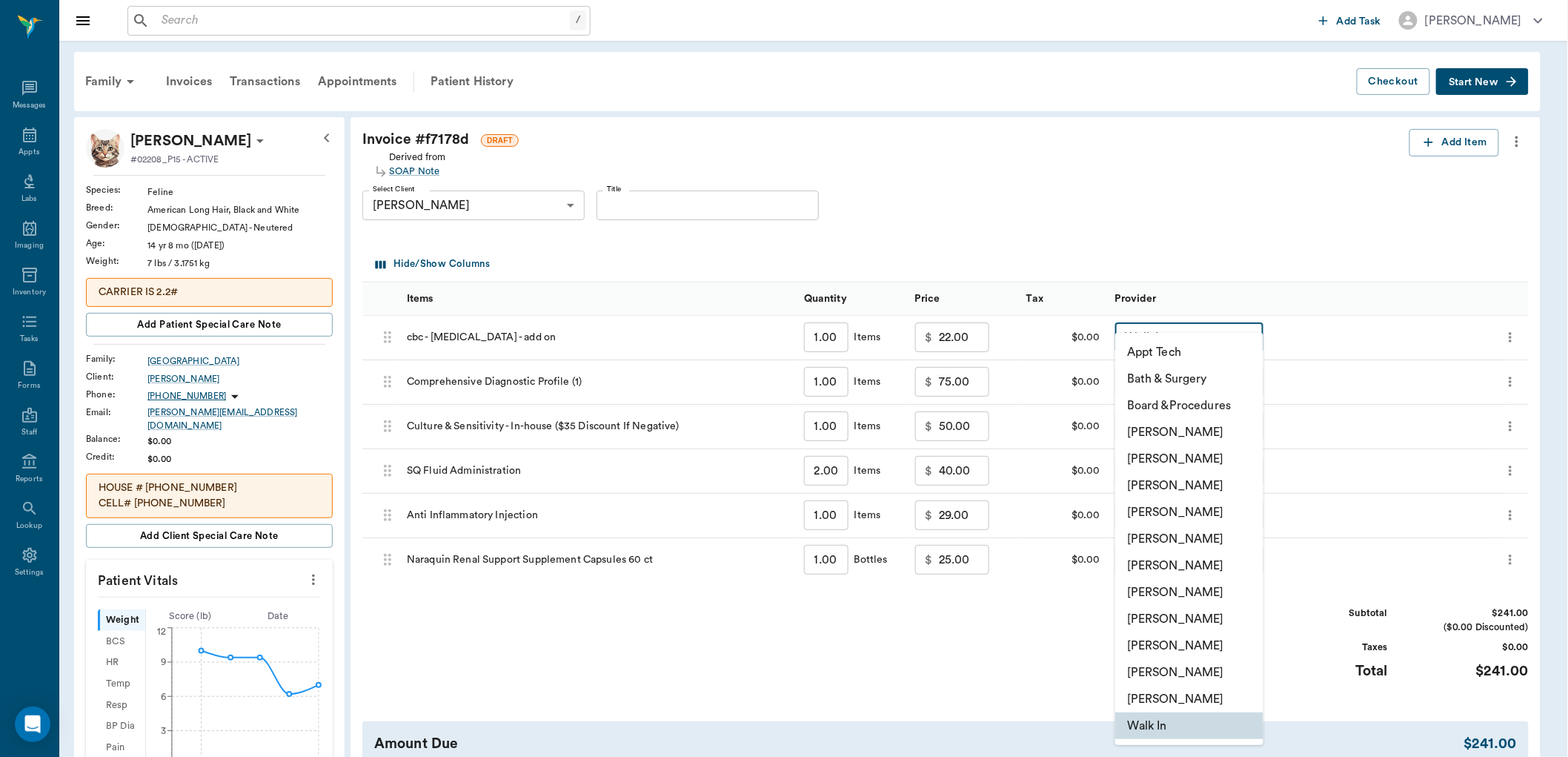
click at [1246, 331] on body "/ ​ Add Task [PERSON_NAME] Nectar Messages Appts Labs Imaging Inventory Tasks F…" at bounding box center [784, 627] width 1568 height 1253
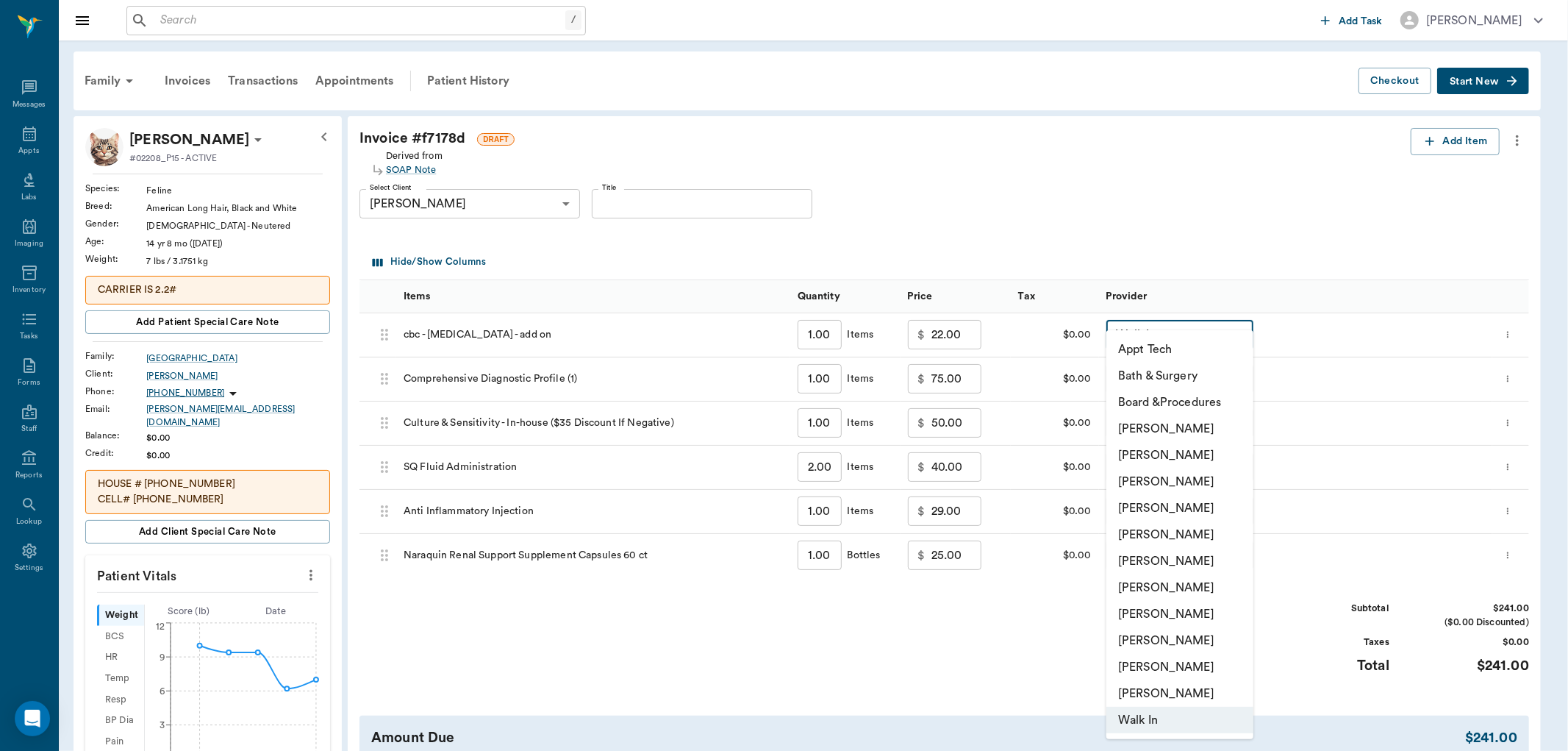
click at [1174, 504] on li "[PERSON_NAME]" at bounding box center [1180, 508] width 147 height 27
type input "none-63ec2f075fda476ae8351a4d"
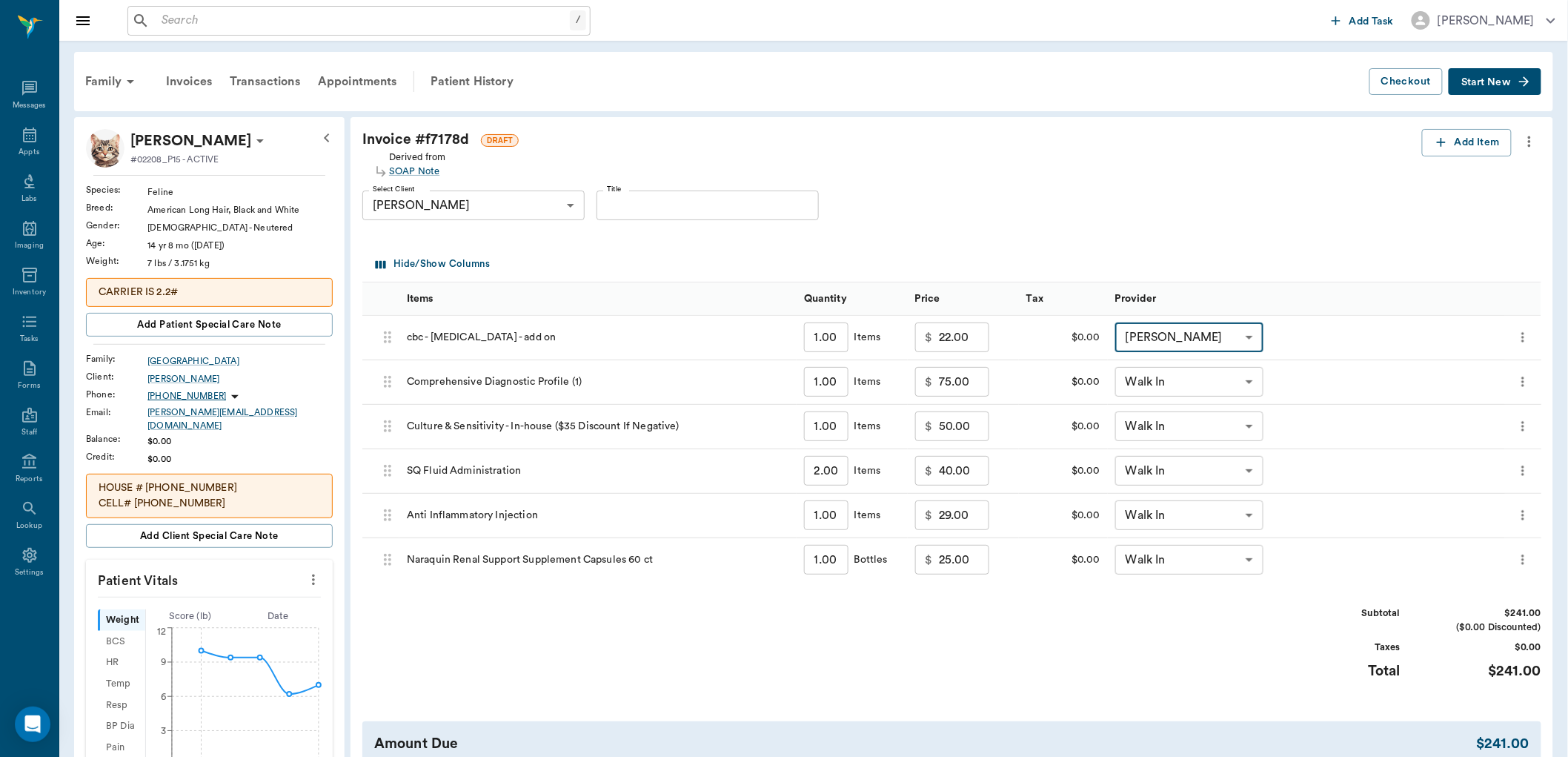
click at [1240, 381] on body "/ ​ Add Task [PERSON_NAME] Nectar Messages Appts Labs Imaging Inventory Tasks F…" at bounding box center [784, 627] width 1568 height 1253
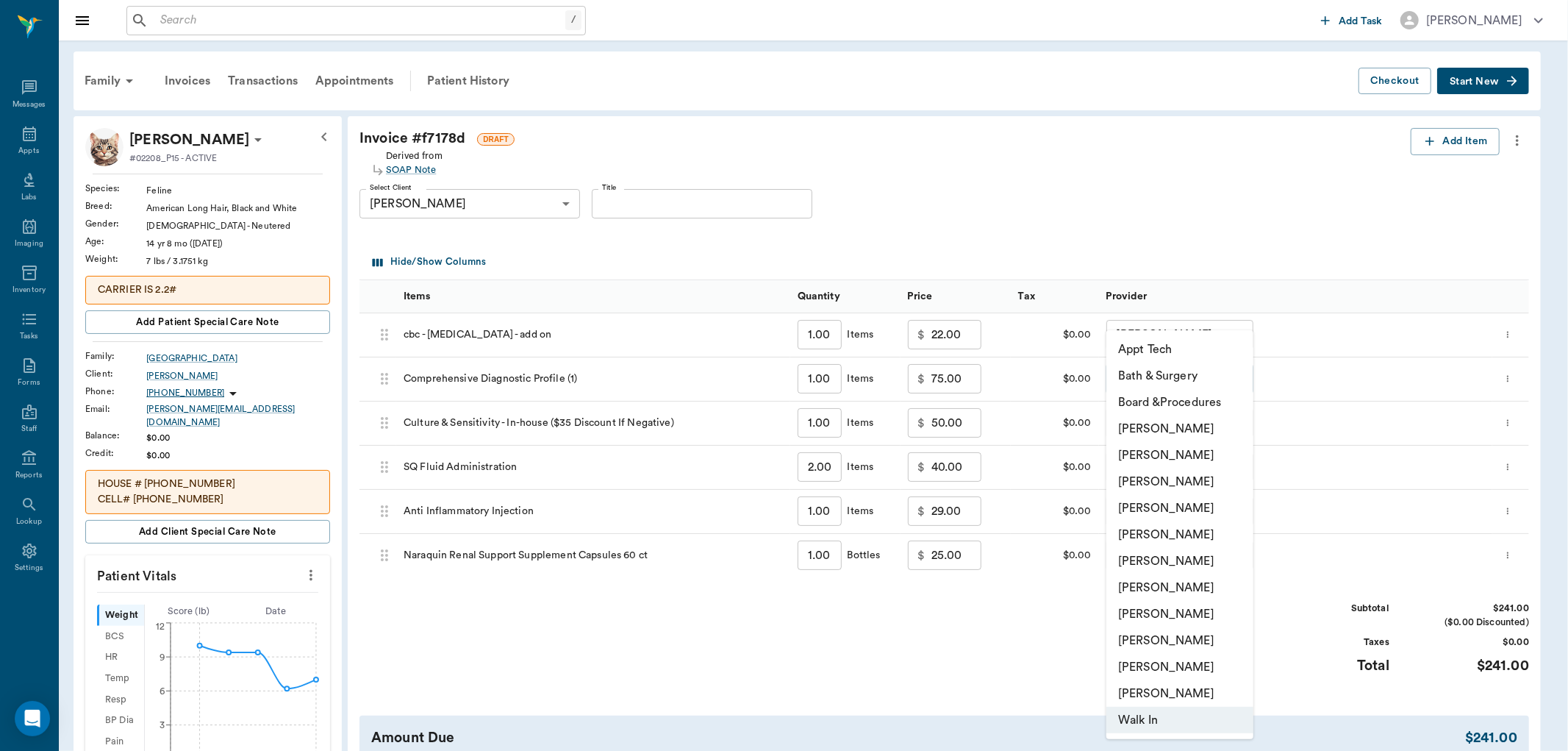
drag, startPoint x: 1188, startPoint y: 502, endPoint x: 1196, endPoint y: 461, distance: 41.8
click at [1188, 501] on li "[PERSON_NAME]" at bounding box center [1180, 508] width 147 height 27
type input "none-63ec2f075fda476ae8351a4d"
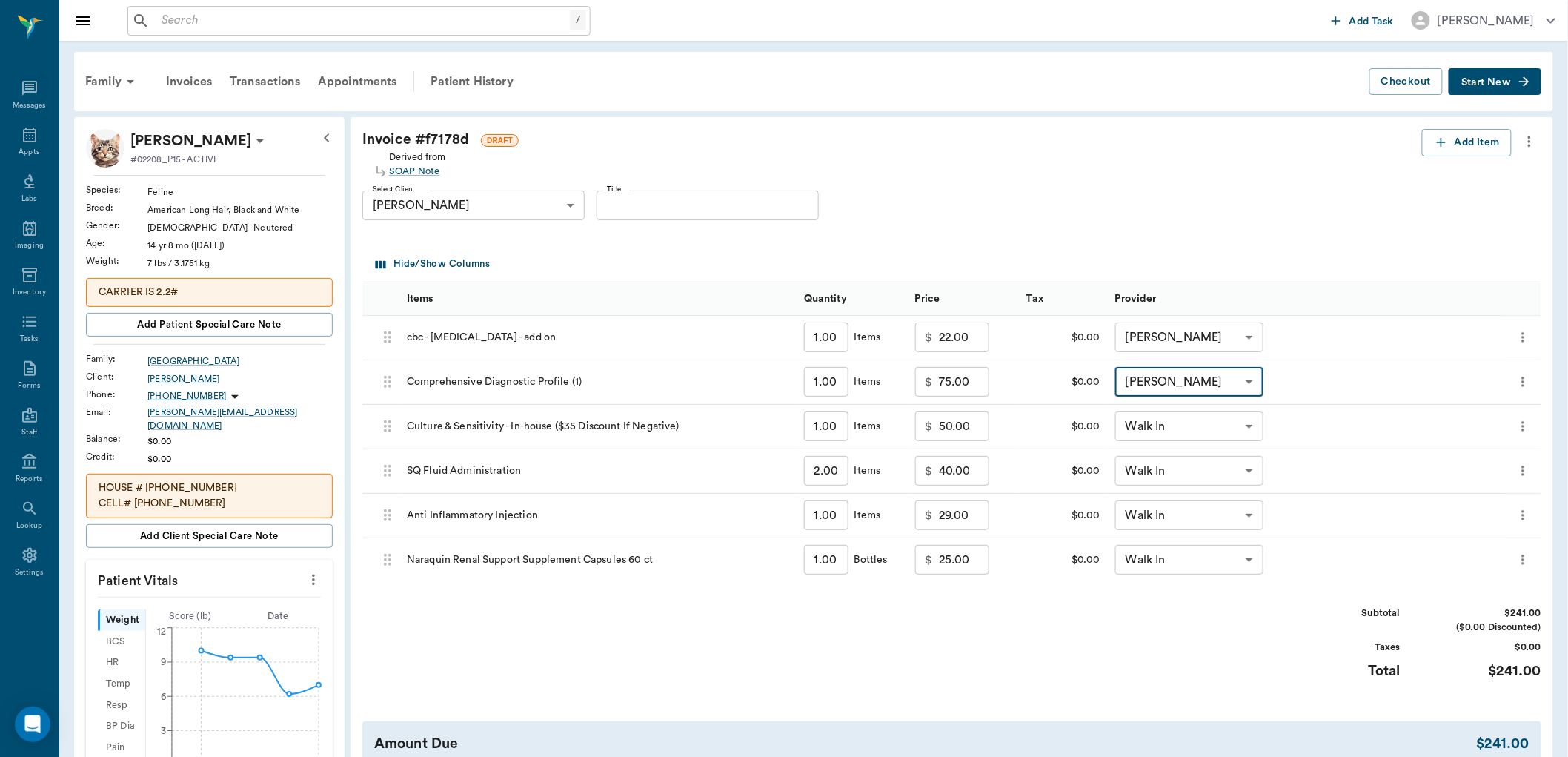
click at [1233, 423] on body "/ ​ Add Task [PERSON_NAME] Nectar Messages Appts Labs Imaging Inventory Tasks F…" at bounding box center [784, 627] width 1568 height 1253
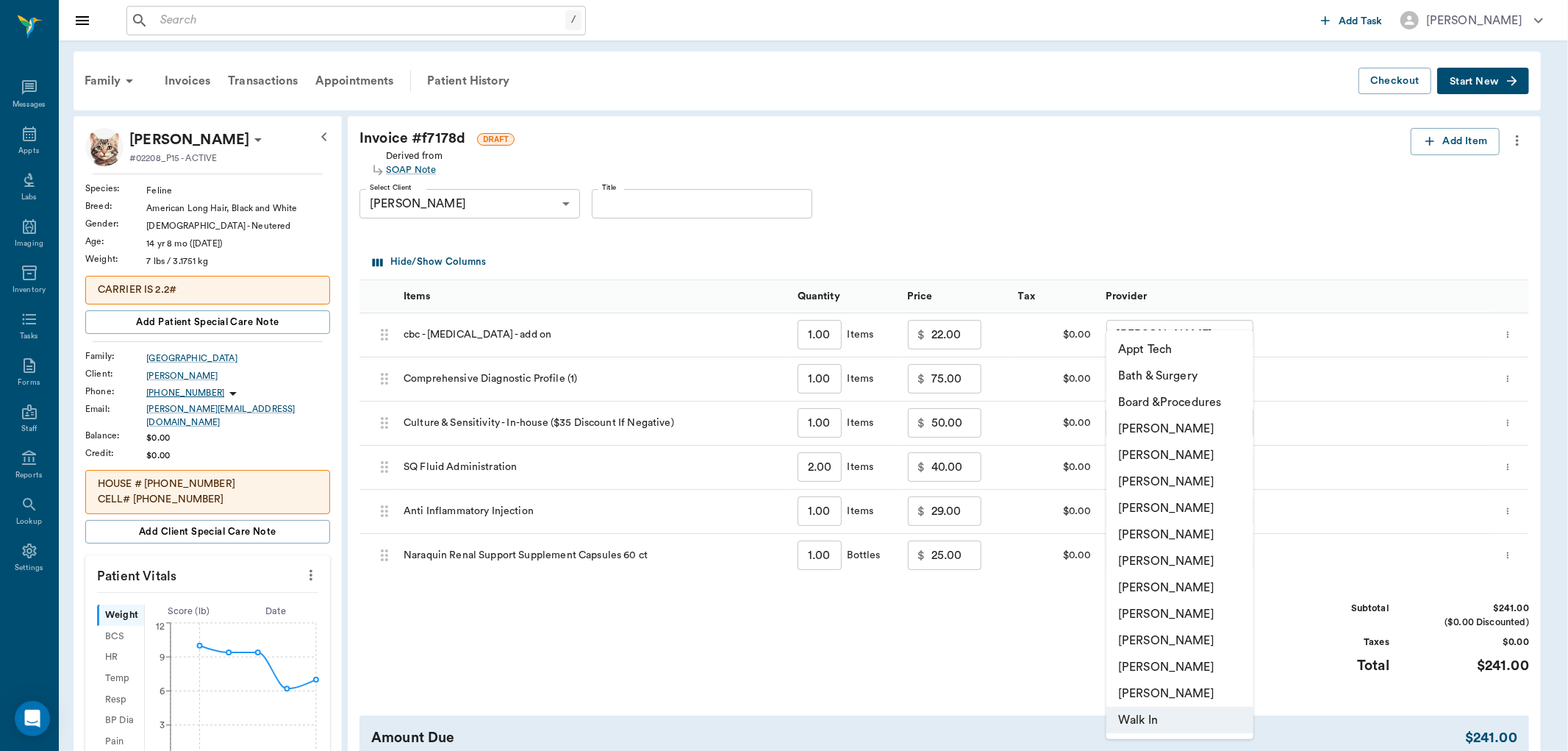
click at [1180, 497] on li "[PERSON_NAME]" at bounding box center [1180, 508] width 147 height 27
type input "none-63ec2f075fda476ae8351a4d"
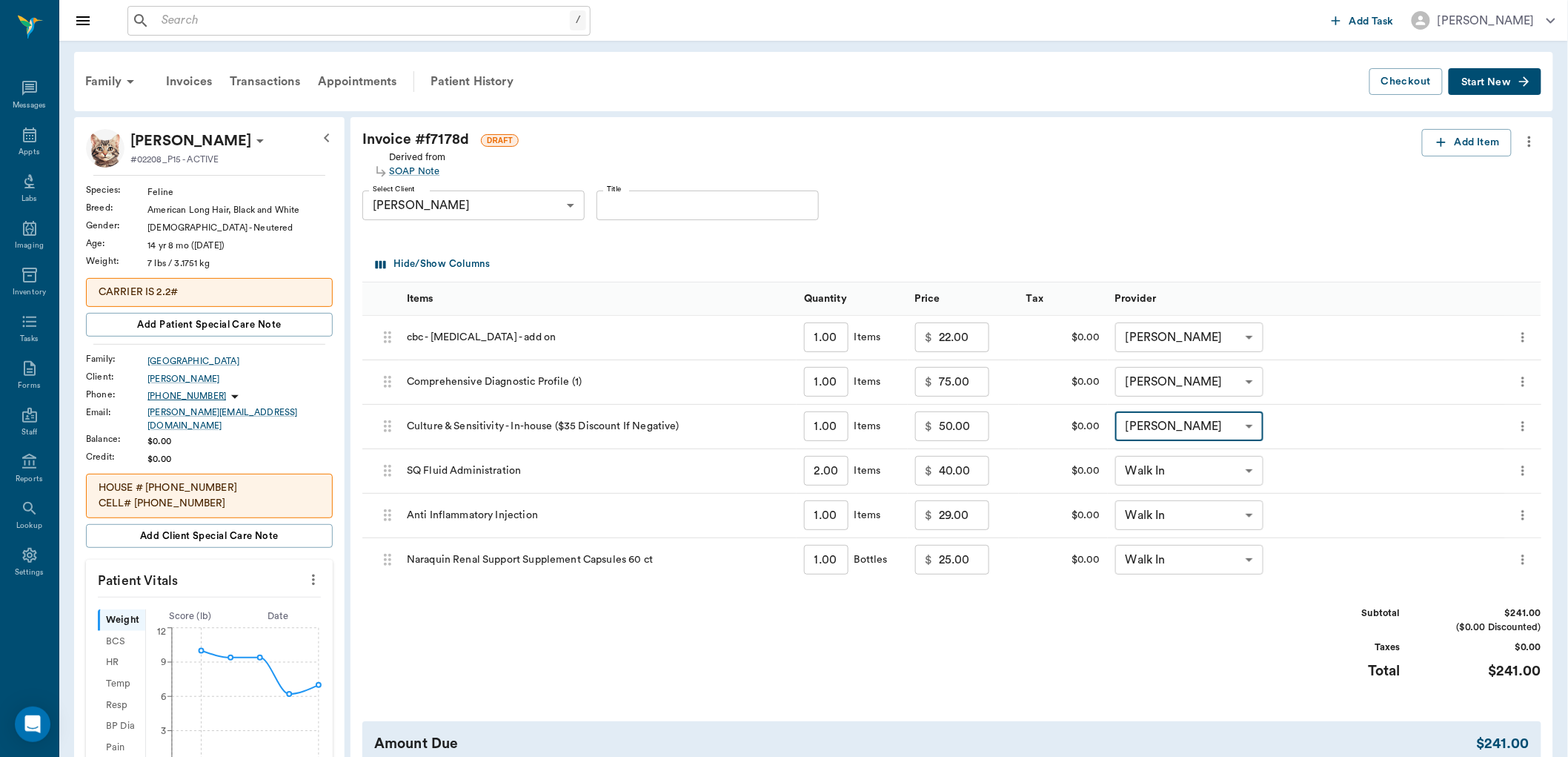
click at [1231, 470] on body "/ ​ Add Task [PERSON_NAME] Nectar Messages Appts Labs Imaging Inventory Tasks F…" at bounding box center [784, 627] width 1568 height 1253
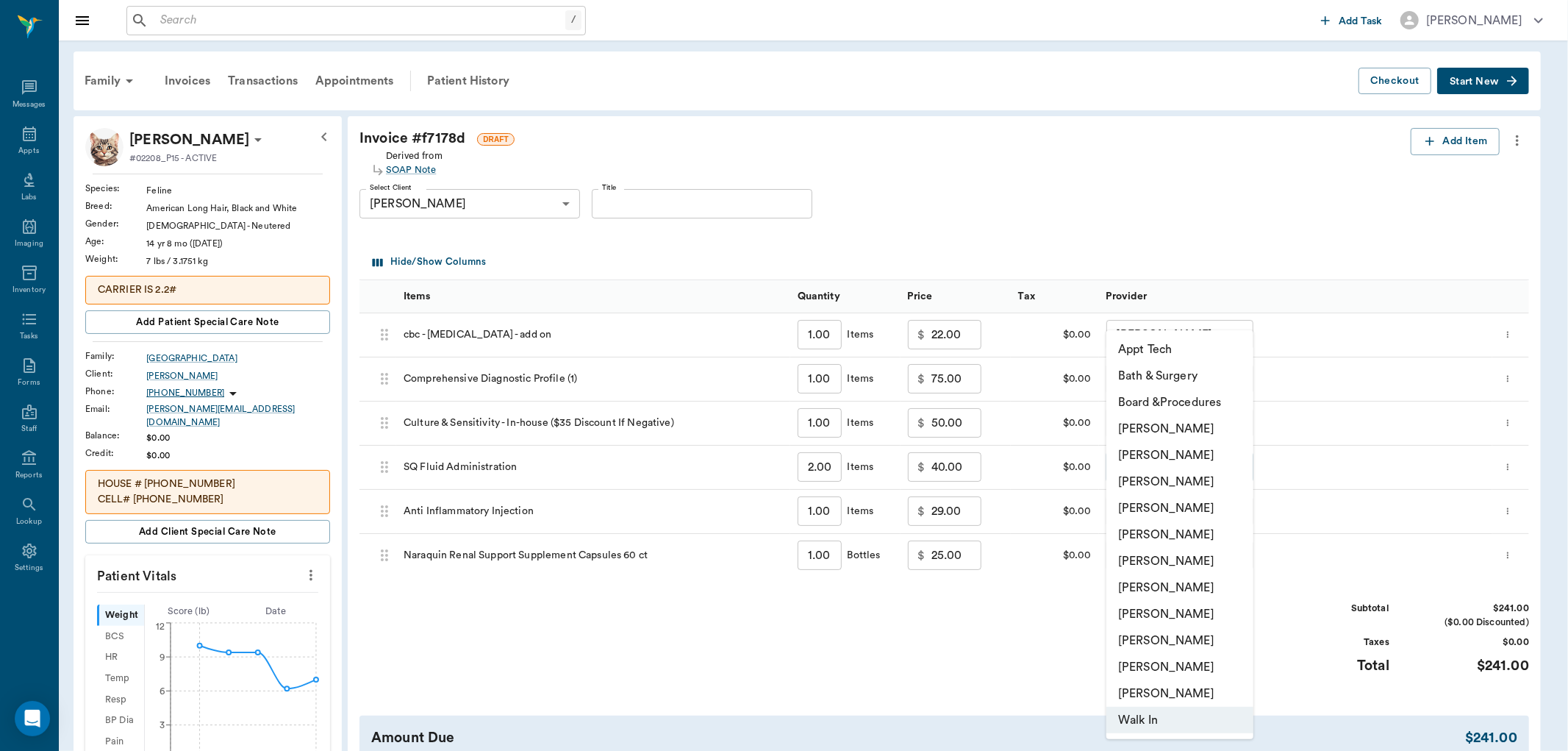
click at [1179, 504] on li "[PERSON_NAME]" at bounding box center [1180, 508] width 147 height 27
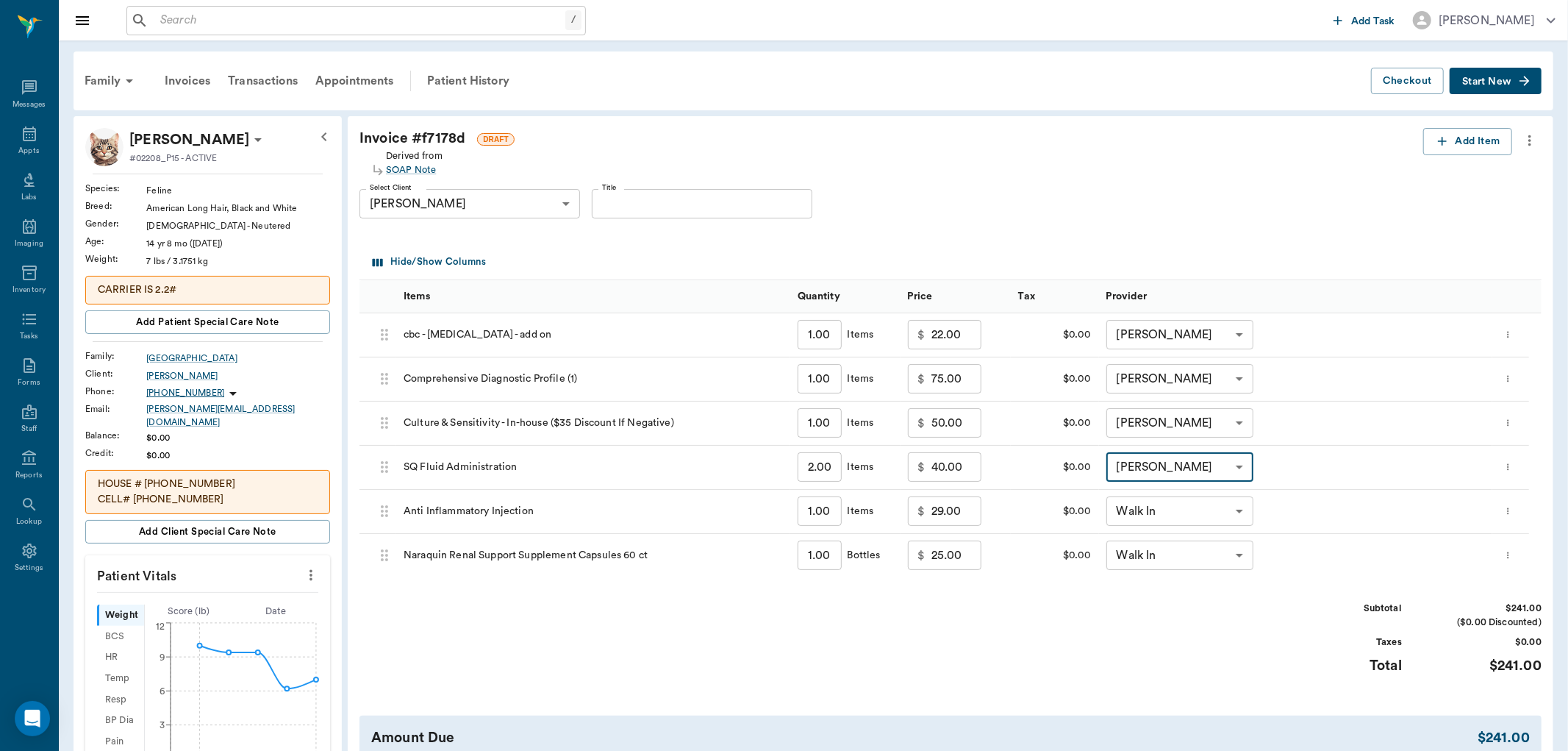
type input "none-63ec2f075fda476ae8351a4d"
click at [1221, 504] on body "/ ​ Add Task [PERSON_NAME] Nectar Messages Appts Labs Imaging Inventory Tasks F…" at bounding box center [784, 622] width 1568 height 1243
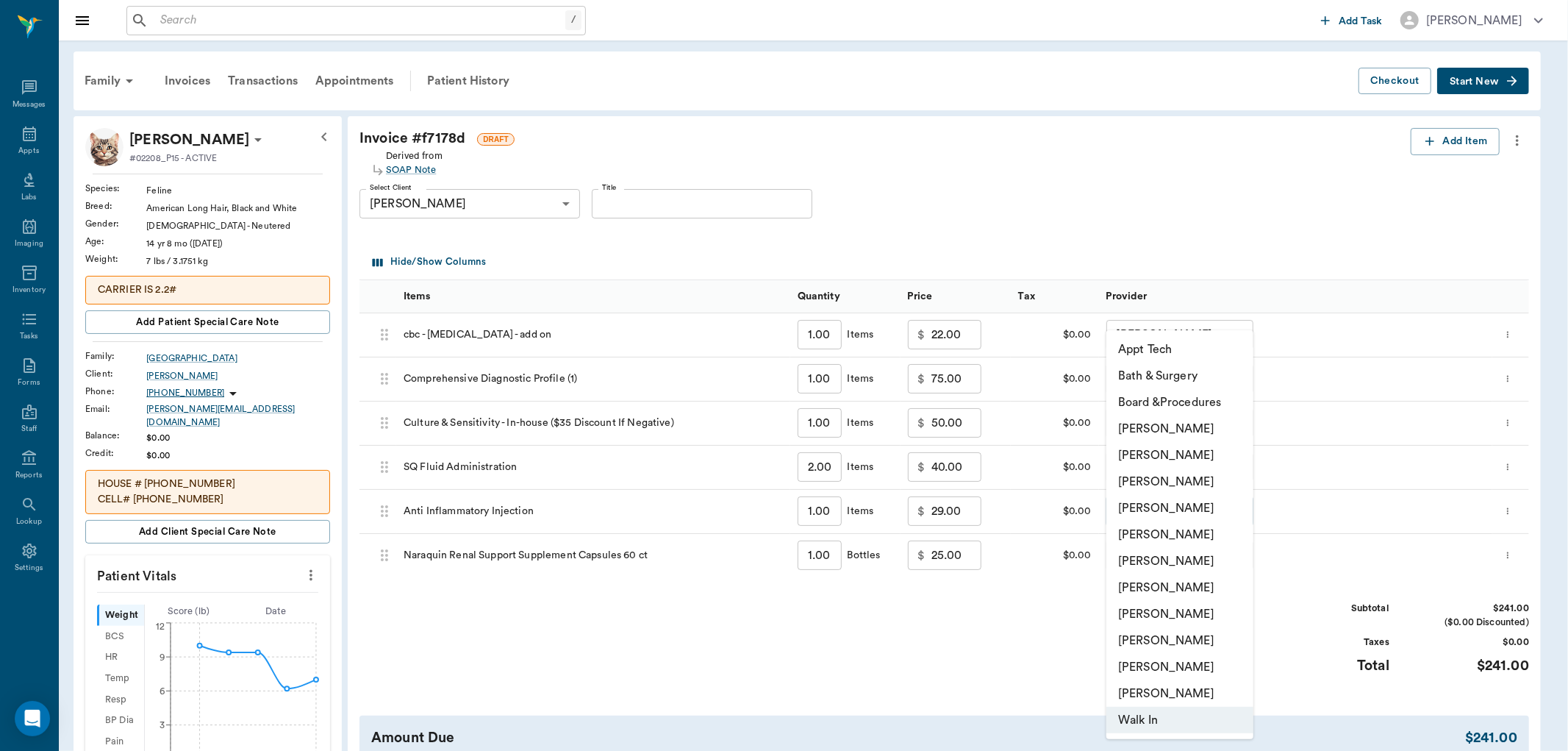
click at [1193, 506] on li "[PERSON_NAME]" at bounding box center [1180, 508] width 147 height 27
type input "none-63ec2f075fda476ae8351a4d"
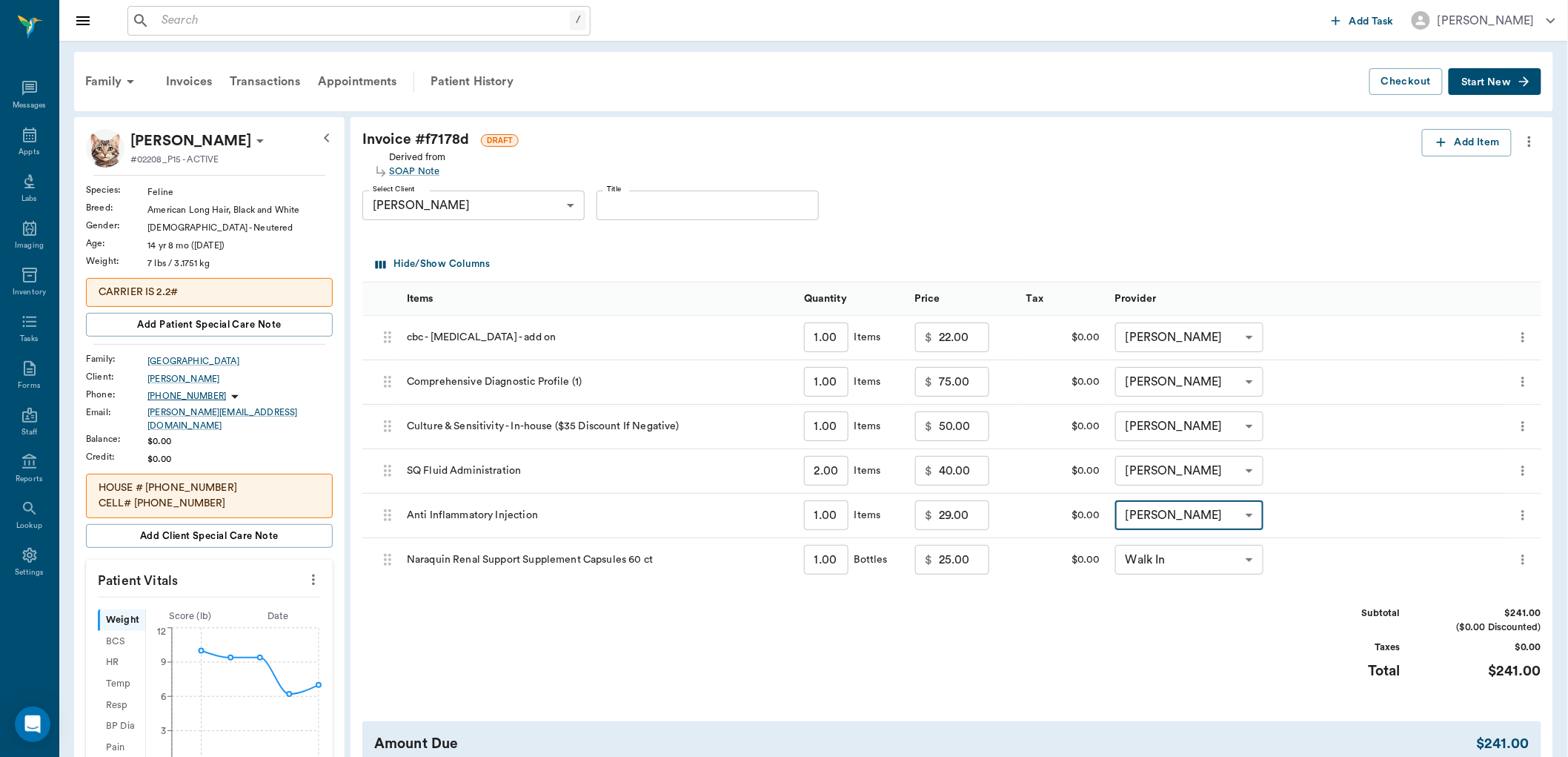
click at [1247, 559] on body "/ ​ Add Task [PERSON_NAME] Nectar Messages Appts Labs Imaging Inventory Tasks F…" at bounding box center [784, 627] width 1568 height 1253
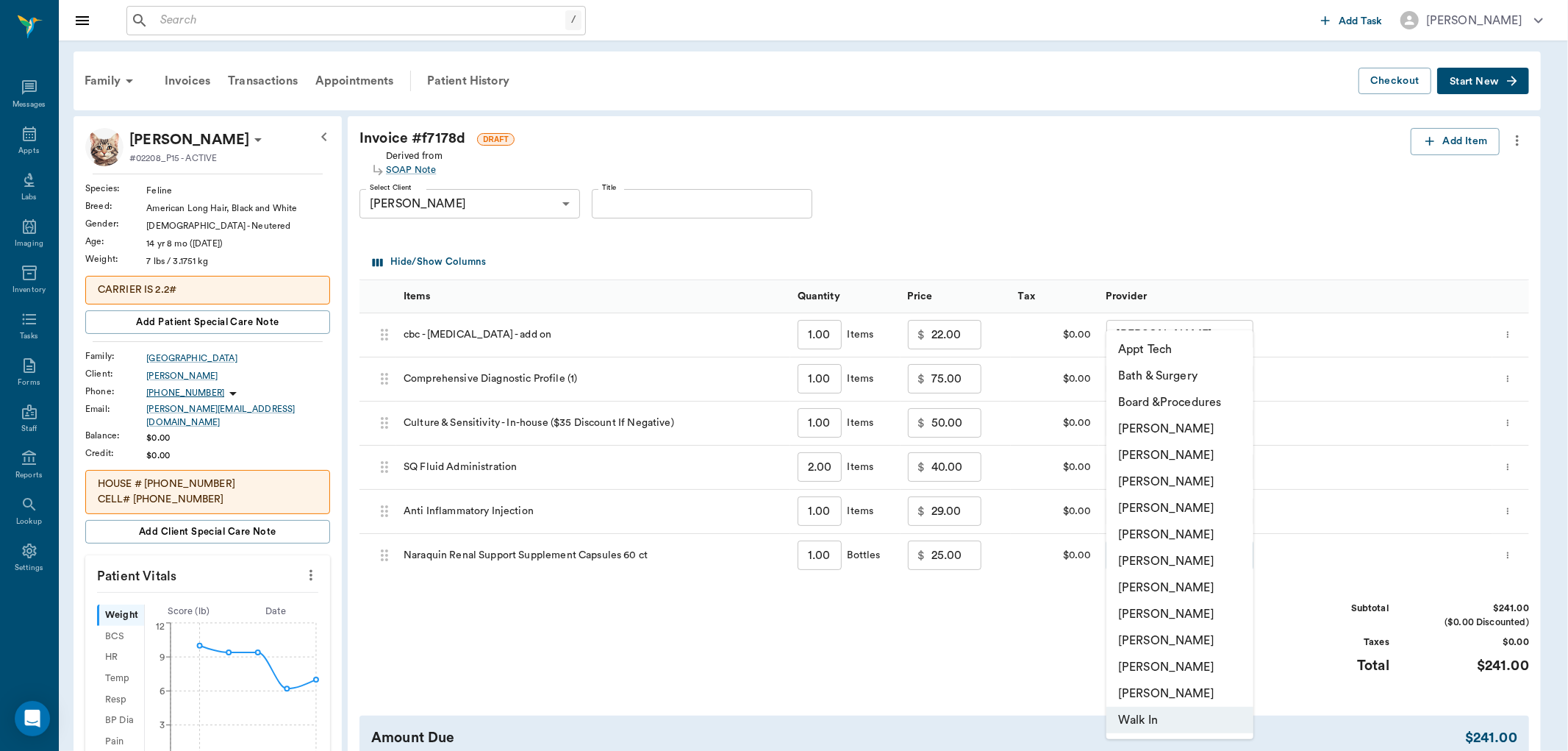
click at [1215, 504] on li "[PERSON_NAME]" at bounding box center [1180, 508] width 147 height 27
type input "none-63ec2f075fda476ae8351a4d"
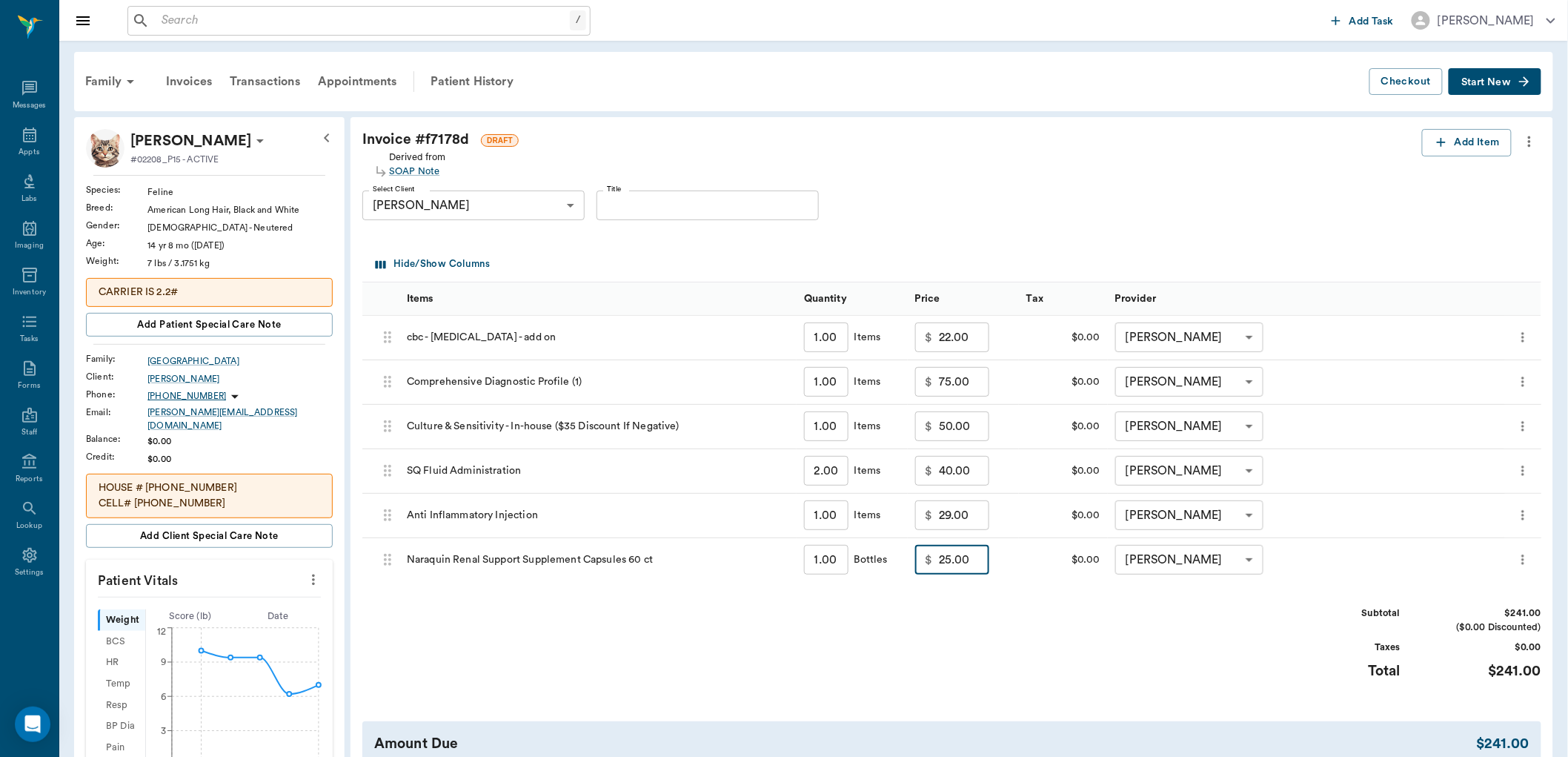
click at [965, 562] on input "25.00" at bounding box center [964, 559] width 50 height 29
type input "15.00"
click at [984, 638] on div "Subtotal $231.00 ($0.00 Discounted) Taxes $0.00 Total $231.00" at bounding box center [952, 653] width 1179 height 91
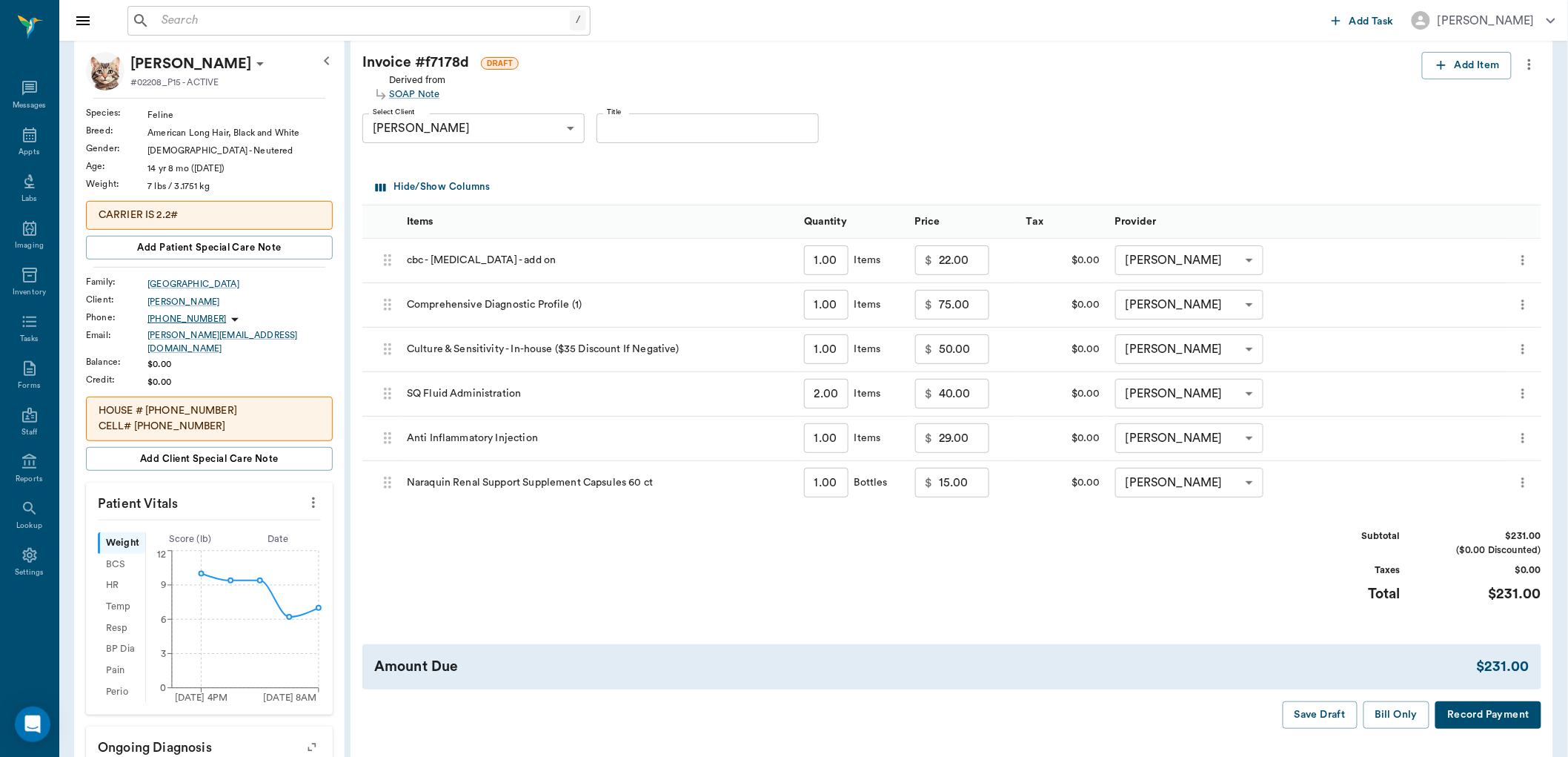
scroll to position [165, 0]
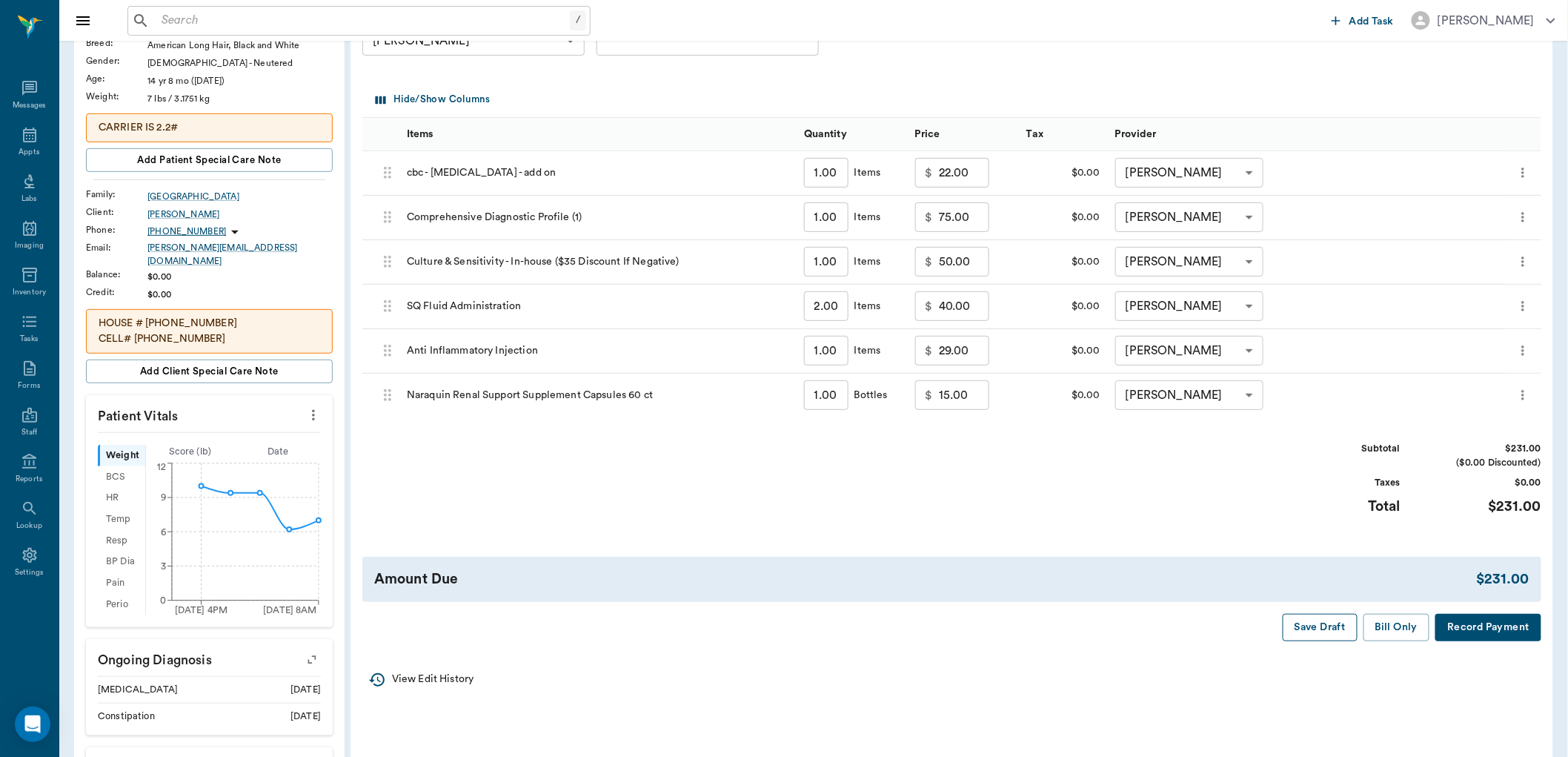
click at [1332, 626] on button "Save Draft" at bounding box center [1320, 628] width 75 height 28
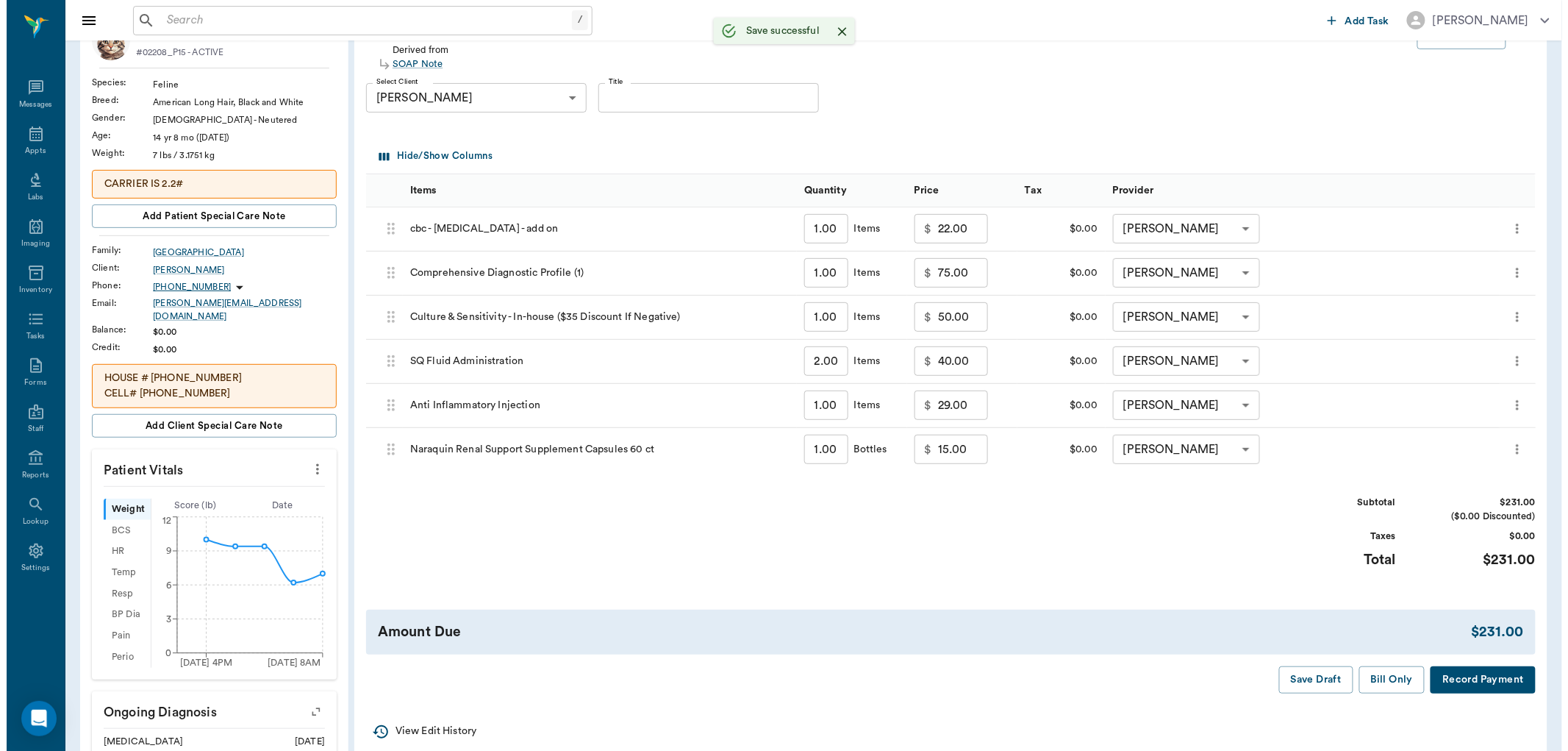
scroll to position [0, 0]
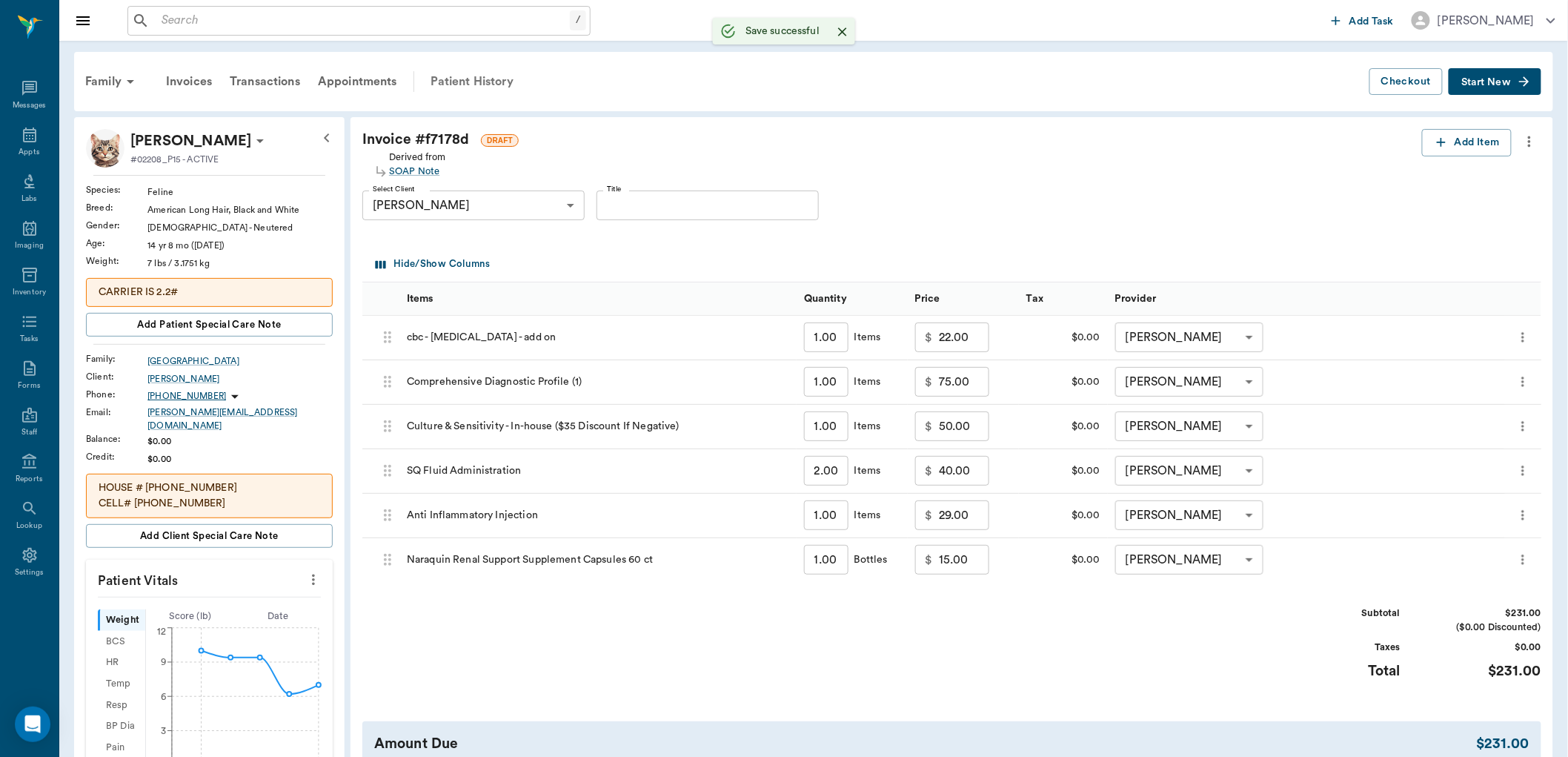
click at [465, 85] on div "Patient History" at bounding box center [472, 81] width 101 height 35
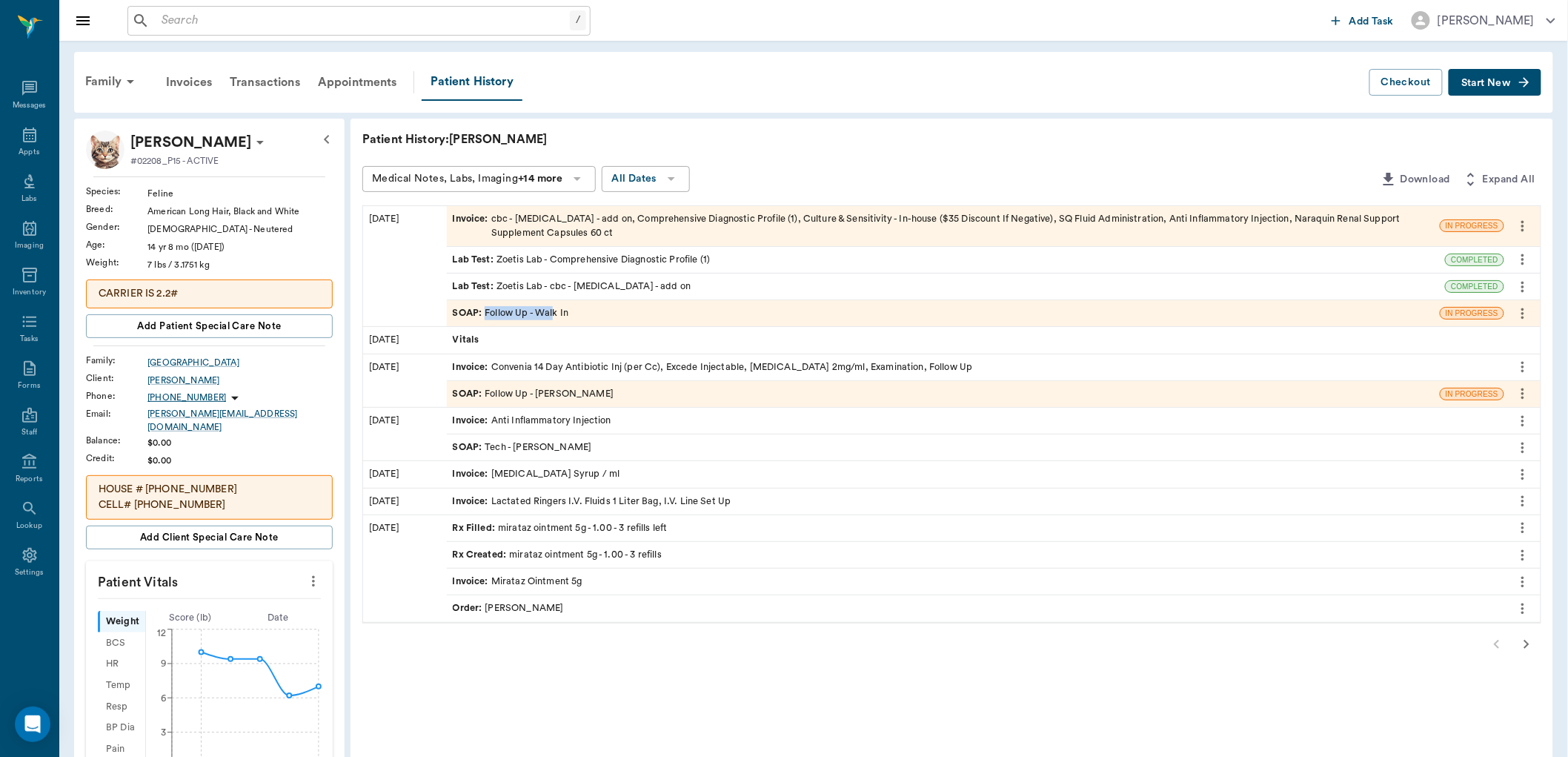
click at [554, 316] on div "SOAP : Follow Up - Walk In" at bounding box center [511, 313] width 116 height 14
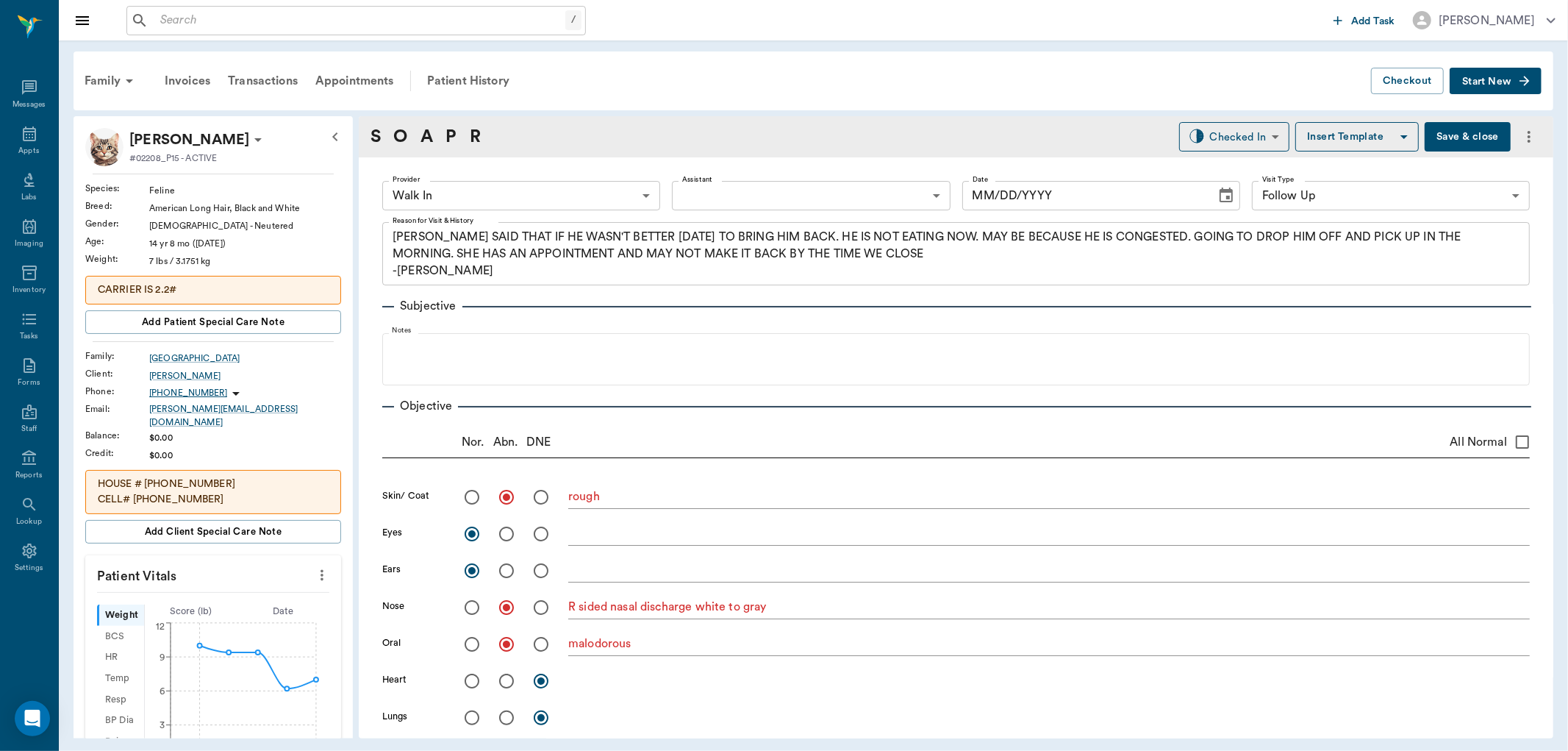
type input "63ee68728bdb516679580557"
type input "65d2be4f46e3a538d89b8c16"
type textarea "[PERSON_NAME] SAID THAT IF HE WASN'T BETTER [DATE] TO BRING HIM BACK. HE IS NOT…"
radio input "true"
type textarea "rough"
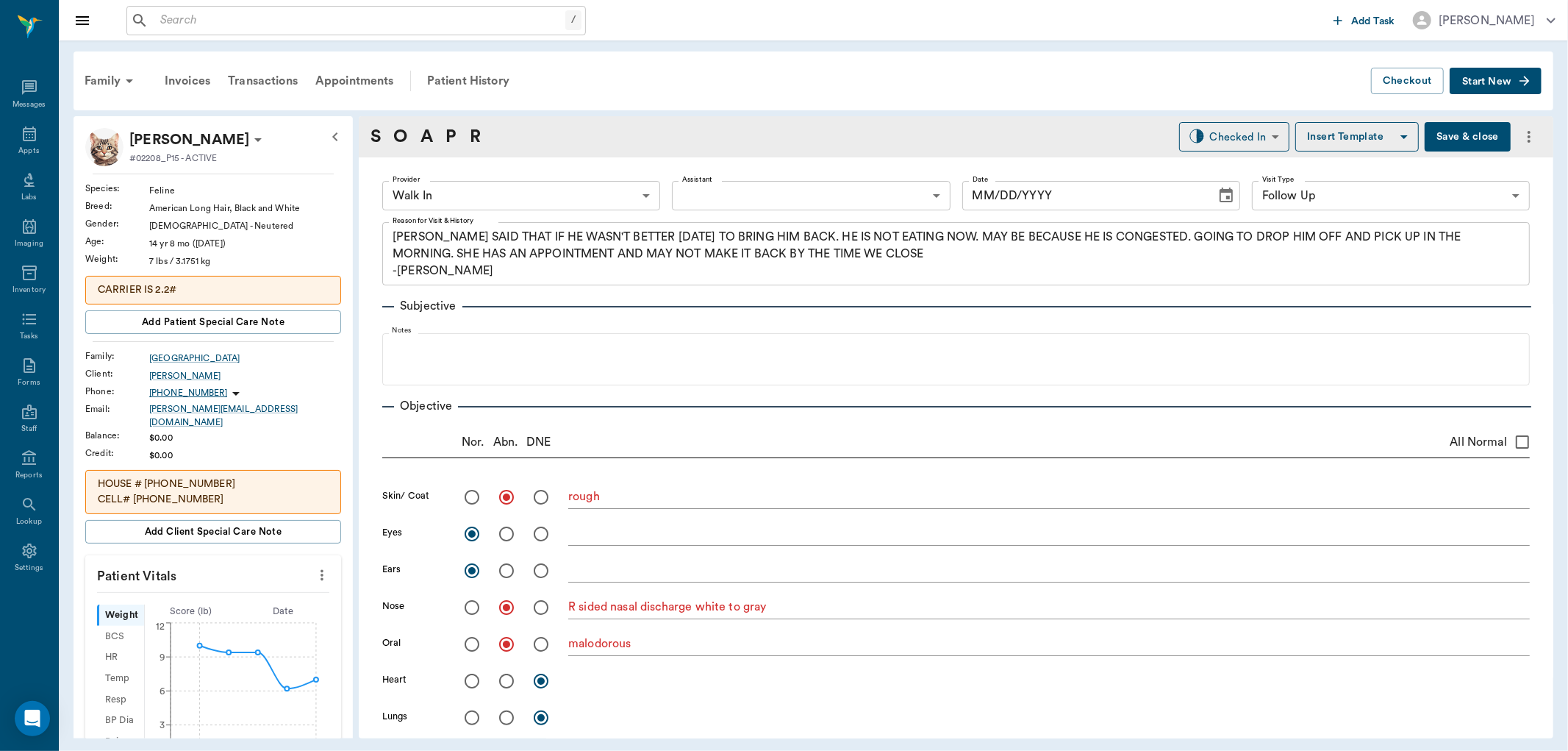
radio input "true"
type textarea "R sided nasal discharge white to gray"
radio input "true"
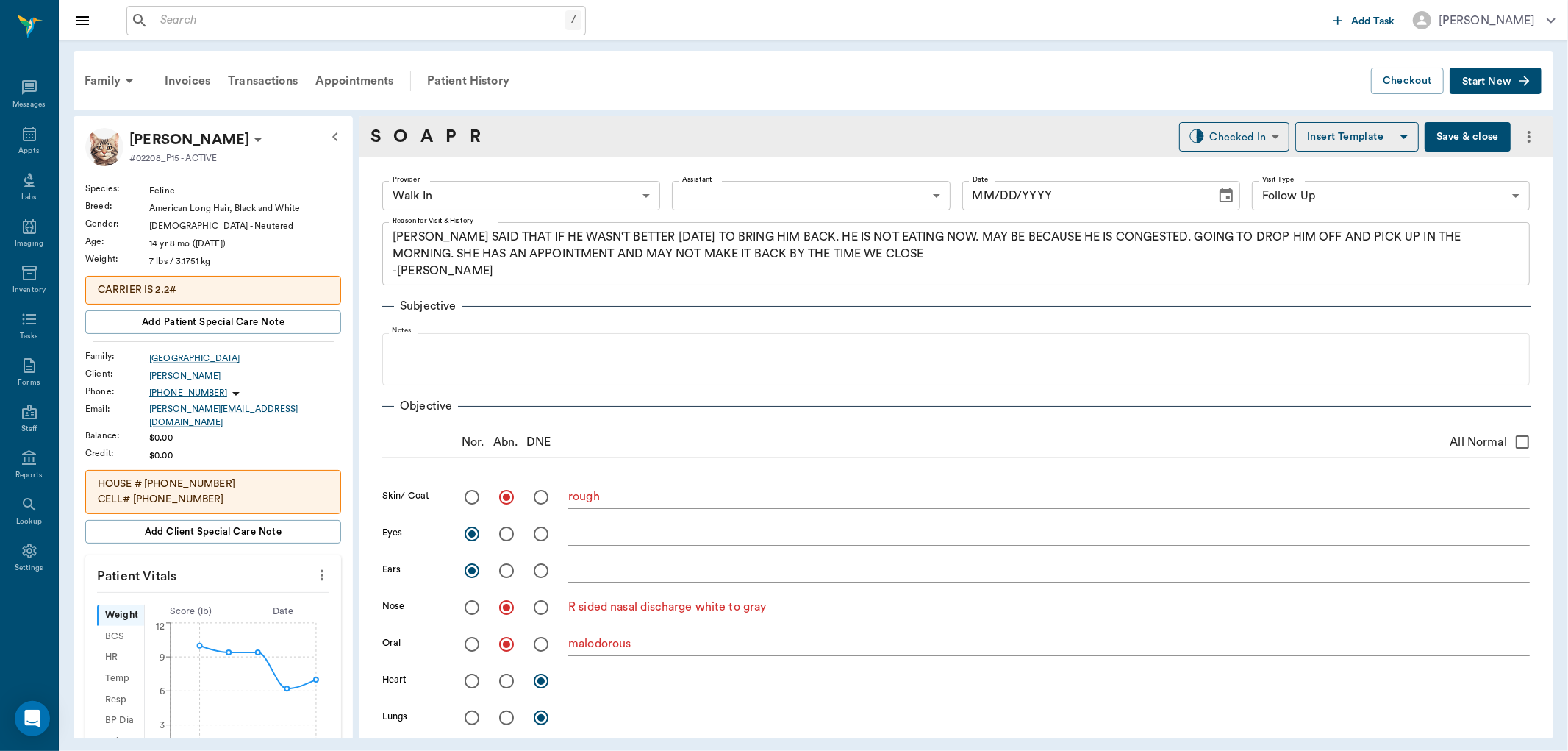
type textarea "malodorous"
type input "[DATE]"
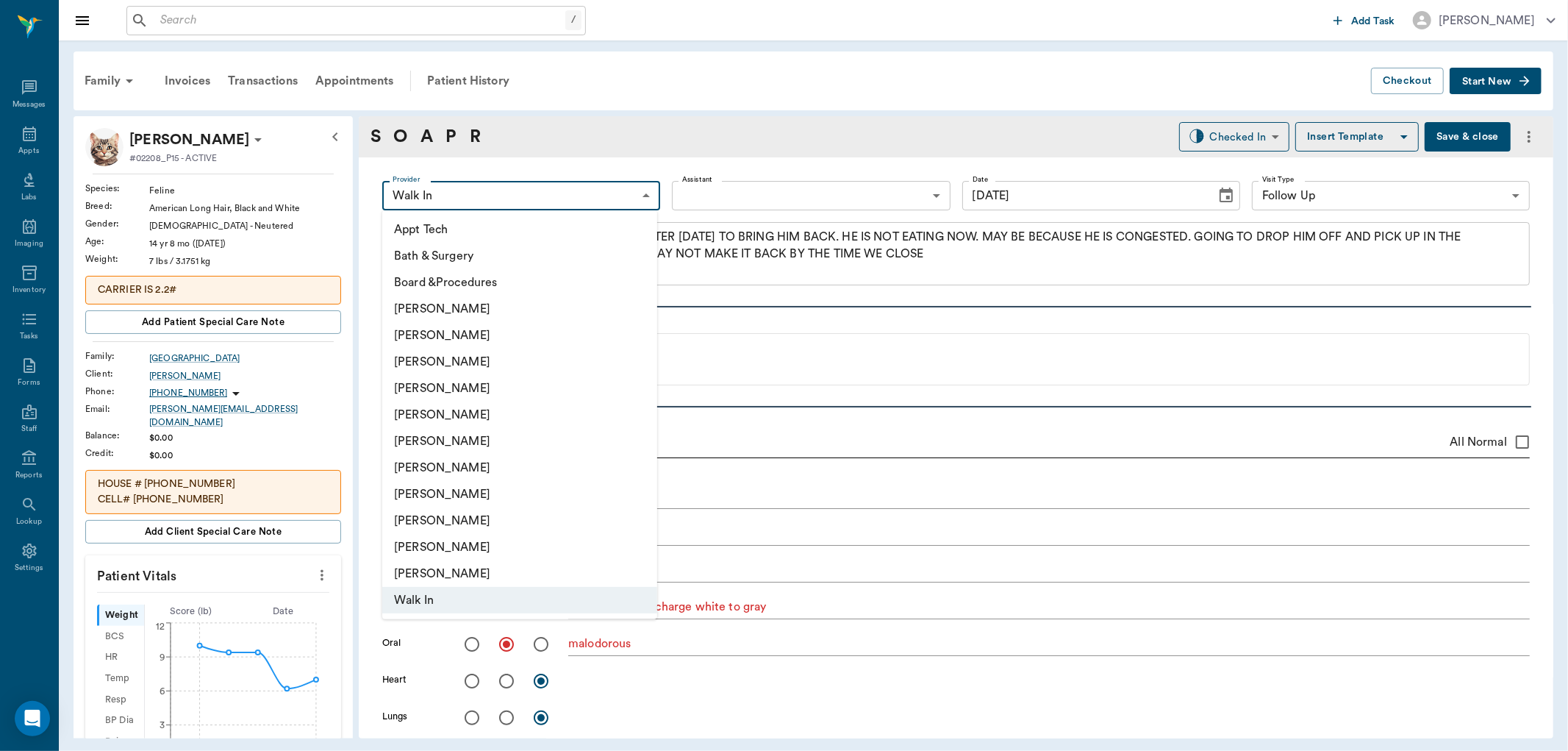
click at [647, 200] on body "/ ​ Add Task [PERSON_NAME] Nectar Messages Appts Labs Imaging Inventory Tasks F…" at bounding box center [784, 375] width 1568 height 751
click at [532, 388] on li "[PERSON_NAME]" at bounding box center [520, 388] width 275 height 27
type input "63ec2f075fda476ae8351a4d"
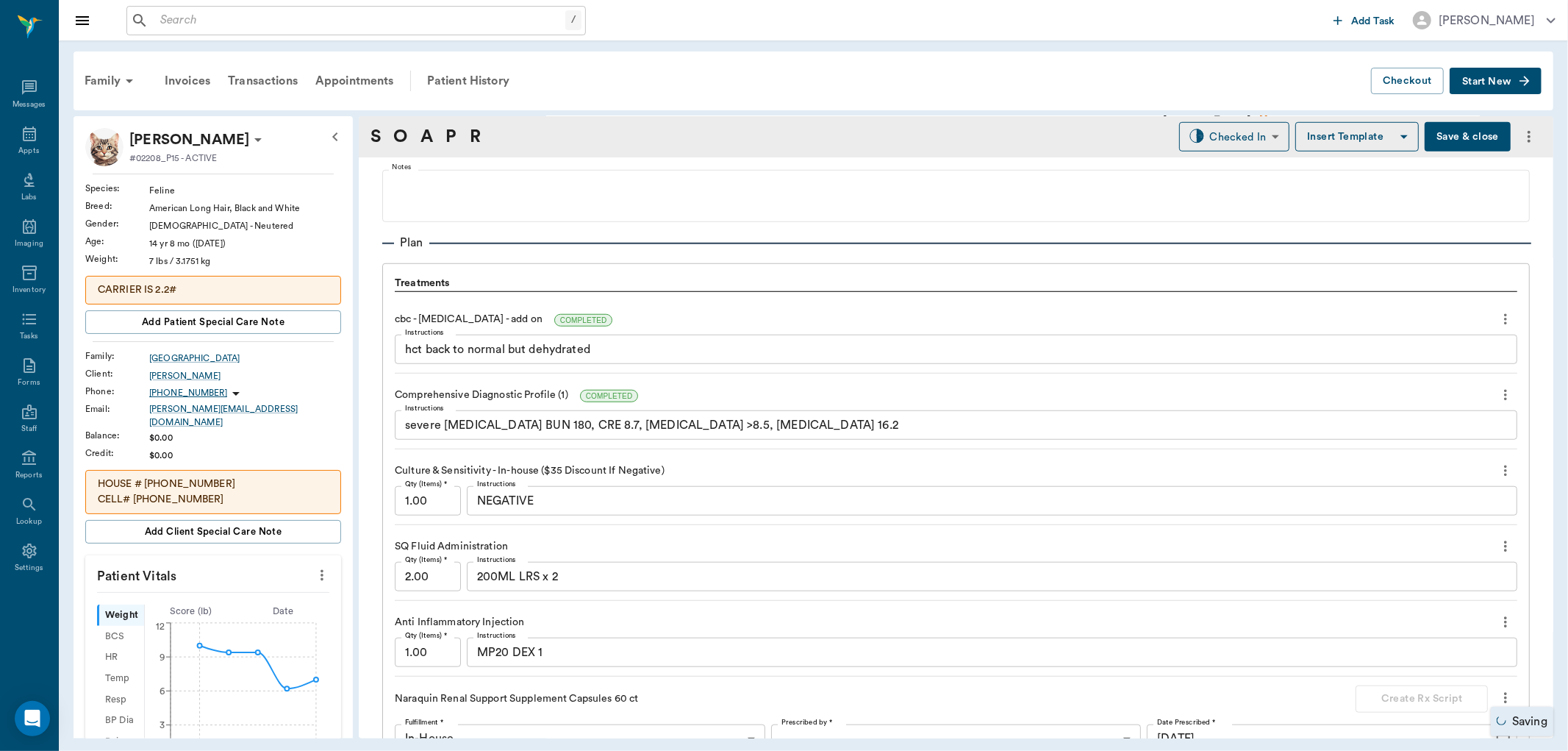
scroll to position [1225, 0]
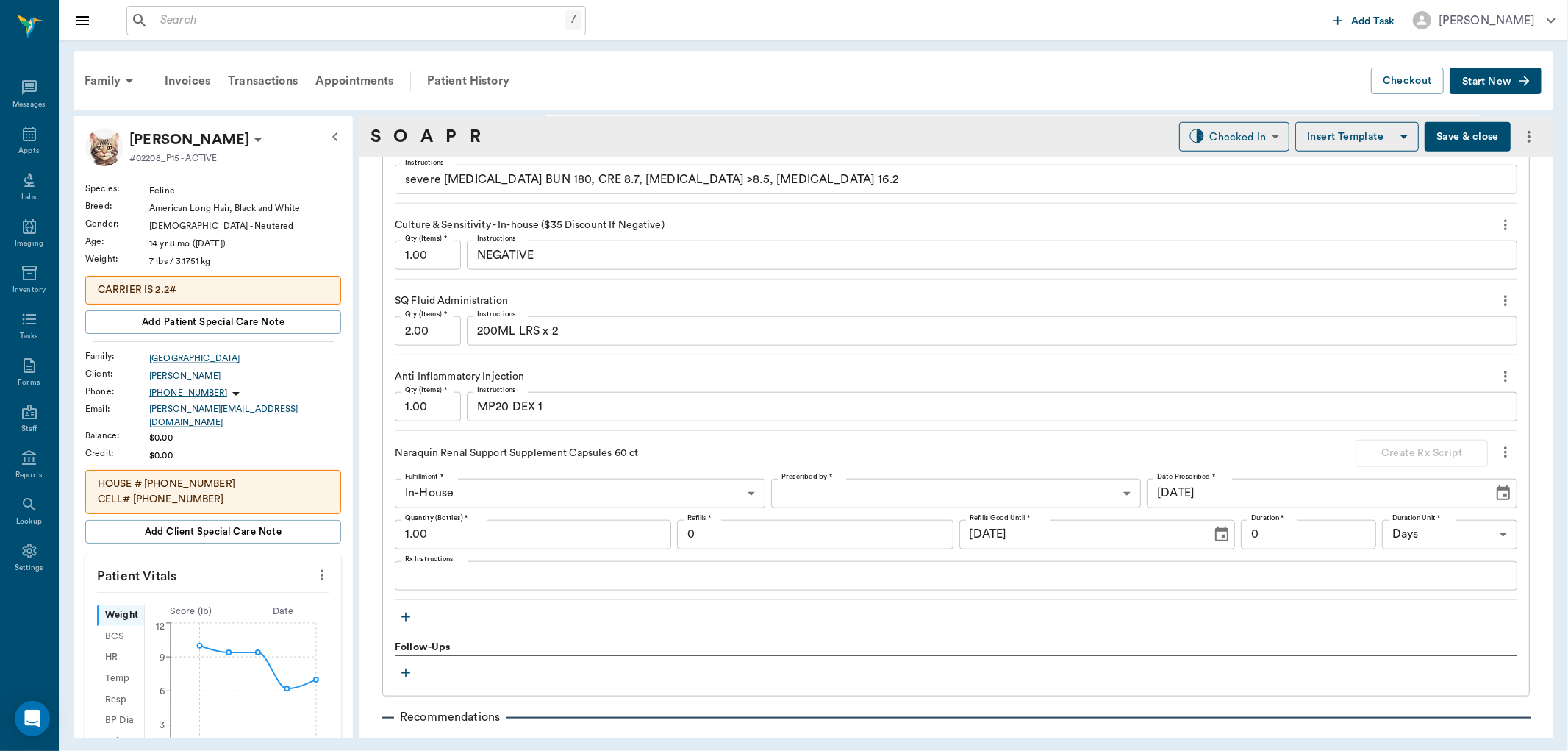
click at [490, 575] on textarea "Rx Instructions" at bounding box center [955, 575] width 1102 height 17
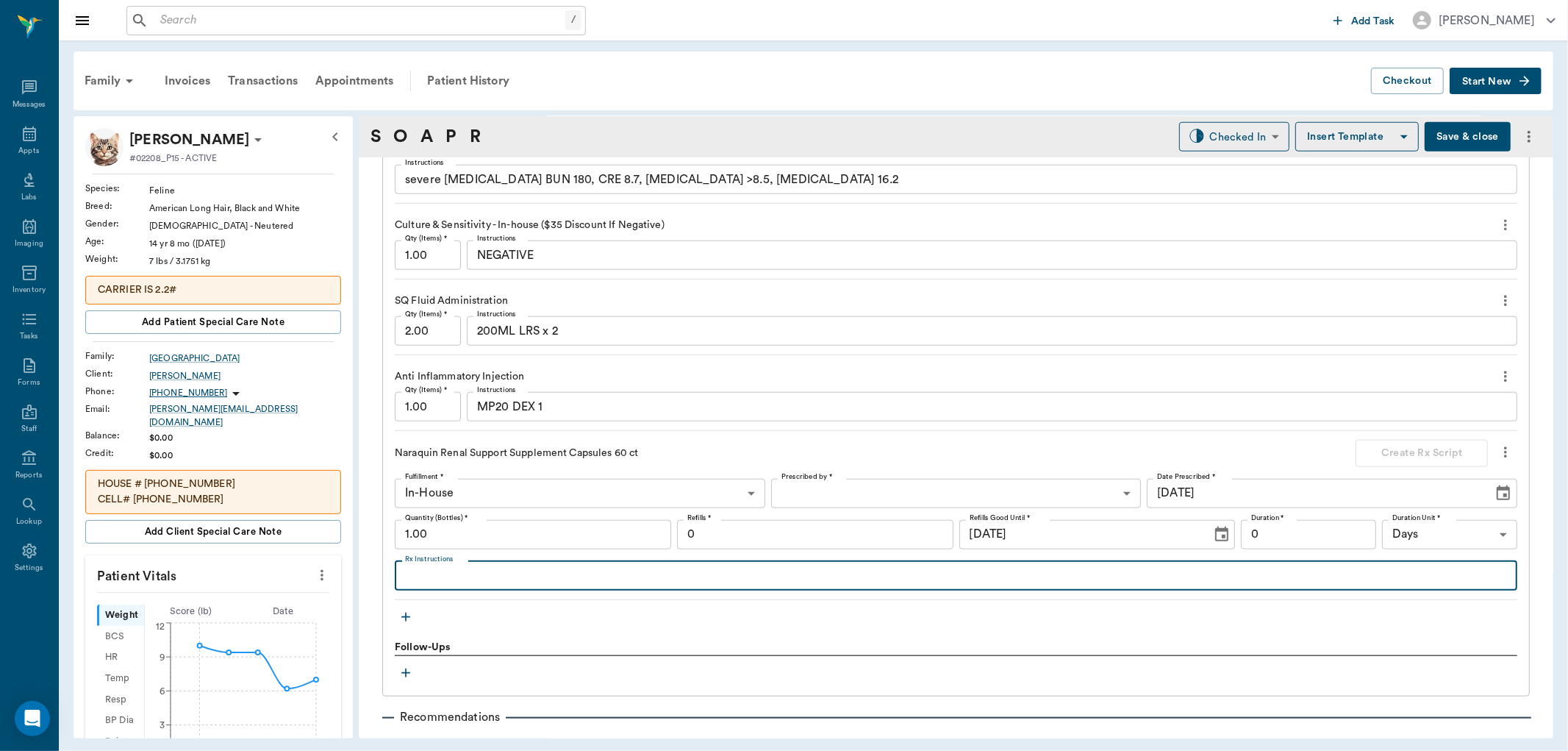
type textarea "g"
type textarea "s"
type textarea "Sprinkle 1 capsule on each meal"
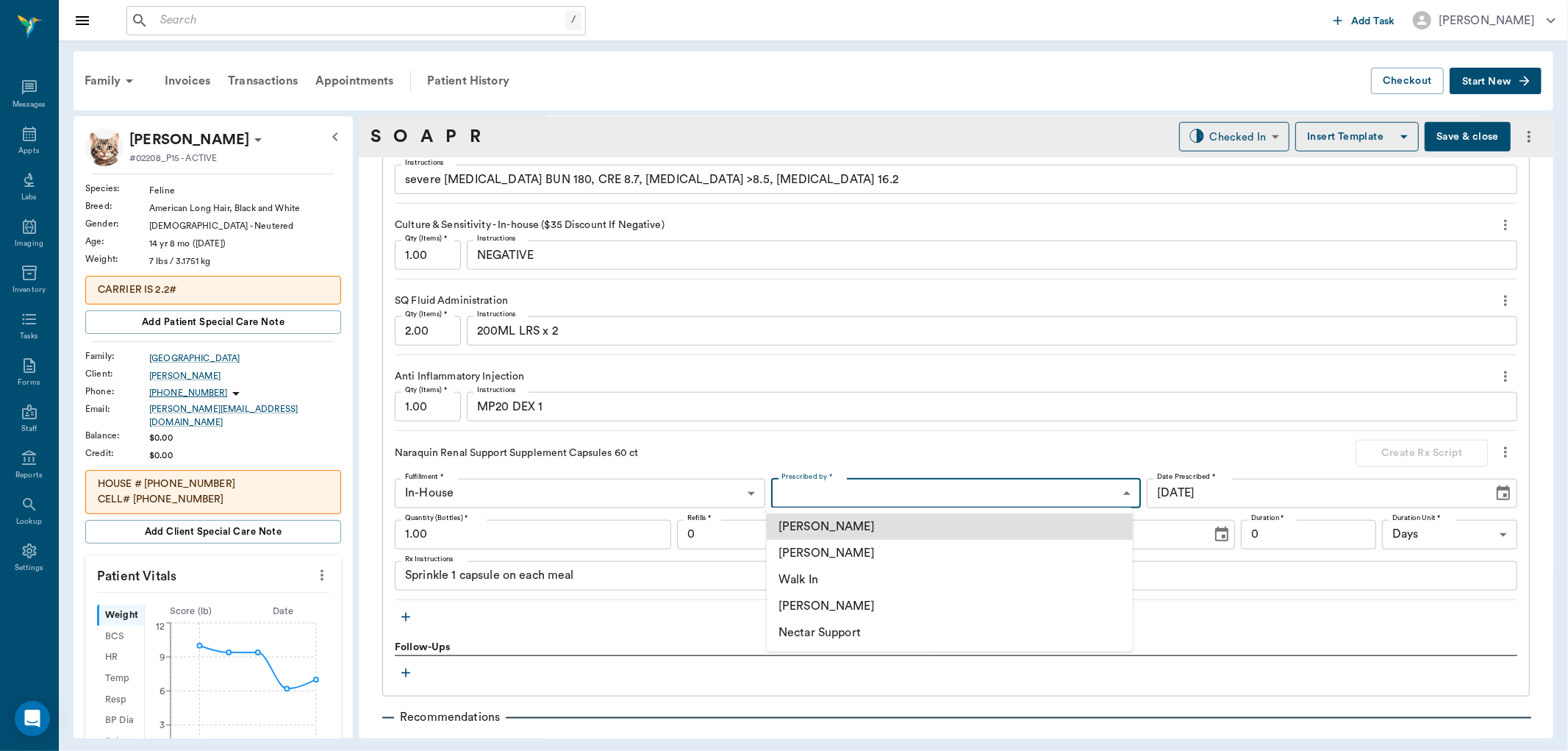
click at [919, 489] on body "/ ​ Add Task [PERSON_NAME] Nectar Messages Appts Labs Imaging Inventory Tasks F…" at bounding box center [784, 375] width 1568 height 751
click at [872, 555] on li "[PERSON_NAME]" at bounding box center [950, 552] width 366 height 27
type input "63ec2f075fda476ae8351a4d"
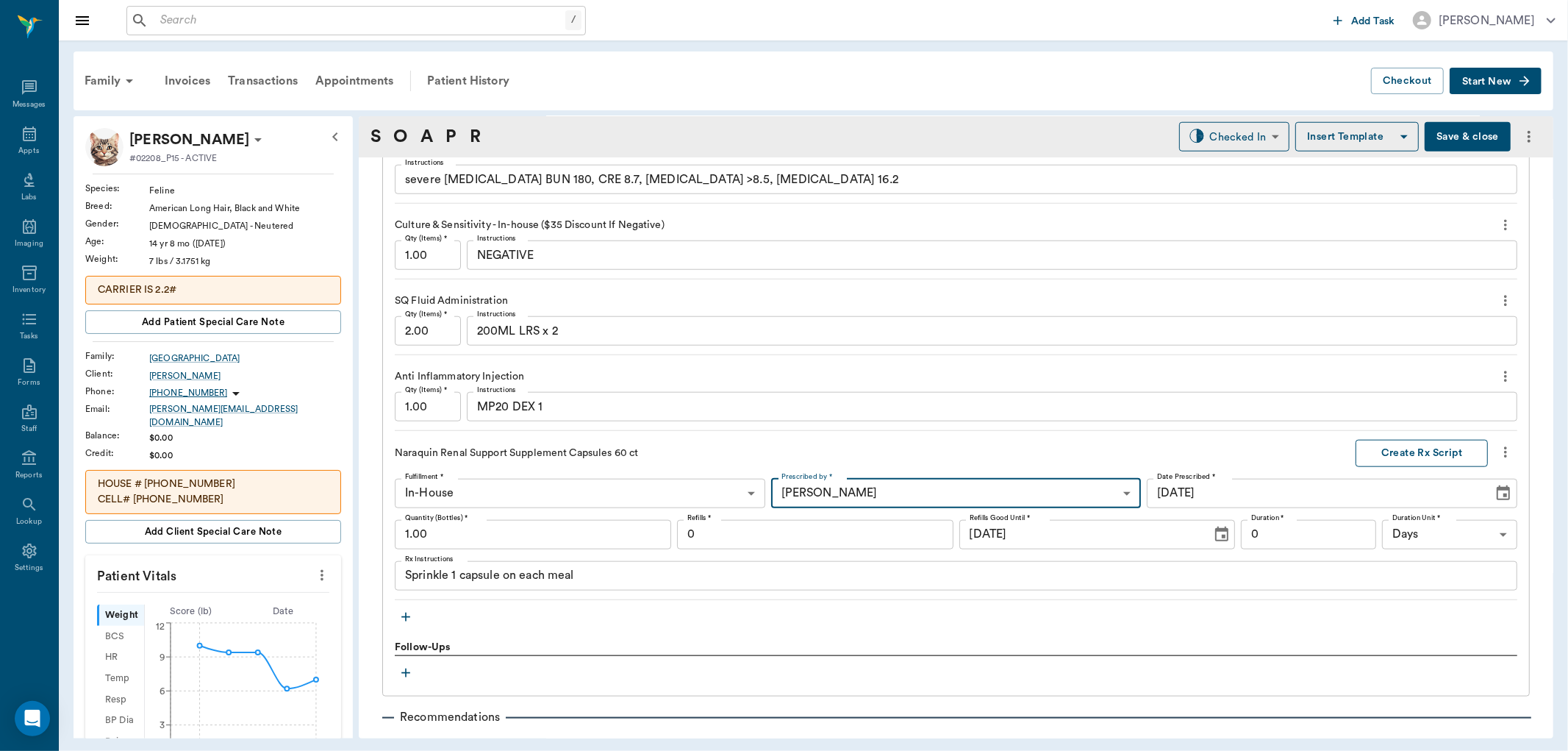
click at [1399, 452] on button "Create Rx Script" at bounding box center [1422, 454] width 133 height 27
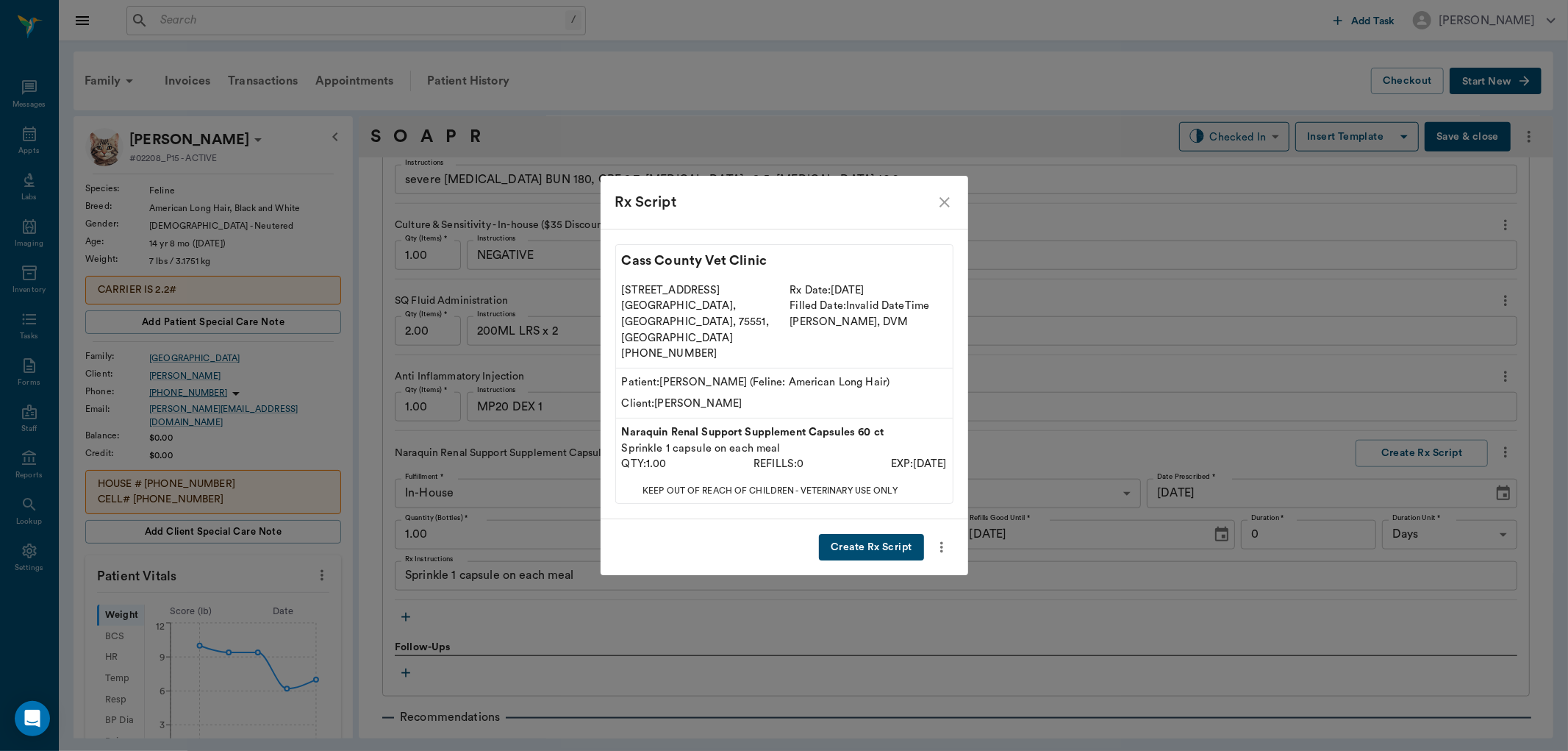
click at [861, 534] on button "Create Rx Script" at bounding box center [871, 548] width 104 height 27
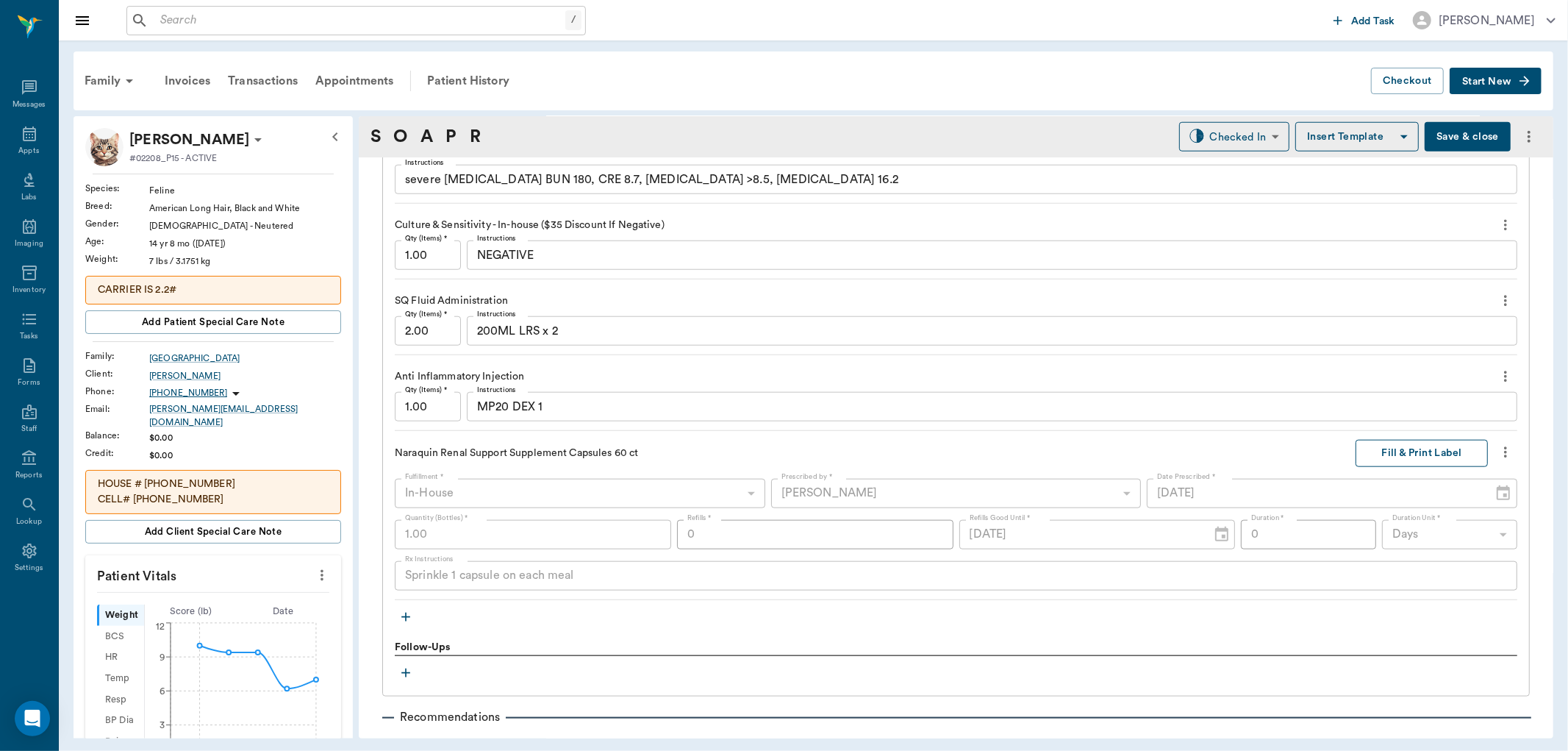
click at [1420, 454] on button "Fill & Print Label" at bounding box center [1422, 454] width 133 height 27
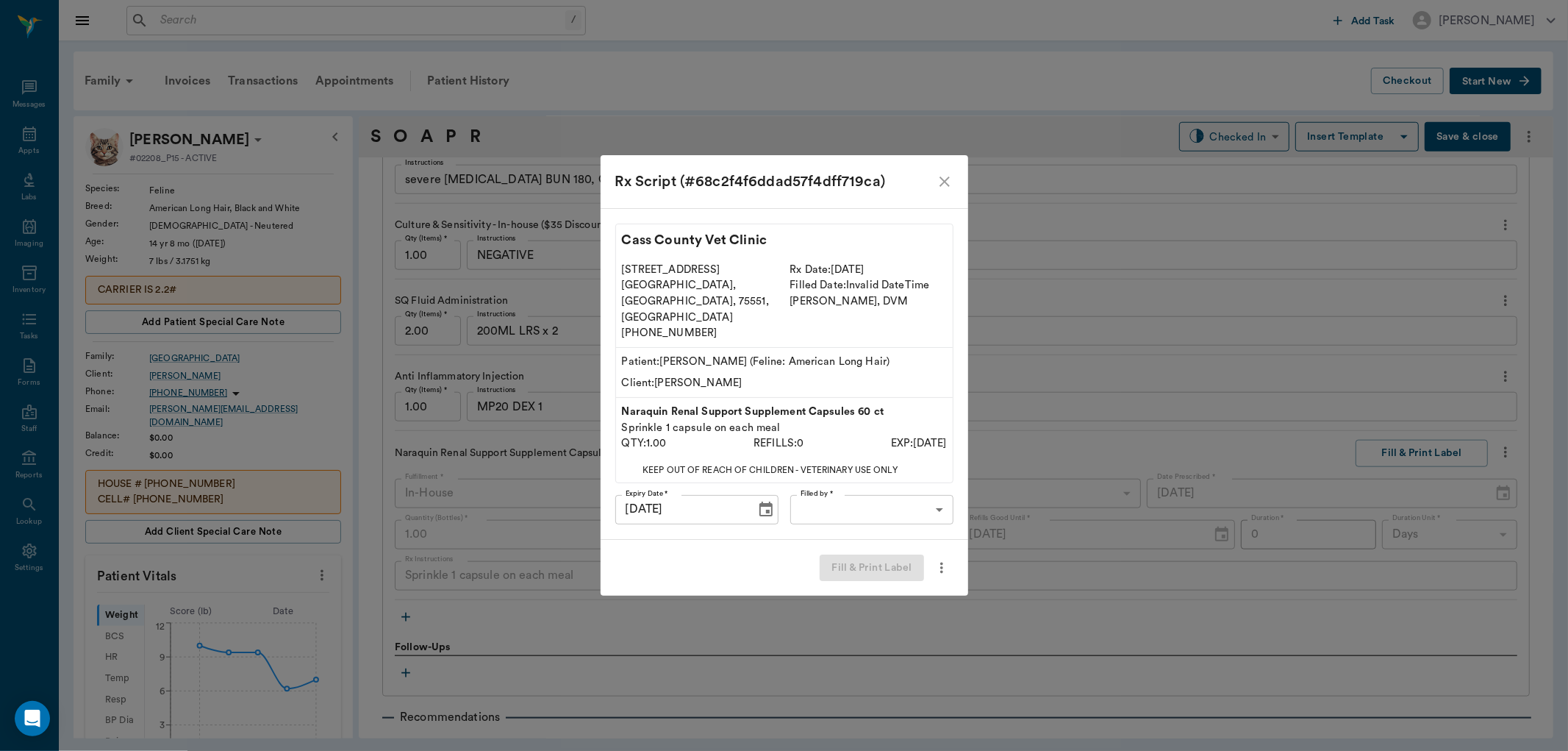
click at [930, 495] on body "/ ​ Add Task [PERSON_NAME] Nectar Messages Appts Labs Imaging Inventory Tasks F…" at bounding box center [784, 375] width 1568 height 751
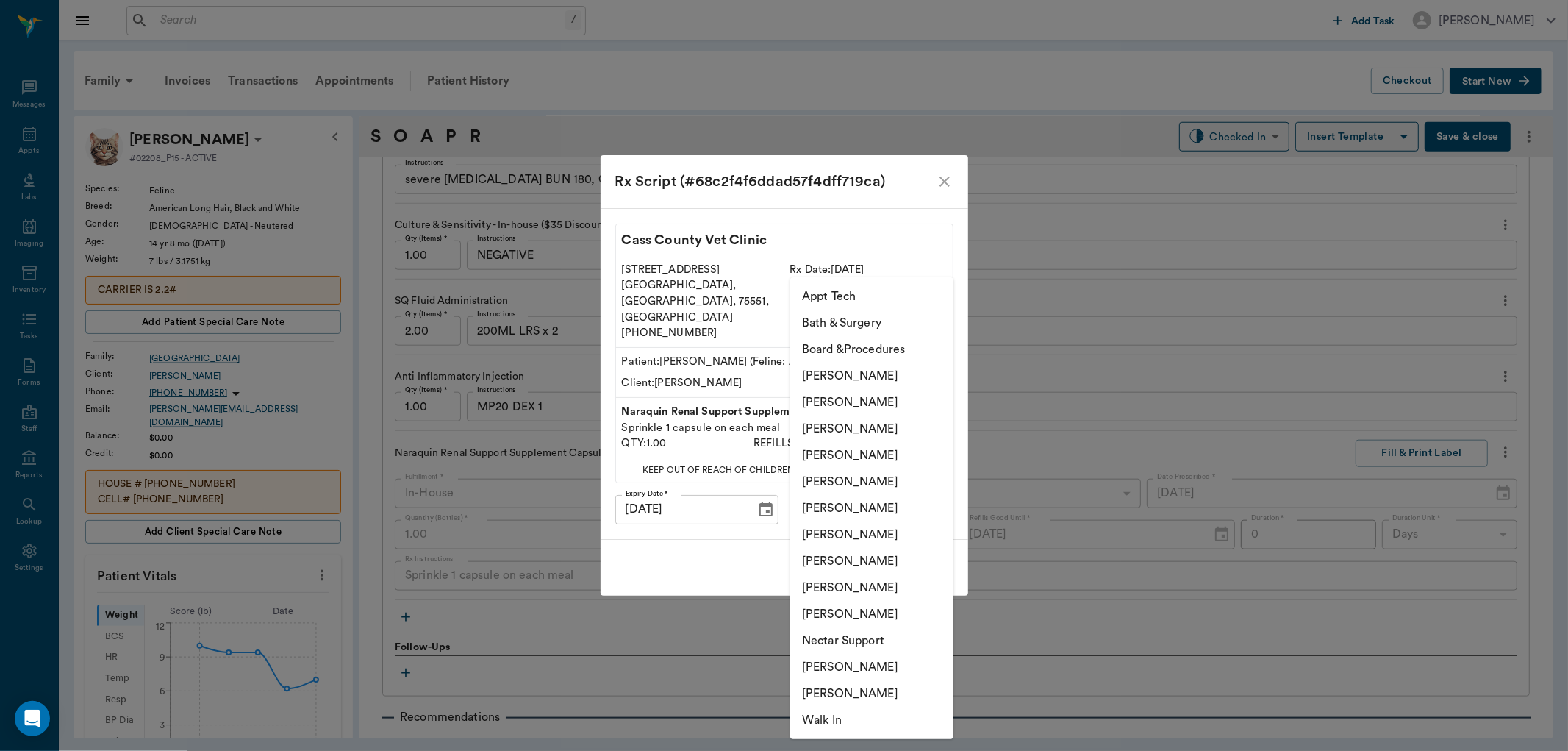
click at [856, 456] on li "[PERSON_NAME]" at bounding box center [871, 455] width 163 height 27
type input "63ec2f075fda476ae8351a4d"
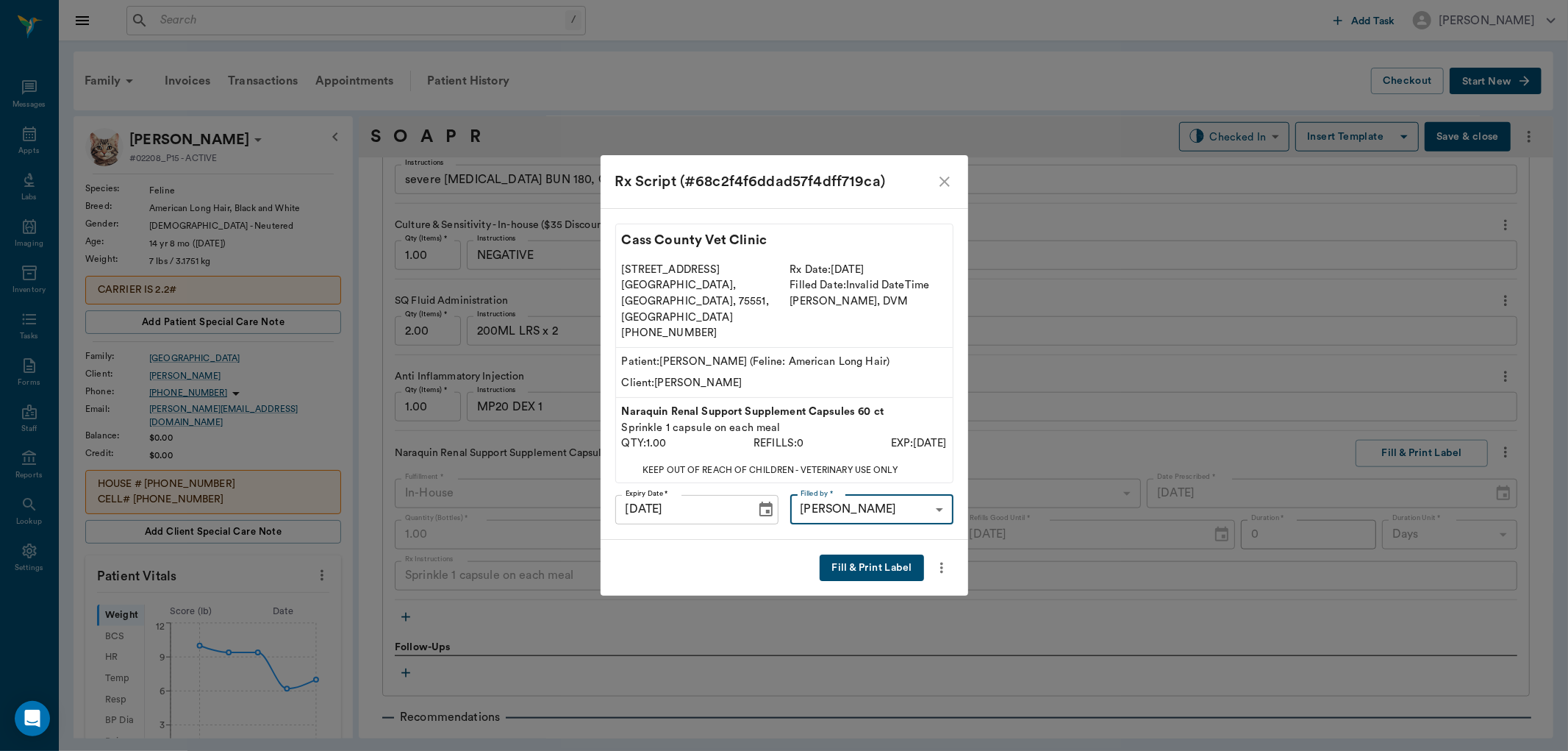
click at [857, 557] on button "Fill & Print Label" at bounding box center [871, 569] width 104 height 27
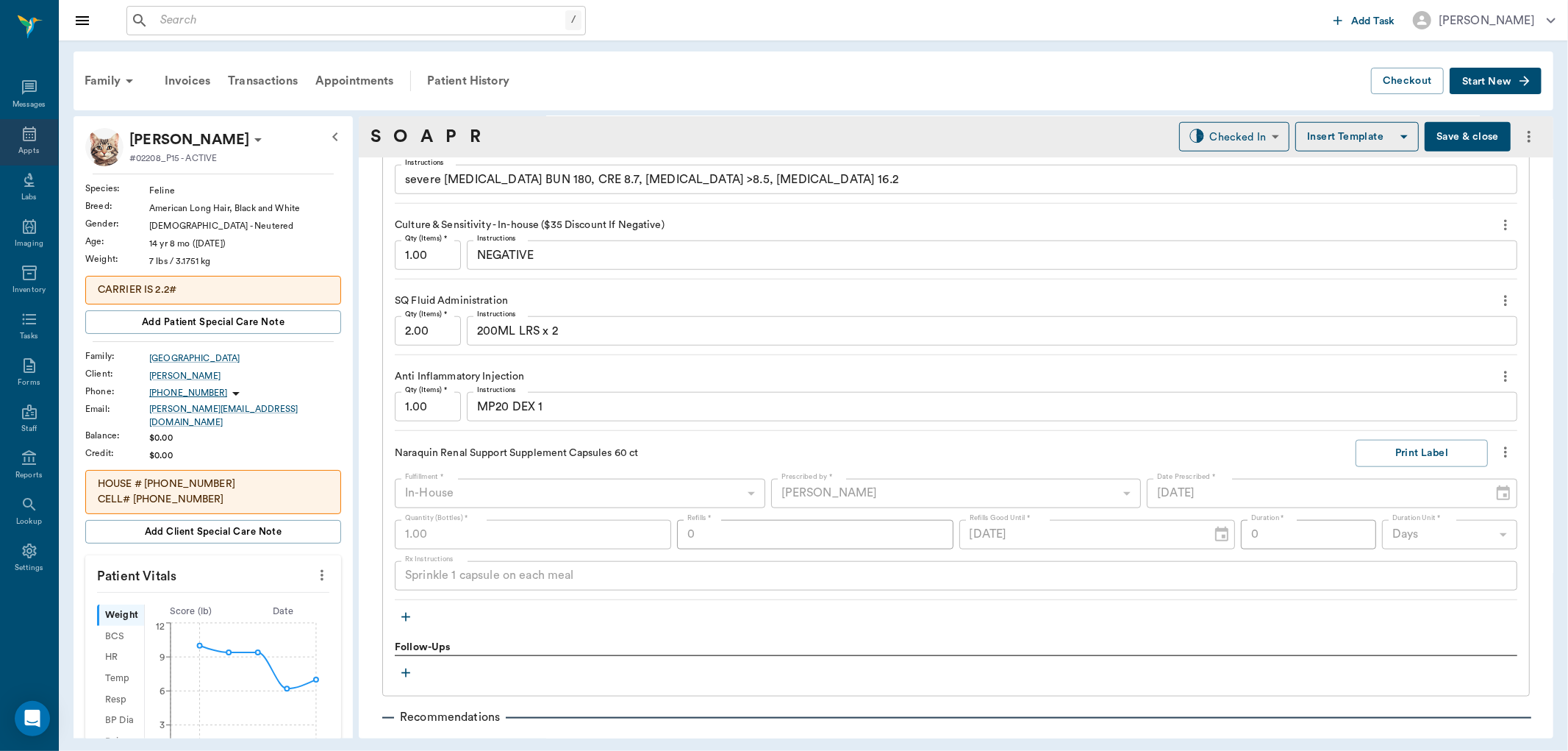
click at [23, 134] on icon at bounding box center [29, 134] width 13 height 15
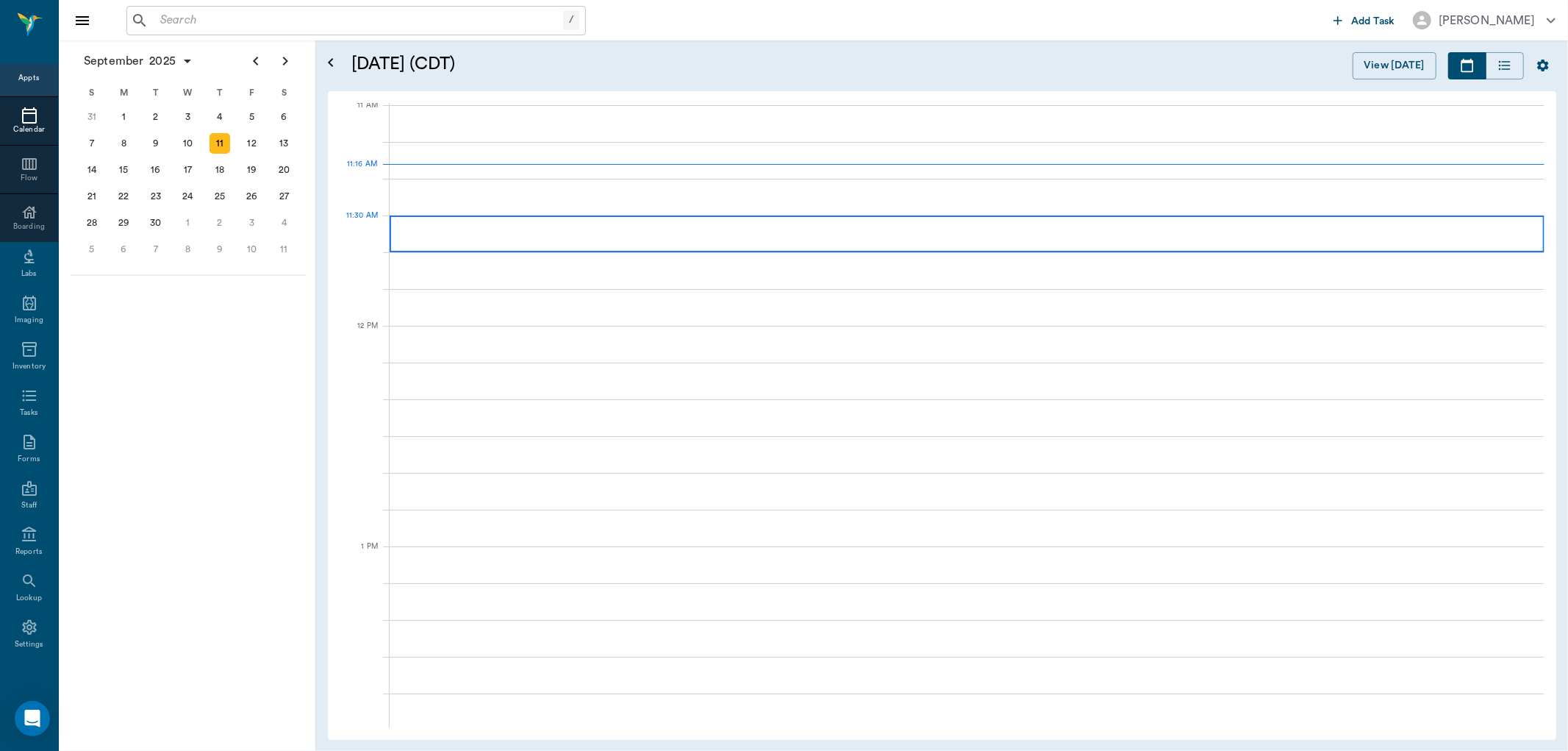
scroll to position [665, 0]
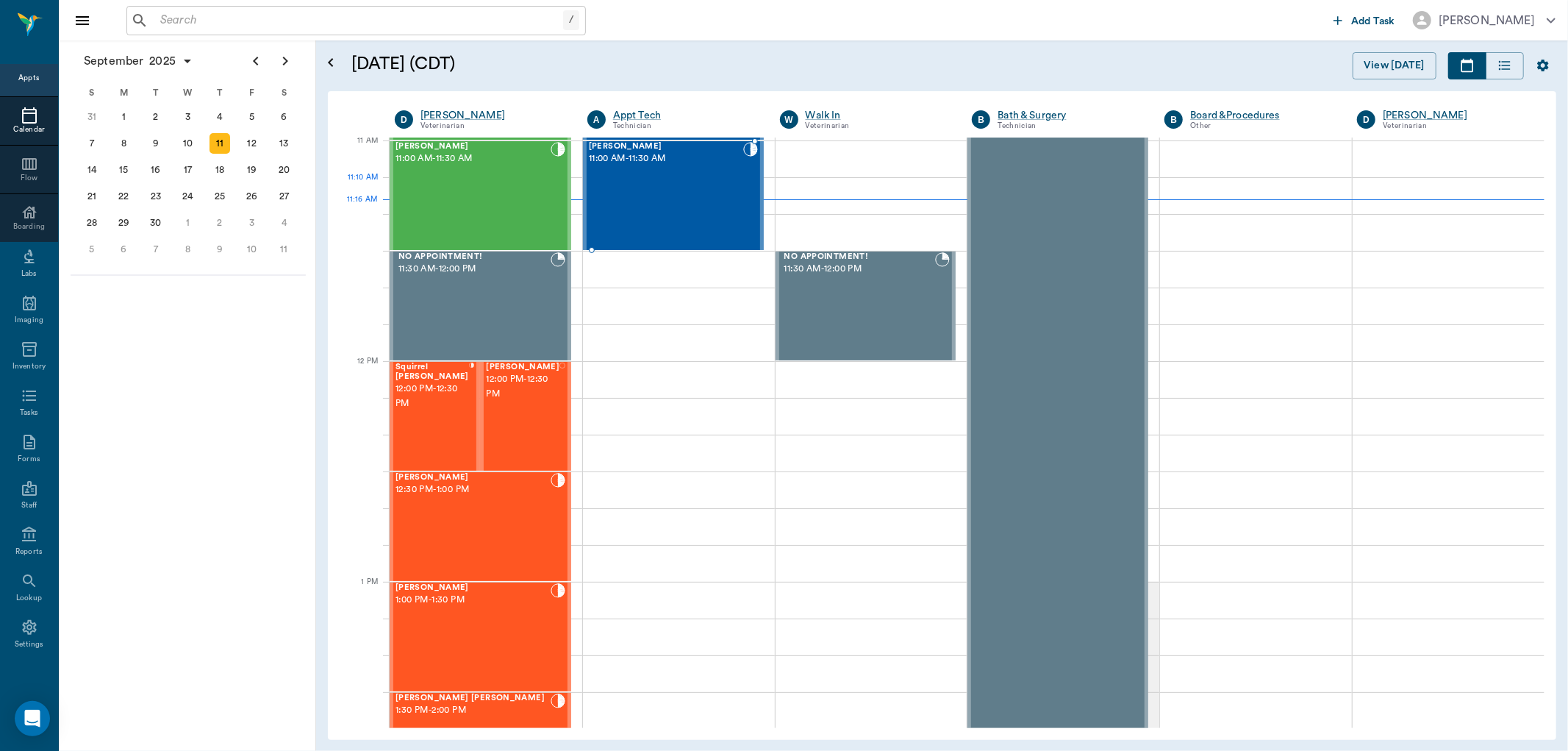
click at [639, 205] on div "Gypsy [PERSON_NAME] 11:00 AM - 11:30 AM" at bounding box center [666, 195] width 154 height 107
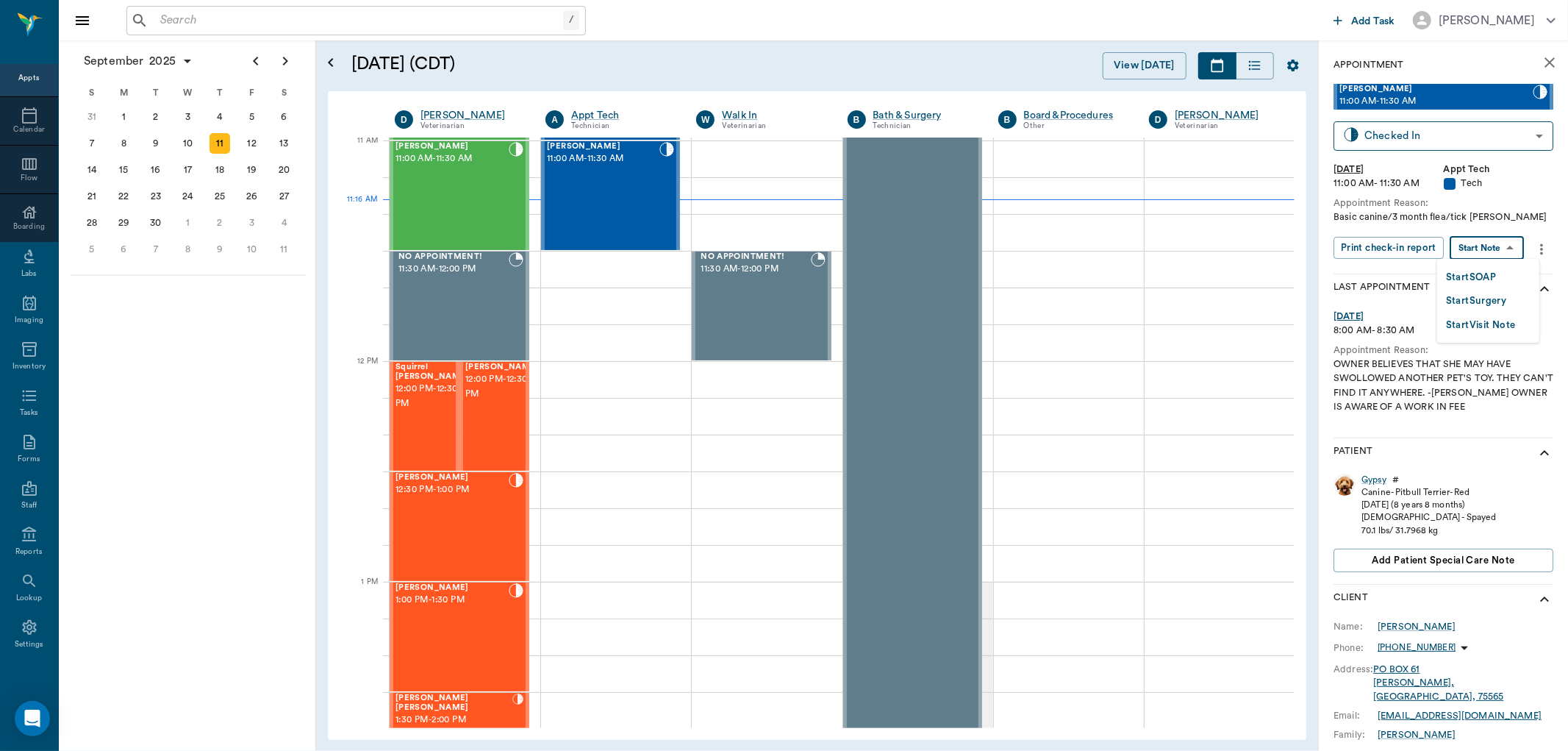
click at [1489, 242] on body "/ ​ Add Task [PERSON_NAME] Nectar Messages Appts Calendar Flow Boarding Labs Im…" at bounding box center [784, 375] width 1568 height 751
click at [1486, 278] on button "Start SOAP" at bounding box center [1470, 277] width 50 height 17
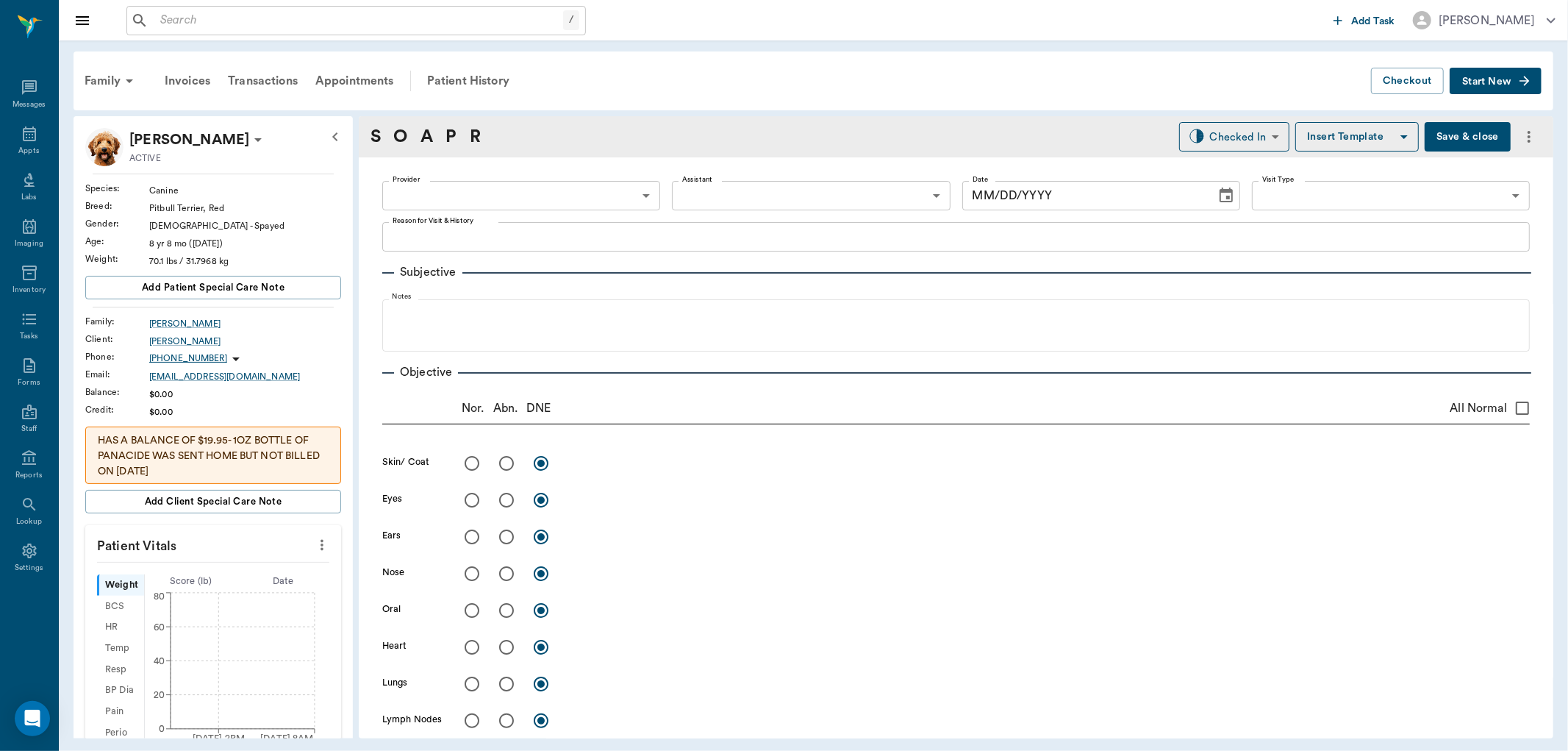
type input "63ec2f075fda476ae8351a4c"
type input "65d2be4f46e3a538d89b8c1a"
type textarea "Basic canine/3 month flea/tick [PERSON_NAME]"
type input "[DATE]"
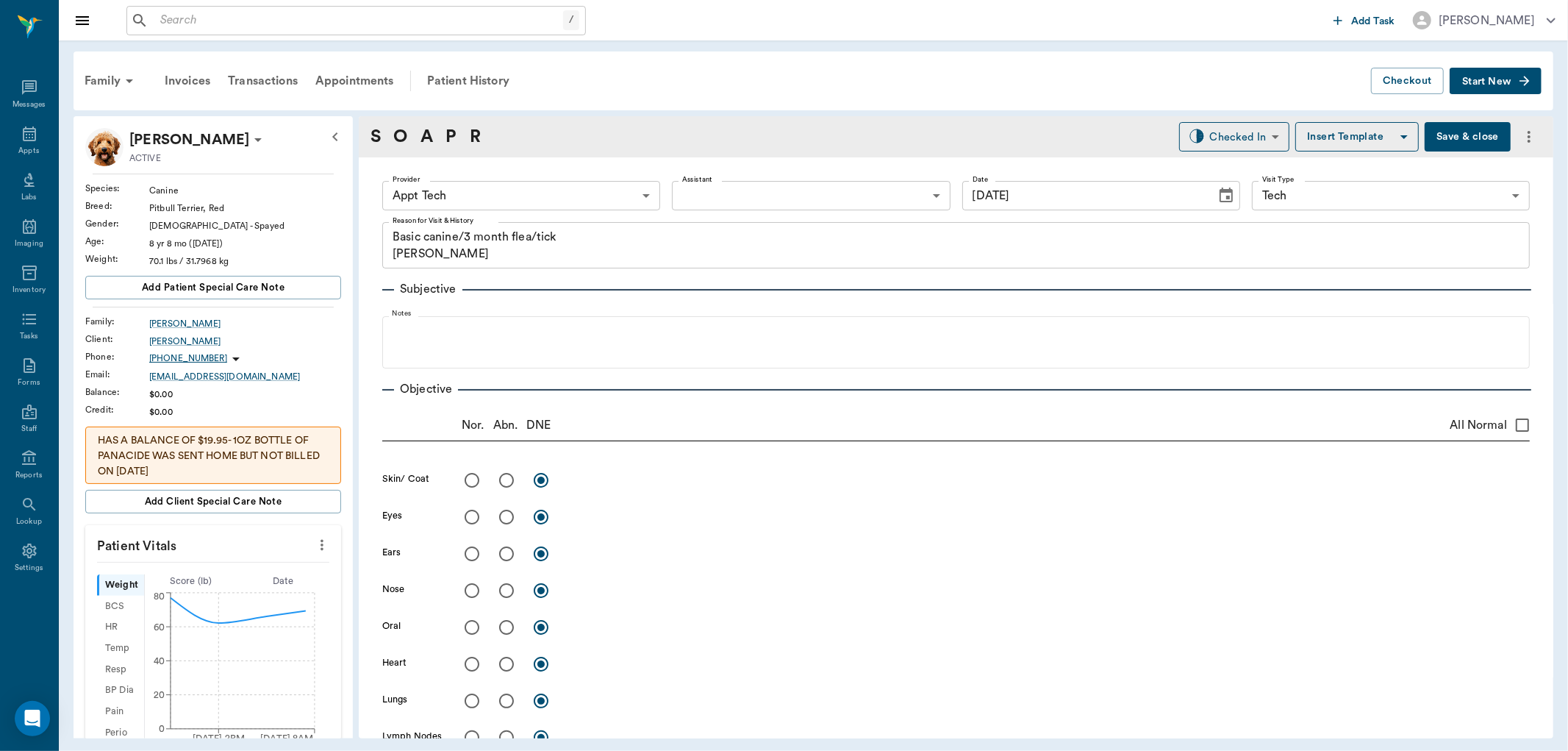
click at [314, 543] on icon "more" at bounding box center [322, 545] width 16 height 18
click at [253, 561] on li "Enter Vitals" at bounding box center [248, 571] width 147 height 27
click at [226, 592] on input "text" at bounding box center [211, 589] width 128 height 29
type input "4"
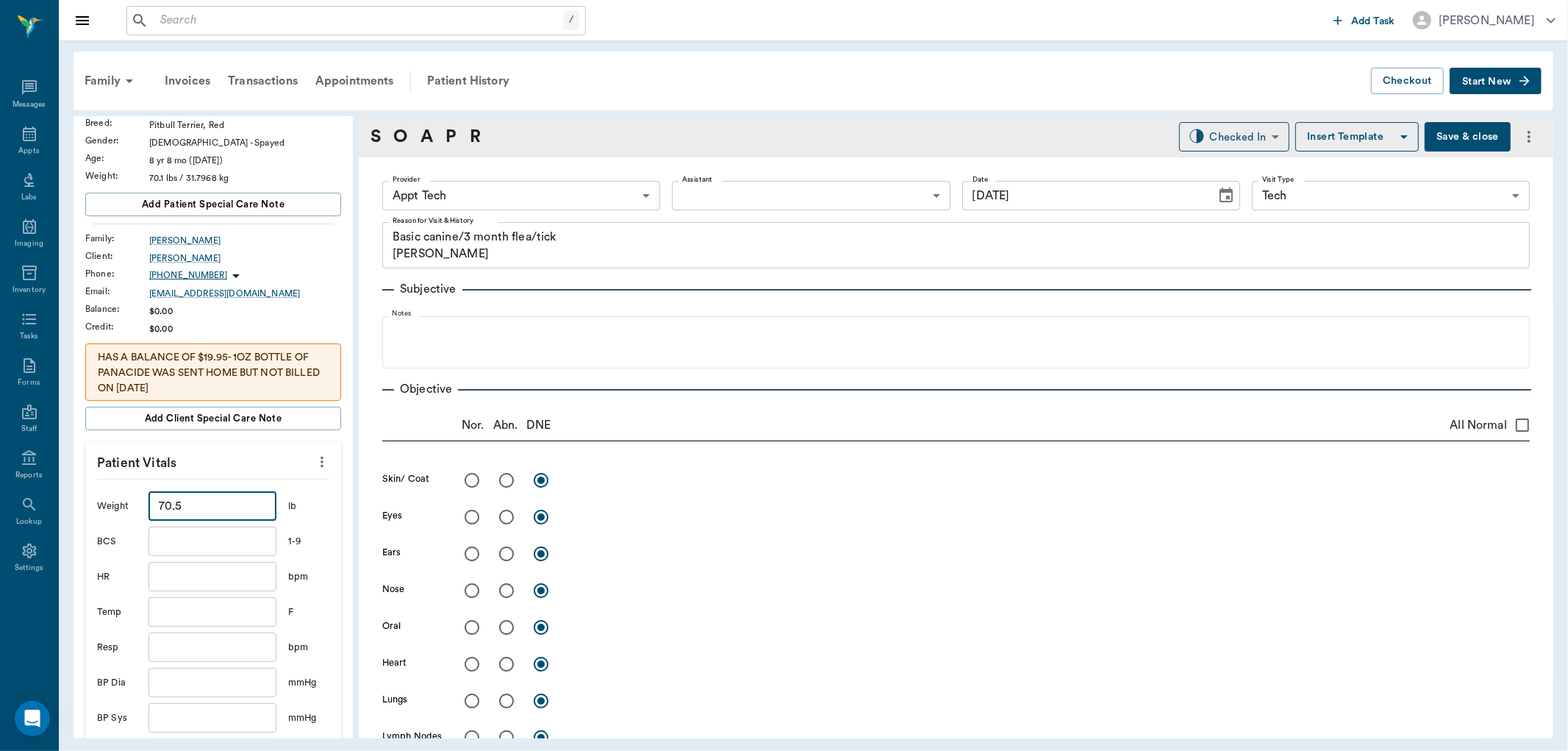
scroll to position [164, 0]
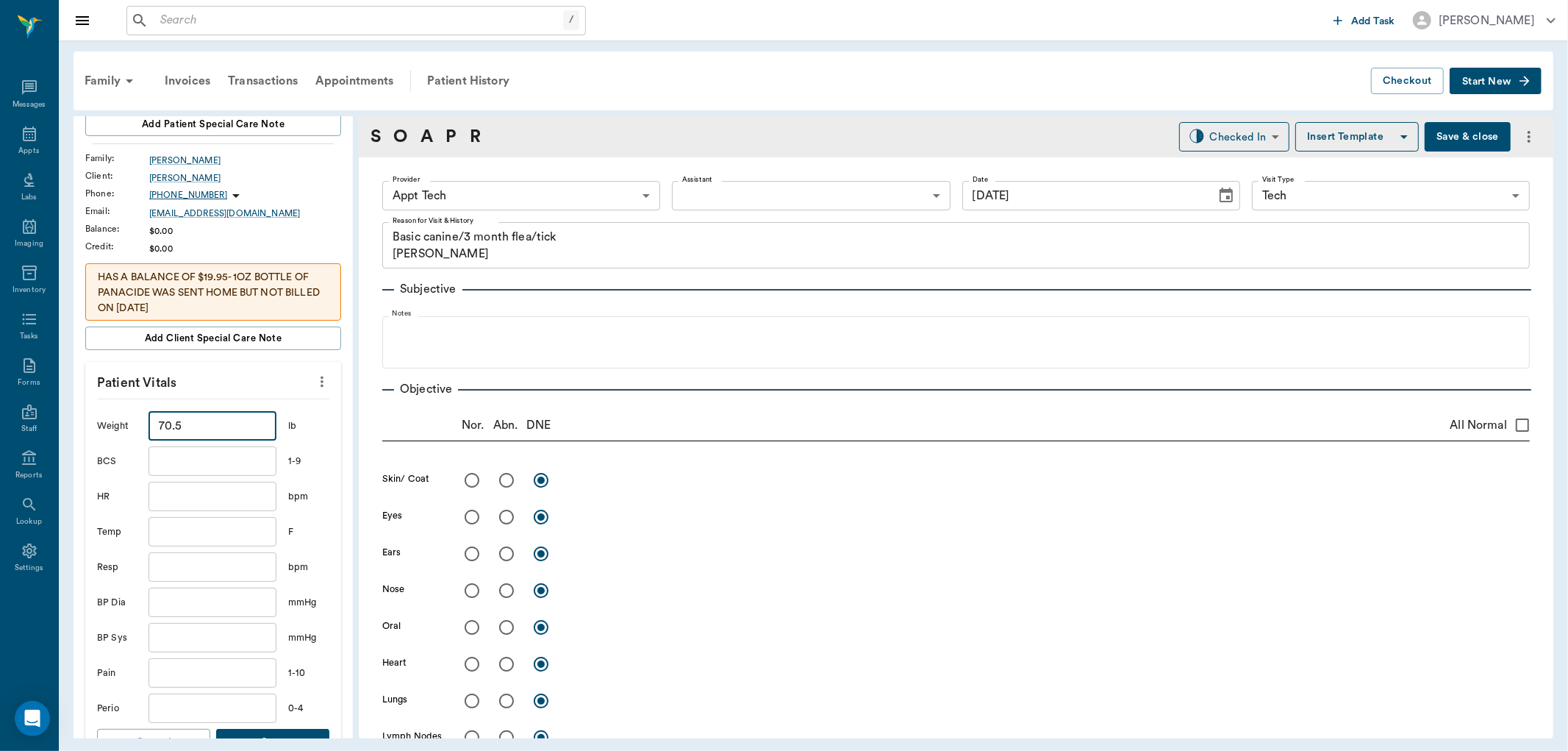
type input "70.5"
drag, startPoint x: 184, startPoint y: 529, endPoint x: 192, endPoint y: 513, distance: 17.9
click at [185, 529] on input "text" at bounding box center [211, 532] width 128 height 29
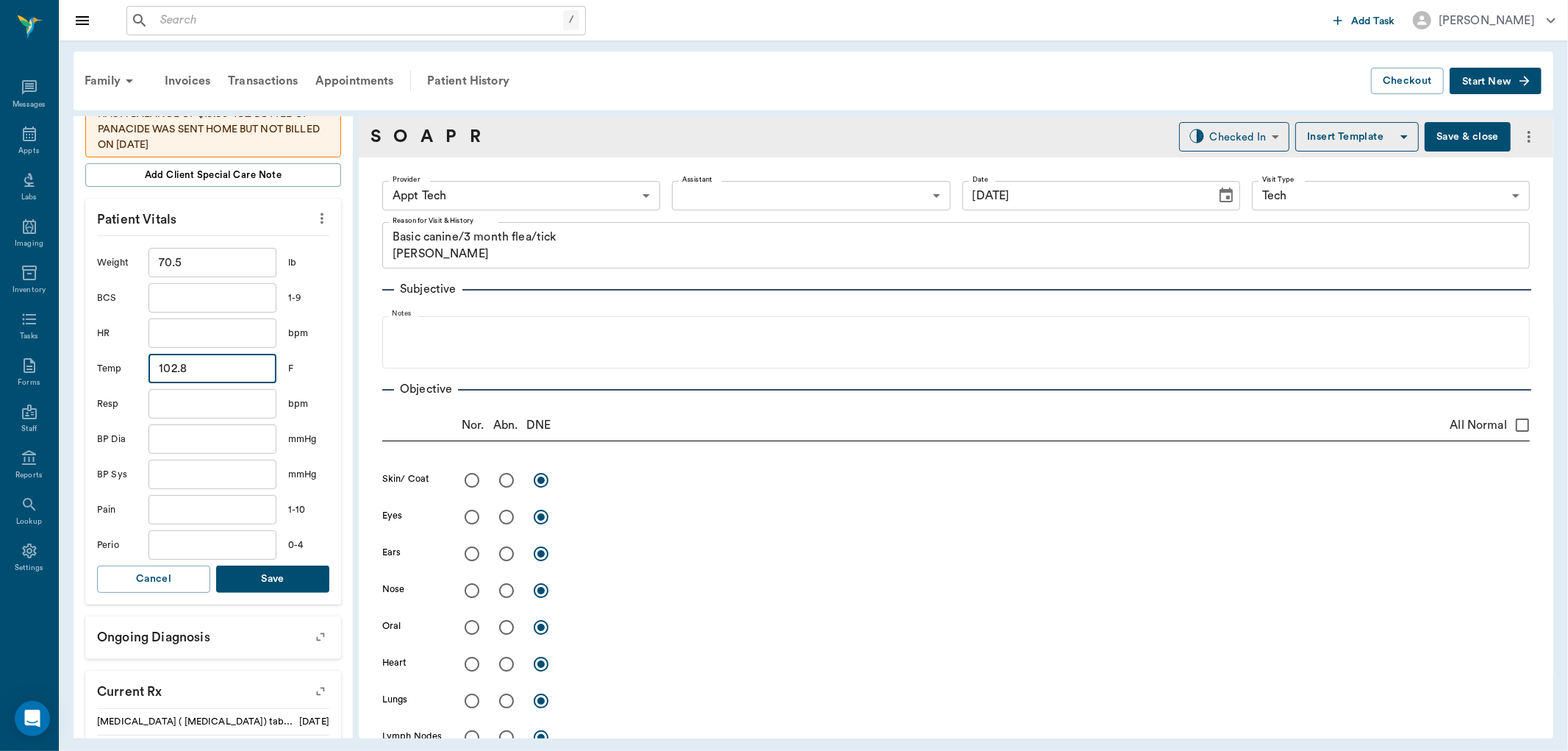
type input "102.8"
click at [293, 582] on button "Save" at bounding box center [273, 579] width 113 height 27
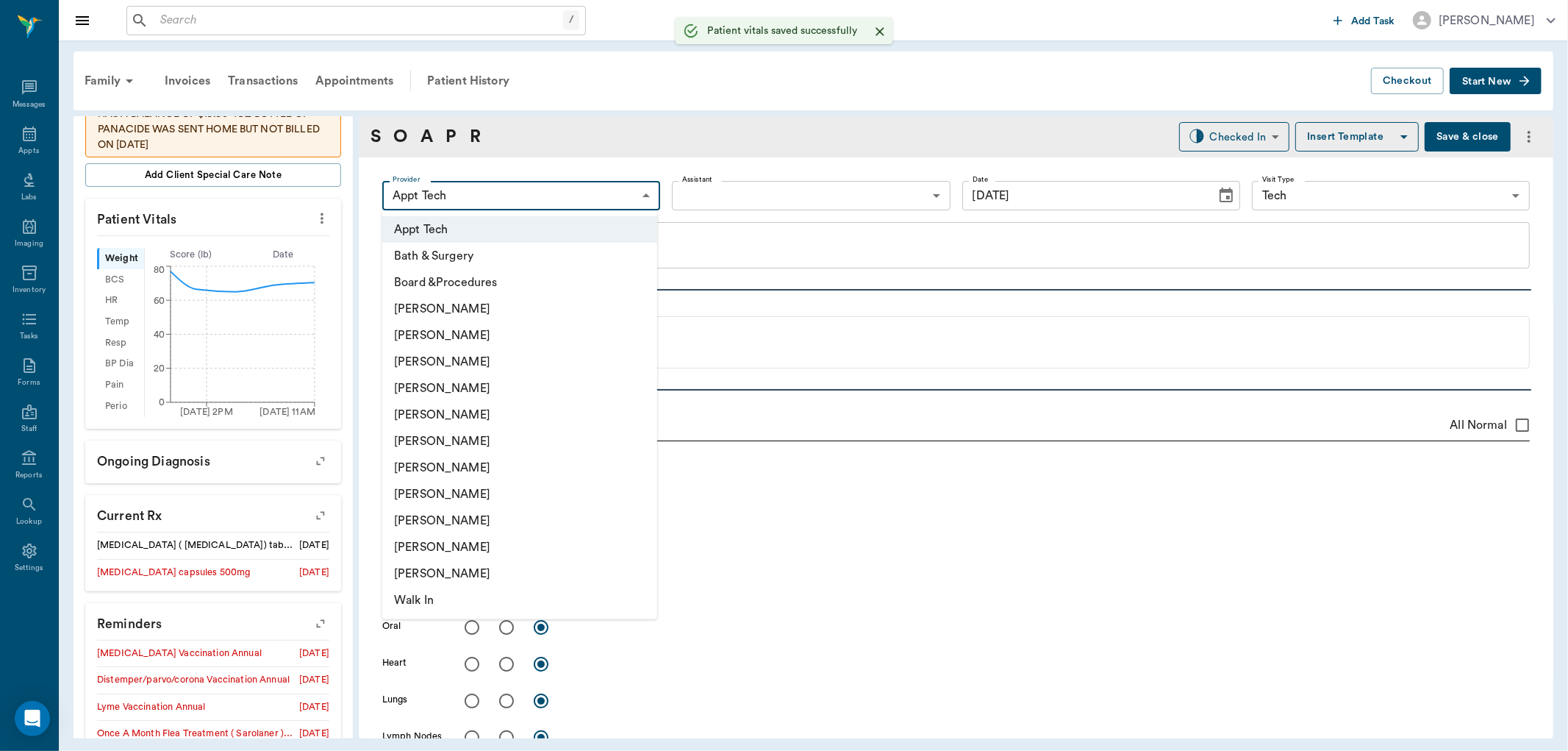
click at [515, 197] on body "/ ​ Add Task [PERSON_NAME] Nectar Messages Appts Labs Imaging Inventory Tasks F…" at bounding box center [784, 375] width 1568 height 751
click at [450, 390] on li "[PERSON_NAME]" at bounding box center [520, 388] width 275 height 27
type input "63ec2f075fda476ae8351a4d"
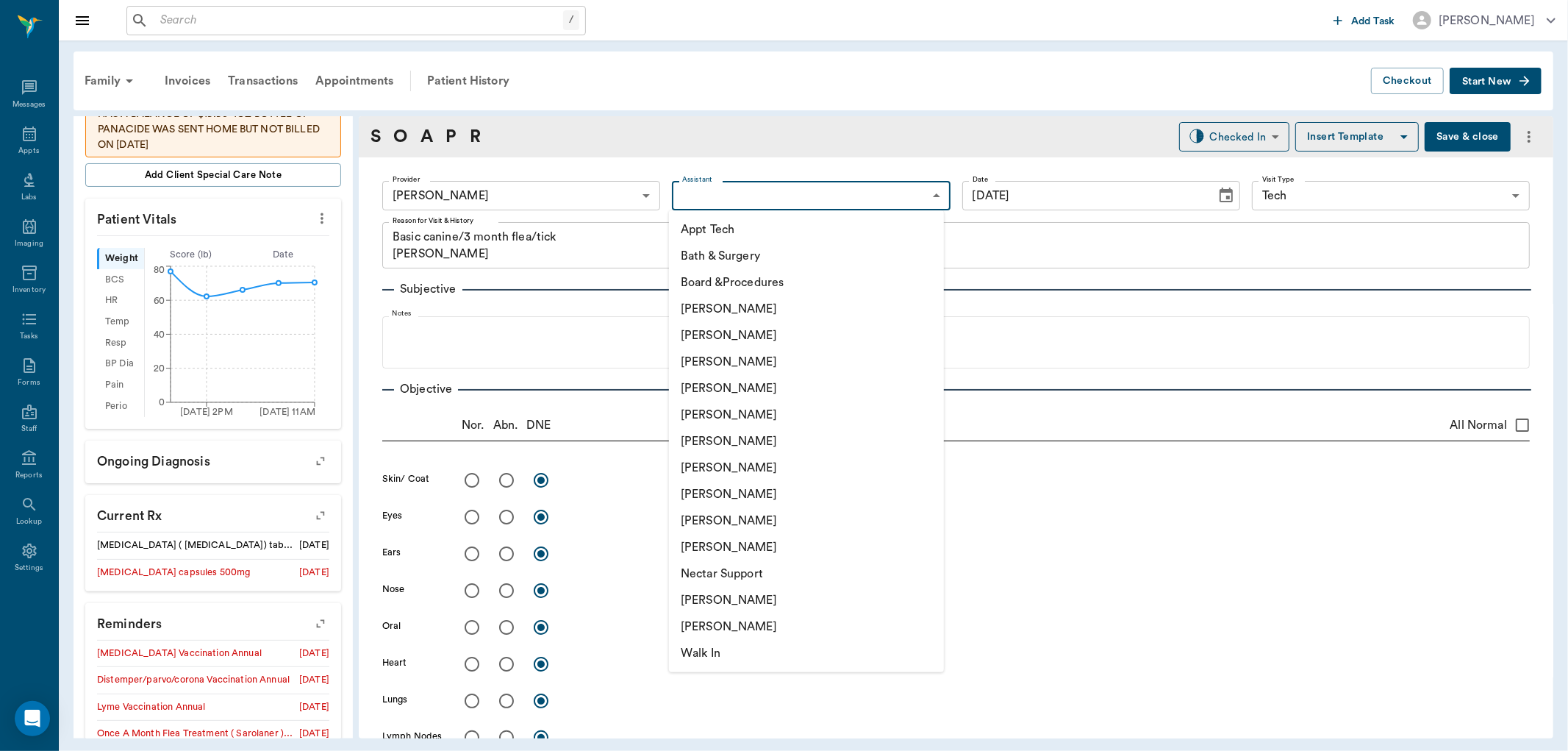
click at [703, 189] on body "/ ​ Add Task [PERSON_NAME] Nectar Messages Appts Labs Imaging Inventory Tasks F…" at bounding box center [784, 375] width 1568 height 751
click at [724, 362] on li "[PERSON_NAME]" at bounding box center [806, 361] width 275 height 27
type input "642ef10e332a41444de2bad1"
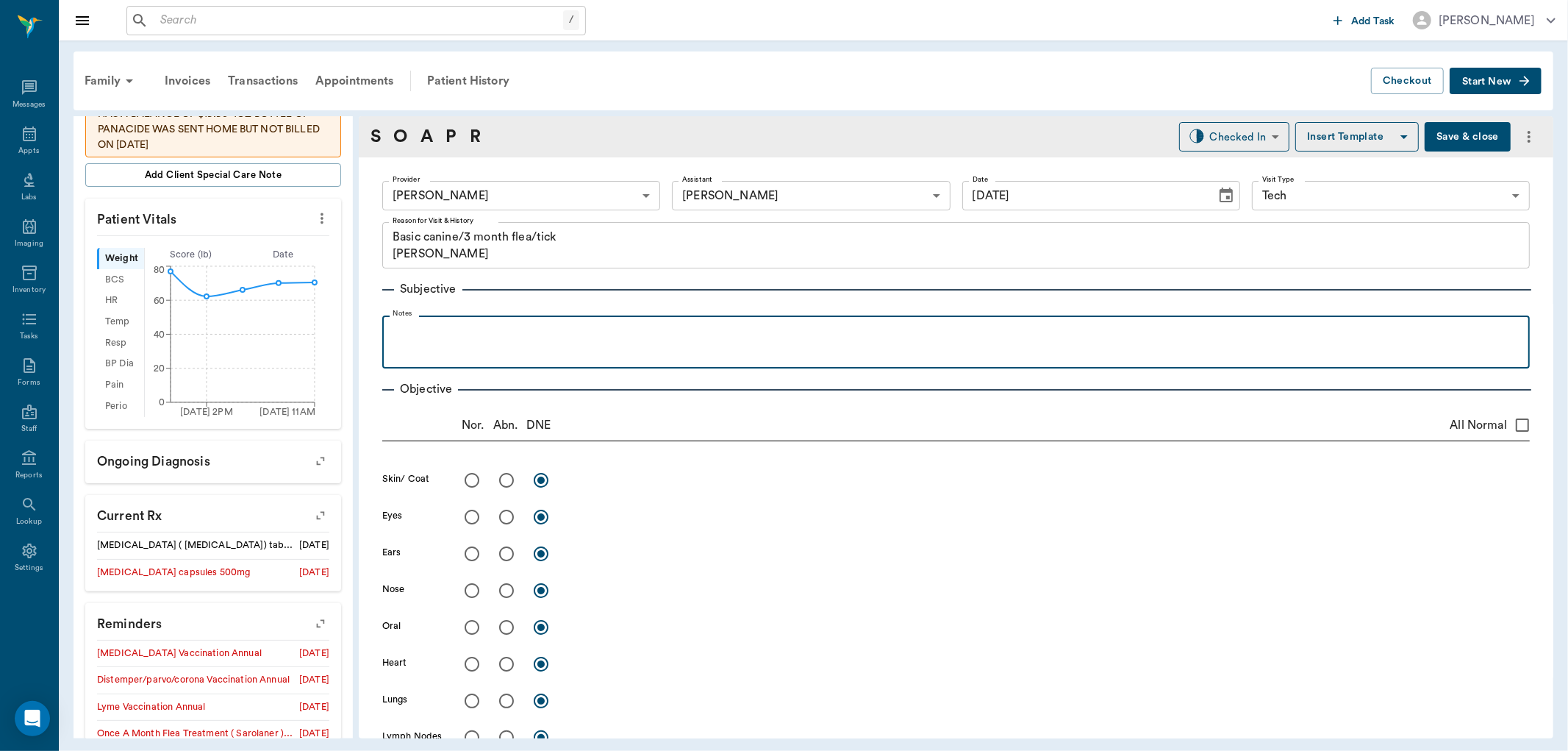
click at [389, 337] on p at bounding box center [956, 331] width 1133 height 18
click at [460, 330] on p "doing a comlete" at bounding box center [956, 331] width 1133 height 18
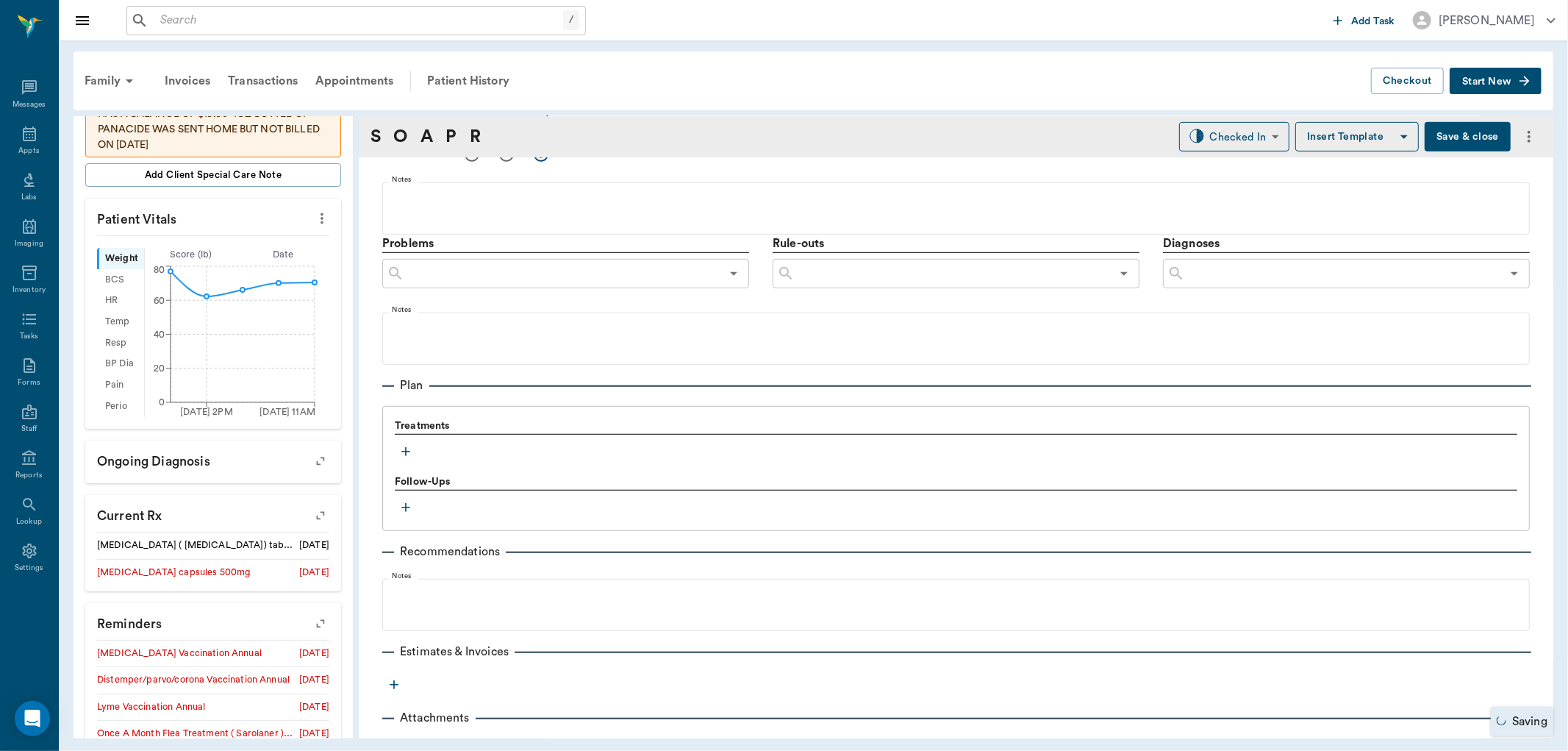
scroll to position [795, 0]
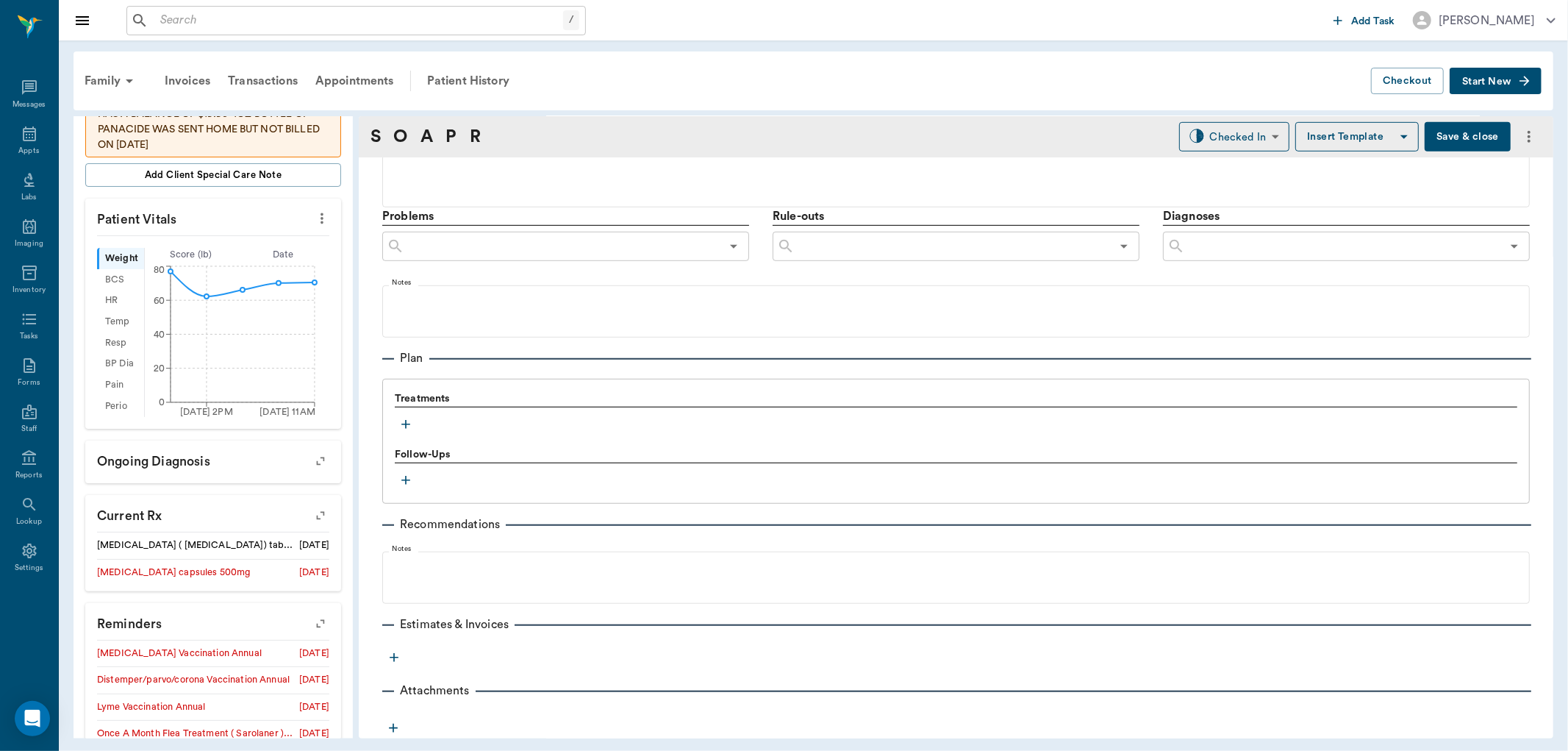
click at [407, 423] on icon "button" at bounding box center [406, 424] width 15 height 15
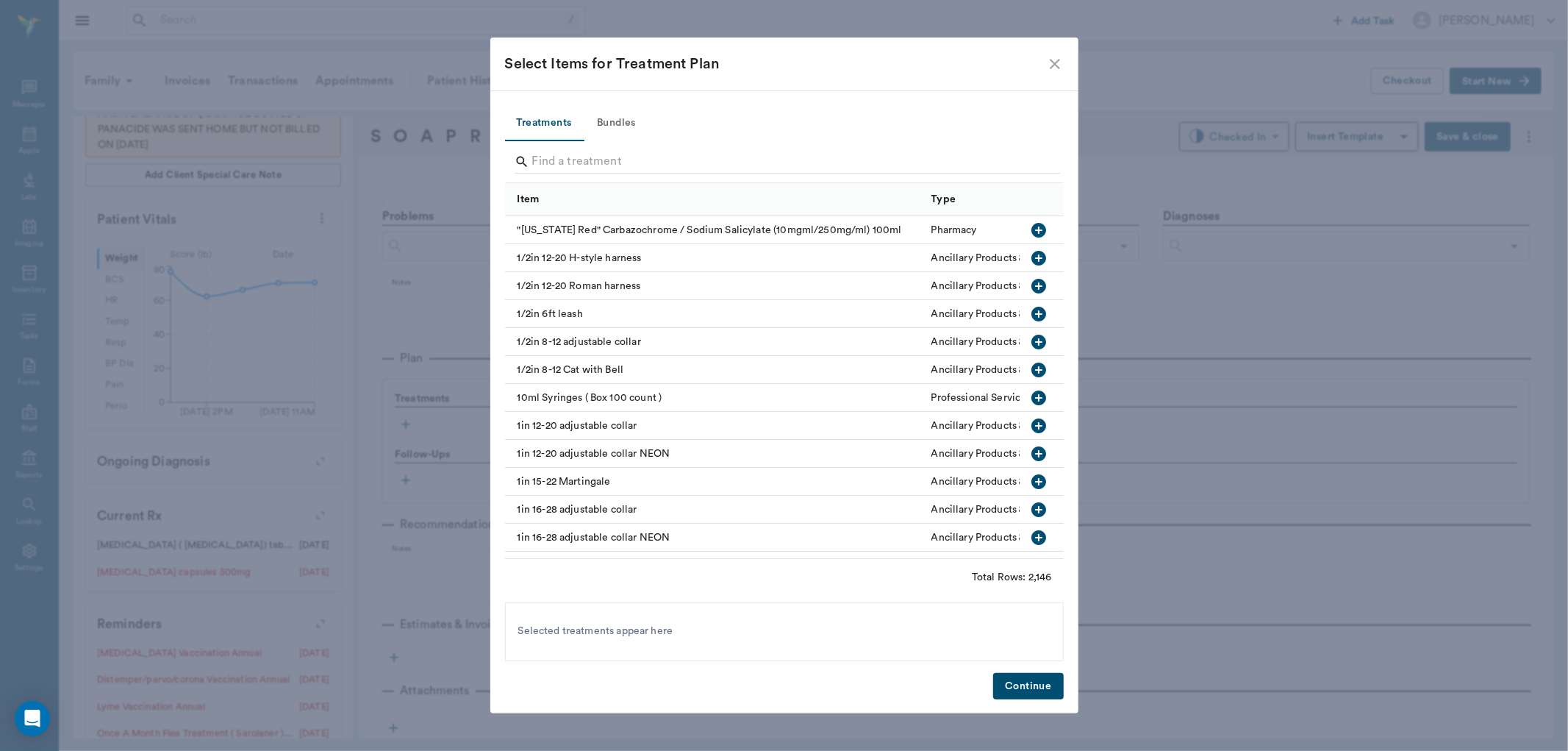
click at [612, 118] on button "Bundles" at bounding box center [616, 123] width 66 height 35
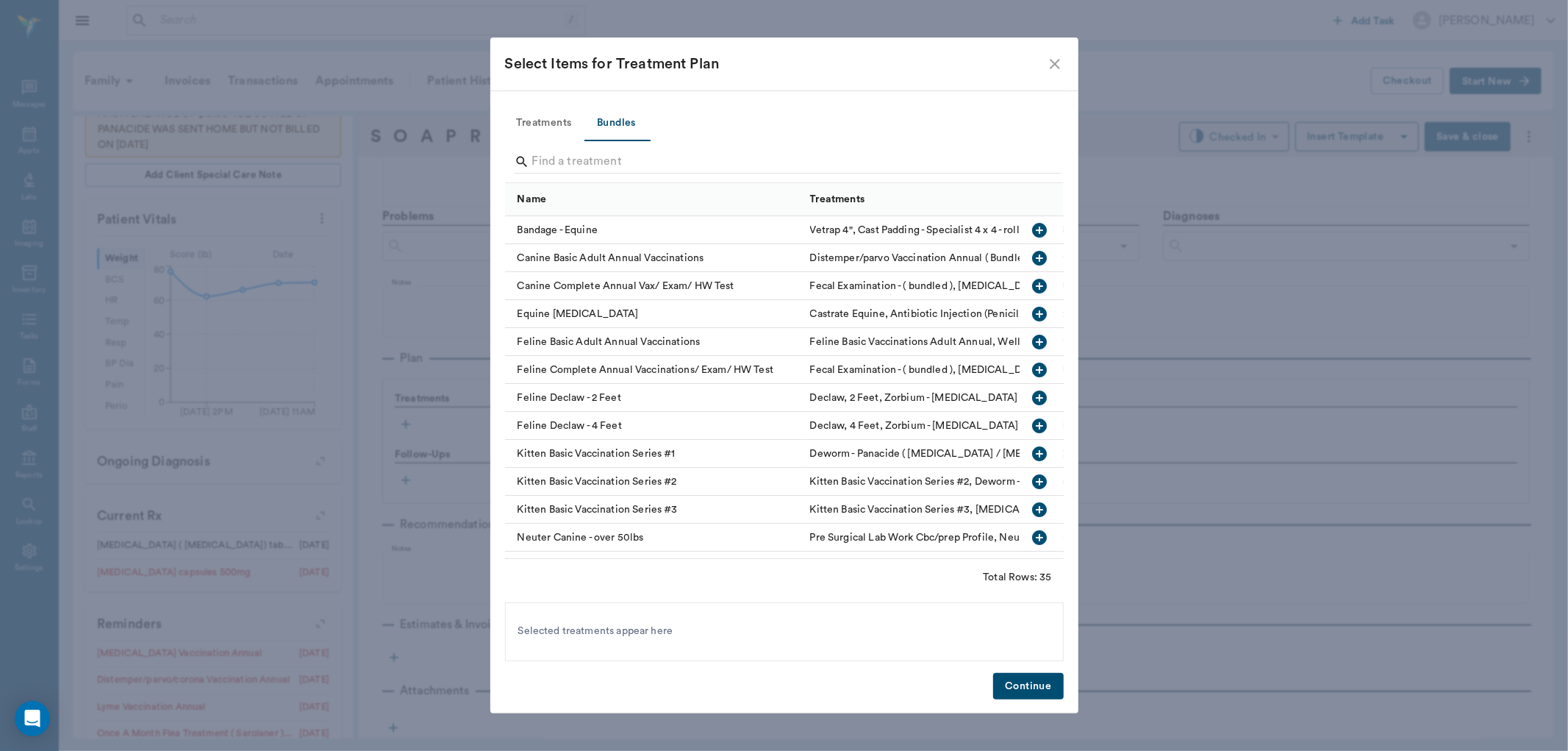
click at [549, 158] on input "Search" at bounding box center [786, 161] width 507 height 23
click at [1030, 284] on icon "button" at bounding box center [1039, 286] width 18 height 18
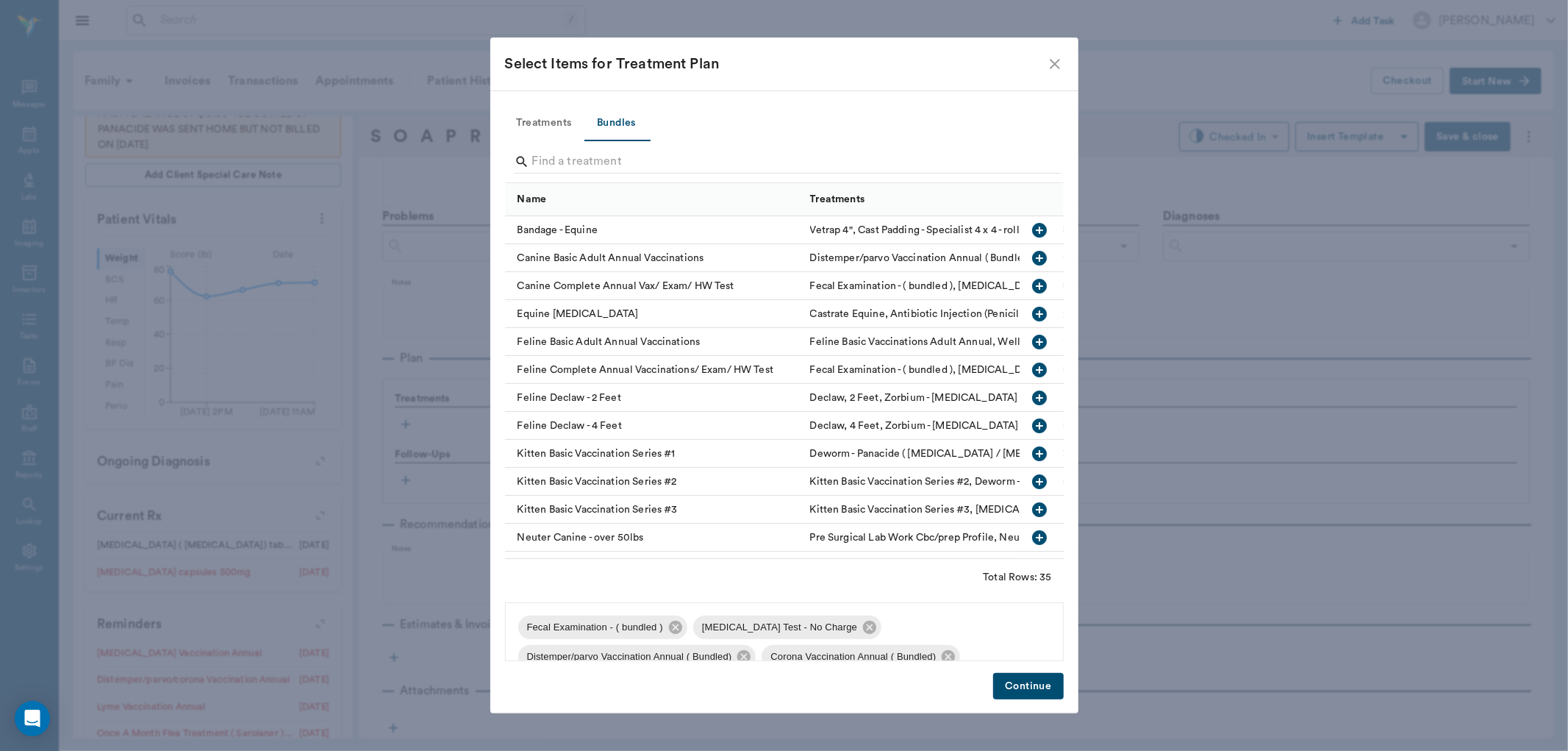
click at [1009, 680] on button "Continue" at bounding box center [1028, 687] width 70 height 27
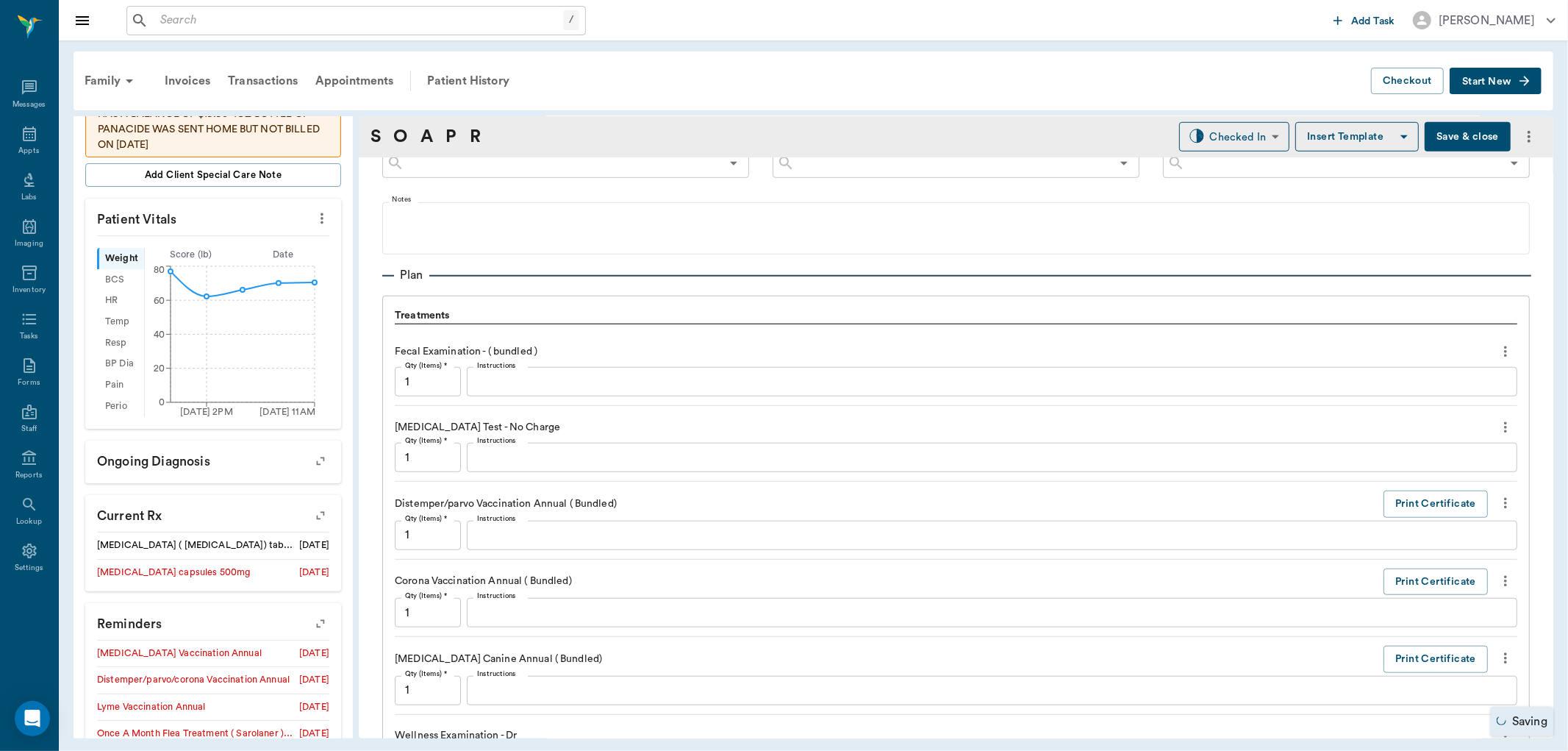
scroll to position [957, 0]
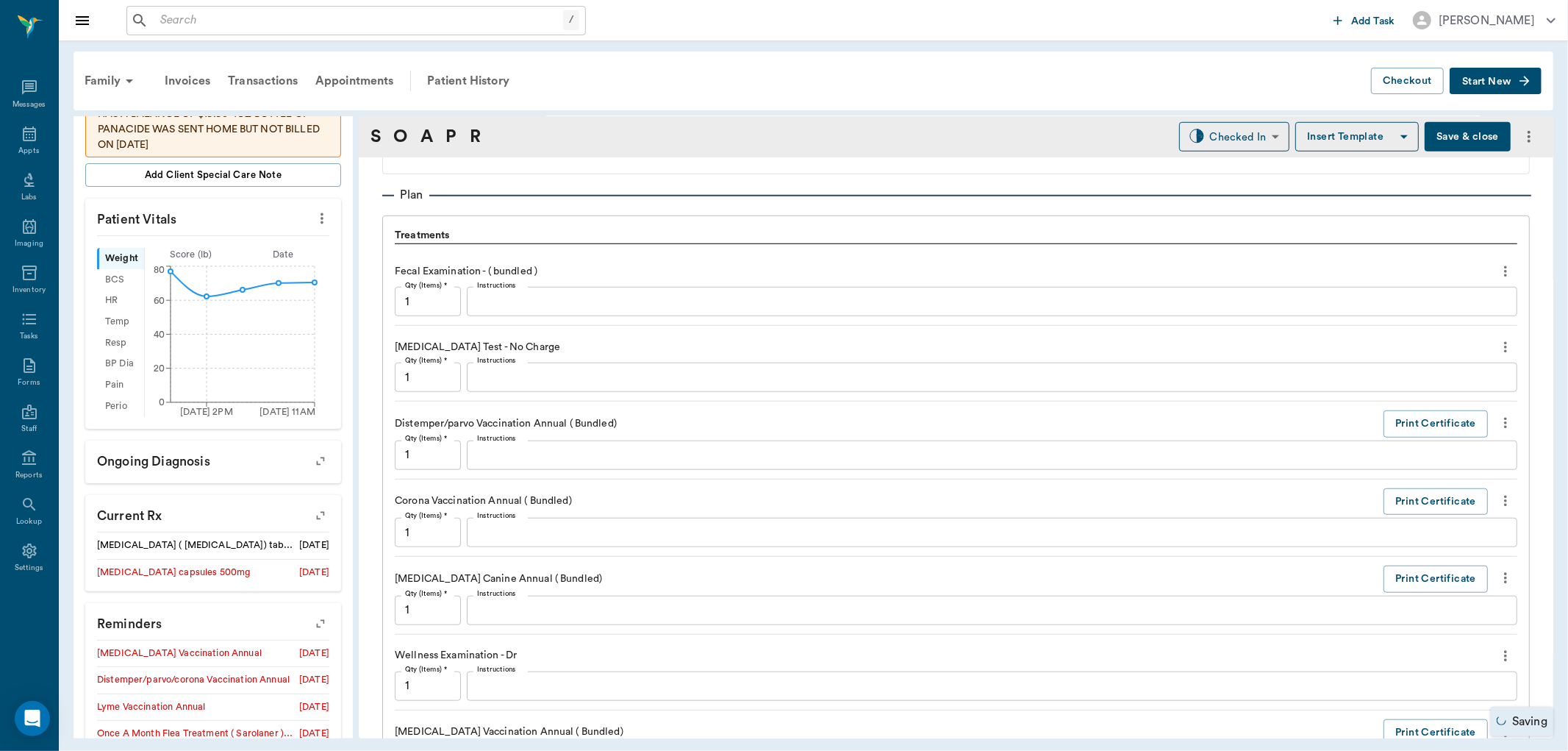
click at [504, 367] on div "x Instructions" at bounding box center [991, 377] width 1050 height 29
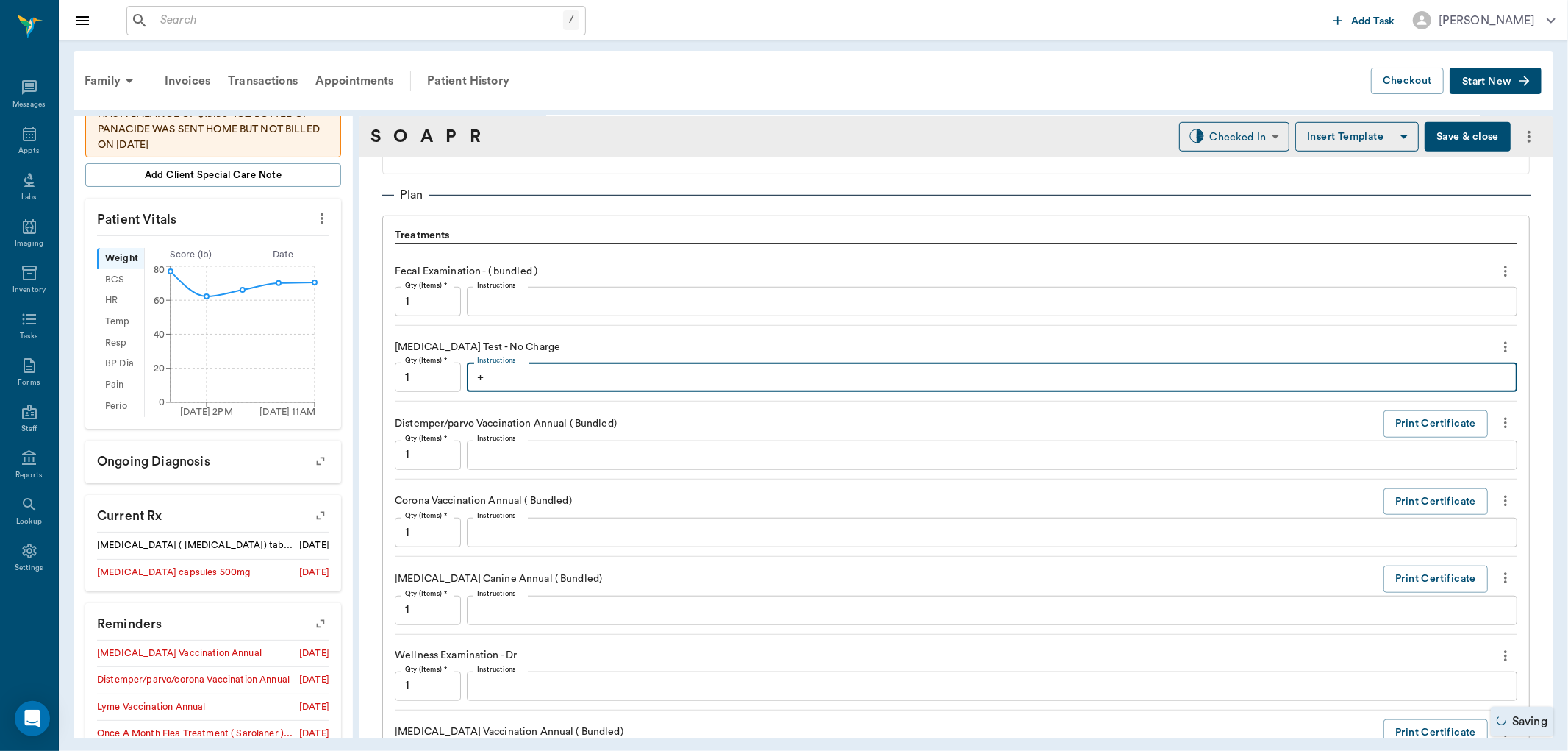
type textarea "+"
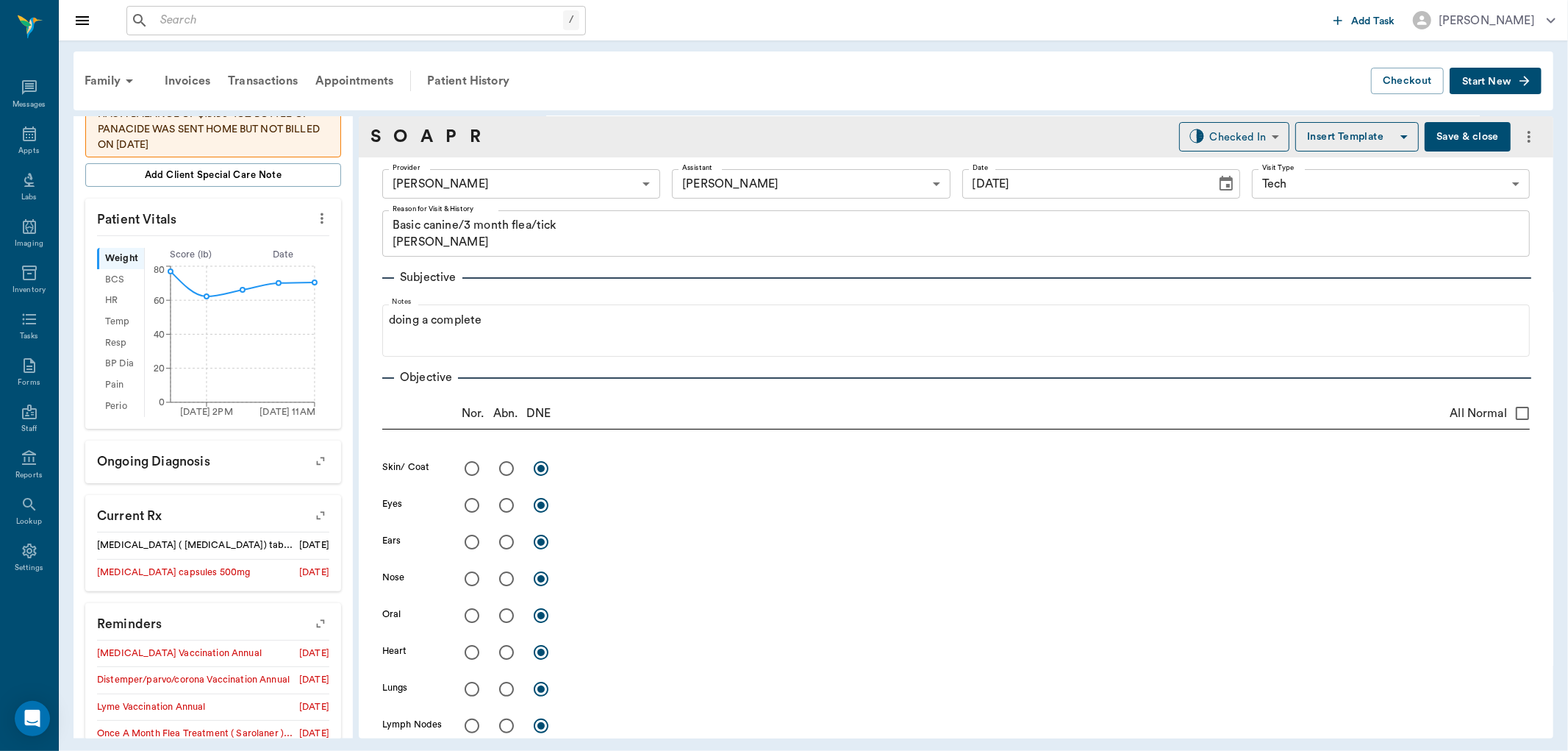
scroll to position [0, 0]
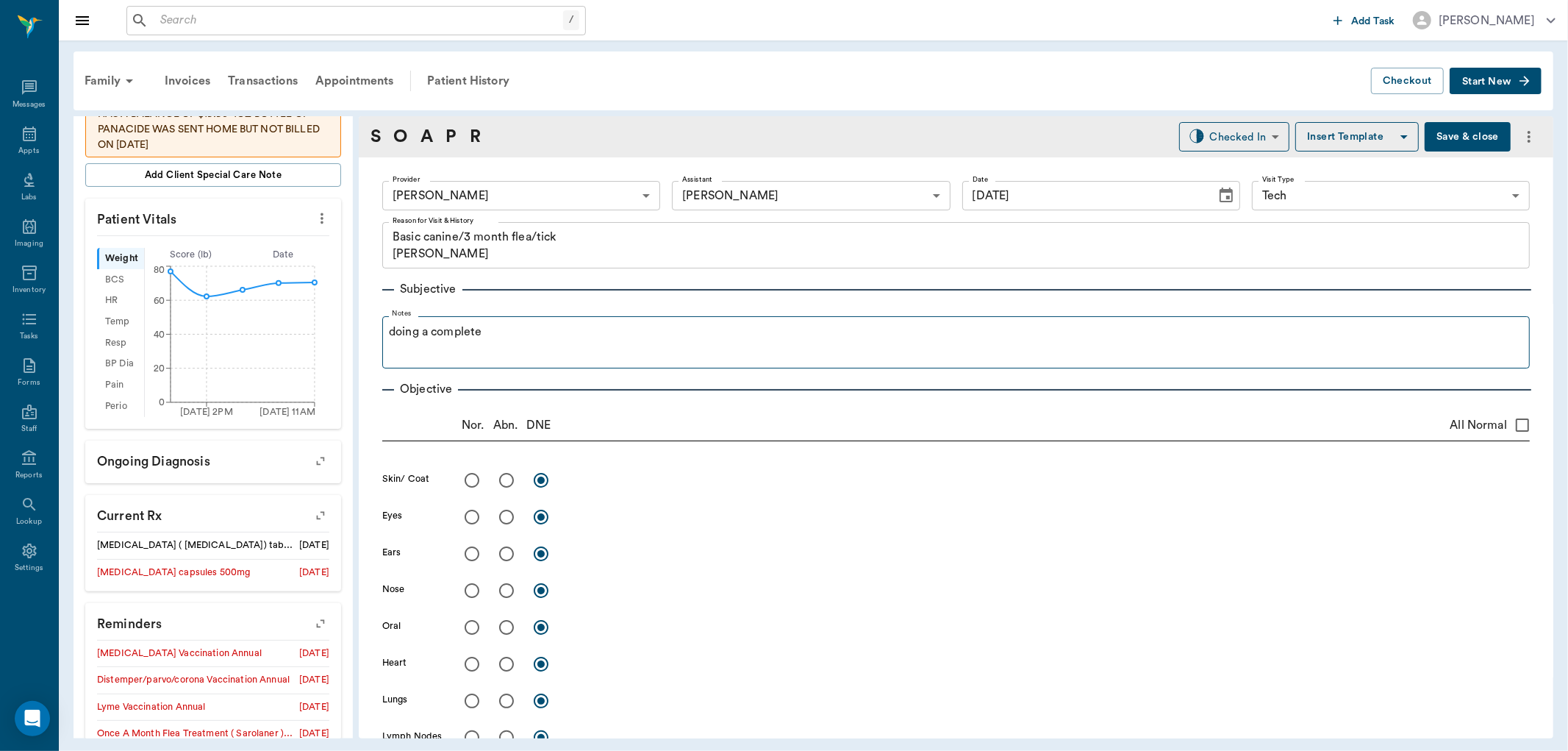
type textarea "positive/microfilaria"
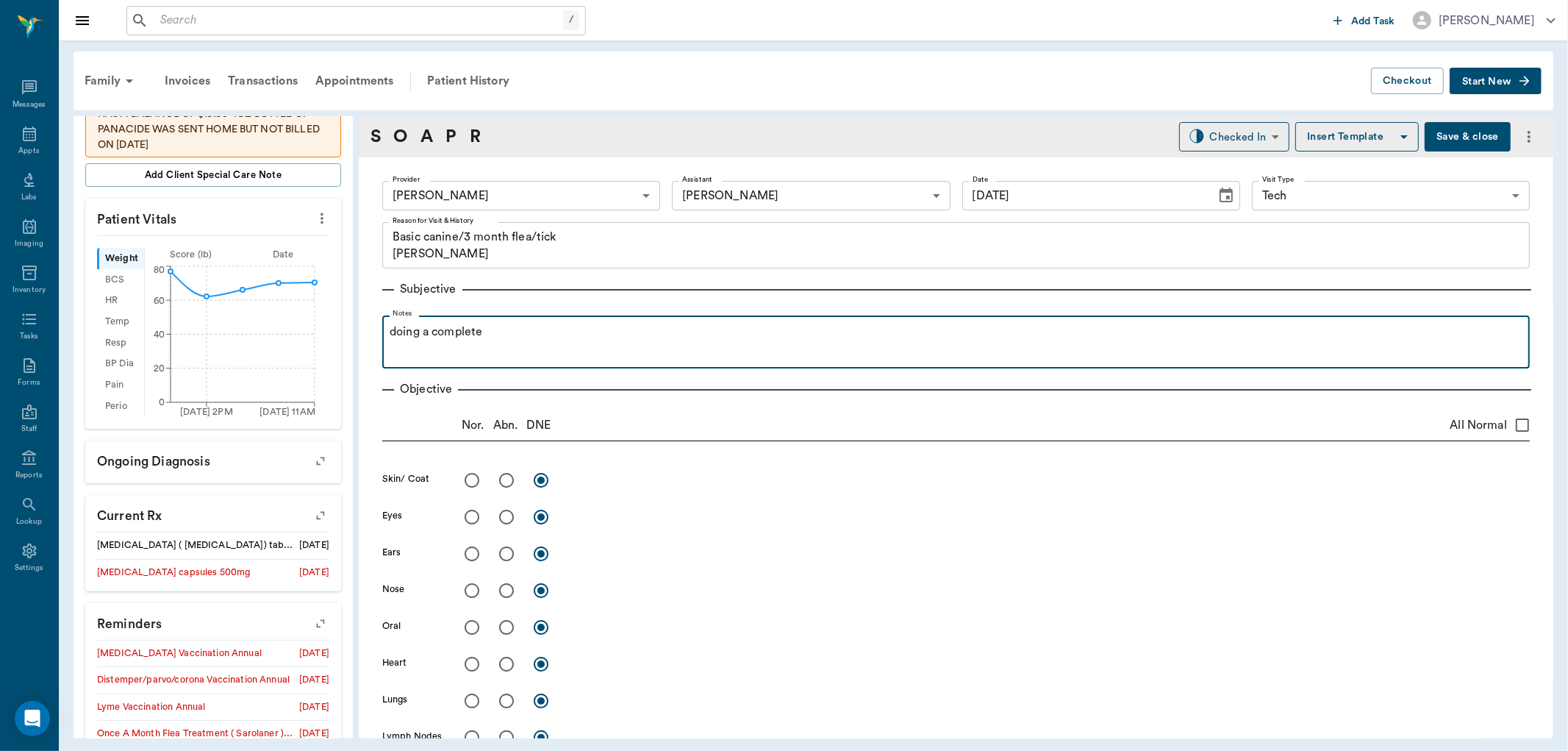
click at [504, 334] on p "doing a complete" at bounding box center [956, 331] width 1133 height 18
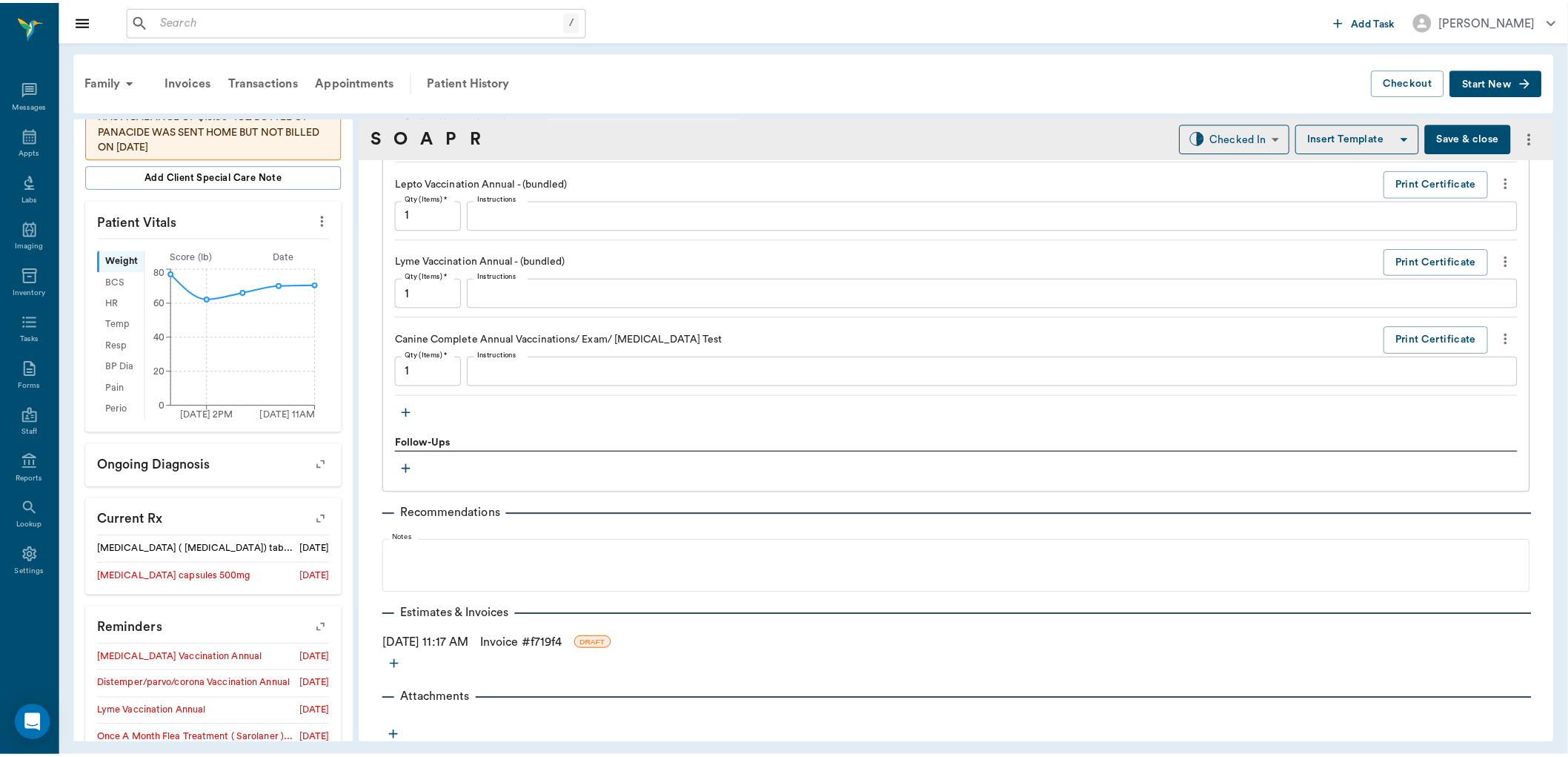
scroll to position [1603, 0]
click at [1486, 132] on button "Save & close" at bounding box center [1479, 138] width 86 height 29
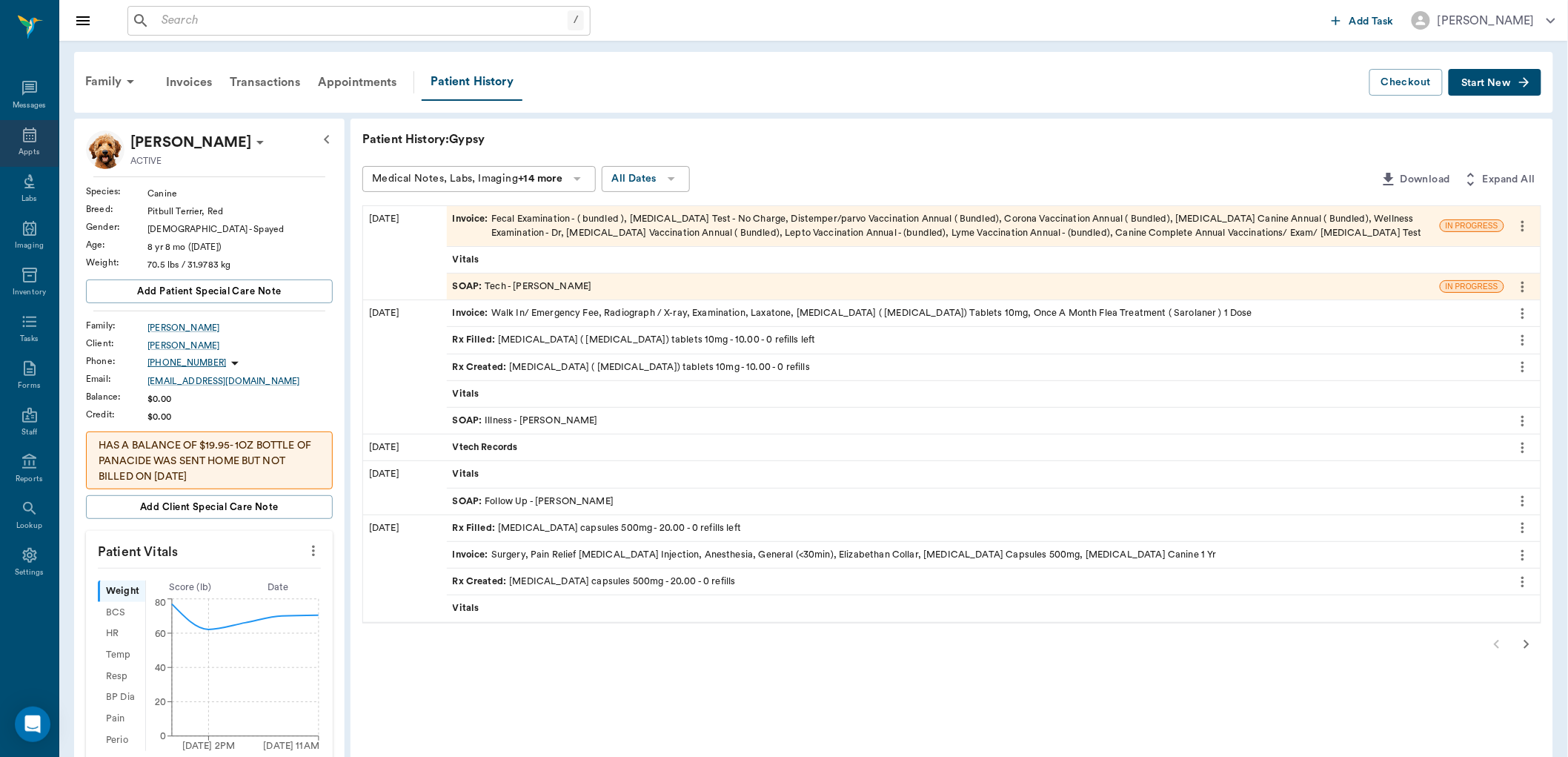
click at [23, 142] on icon at bounding box center [29, 135] width 18 height 18
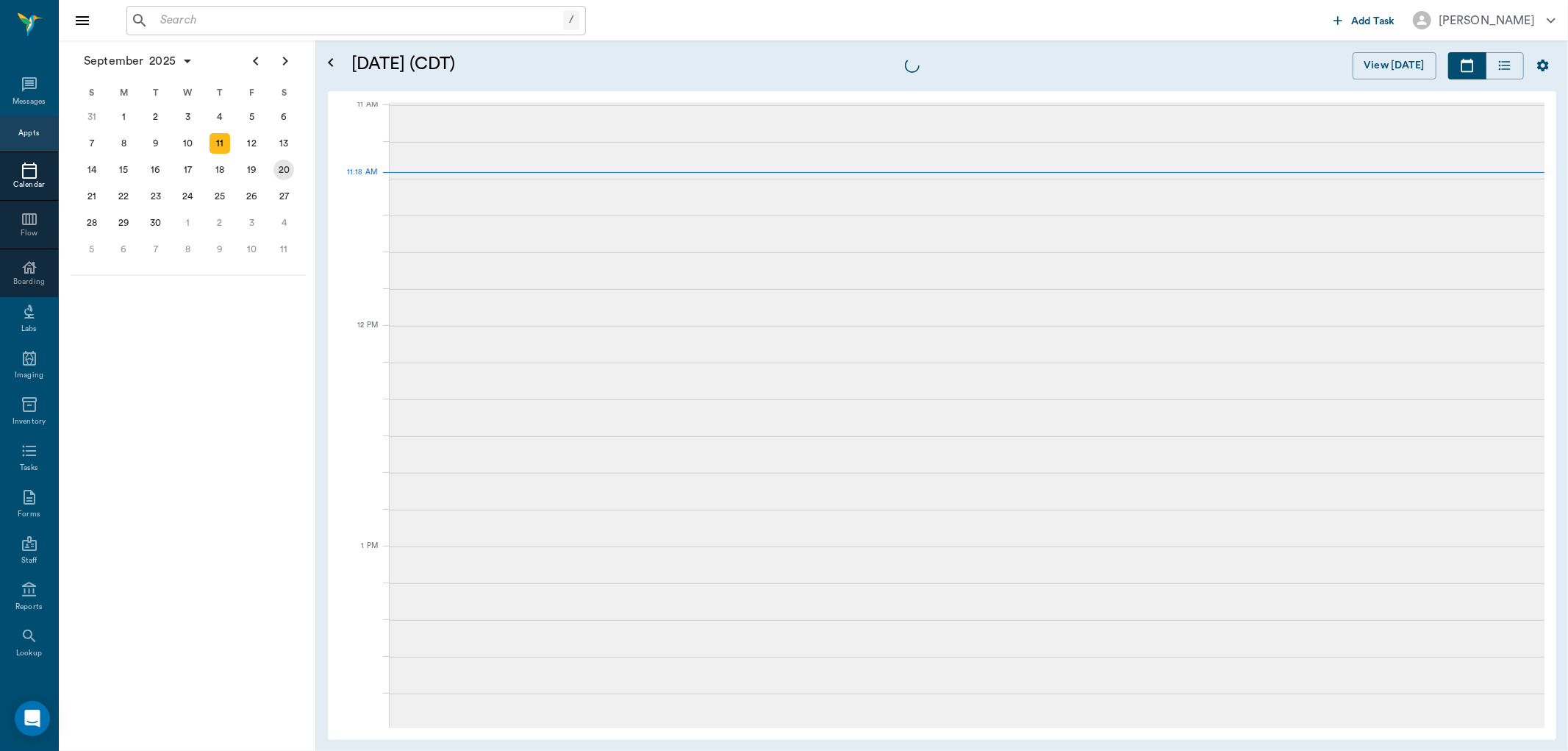
scroll to position [55, 0]
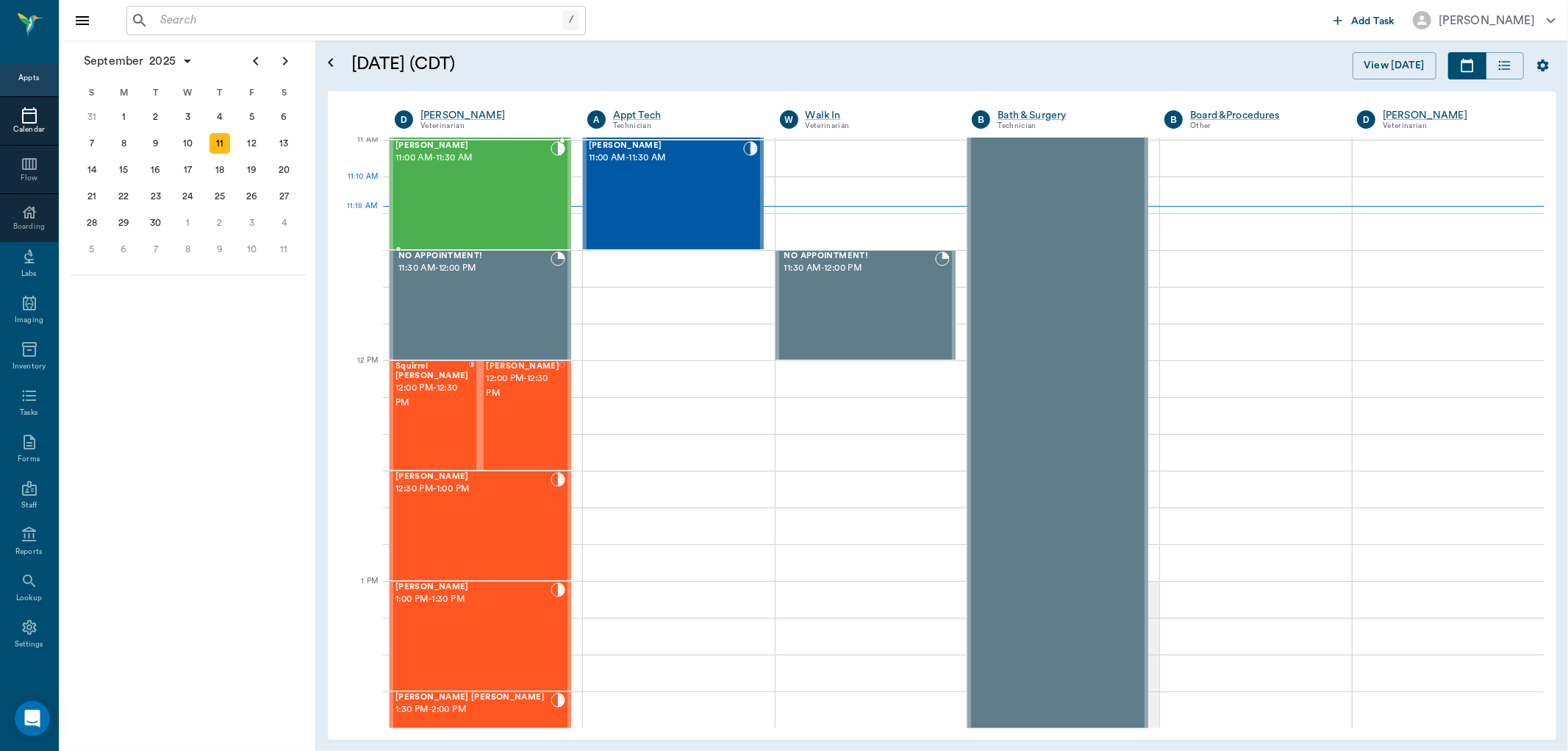
click at [451, 189] on div "[PERSON_NAME] 11:00 AM - 11:30 AM" at bounding box center [472, 194] width 155 height 107
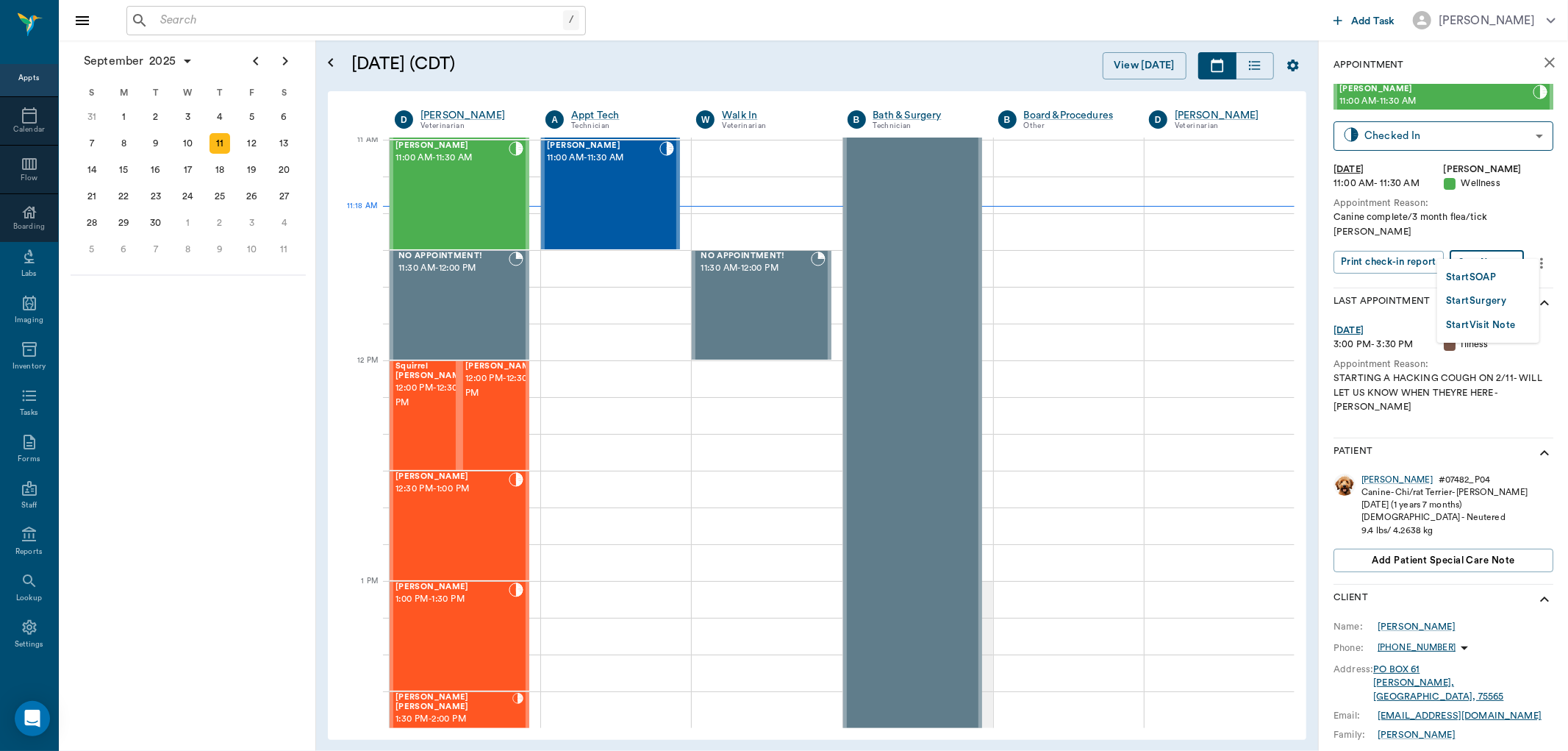
click at [1503, 248] on body "/ ​ Add Task [PERSON_NAME] Nectar Messages Appts Calendar Flow Boarding Labs Im…" at bounding box center [784, 375] width 1568 height 751
click at [1461, 271] on button "Start SOAP" at bounding box center [1470, 277] width 50 height 17
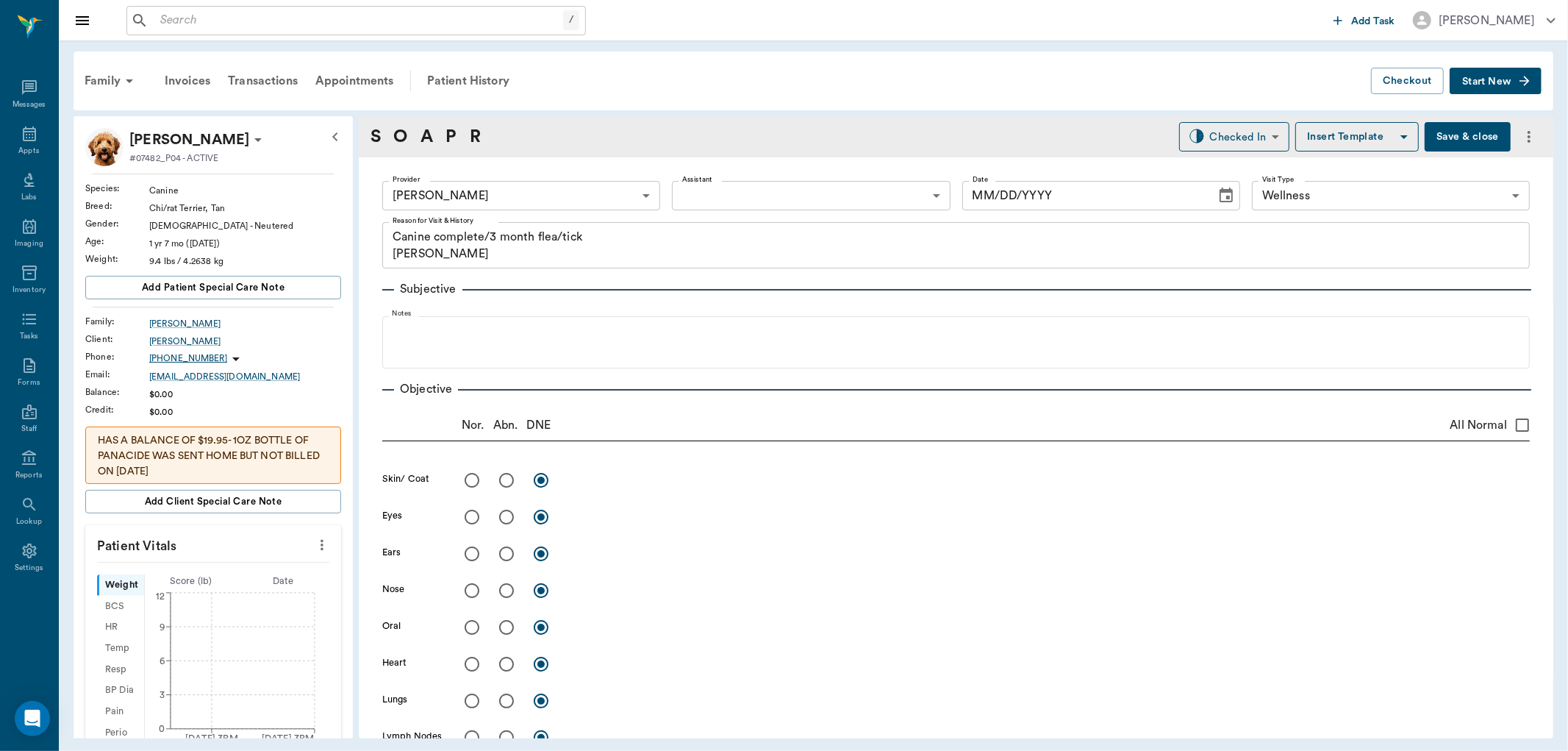
type input "63ec2f075fda476ae8351a4d"
type input "65d2be4f46e3a538d89b8c14"
type textarea "Canine complete/3 month flea/tick [PERSON_NAME]"
type input "[DATE]"
click at [320, 541] on icon "more" at bounding box center [321, 545] width 3 height 11
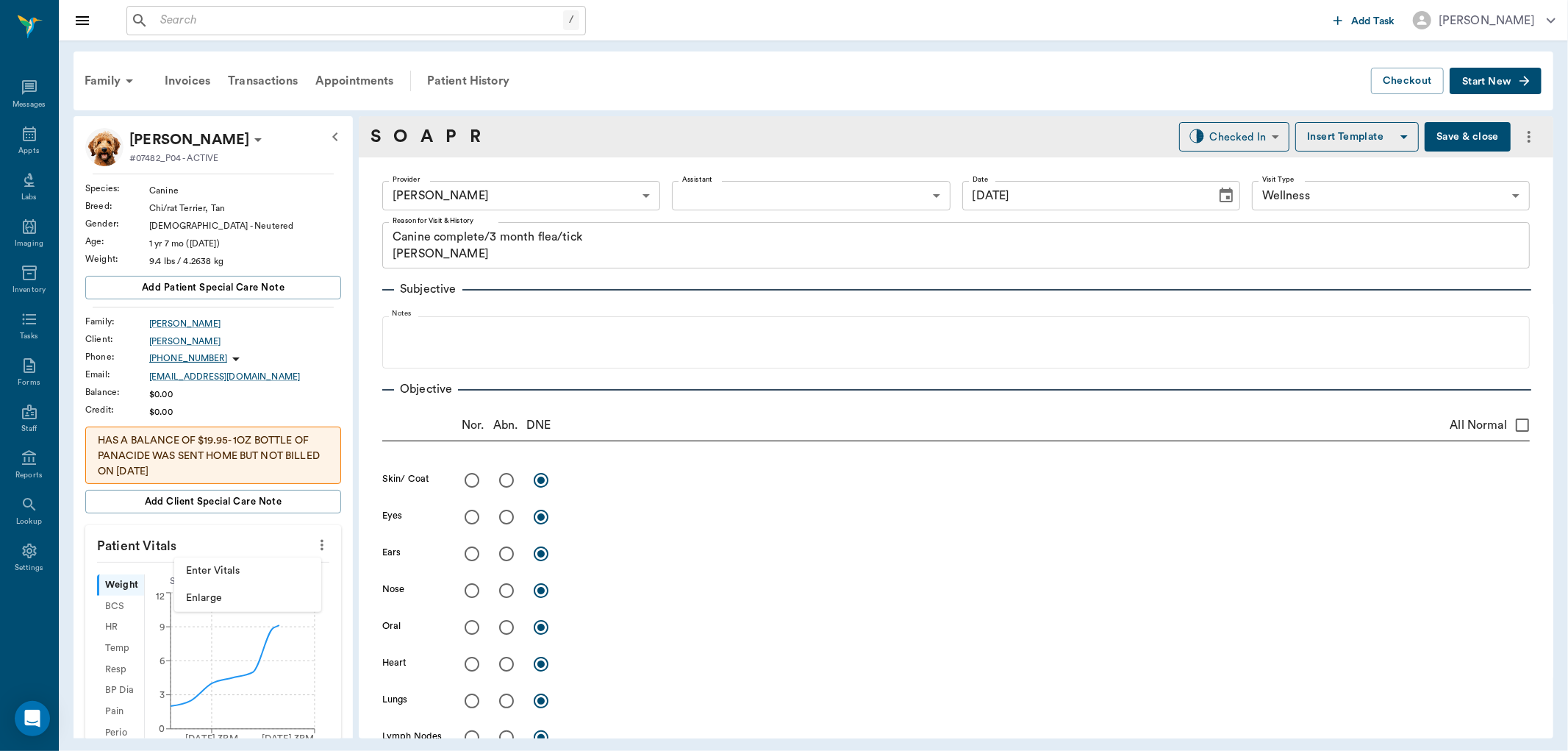
click at [255, 569] on span "Enter Vitals" at bounding box center [247, 571] width 123 height 15
click at [231, 587] on input "text" at bounding box center [211, 589] width 128 height 29
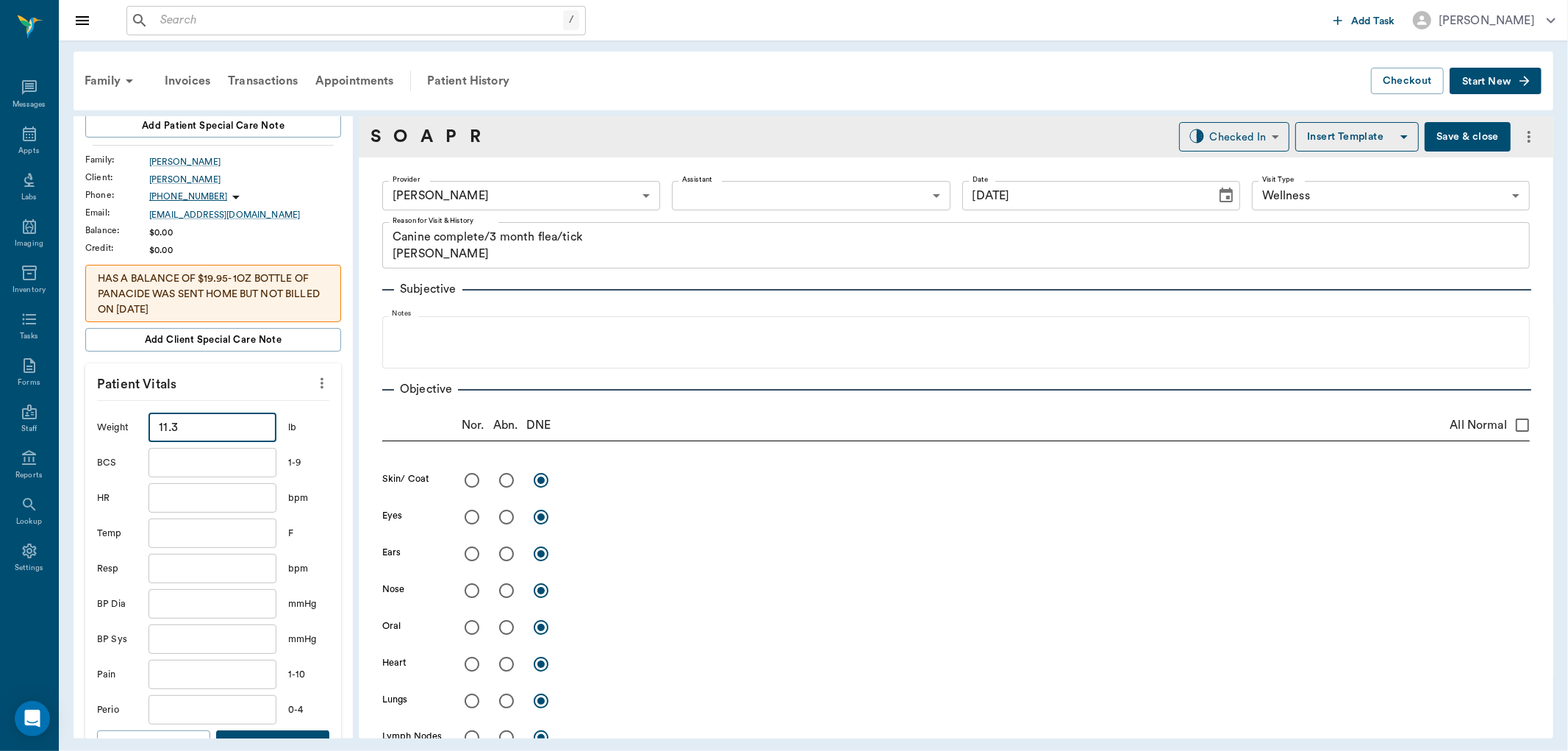
scroll to position [164, 0]
type input "11.3"
click at [205, 531] on input "text" at bounding box center [211, 532] width 128 height 29
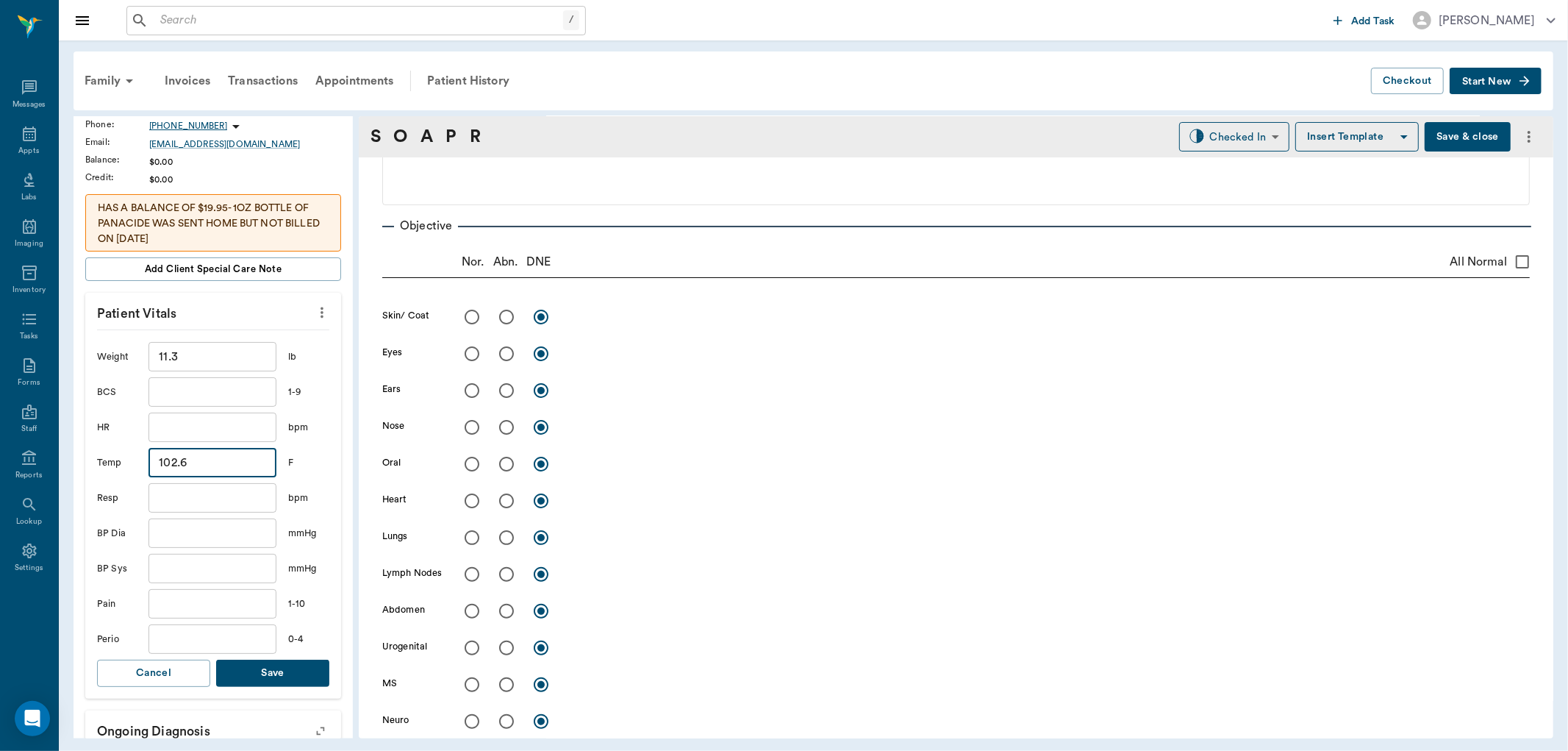
scroll to position [326, 0]
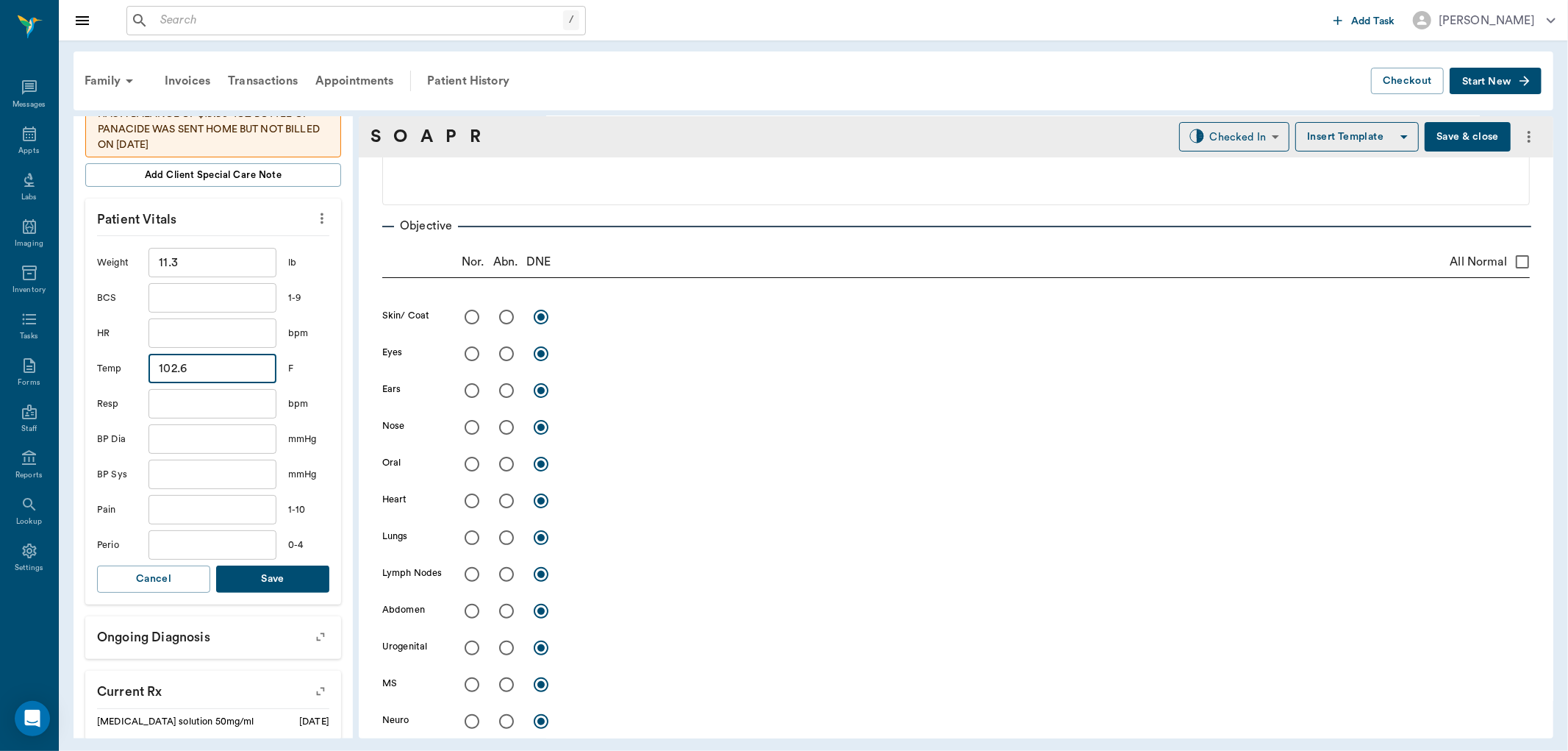
type input "102.6"
click at [283, 583] on button "Save" at bounding box center [273, 579] width 113 height 27
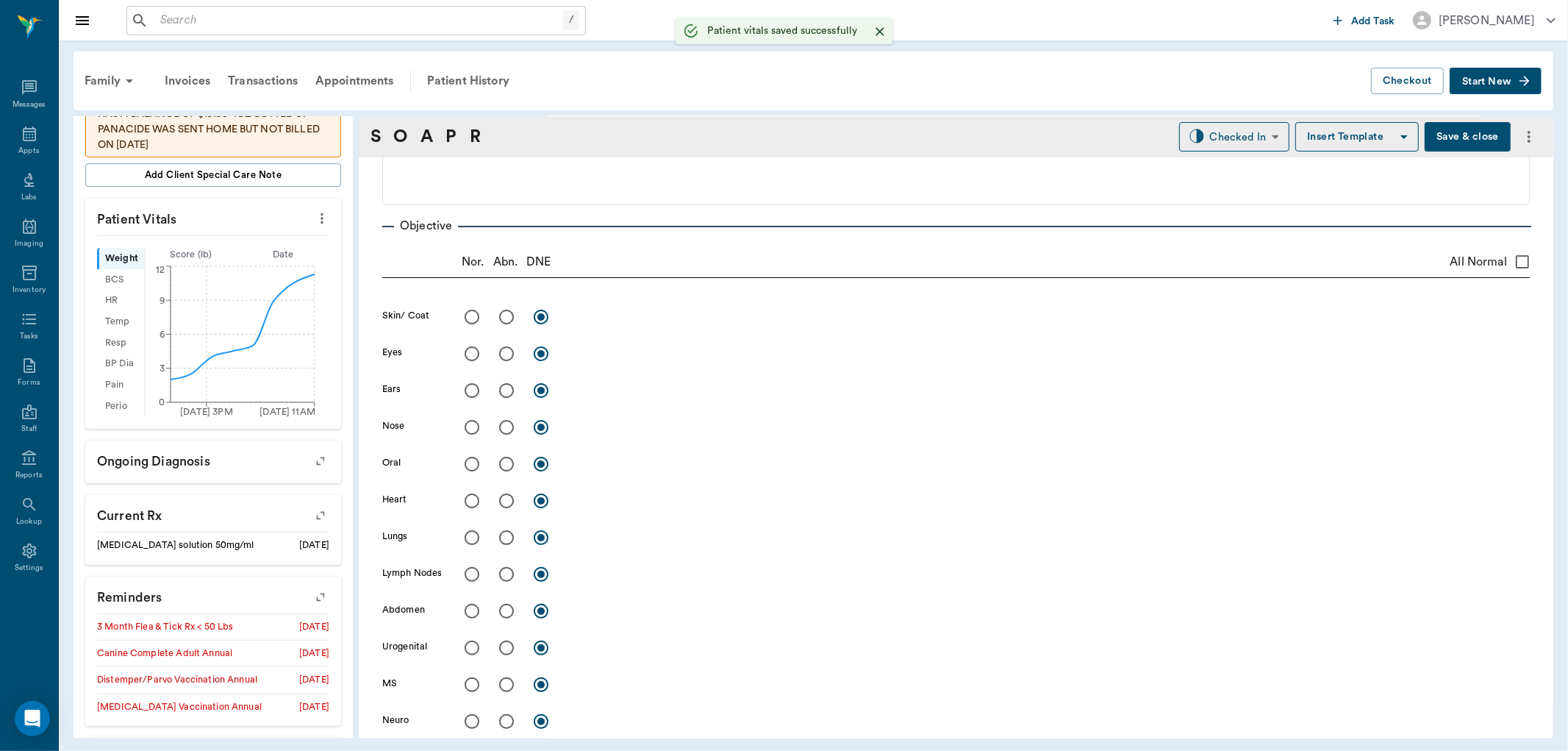
scroll to position [0, 0]
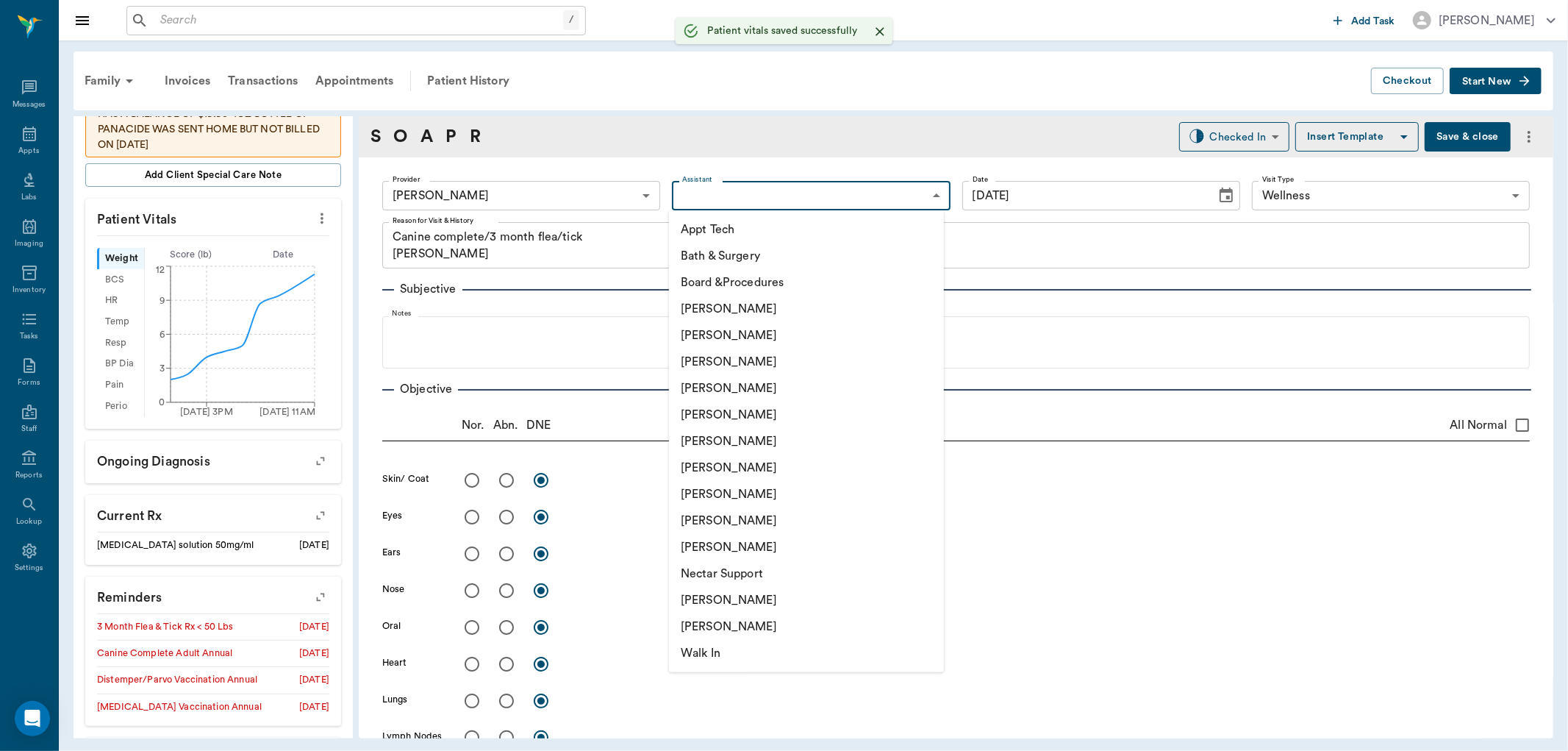
click at [781, 194] on body "/ ​ Add Task [PERSON_NAME] Nectar Messages Appts Labs Imaging Inventory Tasks F…" at bounding box center [784, 375] width 1568 height 751
drag, startPoint x: 728, startPoint y: 364, endPoint x: 711, endPoint y: 368, distance: 17.5
click at [726, 366] on li "[PERSON_NAME]" at bounding box center [806, 361] width 275 height 27
type input "642ef10e332a41444de2bad1"
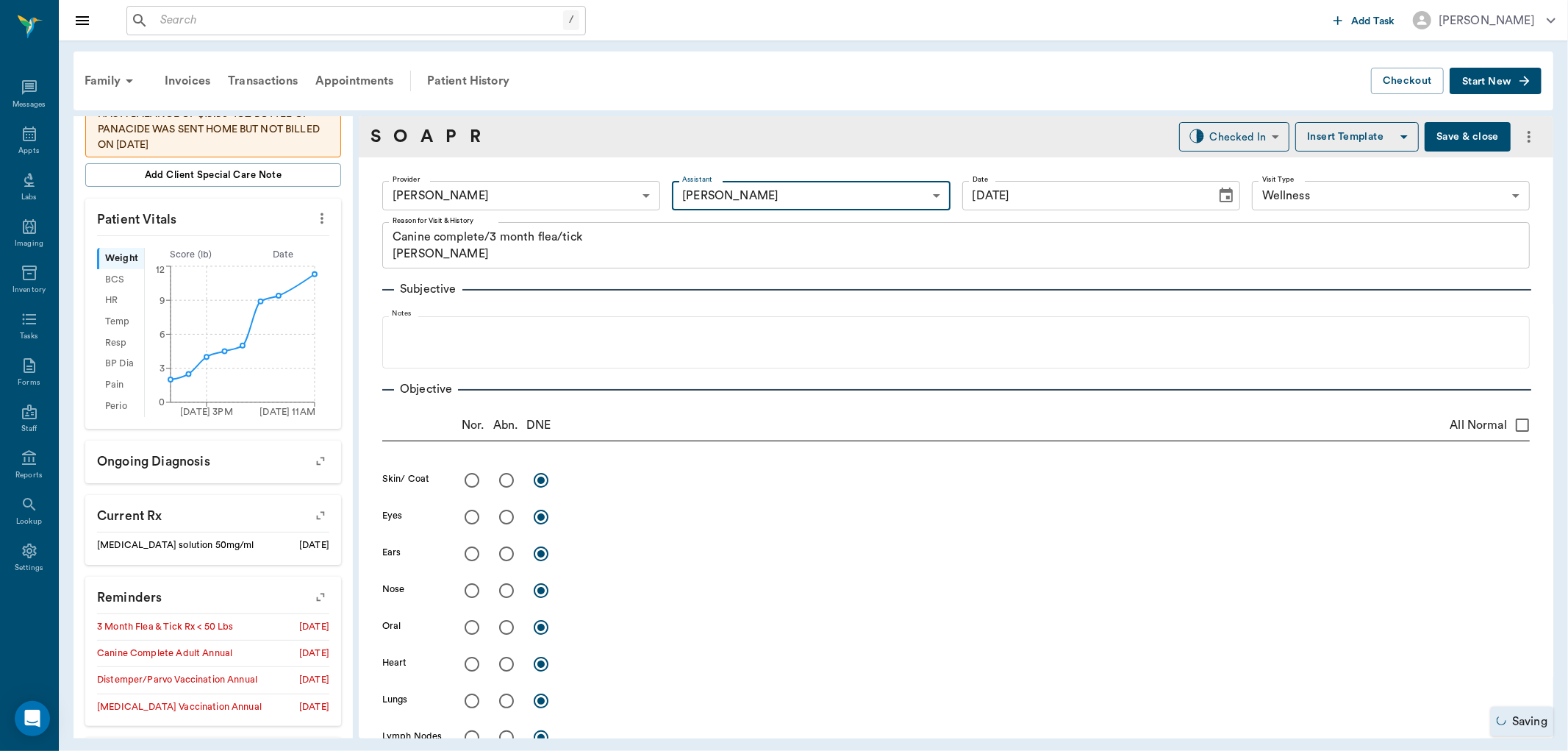
click at [444, 131] on div "S O A P R" at bounding box center [425, 136] width 110 height 27
drag, startPoint x: 446, startPoint y: 134, endPoint x: 441, endPoint y: 192, distance: 58.2
click at [446, 134] on link "P" at bounding box center [450, 136] width 11 height 27
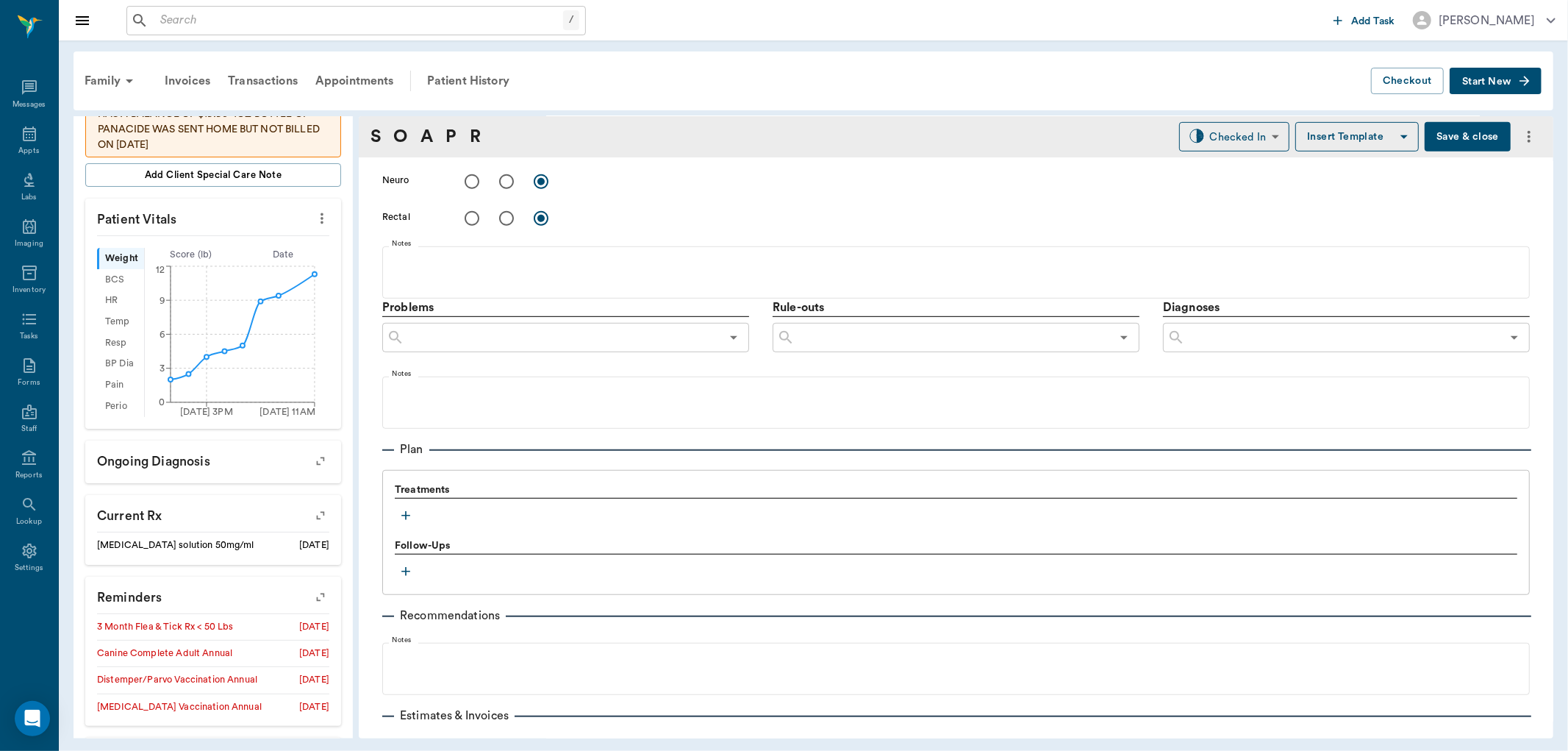
scroll to position [795, 0]
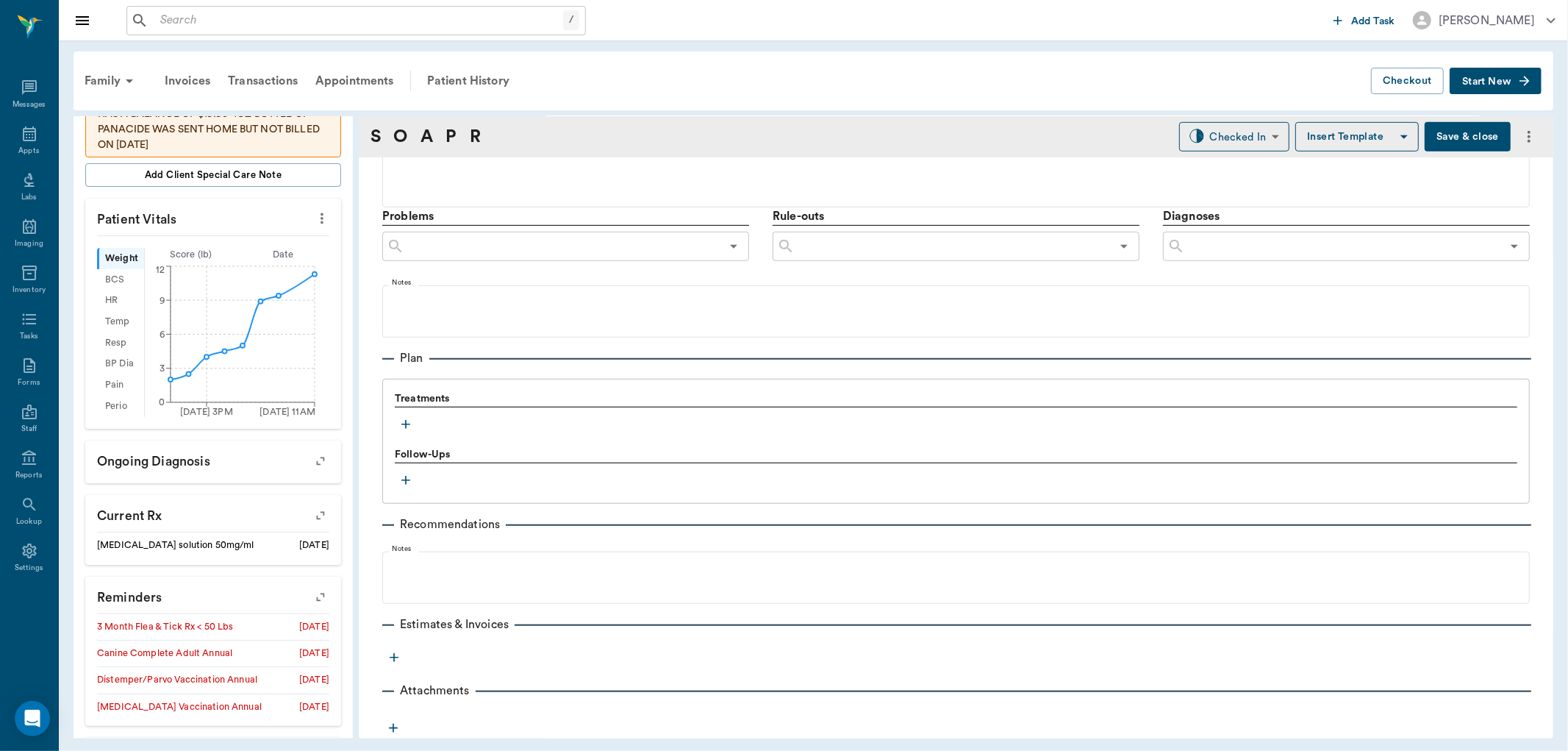
click at [407, 421] on icon "button" at bounding box center [406, 424] width 15 height 15
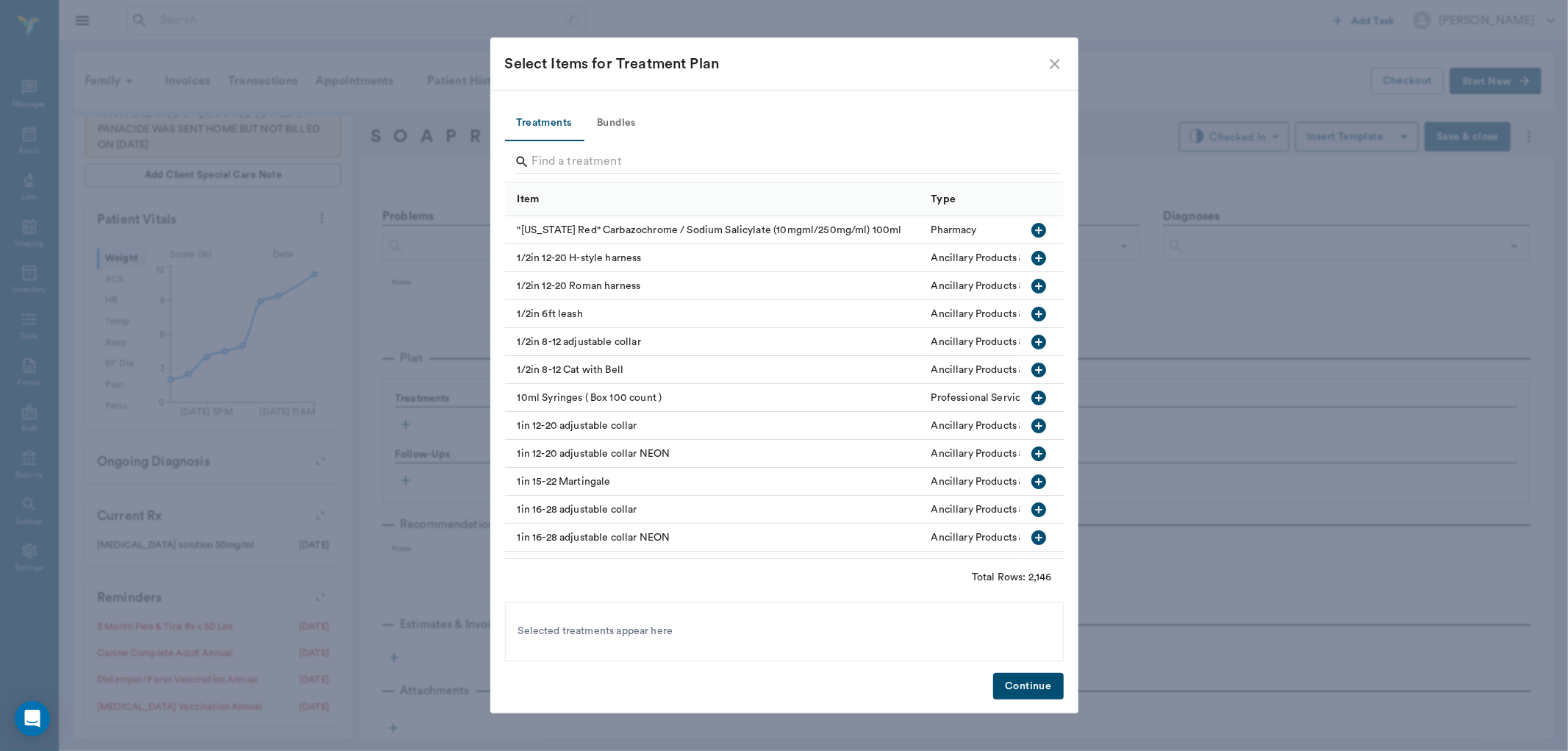
click at [625, 116] on button "Bundles" at bounding box center [616, 123] width 66 height 35
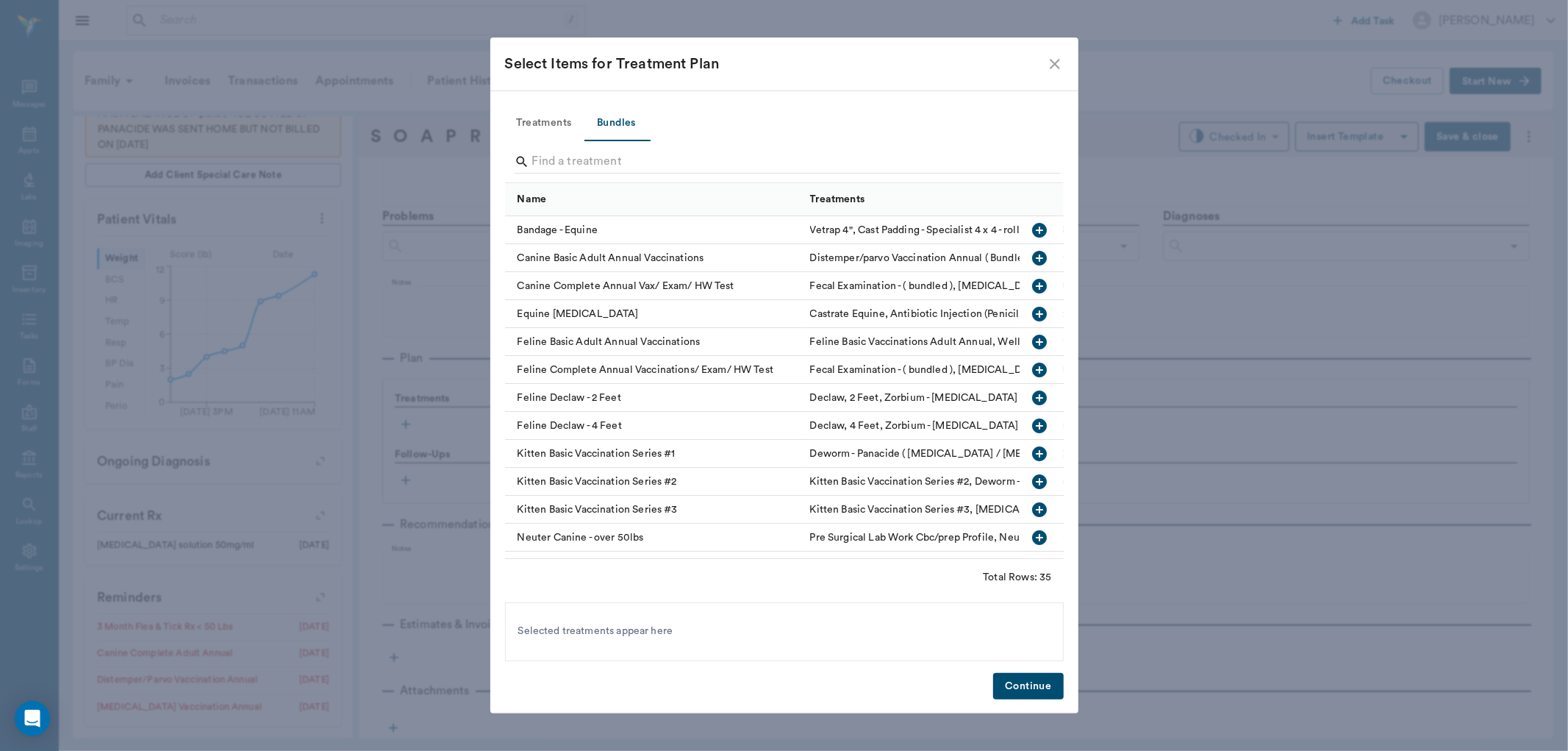
click at [1032, 282] on icon "button" at bounding box center [1039, 286] width 15 height 15
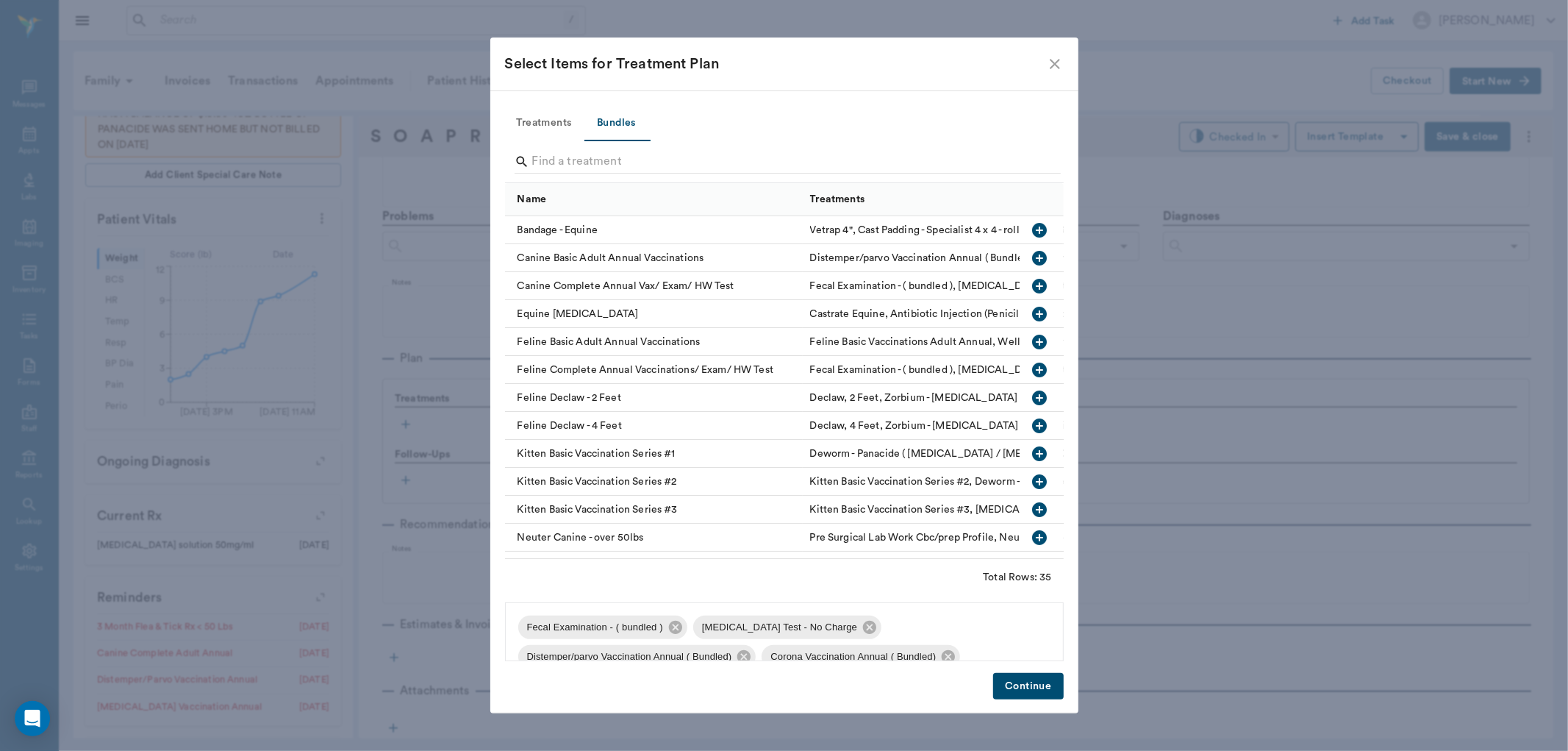
click at [1027, 678] on button "Continue" at bounding box center [1028, 687] width 70 height 27
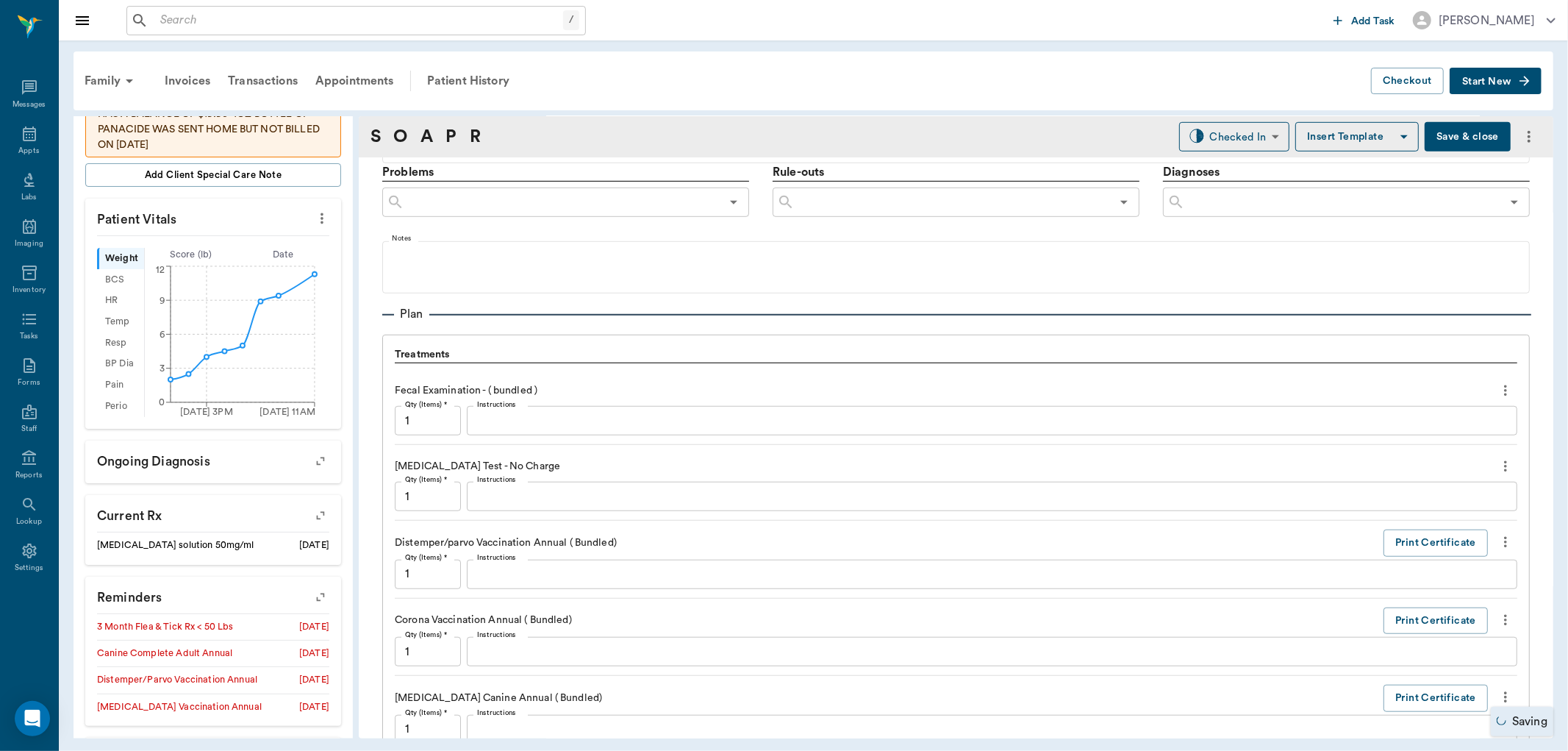
scroll to position [876, 0]
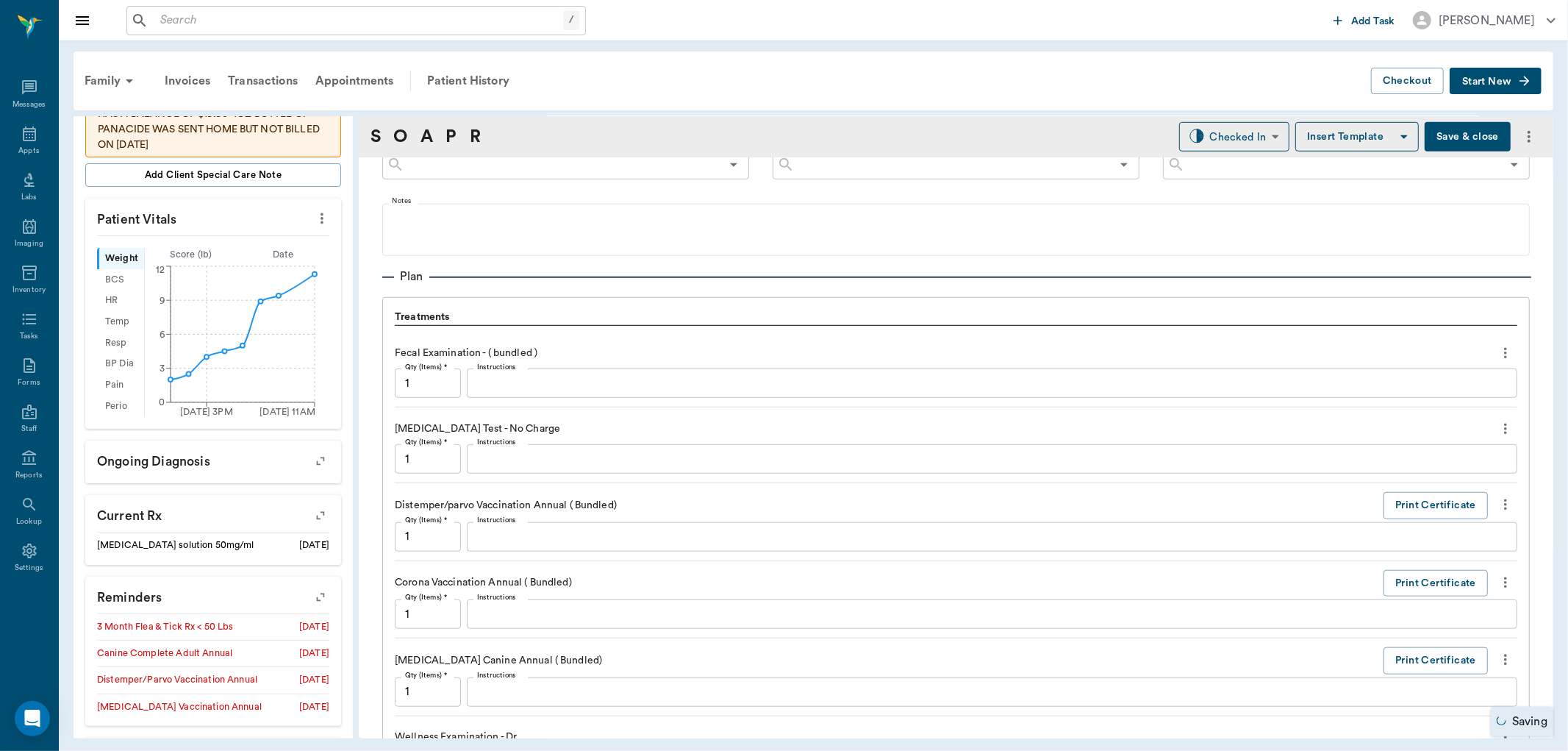
click at [469, 447] on div "x Instructions" at bounding box center [991, 459] width 1050 height 29
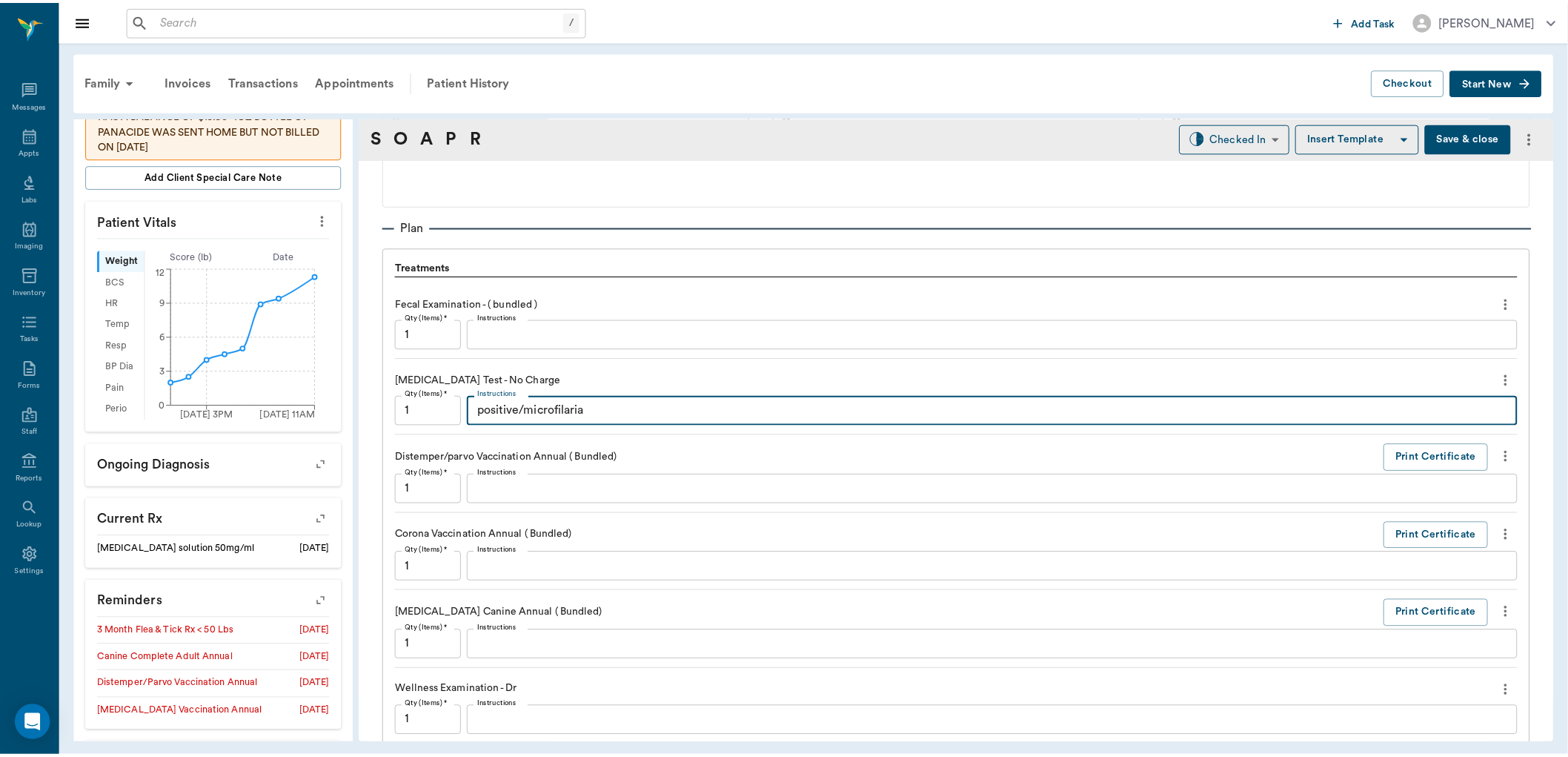
scroll to position [861, 0]
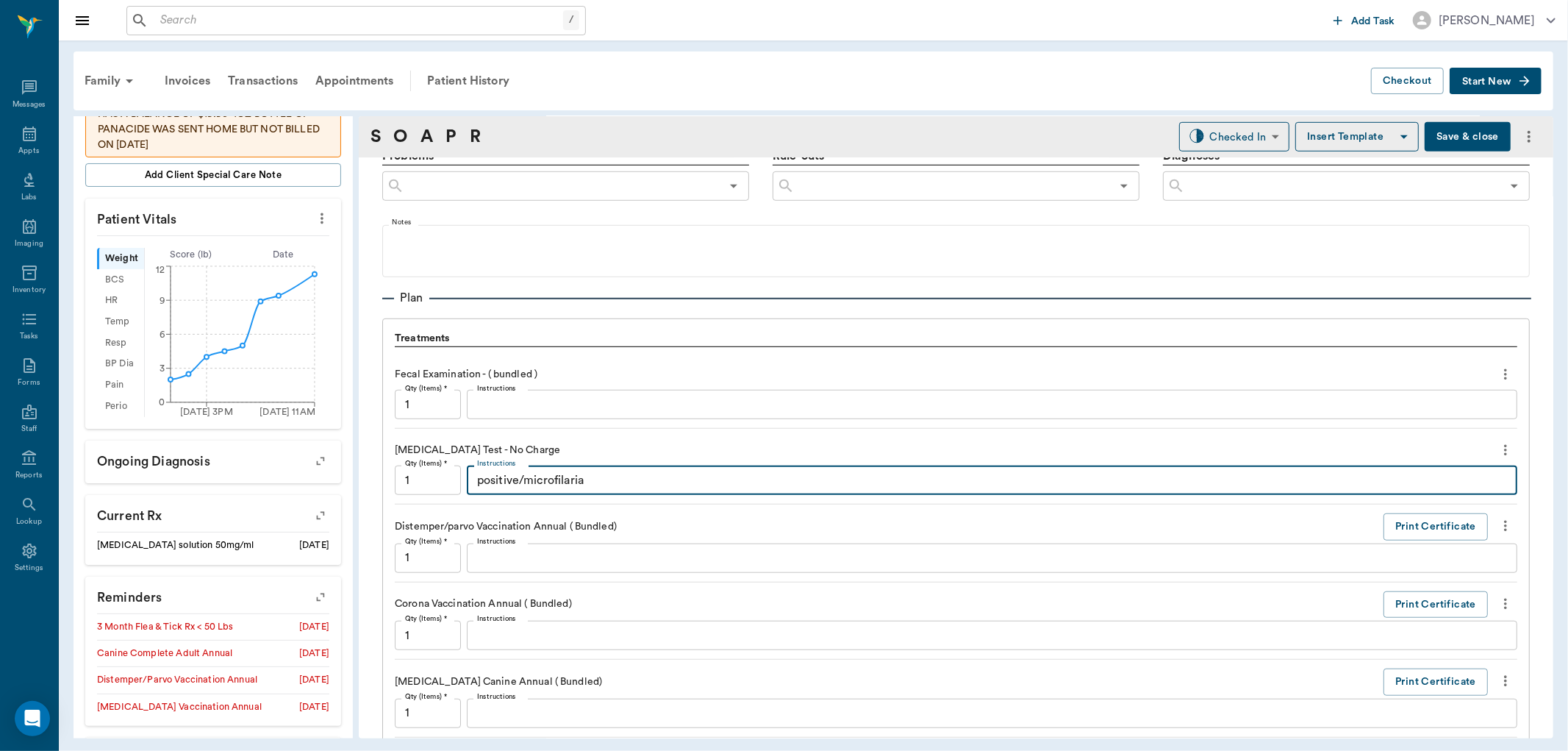
type textarea "positive/microfilaria"
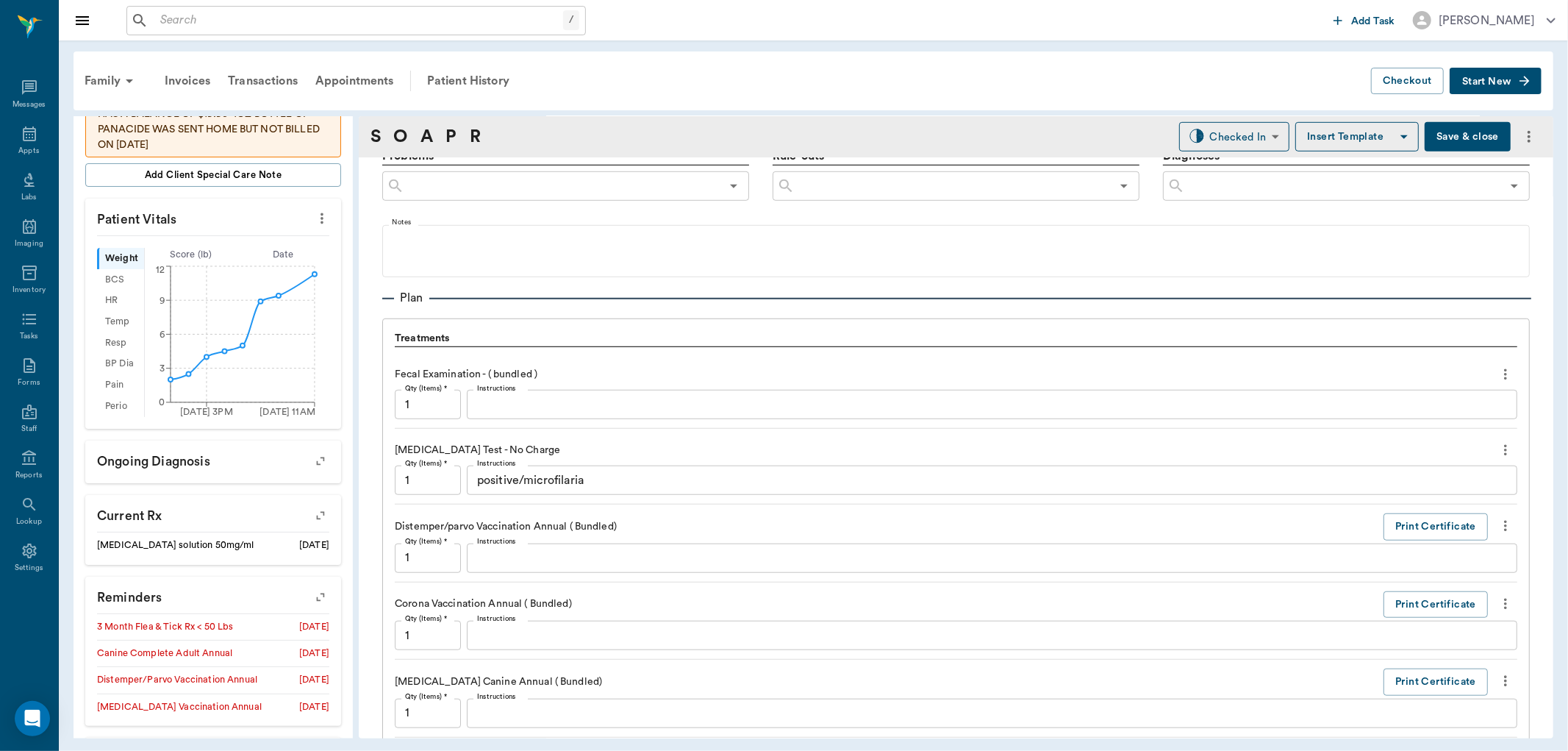
click at [1460, 128] on button "Save & close" at bounding box center [1467, 137] width 86 height 29
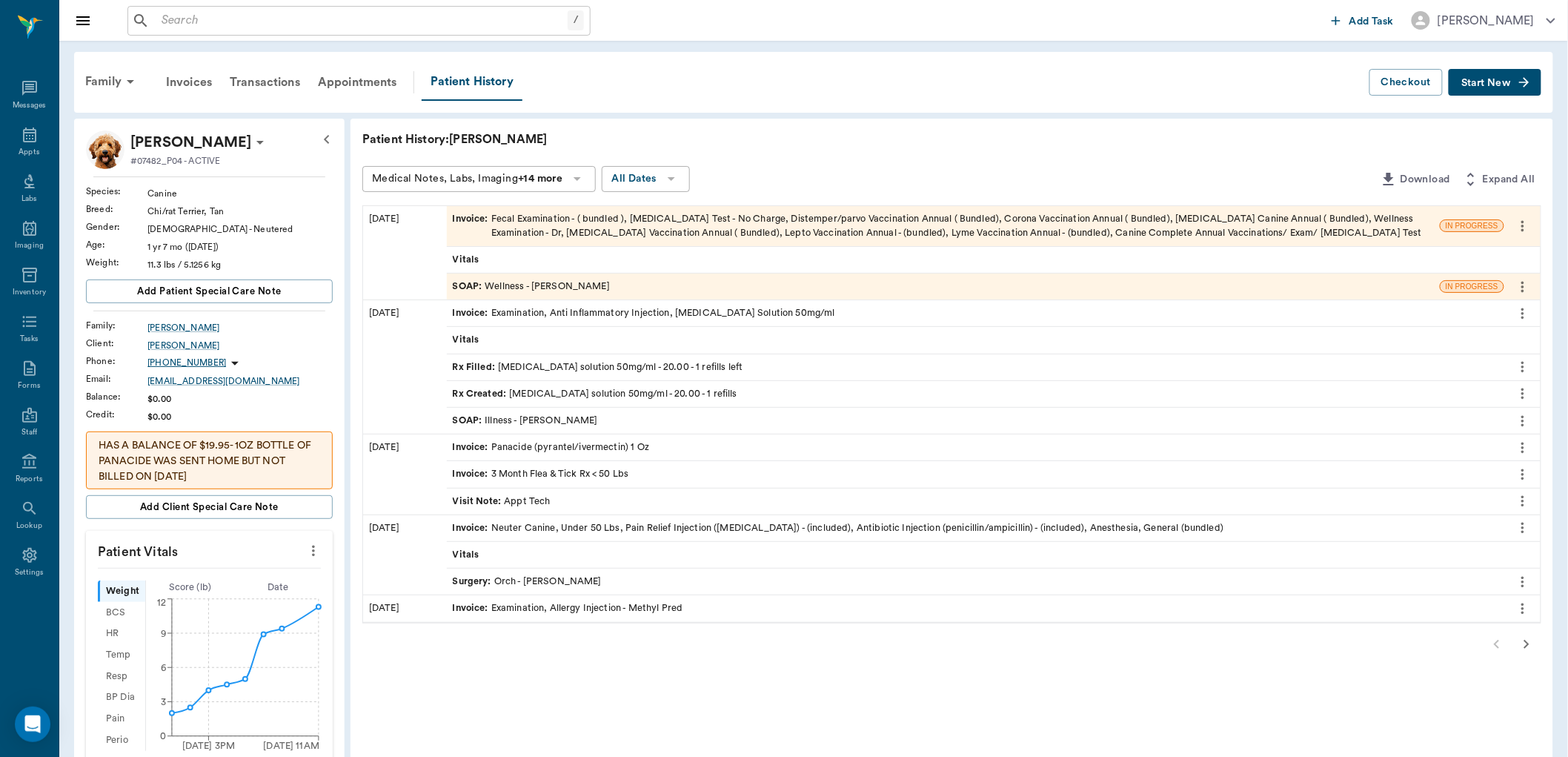
click at [480, 280] on span "SOAP :" at bounding box center [469, 287] width 33 height 14
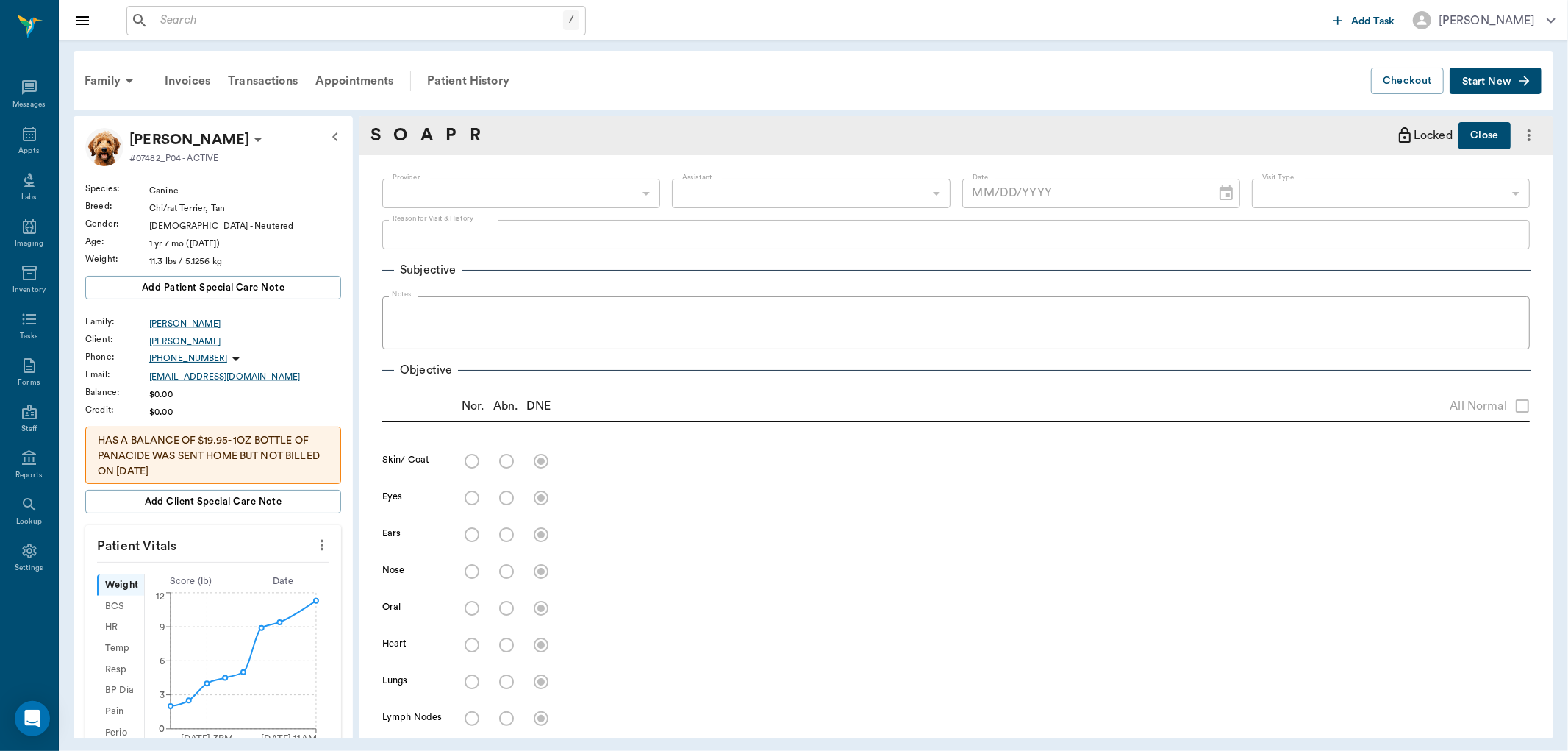
type input "63ec2f075fda476ae8351a4d"
type input "642ef10e332a41444de2bad1"
type input "65d2be4f46e3a538d89b8c14"
type textarea "Canine complete/3 month flea/tick [PERSON_NAME]"
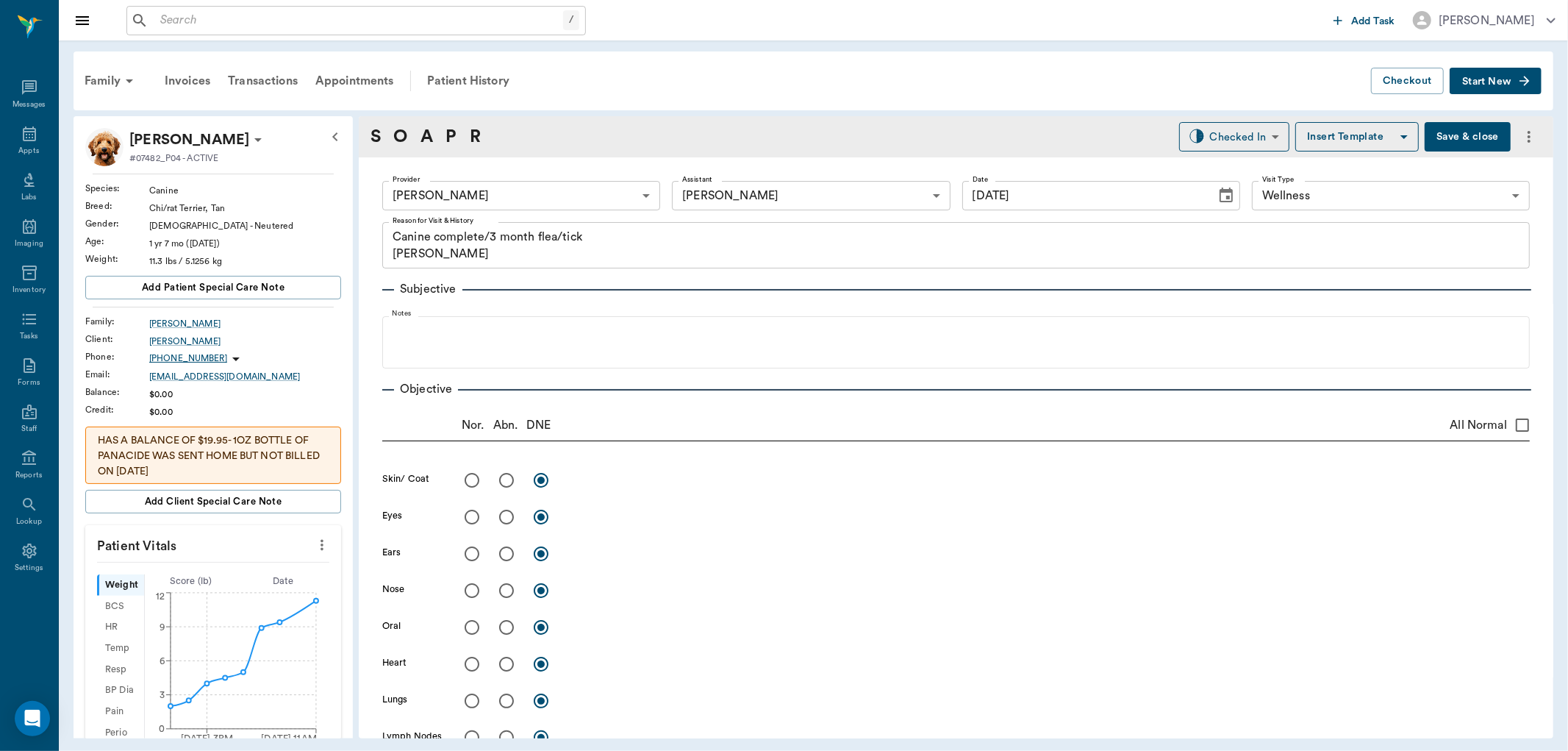
type input "[DATE]"
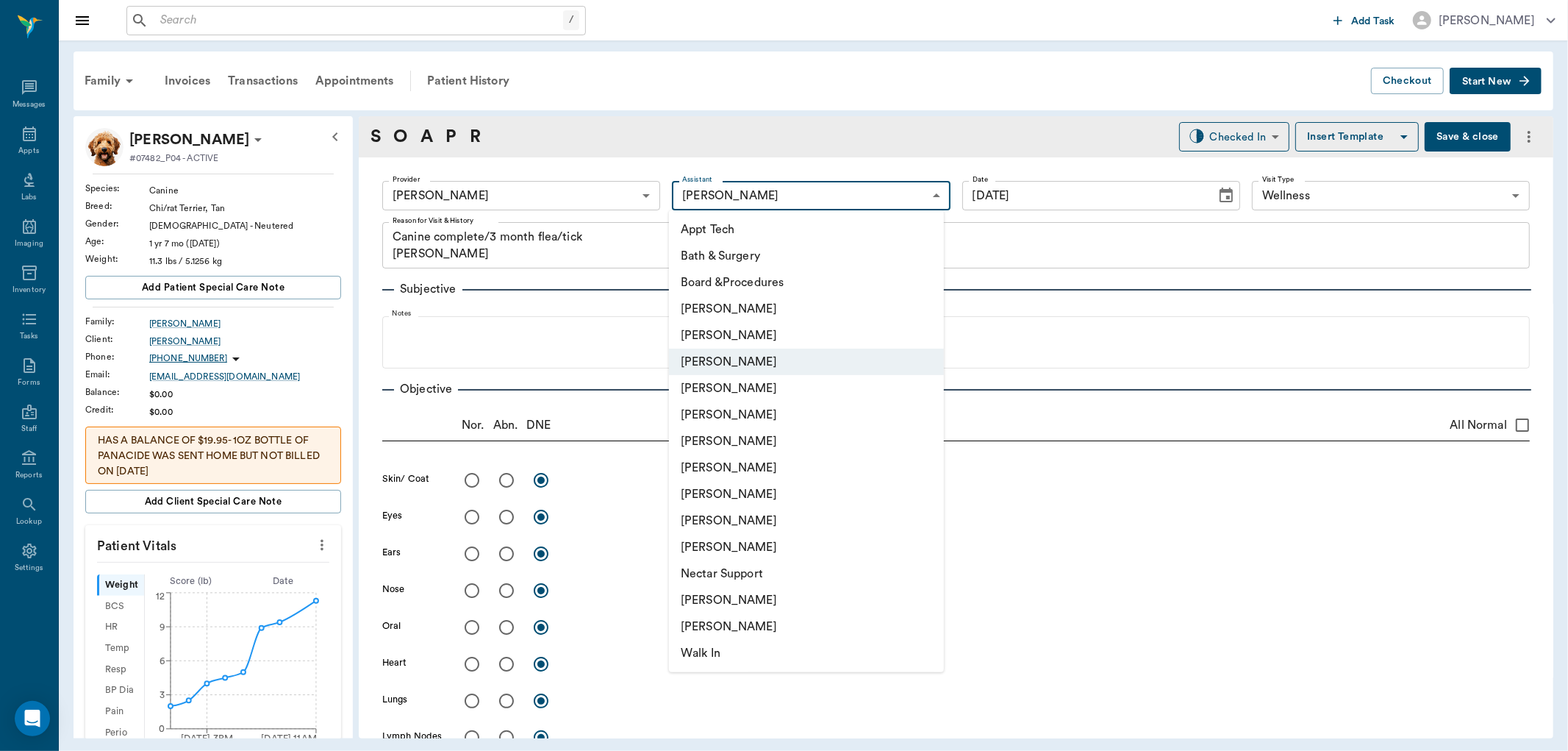
click at [777, 191] on body "/ ​ Add Task [PERSON_NAME] Nectar Messages Appts Labs Imaging Inventory Tasks F…" at bounding box center [784, 375] width 1568 height 751
click at [704, 497] on li "[PERSON_NAME]" at bounding box center [806, 494] width 275 height 27
type input "63ec2e7e52e12b0ba117b124"
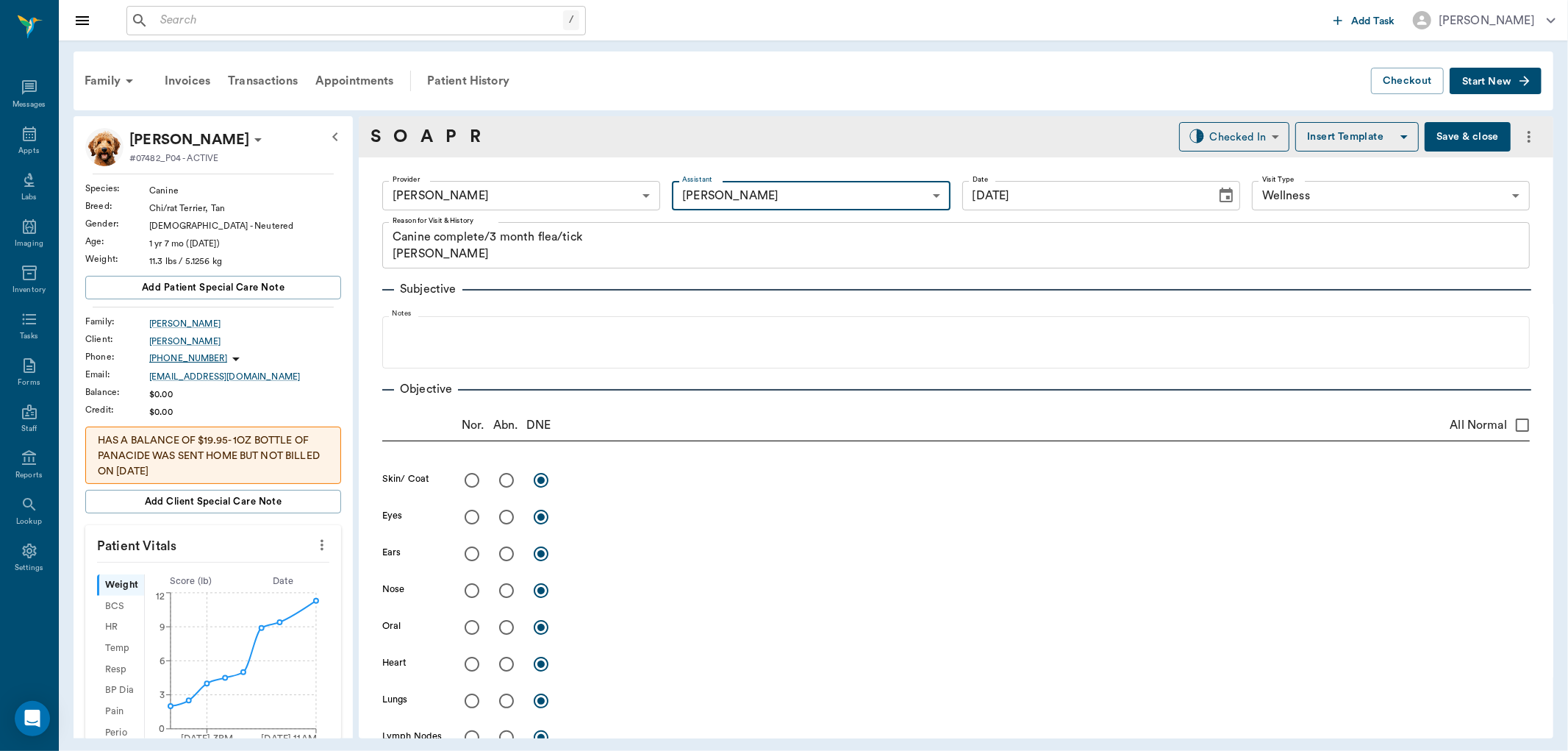
click at [1449, 137] on button "Save & close" at bounding box center [1467, 137] width 86 height 29
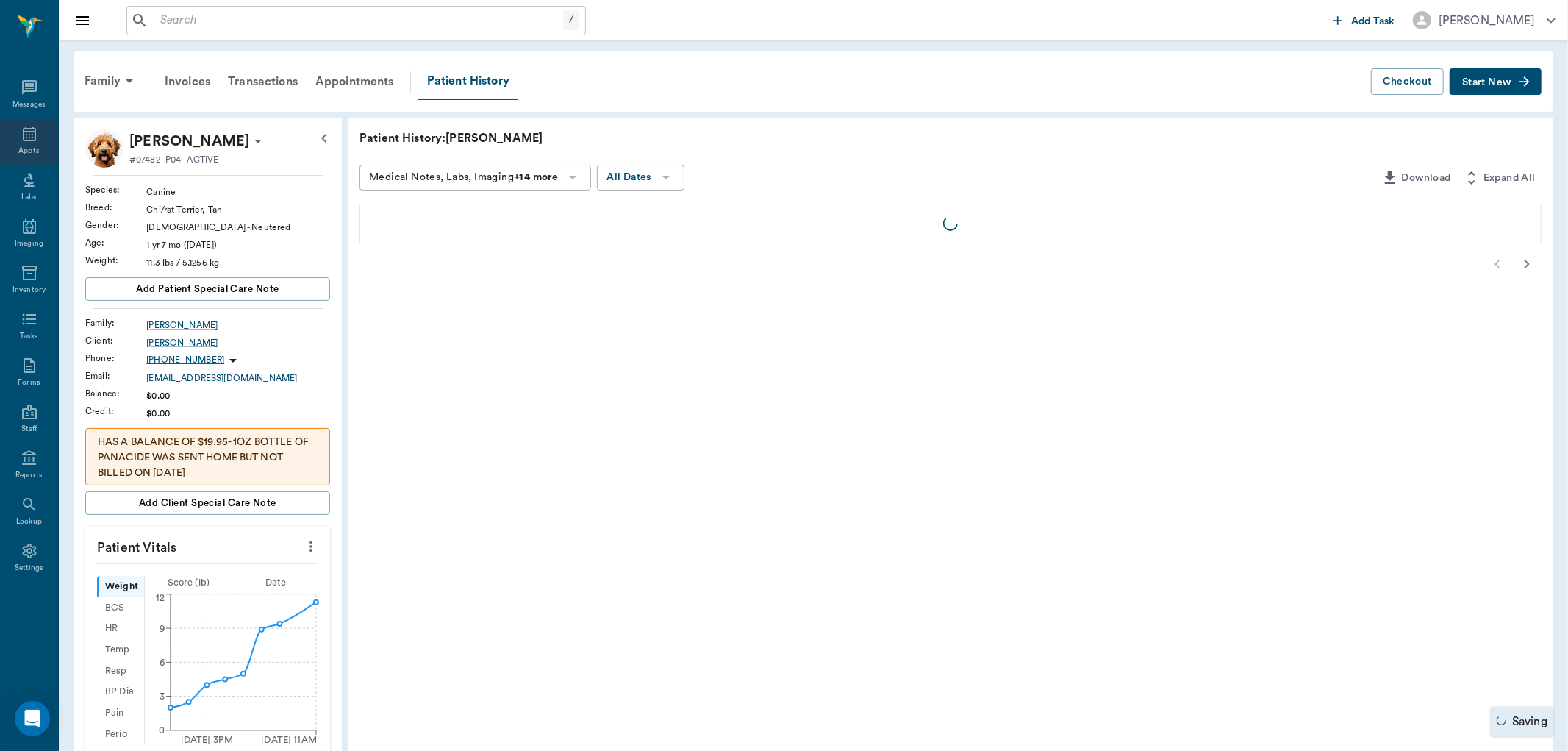
click at [39, 143] on div "Appts" at bounding box center [29, 142] width 58 height 46
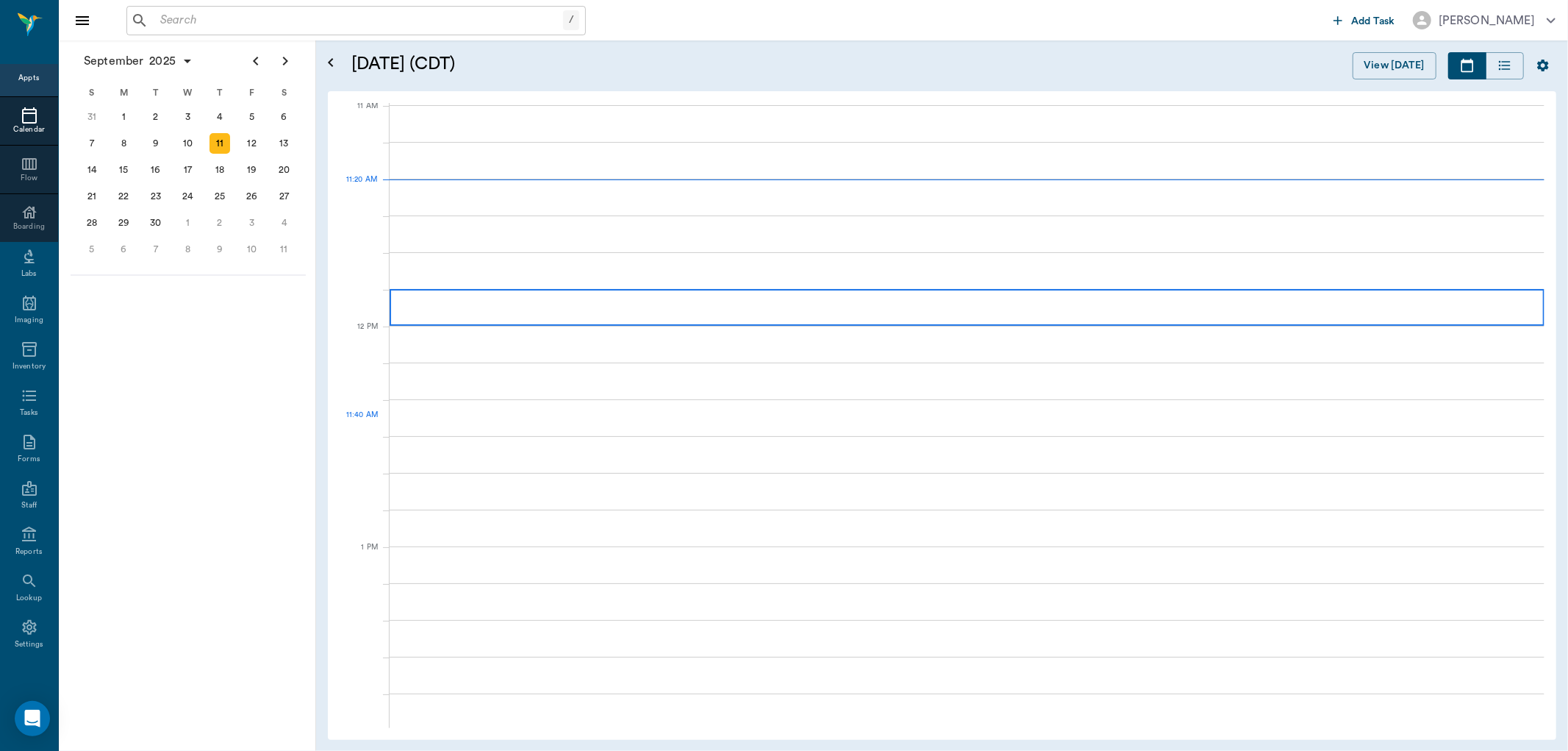
scroll to position [665, 0]
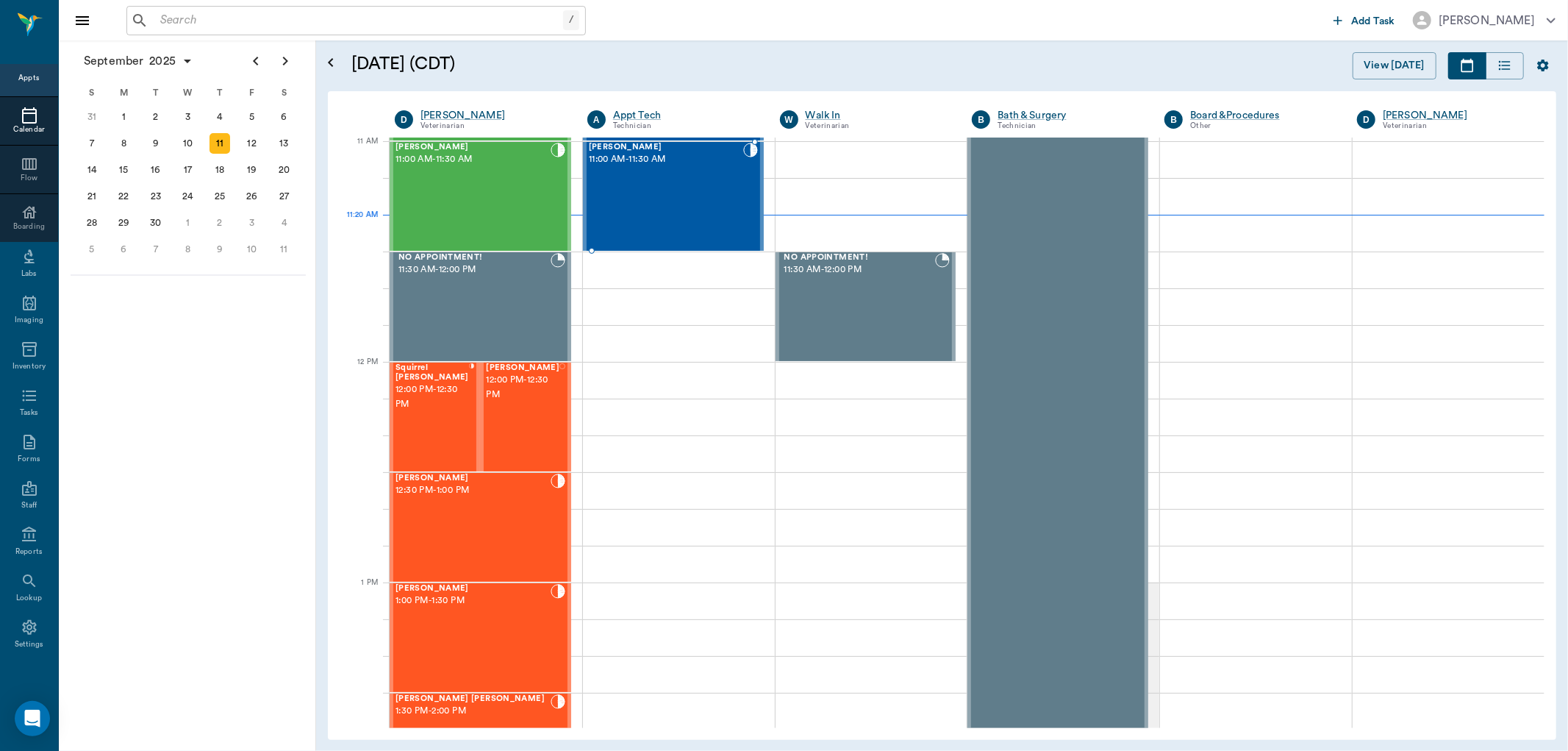
click at [645, 229] on div "Gypsy [PERSON_NAME] 11:00 AM - 11:30 AM" at bounding box center [666, 196] width 154 height 107
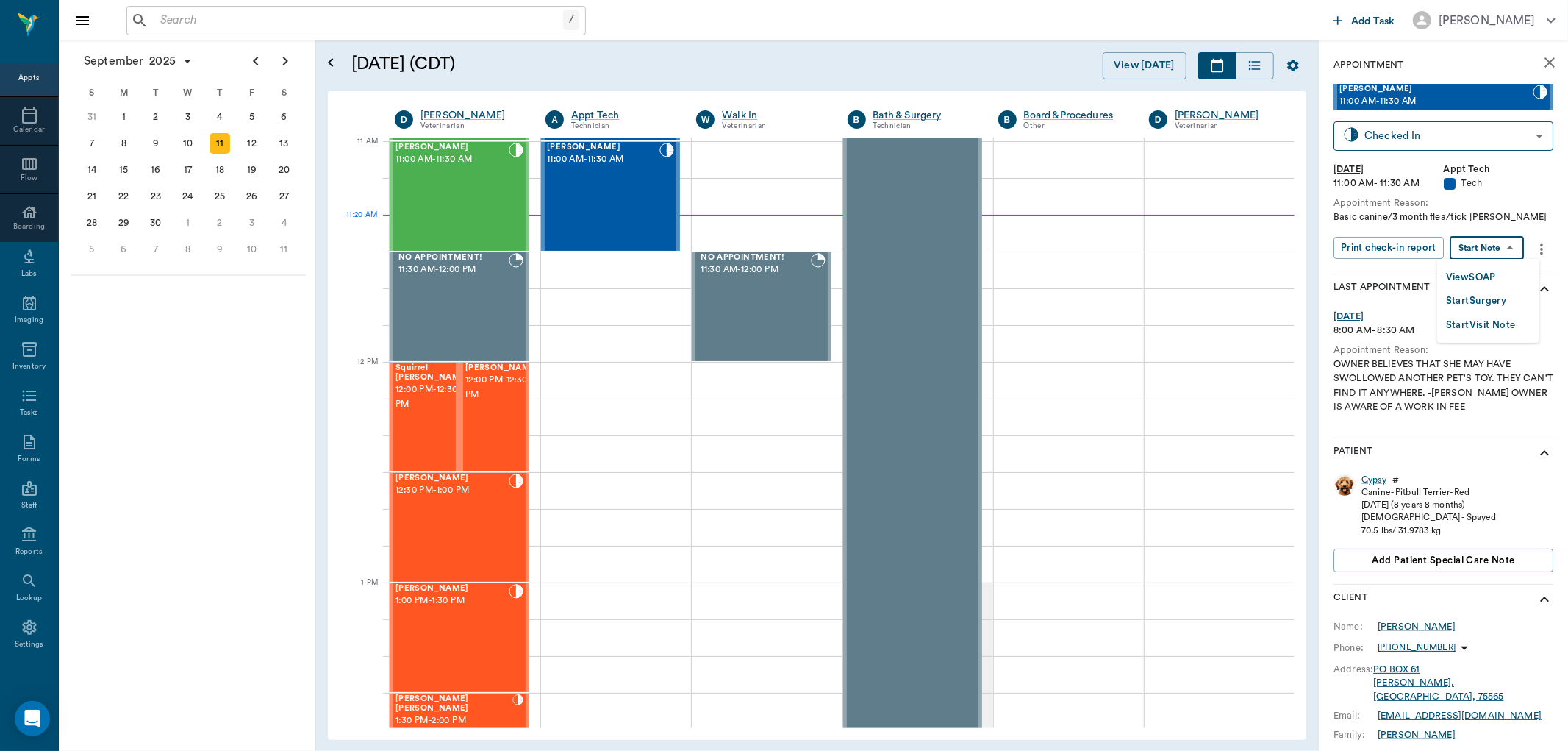
click at [1482, 247] on body "/ ​ Add Task [PERSON_NAME] Nectar Messages Appts Calendar Flow Boarding Labs Im…" at bounding box center [784, 375] width 1568 height 751
click at [1476, 271] on button "View SOAP" at bounding box center [1470, 277] width 50 height 17
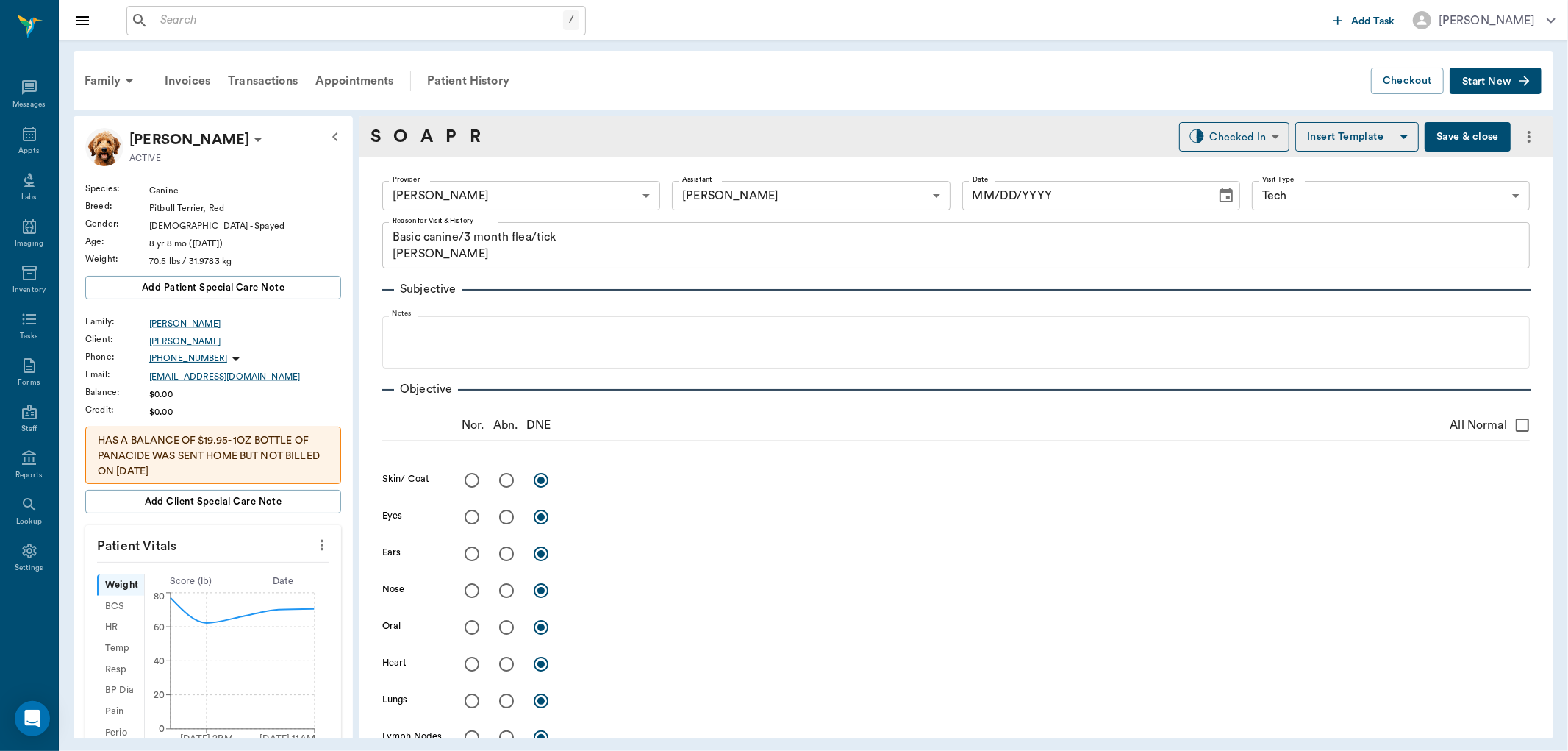
type input "63ec2f075fda476ae8351a4d"
type input "642ef10e332a41444de2bad1"
type input "65d2be4f46e3a538d89b8c1a"
type textarea "Basic canine/3 month flea/tick [PERSON_NAME]"
type input "[DATE]"
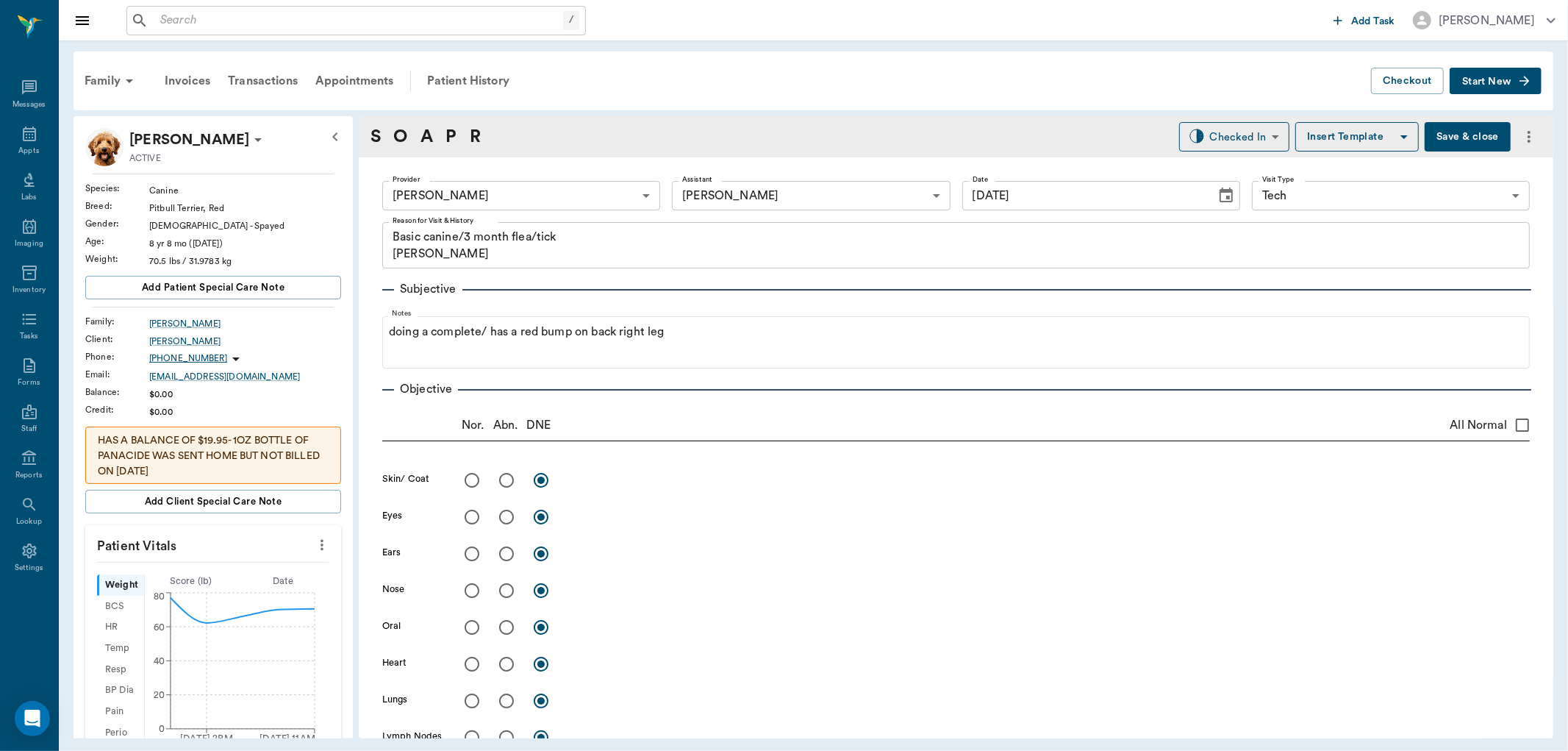
click at [723, 200] on body "/ ​ Add Task [PERSON_NAME] Nectar Messages Appts Labs Imaging Inventory Tasks F…" at bounding box center [784, 375] width 1568 height 751
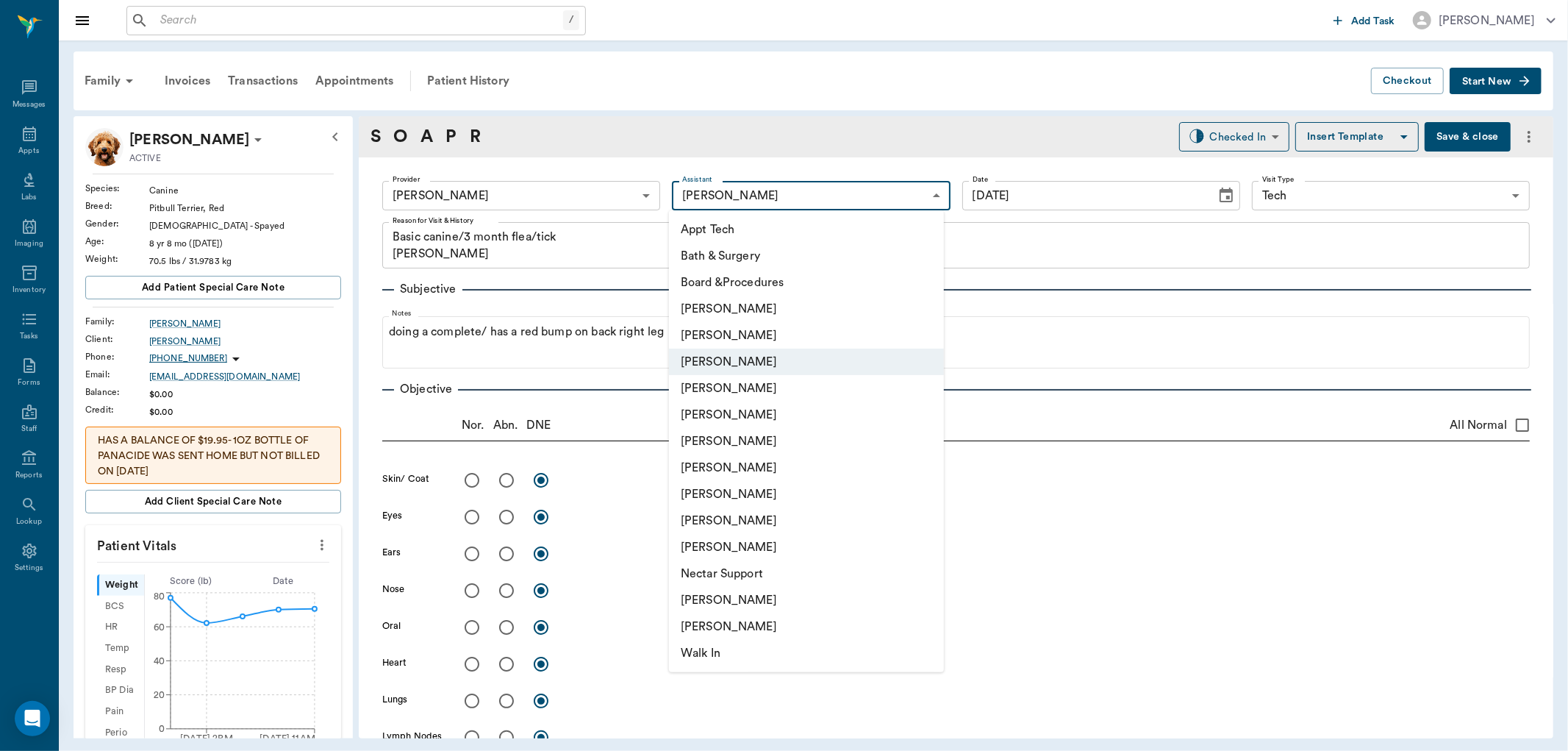
click at [718, 491] on li "[PERSON_NAME]" at bounding box center [806, 494] width 275 height 27
type input "63ec2e7e52e12b0ba117b124"
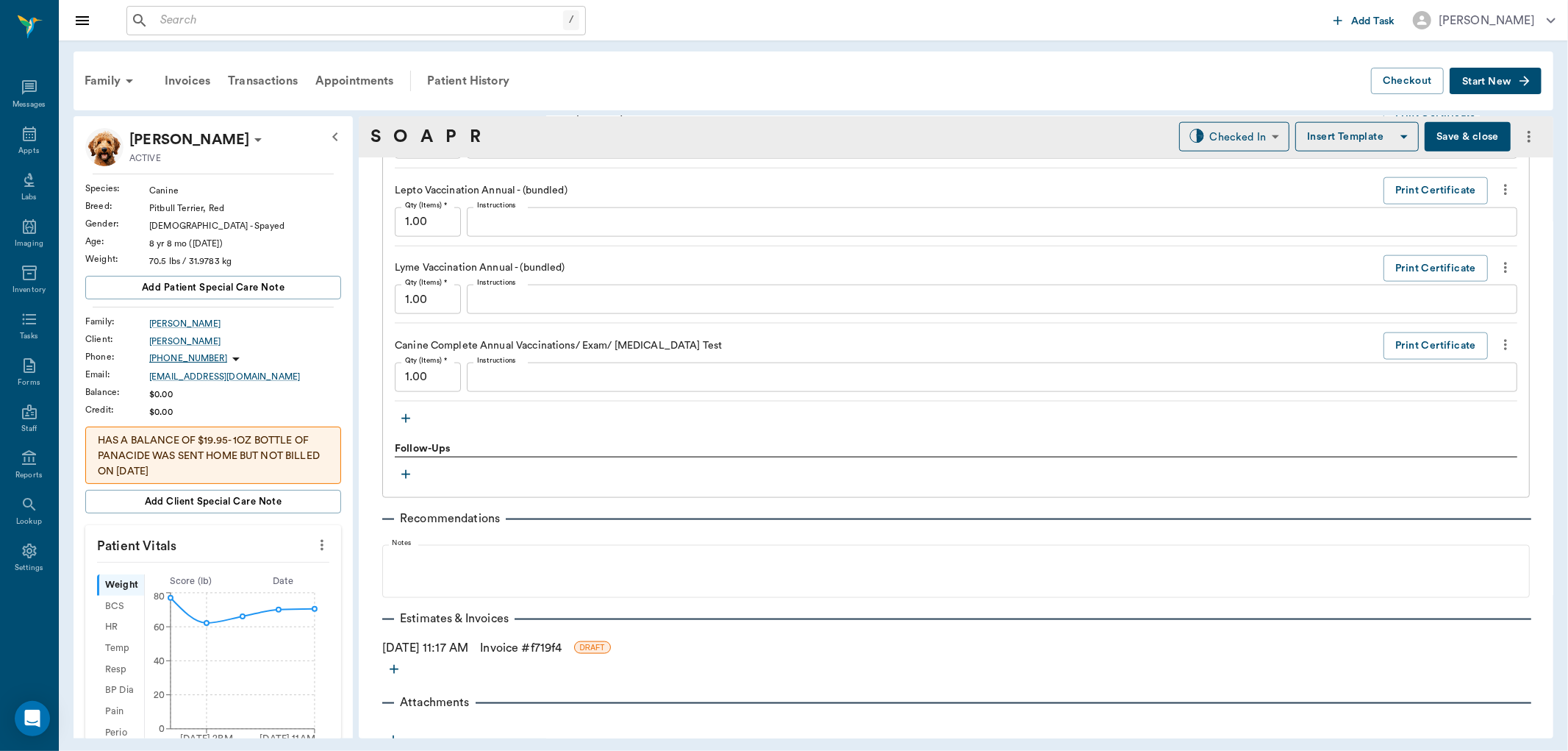
scroll to position [1590, 0]
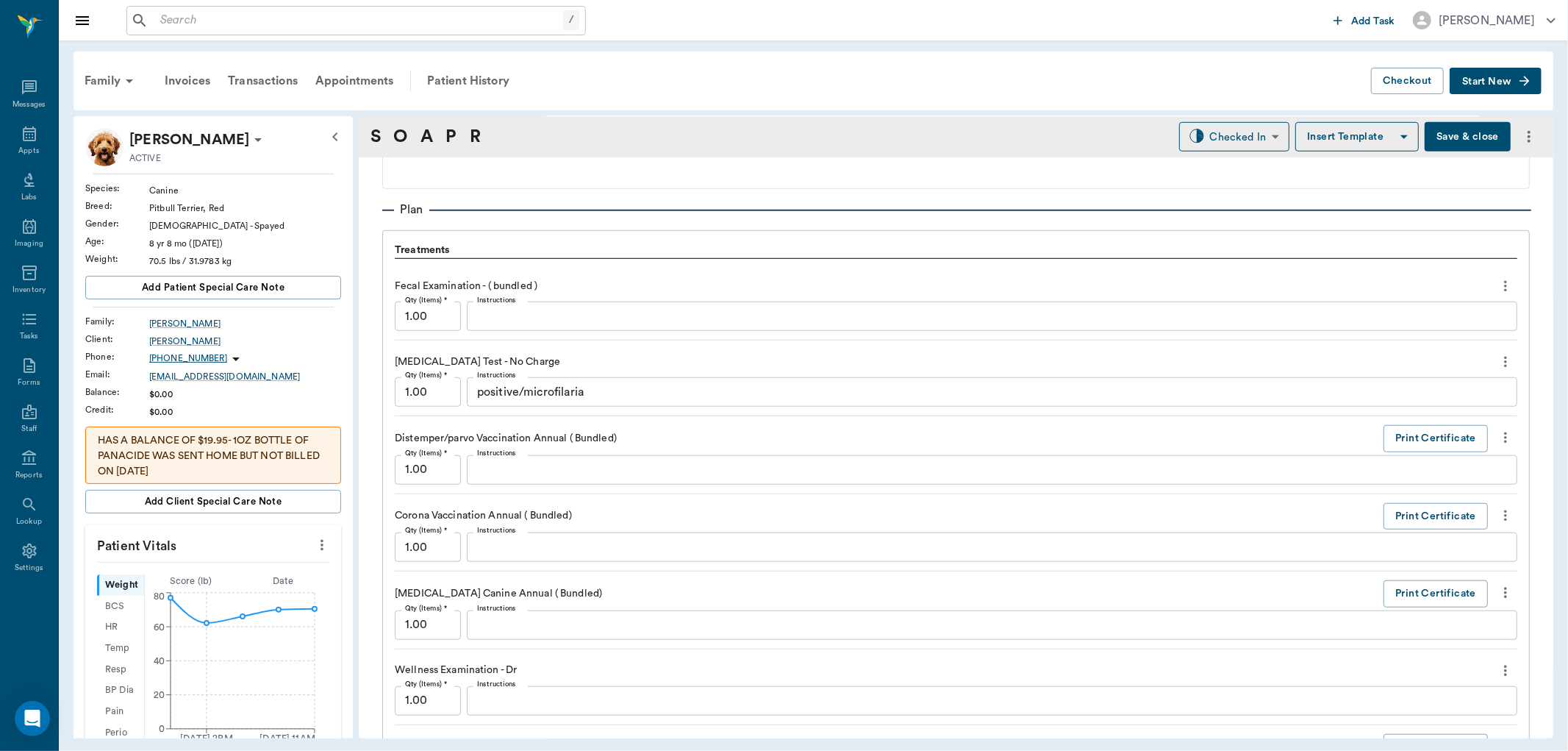
scroll to position [936, 0]
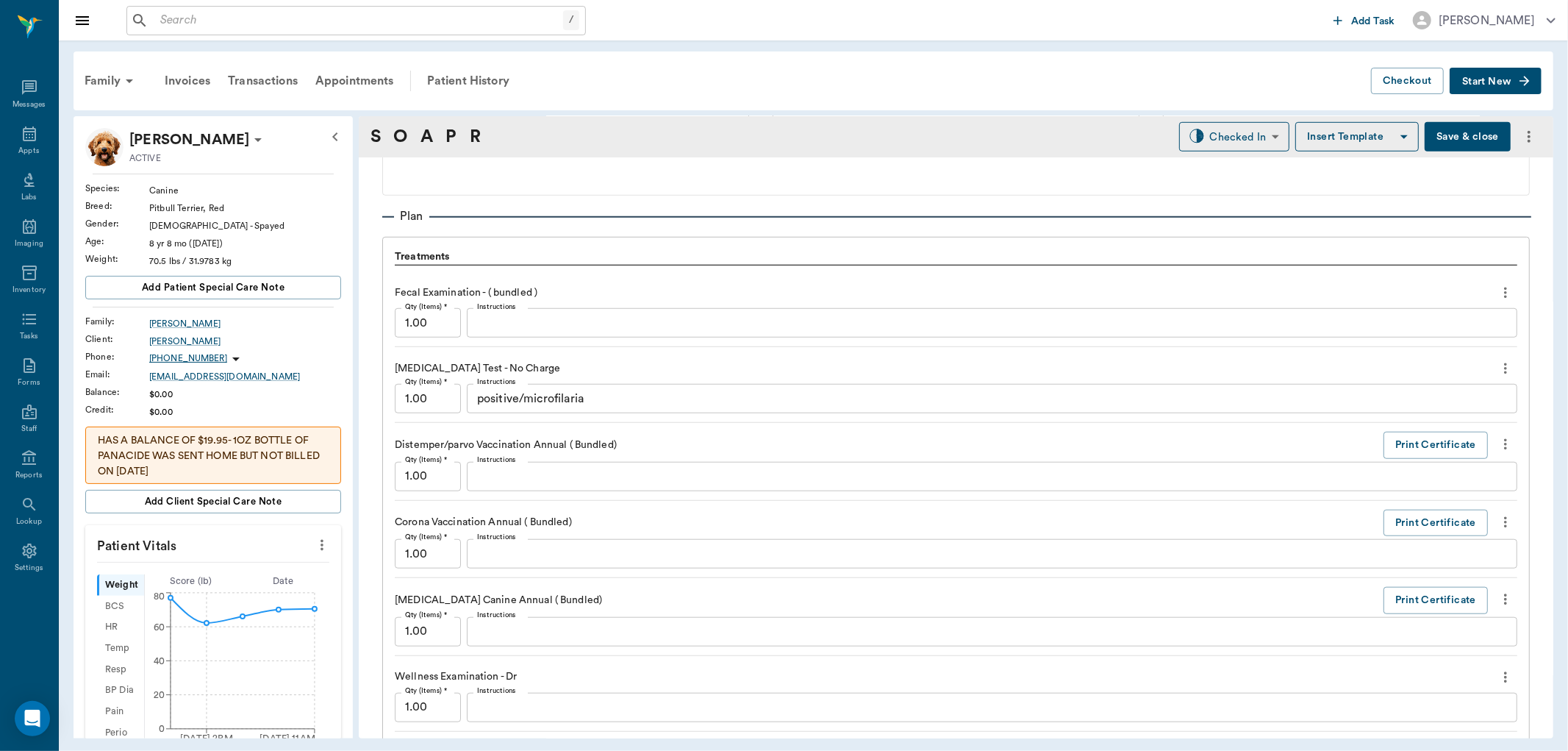
click at [539, 325] on textarea "Instructions" at bounding box center [991, 324] width 1030 height 17
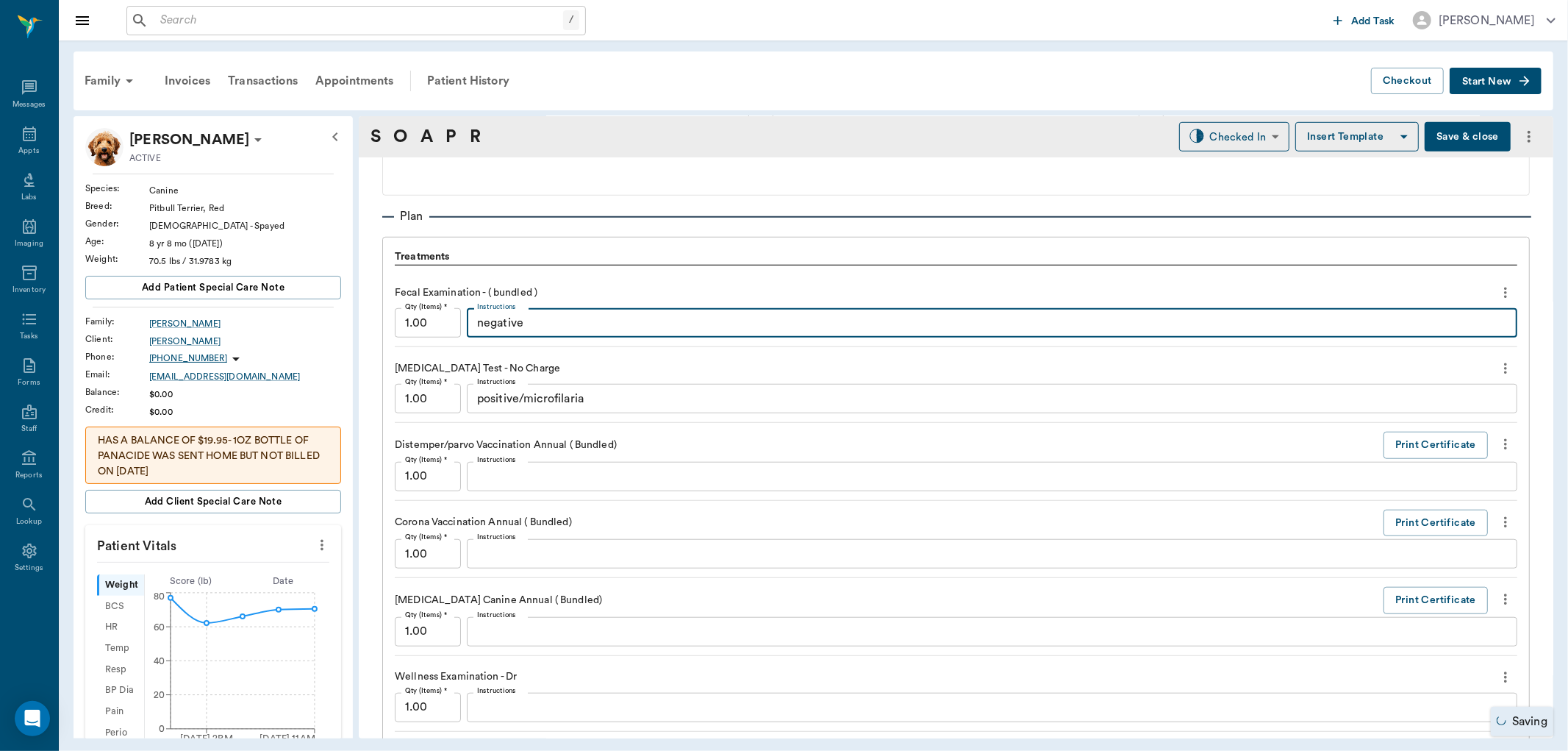
type textarea "negative"
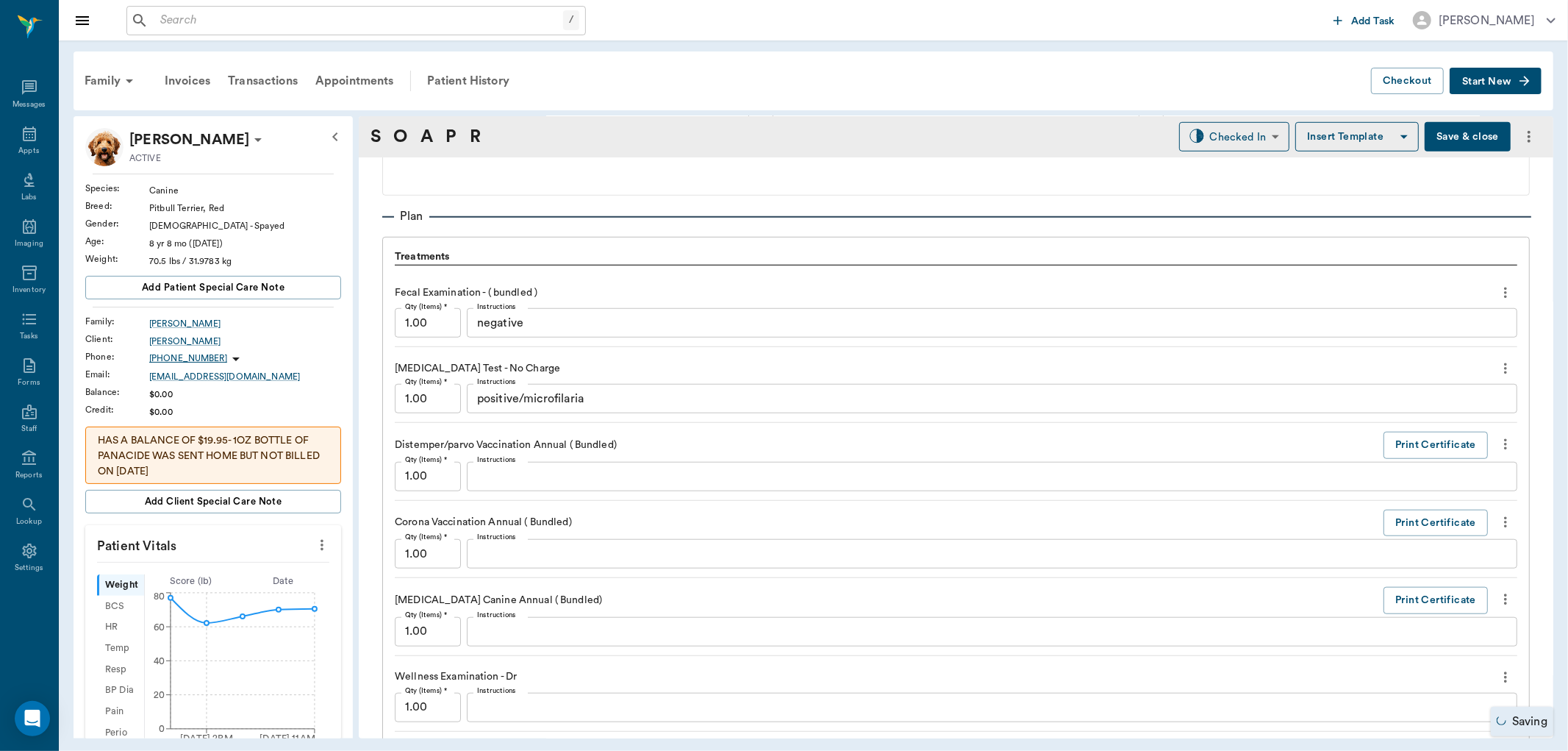
click at [1439, 138] on button "Save & close" at bounding box center [1467, 137] width 86 height 29
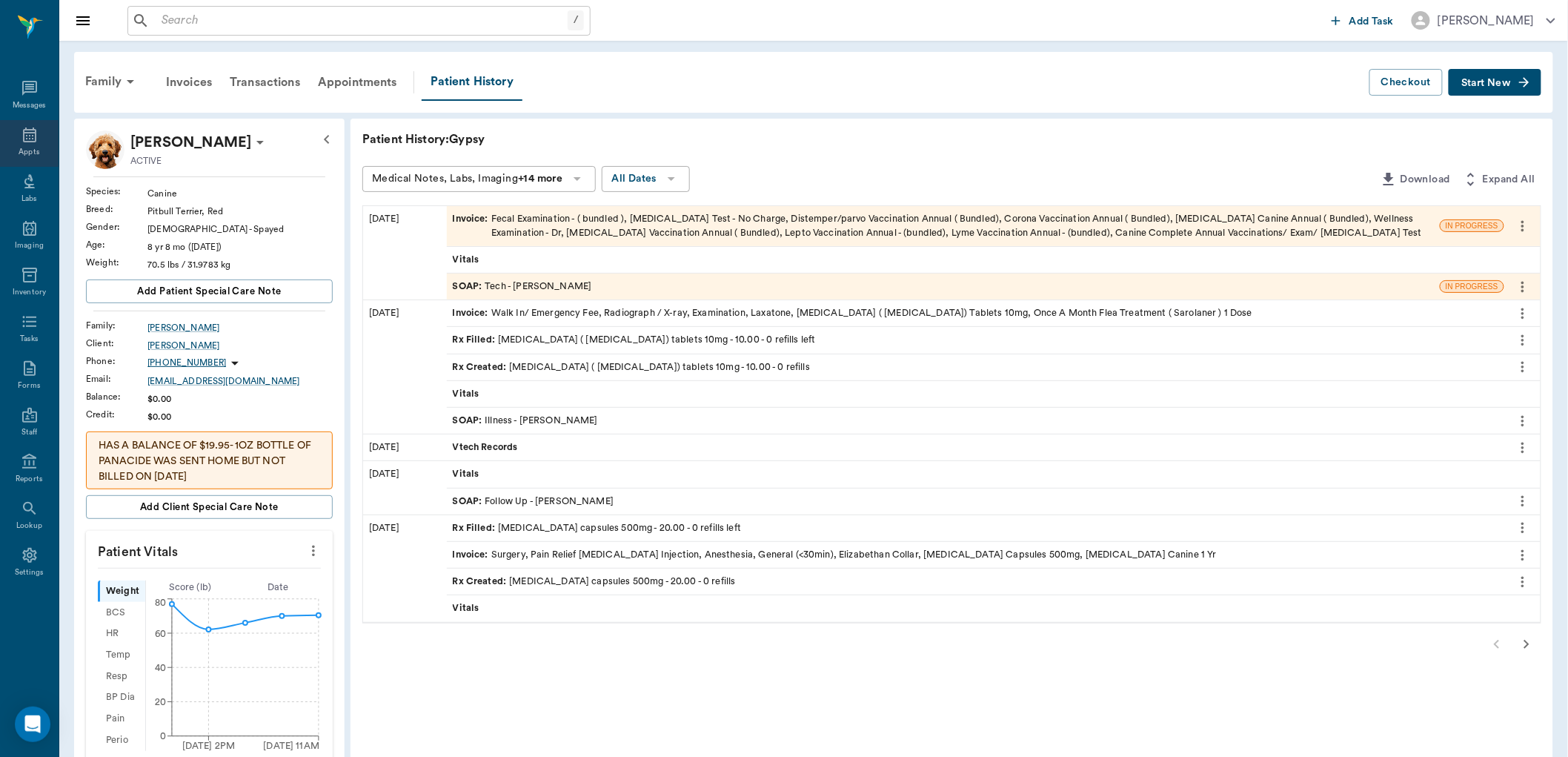
click at [19, 144] on div "Appts" at bounding box center [29, 143] width 59 height 47
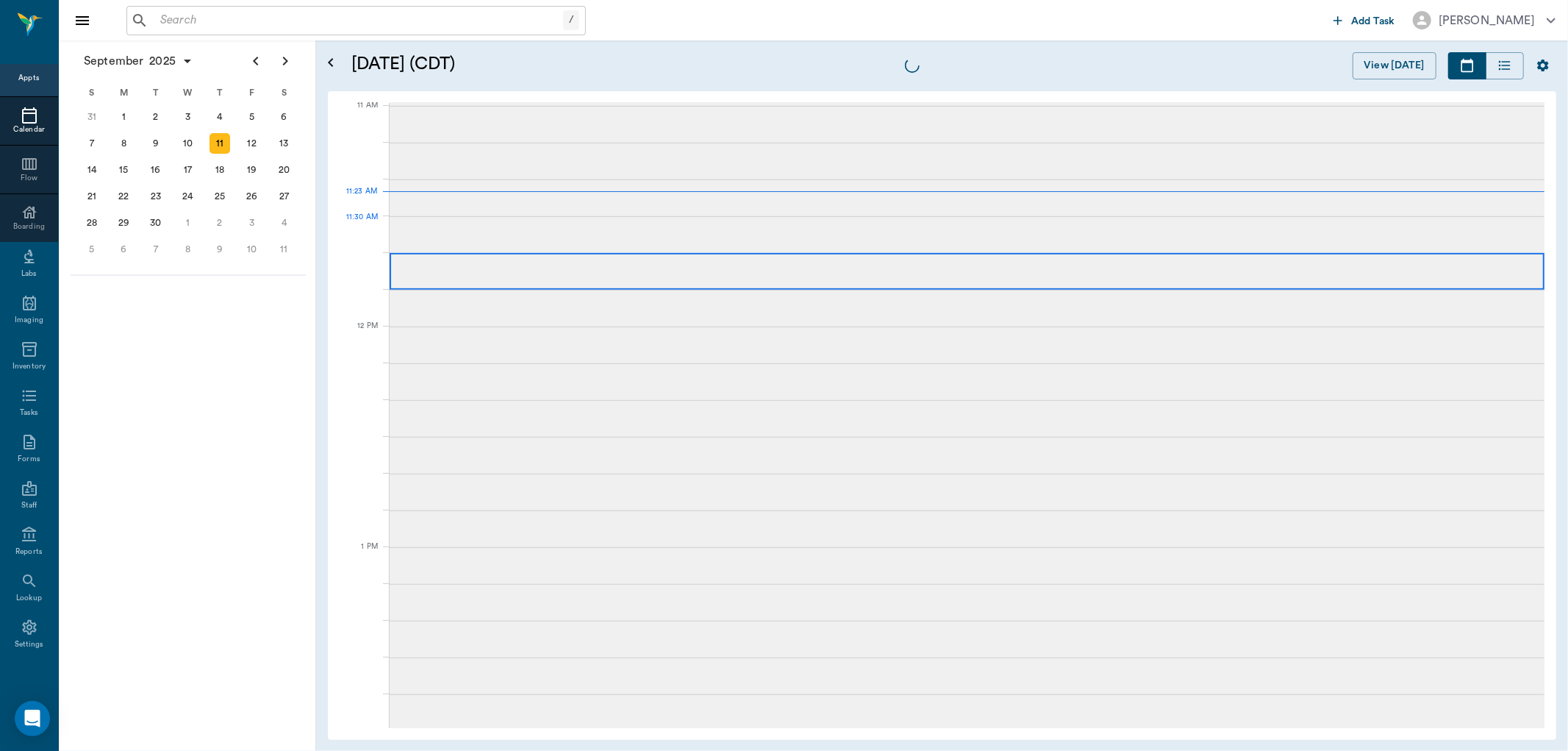
scroll to position [664, 0]
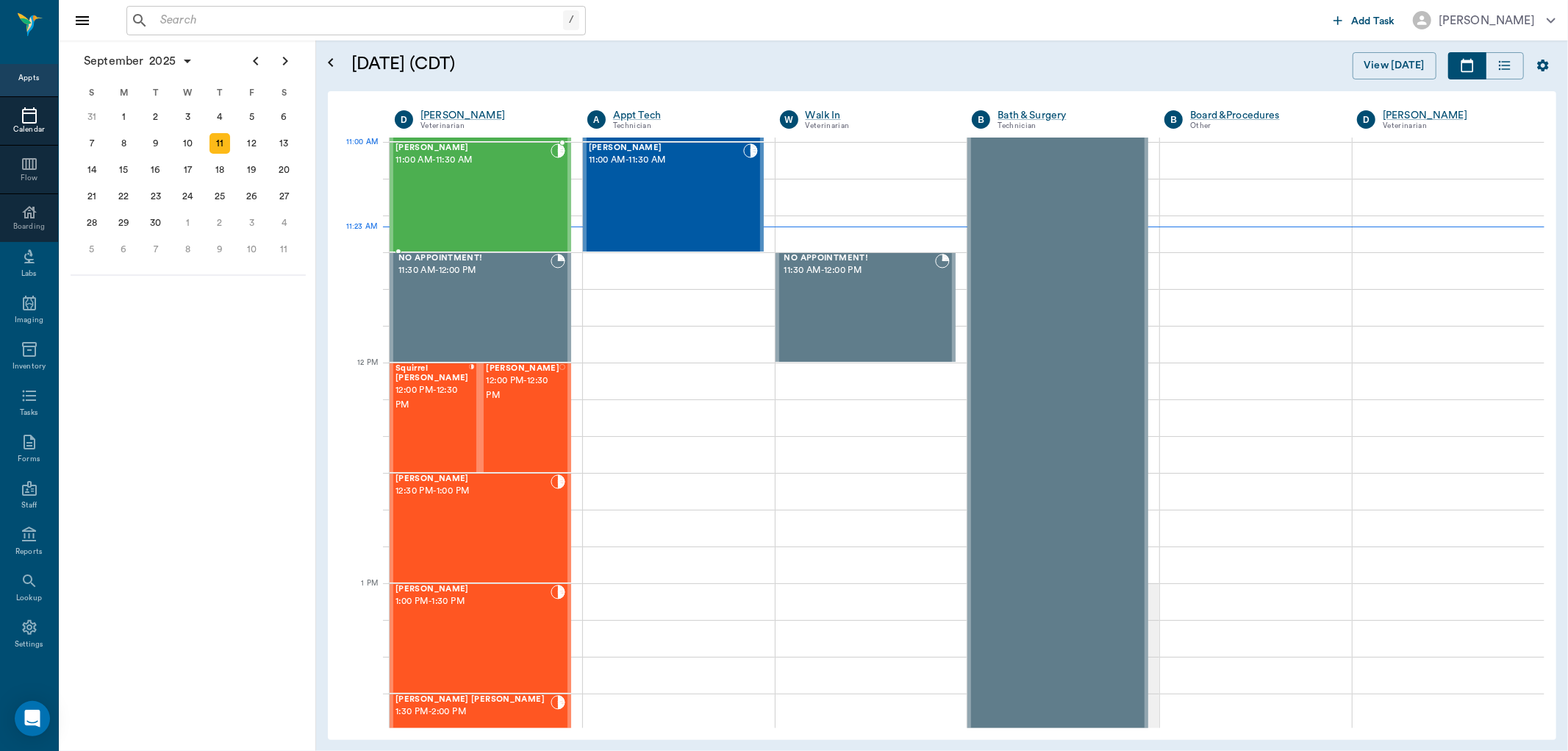
click at [539, 174] on div "[PERSON_NAME] 11:00 AM - 11:30 AM" at bounding box center [472, 196] width 155 height 107
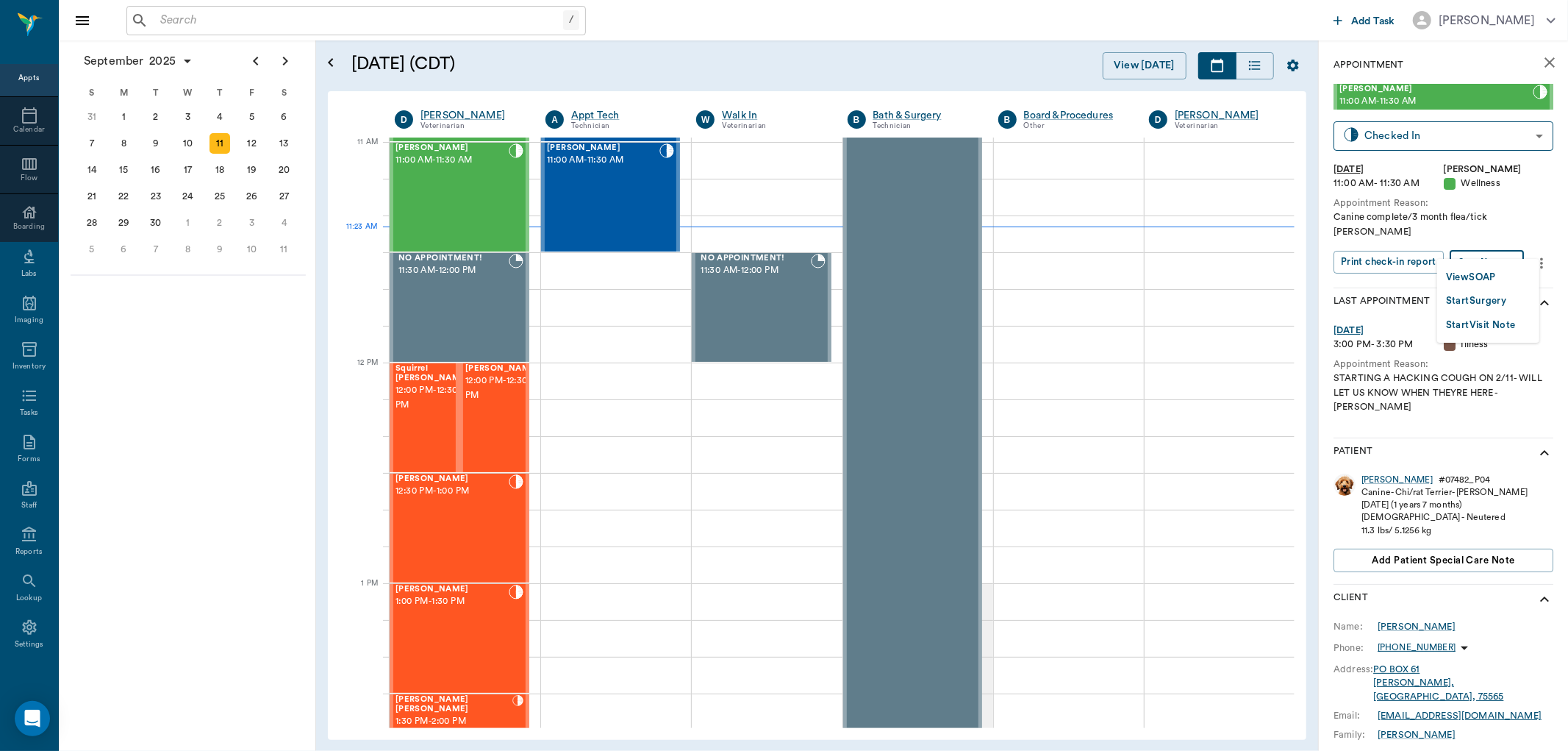
click at [1501, 248] on body "/ ​ Add Task [PERSON_NAME] Nectar Messages Appts Calendar Flow Boarding Labs Im…" at bounding box center [784, 375] width 1568 height 751
click at [1482, 283] on button "View SOAP" at bounding box center [1470, 277] width 50 height 17
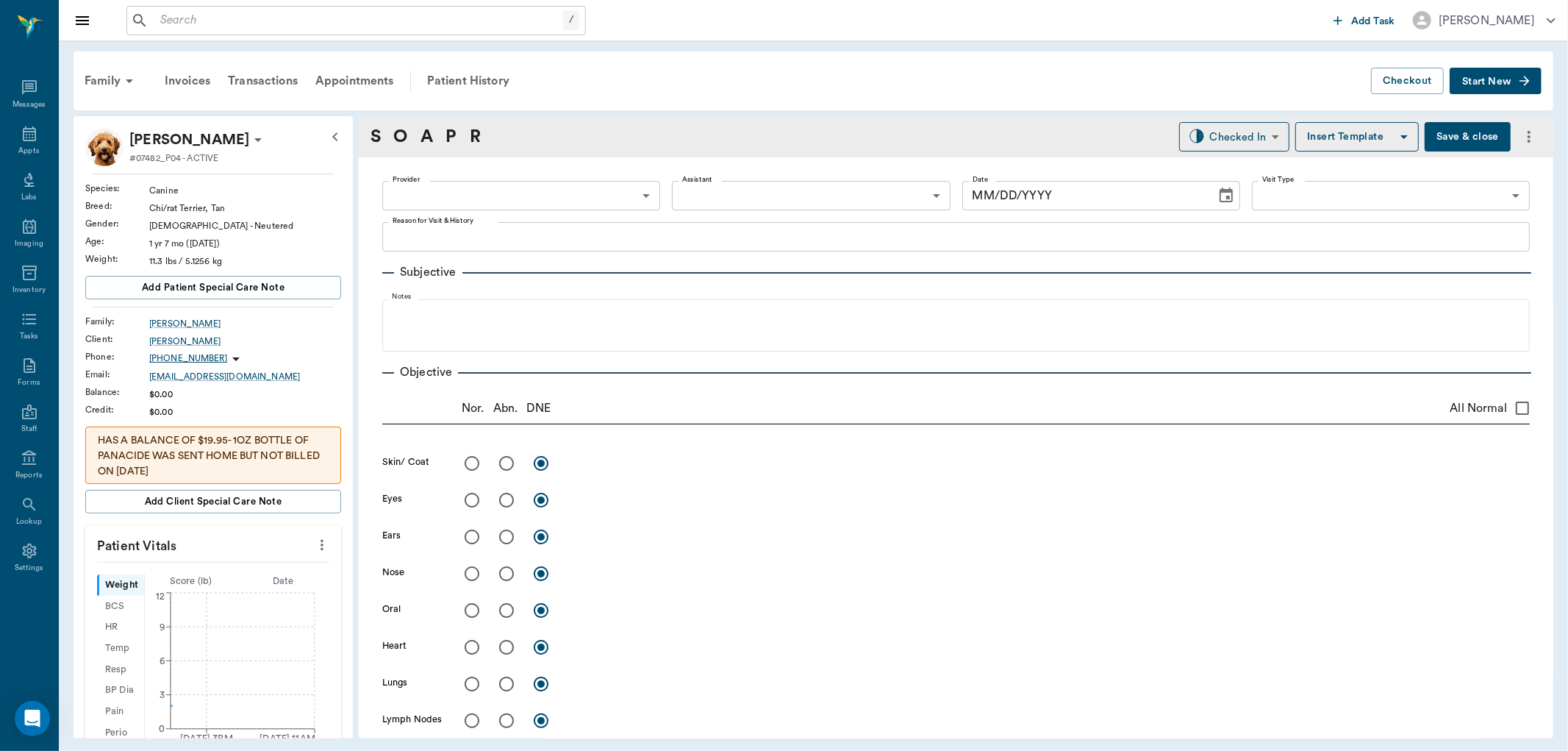
type input "63ec2f075fda476ae8351a4d"
type input "63ec2e7e52e12b0ba117b124"
type input "65d2be4f46e3a538d89b8c14"
type textarea "Canine complete/3 month flea/tick [PERSON_NAME]"
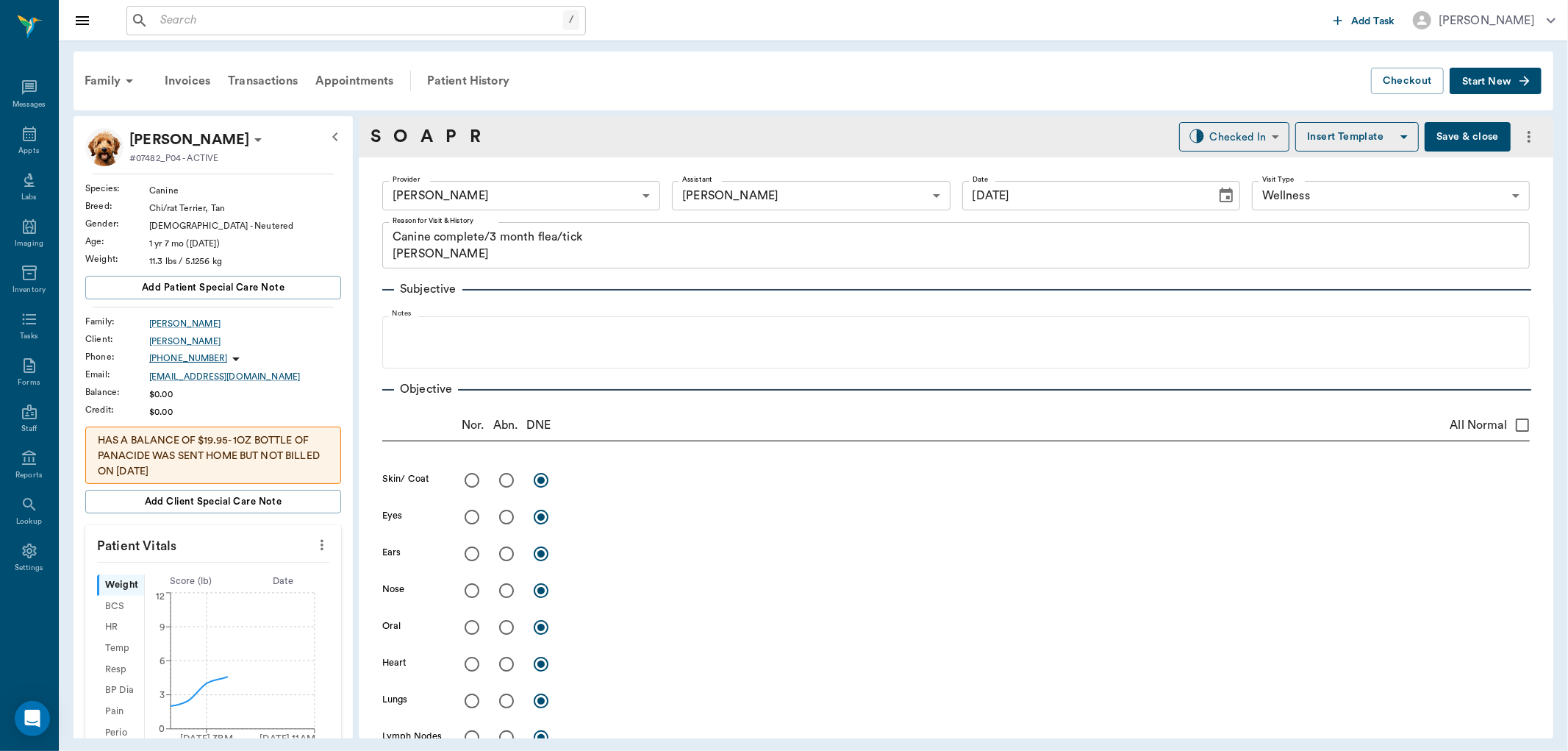
type input "[DATE]"
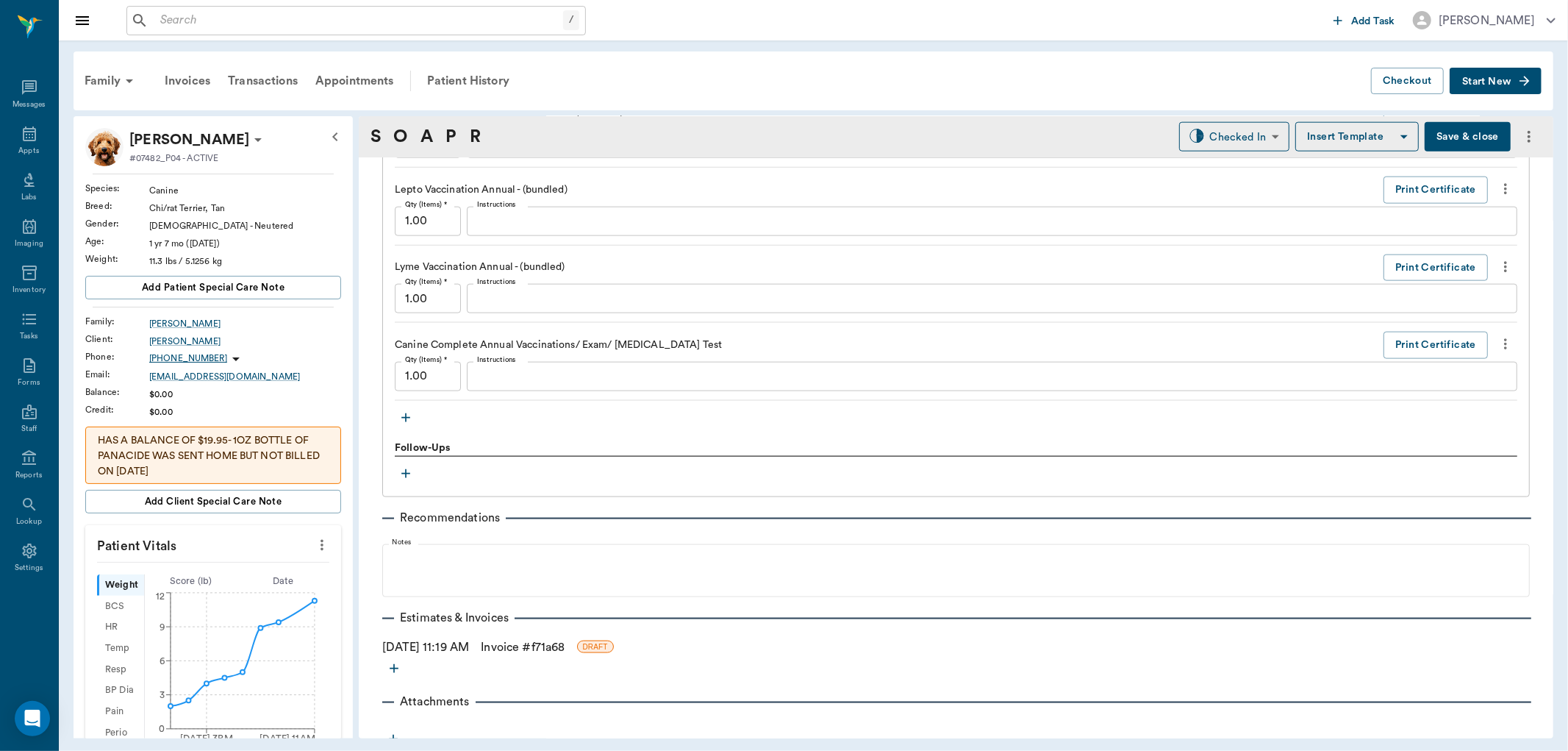
scroll to position [1590, 0]
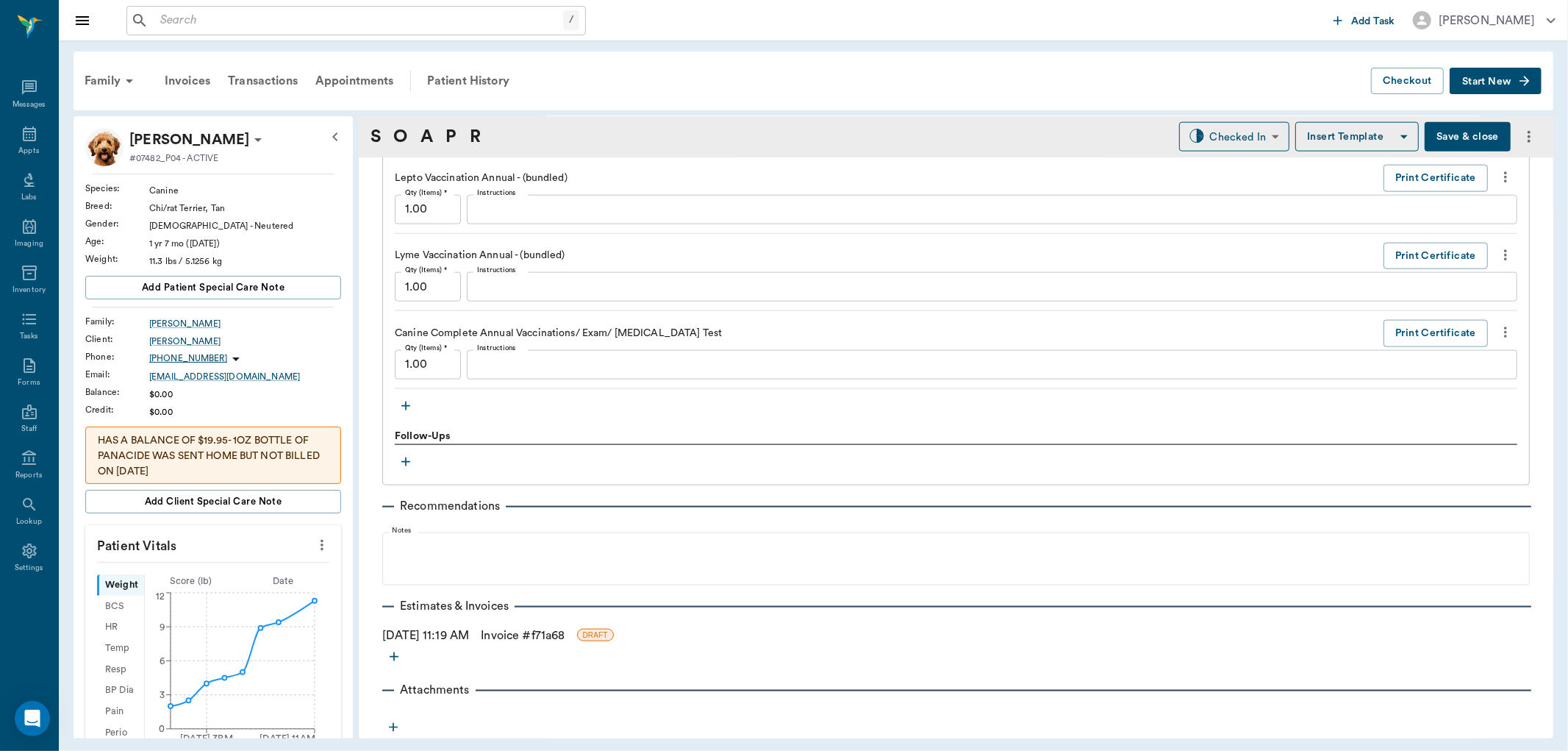
click at [402, 402] on icon "button" at bounding box center [406, 406] width 15 height 15
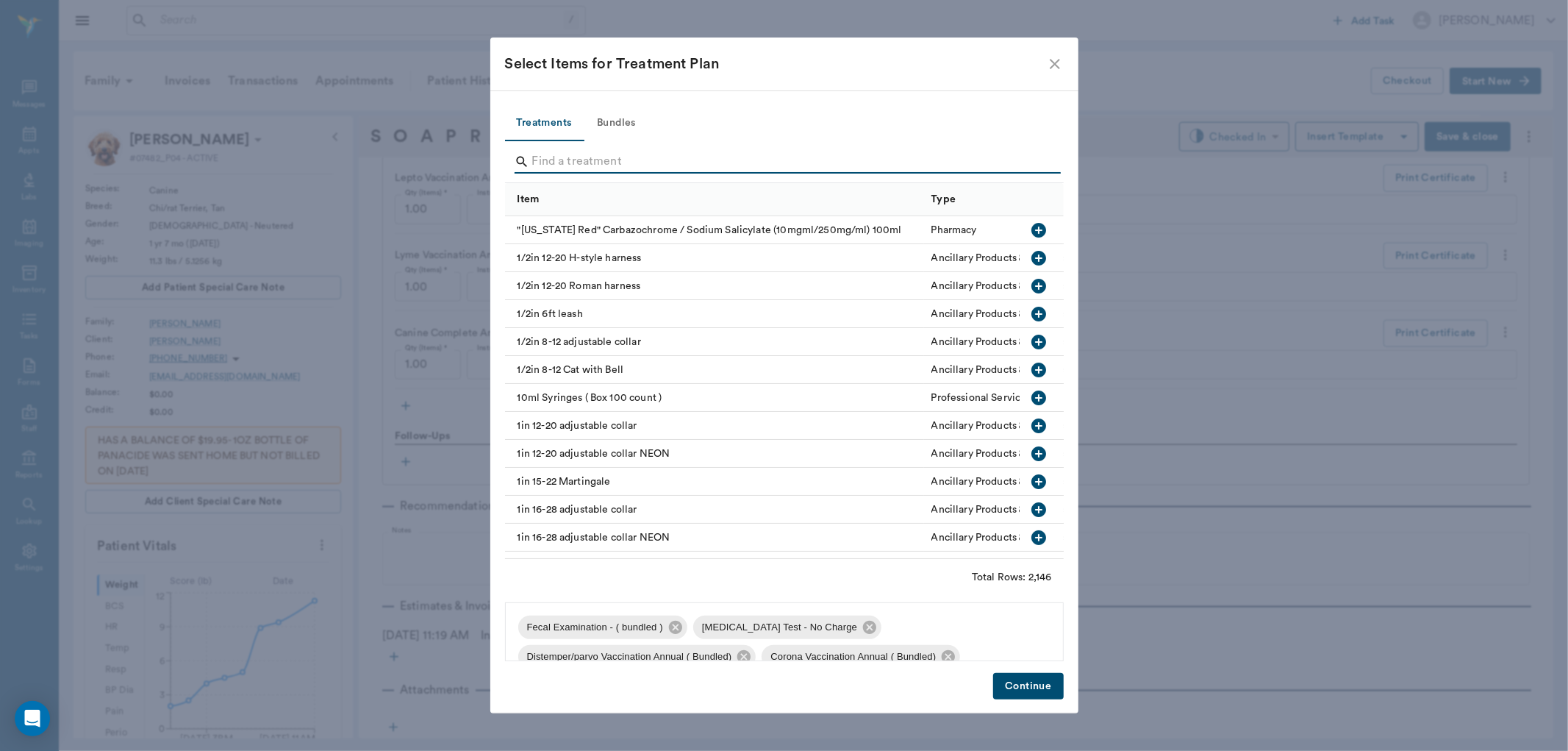
click at [563, 167] on input "Search" at bounding box center [786, 161] width 507 height 23
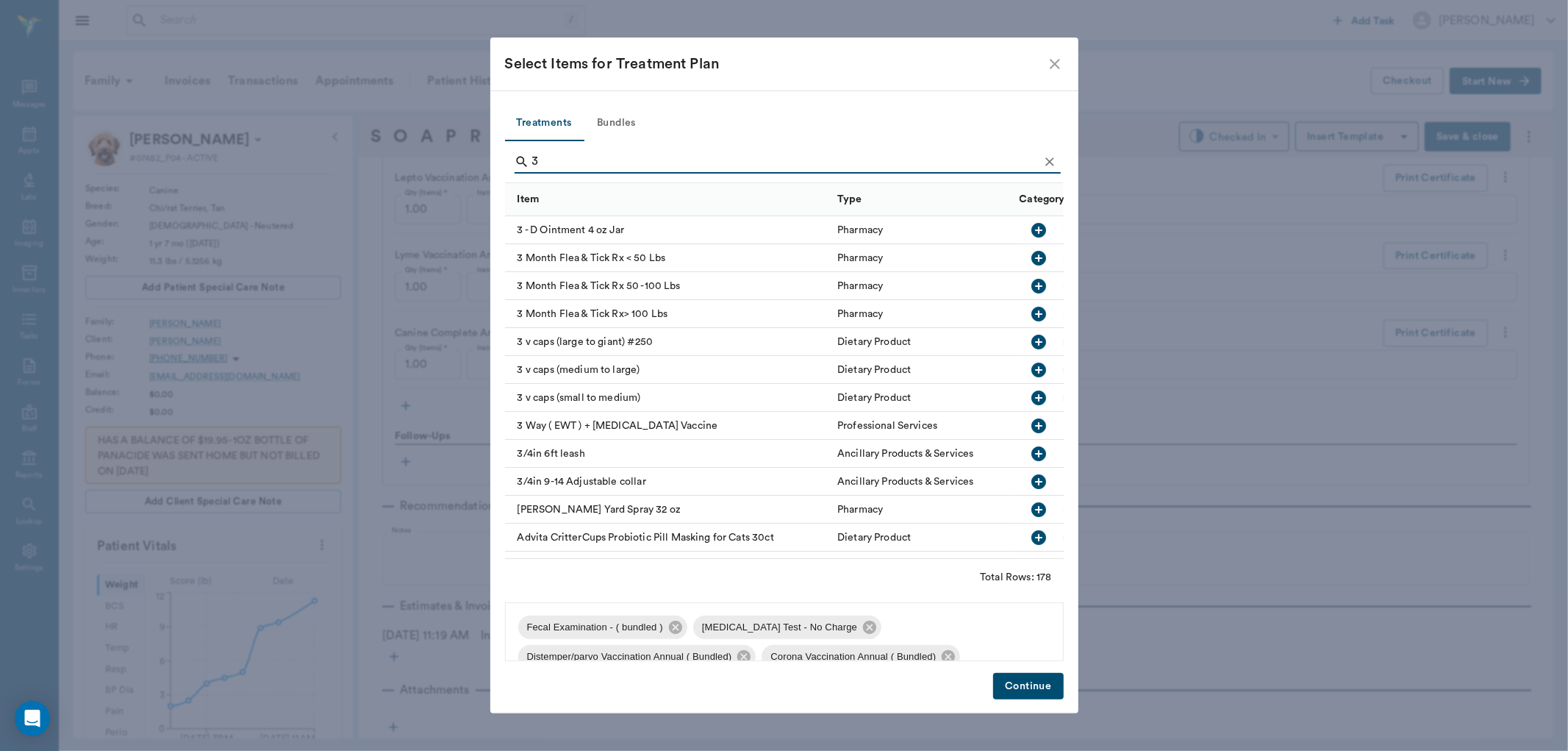
type input "3"
click at [1031, 260] on icon "button" at bounding box center [1038, 258] width 15 height 15
click at [1019, 689] on button "Continue" at bounding box center [1028, 687] width 70 height 27
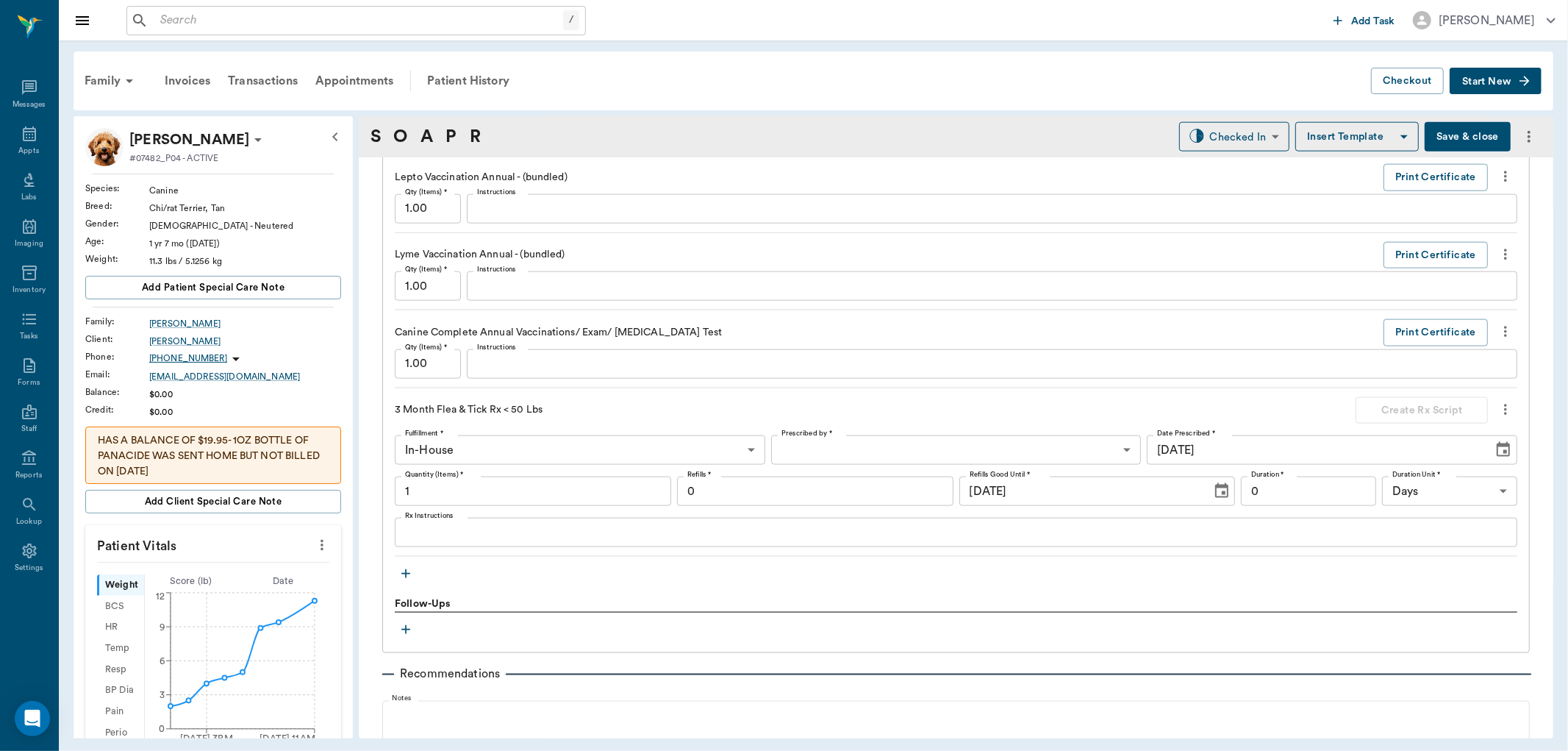
scroll to position [1509, 0]
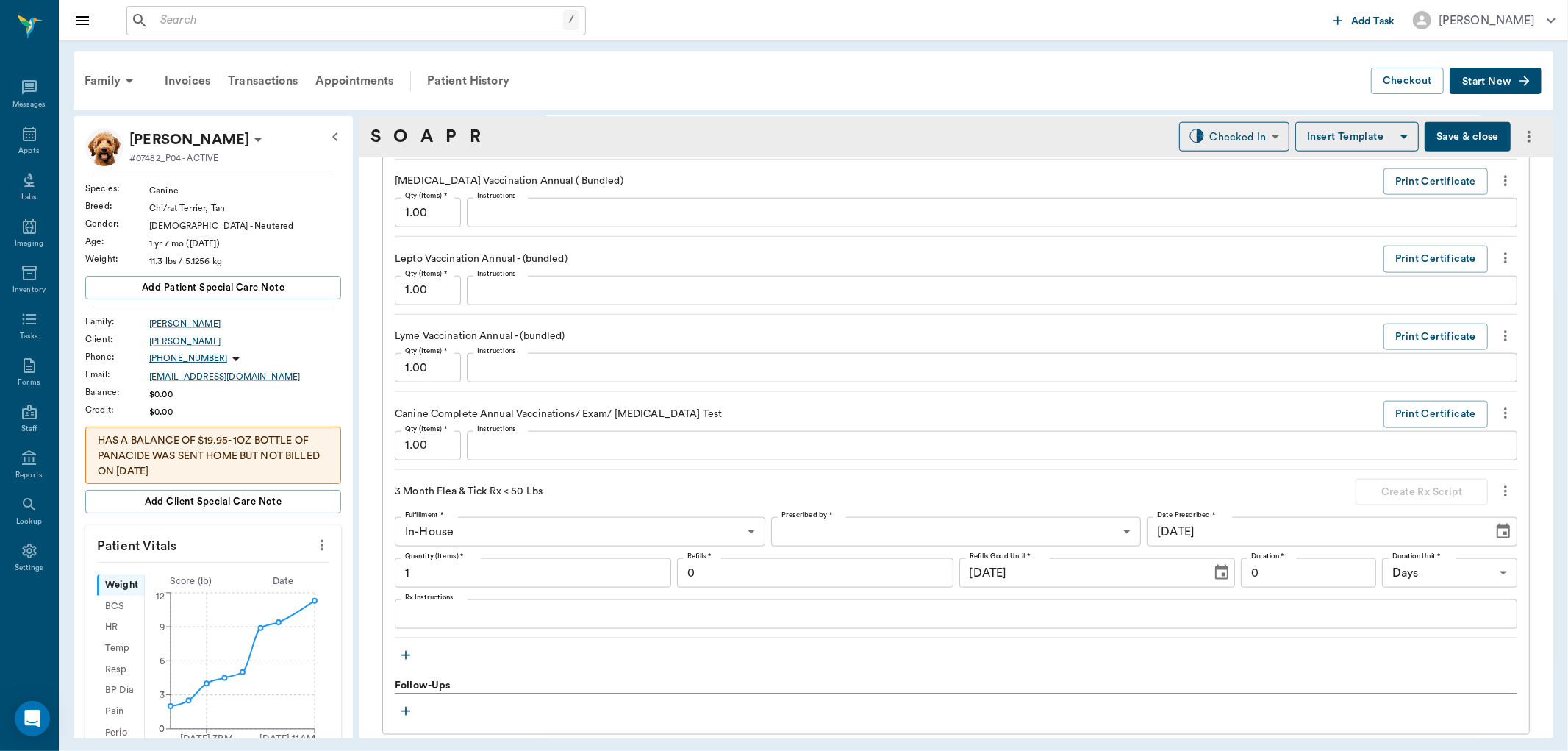
click at [1461, 134] on button "Save & close" at bounding box center [1467, 137] width 86 height 29
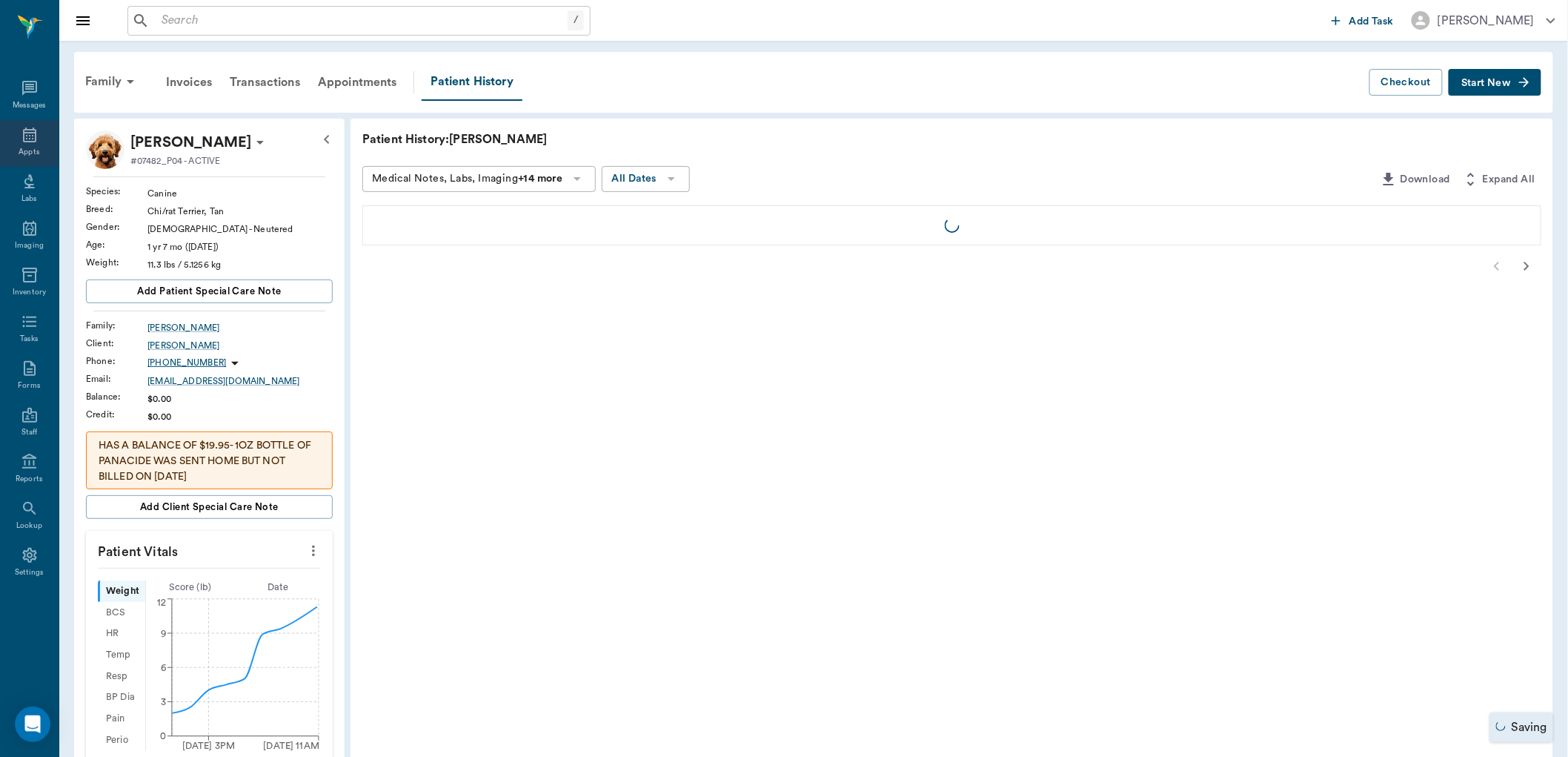
click at [45, 137] on div "Appts" at bounding box center [29, 143] width 59 height 47
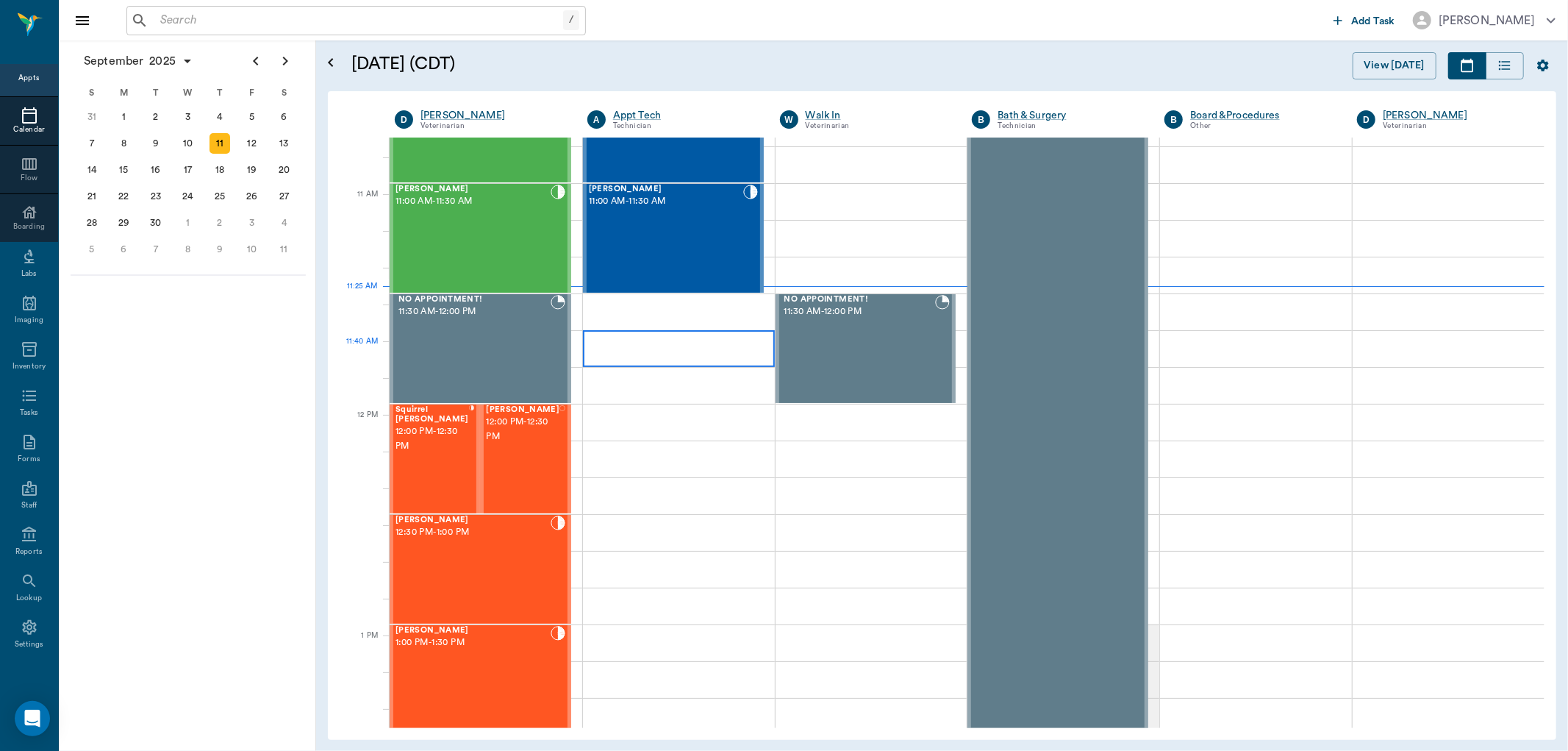
scroll to position [582, 0]
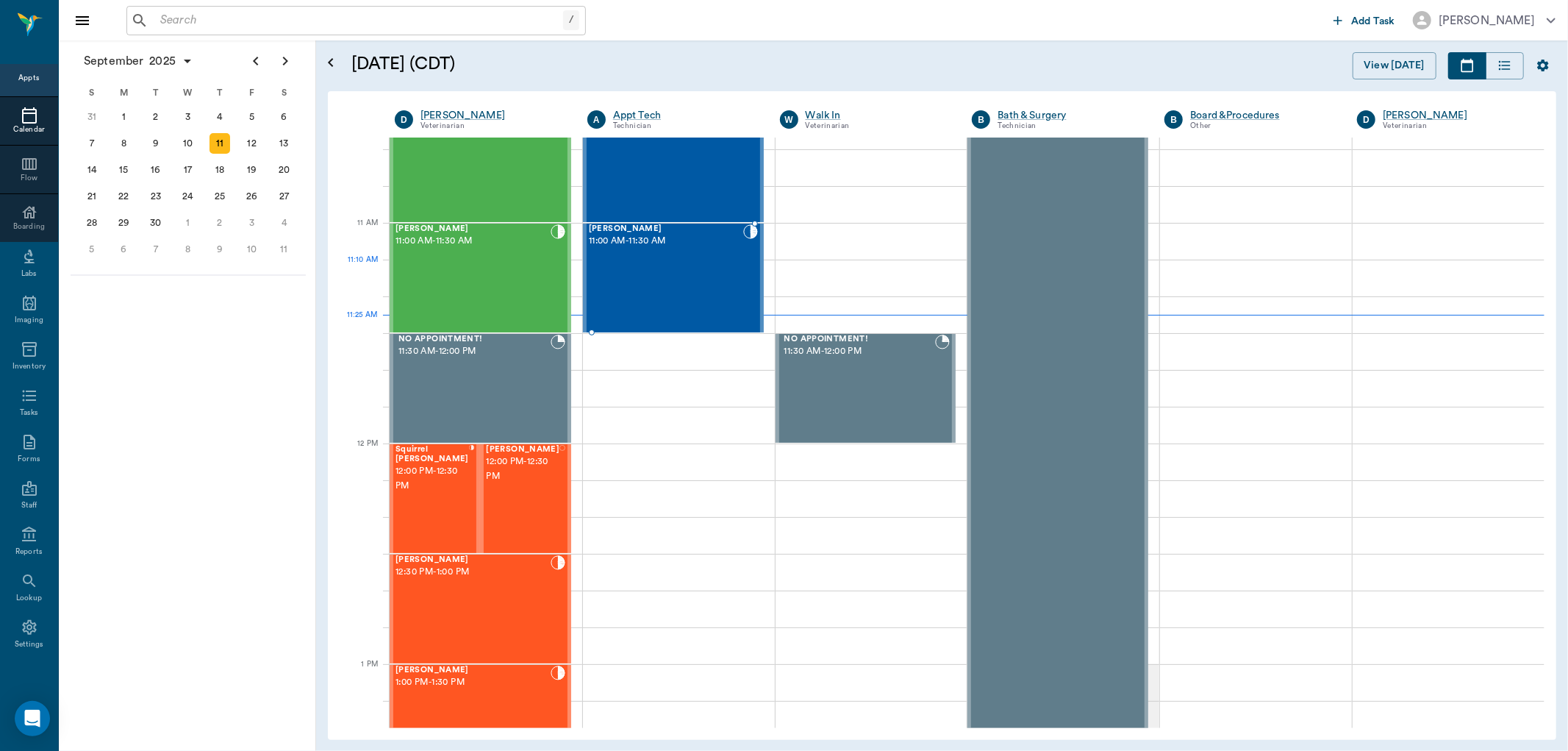
click at [692, 284] on div "Gypsy [PERSON_NAME] 11:00 AM - 11:30 AM" at bounding box center [666, 277] width 154 height 107
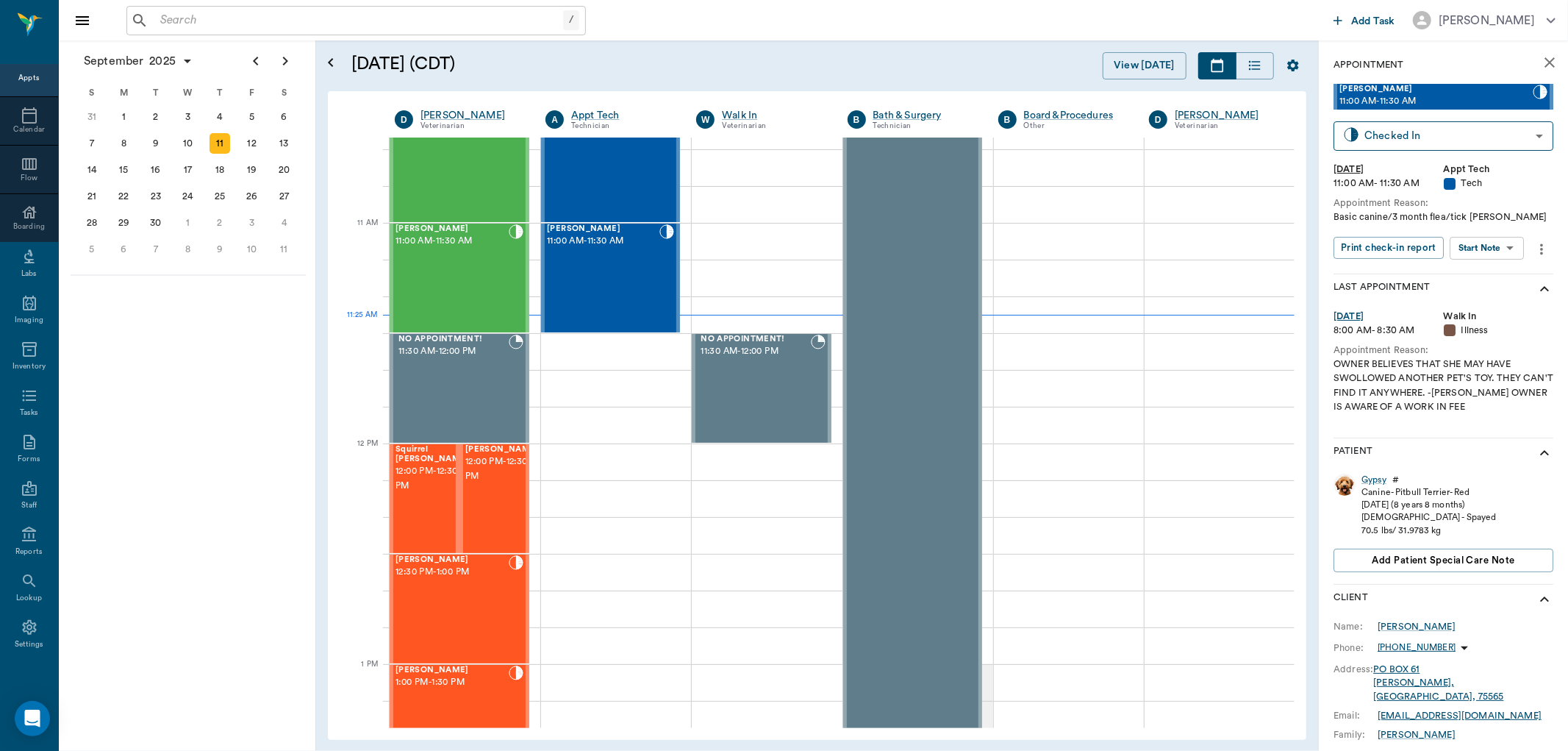
click at [1480, 244] on body "/ ​ Add Task [PERSON_NAME] Nectar Messages Appts Calendar Flow Boarding Labs Im…" at bounding box center [784, 375] width 1568 height 751
click at [1476, 274] on button "View SOAP" at bounding box center [1470, 277] width 50 height 17
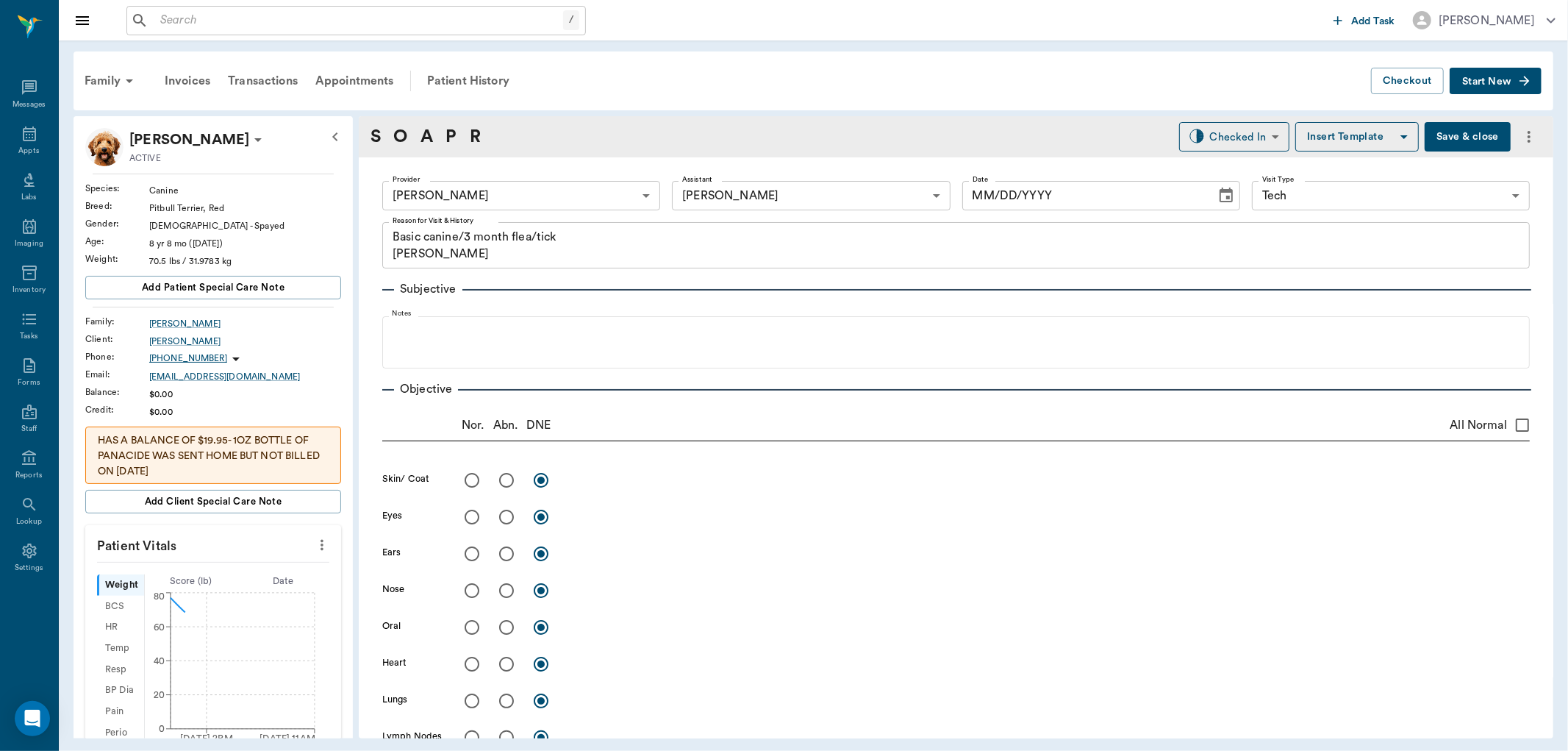
type input "63ec2f075fda476ae8351a4d"
type input "63ec2e7e52e12b0ba117b124"
type input "65d2be4f46e3a538d89b8c1a"
type textarea "Basic canine/3 month flea/tick [PERSON_NAME]"
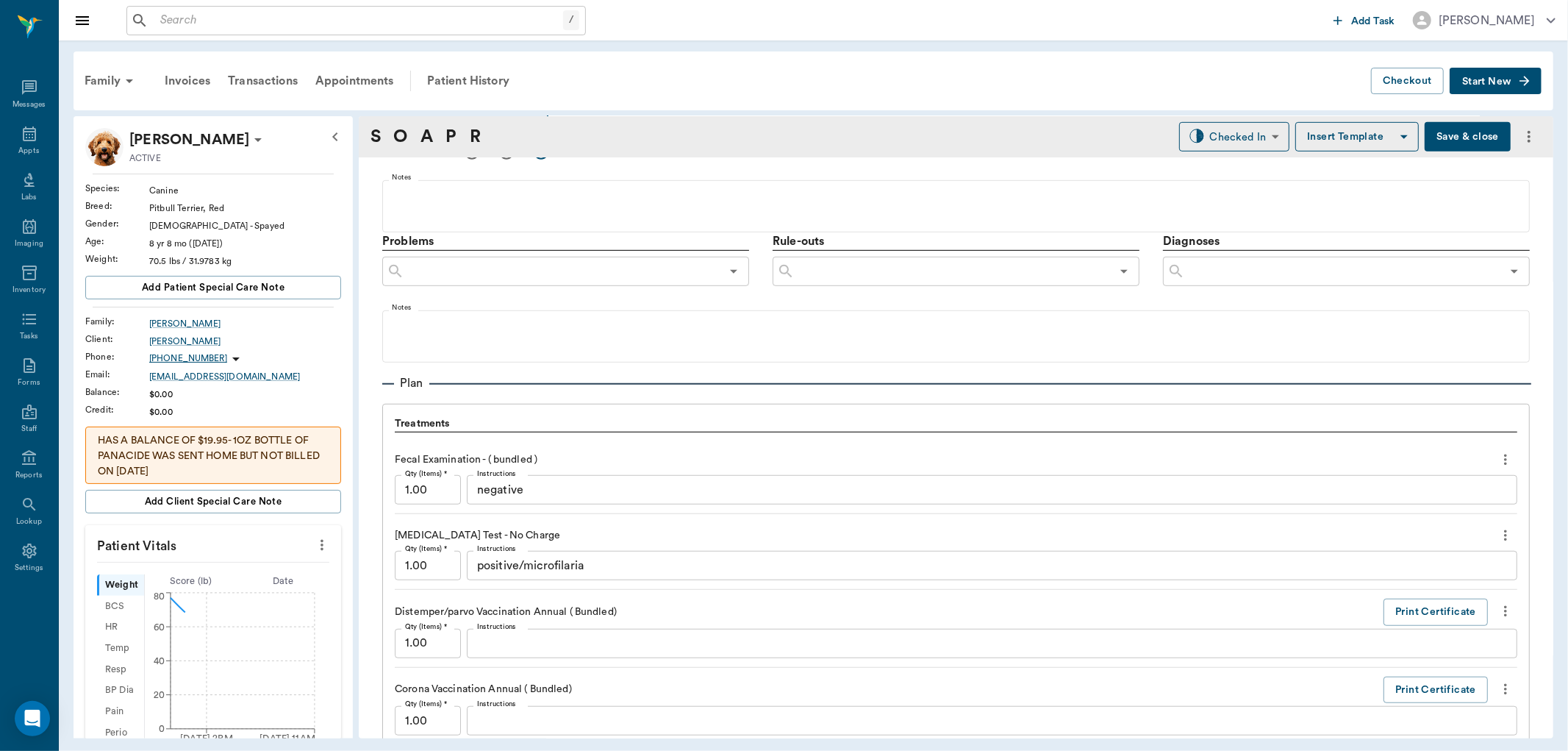
type input "[DATE]"
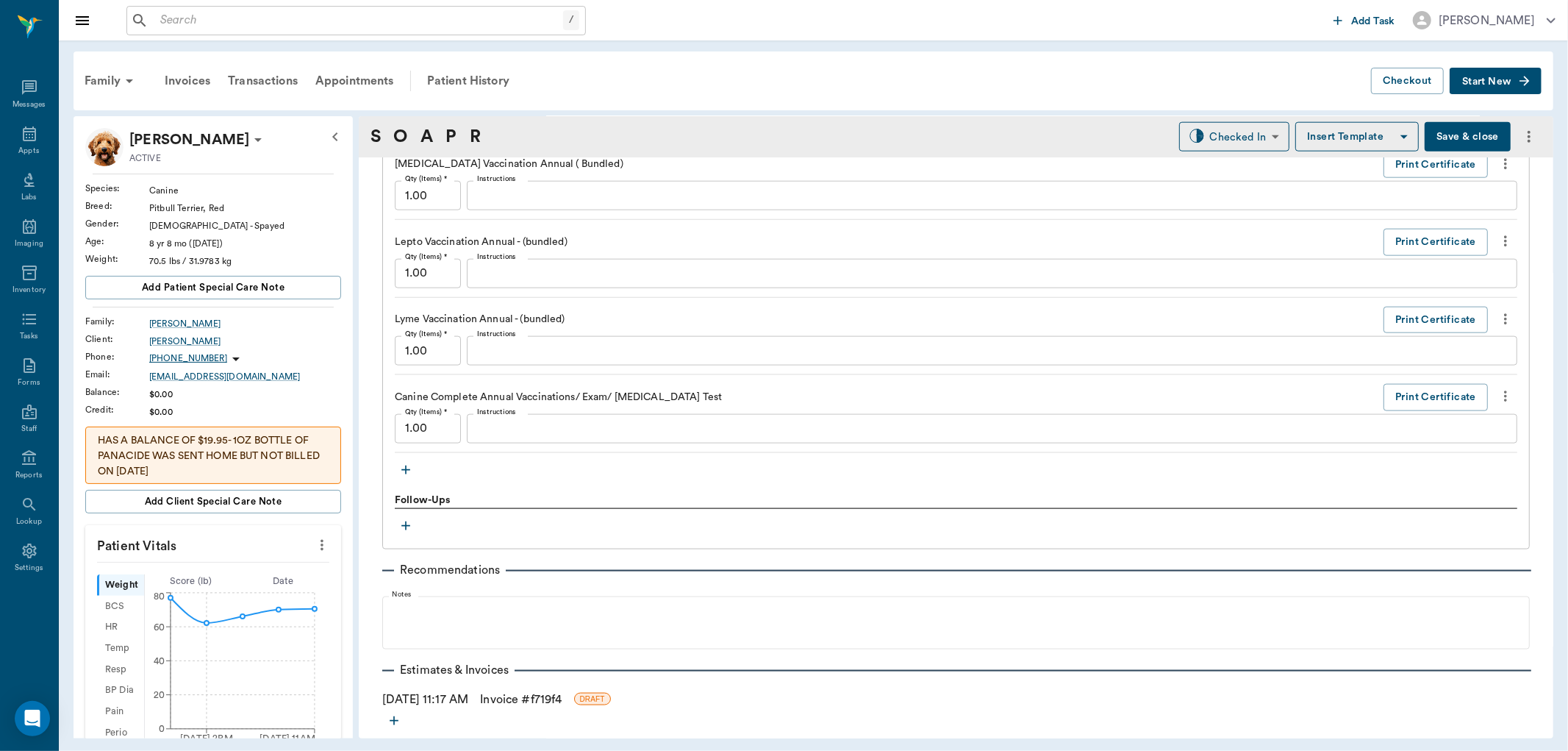
scroll to position [1590, 0]
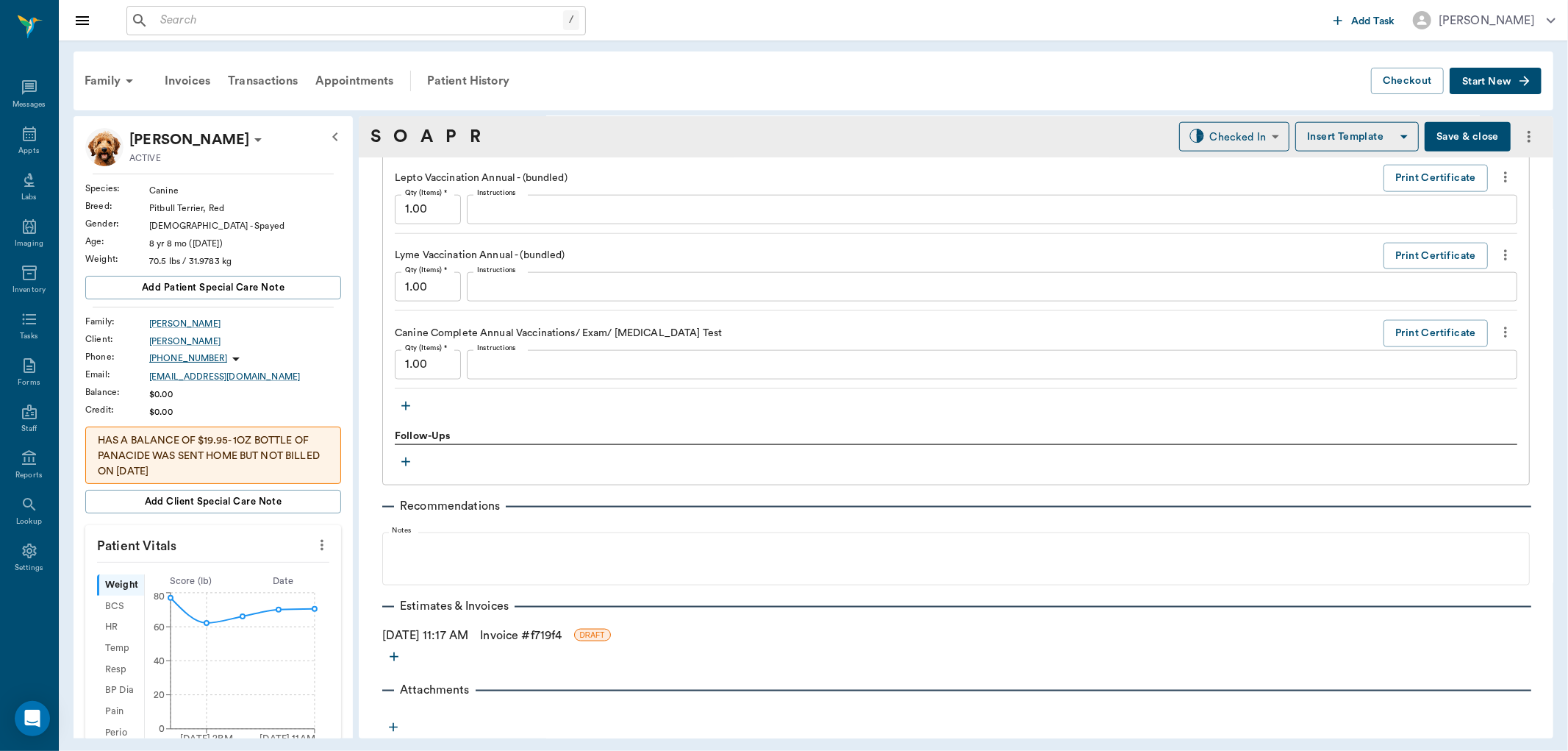
click at [407, 406] on icon "button" at bounding box center [406, 406] width 9 height 9
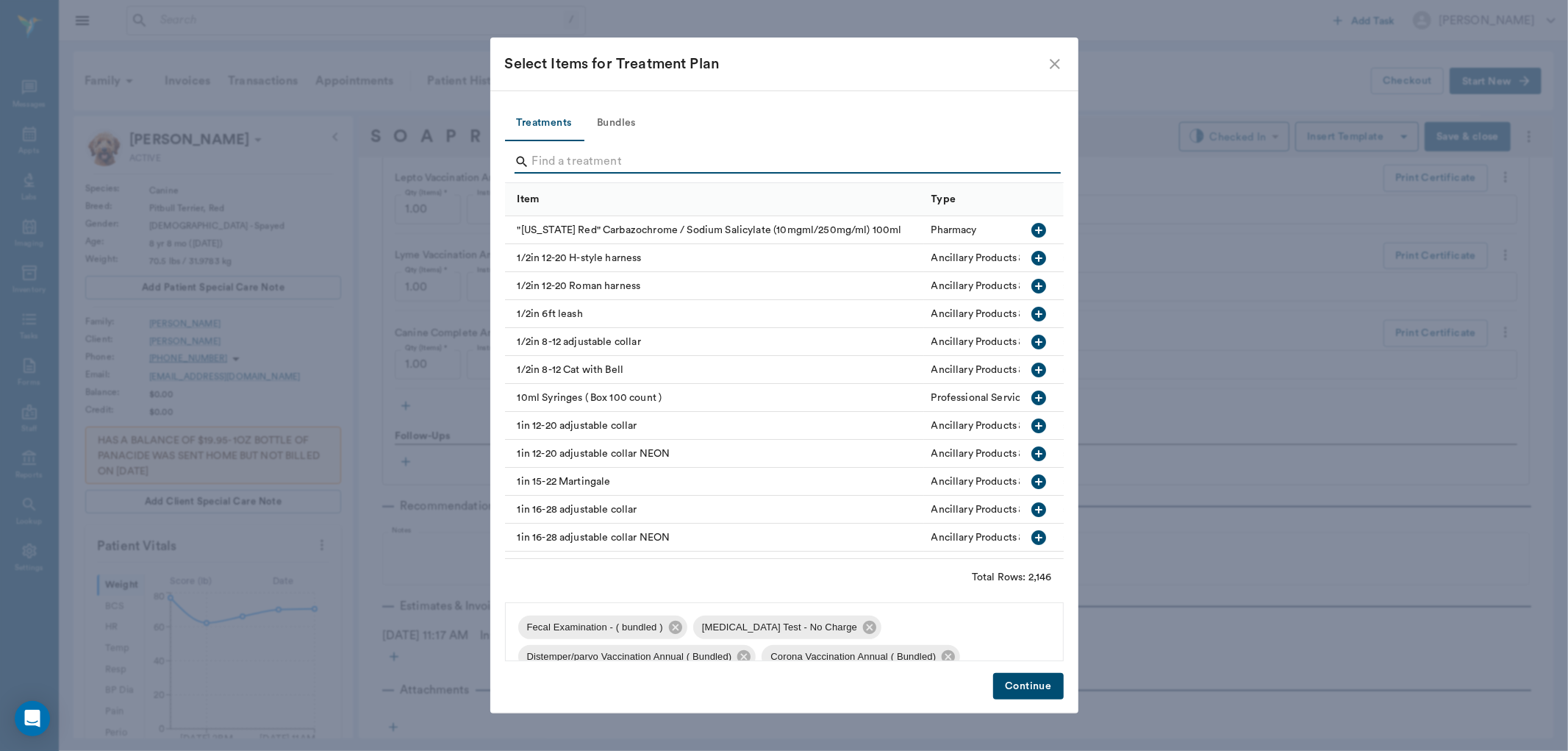
click at [581, 164] on input "Search" at bounding box center [786, 161] width 507 height 23
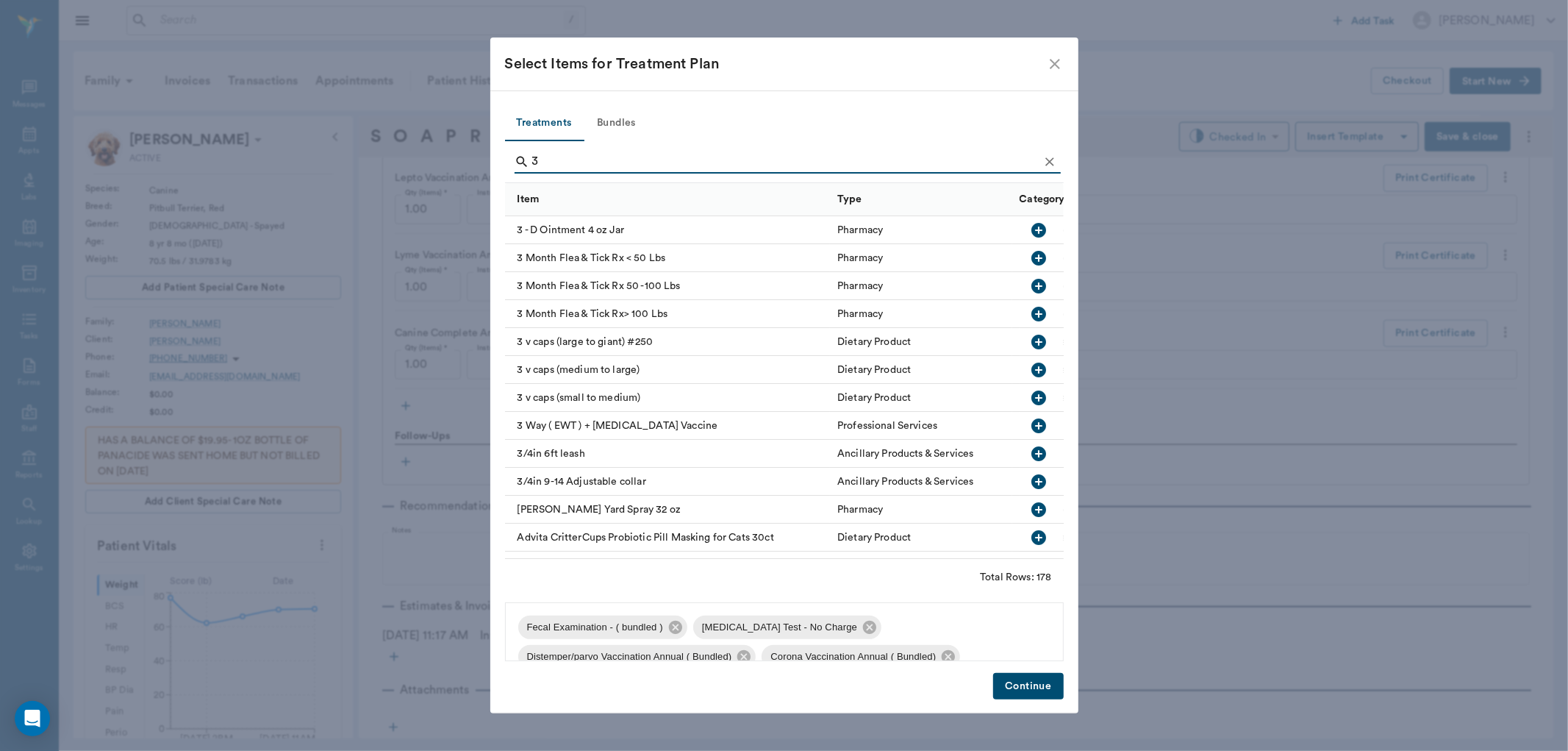
type input "3"
click at [1034, 283] on icon "button" at bounding box center [1038, 286] width 18 height 18
click at [1034, 690] on button "Continue" at bounding box center [1028, 687] width 70 height 27
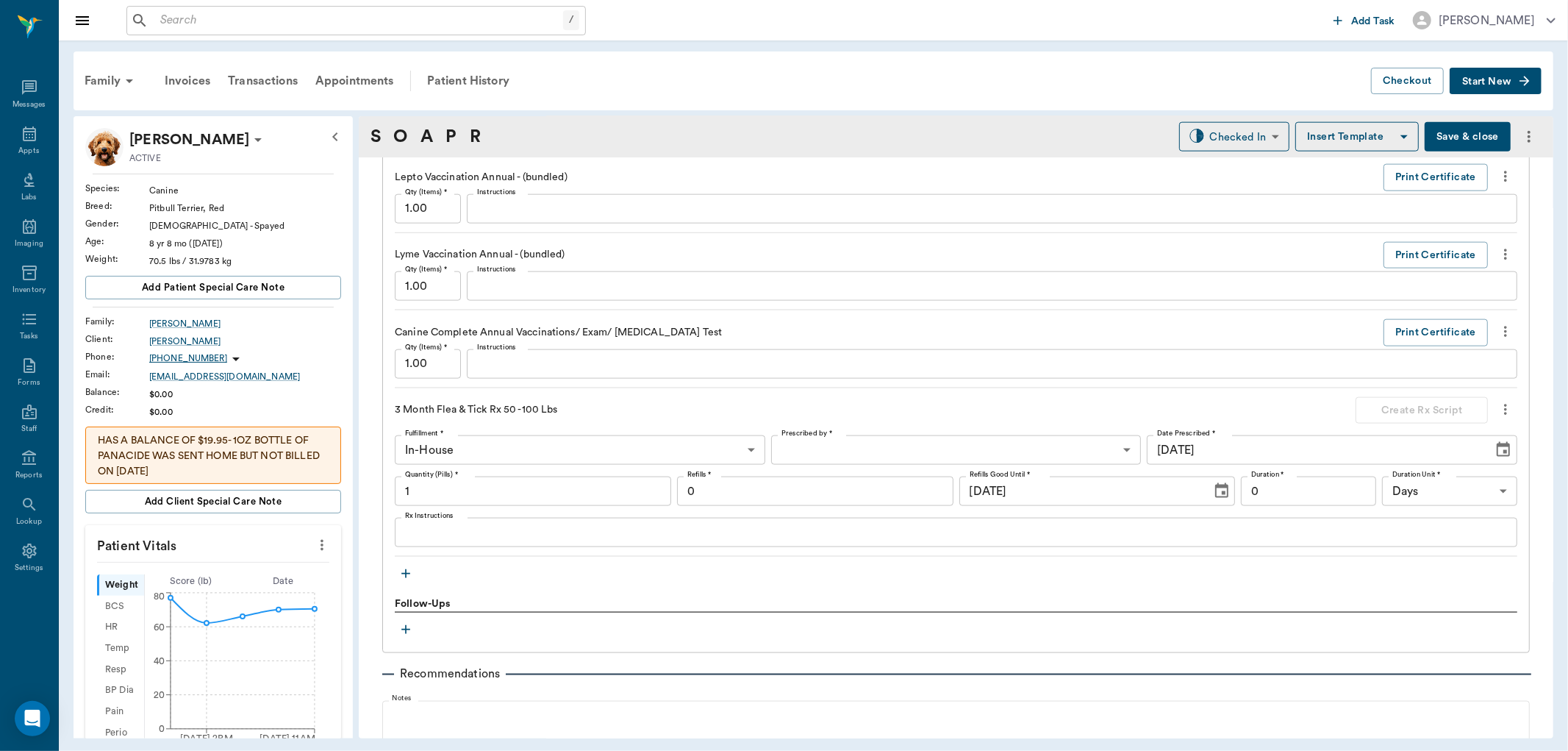
drag, startPoint x: 1470, startPoint y: 129, endPoint x: 1456, endPoint y: 143, distance: 19.8
click at [1459, 143] on button "Save & close" at bounding box center [1467, 137] width 86 height 29
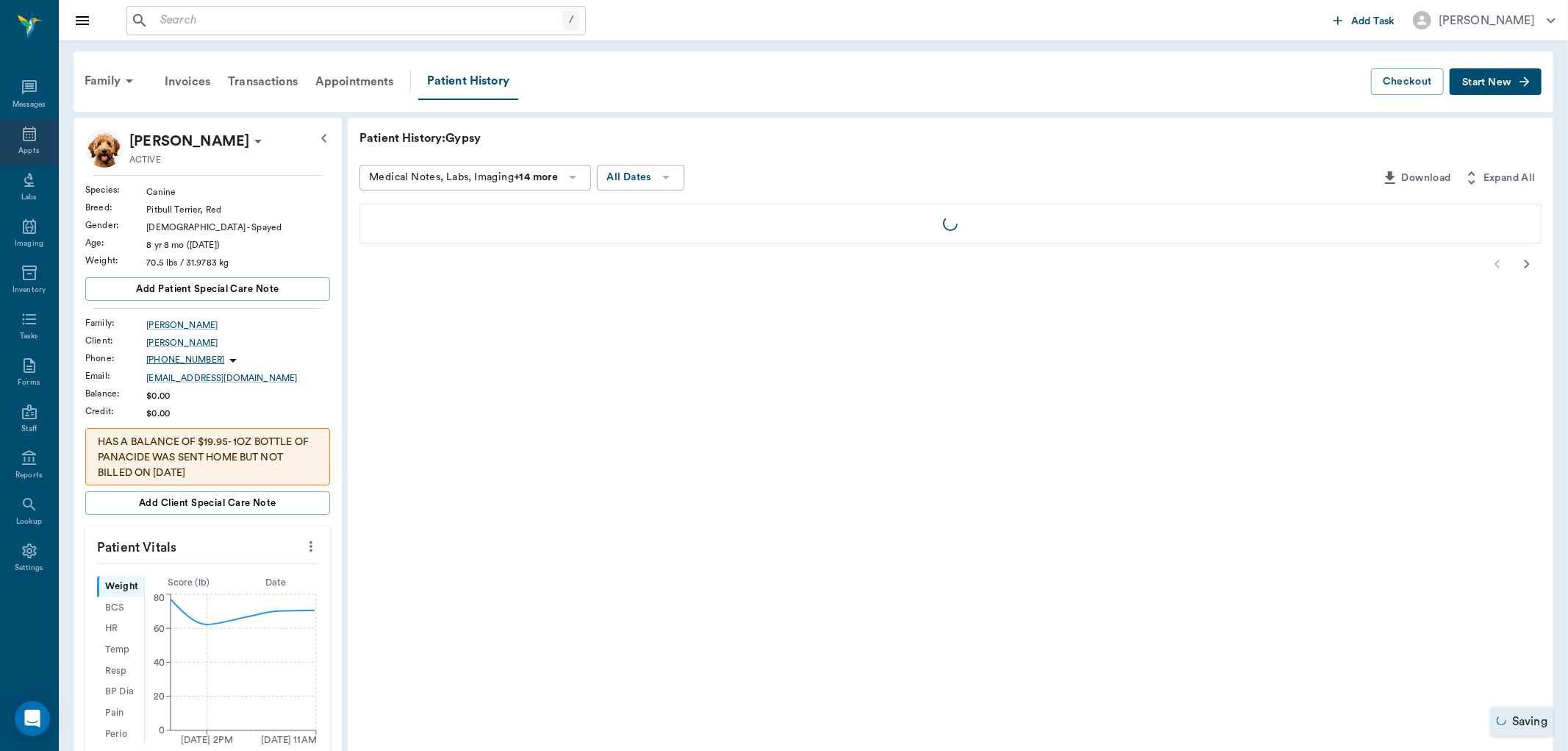
click at [21, 133] on icon at bounding box center [29, 134] width 18 height 18
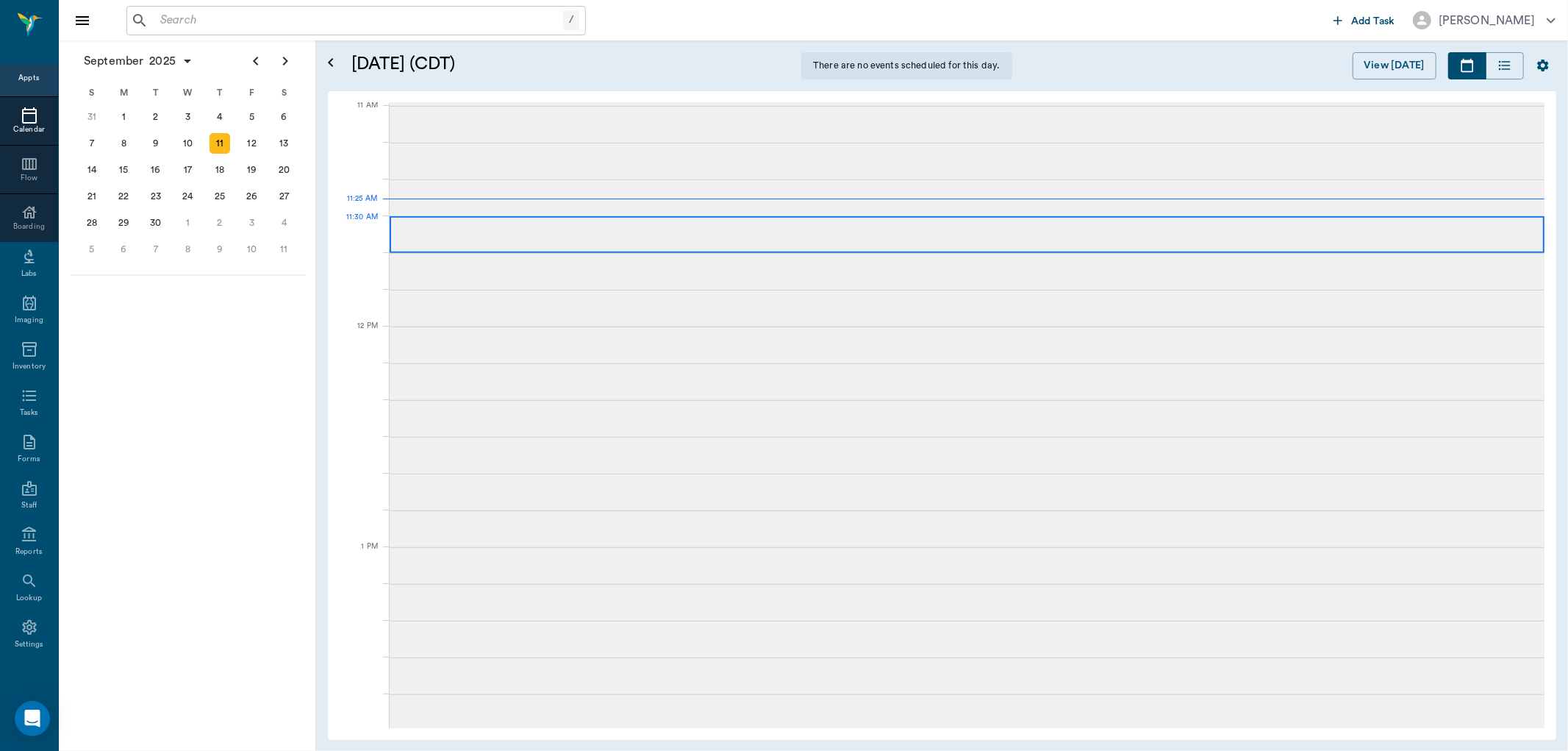
scroll to position [665, 0]
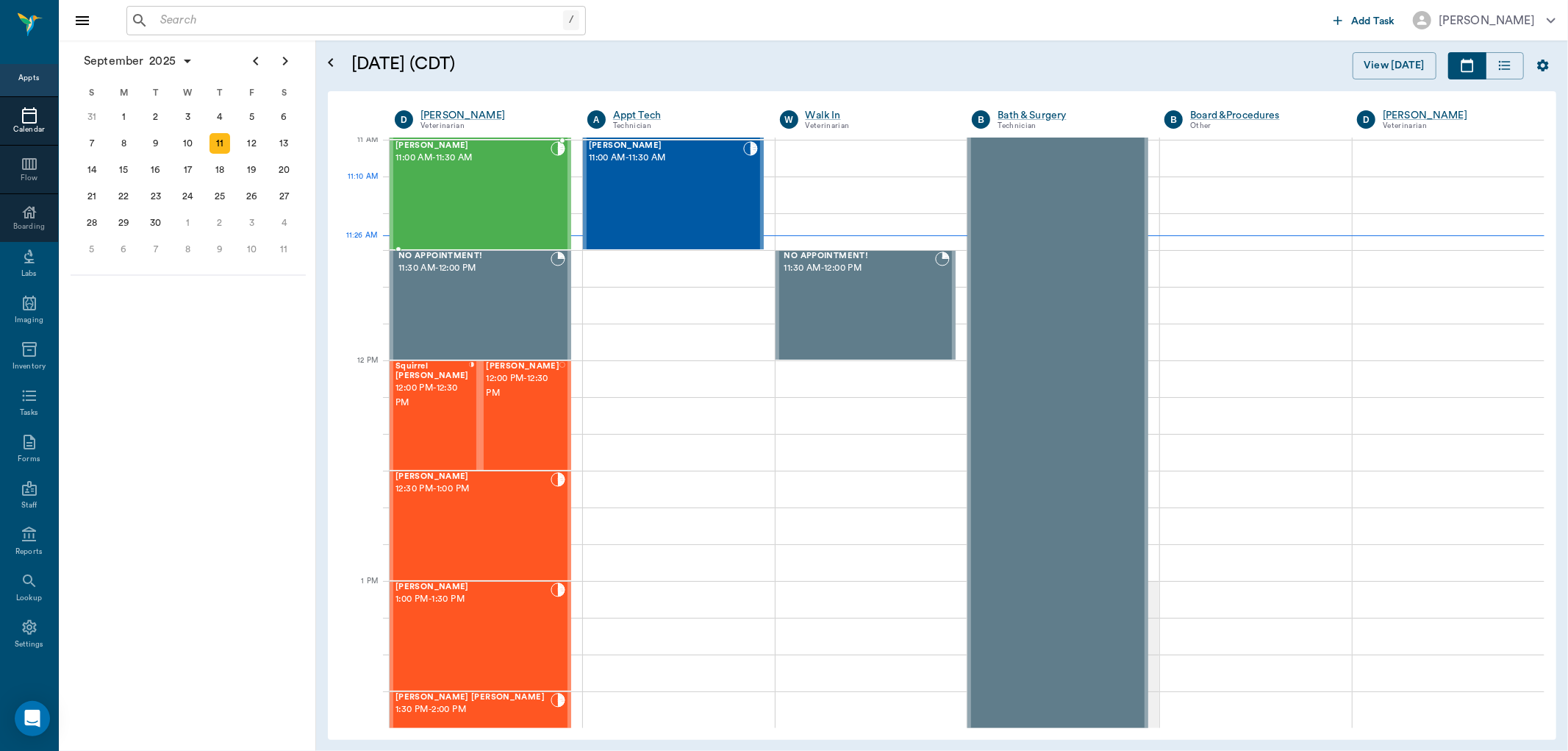
click at [495, 205] on div "[PERSON_NAME] 11:00 AM - 11:30 AM" at bounding box center [472, 194] width 155 height 107
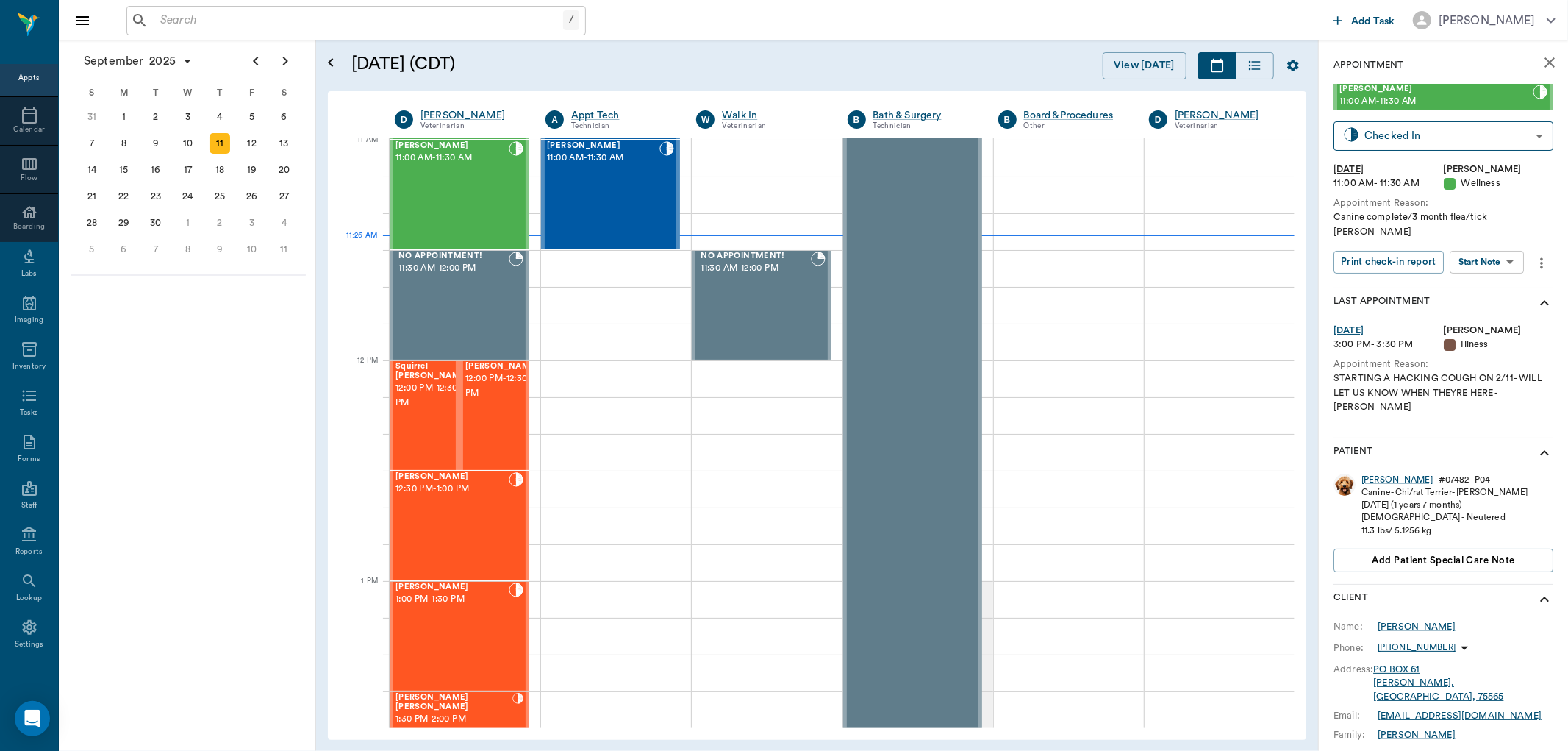
click at [1476, 251] on body "/ ​ Add Task [PERSON_NAME] Nectar Messages Appts Calendar Flow Boarding Labs Im…" at bounding box center [784, 375] width 1568 height 751
click at [1463, 274] on button "View SOAP" at bounding box center [1470, 277] width 50 height 17
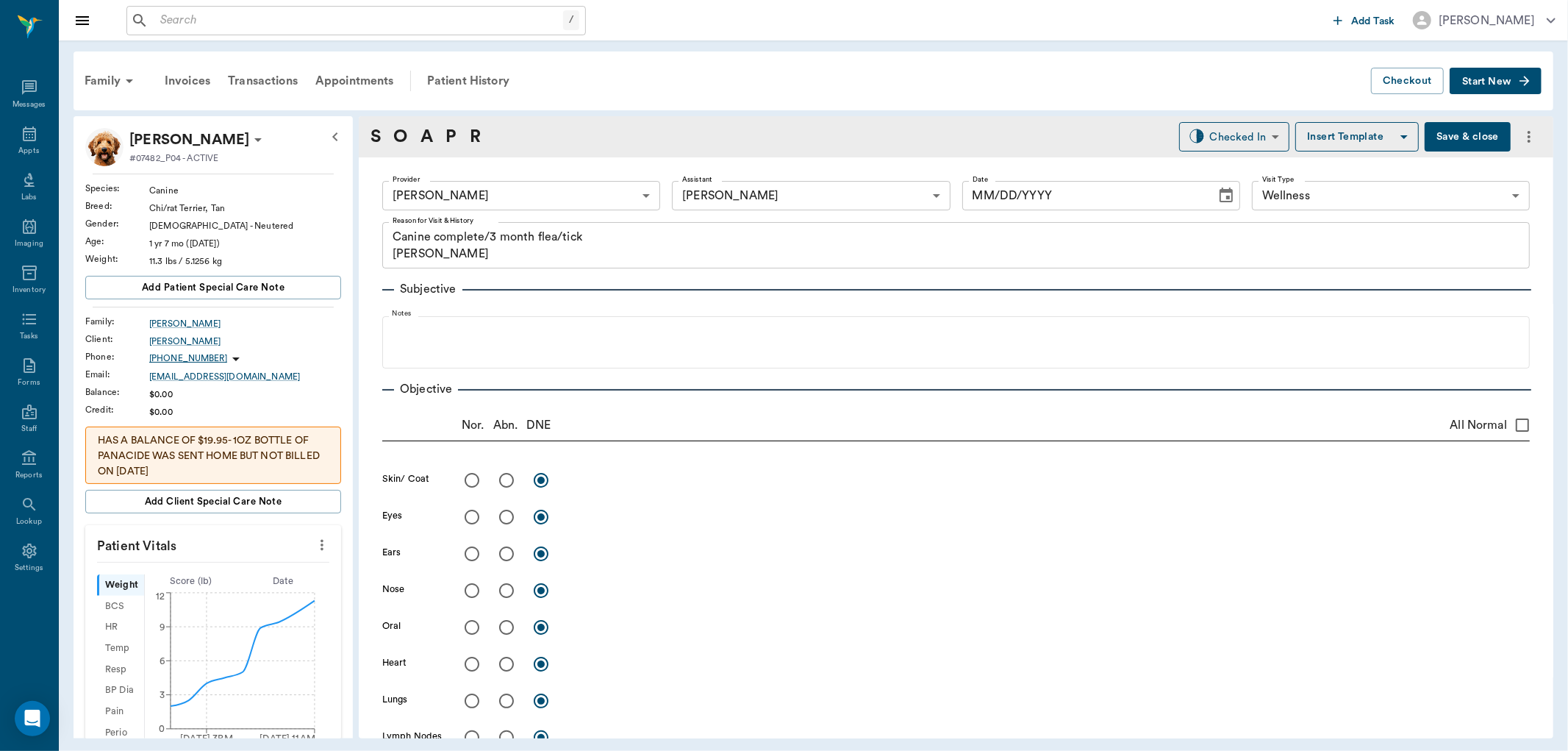
type input "63ec2f075fda476ae8351a4d"
type input "63ec2e7e52e12b0ba117b124"
type input "65d2be4f46e3a538d89b8c14"
type textarea "Canine complete/3 month flea/tick [PERSON_NAME]"
type input "[DATE]"
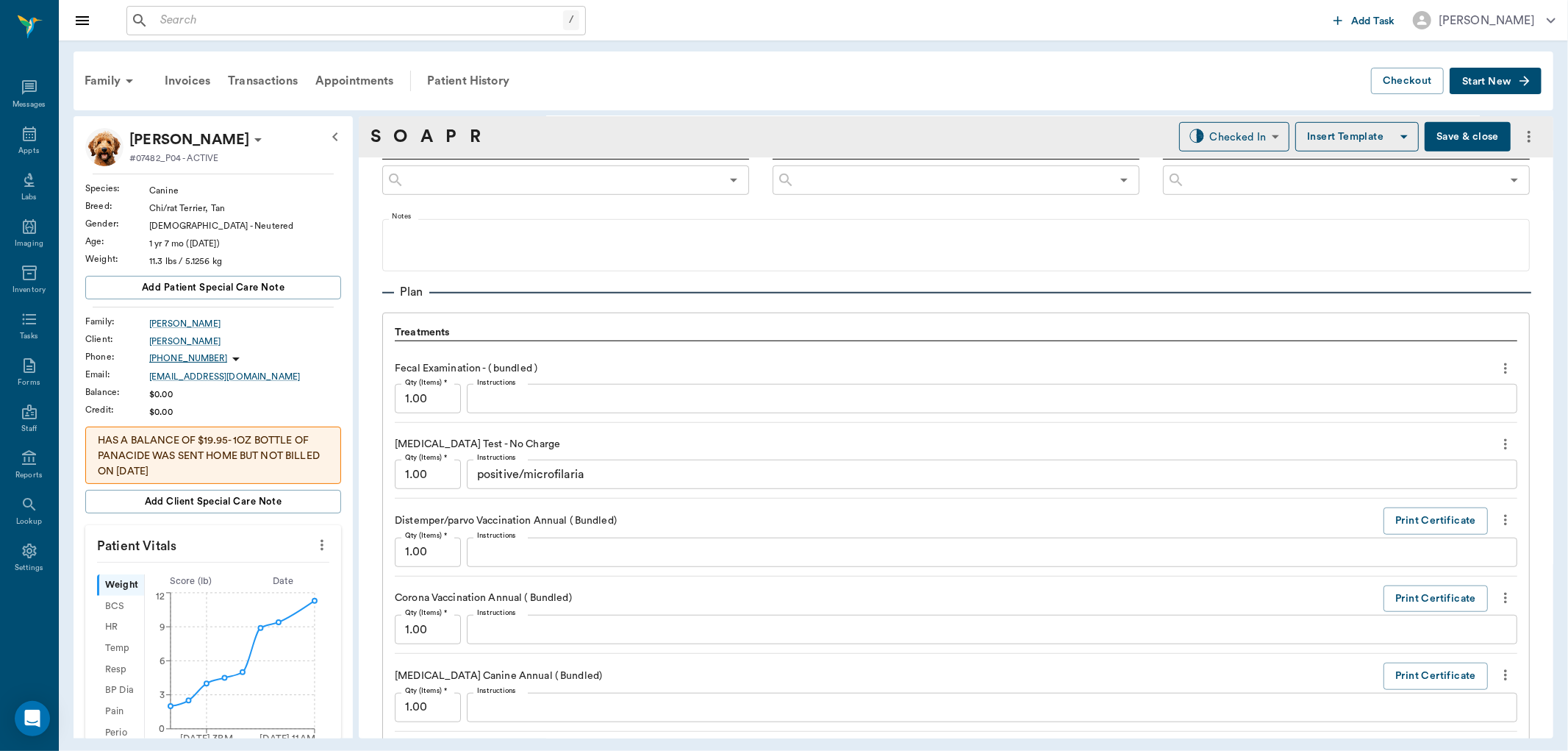
scroll to position [980, 0]
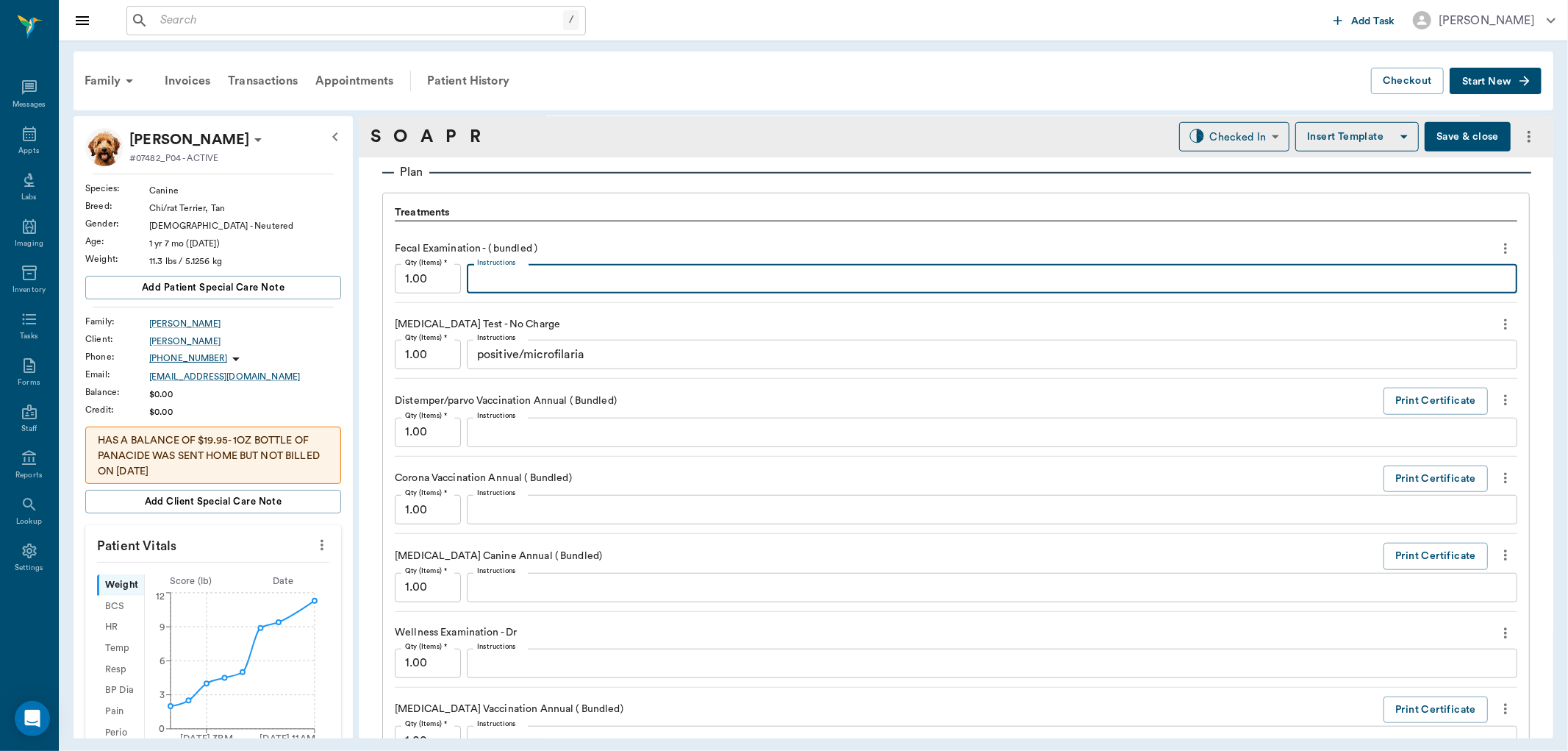
click at [525, 273] on textarea "Instructions" at bounding box center [991, 279] width 1030 height 17
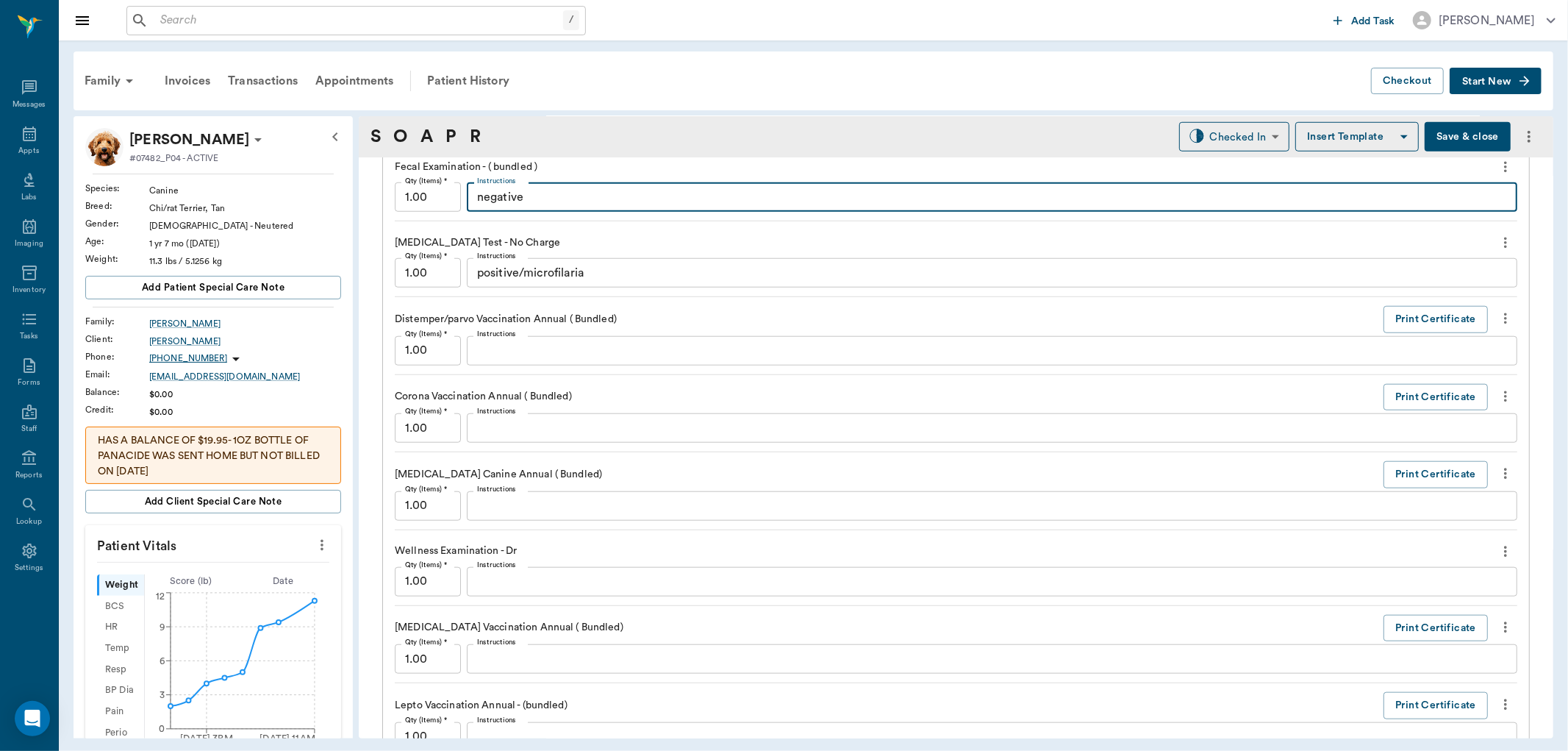
type textarea "negative"
click at [1461, 130] on button "Save & close" at bounding box center [1467, 137] width 86 height 29
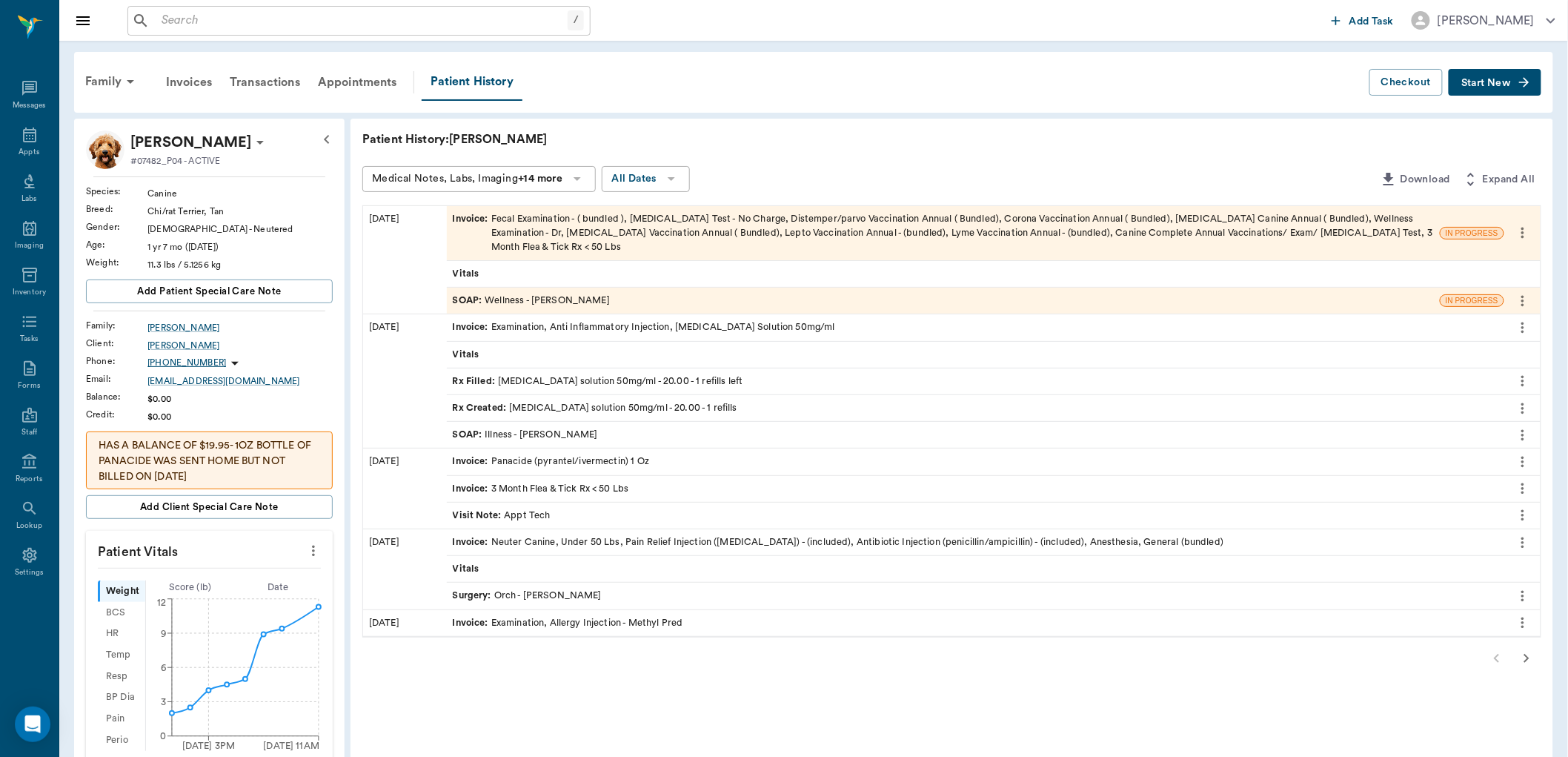
click at [217, 18] on input "text" at bounding box center [362, 21] width 412 height 21
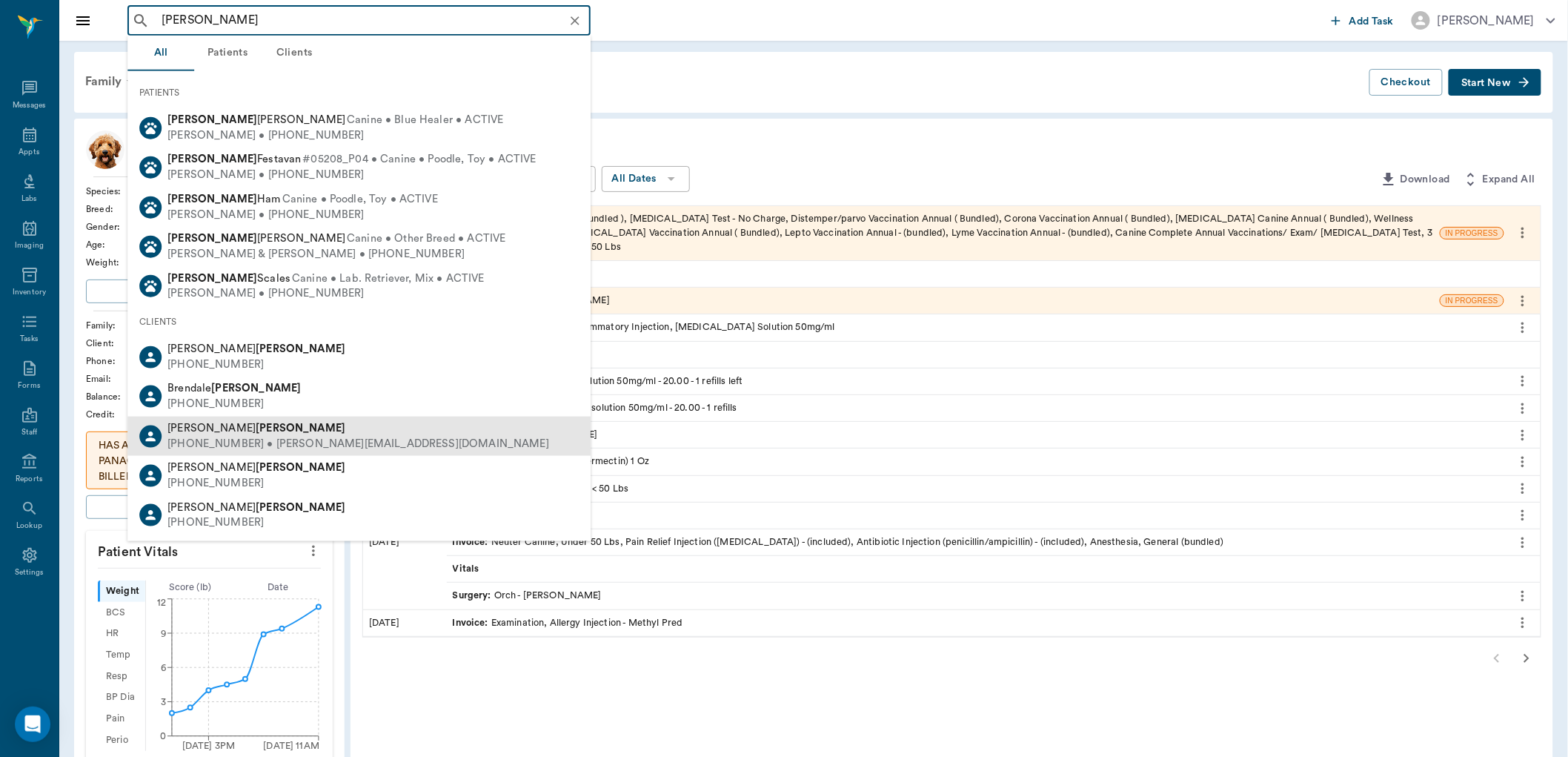
click at [237, 436] on div "[PHONE_NUMBER] • [PERSON_NAME][EMAIL_ADDRESS][DOMAIN_NAME]" at bounding box center [358, 444] width 381 height 16
type input "[PERSON_NAME]"
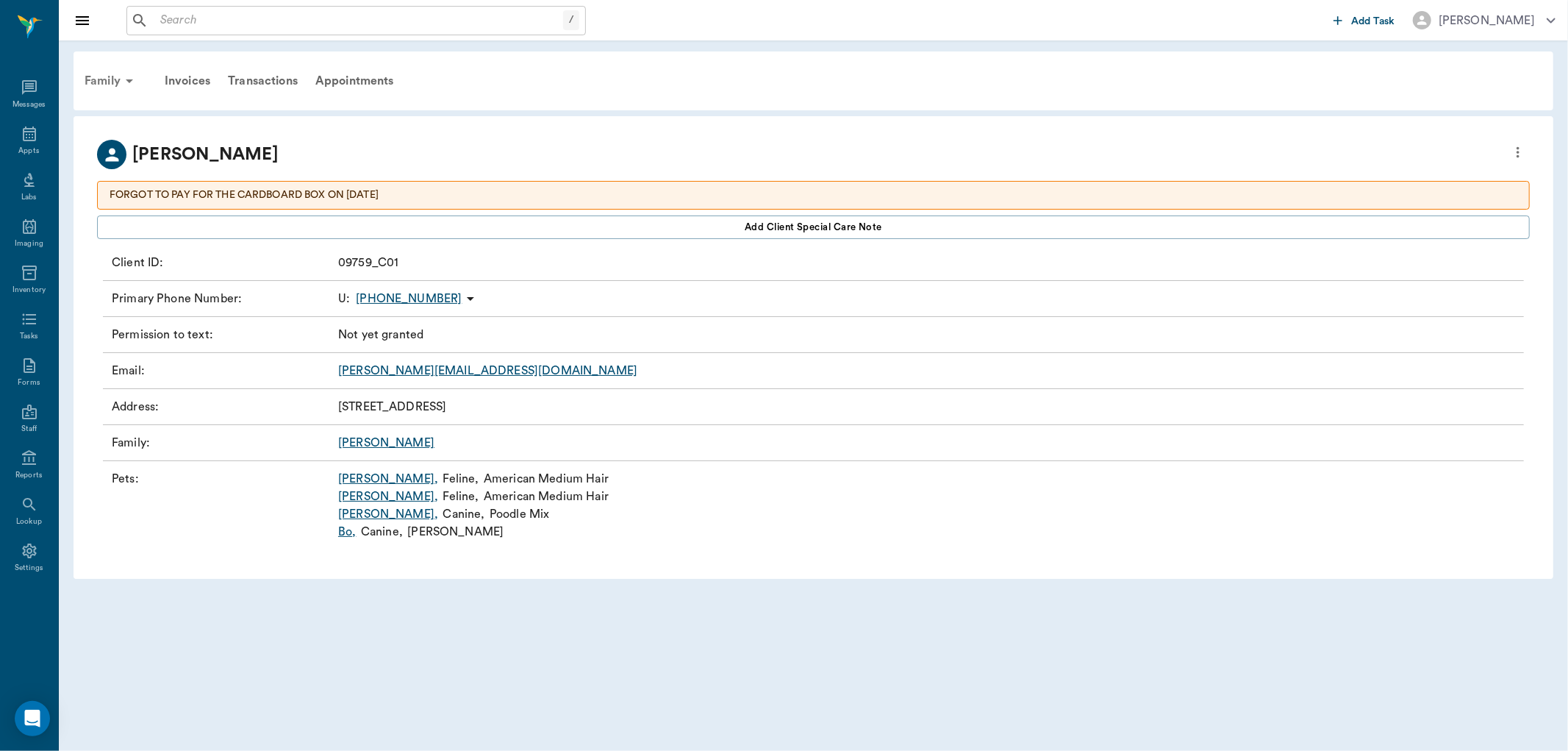
click at [119, 82] on div "Family" at bounding box center [110, 80] width 71 height 35
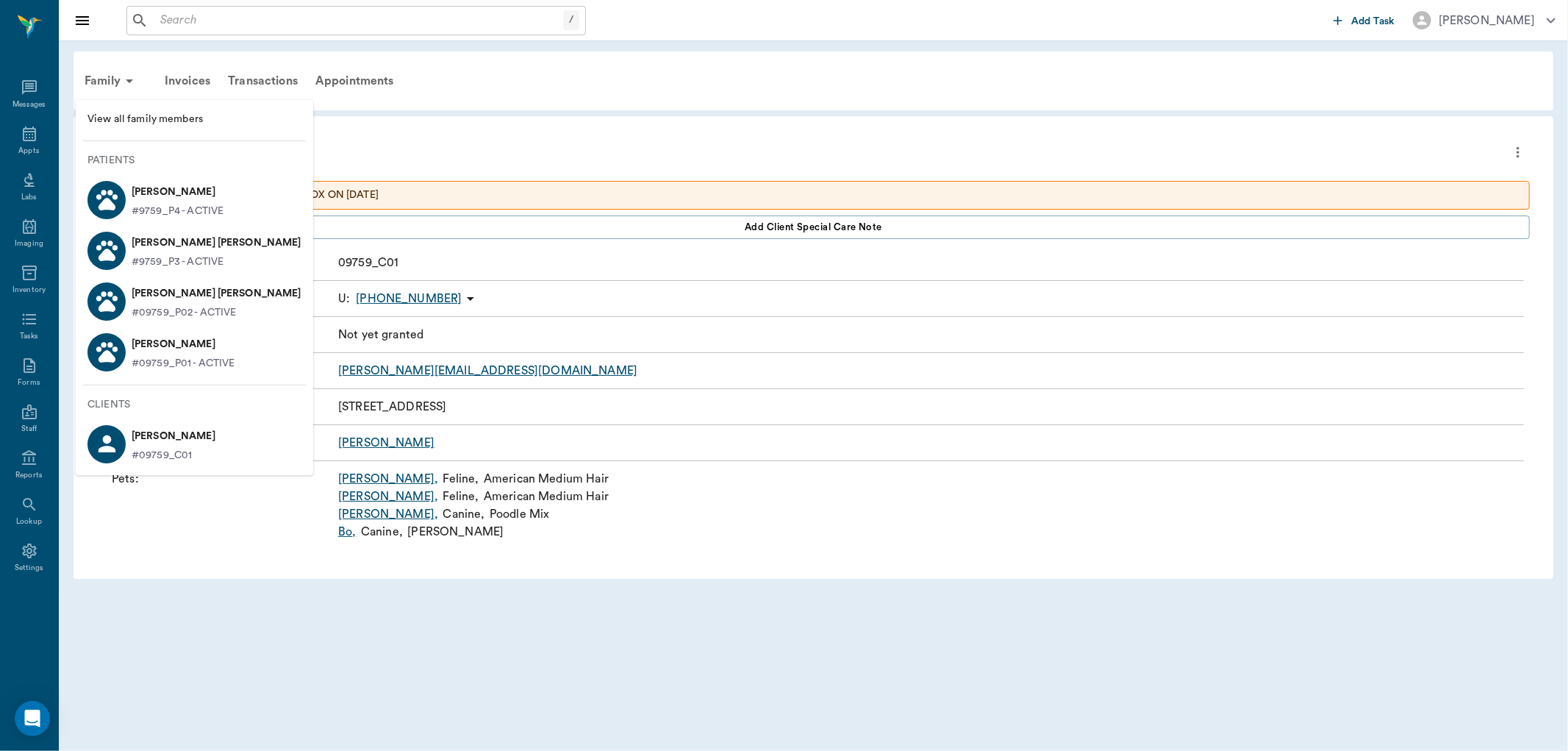
click at [266, 29] on div at bounding box center [784, 375] width 1568 height 751
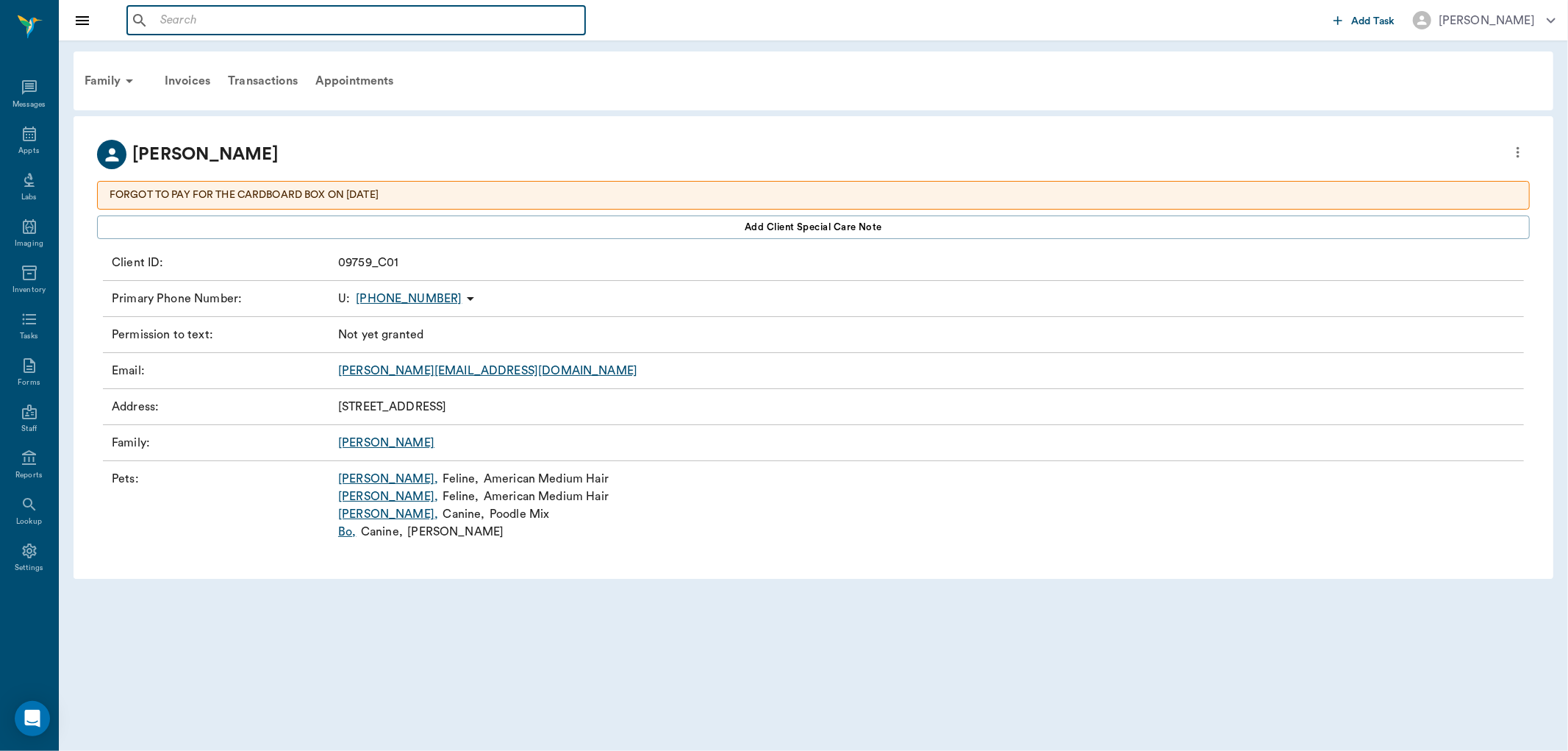
click at [266, 29] on input "text" at bounding box center [366, 21] width 425 height 21
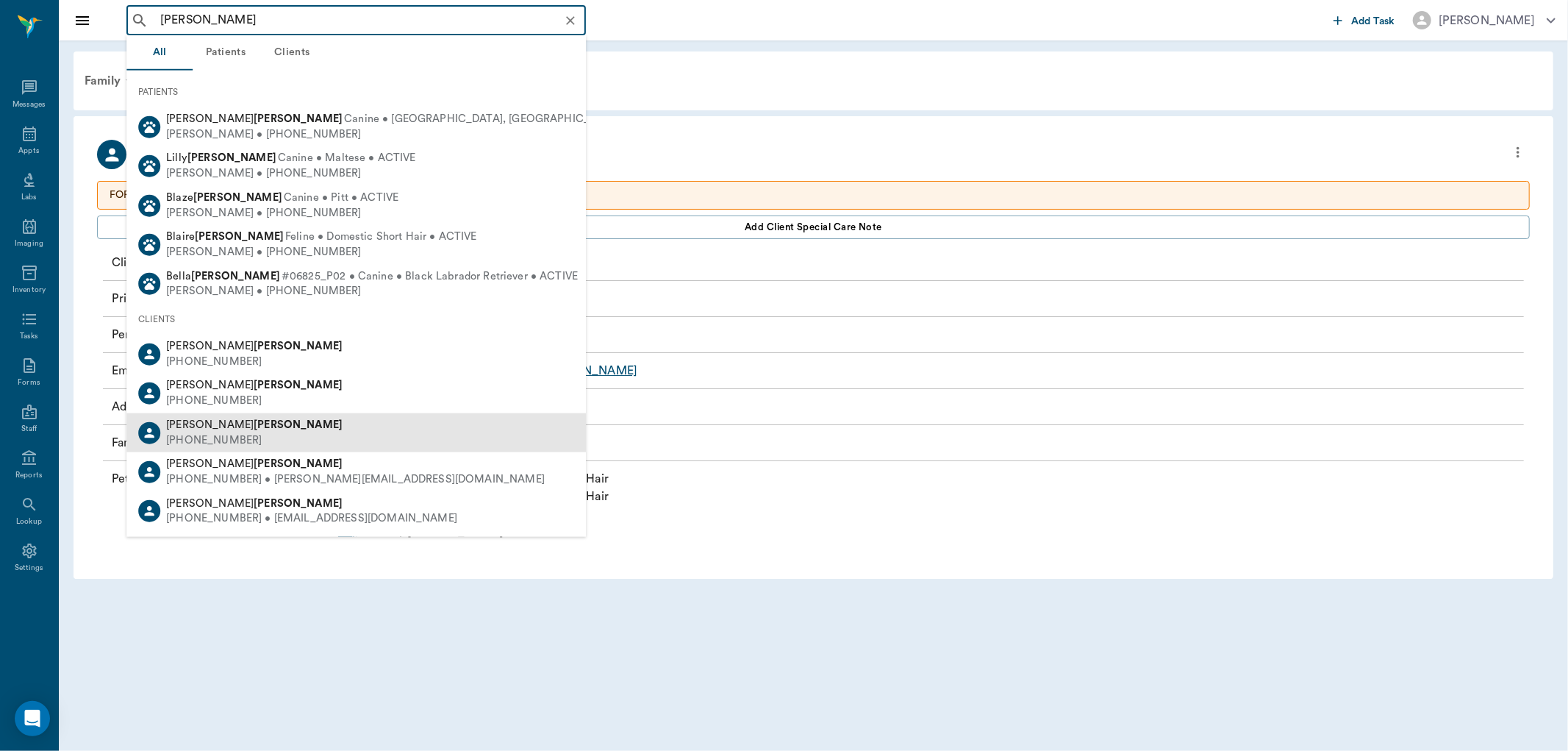
drag, startPoint x: 202, startPoint y: 437, endPoint x: 205, endPoint y: 445, distance: 8.5
click at [205, 445] on div "[PERSON_NAME] [PHONE_NUMBER]" at bounding box center [251, 432] width 182 height 30
type input "[PERSON_NAME]"
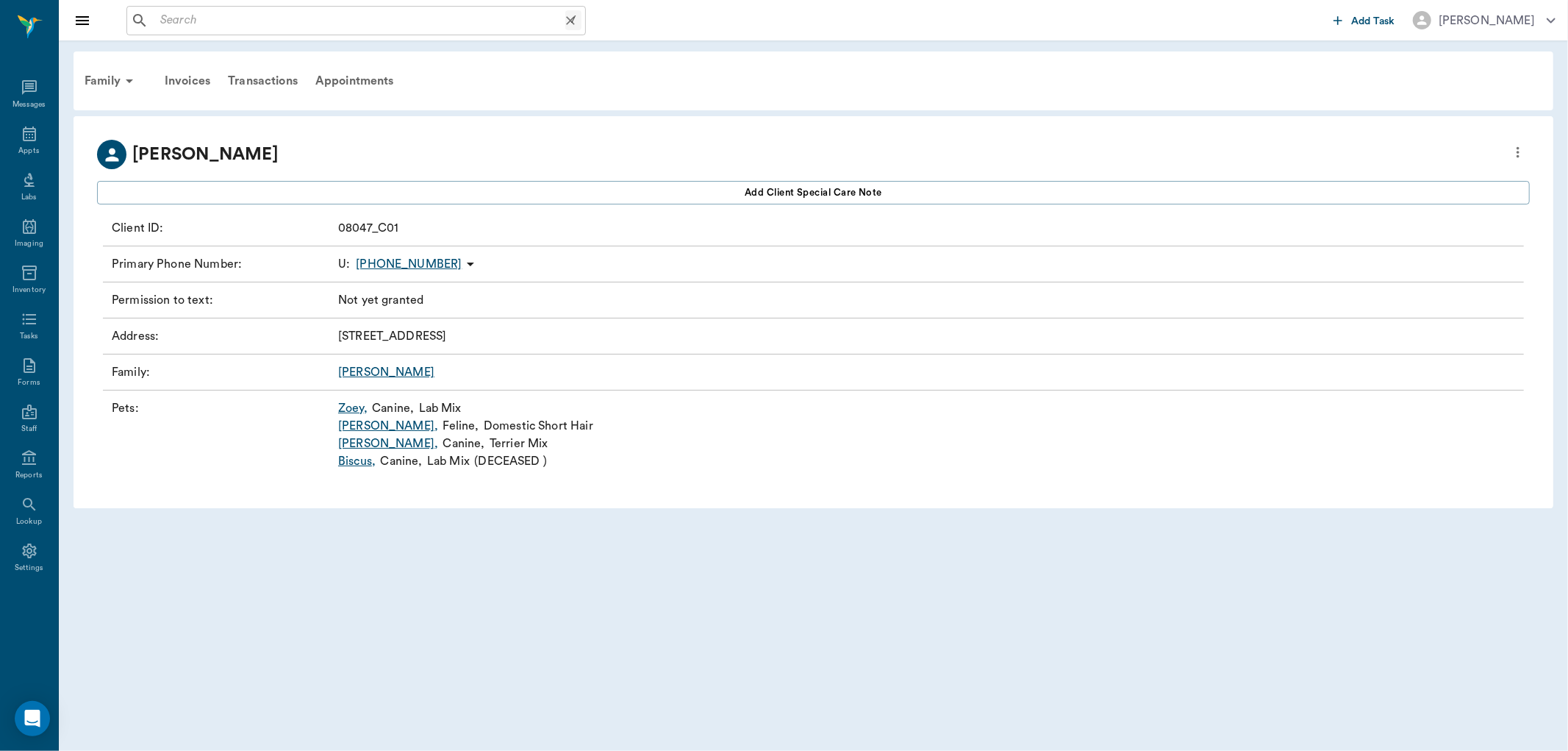
click at [182, 23] on input "text" at bounding box center [359, 21] width 411 height 21
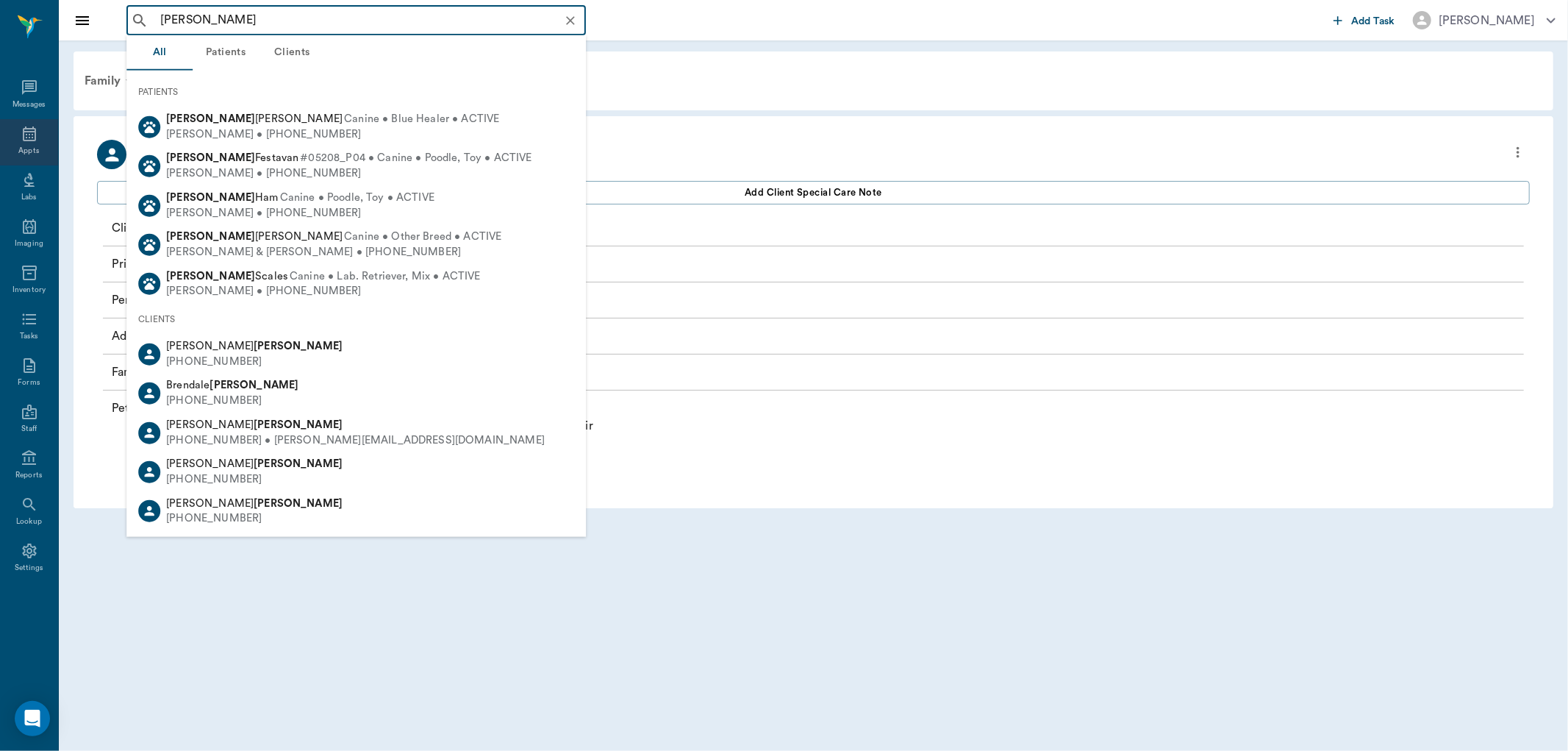
type input "[PERSON_NAME]"
click at [32, 133] on icon at bounding box center [29, 134] width 13 height 15
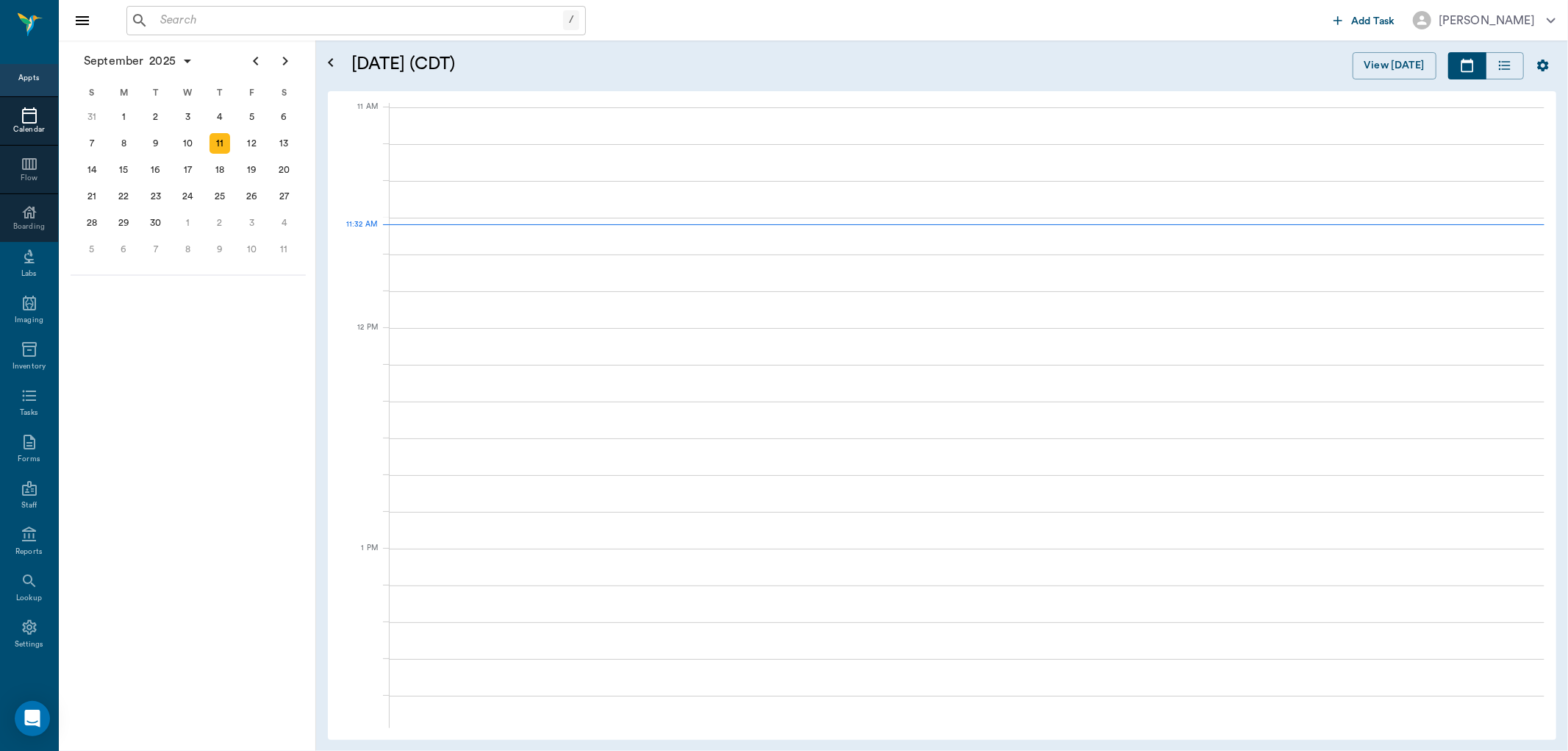
scroll to position [664, 0]
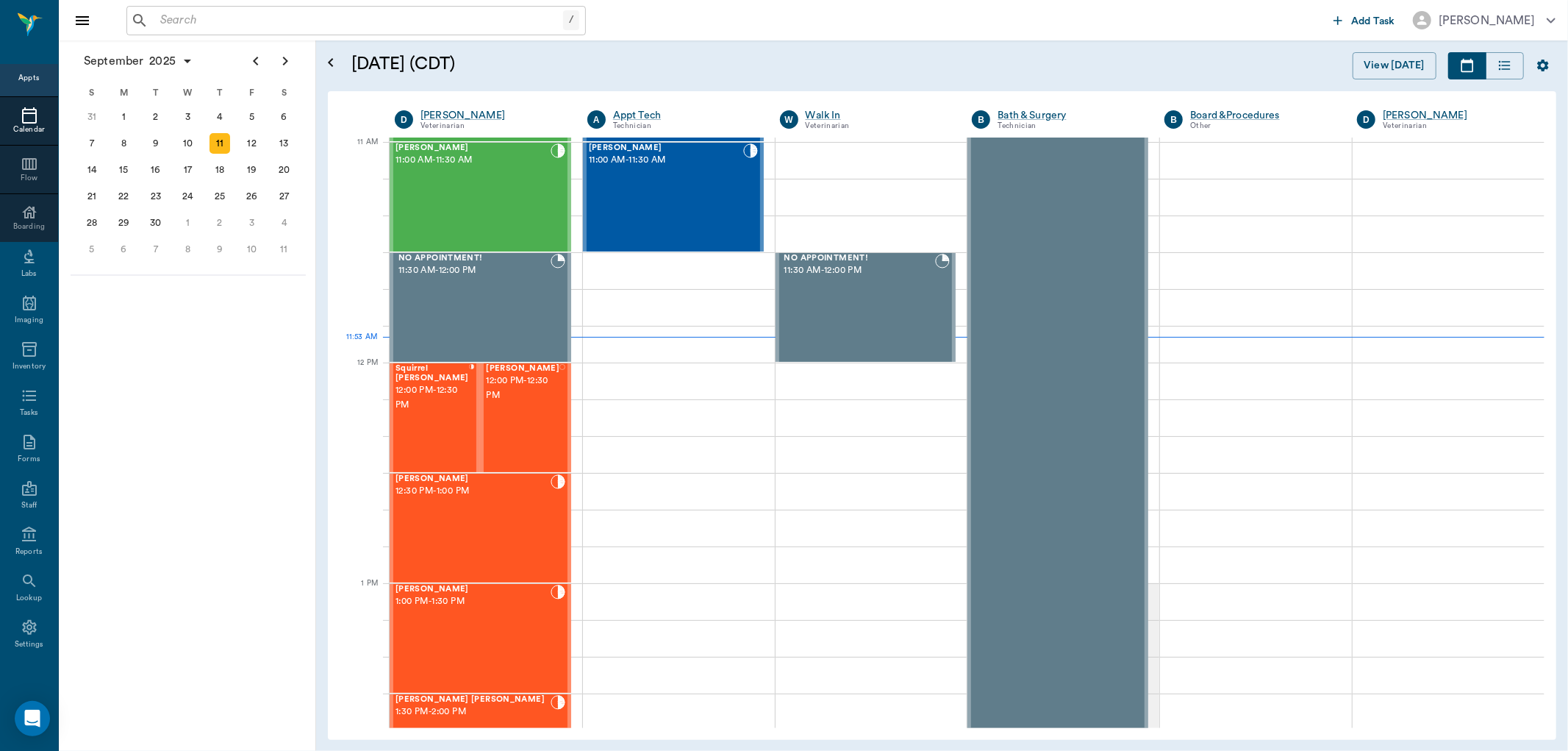
click at [276, 23] on input "text" at bounding box center [359, 21] width 409 height 21
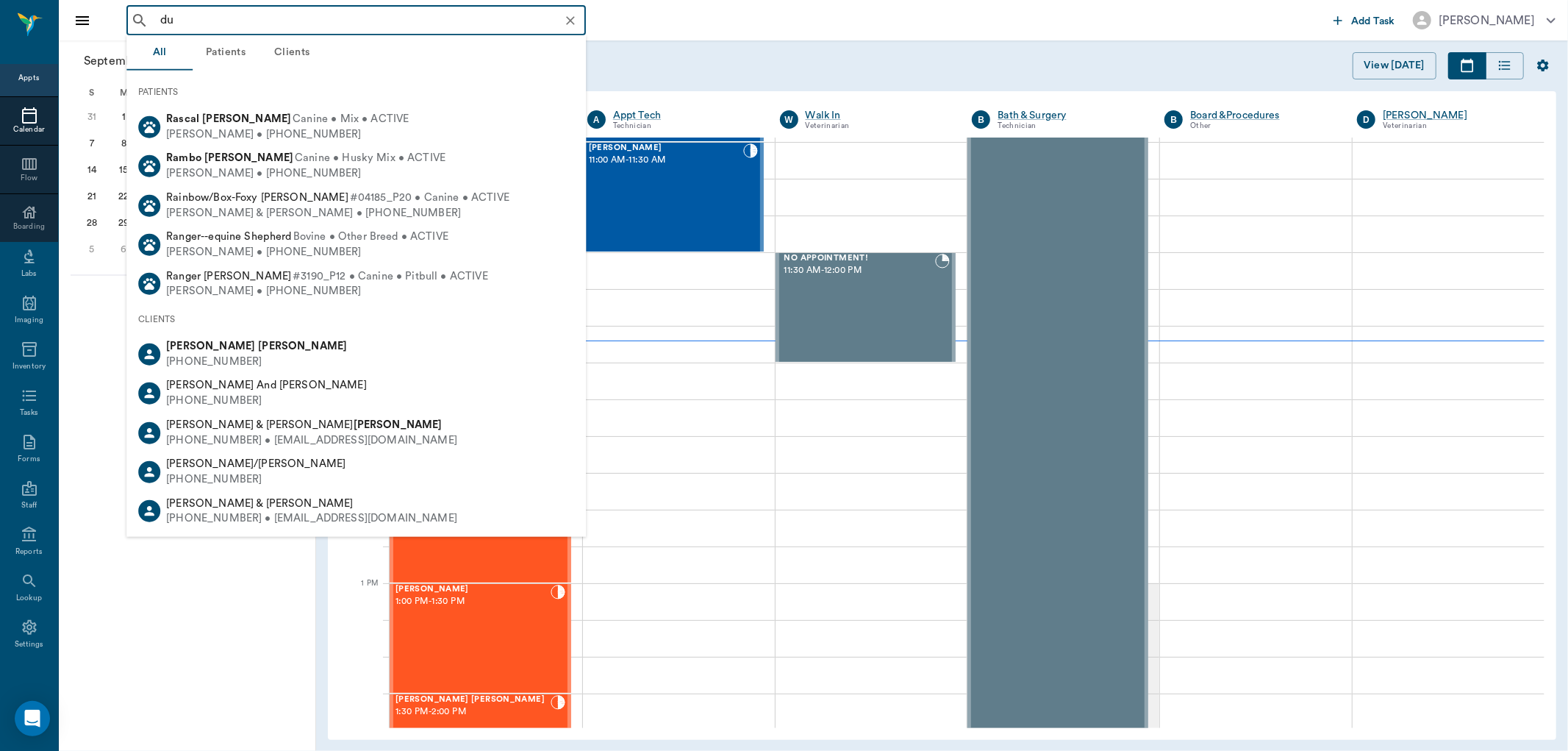
type input "d"
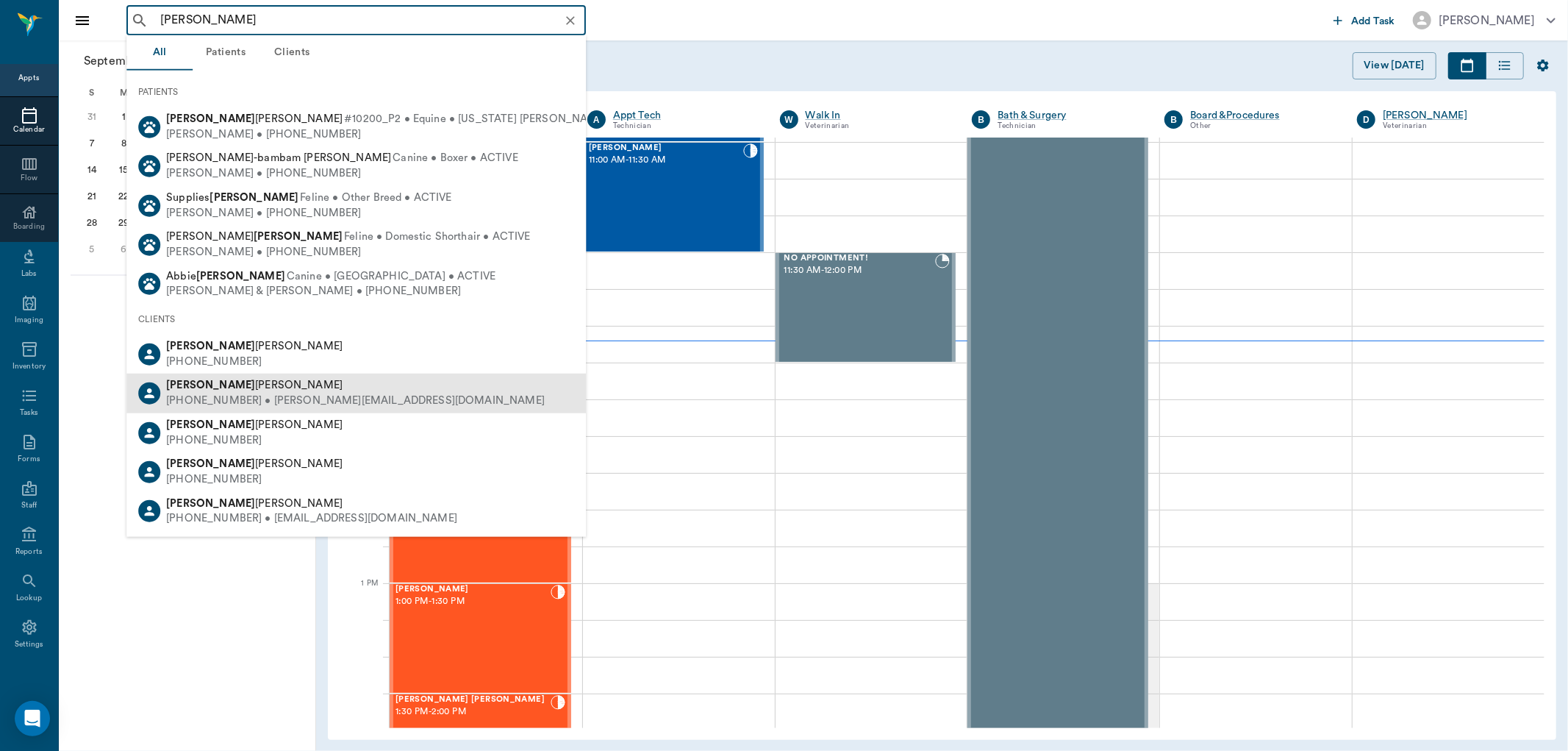
click at [216, 384] on span "[PERSON_NAME]" at bounding box center [254, 384] width 176 height 11
type input "[PERSON_NAME]"
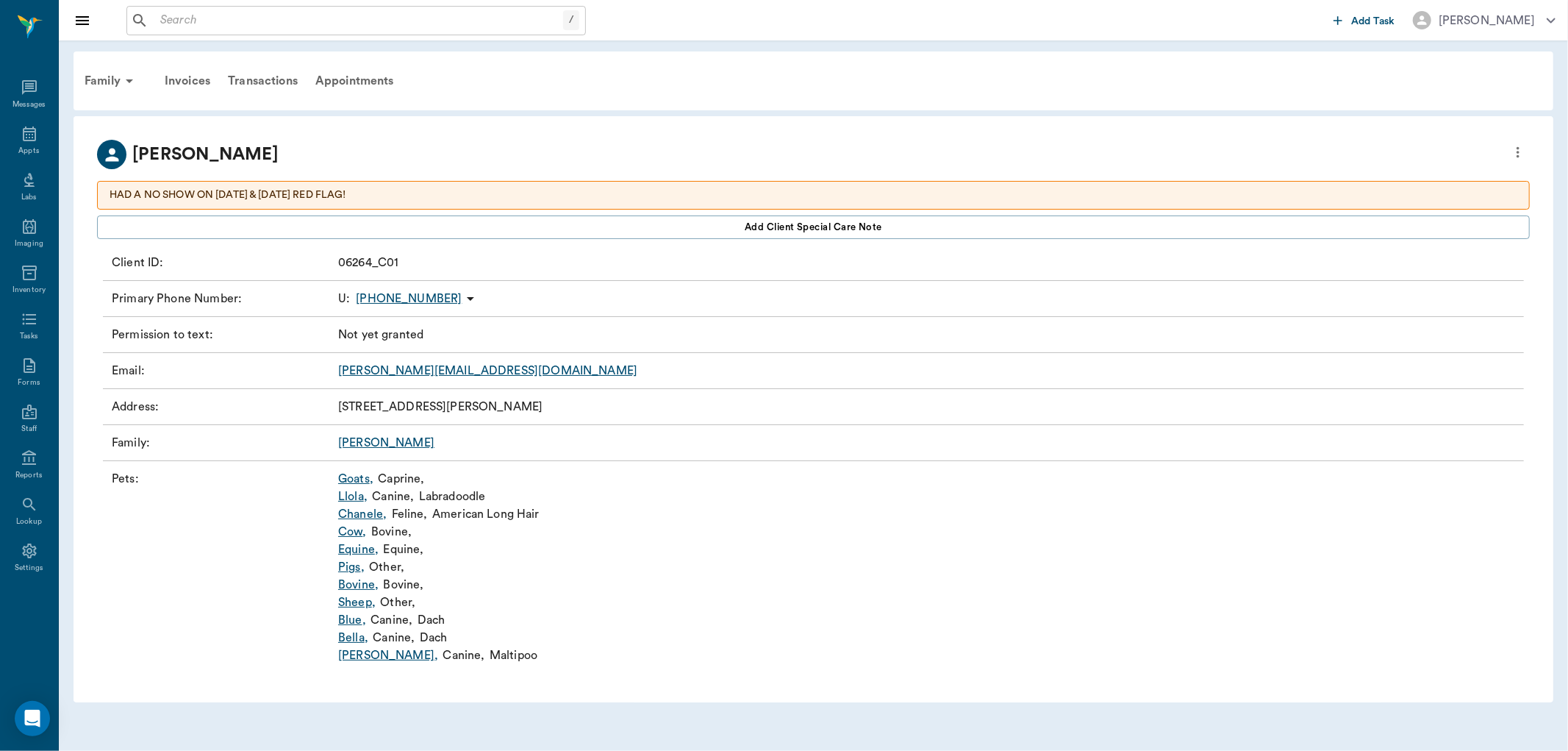
click at [217, 18] on input "text" at bounding box center [359, 21] width 409 height 21
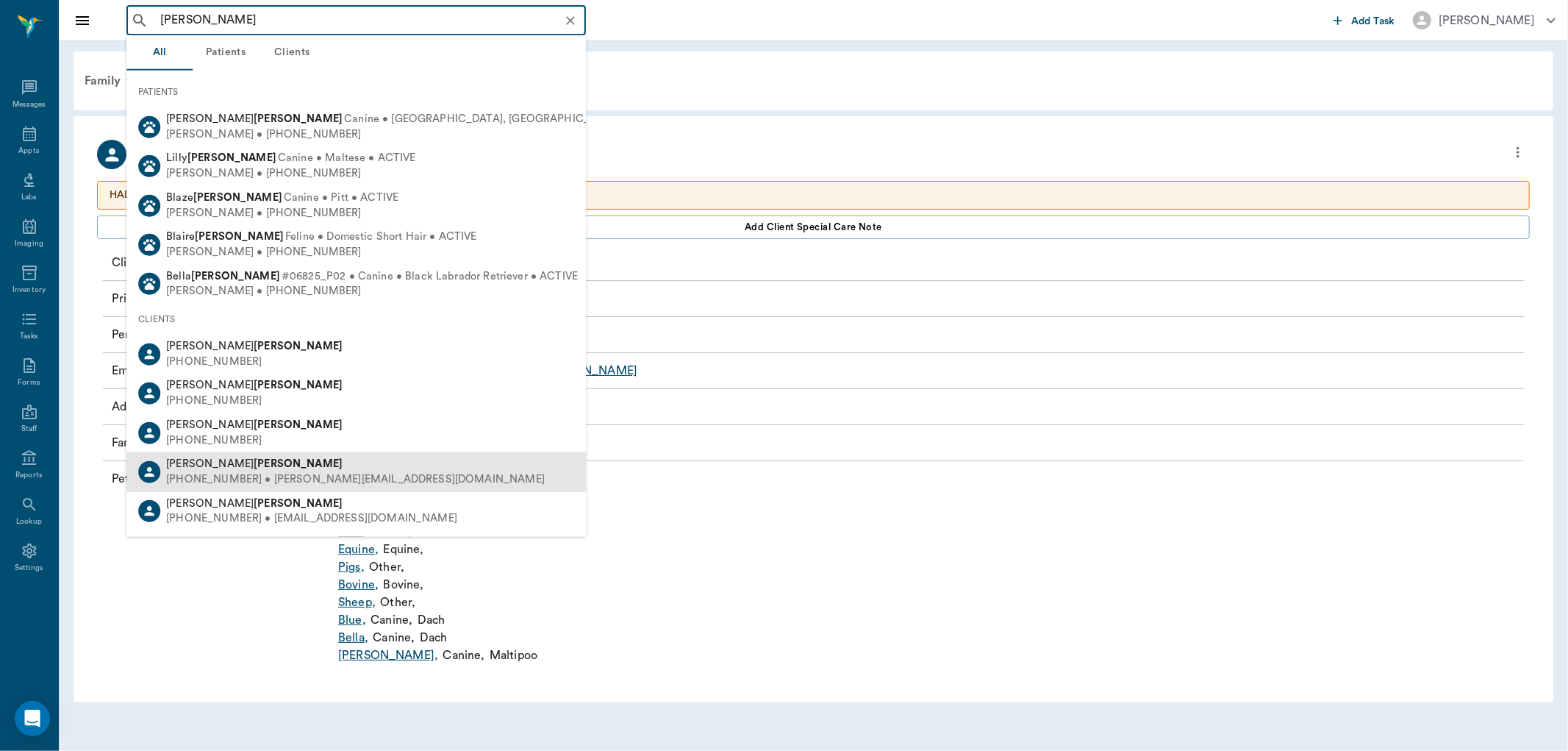
click at [243, 462] on div "[PERSON_NAME]" at bounding box center [355, 464] width 378 height 15
type input "[PERSON_NAME]"
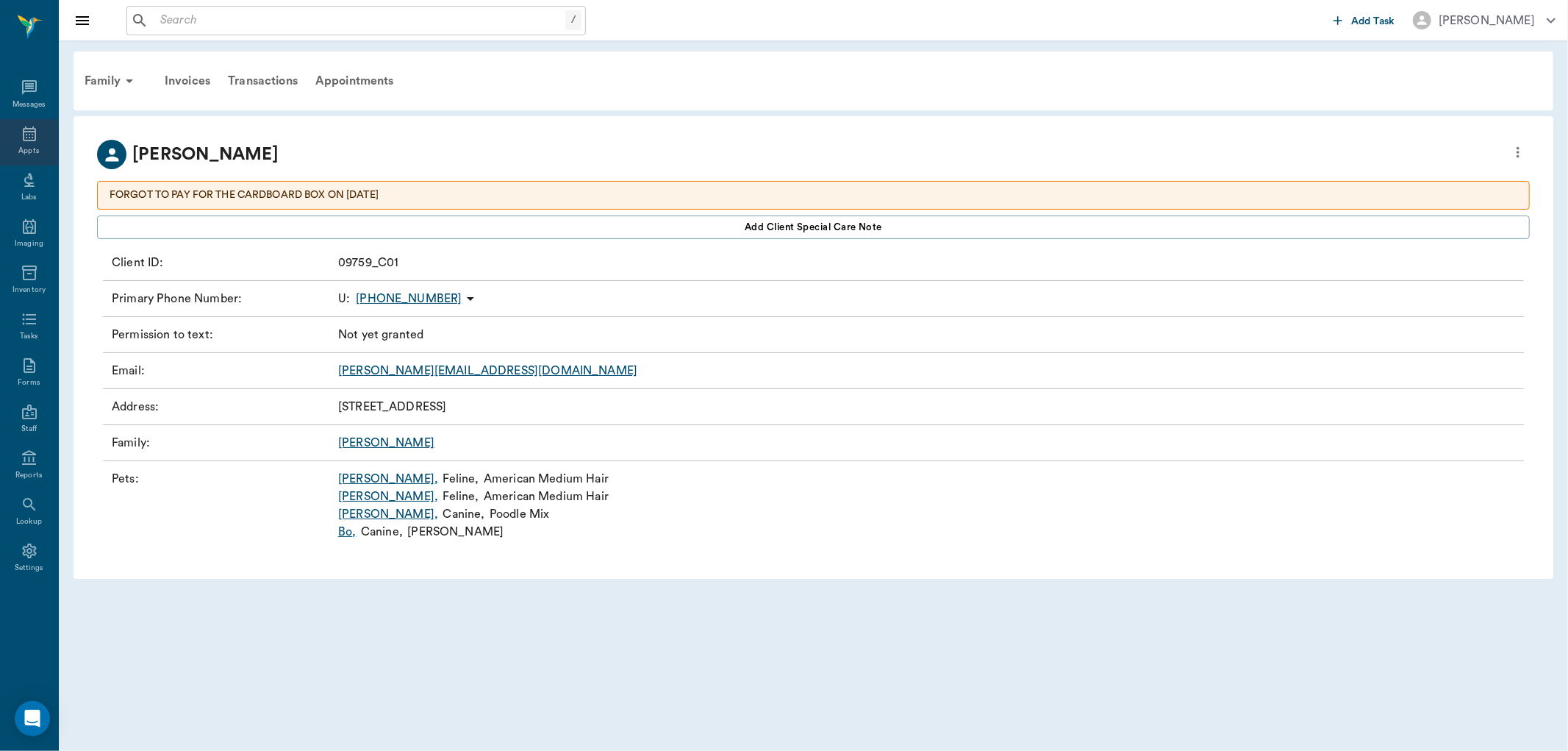
click at [42, 143] on div "Appts" at bounding box center [29, 142] width 58 height 46
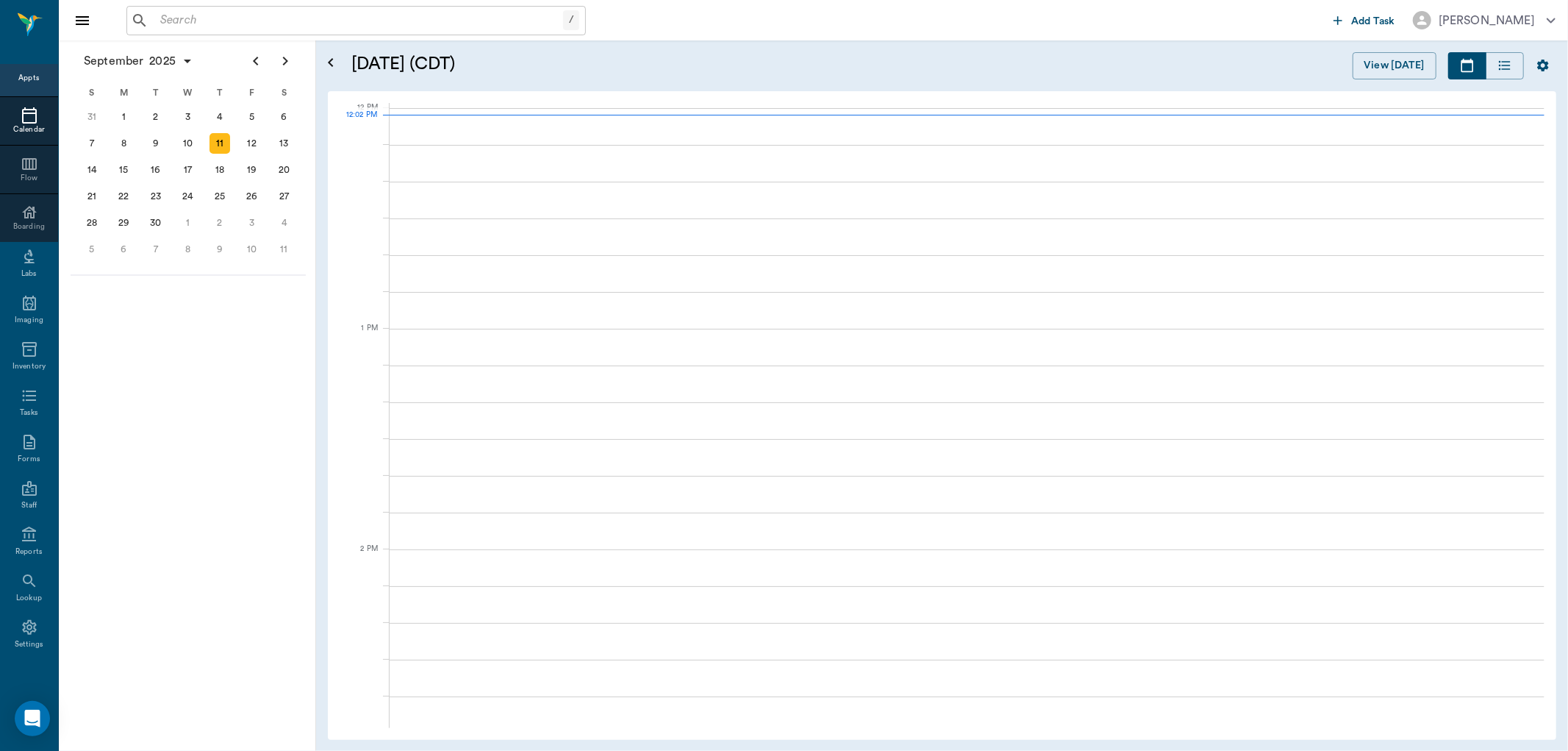
scroll to position [884, 0]
